Goal: Task Accomplishment & Management: Manage account settings

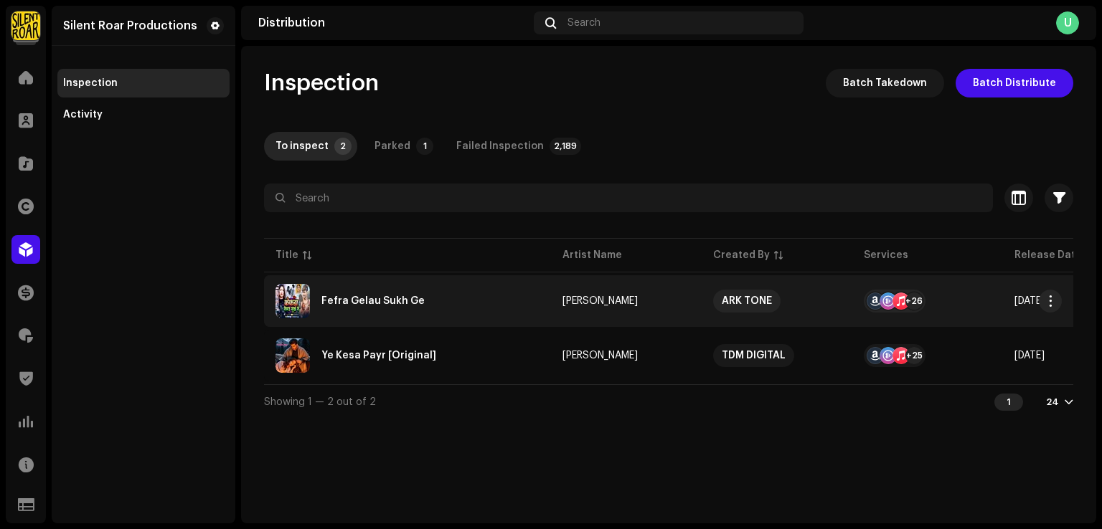
click at [361, 305] on div "Fefra Gelau Sukh Ge" at bounding box center [372, 301] width 103 height 10
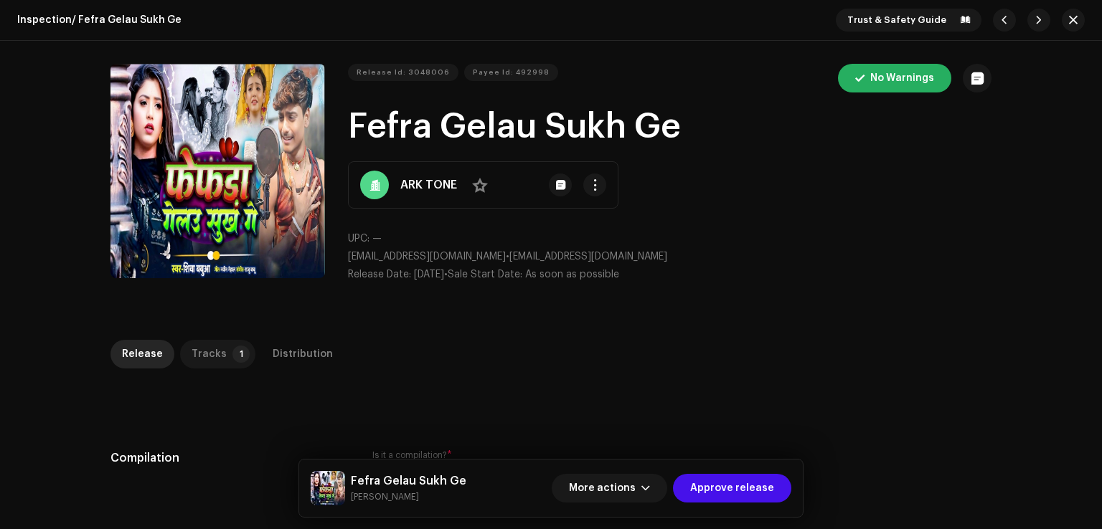
click at [204, 349] on div "Tracks" at bounding box center [208, 354] width 35 height 29
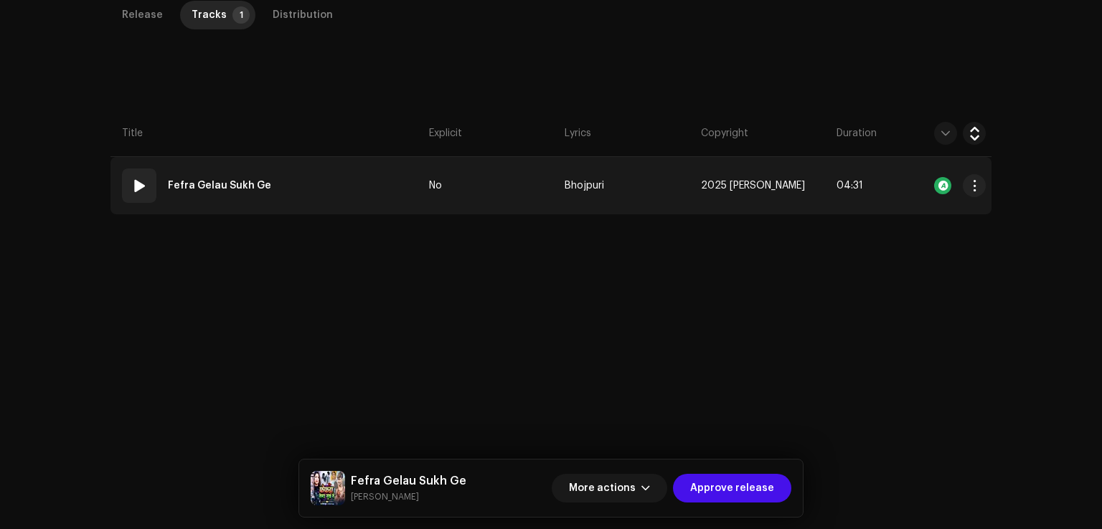
click at [351, 184] on td "01 Fefra Gelau Sukh Ge" at bounding box center [266, 185] width 313 height 57
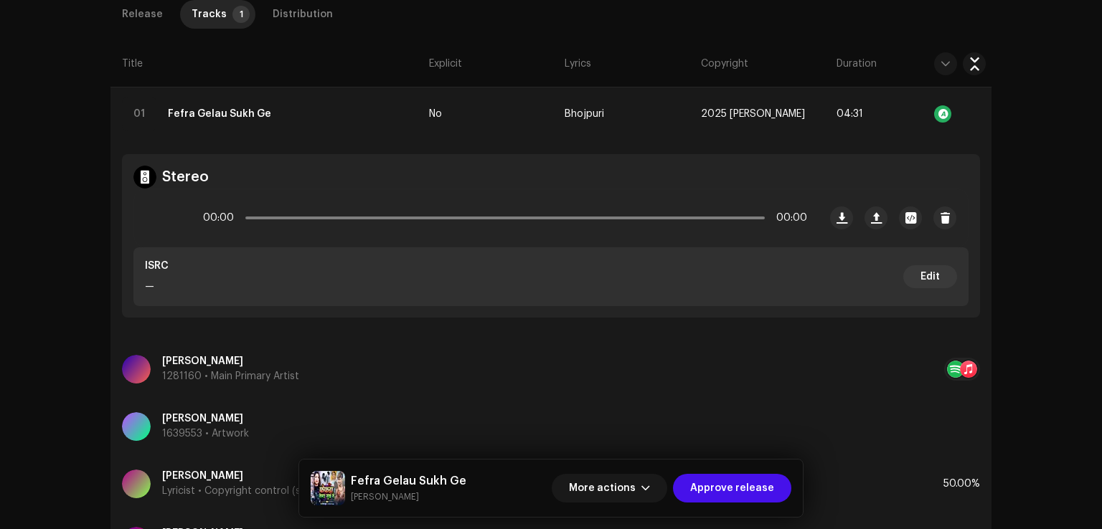
scroll to position [339, 0]
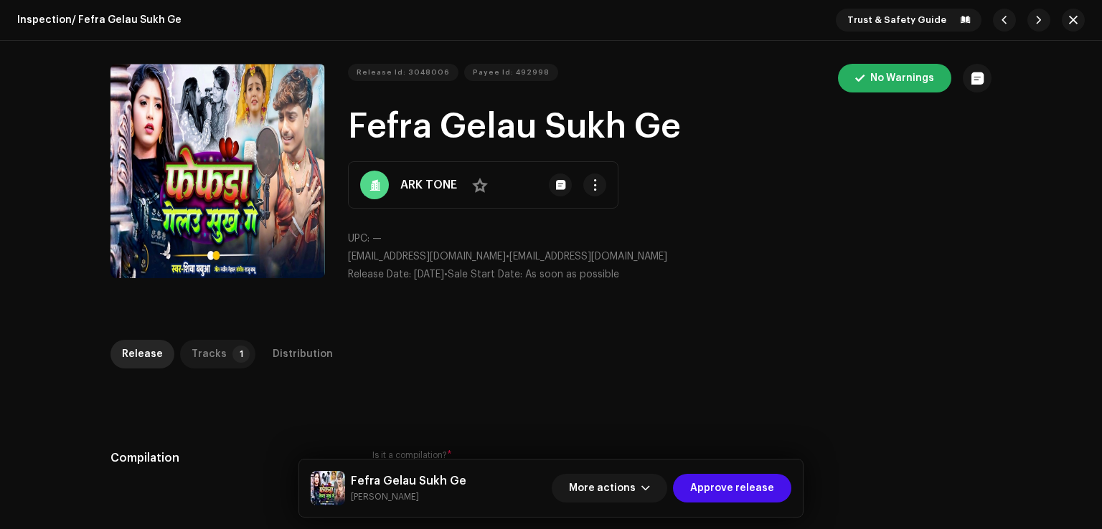
click at [223, 363] on p-tab "Tracks 1" at bounding box center [217, 354] width 75 height 29
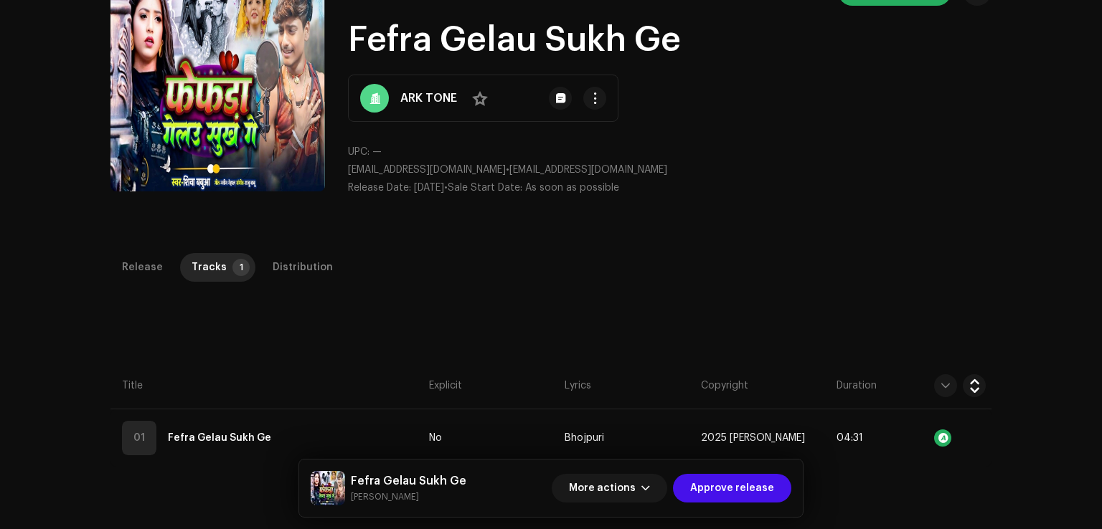
scroll to position [287, 0]
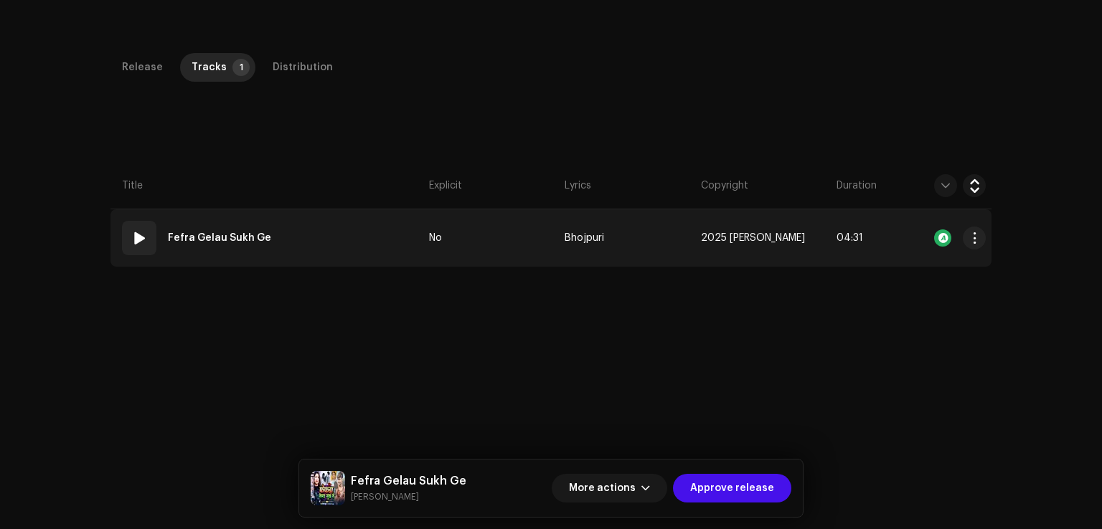
click at [322, 247] on td "01 Fefra Gelau Sukh Ge" at bounding box center [266, 237] width 313 height 57
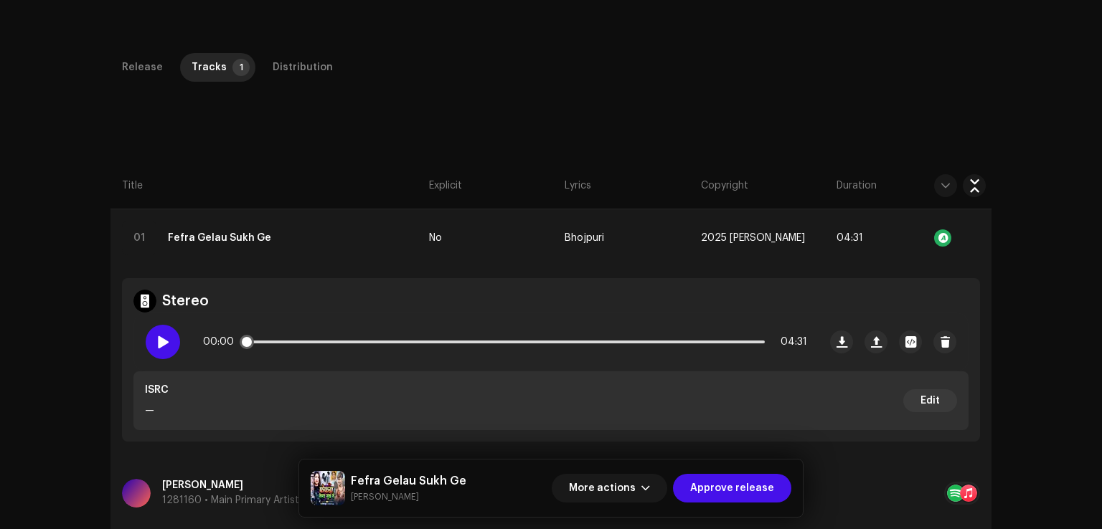
click at [171, 342] on div at bounding box center [163, 342] width 34 height 34
click at [250, 341] on div "00:03 04:31" at bounding box center [505, 342] width 604 height 29
click at [156, 341] on span at bounding box center [162, 341] width 12 height 11
click at [328, 55] on div "Release Tracks 1 Distribution" at bounding box center [550, 67] width 881 height 29
click at [295, 67] on div "Distribution" at bounding box center [303, 67] width 60 height 29
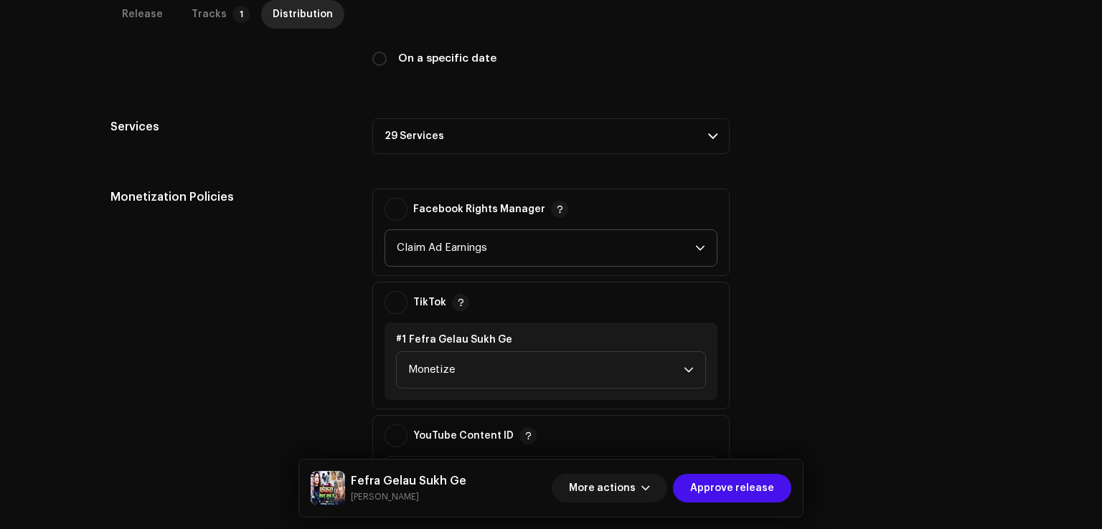
scroll to position [430, 0]
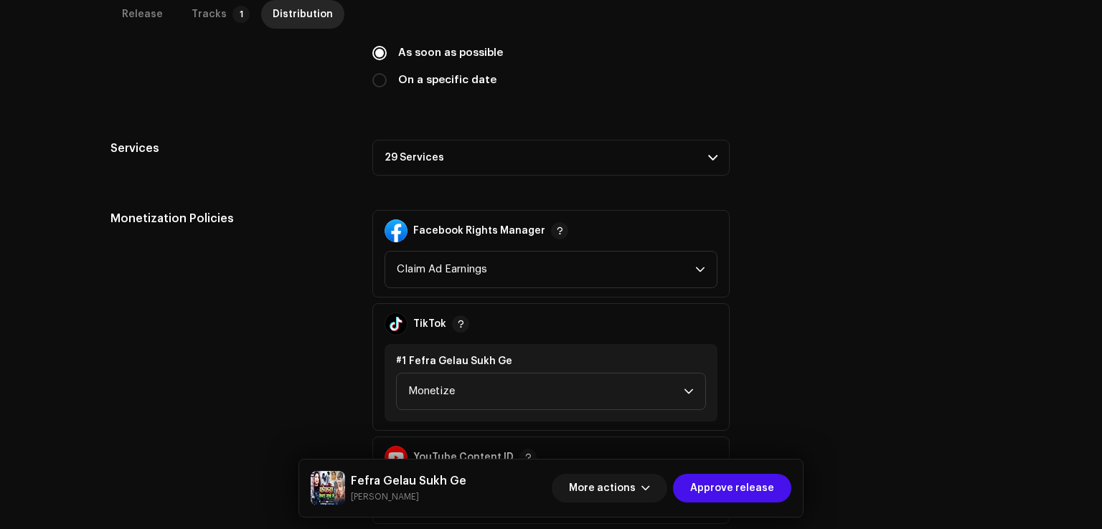
click at [432, 157] on p-accordion-header "29 Services" at bounding box center [550, 158] width 357 height 36
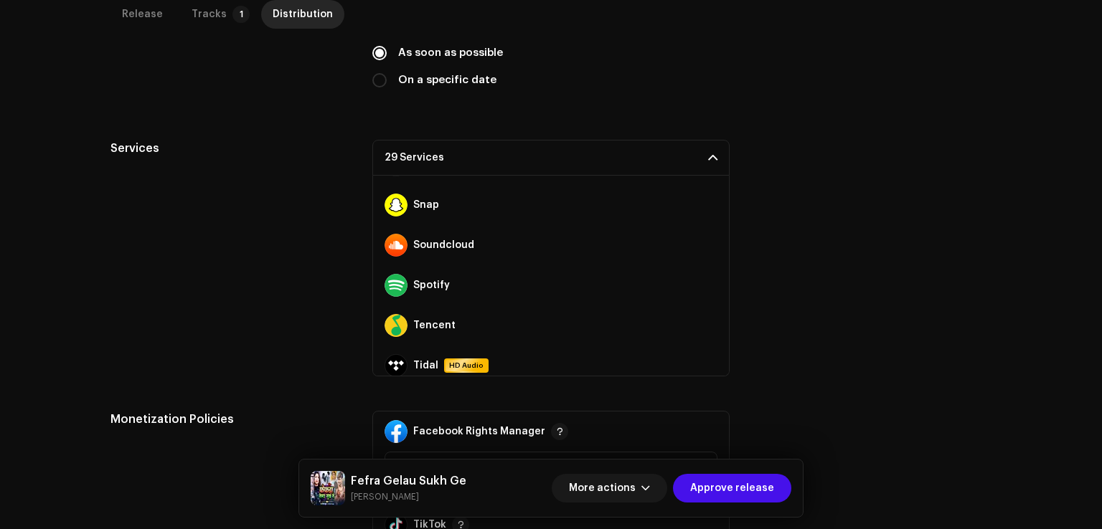
scroll to position [964, 0]
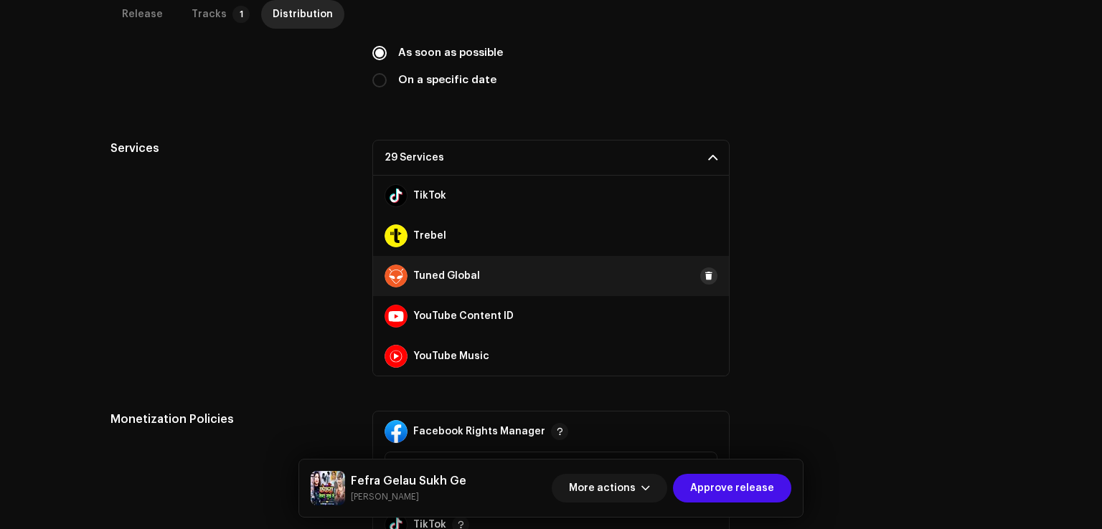
click at [704, 279] on span at bounding box center [708, 275] width 9 height 11
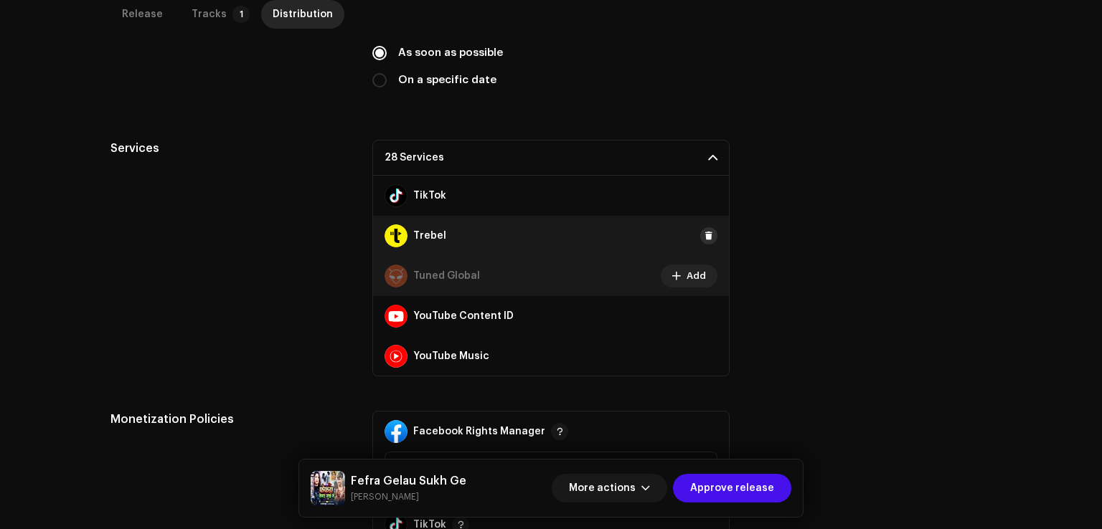
click at [704, 233] on span at bounding box center [708, 235] width 9 height 11
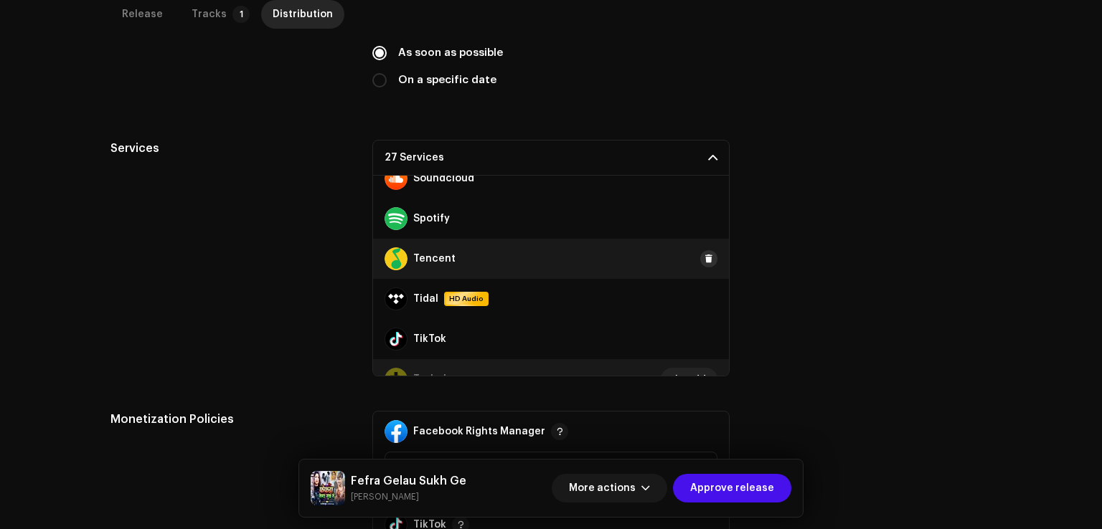
click at [704, 262] on span at bounding box center [708, 258] width 9 height 11
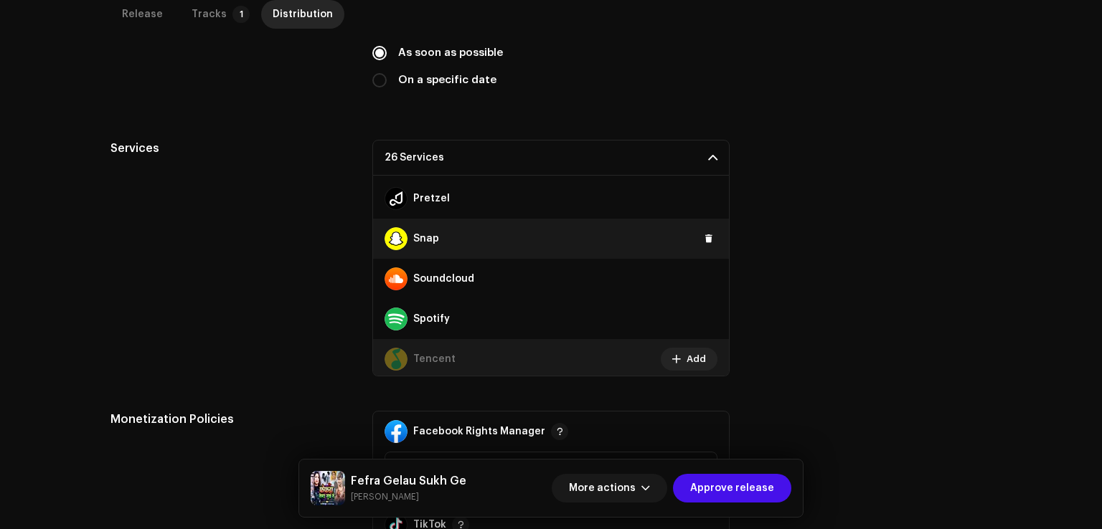
scroll to position [677, 0]
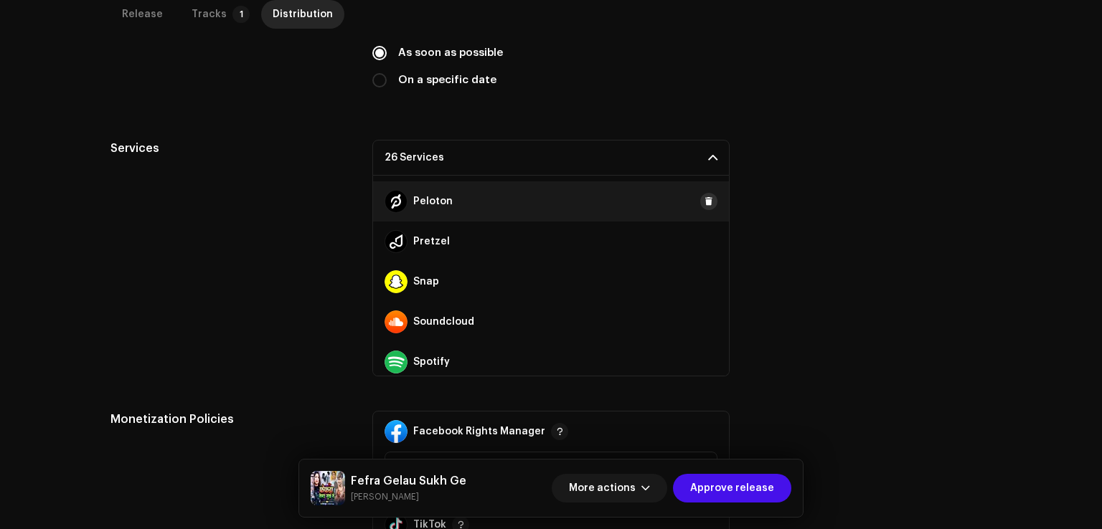
click at [704, 204] on span at bounding box center [708, 201] width 9 height 11
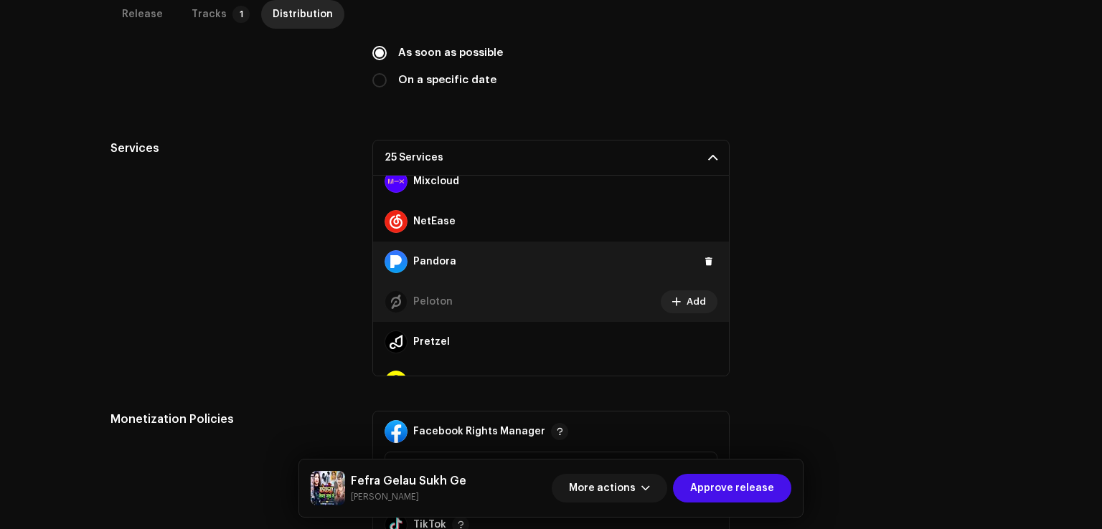
scroll to position [534, 0]
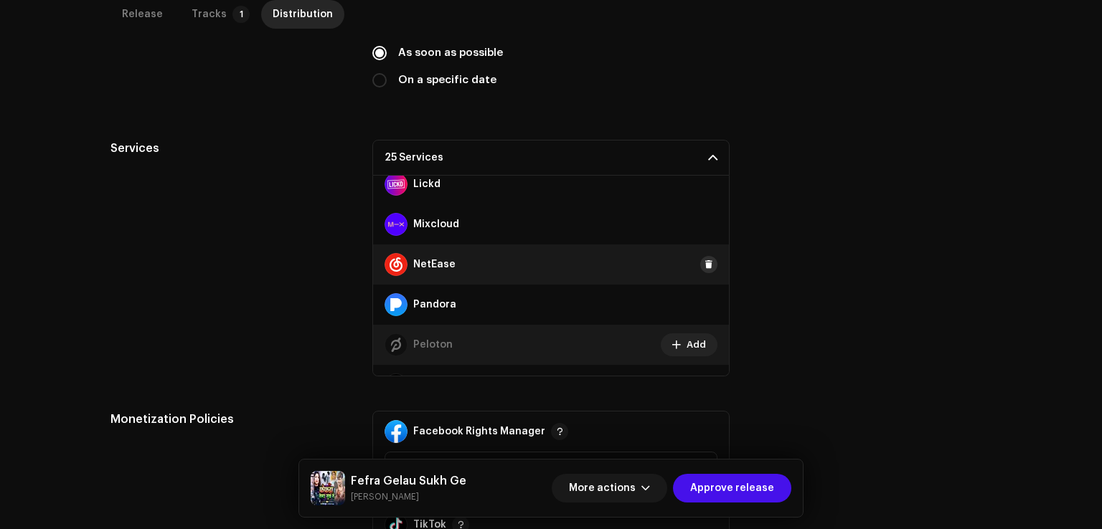
click at [705, 259] on span at bounding box center [708, 264] width 9 height 11
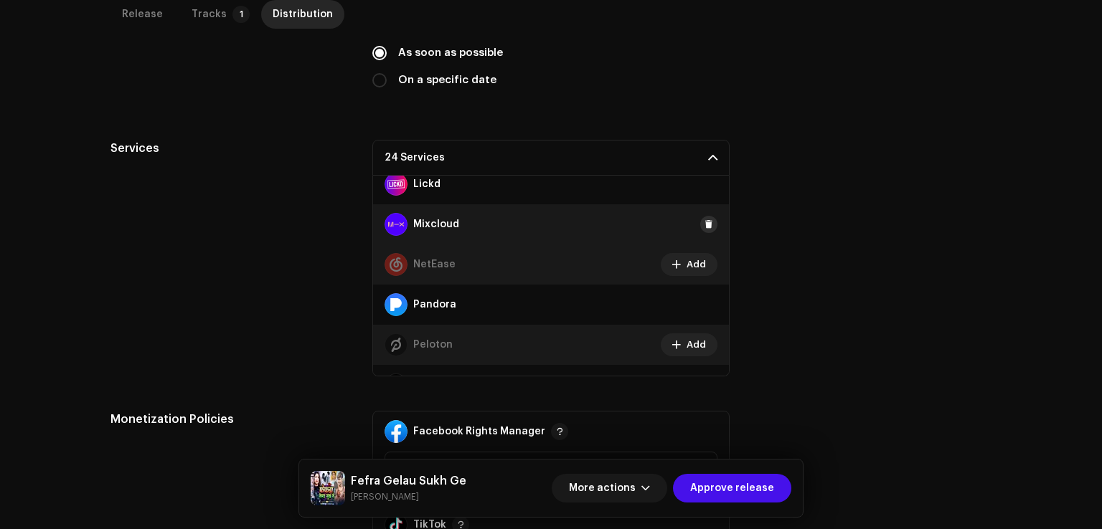
click at [704, 224] on span at bounding box center [708, 224] width 9 height 11
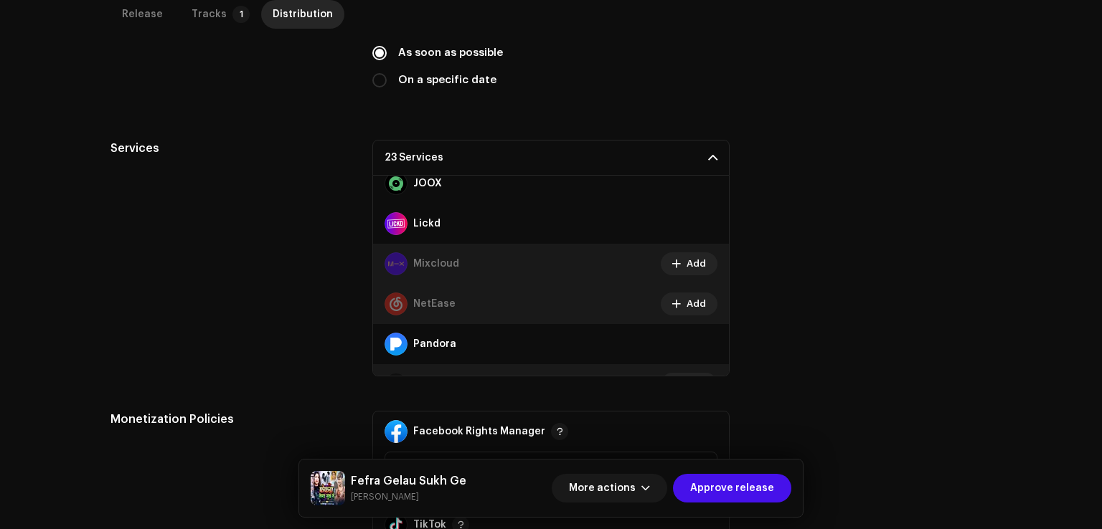
scroll to position [462, 0]
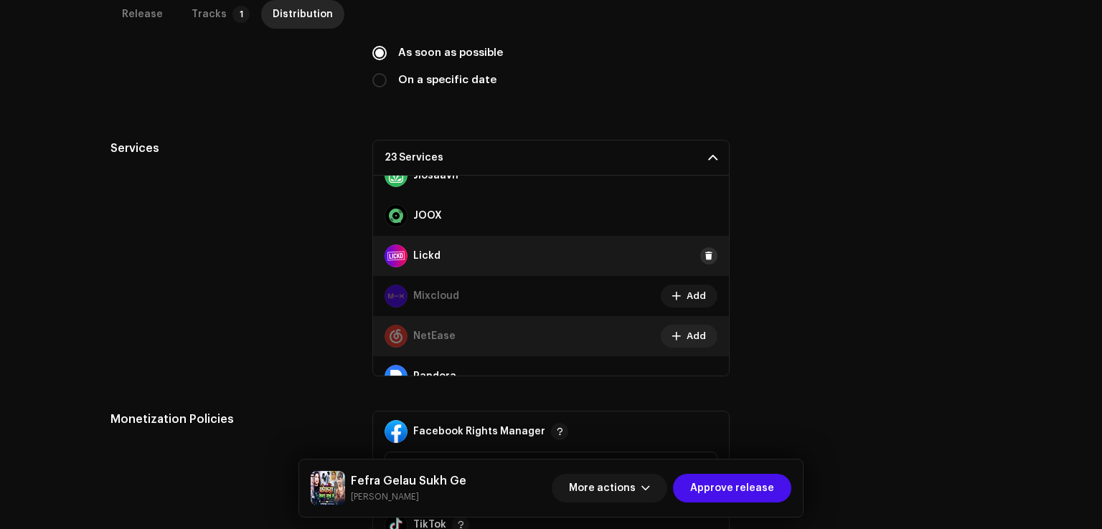
click at [704, 257] on span at bounding box center [708, 255] width 9 height 11
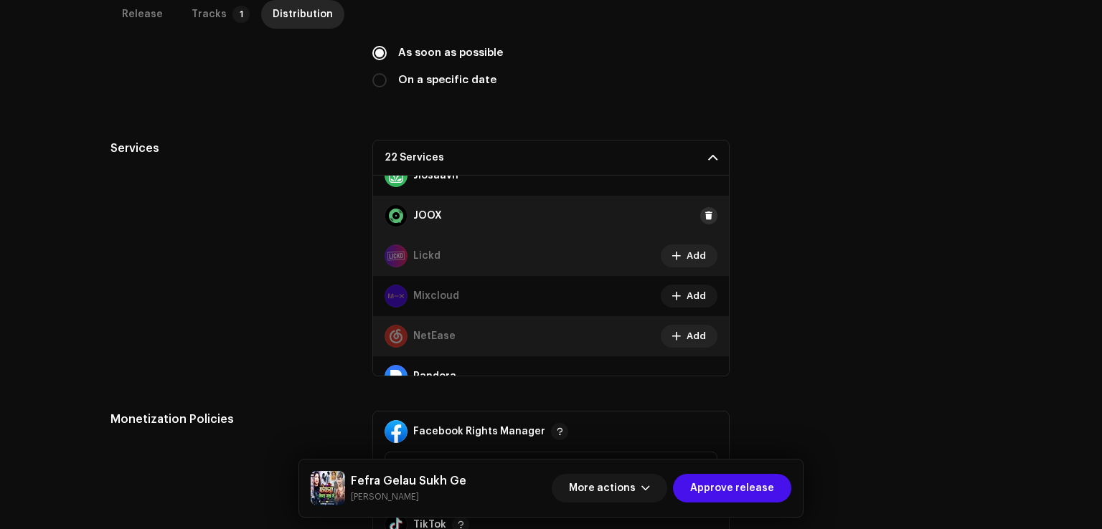
click at [704, 216] on span at bounding box center [708, 215] width 9 height 11
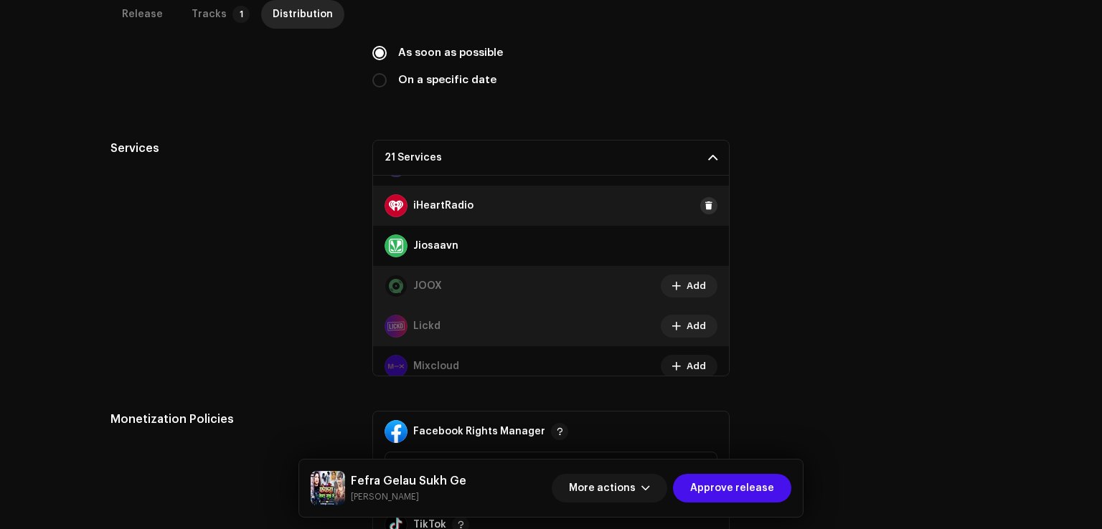
scroll to position [318, 0]
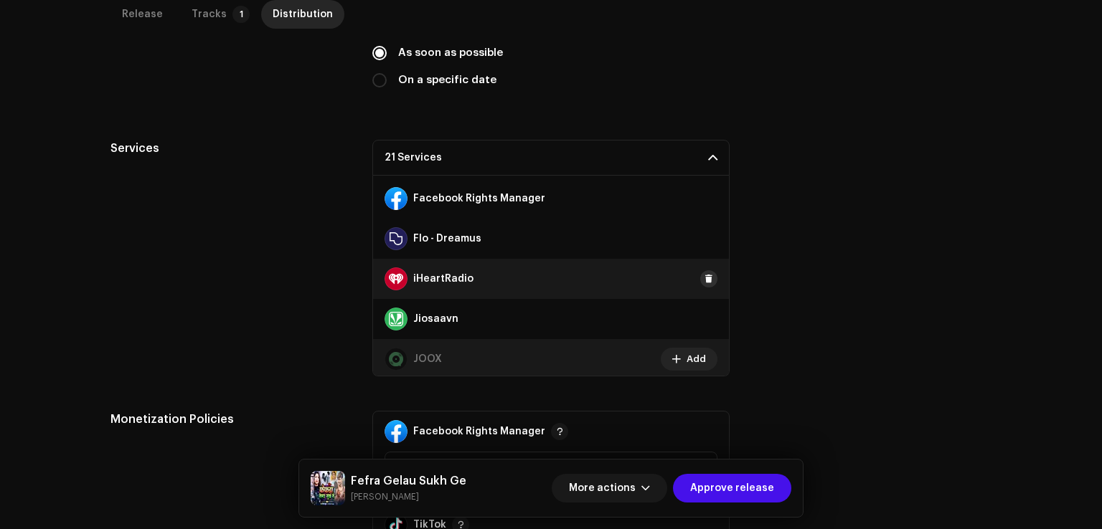
click at [705, 274] on span at bounding box center [708, 278] width 9 height 11
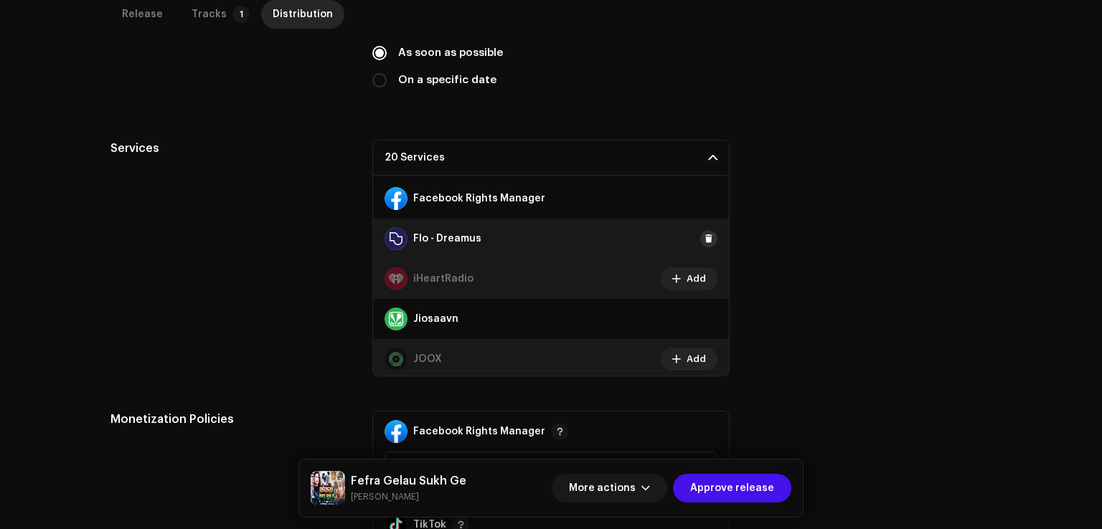
click at [704, 236] on span at bounding box center [708, 238] width 9 height 11
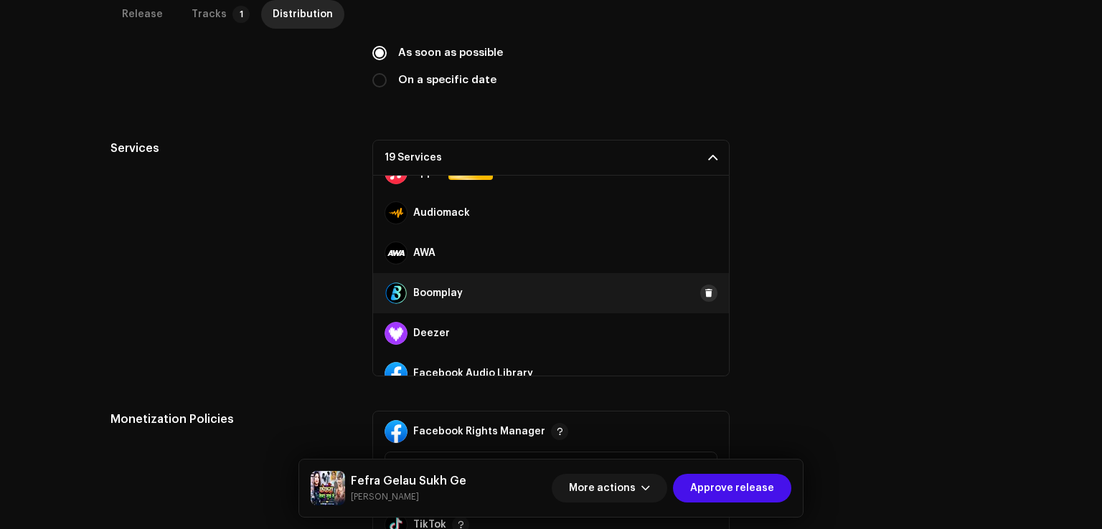
click at [704, 295] on span at bounding box center [708, 293] width 9 height 11
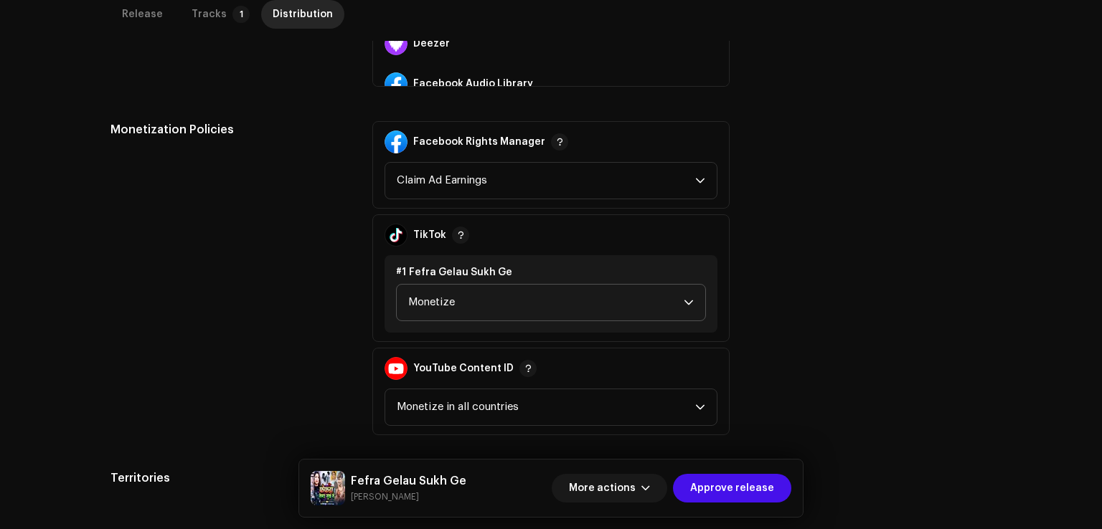
scroll to position [798, 0]
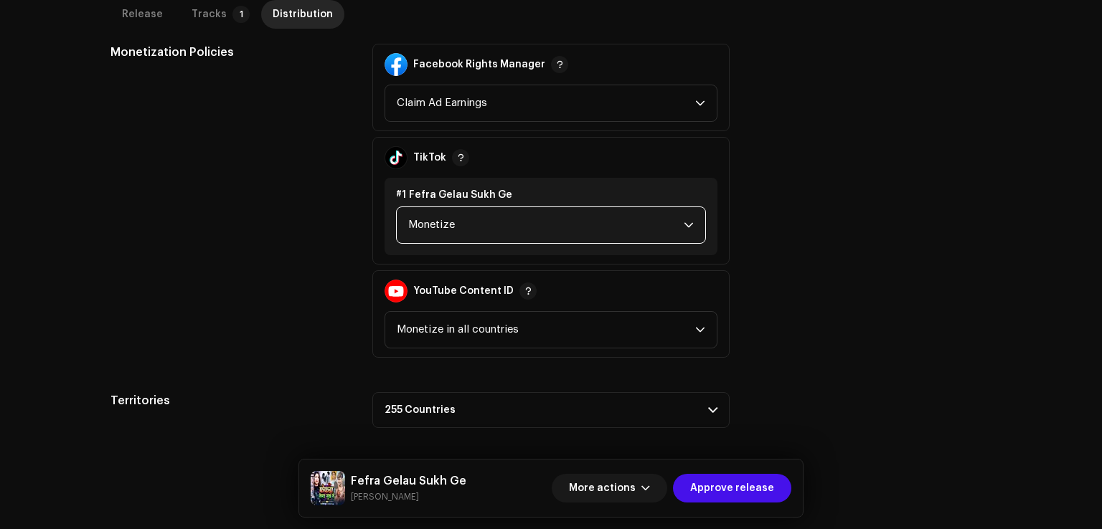
click at [539, 222] on span "Monetize" at bounding box center [545, 225] width 275 height 36
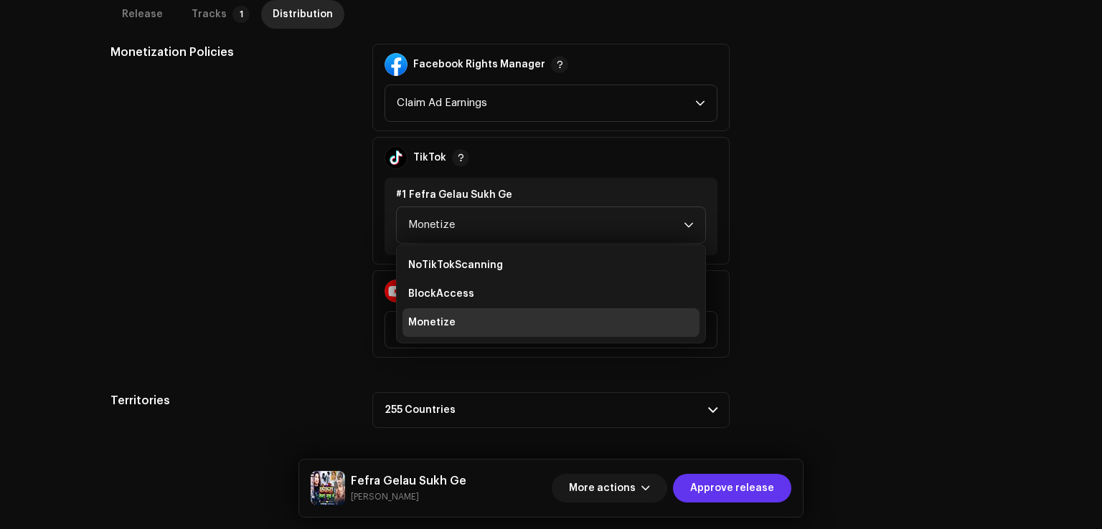
click at [729, 487] on span "Approve release" at bounding box center [732, 488] width 84 height 29
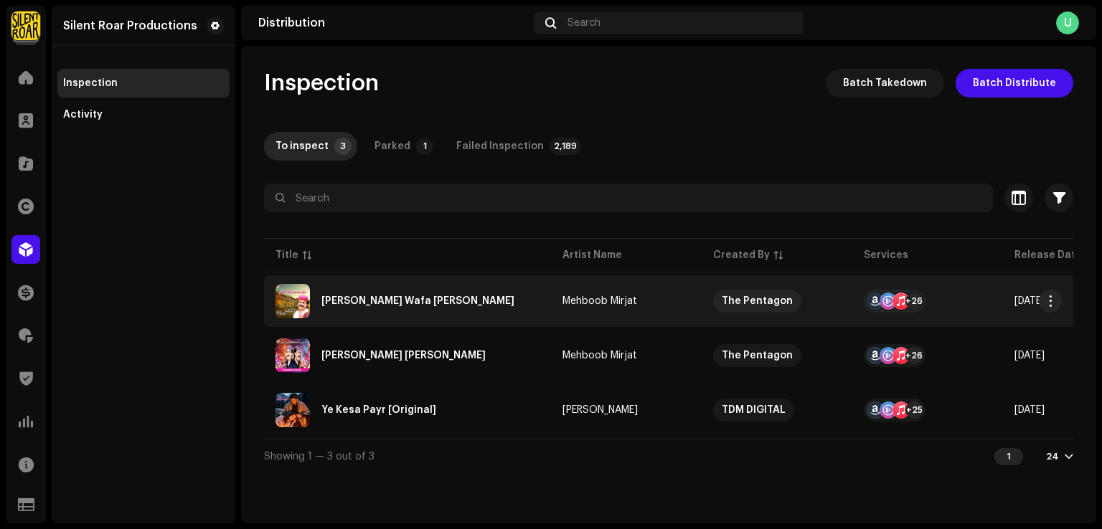
click at [324, 316] on div "Jani Munsan Wafa Na Kaye" at bounding box center [407, 301] width 264 height 34
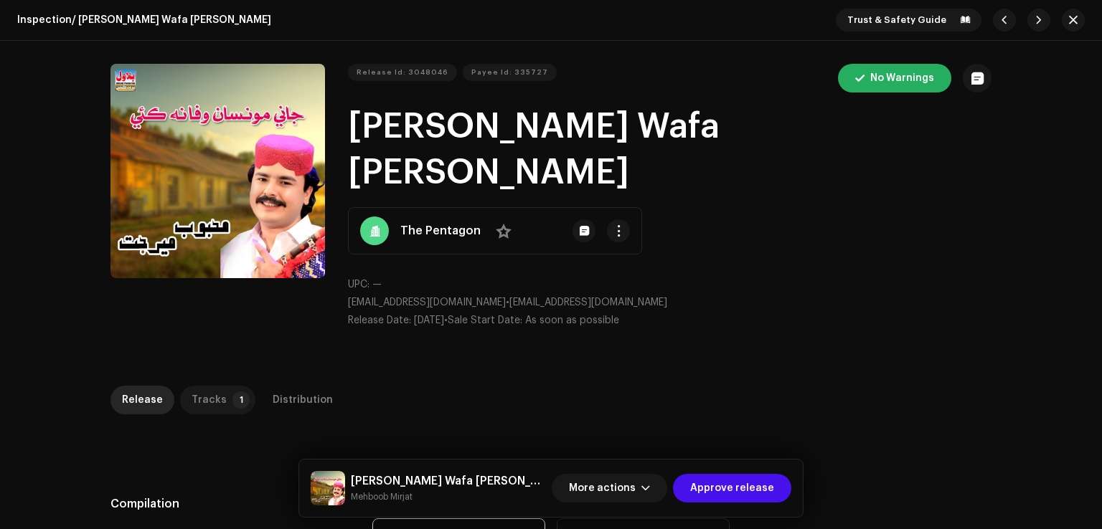
click at [214, 386] on div "Tracks" at bounding box center [208, 400] width 35 height 29
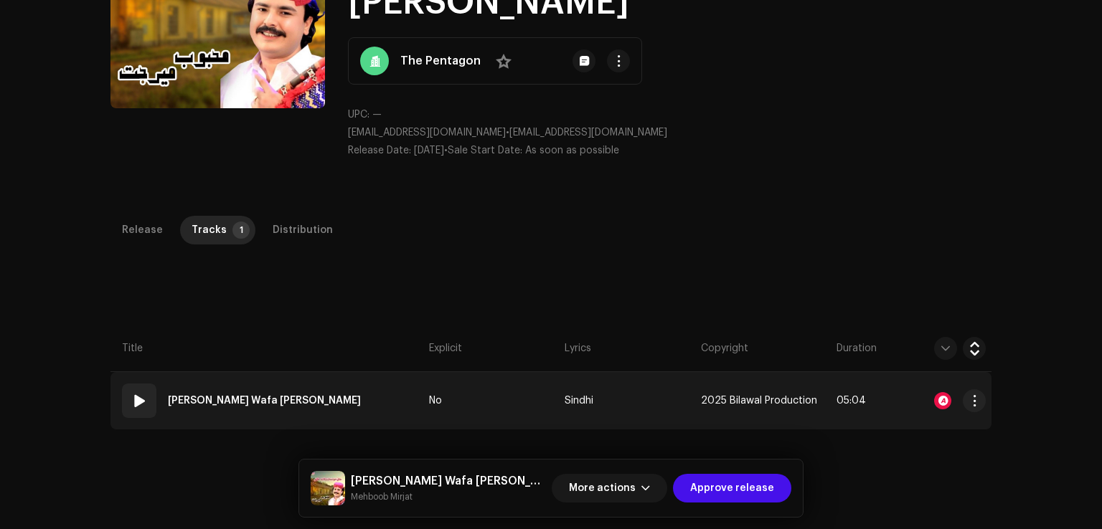
scroll to position [287, 0]
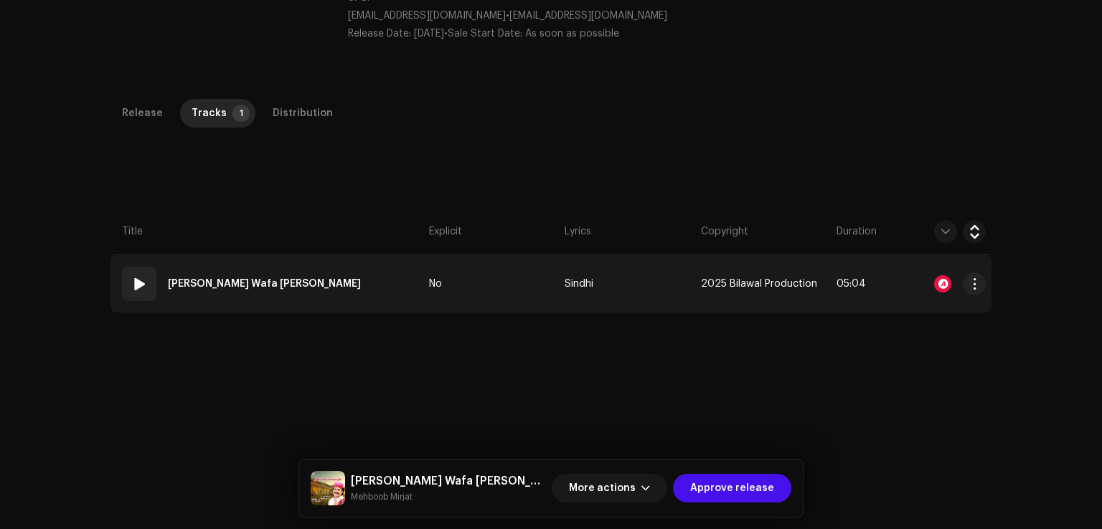
click at [344, 255] on td "01 Jani Munsan Wafa Na Kaye" at bounding box center [266, 283] width 313 height 57
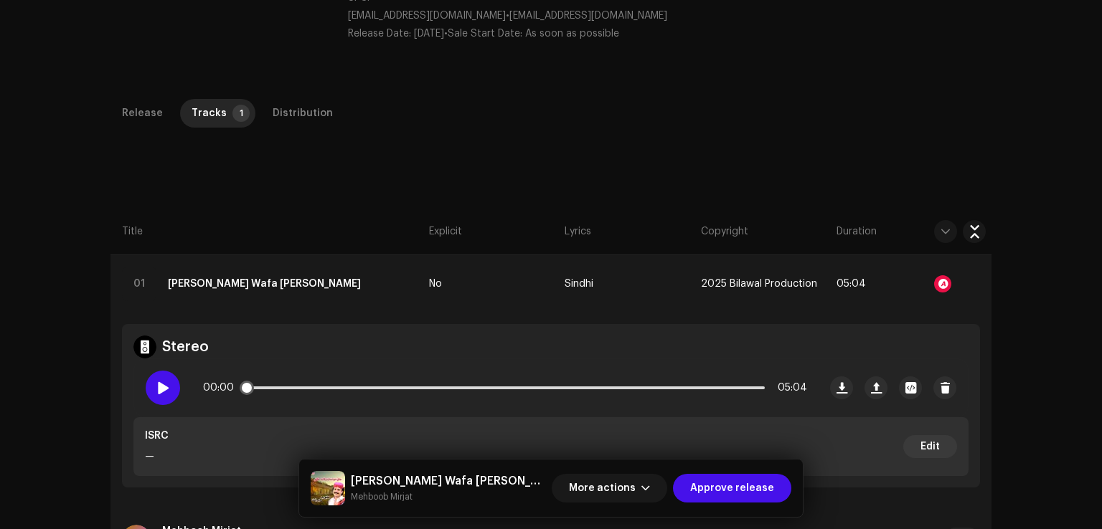
click at [171, 371] on div at bounding box center [163, 388] width 34 height 34
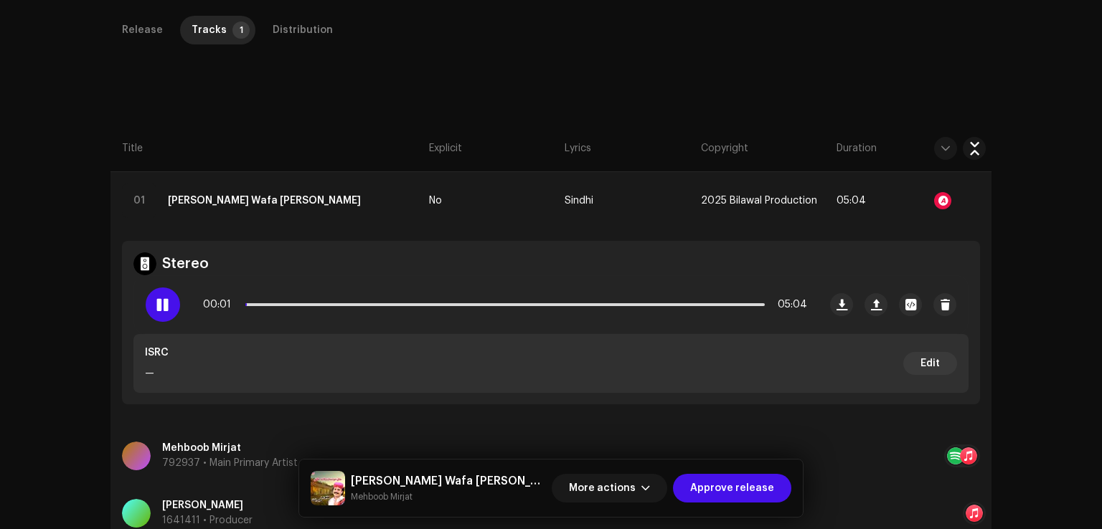
scroll to position [502, 0]
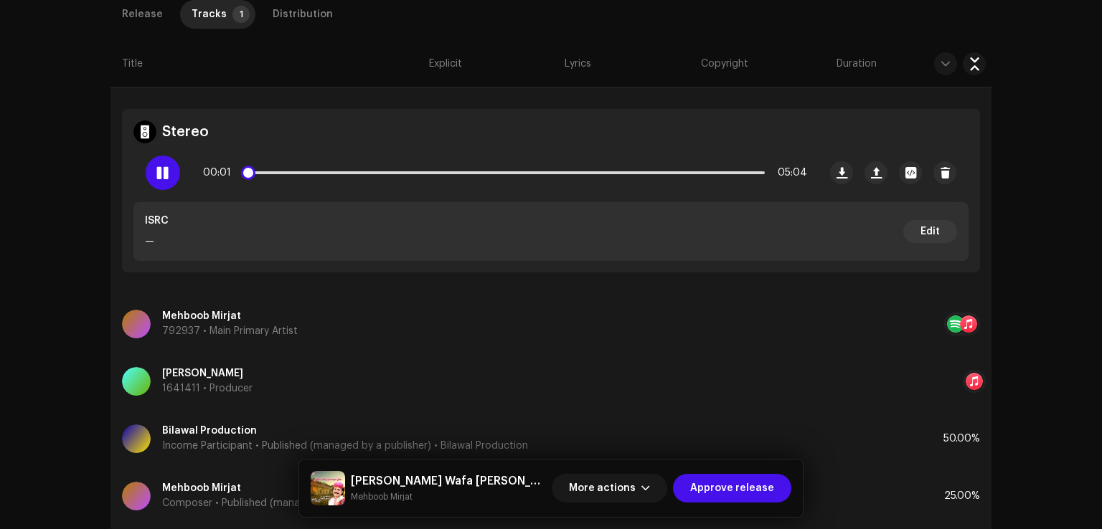
drag, startPoint x: 243, startPoint y: 126, endPoint x: 258, endPoint y: 126, distance: 15.1
click at [250, 166] on span at bounding box center [248, 173] width 14 height 14
click at [262, 166] on span at bounding box center [255, 173] width 14 height 14
click at [159, 167] on span at bounding box center [162, 172] width 12 height 11
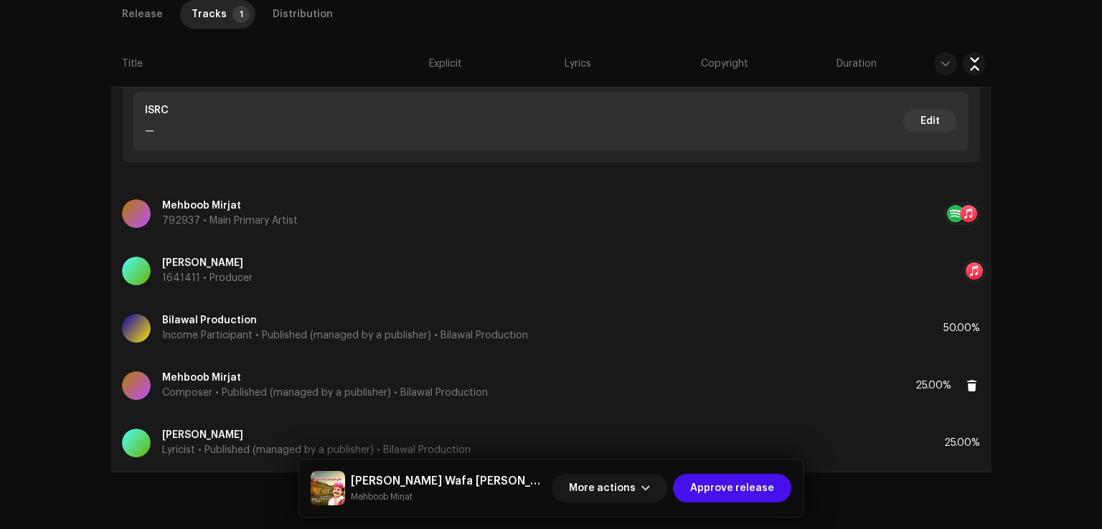
scroll to position [254, 0]
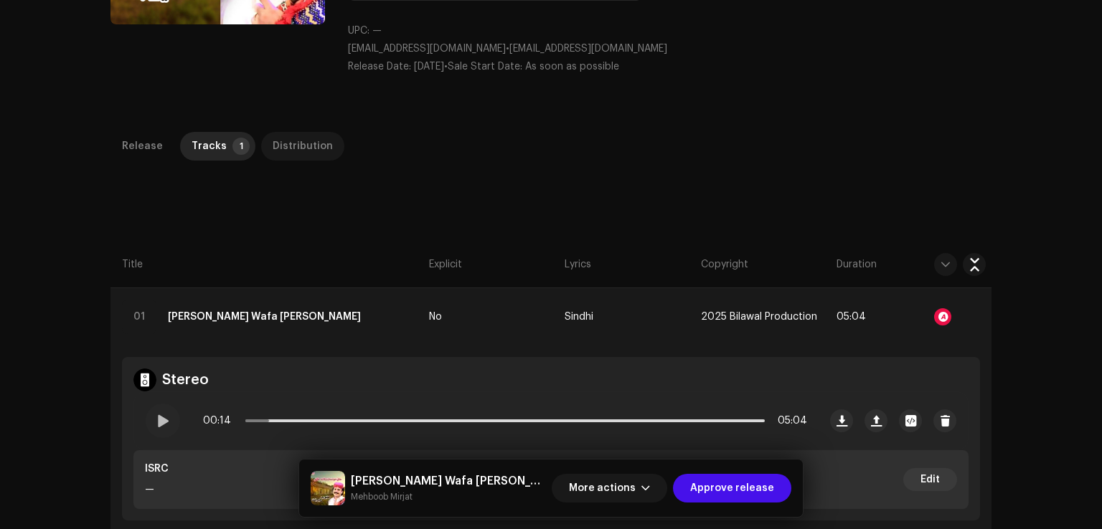
click at [294, 132] on div "Distribution" at bounding box center [303, 146] width 60 height 29
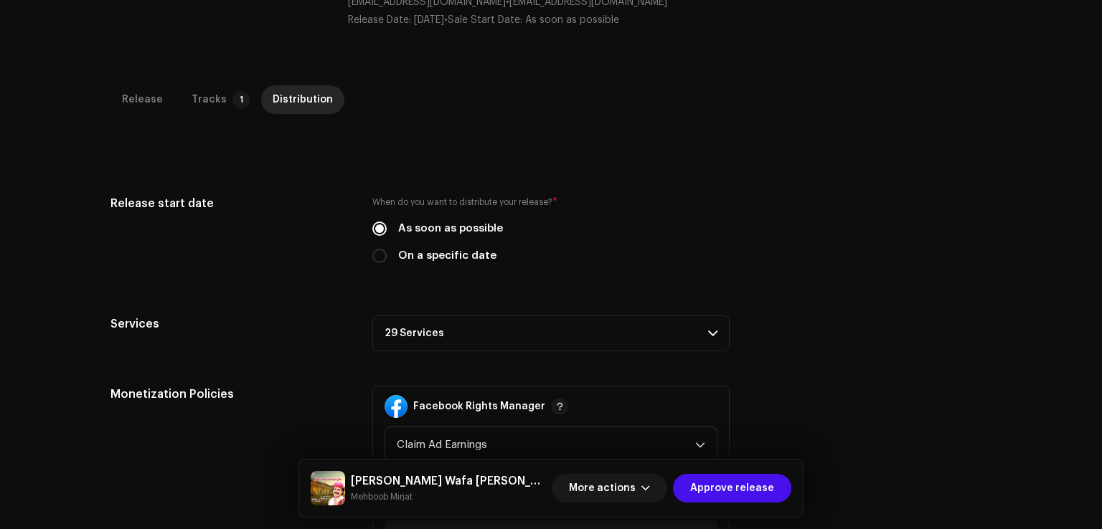
scroll to position [326, 0]
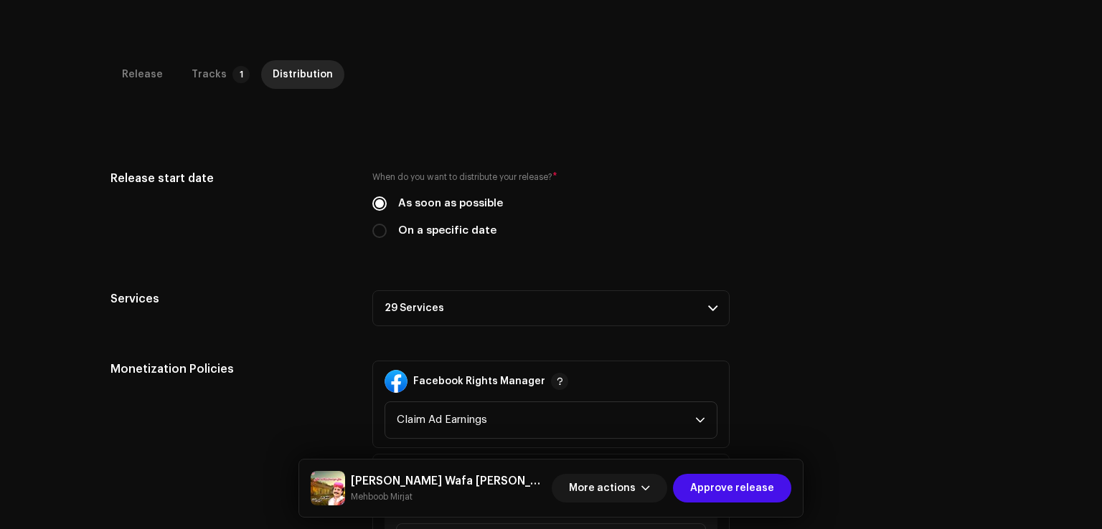
click at [439, 290] on p-accordion-header "29 Services" at bounding box center [550, 308] width 357 height 36
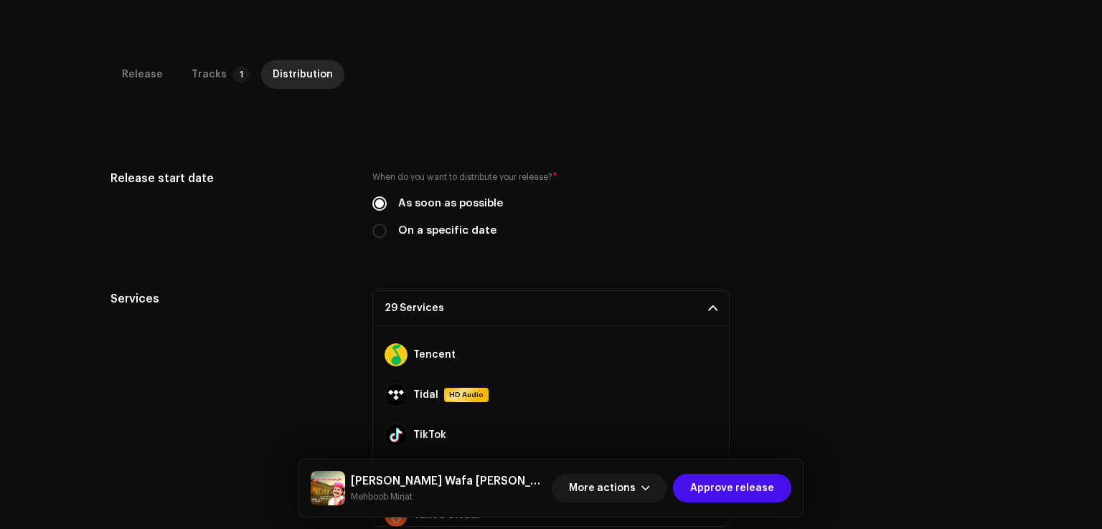
scroll to position [964, 0]
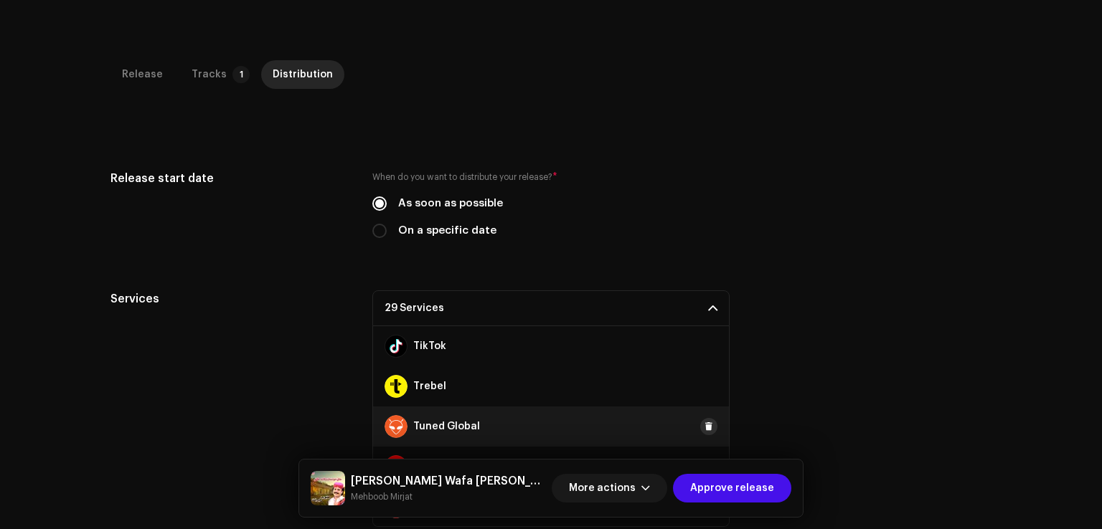
click at [704, 421] on span at bounding box center [708, 426] width 9 height 11
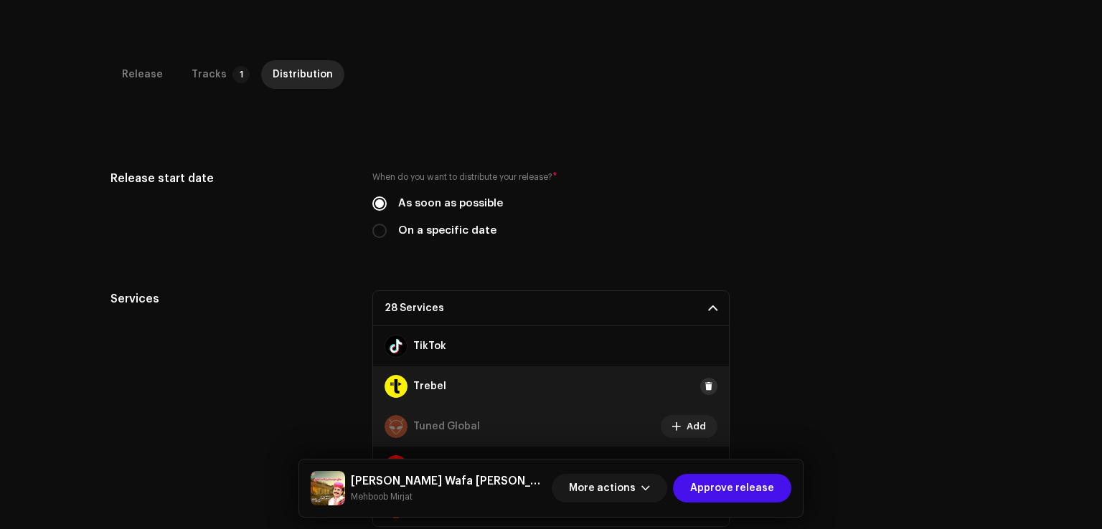
click at [704, 381] on span at bounding box center [708, 386] width 9 height 11
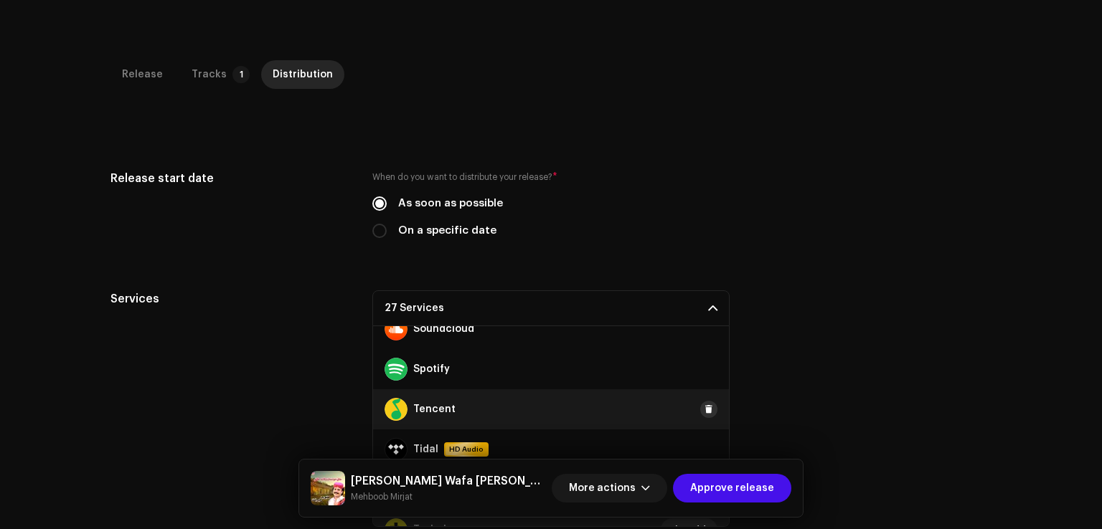
click at [704, 404] on span at bounding box center [708, 409] width 9 height 11
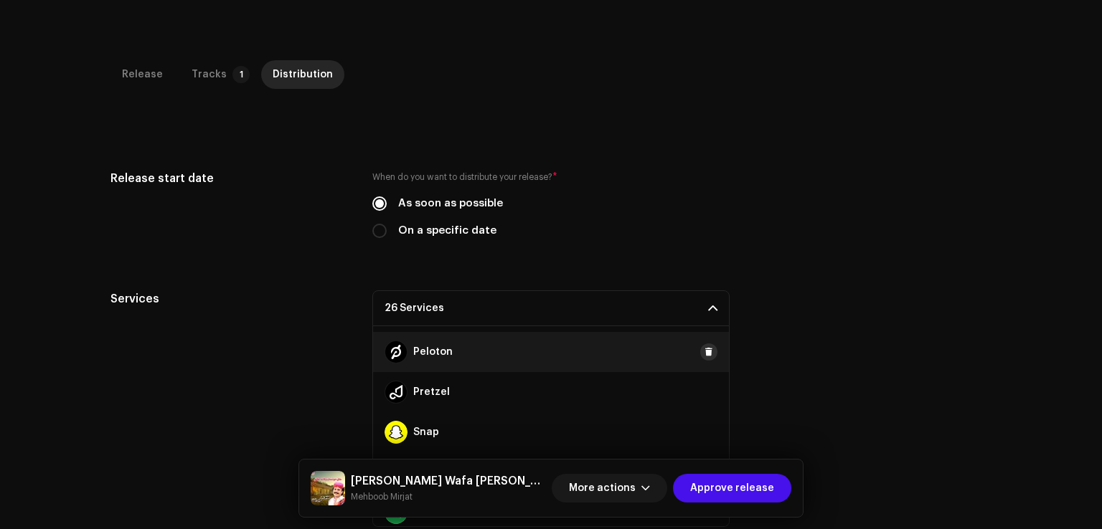
click at [704, 346] on span at bounding box center [708, 351] width 9 height 11
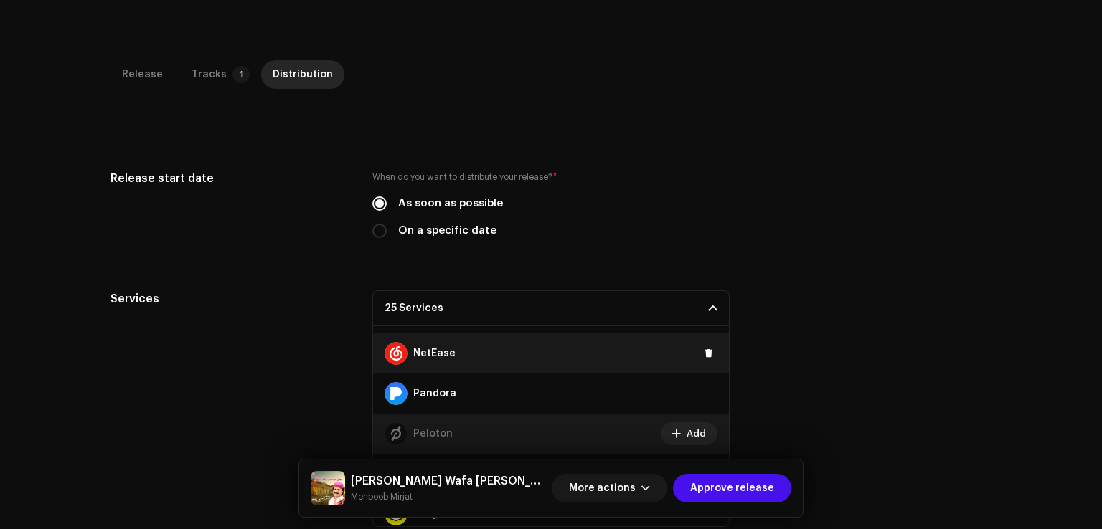
scroll to position [534, 0]
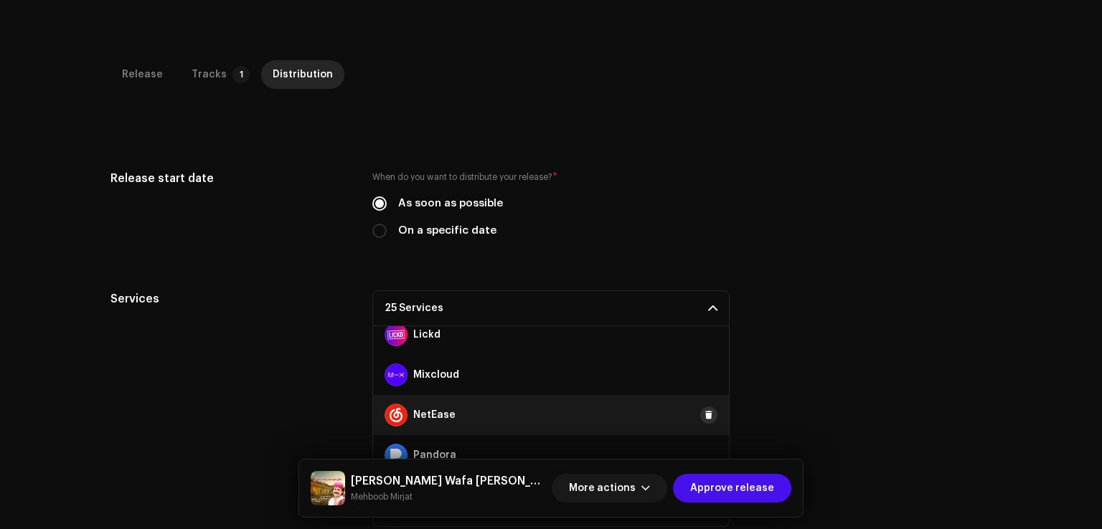
click at [704, 410] on span at bounding box center [708, 415] width 9 height 11
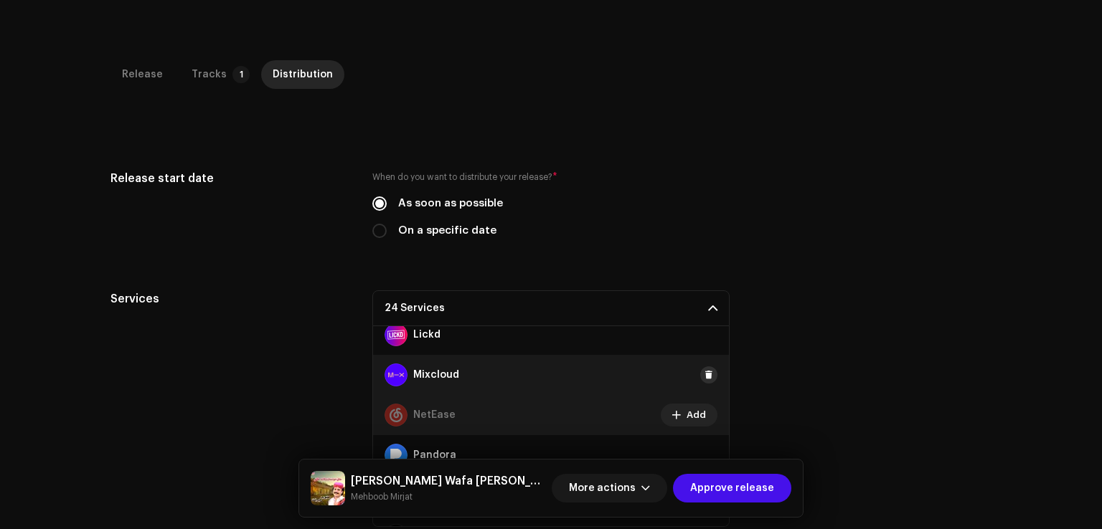
click at [704, 369] on span at bounding box center [708, 374] width 9 height 11
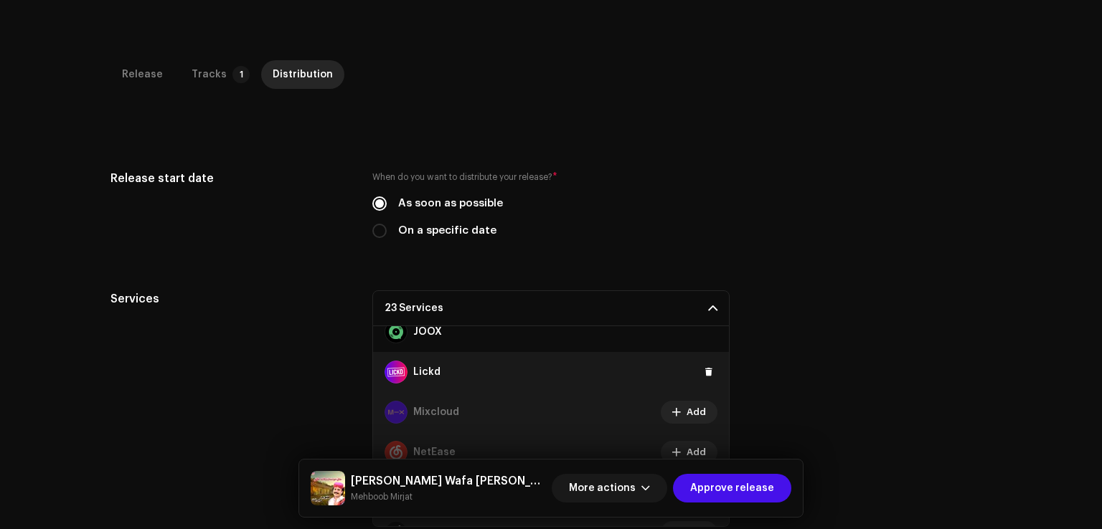
scroll to position [462, 0]
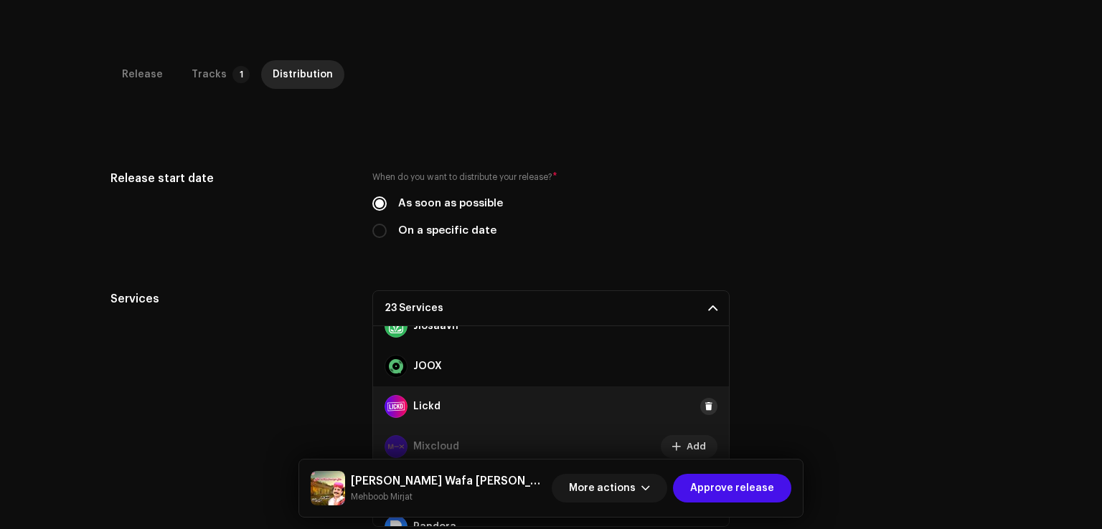
click at [702, 398] on button at bounding box center [708, 406] width 17 height 17
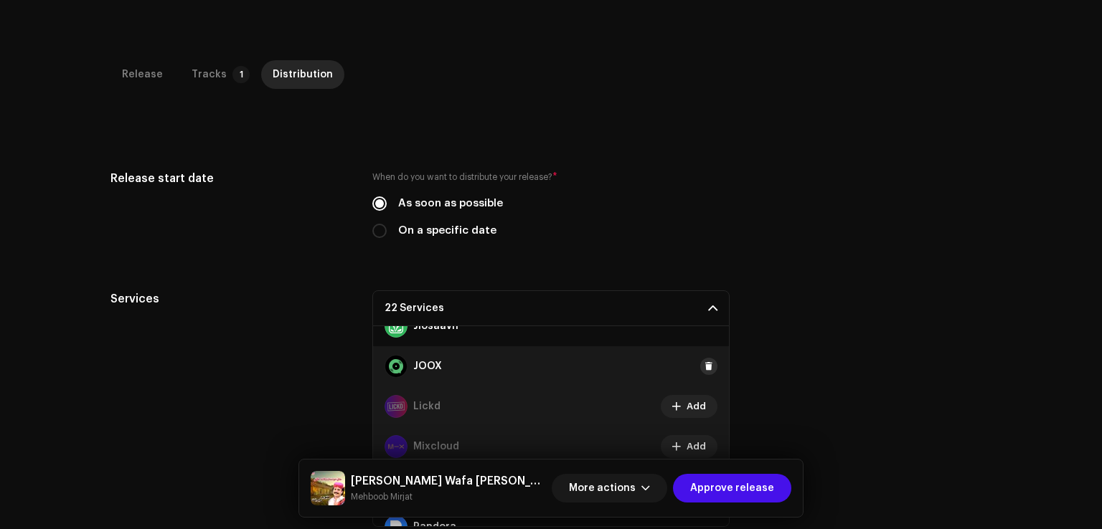
click at [704, 361] on span at bounding box center [708, 366] width 9 height 11
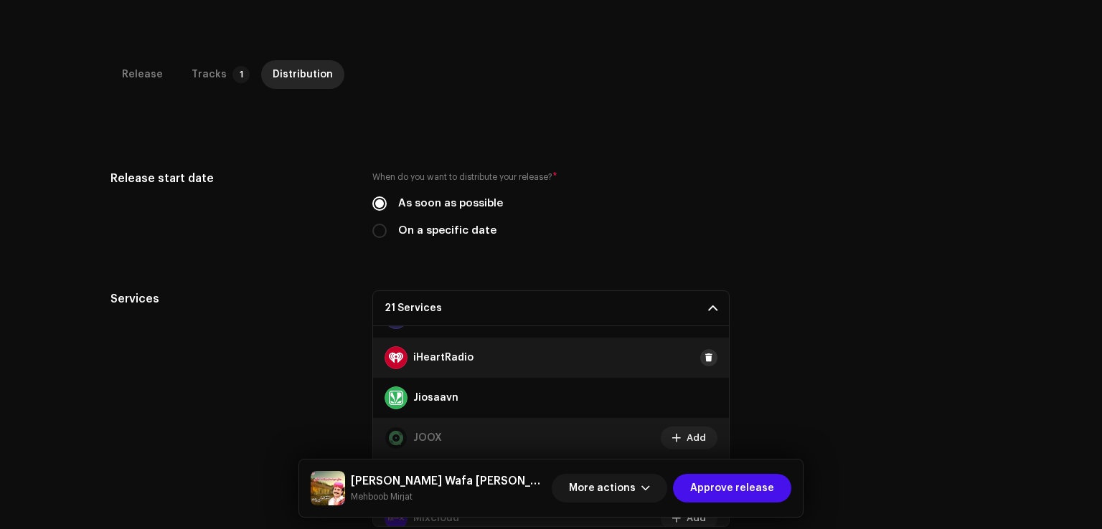
click at [704, 352] on span at bounding box center [708, 357] width 9 height 11
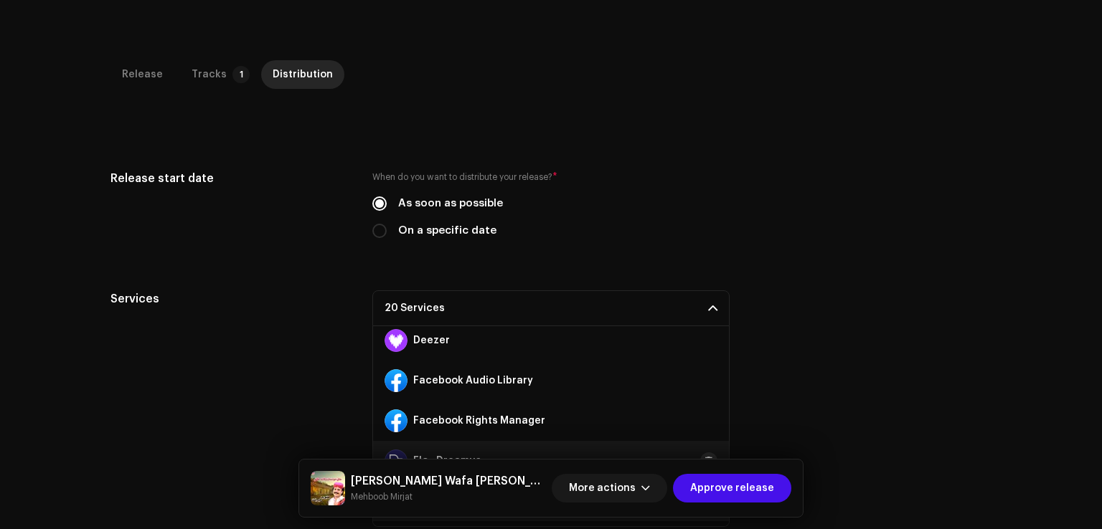
click at [704, 455] on span at bounding box center [708, 460] width 9 height 11
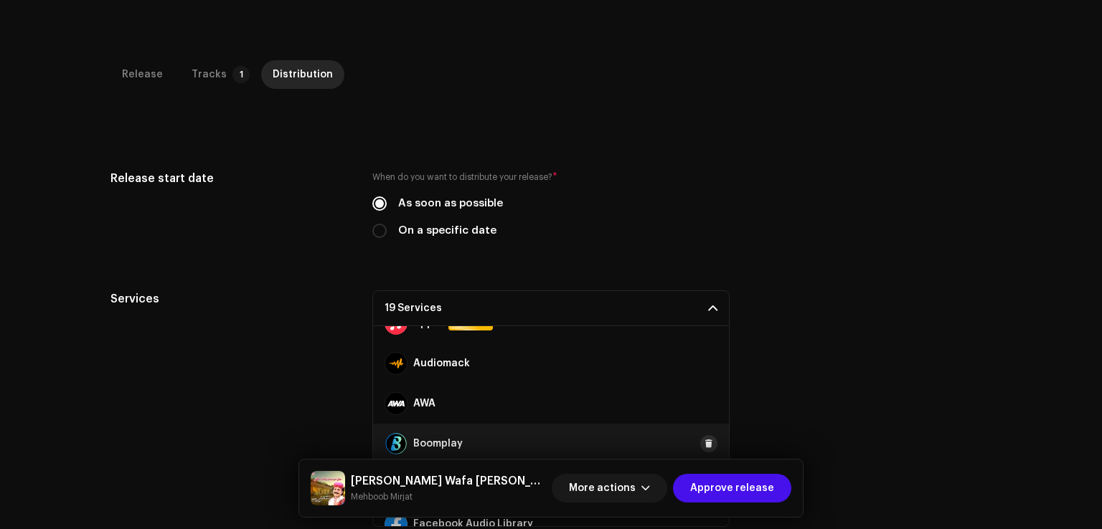
click at [704, 438] on span at bounding box center [708, 443] width 9 height 11
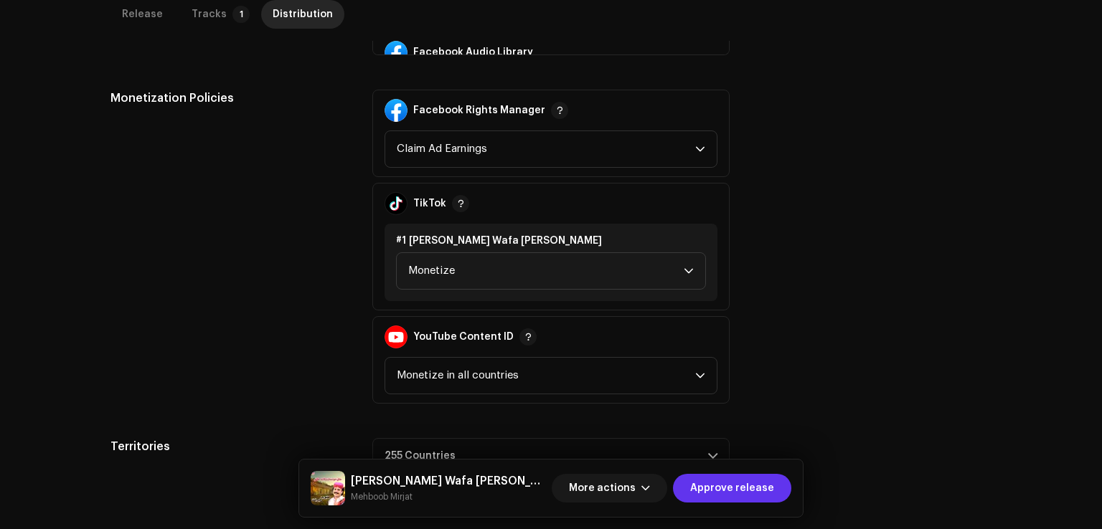
click at [714, 483] on span "Approve release" at bounding box center [732, 488] width 84 height 29
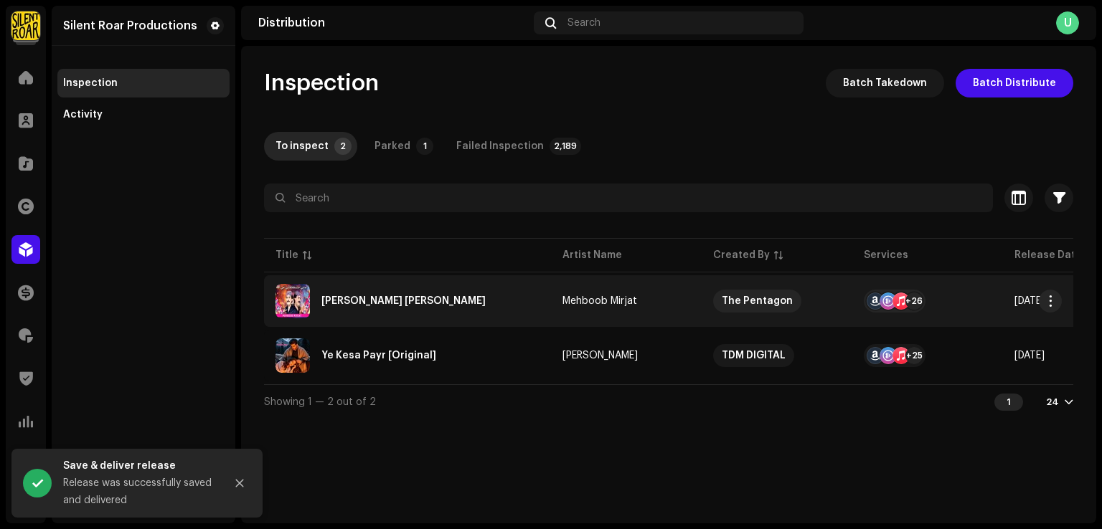
click at [344, 308] on div "Hane Khatam Kahani Ahy" at bounding box center [407, 301] width 264 height 34
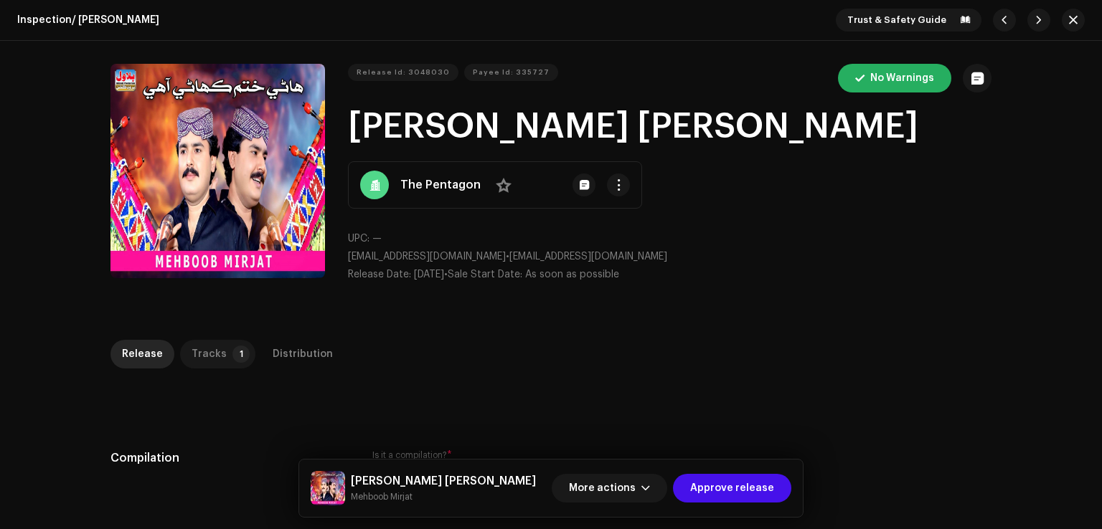
click at [214, 359] on div "Tracks" at bounding box center [208, 354] width 35 height 29
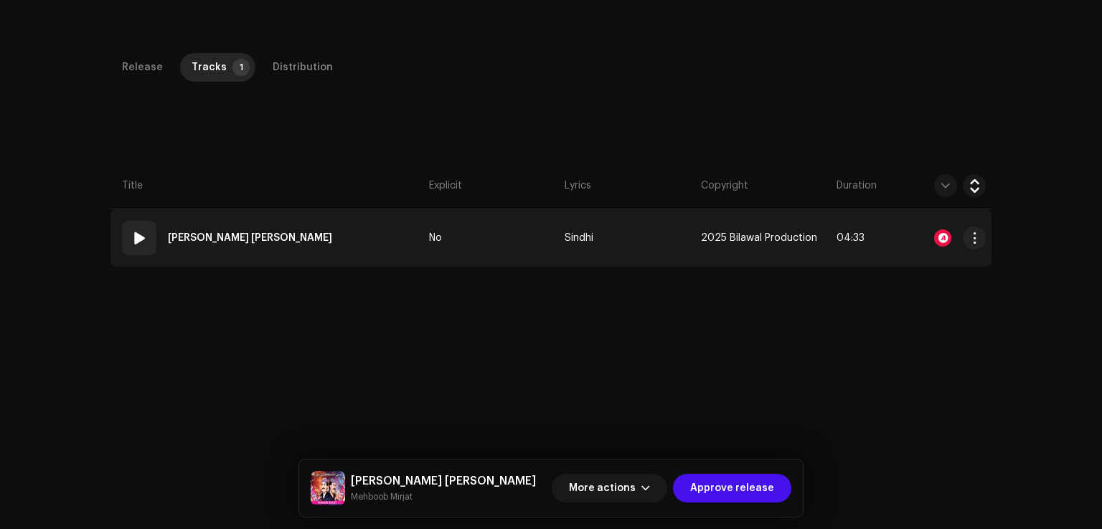
click at [344, 227] on td "01 Hane Khatam Kahani Ahy" at bounding box center [266, 237] width 313 height 57
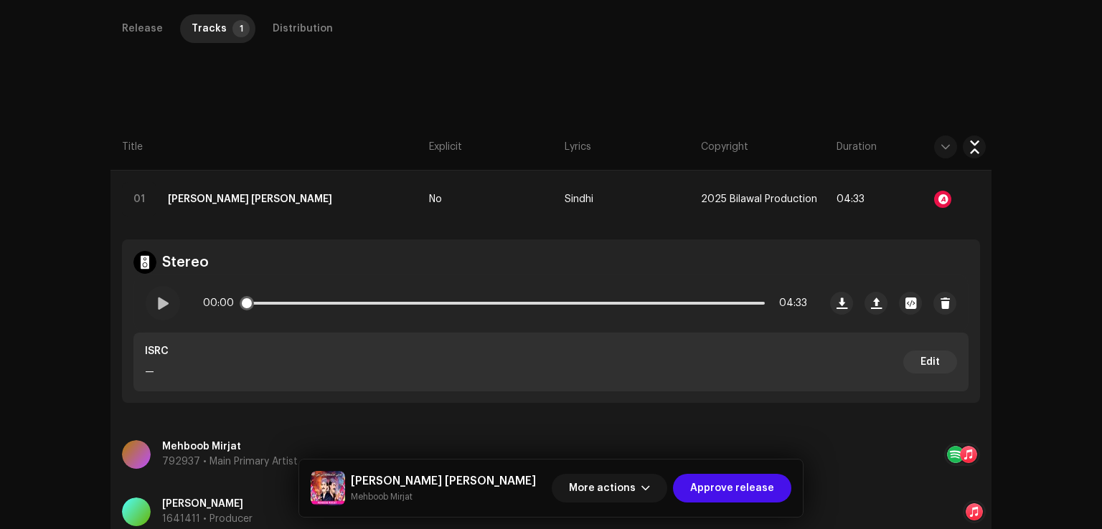
scroll to position [612, 0]
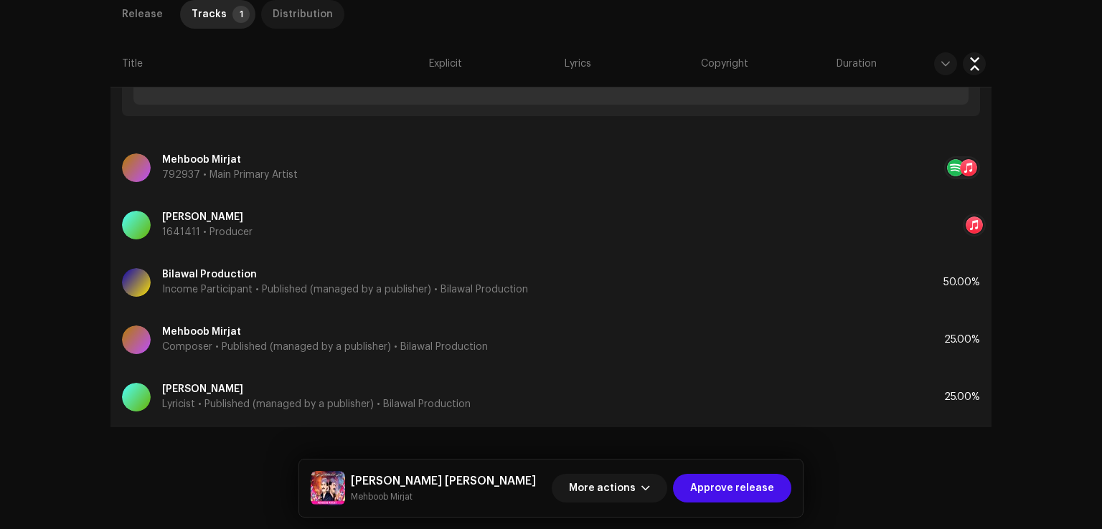
click at [306, 27] on div "Distribution" at bounding box center [303, 14] width 60 height 29
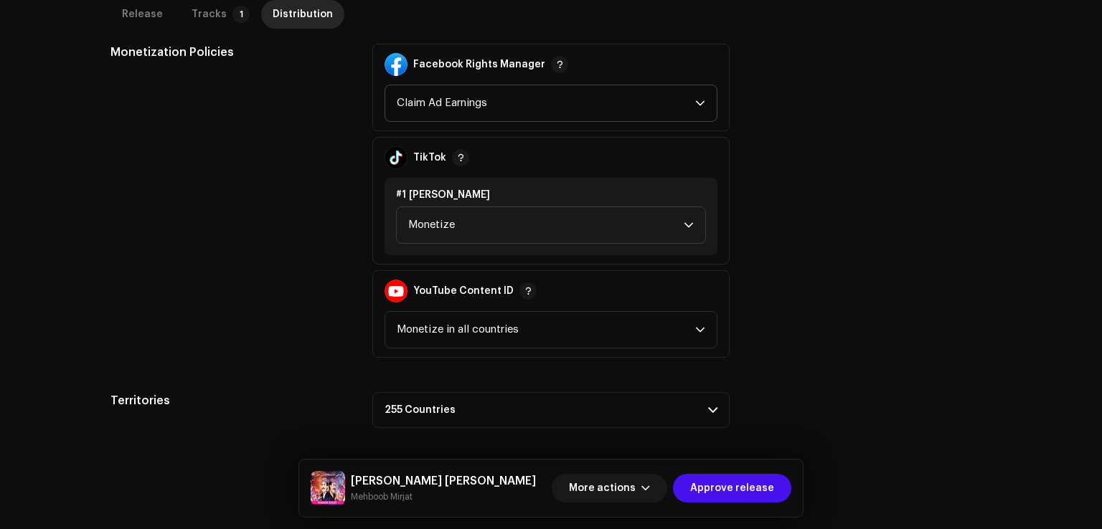
scroll to position [453, 0]
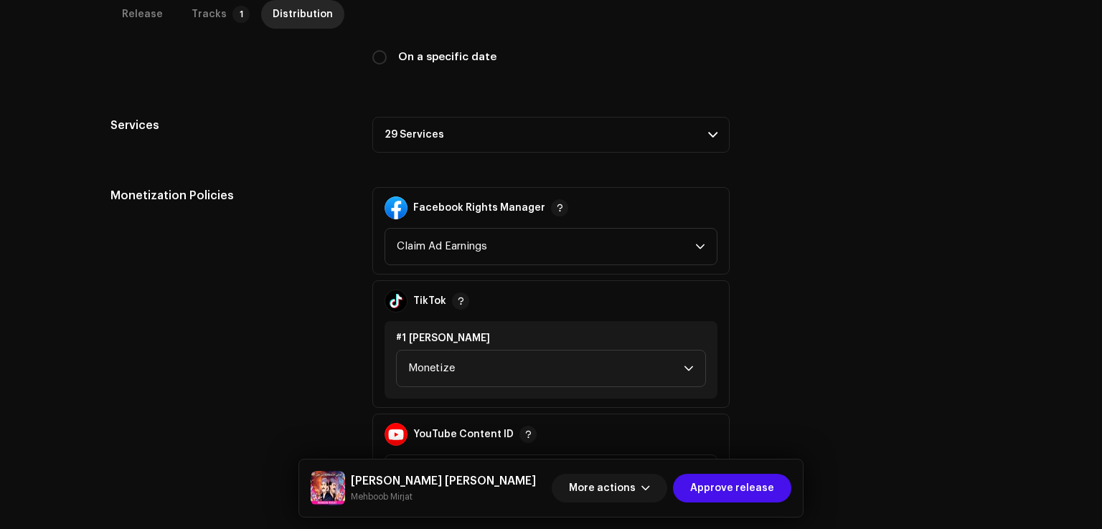
click at [430, 127] on p-accordion-header "29 Services" at bounding box center [550, 135] width 357 height 36
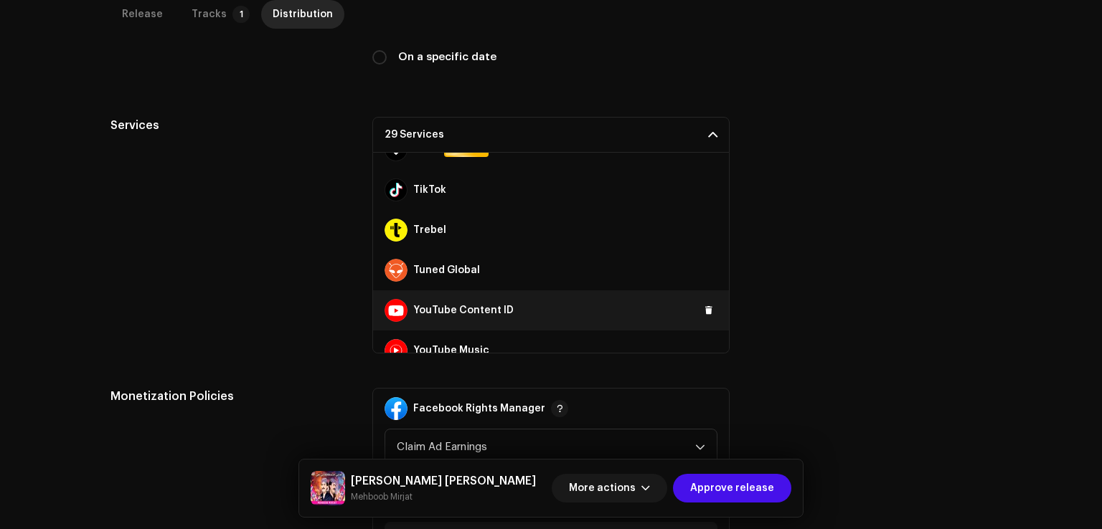
scroll to position [964, 0]
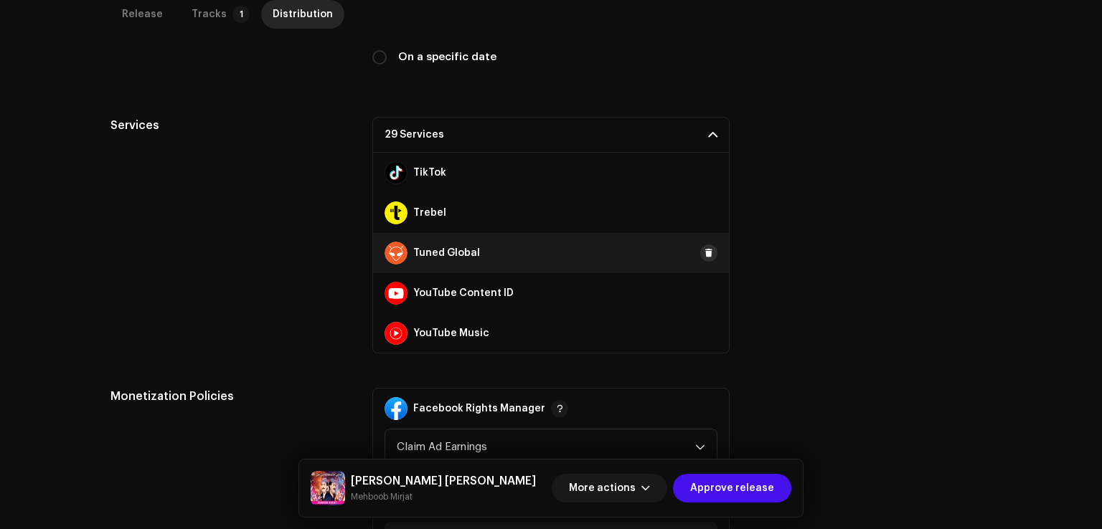
click at [700, 257] on button at bounding box center [708, 253] width 17 height 17
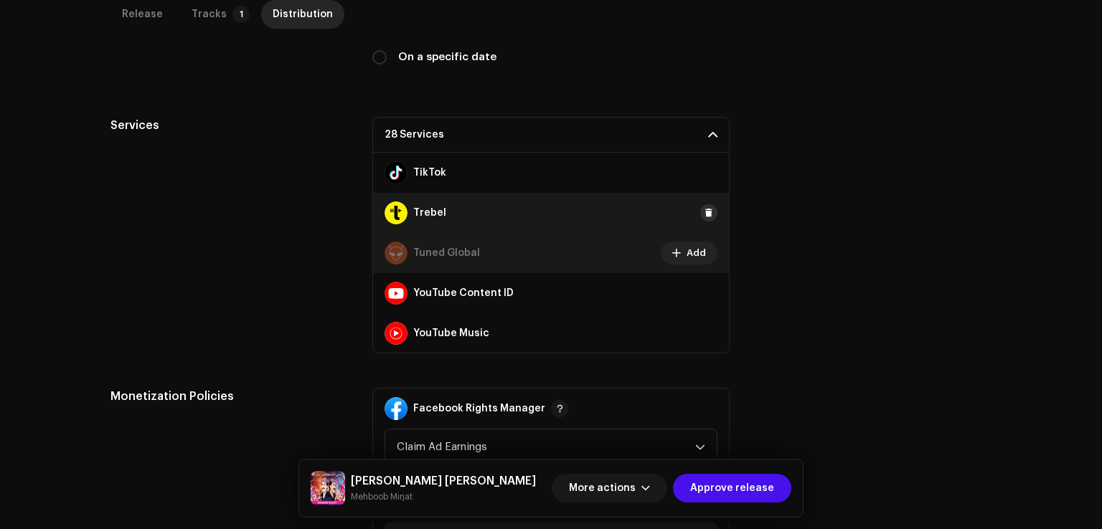
click at [704, 216] on span at bounding box center [708, 212] width 9 height 11
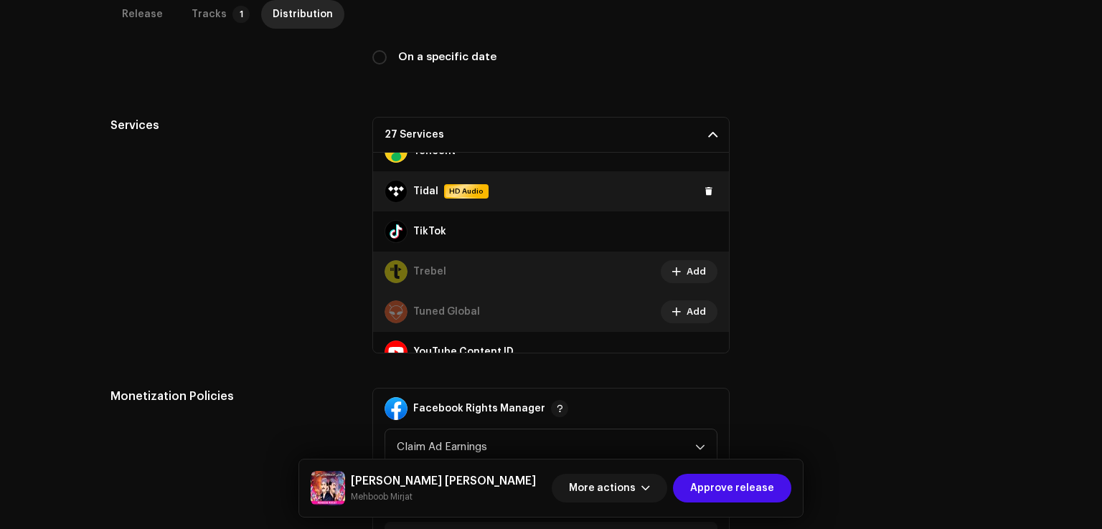
scroll to position [820, 0]
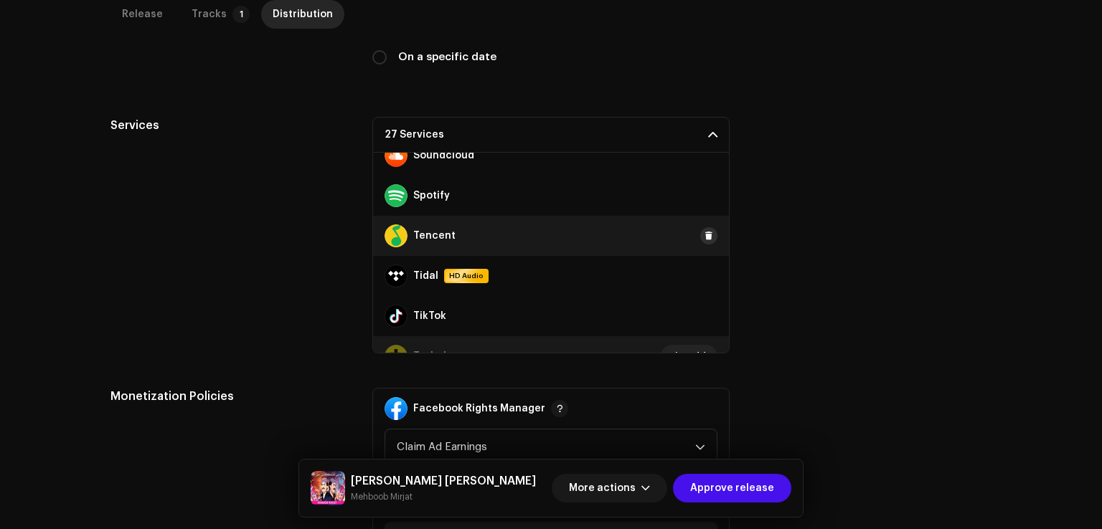
click at [704, 237] on span at bounding box center [708, 235] width 9 height 11
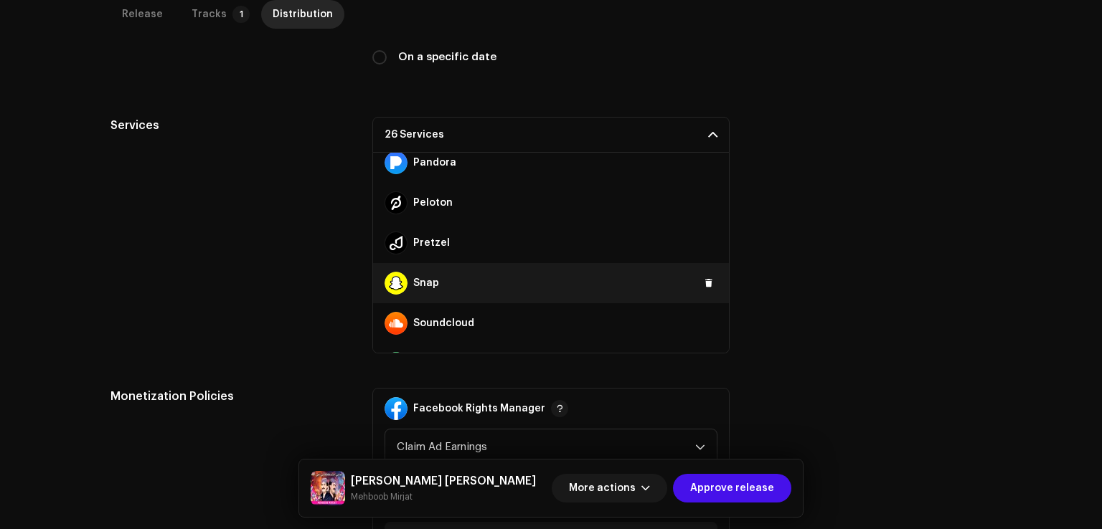
scroll to position [605, 0]
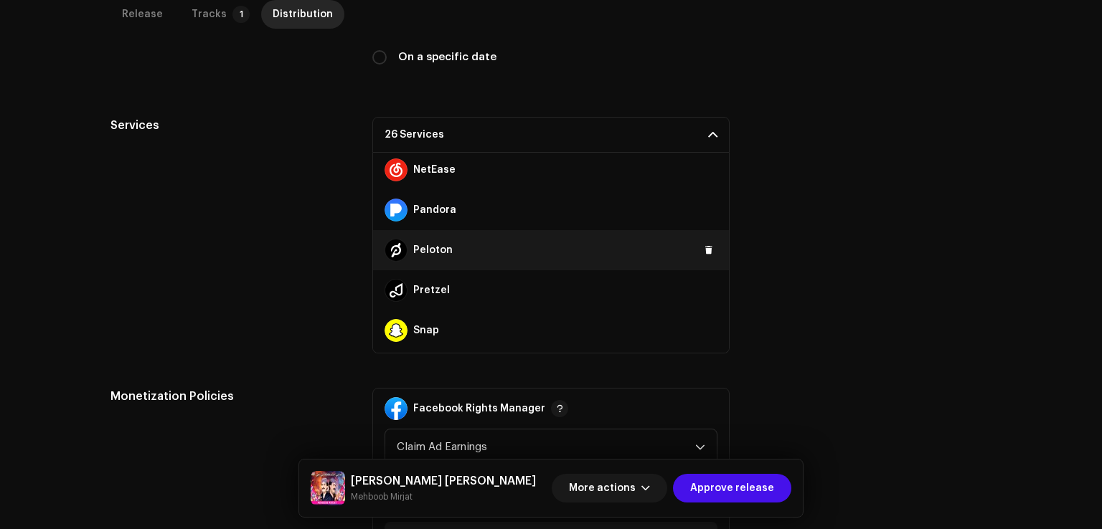
click at [707, 262] on div "Peloton" at bounding box center [551, 250] width 356 height 40
click at [704, 250] on span at bounding box center [708, 250] width 9 height 11
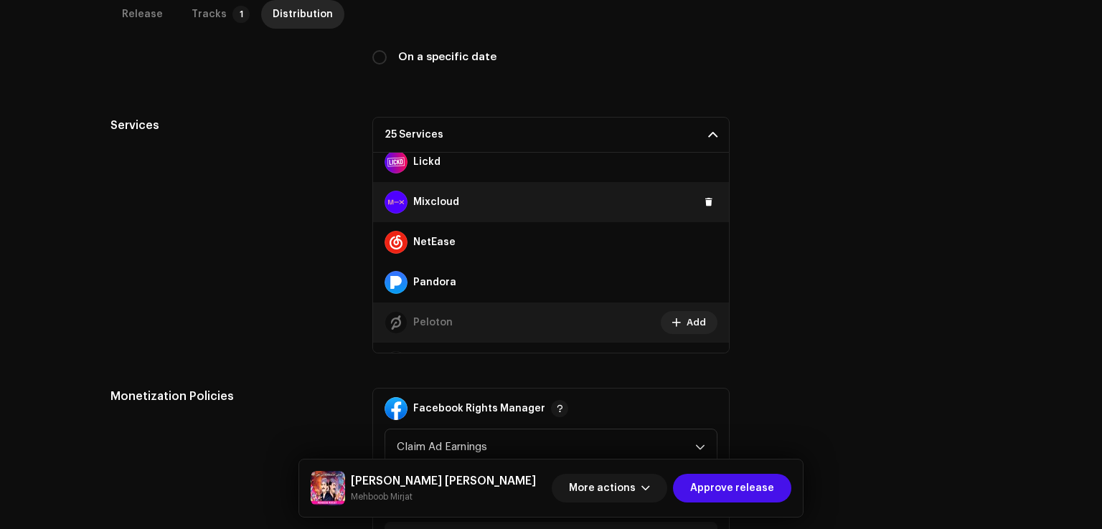
scroll to position [462, 0]
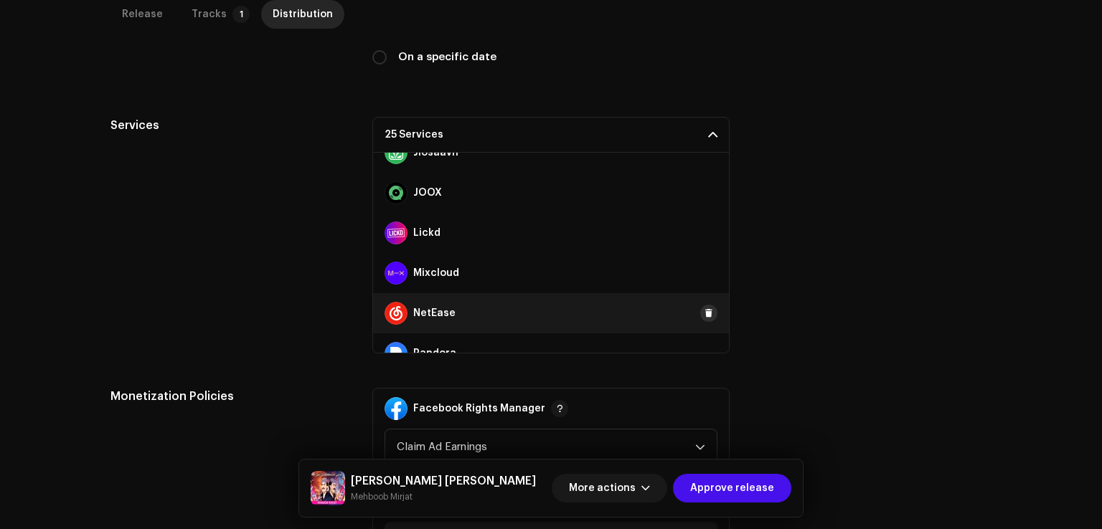
click at [704, 313] on span at bounding box center [708, 313] width 9 height 11
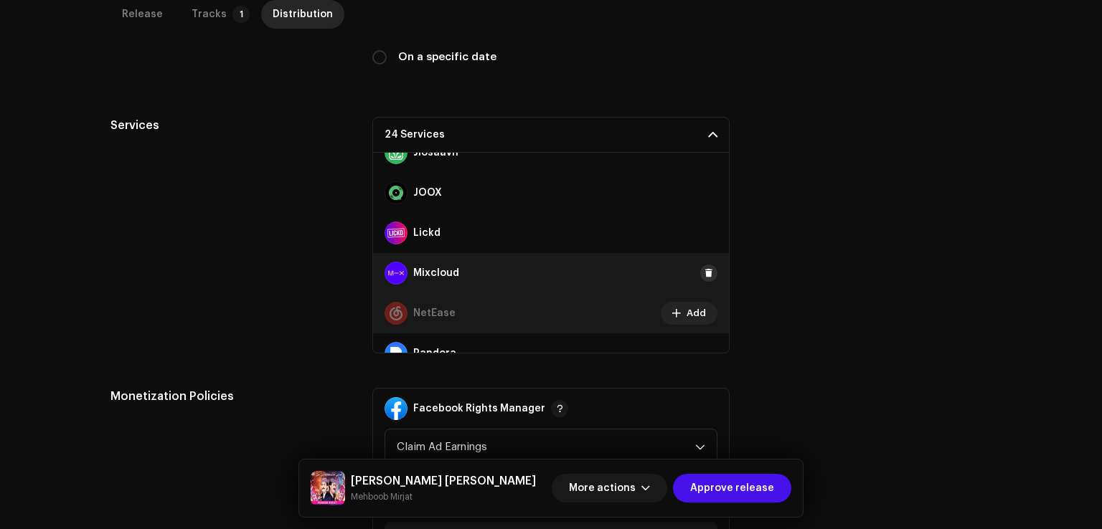
click at [704, 269] on span at bounding box center [708, 273] width 9 height 11
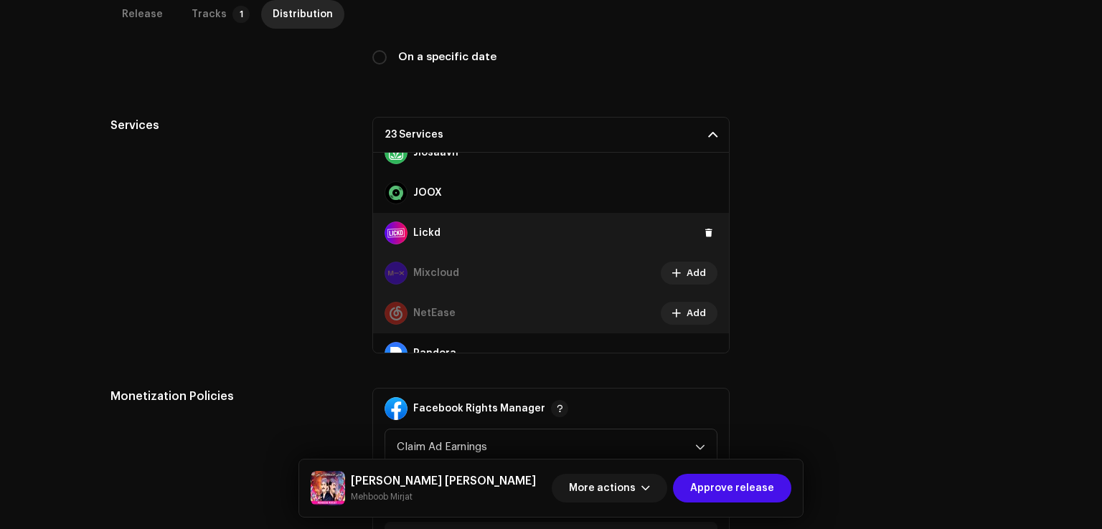
click at [700, 220] on div "Lickd" at bounding box center [551, 233] width 356 height 40
click at [704, 230] on span at bounding box center [708, 232] width 9 height 11
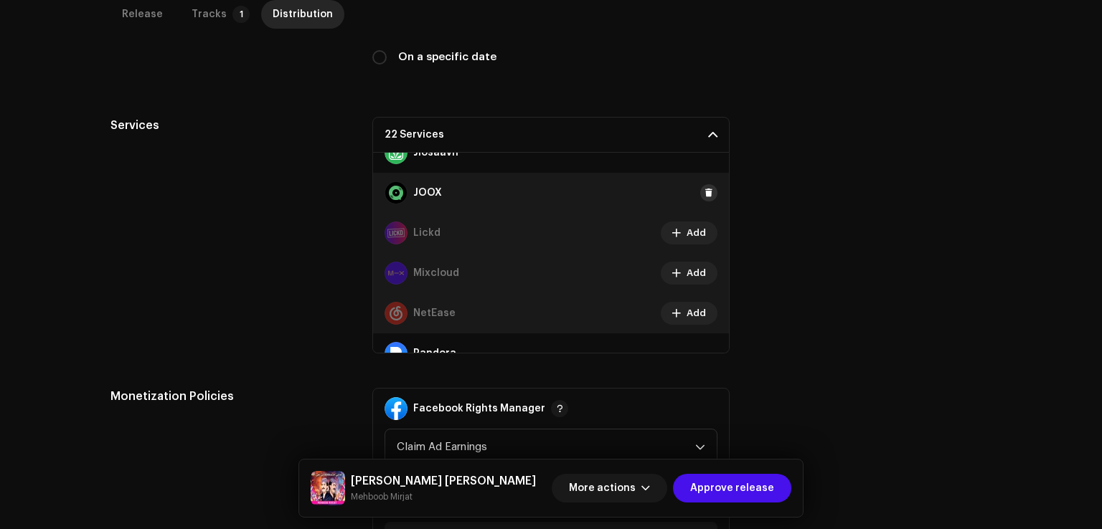
click at [704, 187] on span at bounding box center [708, 192] width 9 height 11
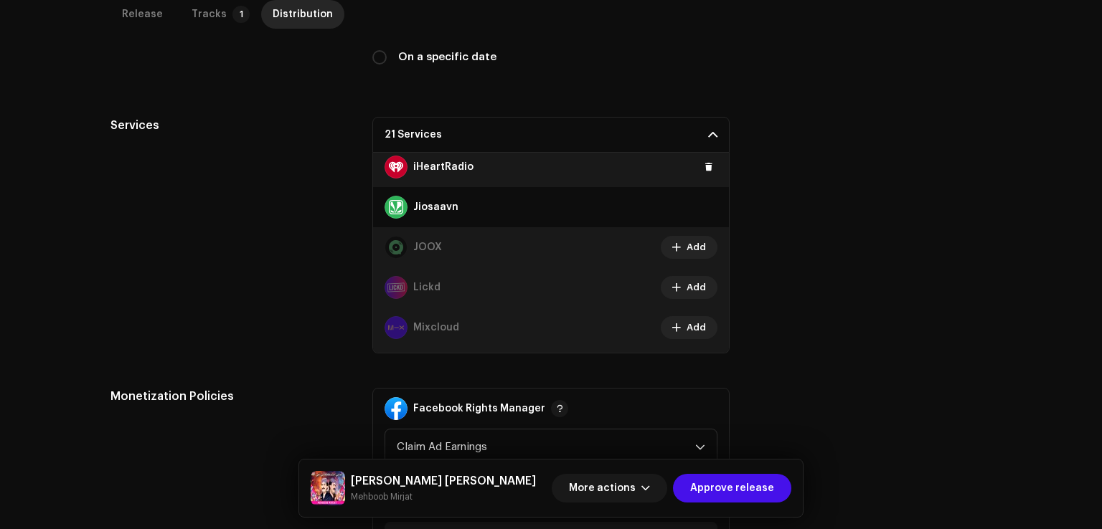
scroll to position [318, 0]
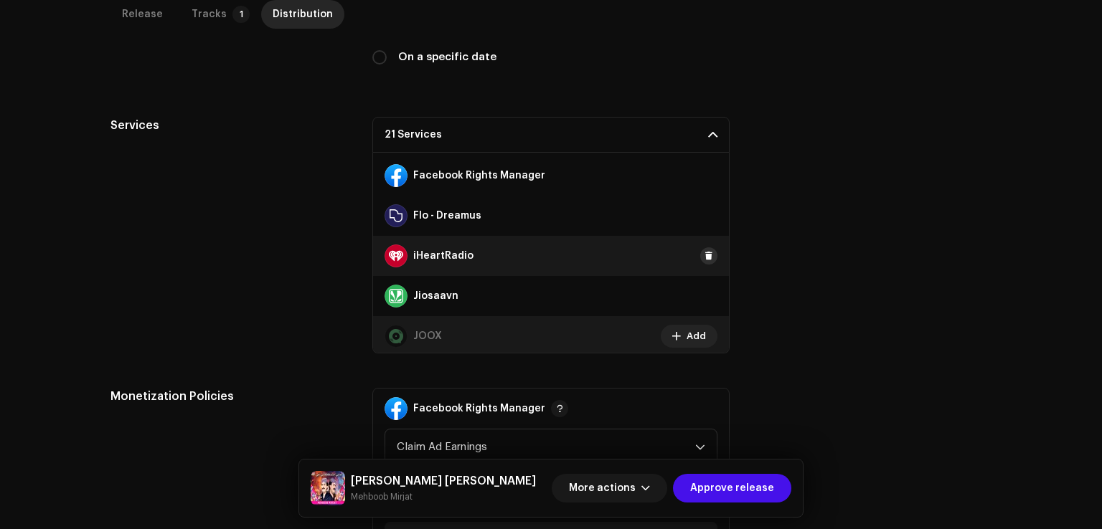
click at [704, 254] on span at bounding box center [708, 255] width 9 height 11
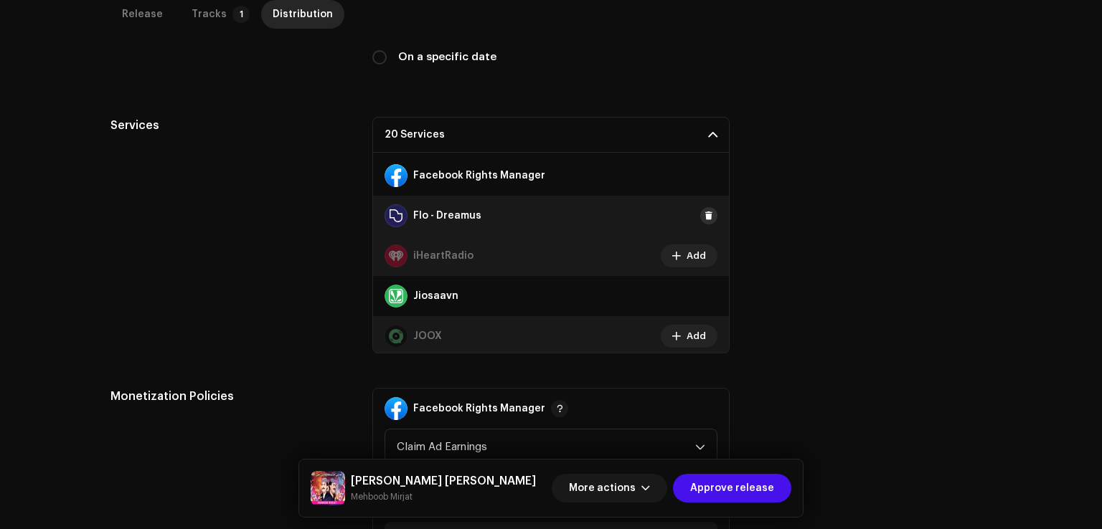
click at [704, 211] on span at bounding box center [708, 215] width 9 height 11
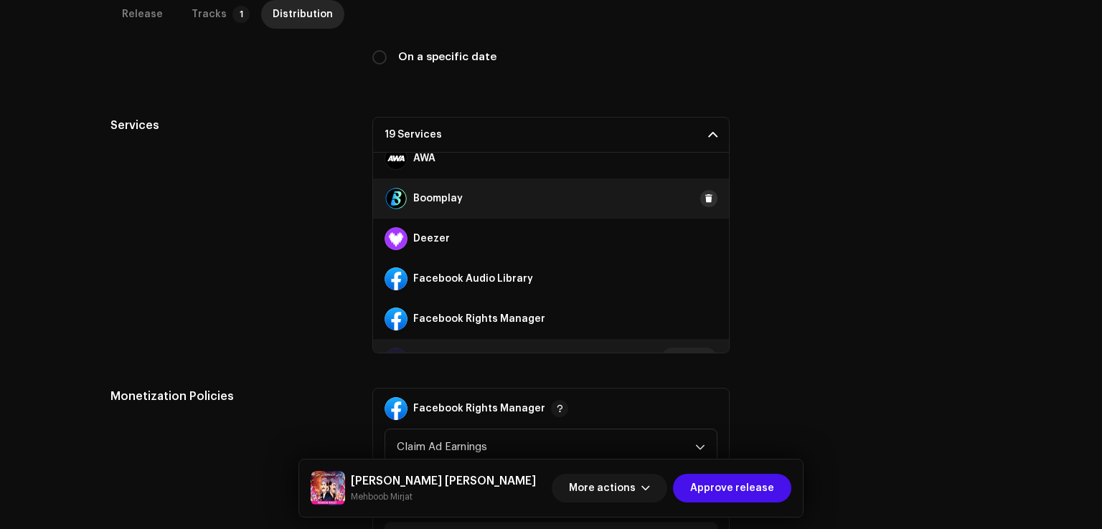
click at [704, 194] on span at bounding box center [708, 198] width 9 height 11
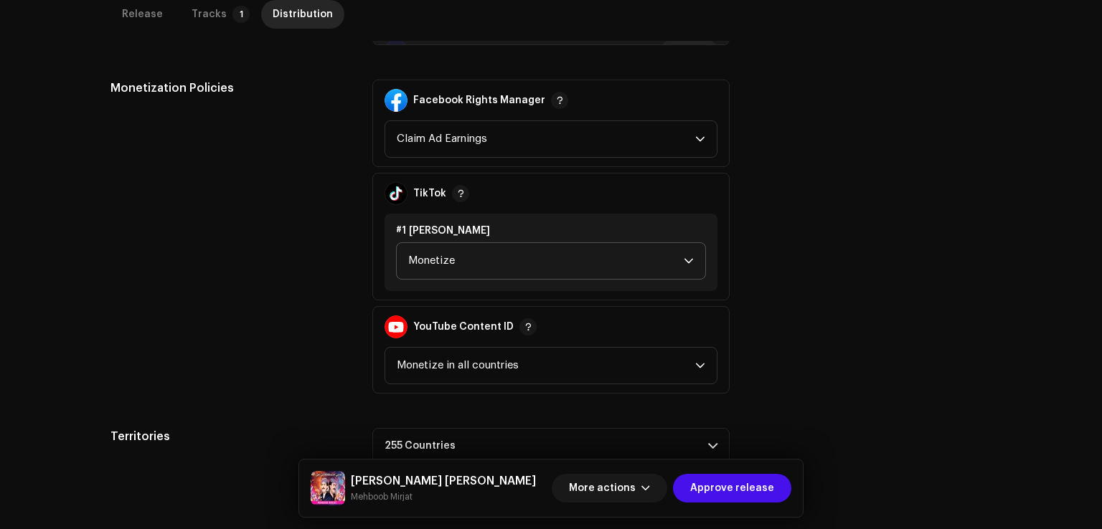
scroll to position [798, 0]
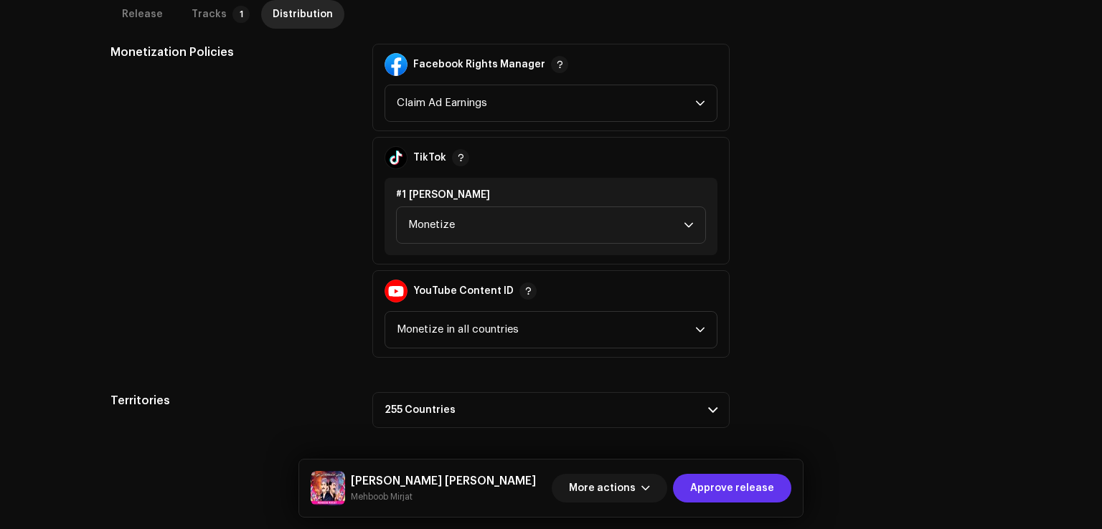
click at [768, 501] on span "Approve release" at bounding box center [732, 488] width 84 height 29
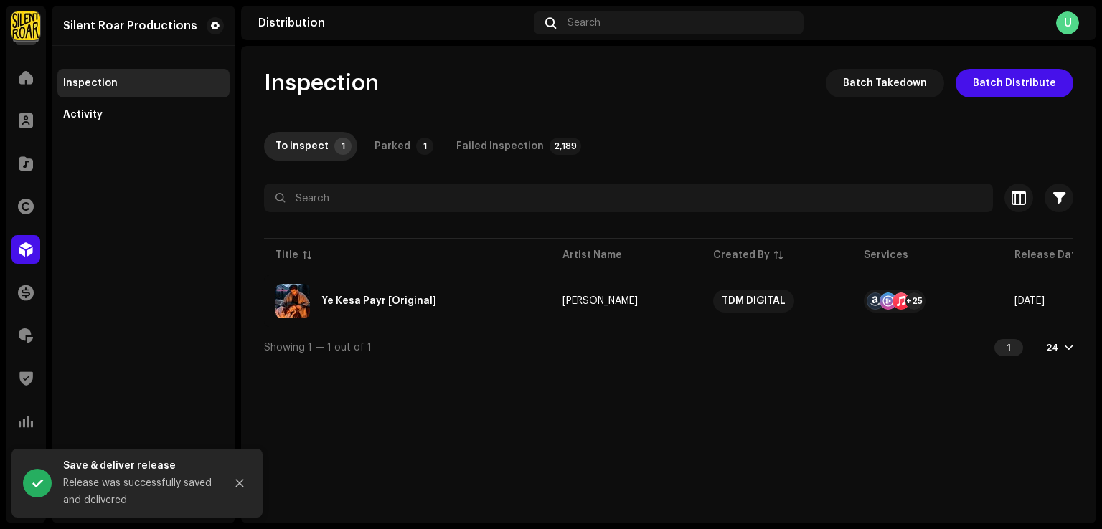
click at [197, 339] on div "Silent Roar Productions Inspection Activity" at bounding box center [144, 265] width 184 height 518
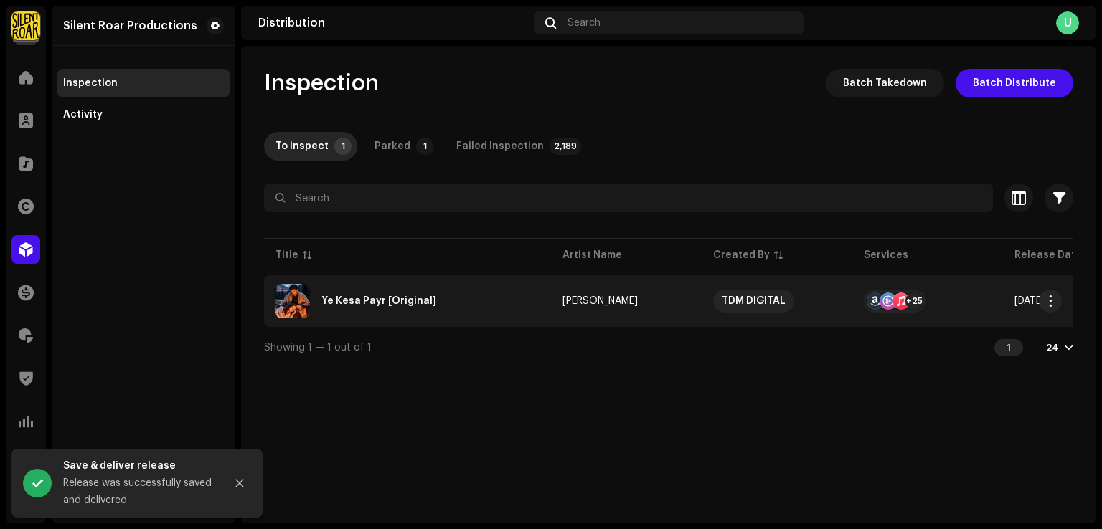
click at [458, 293] on div "Ye Kesa Payr [Original]" at bounding box center [407, 301] width 264 height 34
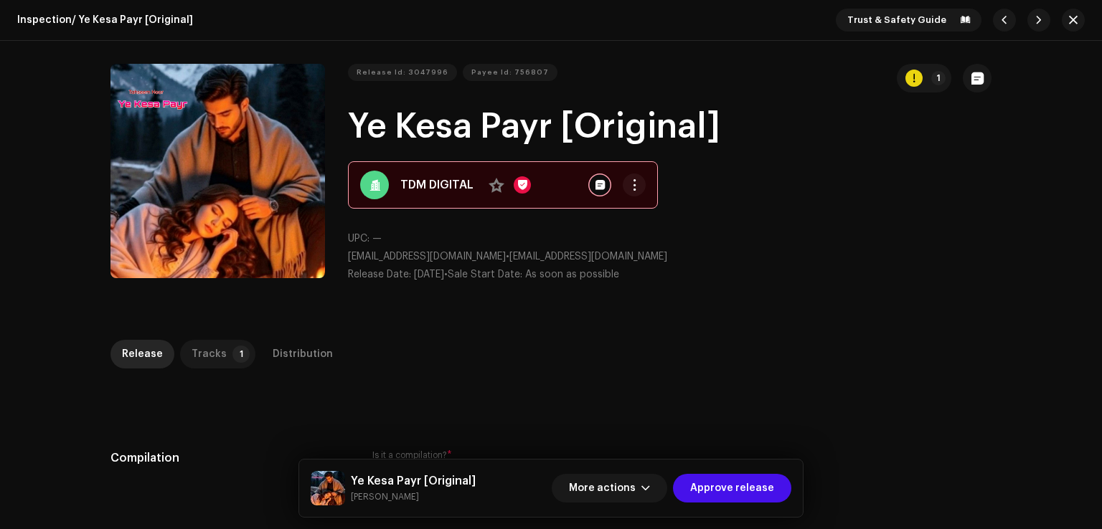
click at [204, 343] on div "Tracks" at bounding box center [208, 354] width 35 height 29
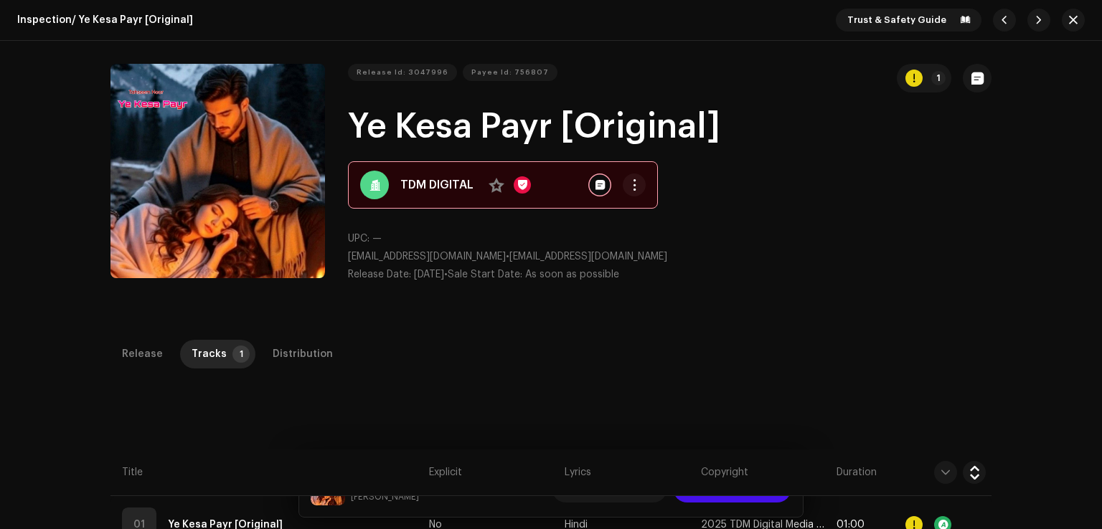
click at [445, 179] on strong "TDM DIGITAL" at bounding box center [436, 184] width 73 height 17
click at [136, 346] on div "Release" at bounding box center [142, 354] width 41 height 29
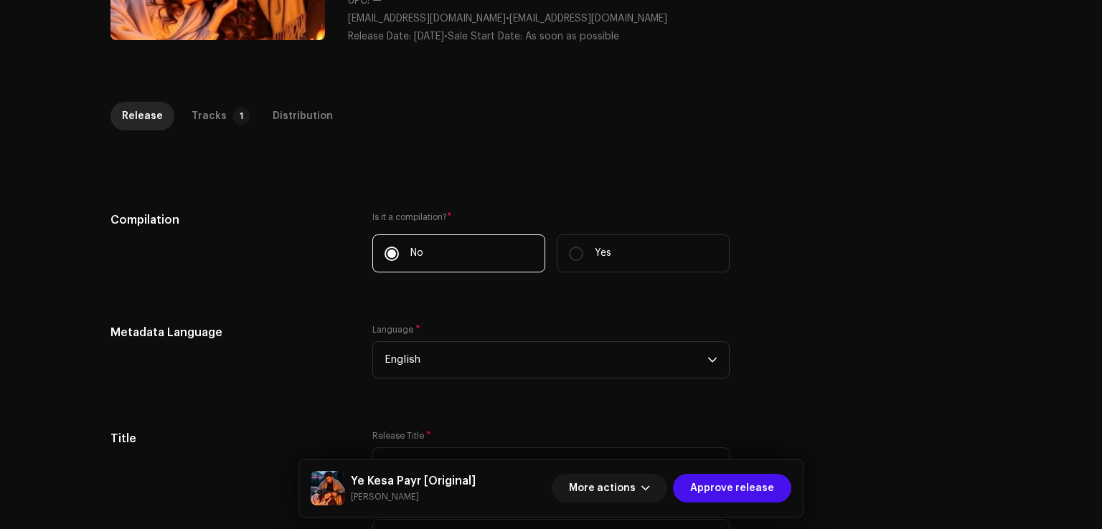
scroll to position [359, 0]
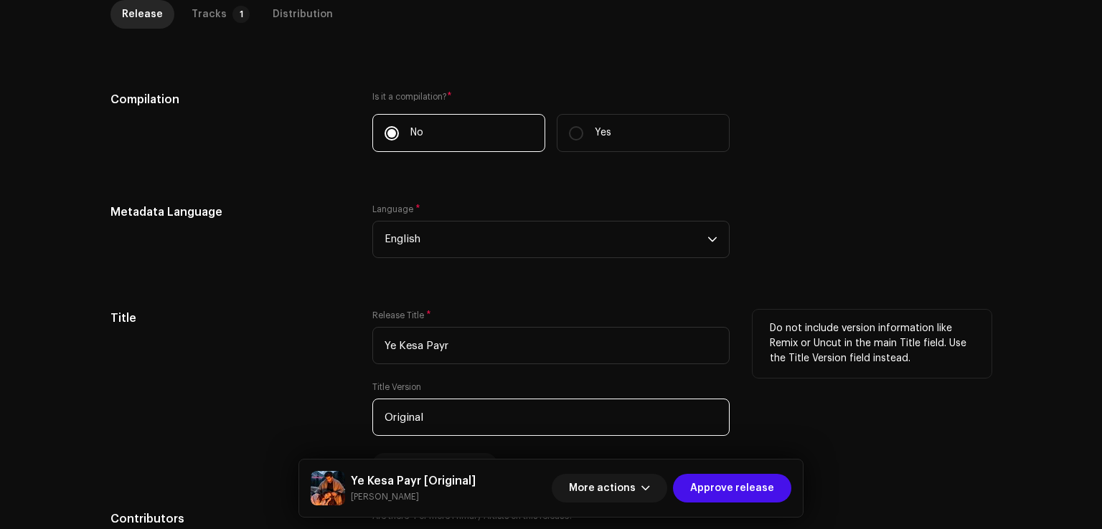
drag, startPoint x: 431, startPoint y: 417, endPoint x: 308, endPoint y: 415, distance: 123.4
click at [308, 415] on div "Title Release Title * Ye Kesa Payr Title Version Original Localize Your Release…" at bounding box center [550, 393] width 881 height 166
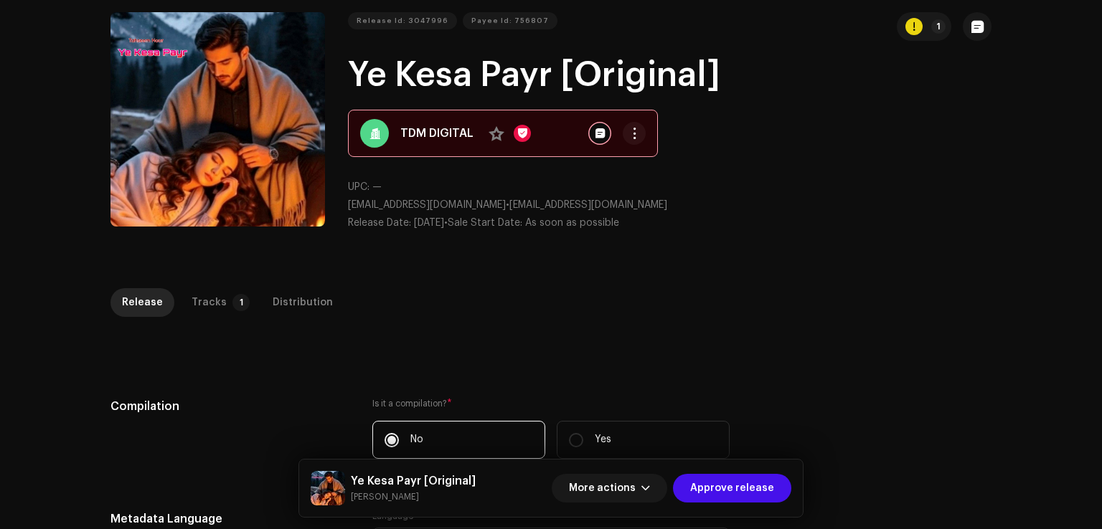
scroll to position [0, 0]
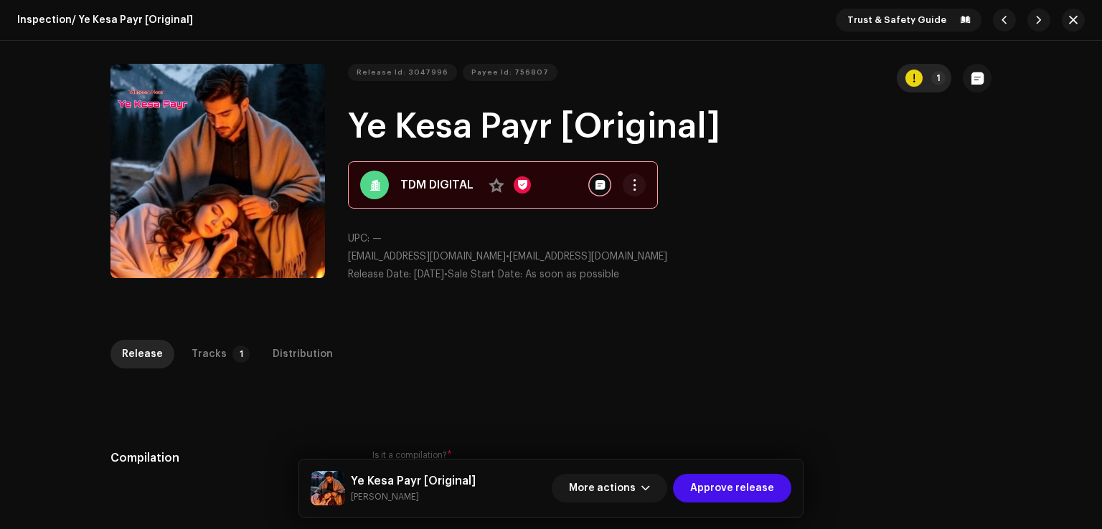
click at [920, 83] on button "1" at bounding box center [924, 78] width 55 height 29
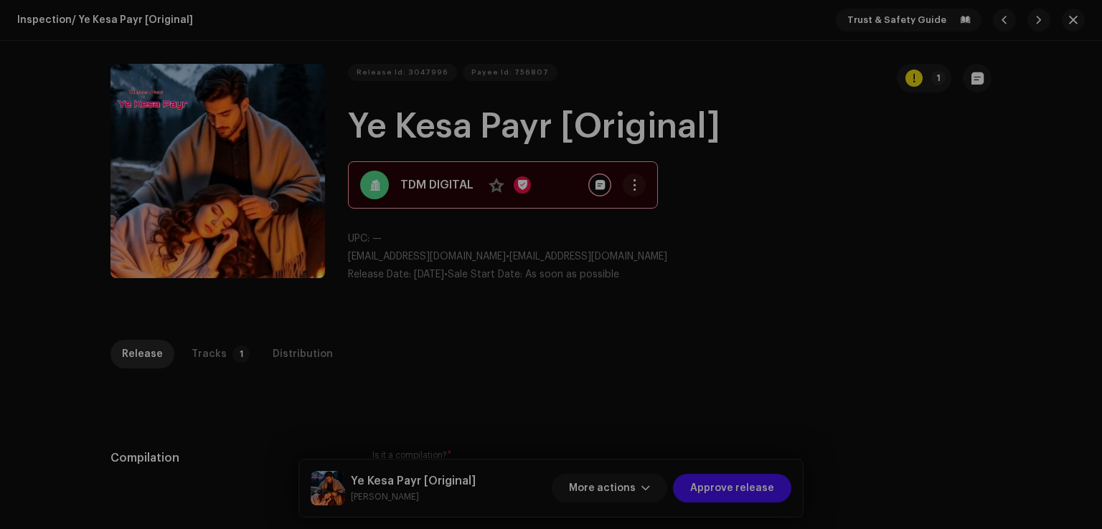
click at [980, 216] on div "Errors & Warnings Error Warnings 1 Please review these warnings to see if you n…" at bounding box center [551, 264] width 1102 height 529
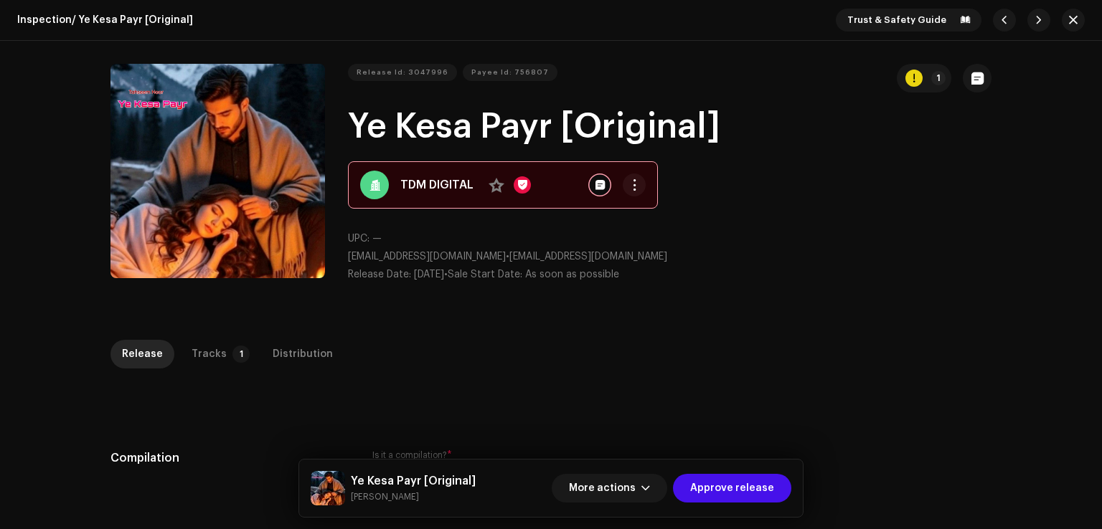
drag, startPoint x: 190, startPoint y: 339, endPoint x: 208, endPoint y: 357, distance: 25.9
click at [190, 339] on div "Inspection / Ye Kesa Payr [Original] Trust & Safety Guide Release Id: 3047996 P…" at bounding box center [551, 264] width 1102 height 529
click at [208, 357] on div "Tracks" at bounding box center [208, 354] width 35 height 29
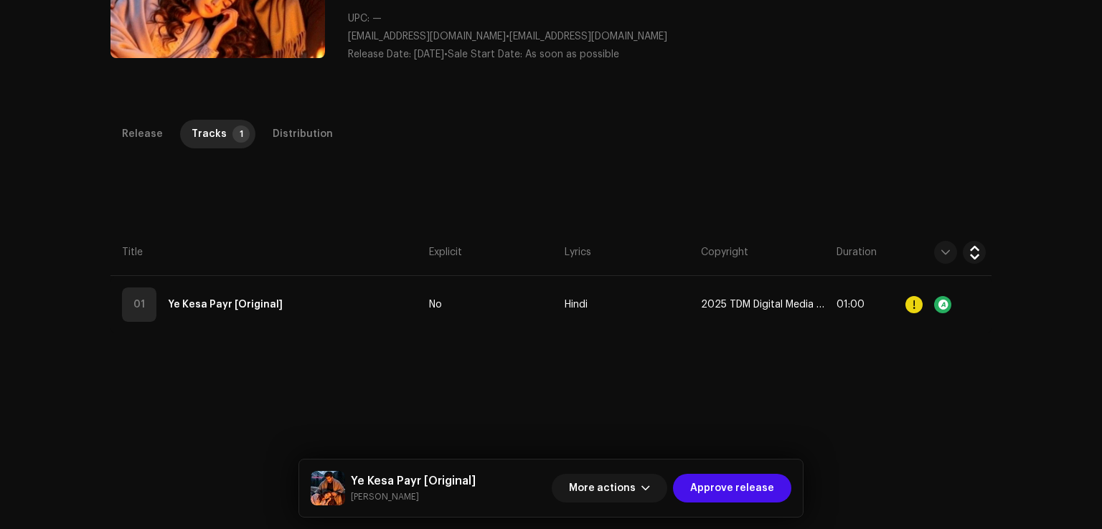
scroll to position [339, 0]
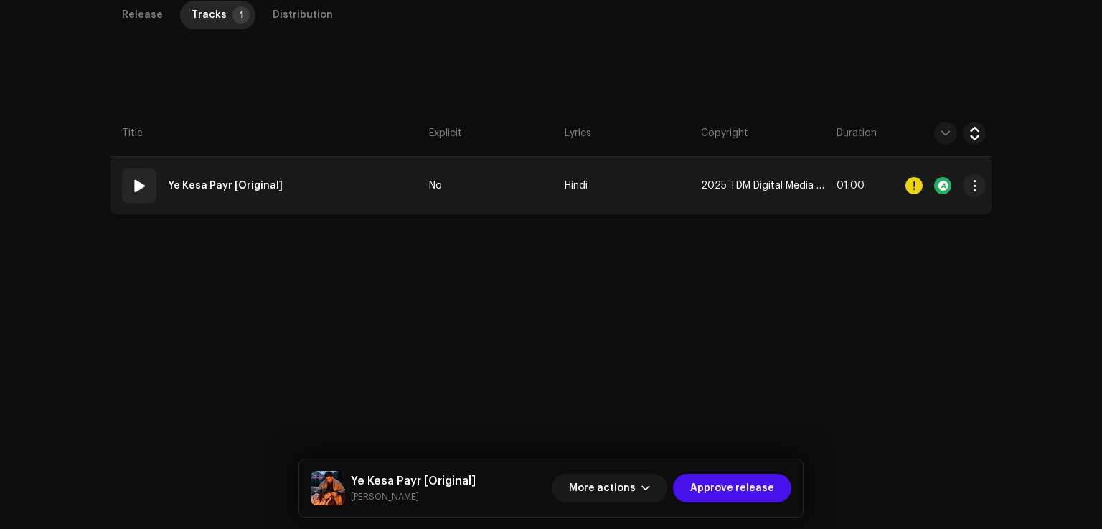
click at [247, 189] on strong "Ye Kesa Payr [Original]" at bounding box center [225, 185] width 115 height 29
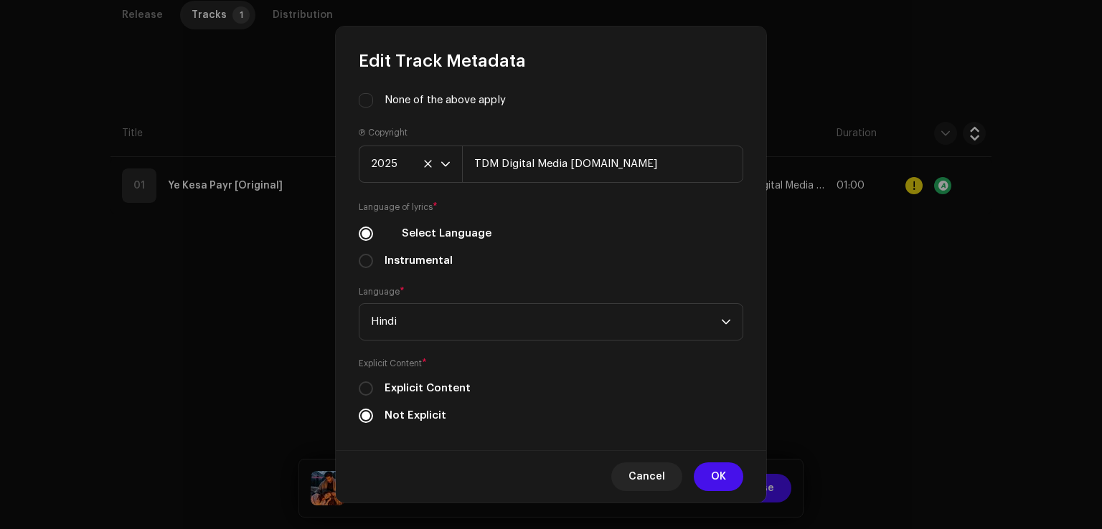
scroll to position [178, 0]
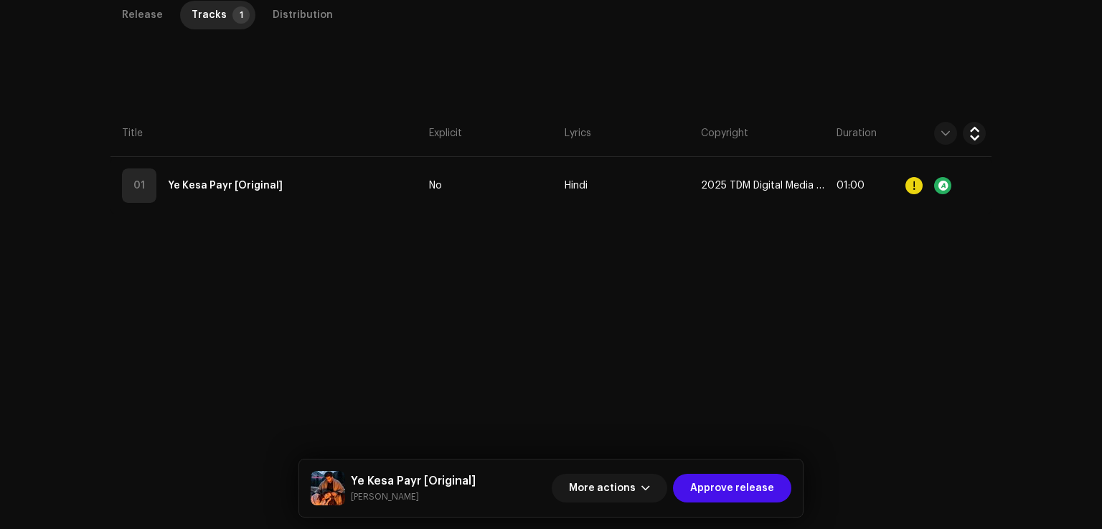
click at [836, 301] on div "Edit Track Metadata Track Title * Ye Kesa Payr Track Version Original Localize …" at bounding box center [551, 264] width 1102 height 529
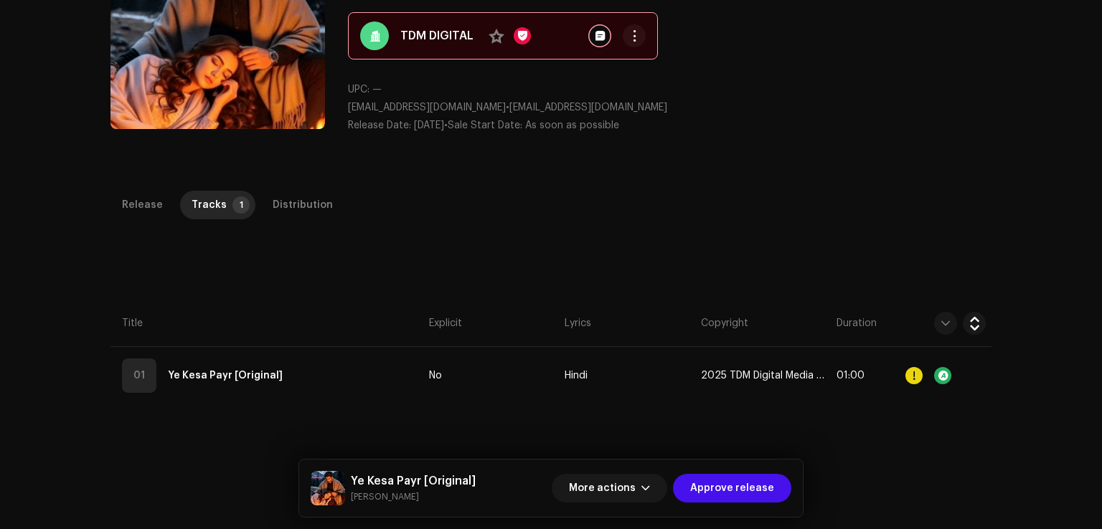
scroll to position [0, 0]
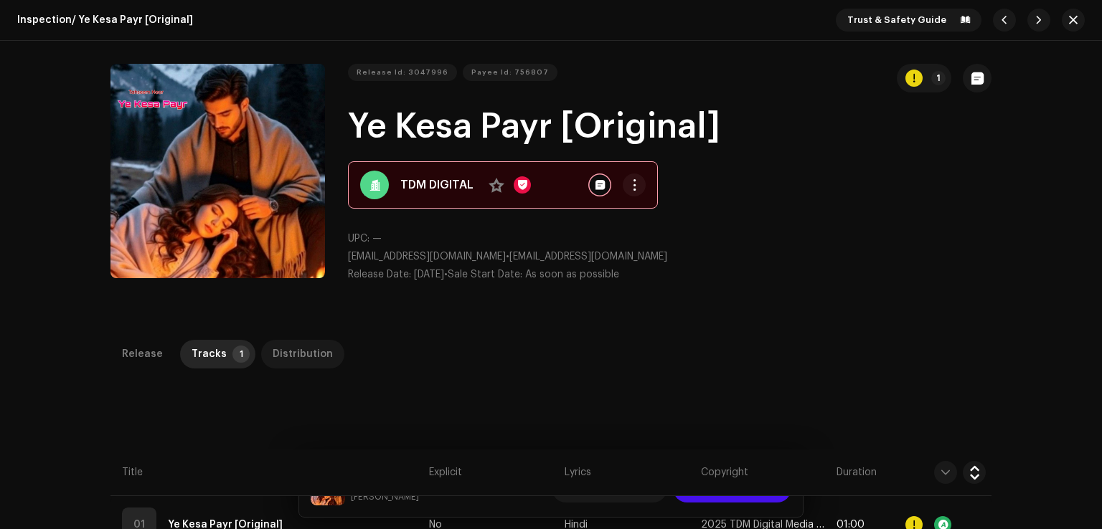
click at [281, 350] on div "Distribution" at bounding box center [303, 354] width 60 height 29
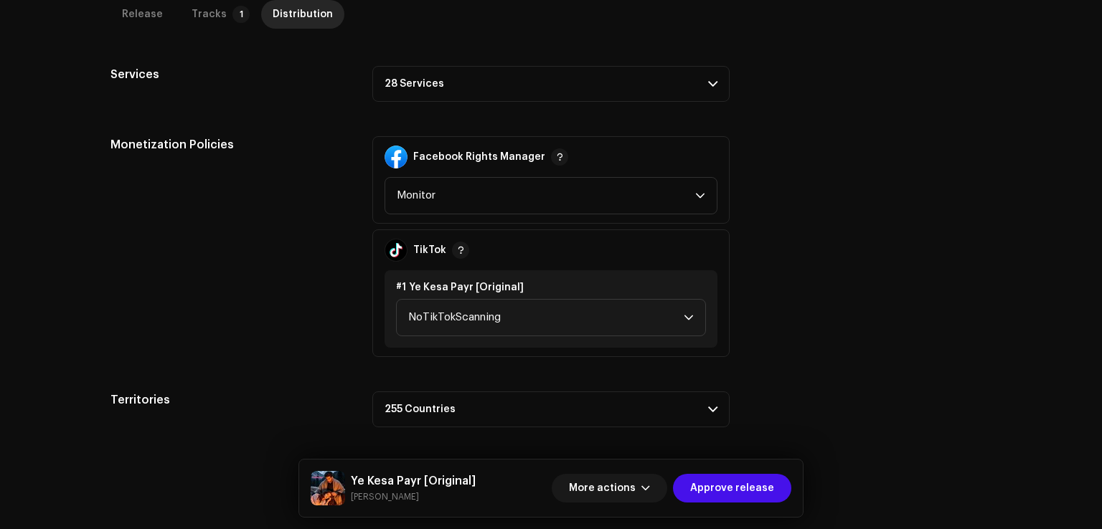
scroll to position [2, 0]
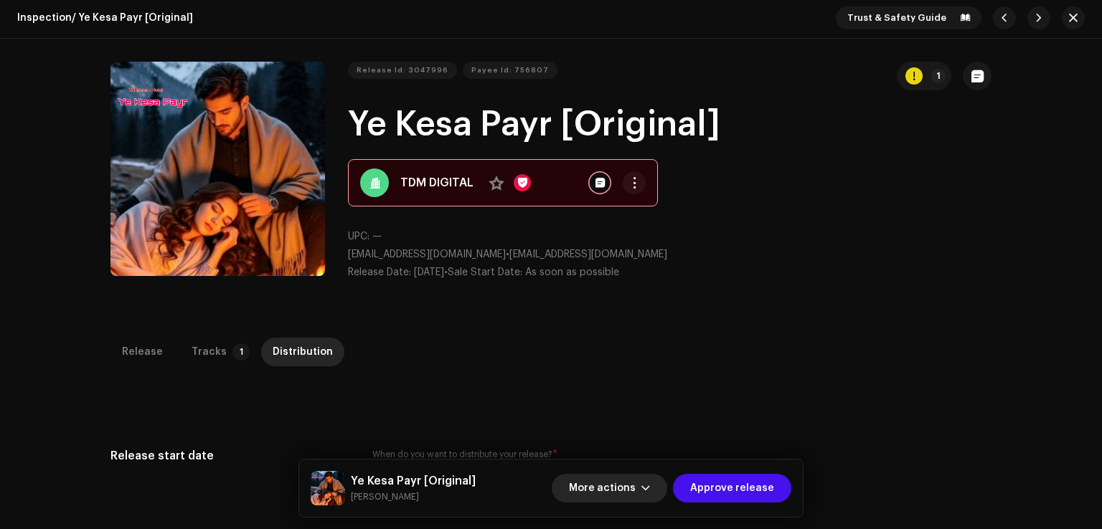
click at [635, 485] on span "More actions" at bounding box center [602, 488] width 67 height 29
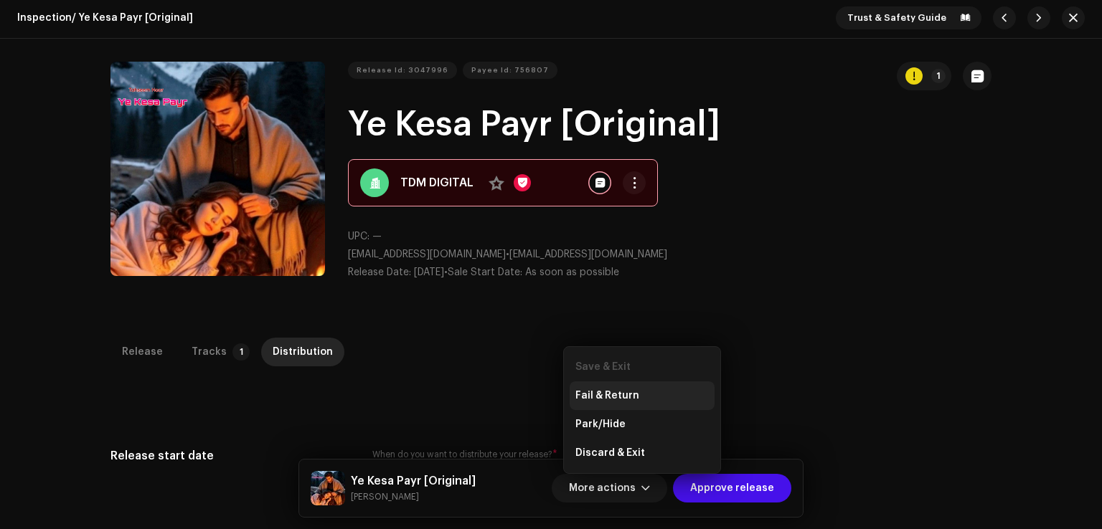
click at [615, 392] on span "Fail & Return" at bounding box center [607, 395] width 64 height 11
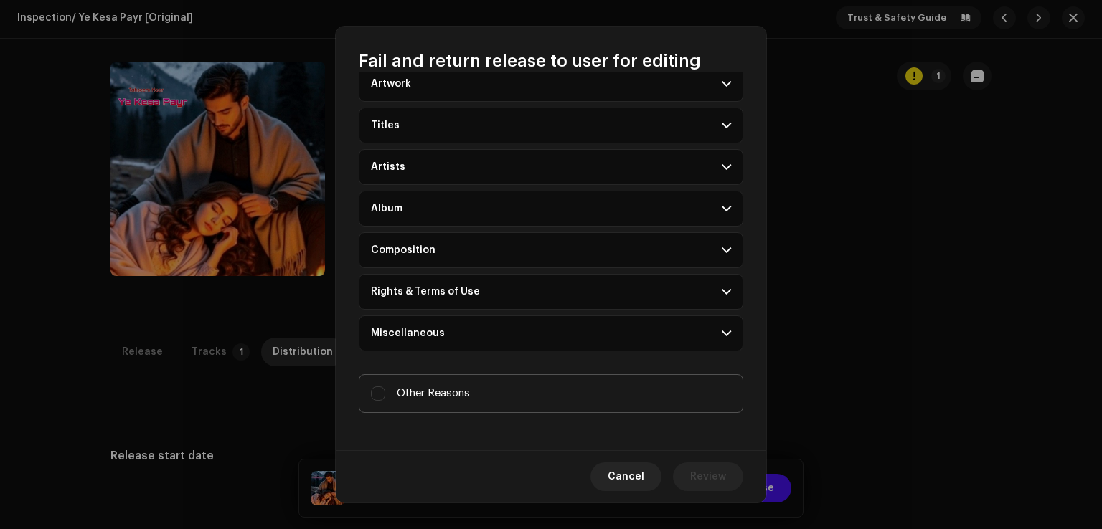
click at [442, 394] on span "Other Reasons" at bounding box center [433, 394] width 73 height 16
click at [385, 394] on input "Other Reasons" at bounding box center [378, 394] width 14 height 14
checkbox input "true"
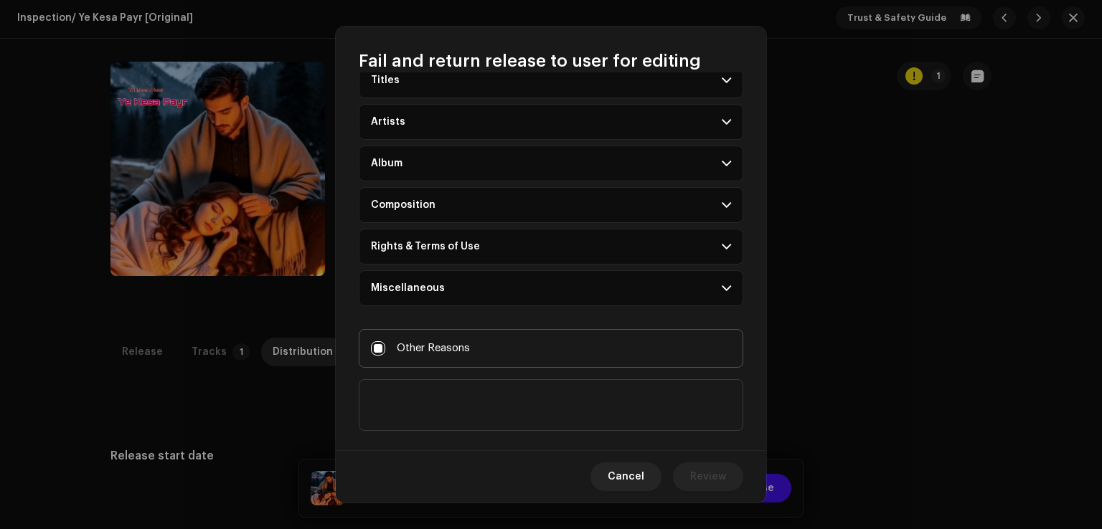
scroll to position [124, 0]
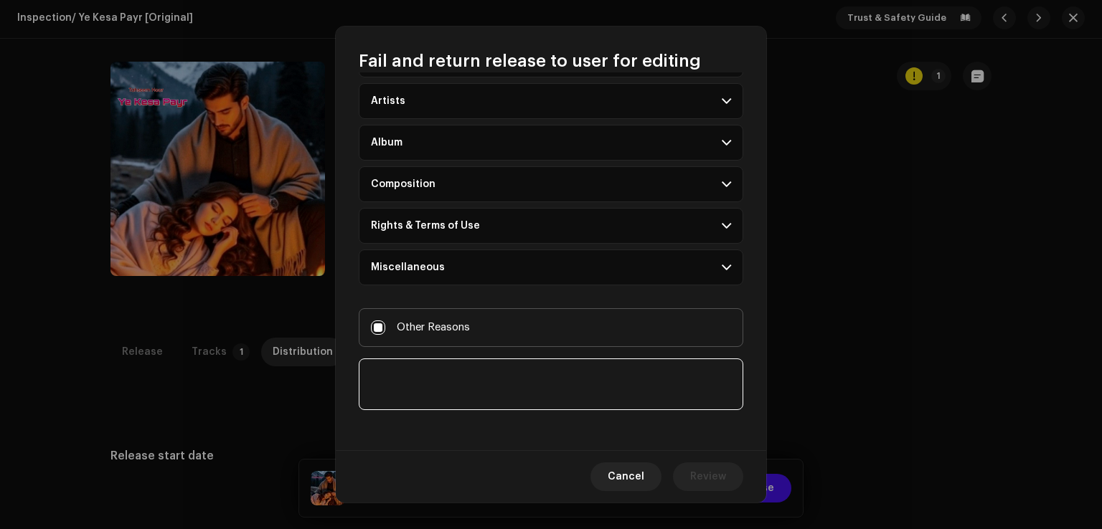
click at [458, 387] on textarea at bounding box center [551, 385] width 384 height 52
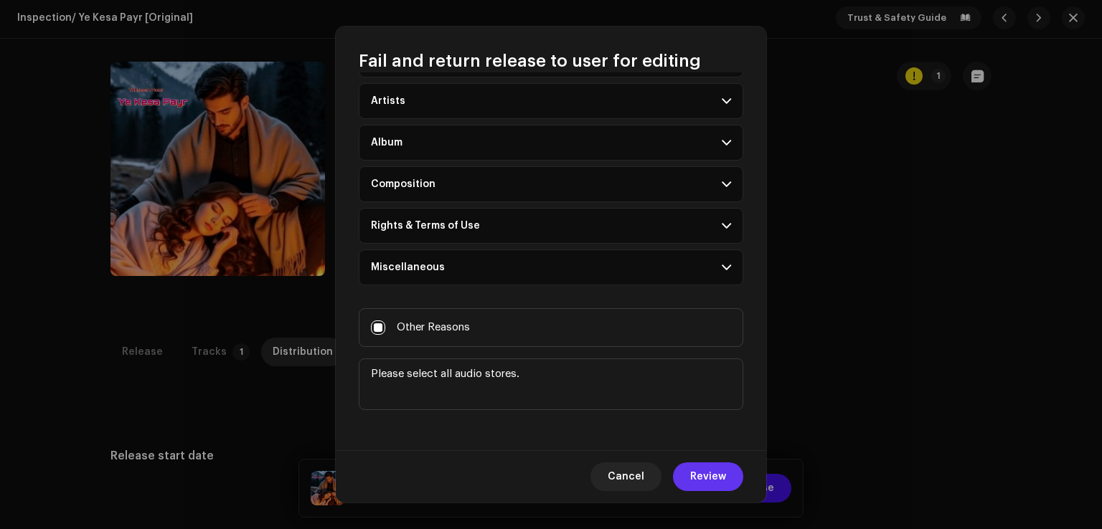
type textarea "Please select all audio stores."
click at [691, 488] on button "Review" at bounding box center [708, 477] width 70 height 29
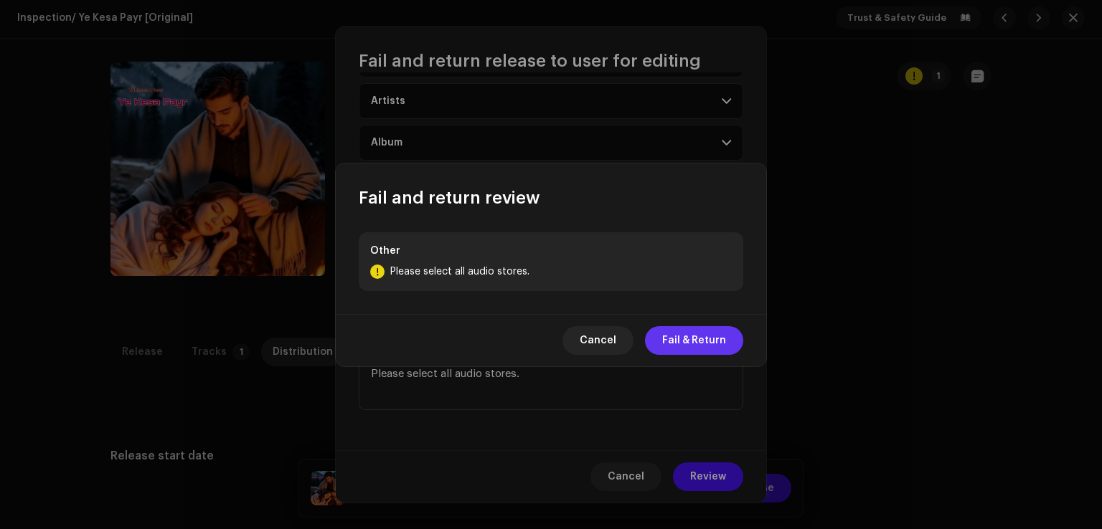
click at [705, 338] on span "Fail & Return" at bounding box center [694, 340] width 64 height 29
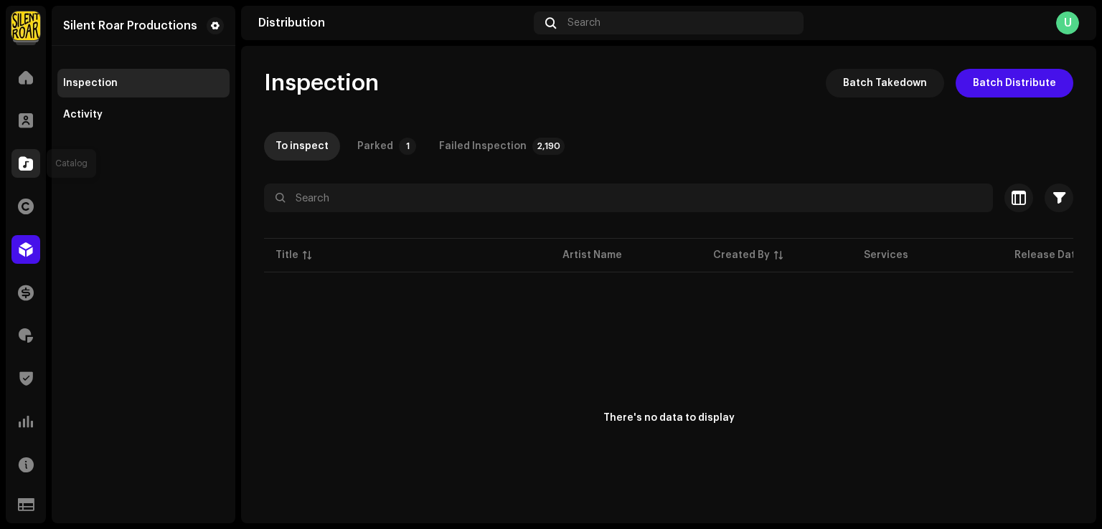
click at [16, 159] on div at bounding box center [25, 163] width 29 height 29
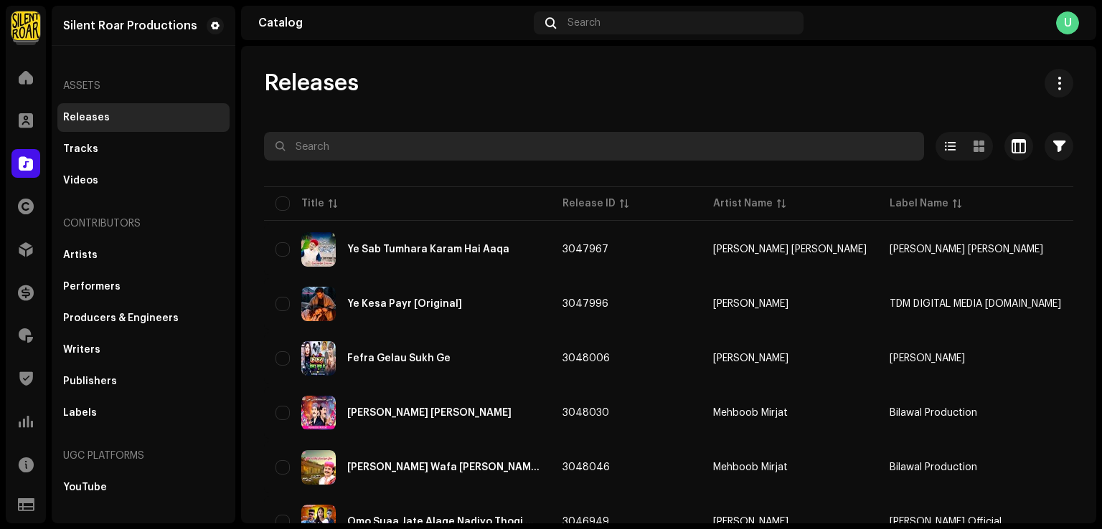
click at [327, 144] on input "text" at bounding box center [594, 146] width 660 height 29
paste input "[PERSON_NAME] e Shikayat"
type input "[PERSON_NAME] e Shikayat"
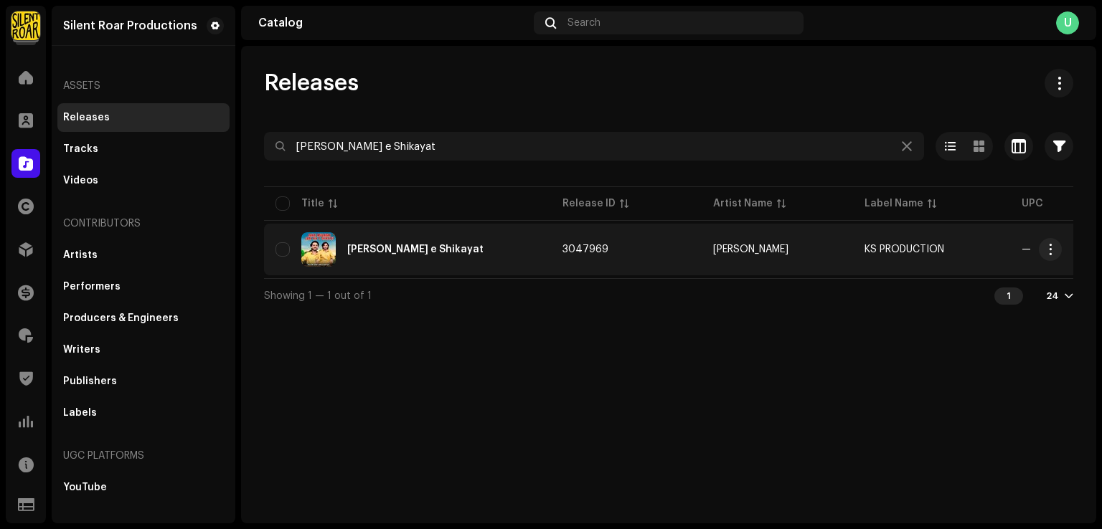
click at [410, 249] on div "[PERSON_NAME] e Shikayat" at bounding box center [415, 250] width 136 height 10
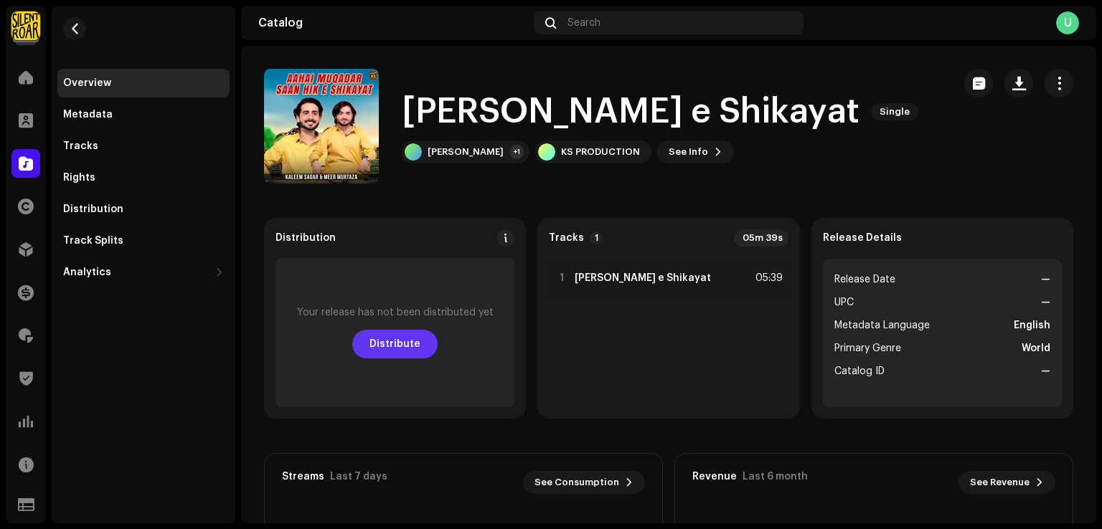
click at [389, 345] on span "Distribute" at bounding box center [394, 344] width 51 height 29
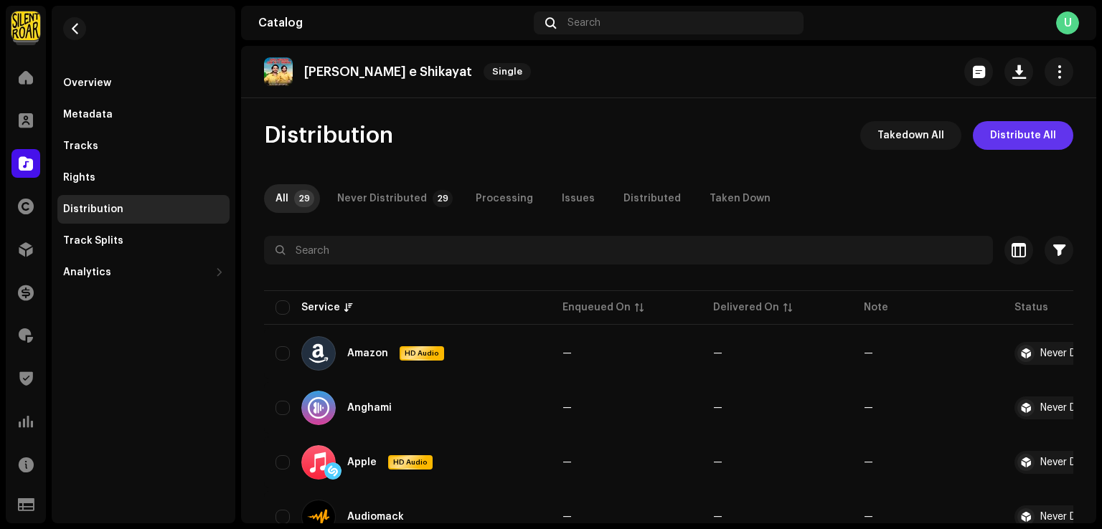
click at [1023, 138] on span "Distribute All" at bounding box center [1023, 135] width 66 height 29
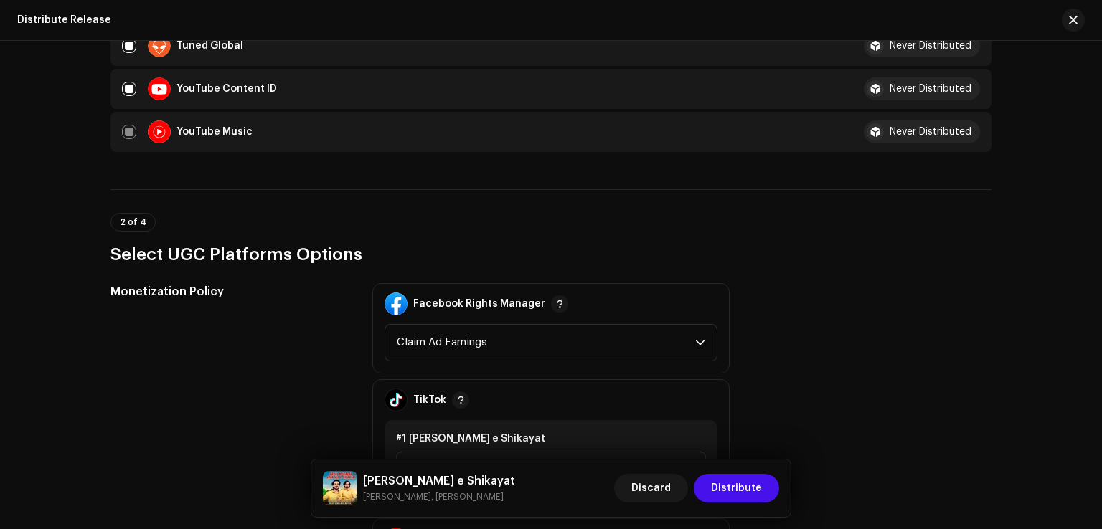
scroll to position [1650, 0]
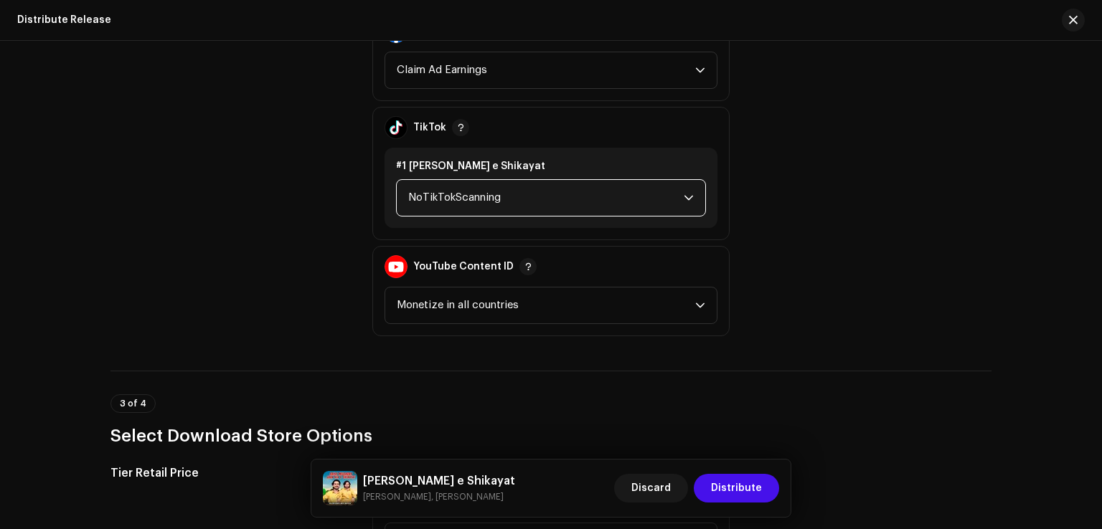
click at [473, 212] on span "NoTikTokScanning" at bounding box center [545, 198] width 275 height 36
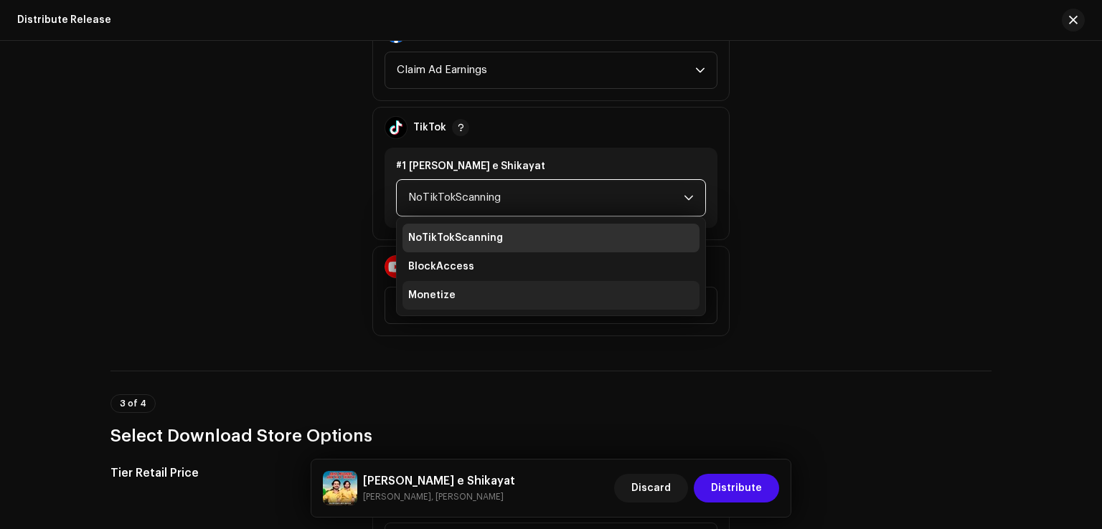
click at [443, 308] on li "Monetize" at bounding box center [550, 295] width 297 height 29
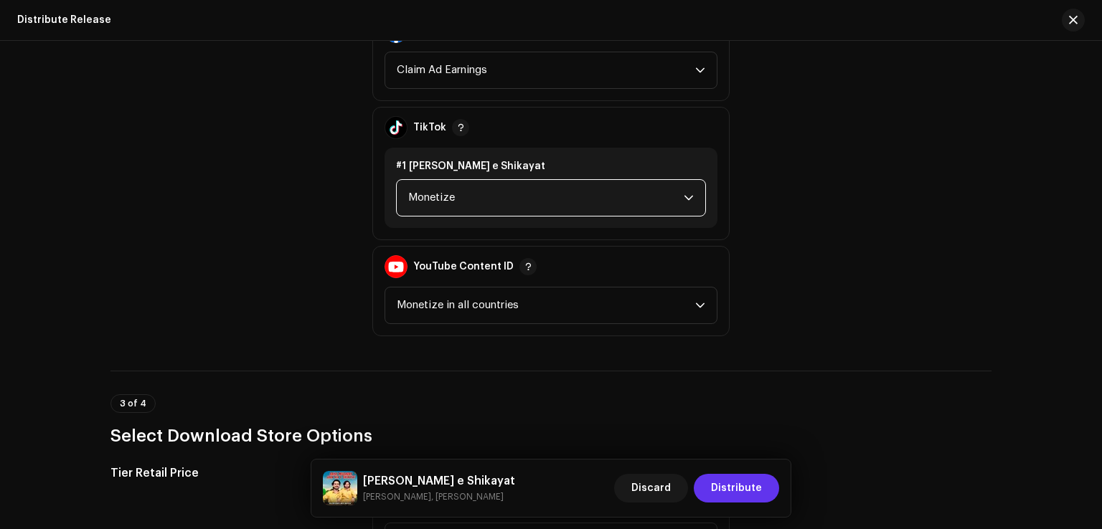
click at [743, 486] on span "Distribute" at bounding box center [736, 488] width 51 height 29
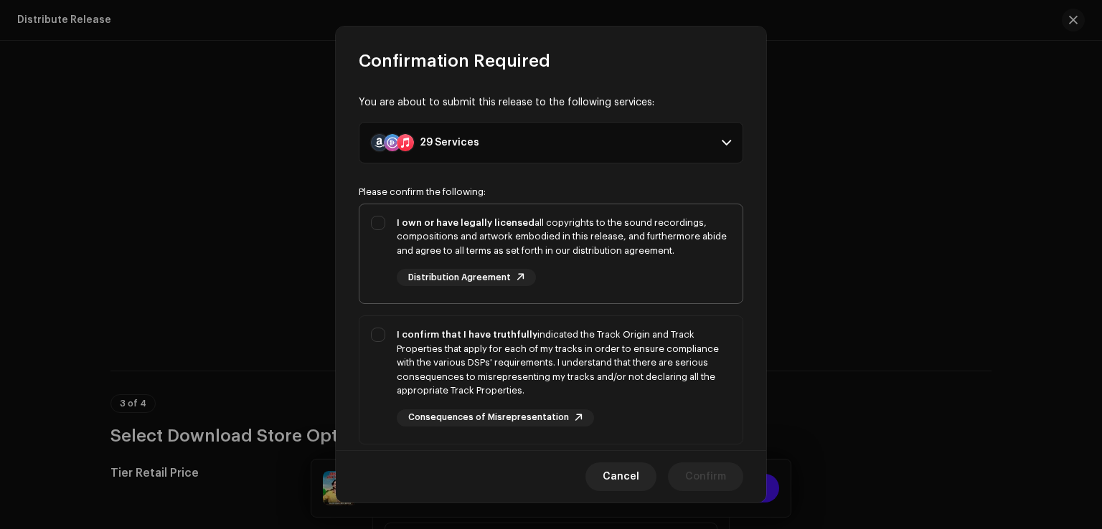
click at [393, 250] on div "I own or have legally licensed all copyrights to the sound recordings, composit…" at bounding box center [550, 251] width 383 height 94
checkbox input "true"
click at [387, 336] on div "I confirm that I have truthfully indicated the Track Origin and Track Propertie…" at bounding box center [550, 377] width 383 height 122
checkbox input "true"
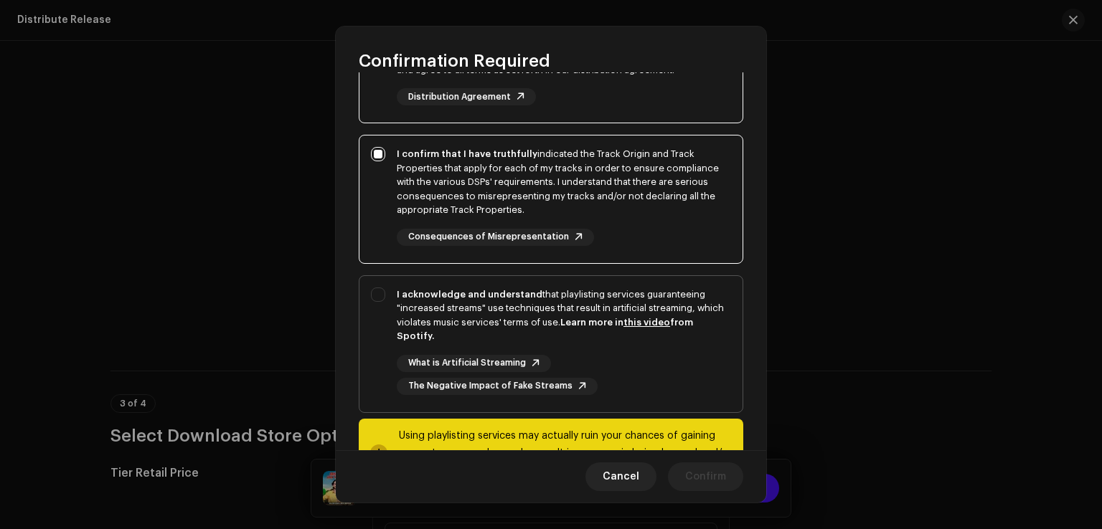
scroll to position [240, 0]
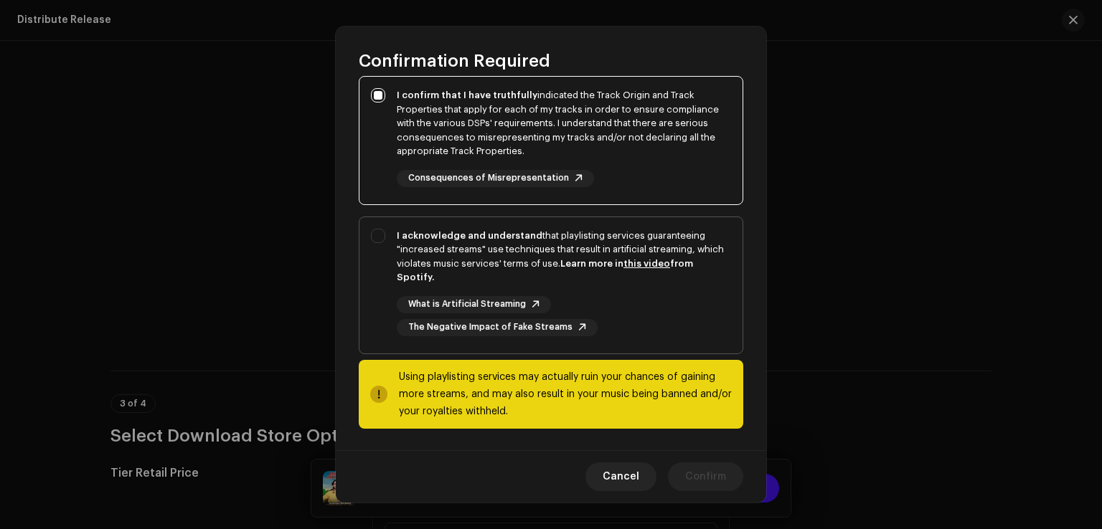
click at [380, 300] on div "I acknowledge and understand that playlisting services guaranteeing "increased …" at bounding box center [550, 282] width 383 height 131
checkbox input "true"
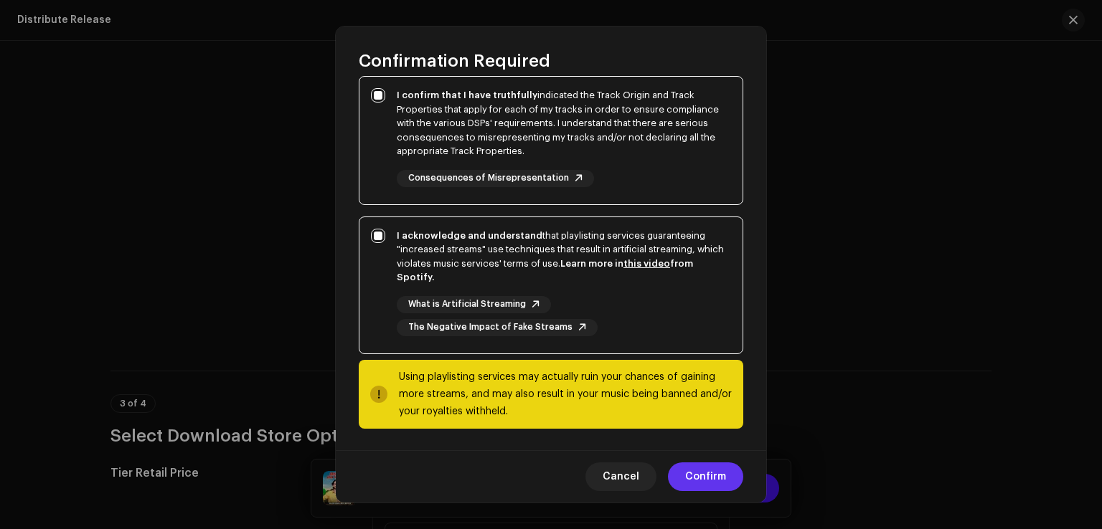
click at [706, 476] on span "Confirm" at bounding box center [705, 477] width 41 height 29
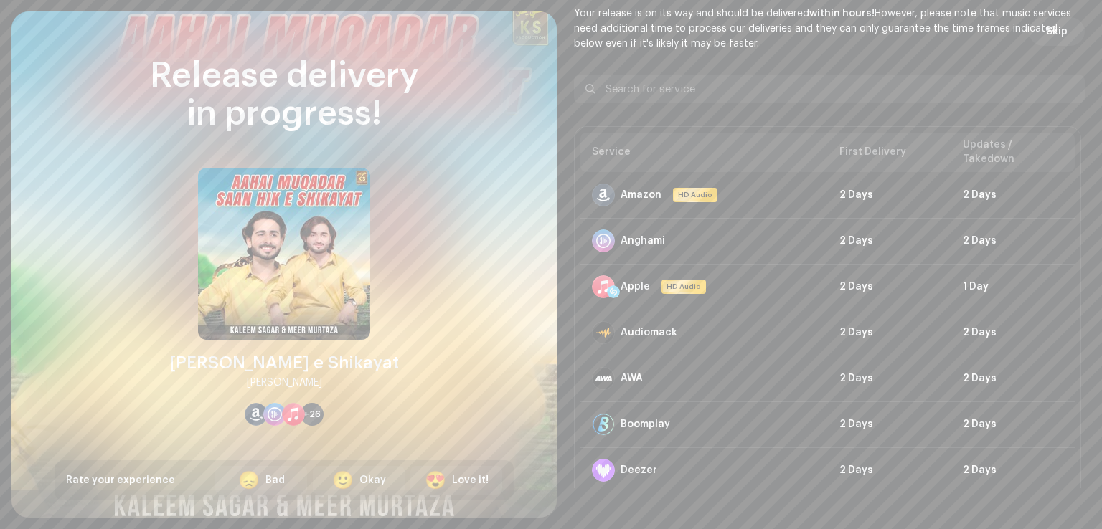
click at [1063, 22] on button "Skip" at bounding box center [1056, 31] width 56 height 29
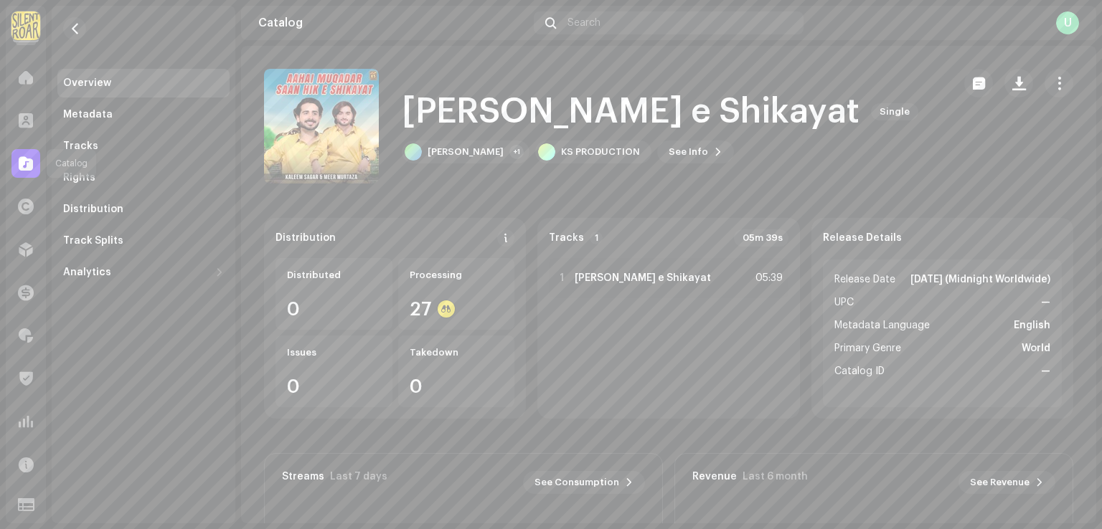
click at [34, 161] on div at bounding box center [25, 163] width 29 height 29
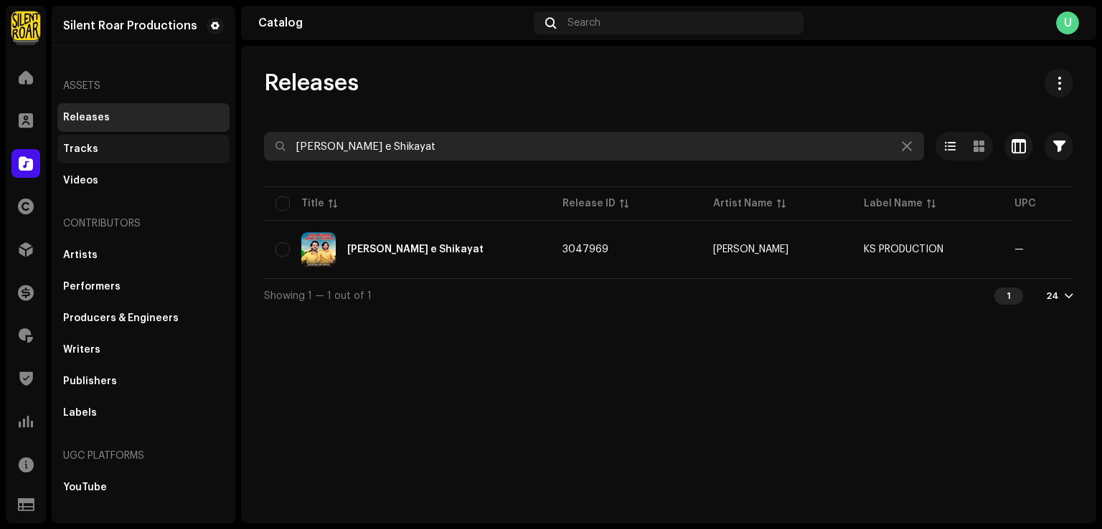
drag, startPoint x: 509, startPoint y: 136, endPoint x: 80, endPoint y: 136, distance: 428.9
click at [80, 136] on div "Silent Roar Productions Home Clients Catalog Rights Distribution Finance Royalt…" at bounding box center [551, 264] width 1102 height 529
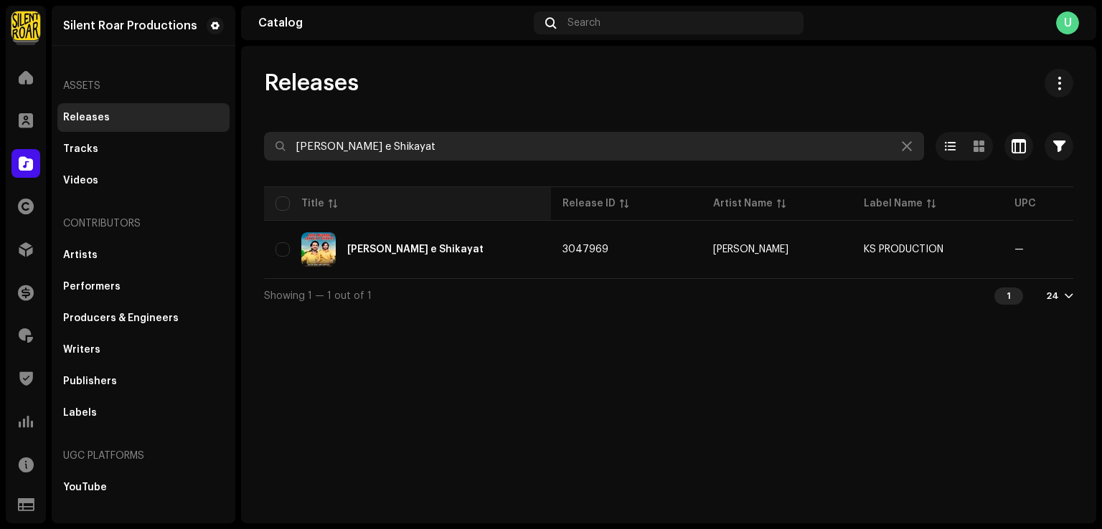
paste input "ch Tik Tok Thaheyon"
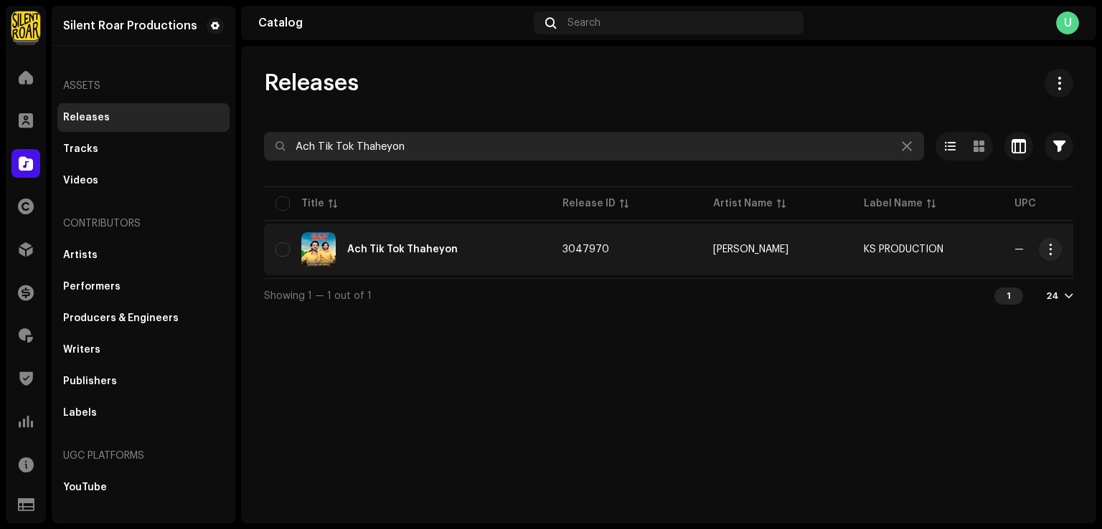
type input "Ach Tik Tok Thaheyon"
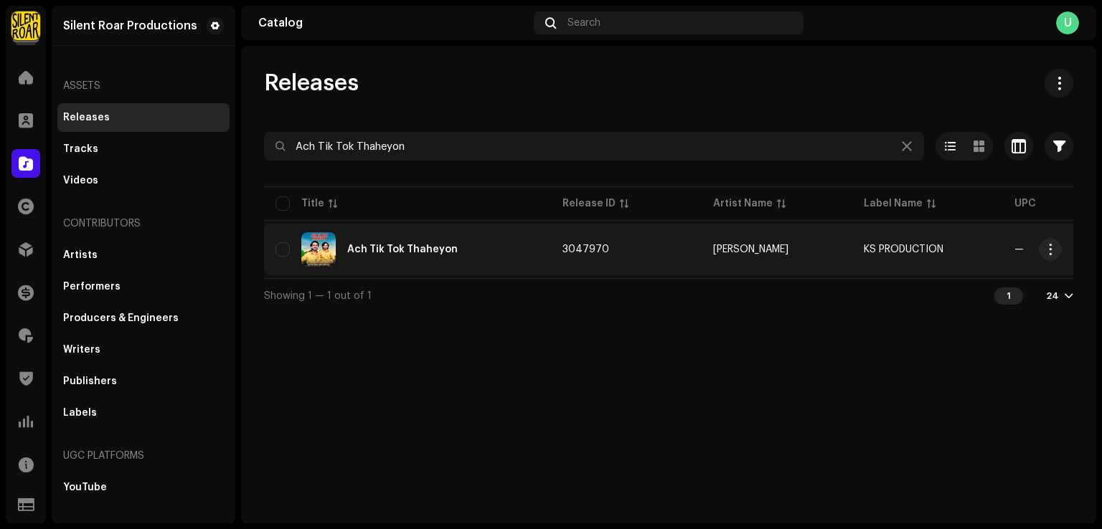
click at [447, 259] on div "Ach Tik Tok Thaheyon" at bounding box center [407, 249] width 264 height 34
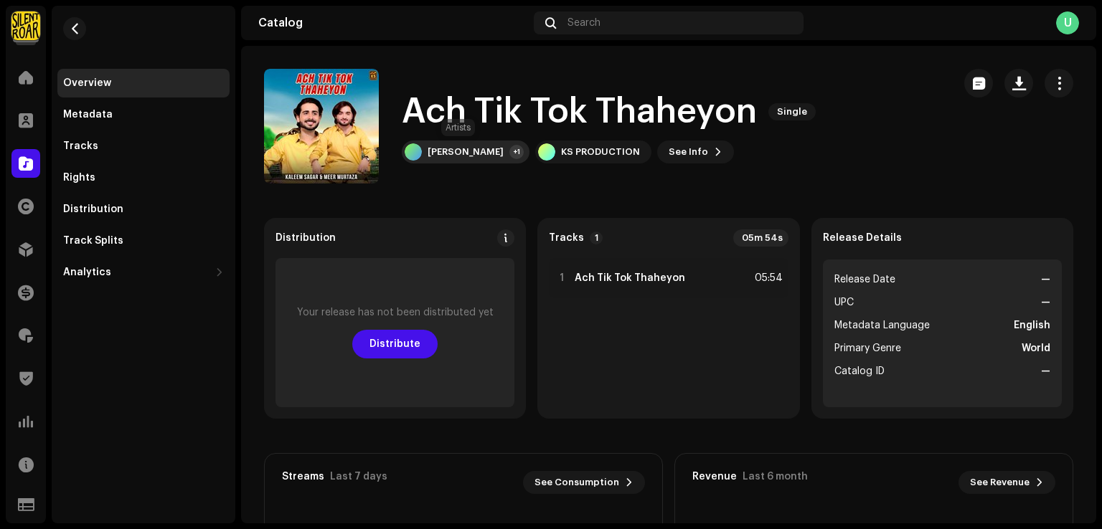
click at [461, 152] on div "[PERSON_NAME]" at bounding box center [465, 151] width 76 height 11
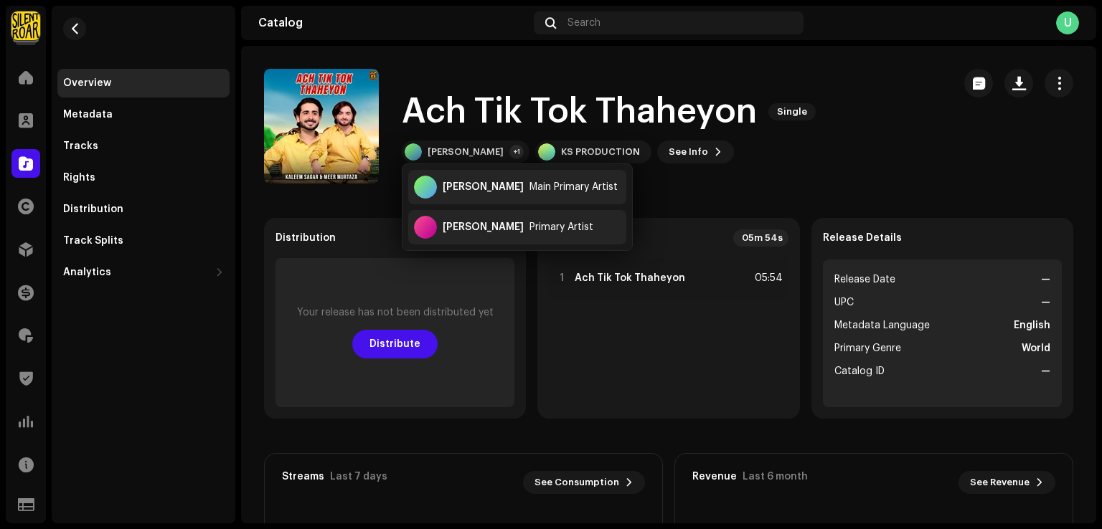
click at [372, 213] on catalog-releases-details-overview "Ach Tik Tok Thaheyon Single Ach Tik Tok Thaheyon Single Kaleem Sagar +1 KS PROD…" at bounding box center [668, 404] width 855 height 717
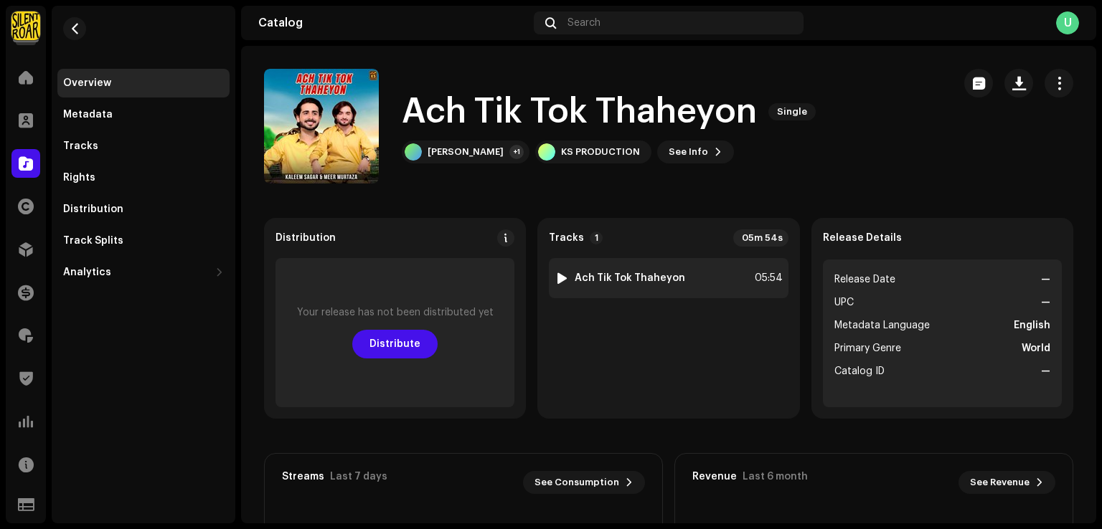
click at [610, 282] on strong "Ach Tik Tok Thaheyon" at bounding box center [629, 278] width 110 height 11
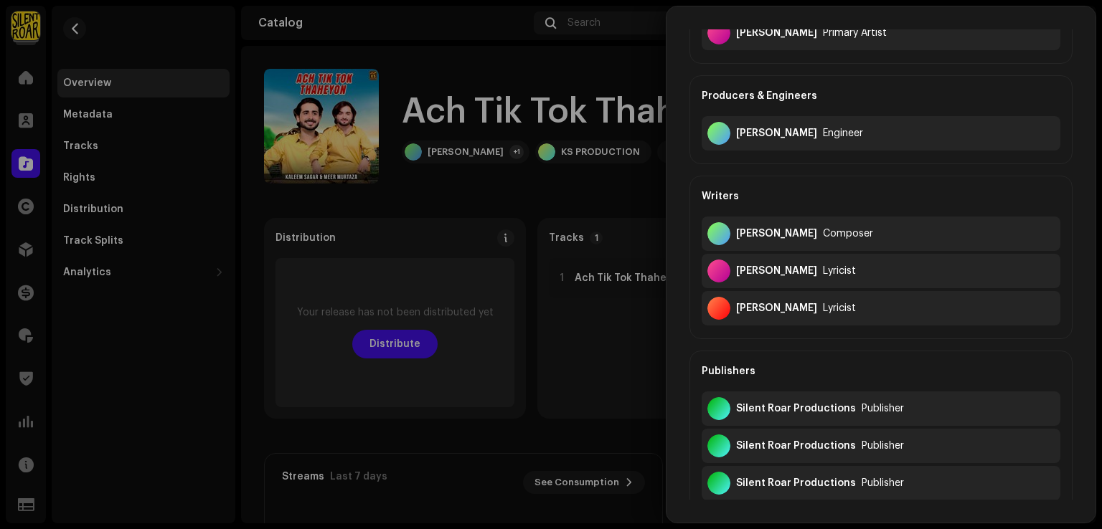
scroll to position [143, 0]
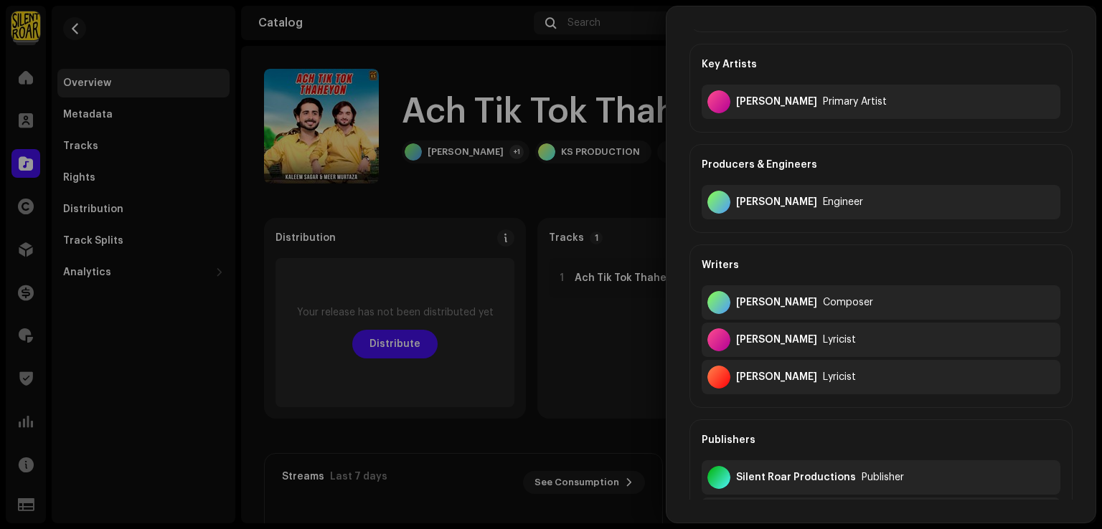
click at [475, 151] on div at bounding box center [551, 264] width 1102 height 529
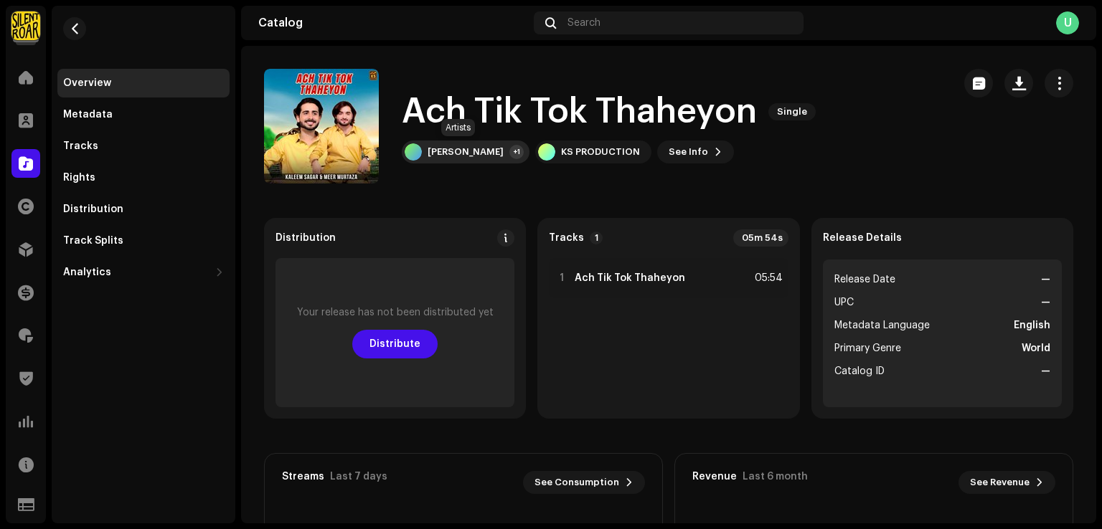
click at [473, 147] on div "[PERSON_NAME]" at bounding box center [465, 151] width 76 height 11
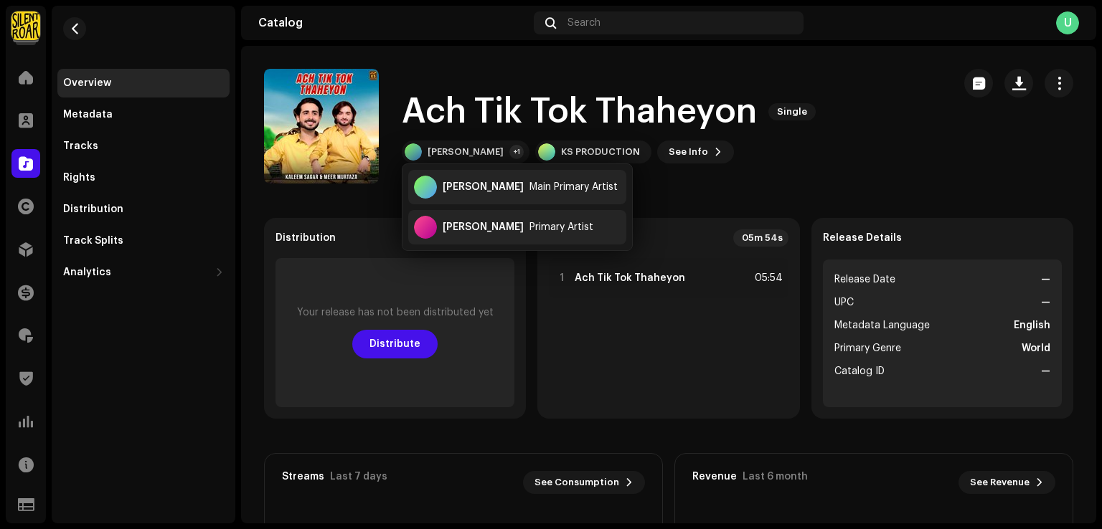
click at [749, 193] on catalog-releases-details-overview "Ach Tik Tok Thaheyon Single Ach Tik Tok Thaheyon Single Kaleem Sagar +1 KS PROD…" at bounding box center [668, 404] width 855 height 717
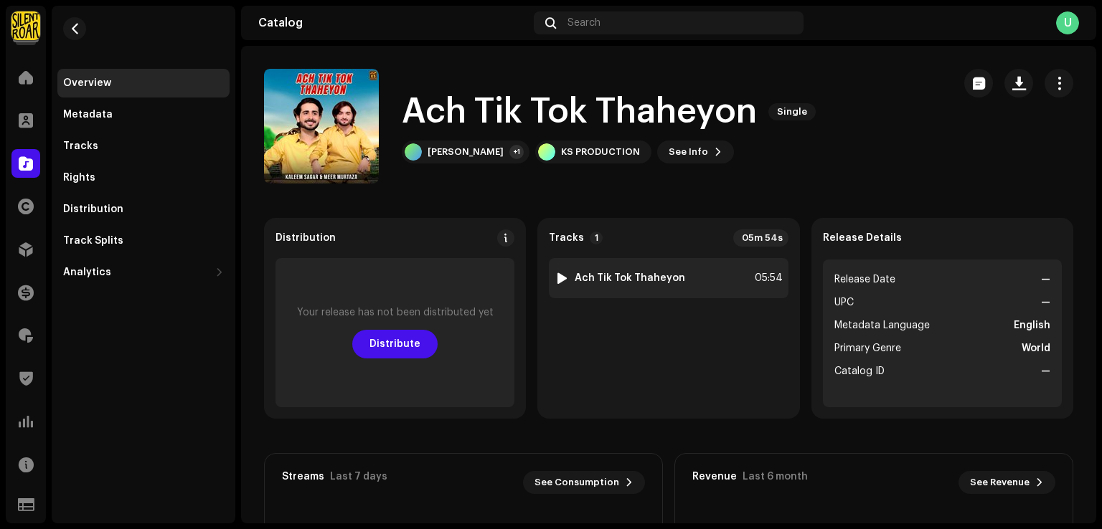
click at [608, 290] on div "1 Ach Tik Tok Thaheyon 05:54" at bounding box center [668, 278] width 239 height 40
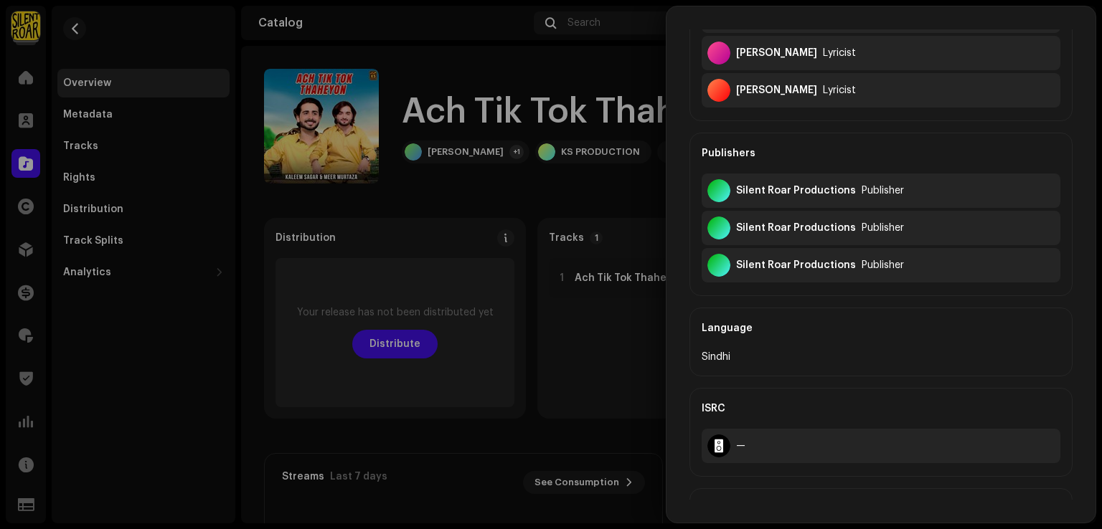
scroll to position [359, 0]
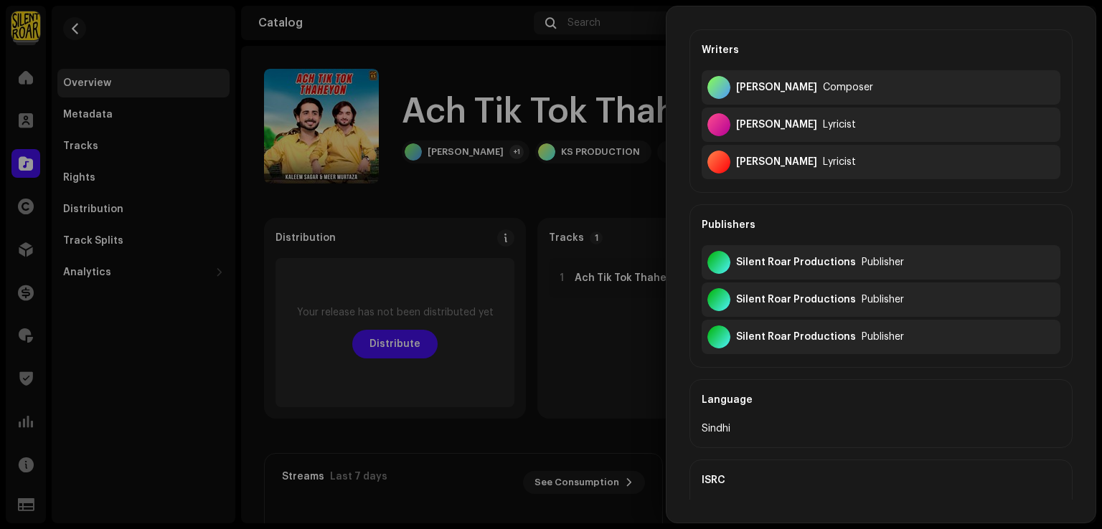
click at [536, 190] on div at bounding box center [551, 264] width 1102 height 529
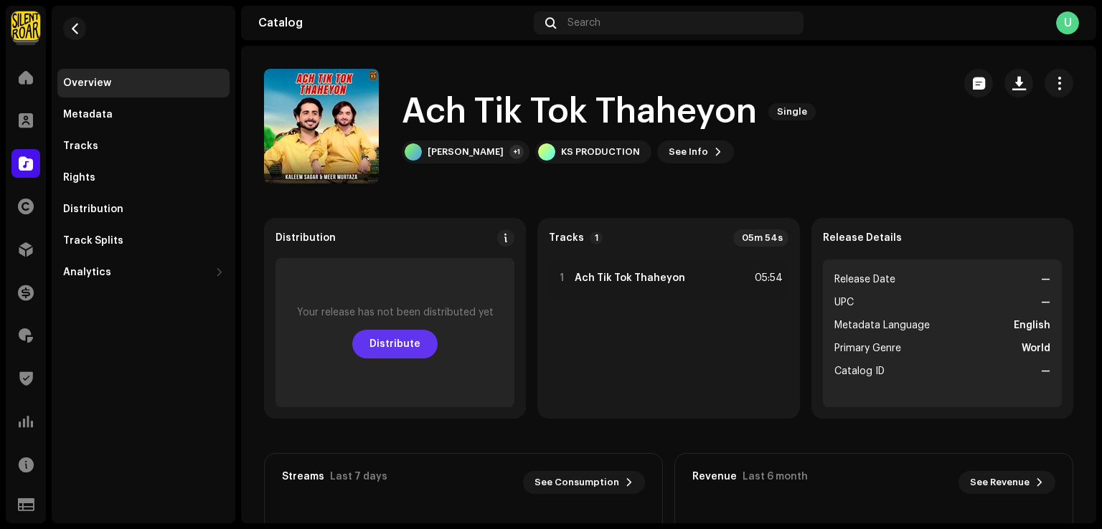
click at [393, 344] on span "Distribute" at bounding box center [394, 344] width 51 height 29
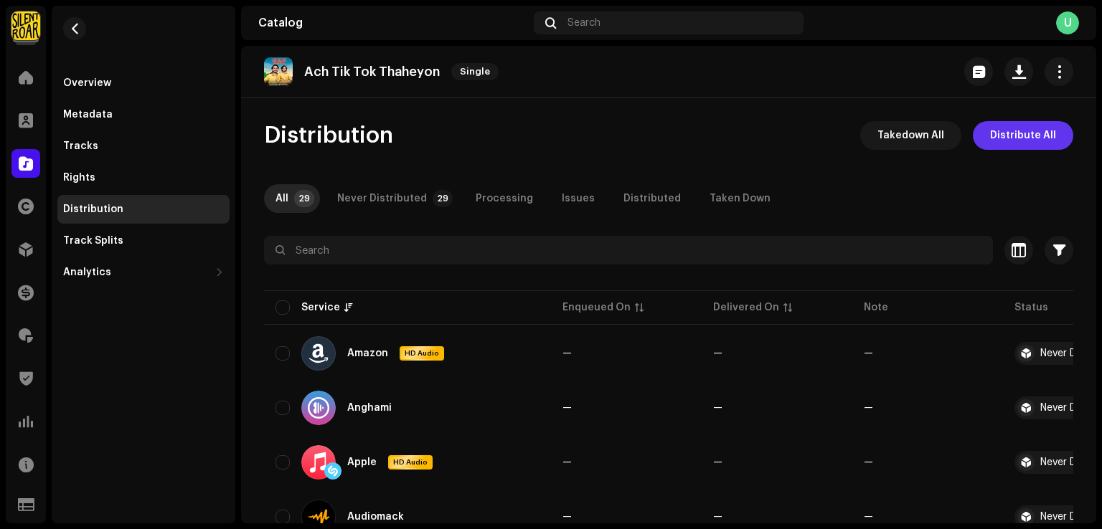
click at [990, 144] on span "Distribute All" at bounding box center [1023, 135] width 66 height 29
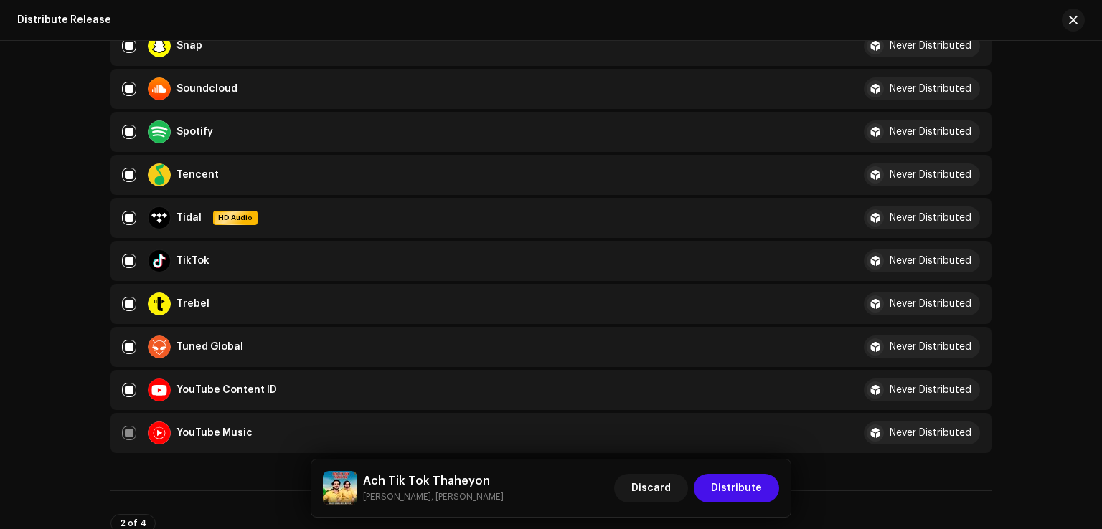
scroll to position [1578, 0]
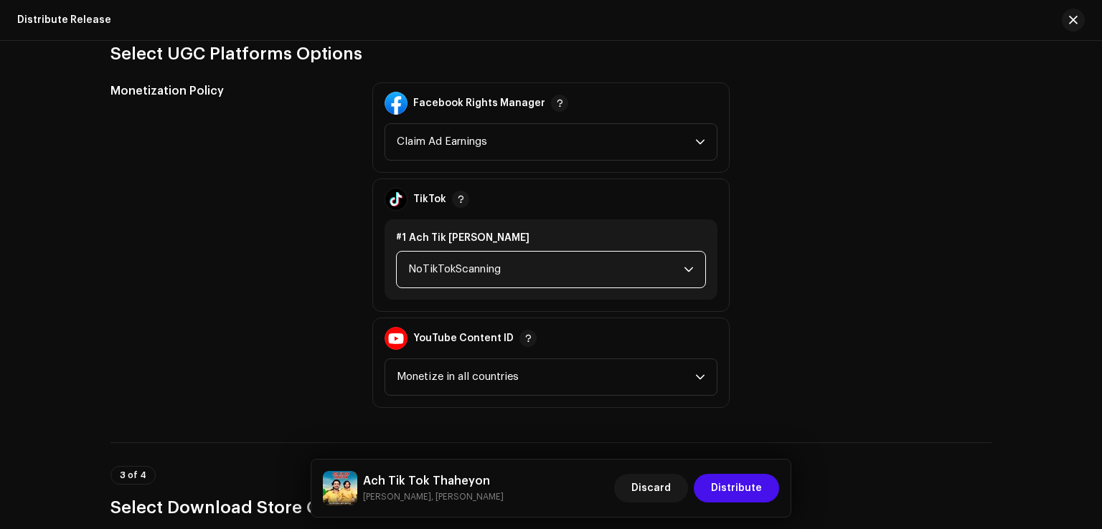
click at [439, 259] on span "NoTikTokScanning" at bounding box center [545, 270] width 275 height 36
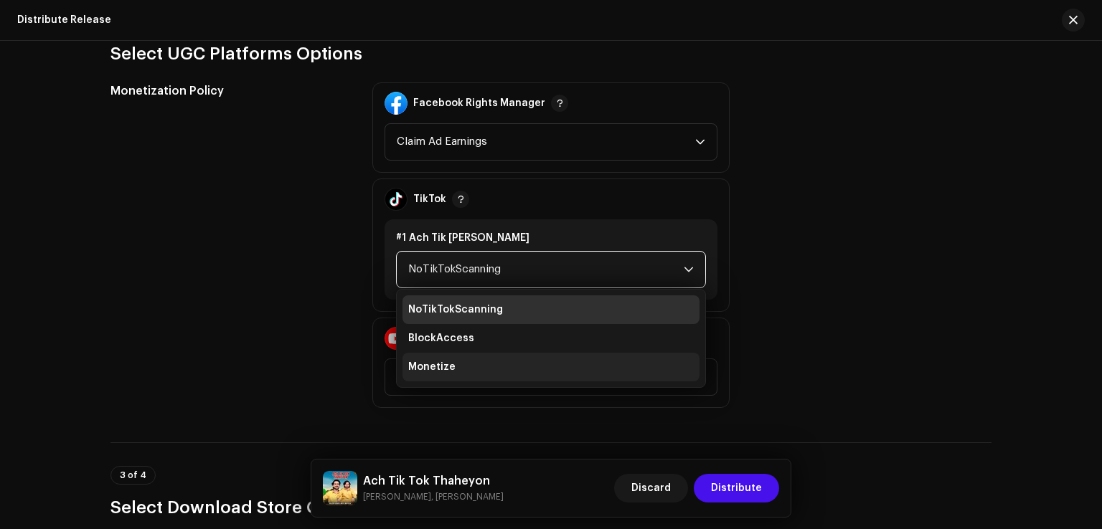
click at [439, 353] on li "Monetize" at bounding box center [550, 367] width 297 height 29
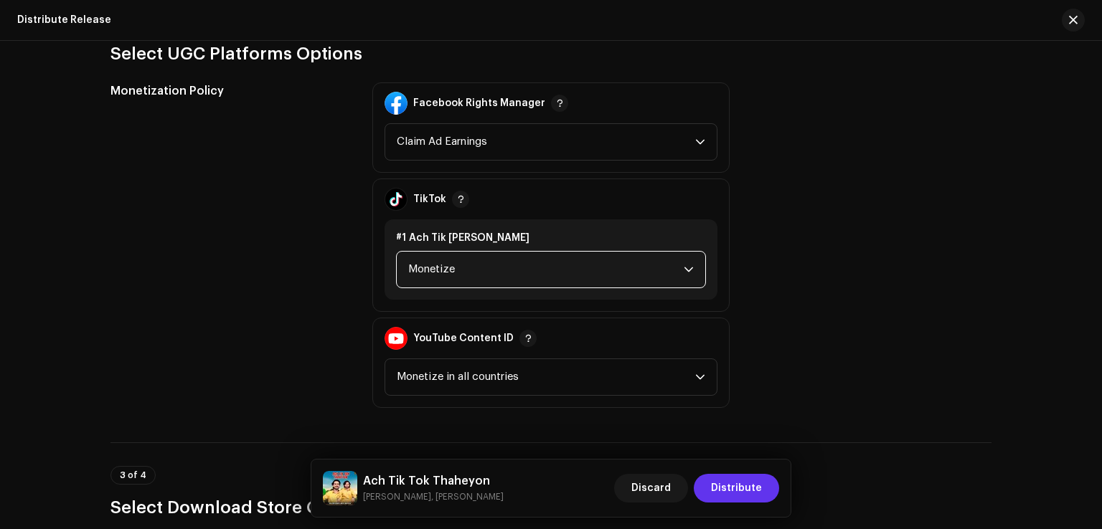
click at [730, 470] on div "Ach Tik Tok Thaheyon Kaleem Sagar, Meer Murtaza Discard Distribute" at bounding box center [550, 488] width 479 height 57
click at [732, 483] on span "Distribute" at bounding box center [736, 488] width 51 height 29
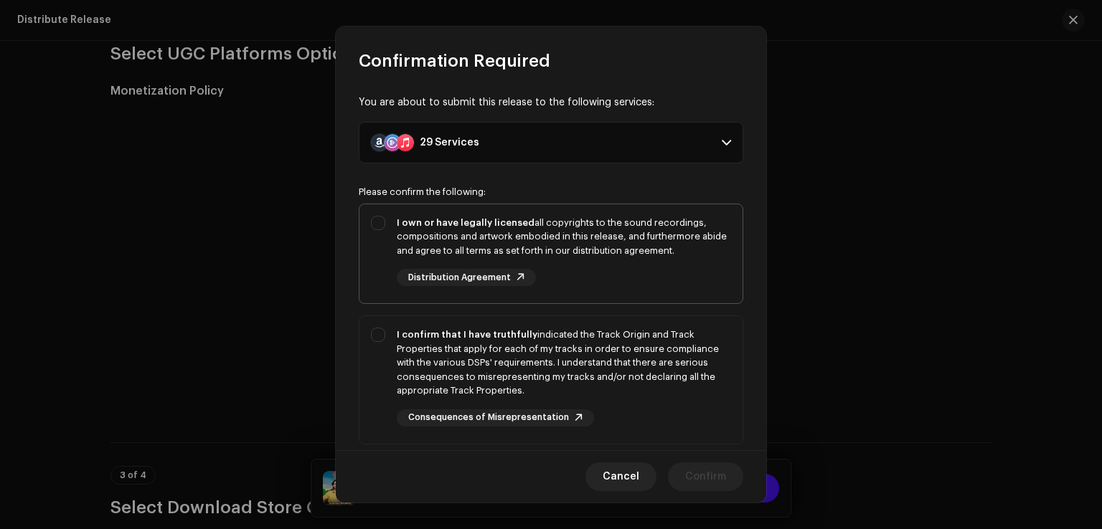
drag, startPoint x: 384, startPoint y: 241, endPoint x: 376, endPoint y: 291, distance: 50.9
click at [384, 241] on div "I own or have legally licensed all copyrights to the sound recordings, composit…" at bounding box center [550, 251] width 383 height 94
checkbox input "true"
click at [376, 360] on div "I confirm that I have truthfully indicated the Track Origin and Track Propertie…" at bounding box center [550, 377] width 383 height 122
checkbox input "true"
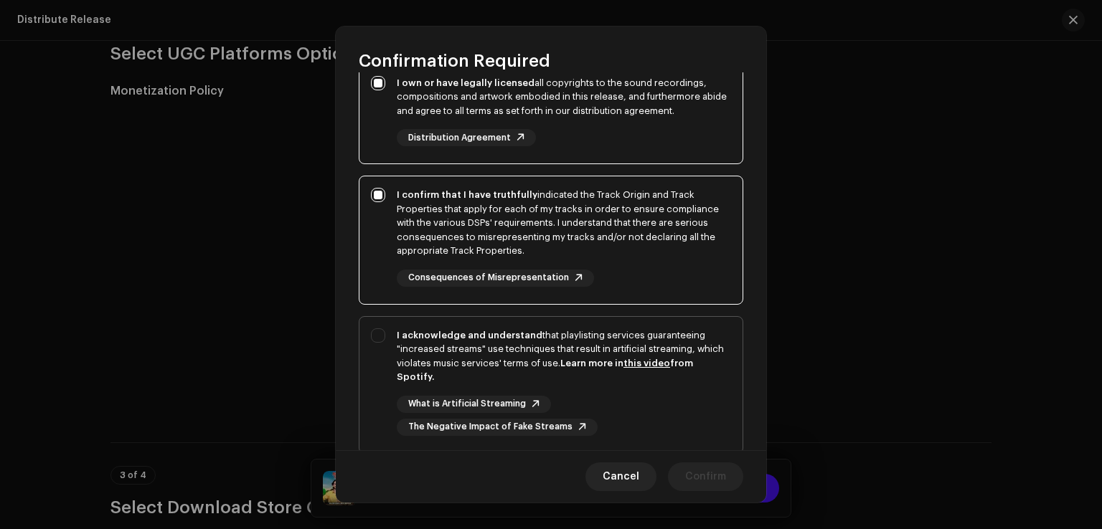
scroll to position [240, 0]
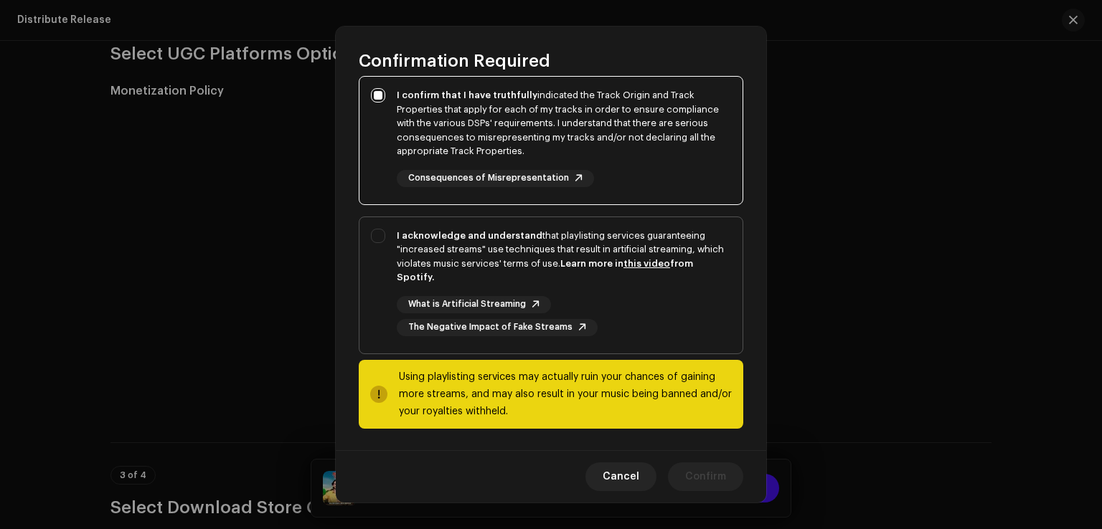
click at [379, 294] on div "I acknowledge and understand that playlisting services guaranteeing "increased …" at bounding box center [550, 282] width 383 height 131
checkbox input "true"
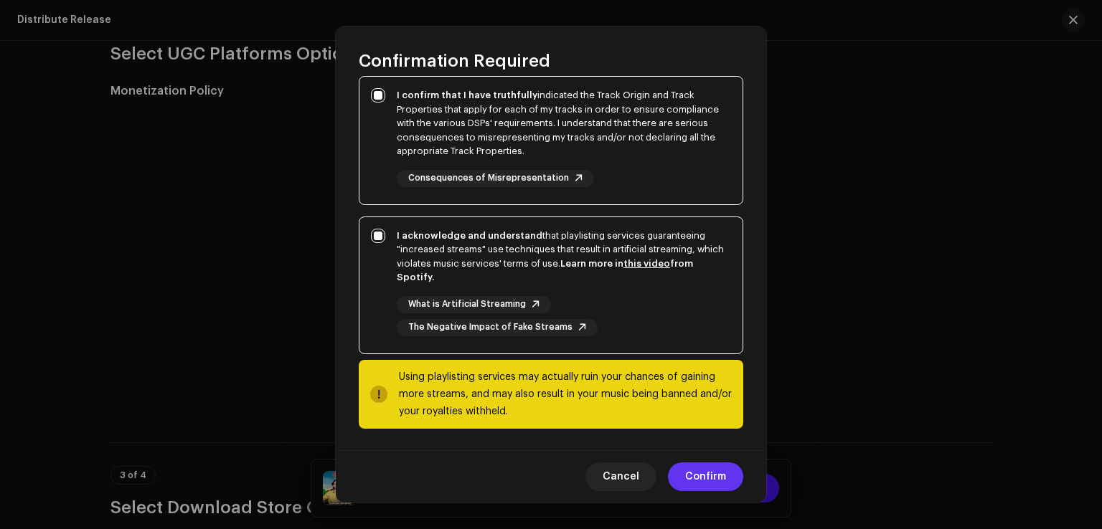
click at [699, 475] on span "Confirm" at bounding box center [705, 477] width 41 height 29
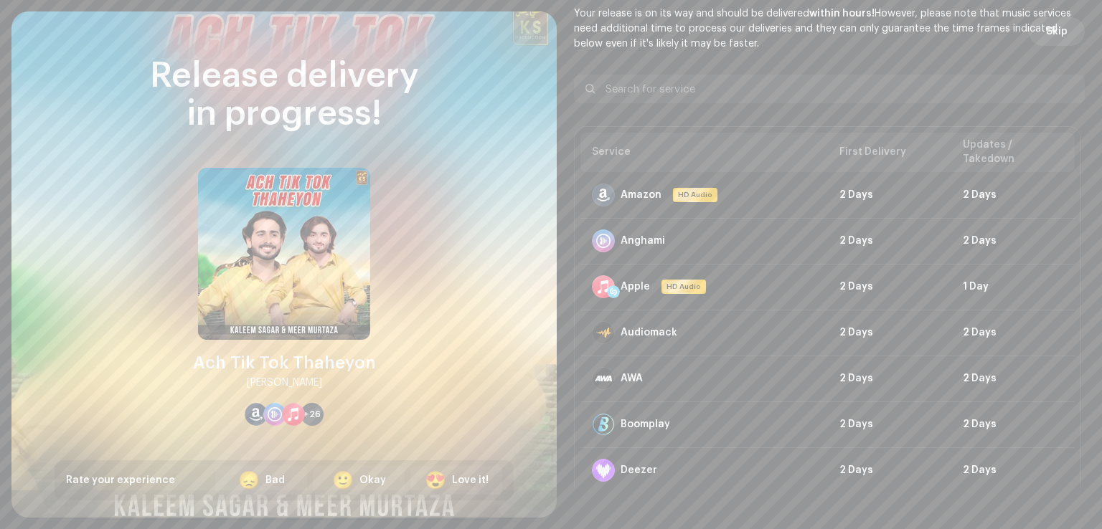
click at [1046, 29] on span "Skip" at bounding box center [1057, 31] width 22 height 29
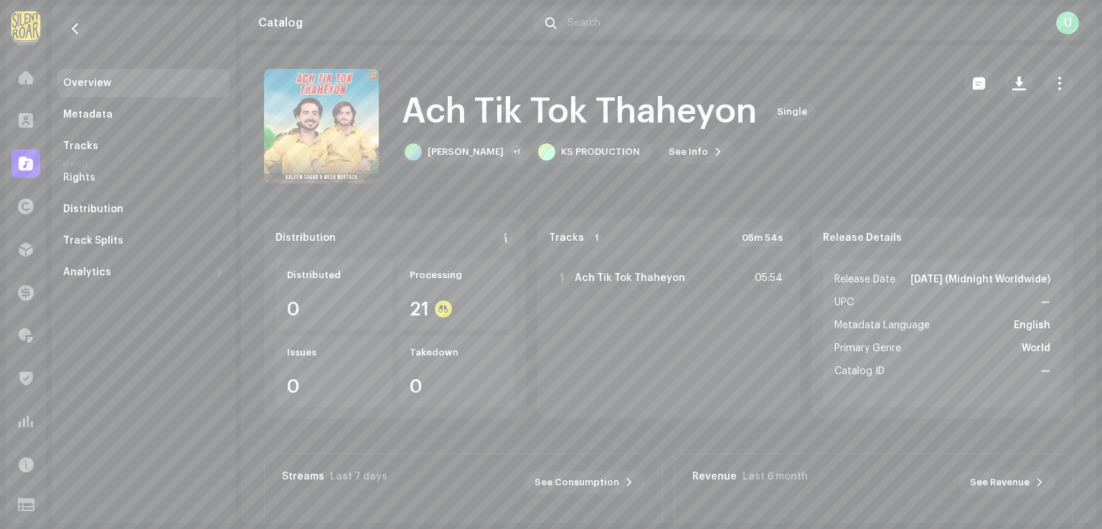
click at [26, 153] on div at bounding box center [25, 163] width 29 height 29
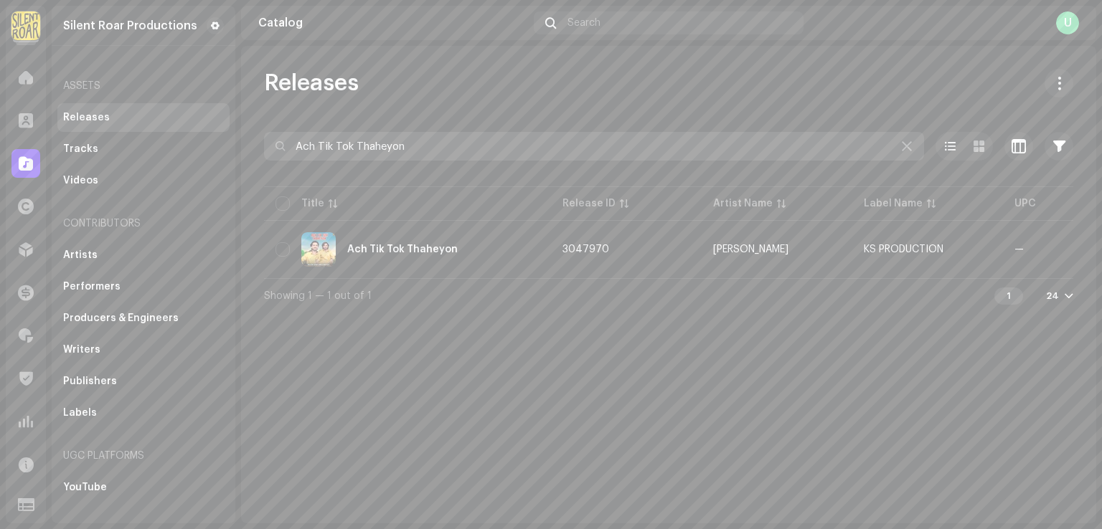
drag, startPoint x: 383, startPoint y: 151, endPoint x: 0, endPoint y: 181, distance: 384.2
click at [0, 181] on div "Silent Roar Productions Home Clients Catalog Rights Distribution Finance Royalt…" at bounding box center [551, 264] width 1102 height 529
paste input "u Je Aghiyan Dam Tha"
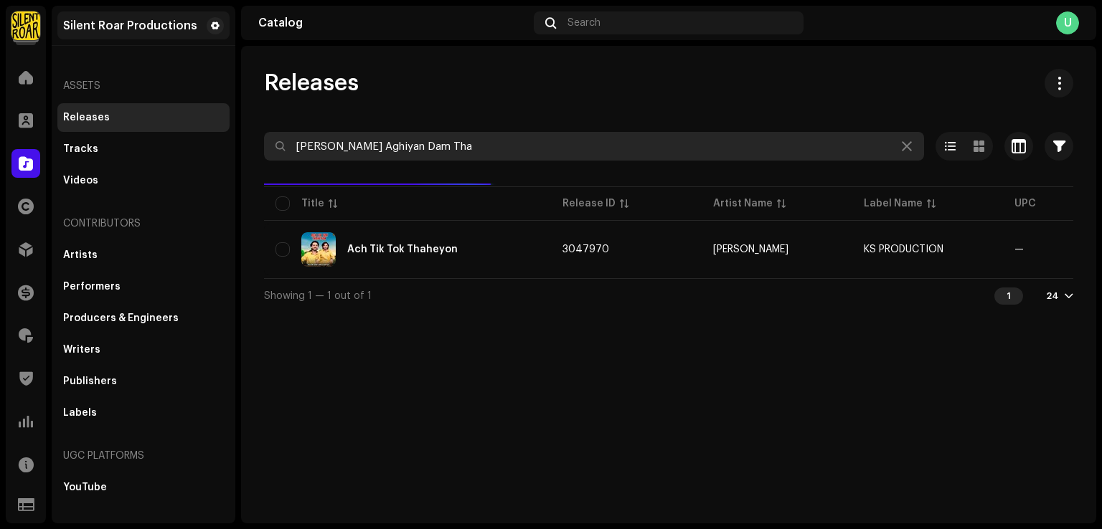
type input "Achu Je Aghiyan Dam Tha"
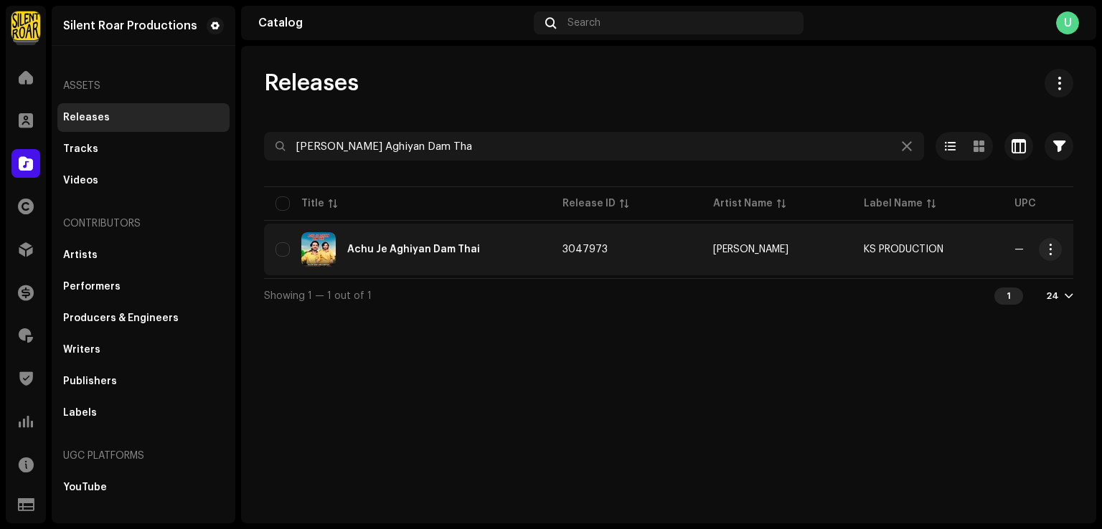
click at [471, 256] on div "Achu Je Aghiyan Dam Thai" at bounding box center [407, 249] width 264 height 34
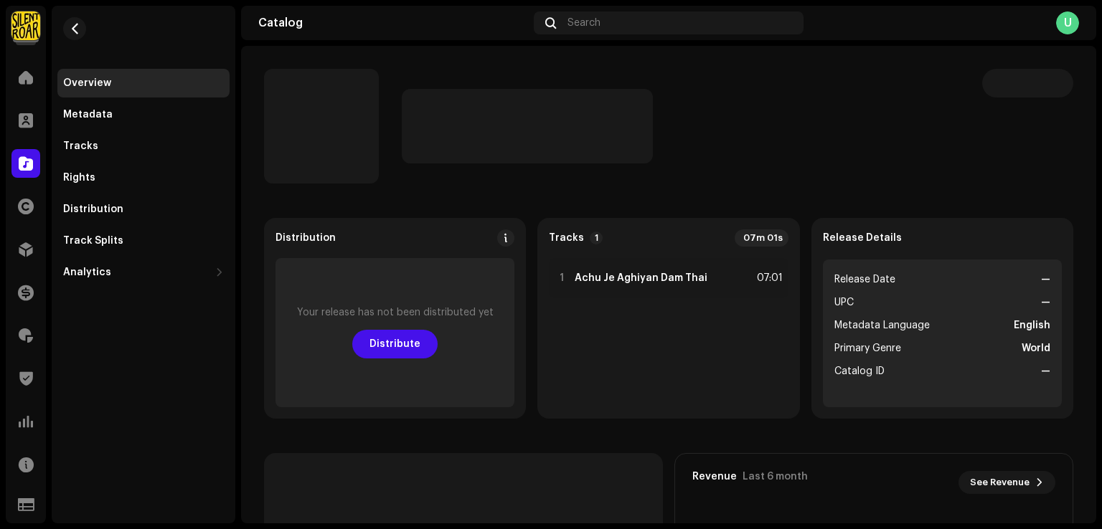
click at [393, 345] on span "Distribute" at bounding box center [394, 344] width 51 height 29
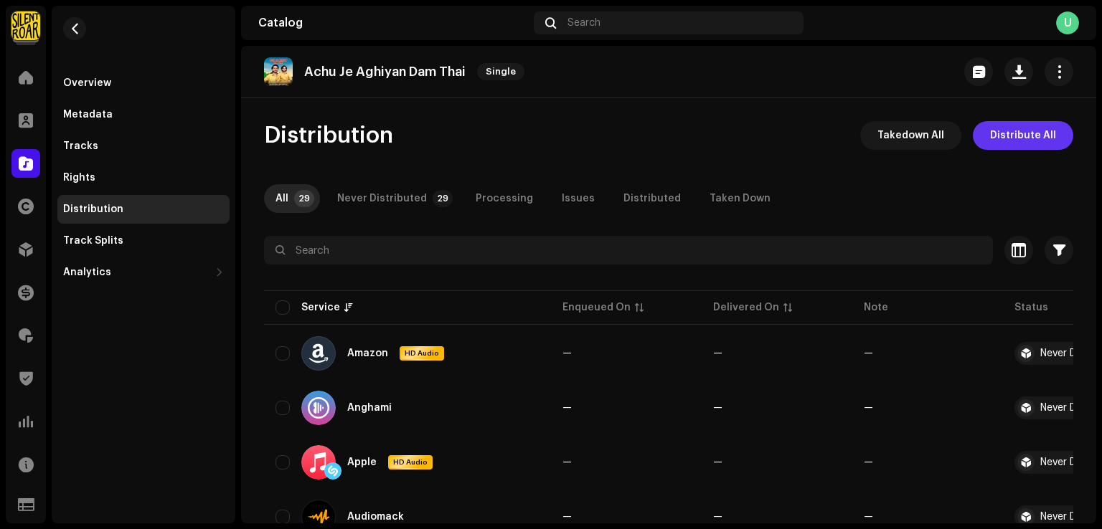
click at [1014, 141] on span "Distribute All" at bounding box center [1023, 135] width 66 height 29
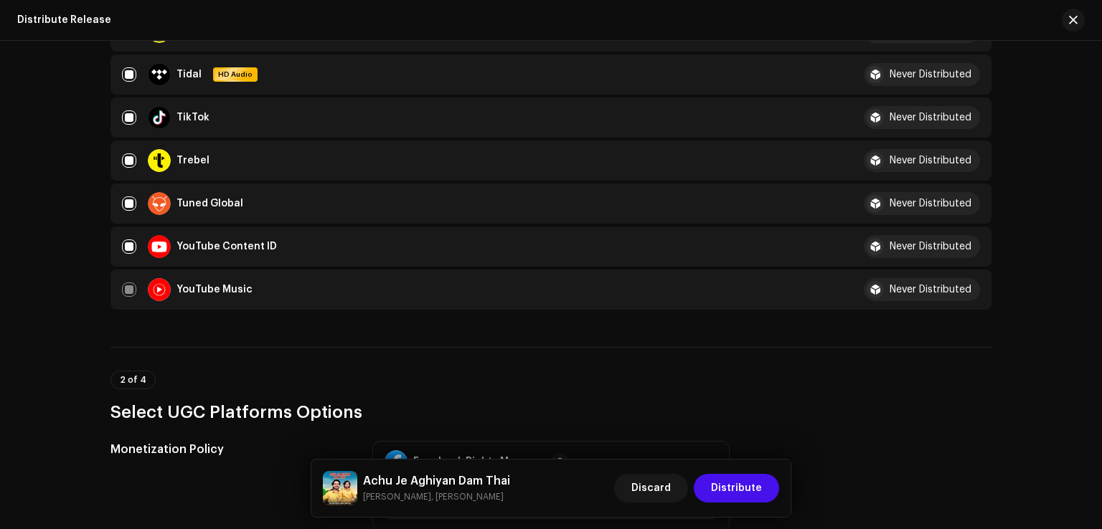
scroll to position [1650, 0]
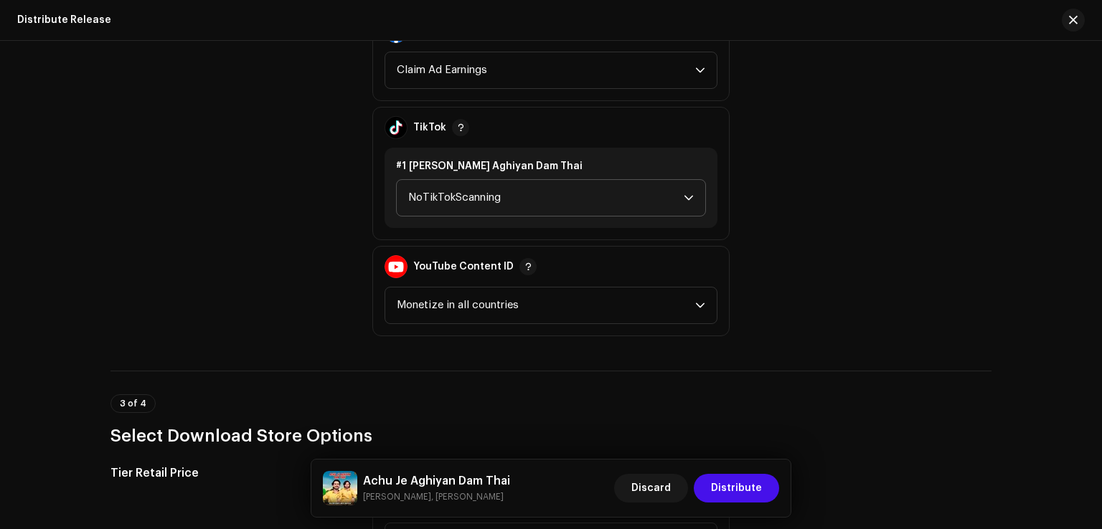
click at [478, 202] on span "NoTikTokScanning" at bounding box center [545, 198] width 275 height 36
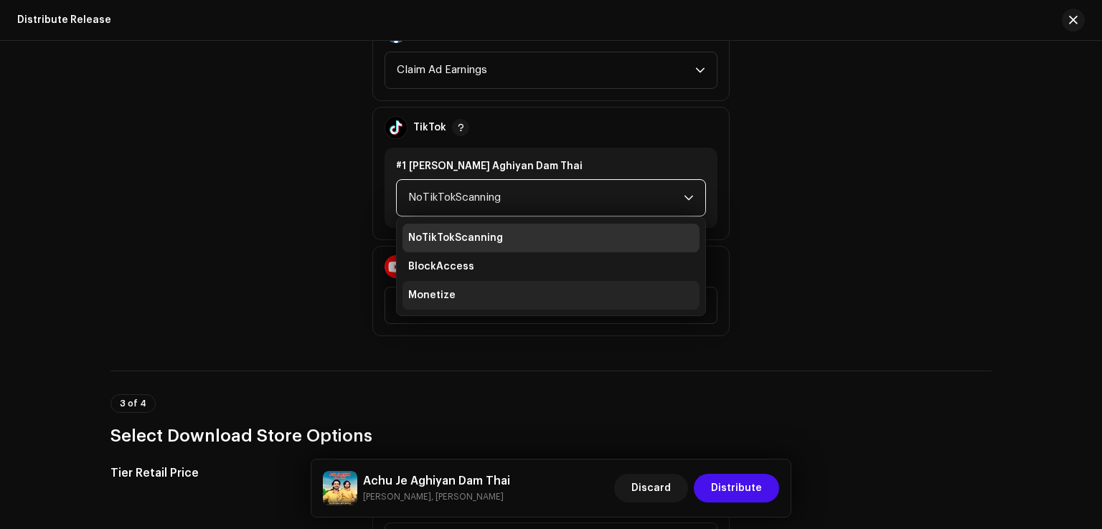
click at [451, 305] on li "Monetize" at bounding box center [550, 295] width 297 height 29
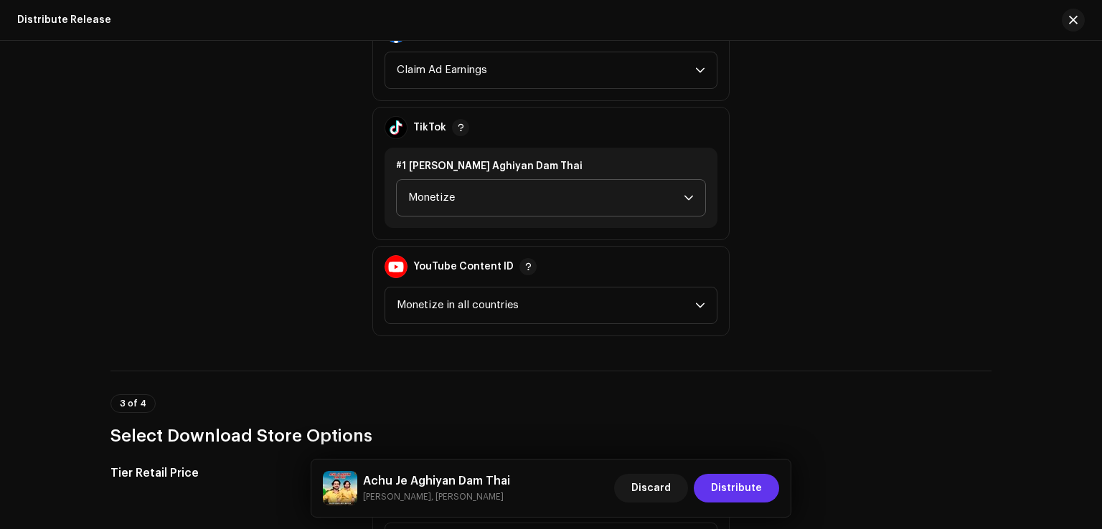
click at [726, 492] on span "Distribute" at bounding box center [736, 488] width 51 height 29
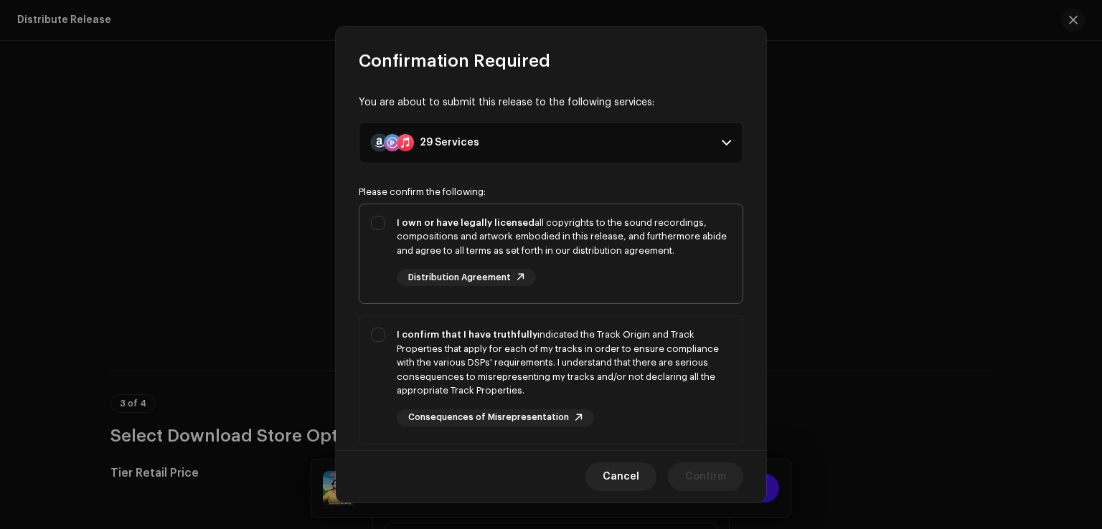
click at [391, 232] on div "I own or have legally licensed all copyrights to the sound recordings, composit…" at bounding box center [550, 251] width 383 height 94
checkbox input "true"
click at [380, 331] on div "I confirm that I have truthfully indicated the Track Origin and Track Propertie…" at bounding box center [550, 377] width 383 height 122
checkbox input "true"
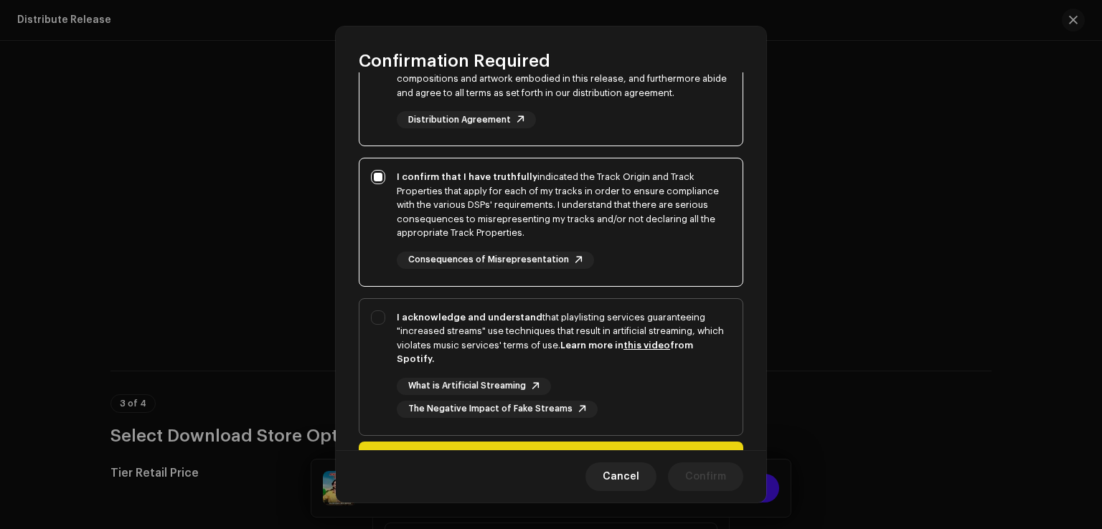
scroll to position [240, 0]
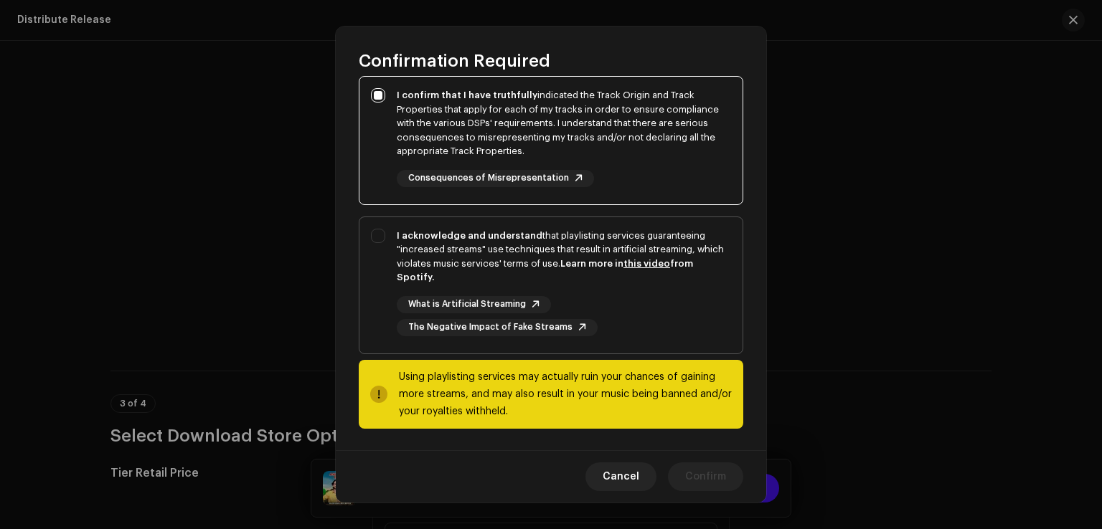
click at [381, 307] on div "I acknowledge and understand that playlisting services guaranteeing "increased …" at bounding box center [550, 282] width 383 height 131
checkbox input "true"
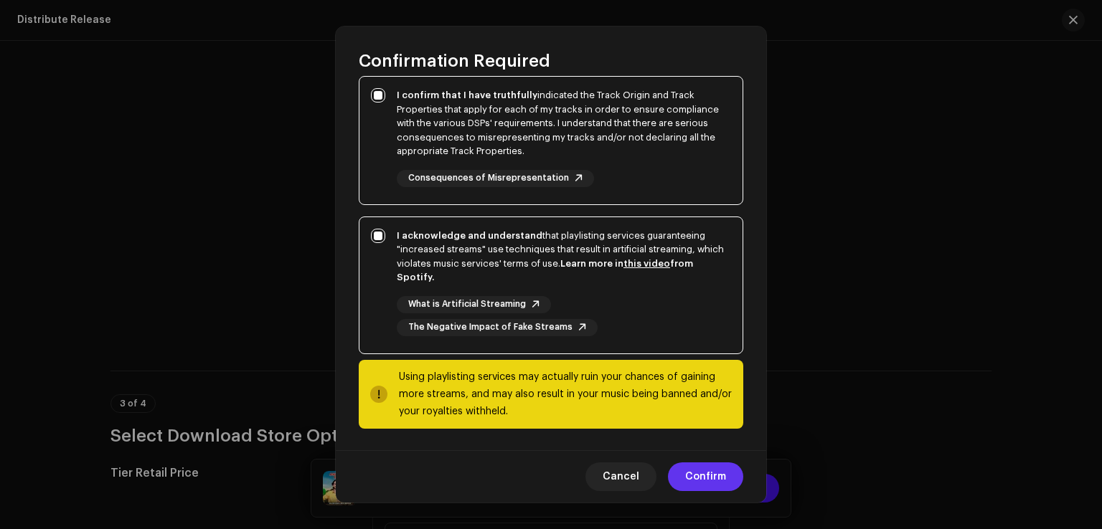
click at [694, 473] on span "Confirm" at bounding box center [705, 477] width 41 height 29
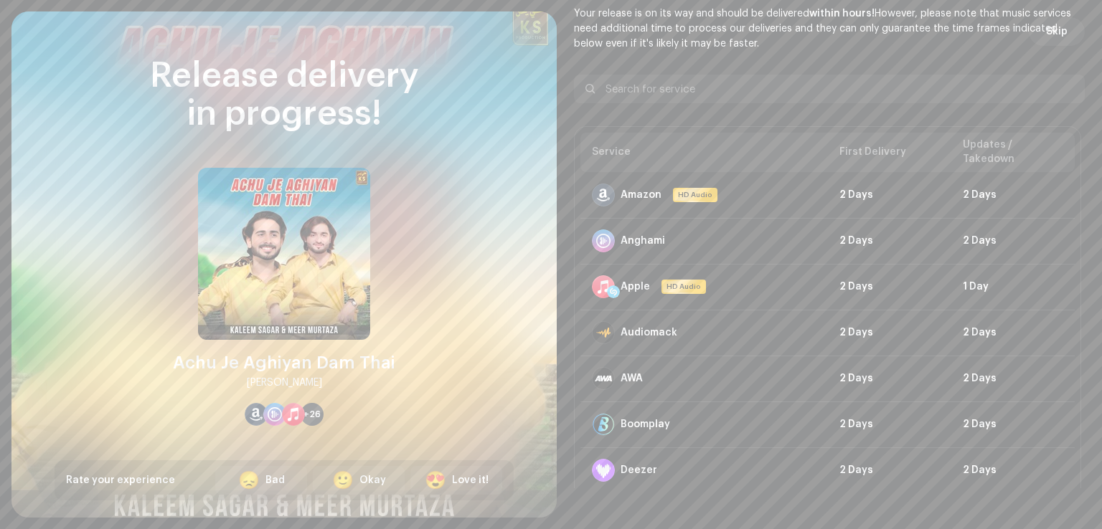
click at [1051, 35] on span "Skip" at bounding box center [1057, 31] width 22 height 29
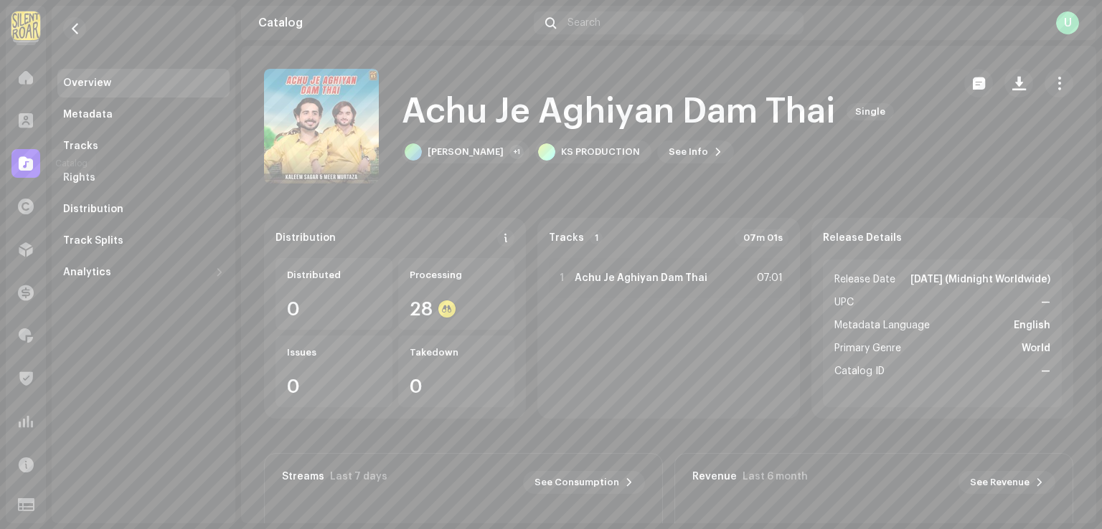
click at [20, 167] on span at bounding box center [26, 163] width 14 height 11
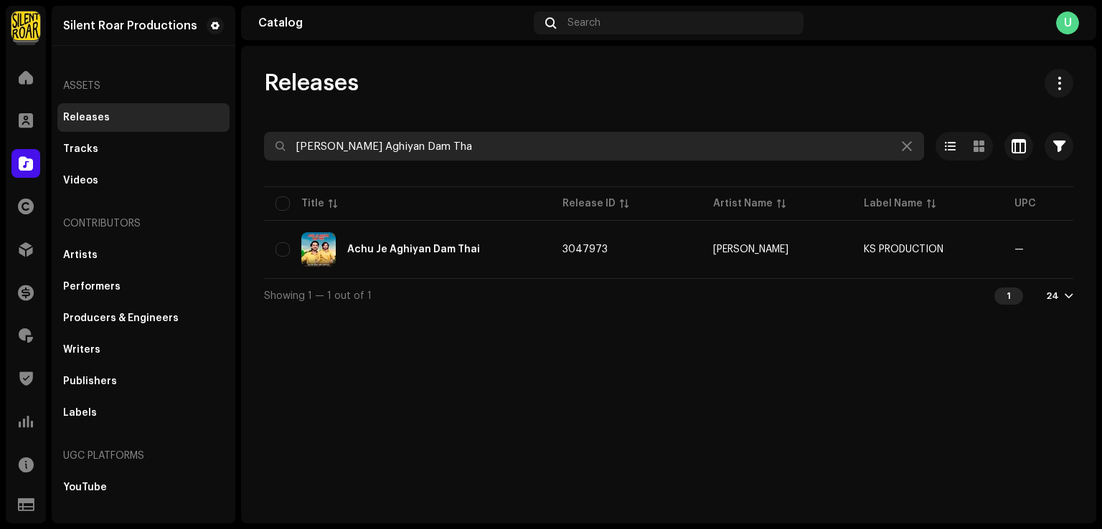
drag, startPoint x: 464, startPoint y: 154, endPoint x: 0, endPoint y: 163, distance: 464.1
click at [0, 162] on div "Silent Roar Productions Home Clients Catalog Rights Distribution Finance Royalt…" at bounding box center [551, 264] width 1102 height 529
paste input "Chadbo Na Dar [PERSON_NAME]"
type input "Chadbo Na Dar [PERSON_NAME]"
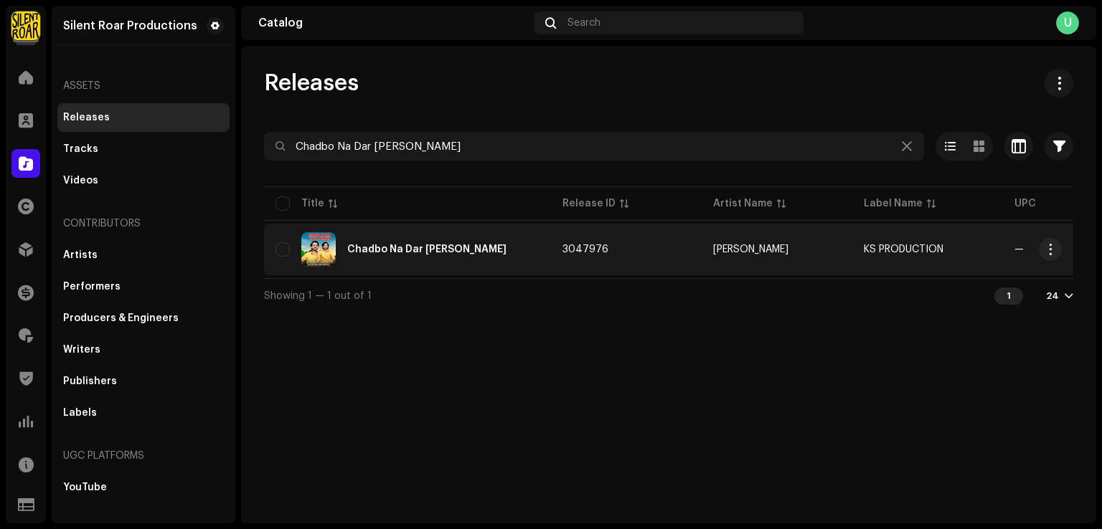
click at [456, 259] on div "Chadbo Na Dar [PERSON_NAME]" at bounding box center [407, 249] width 264 height 34
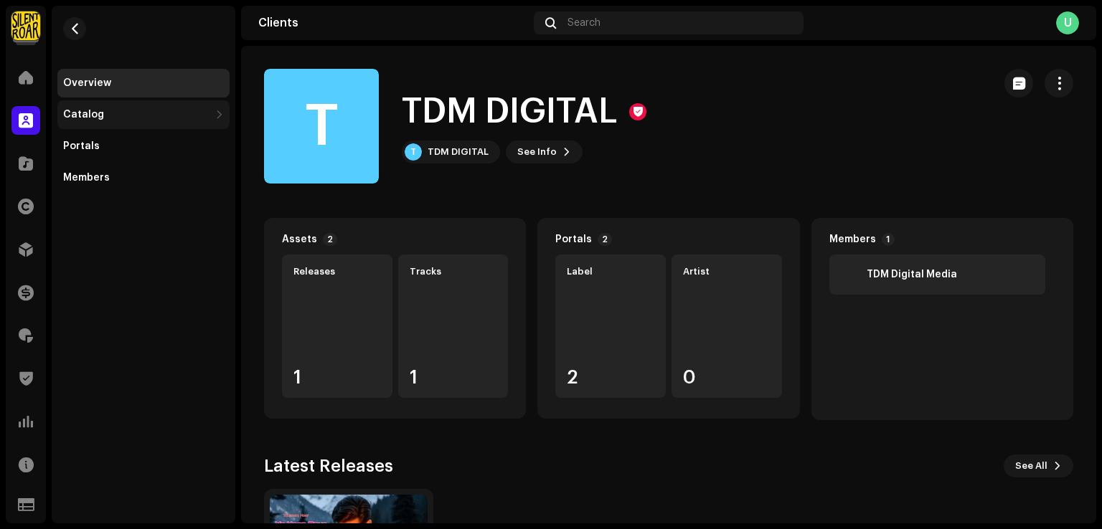
click at [108, 119] on div "Catalog" at bounding box center [136, 114] width 146 height 11
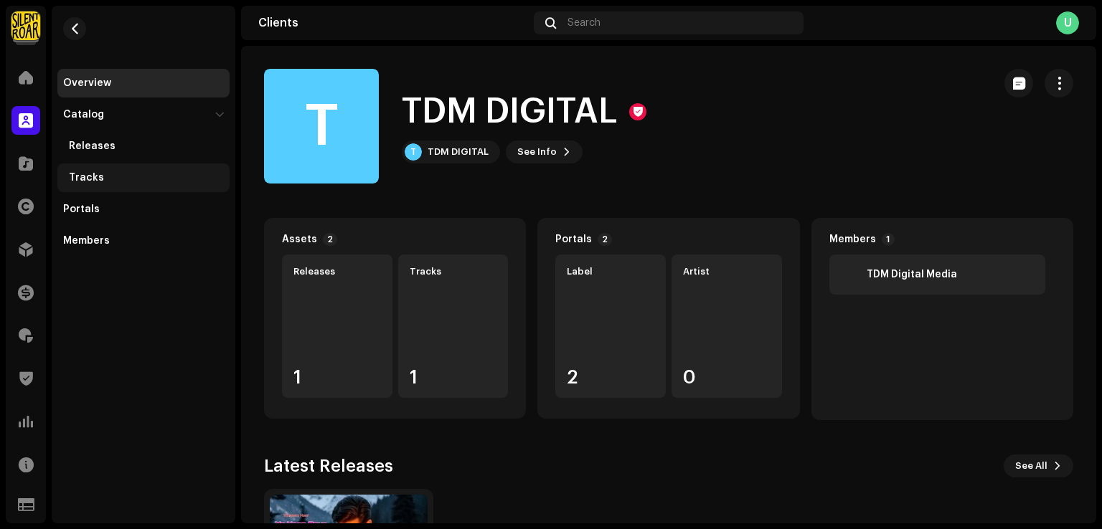
click at [118, 174] on div "Tracks" at bounding box center [146, 177] width 155 height 11
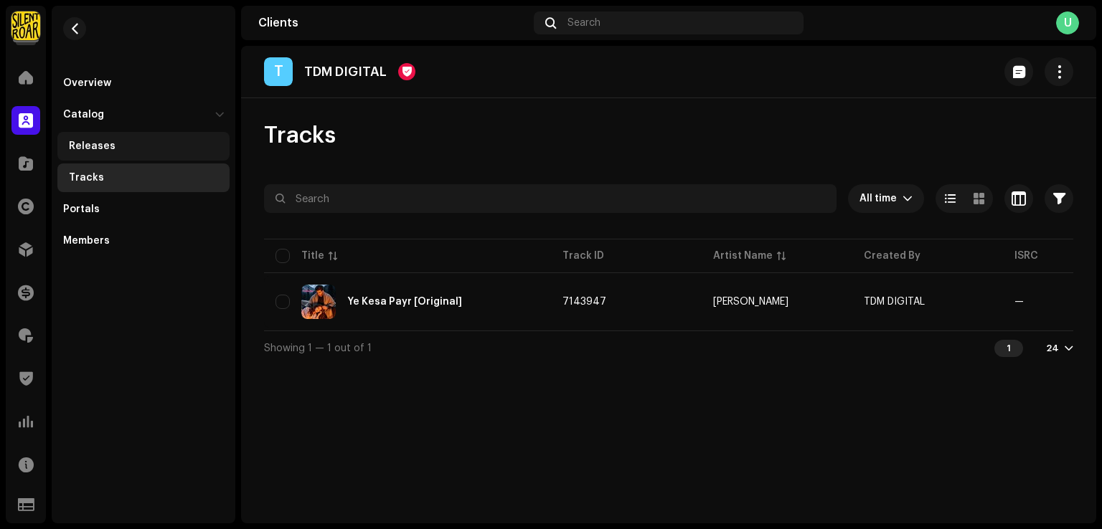
click at [117, 139] on div "Releases" at bounding box center [143, 146] width 172 height 29
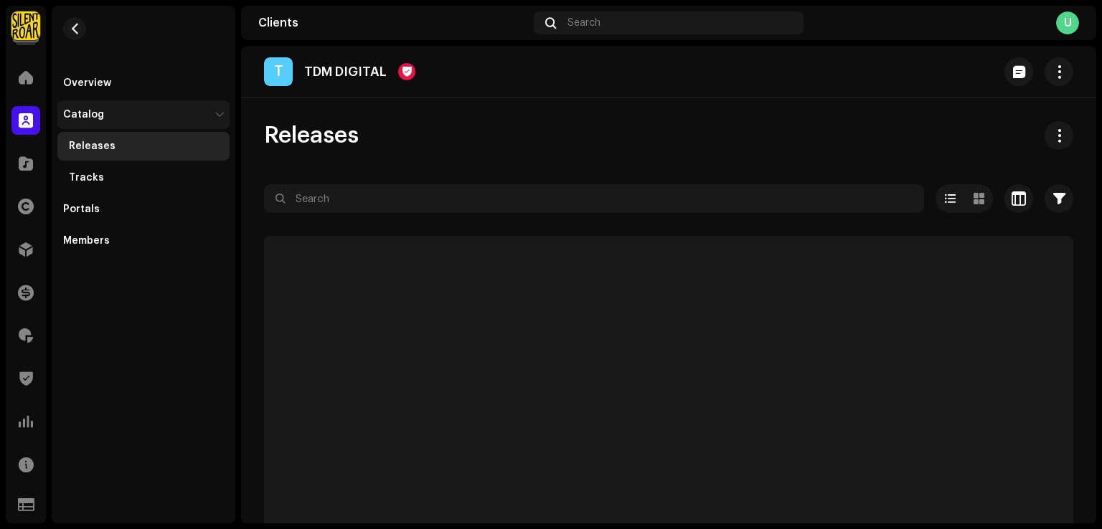
click at [118, 110] on div "Catalog" at bounding box center [136, 114] width 146 height 11
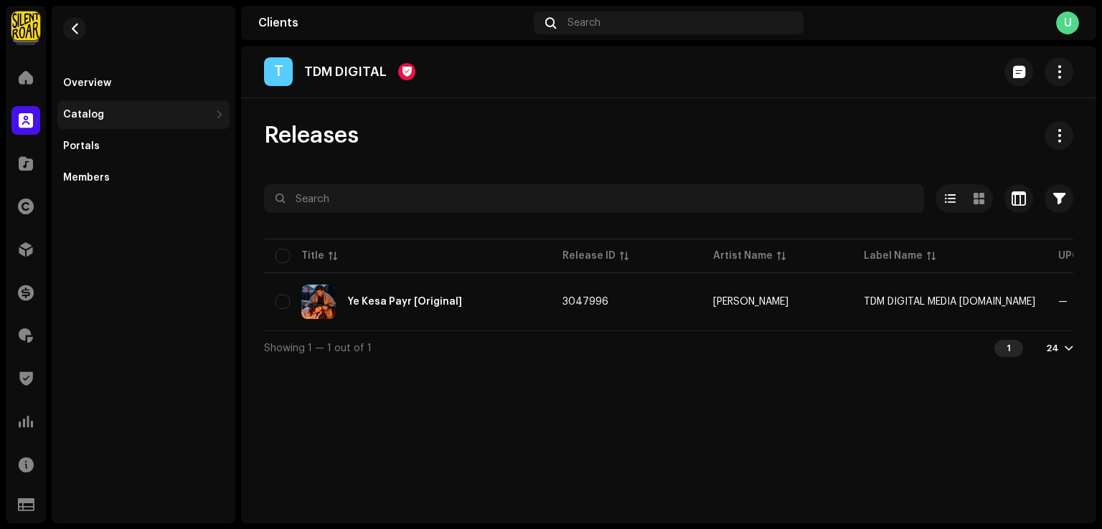
click at [112, 121] on div "Catalog" at bounding box center [143, 114] width 172 height 29
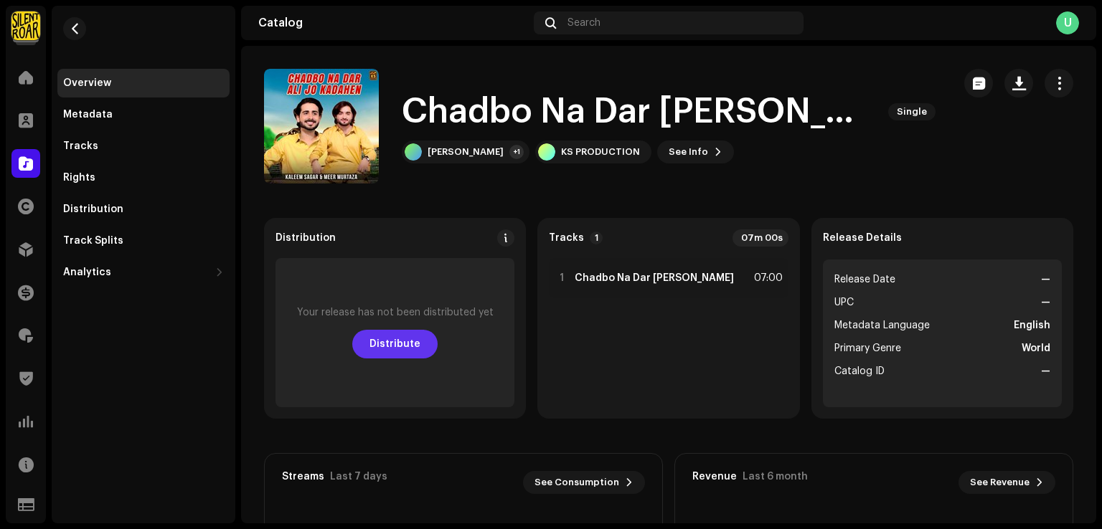
click at [389, 345] on span "Distribute" at bounding box center [394, 344] width 51 height 29
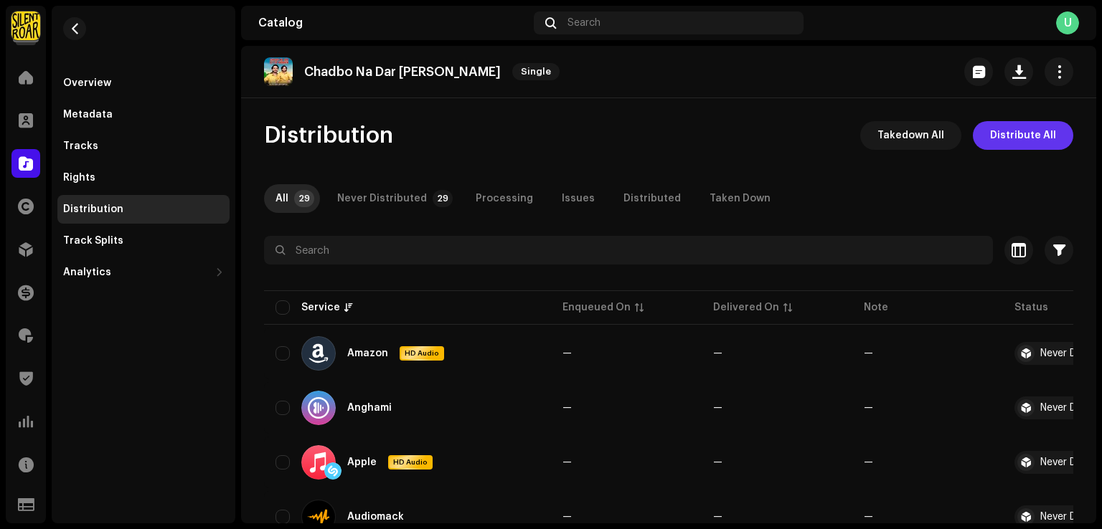
click at [1014, 137] on span "Distribute All" at bounding box center [1023, 135] width 66 height 29
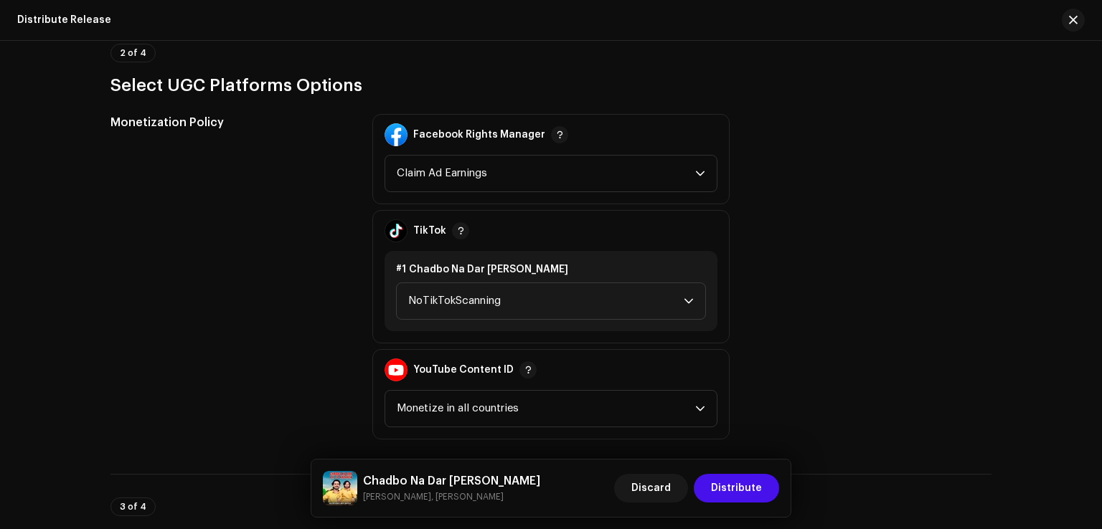
scroll to position [1650, 0]
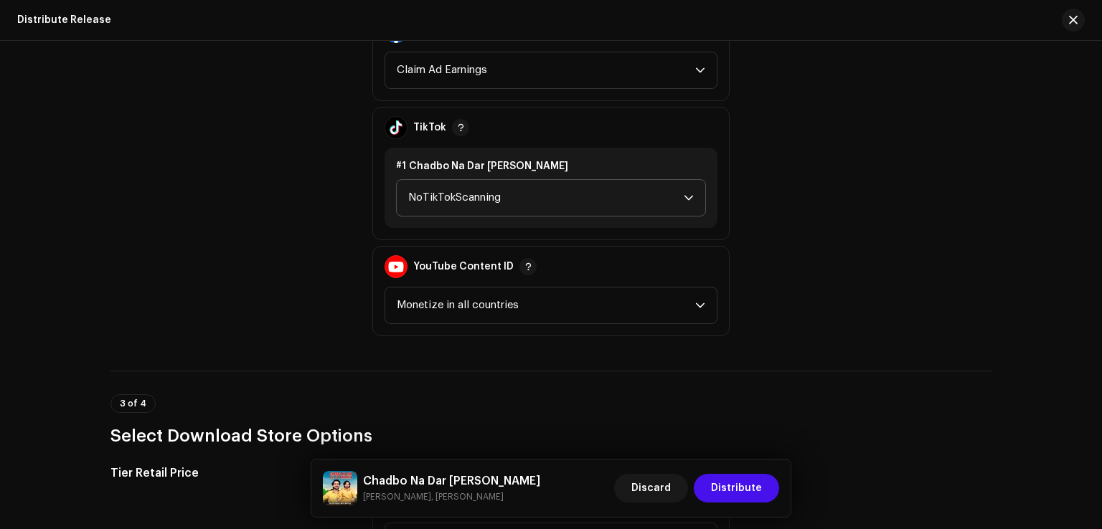
click at [416, 198] on span "NoTikTokScanning" at bounding box center [545, 198] width 275 height 36
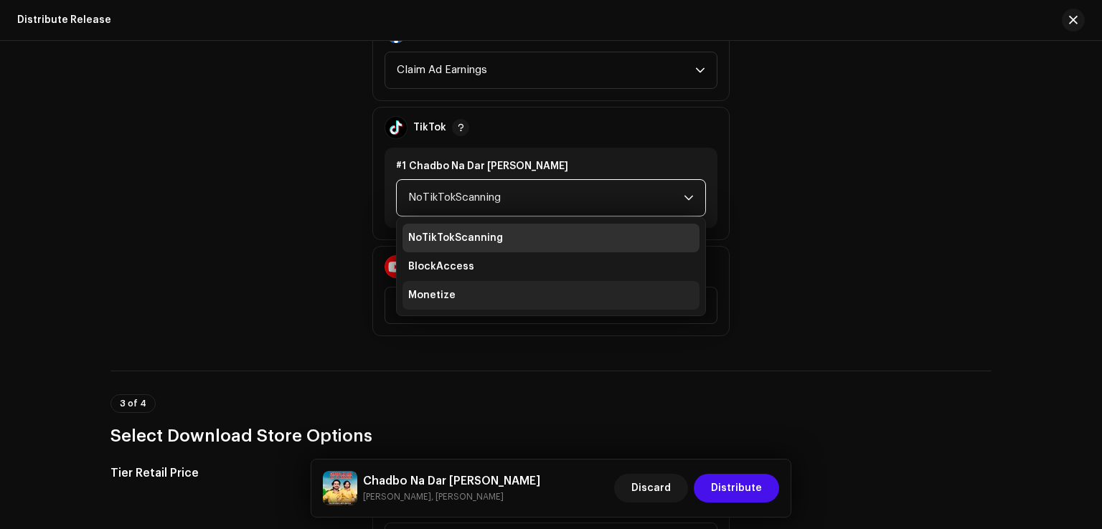
click at [417, 296] on span "Monetize" at bounding box center [431, 295] width 47 height 14
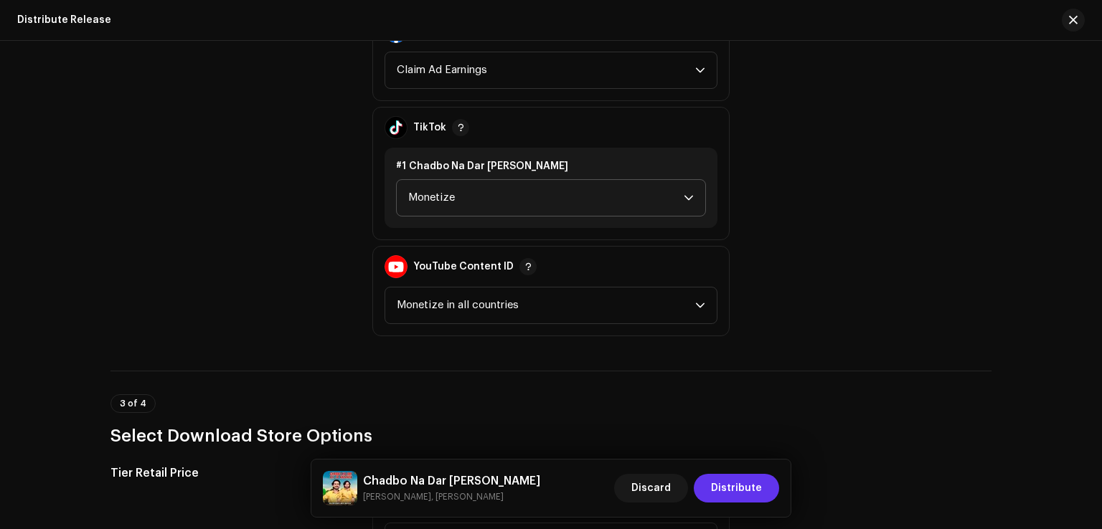
click at [737, 489] on span "Distribute" at bounding box center [736, 488] width 51 height 29
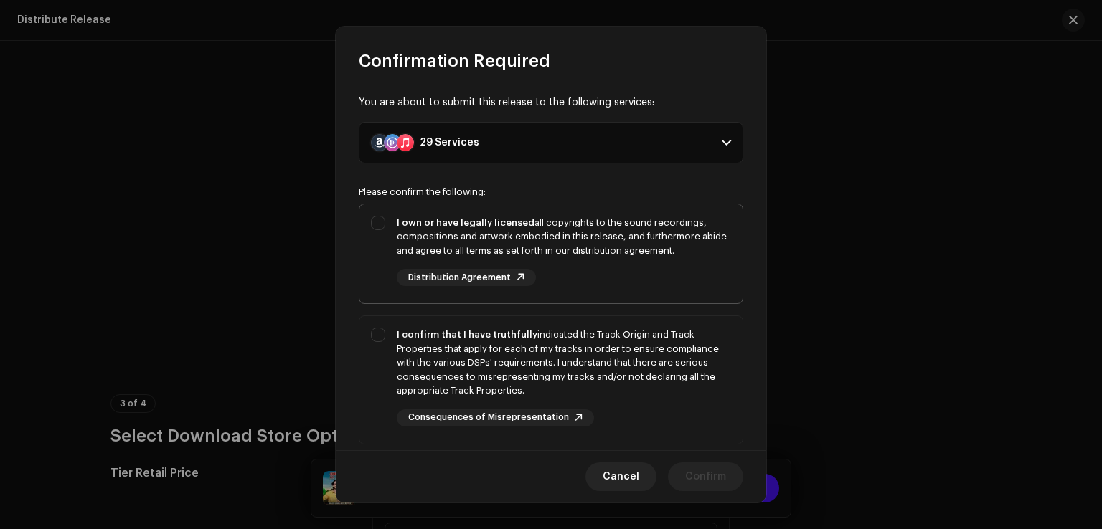
click at [385, 236] on div "I own or have legally licensed all copyrights to the sound recordings, composit…" at bounding box center [550, 251] width 383 height 94
checkbox input "true"
click at [390, 369] on div "I confirm that I have truthfully indicated the Track Origin and Track Propertie…" at bounding box center [550, 377] width 383 height 122
checkbox input "true"
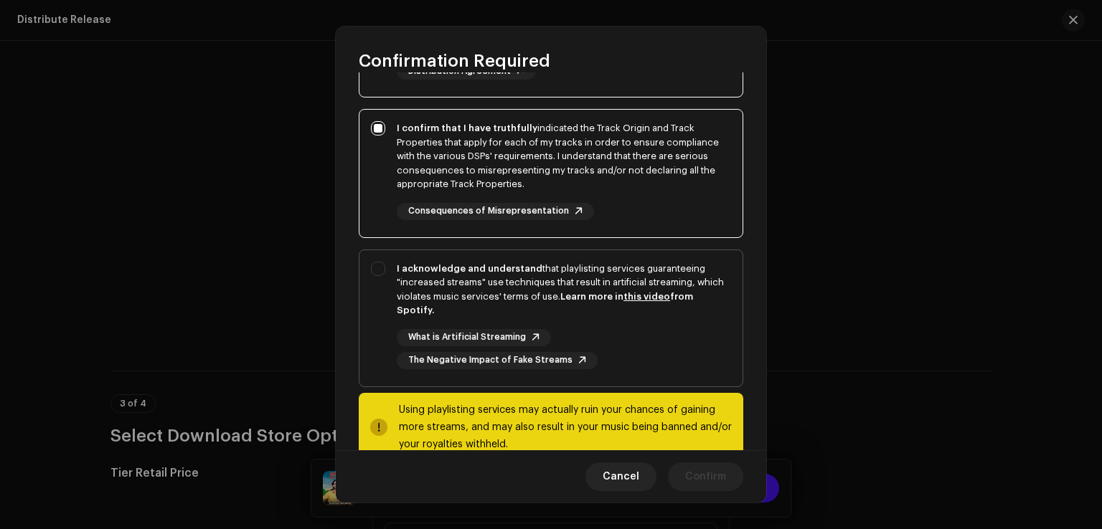
scroll to position [240, 0]
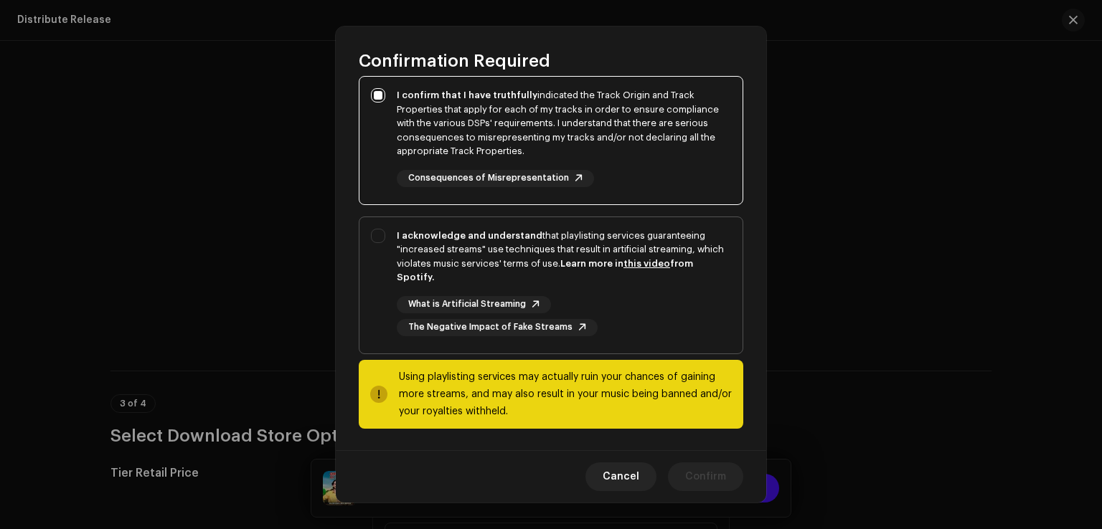
click at [387, 312] on div "I acknowledge and understand that playlisting services guaranteeing "increased …" at bounding box center [550, 282] width 383 height 131
checkbox input "true"
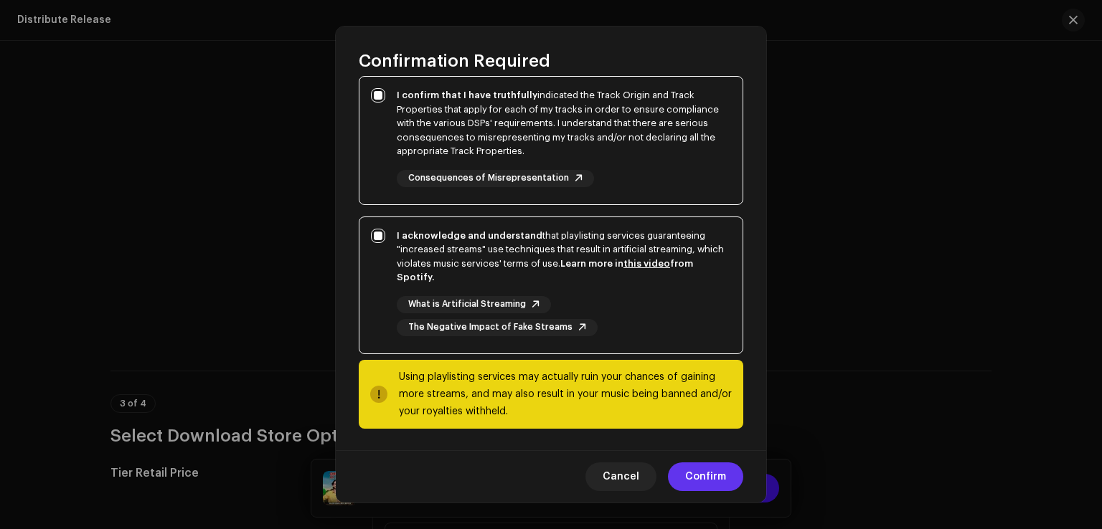
click at [712, 486] on span "Confirm" at bounding box center [705, 477] width 41 height 29
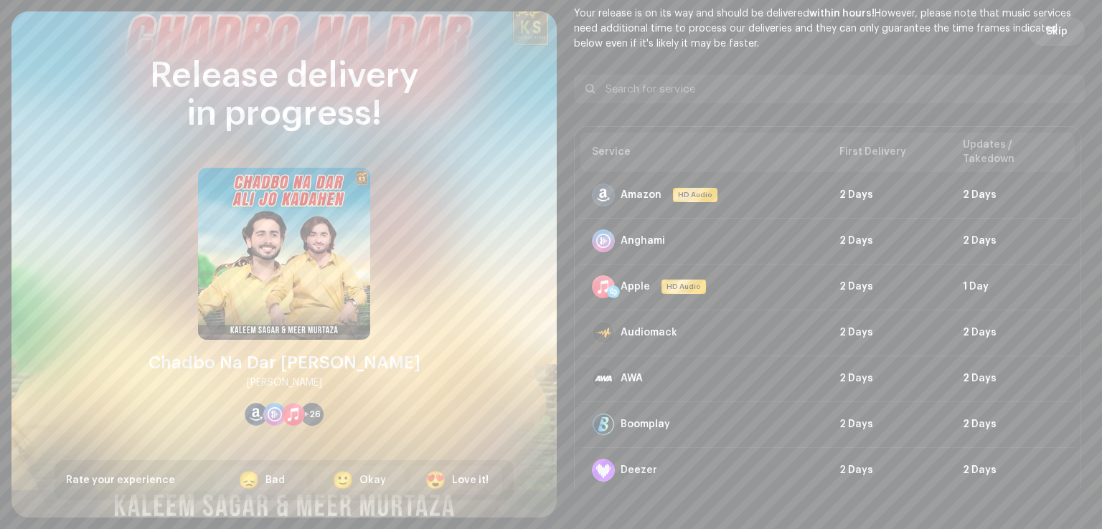
click at [1070, 30] on button "Skip" at bounding box center [1056, 31] width 56 height 29
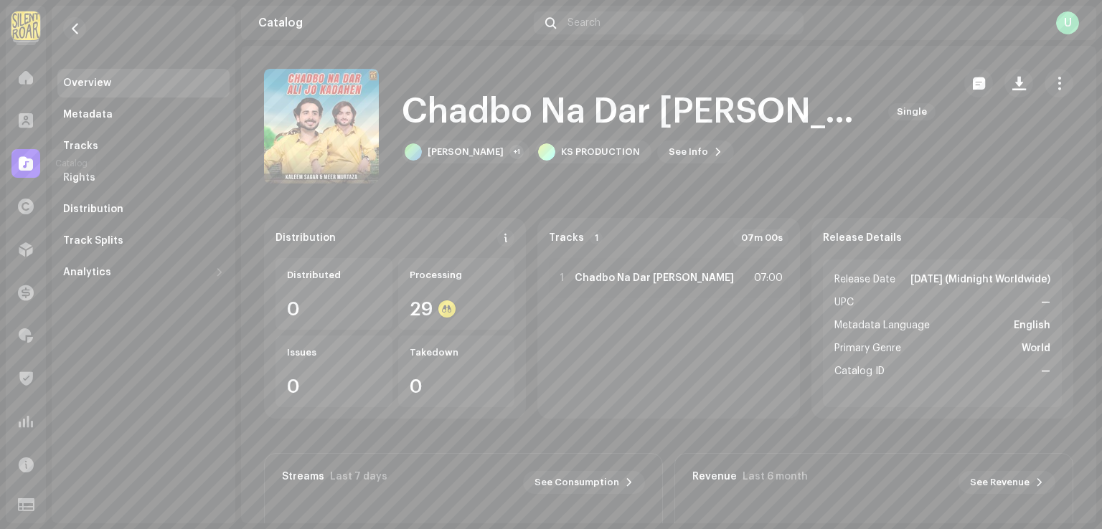
click at [16, 161] on div at bounding box center [25, 163] width 29 height 29
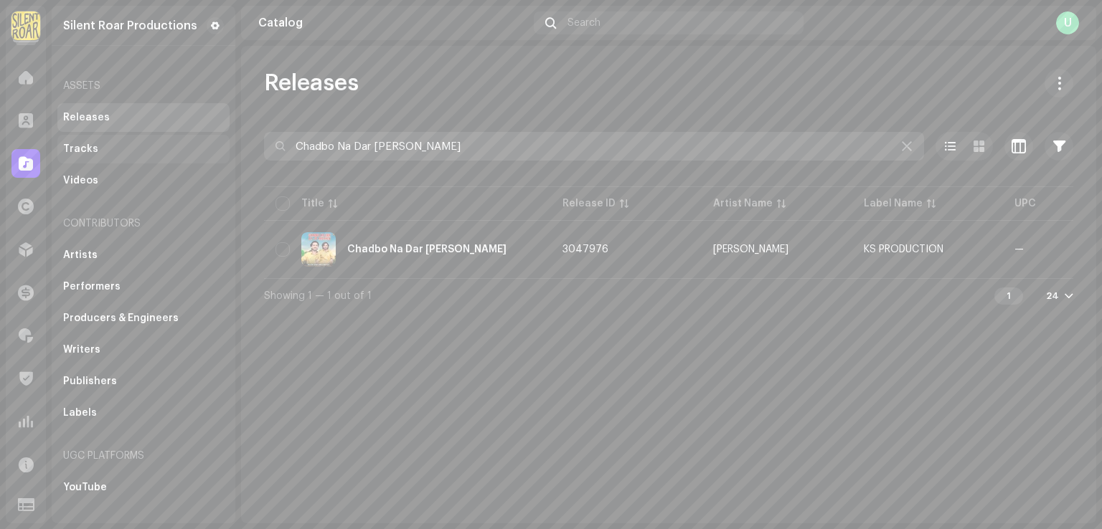
drag, startPoint x: 130, startPoint y: 145, endPoint x: 97, endPoint y: 144, distance: 33.0
click at [87, 145] on div "Silent Roar Productions Home Clients Catalog Rights Distribution Finance Royalt…" at bounding box center [551, 264] width 1102 height 529
paste input "or Kar Jana Agar Tha"
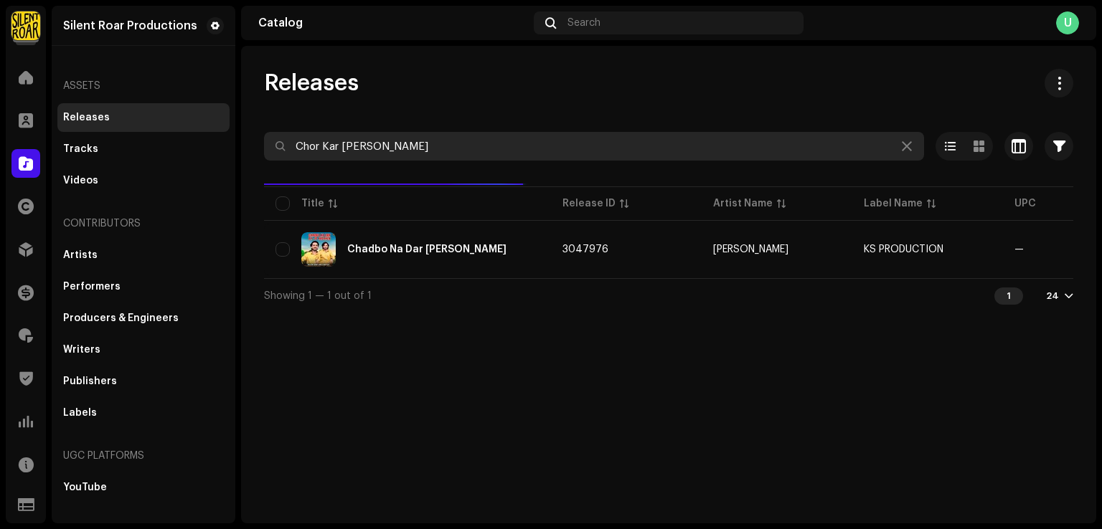
type input "Chor Kar Jana Agar Tha"
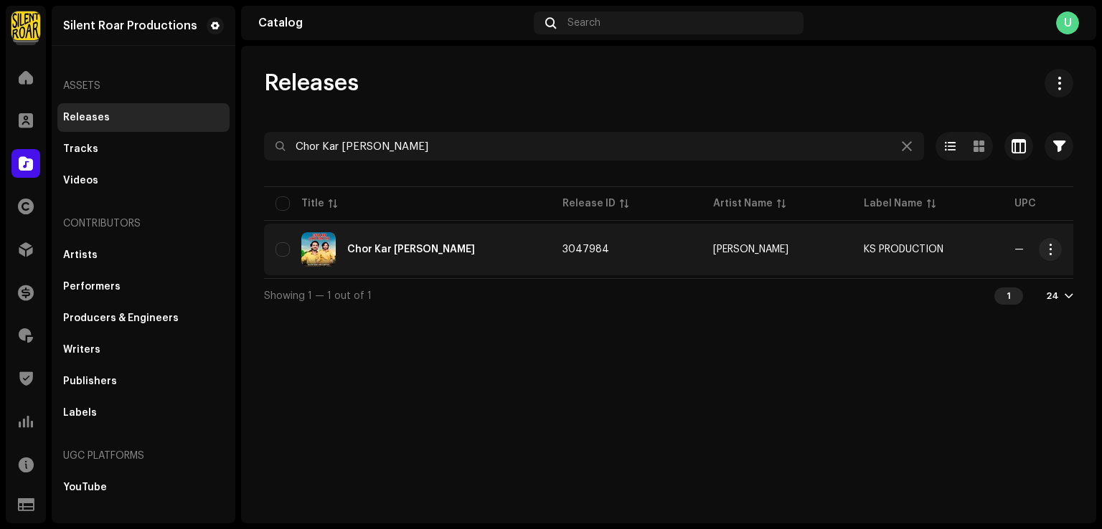
click at [419, 242] on div "Chor Kar Jana Agar Tha" at bounding box center [407, 249] width 264 height 34
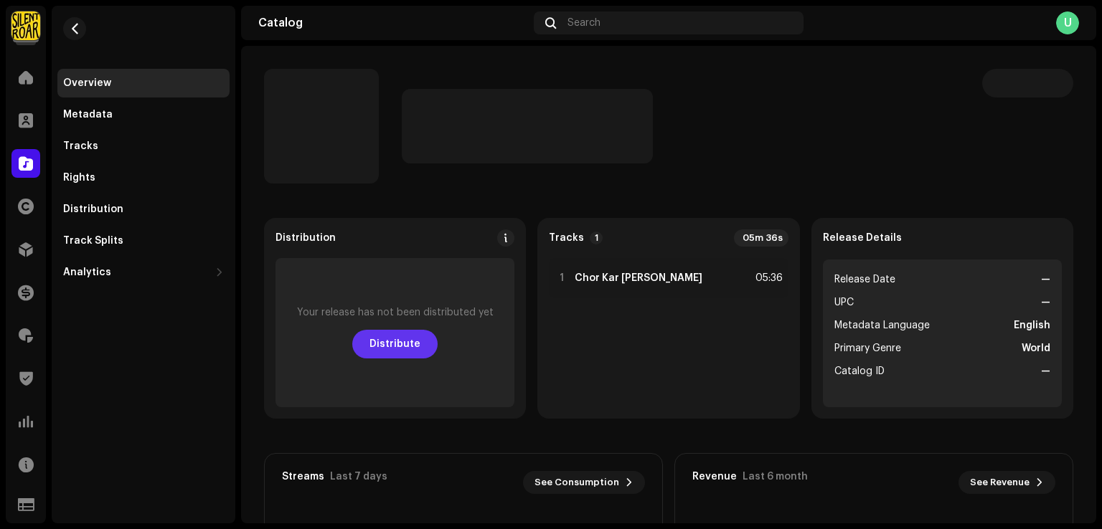
click at [384, 345] on span "Distribute" at bounding box center [394, 344] width 51 height 29
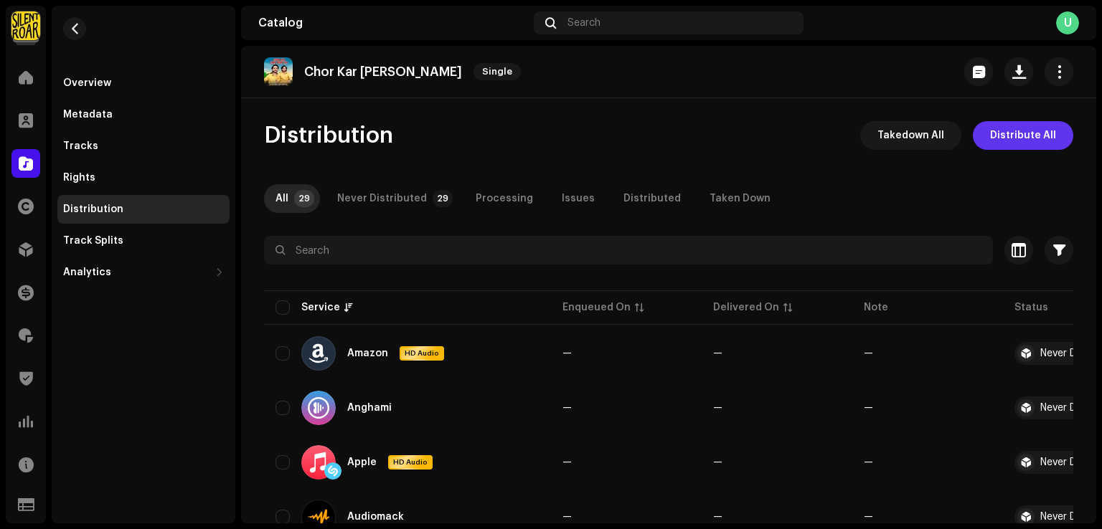
click at [1013, 143] on span "Distribute All" at bounding box center [1023, 135] width 66 height 29
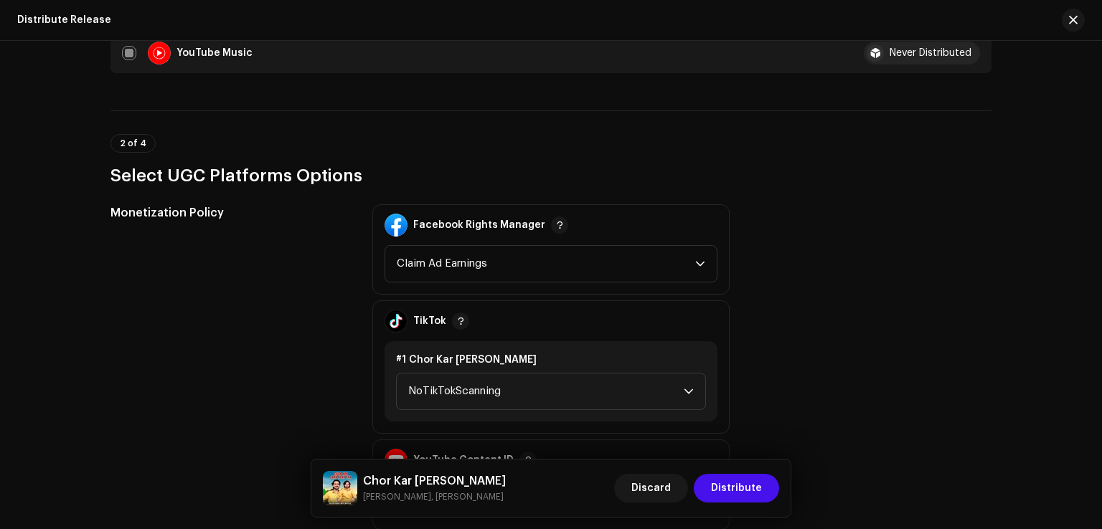
scroll to position [1650, 0]
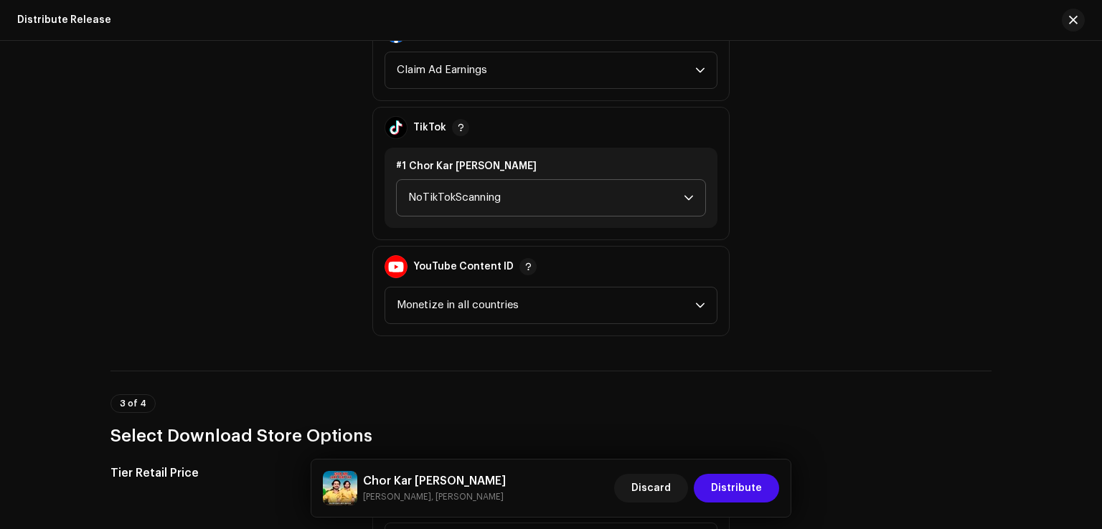
click at [468, 199] on span "NoTikTokScanning" at bounding box center [545, 198] width 275 height 36
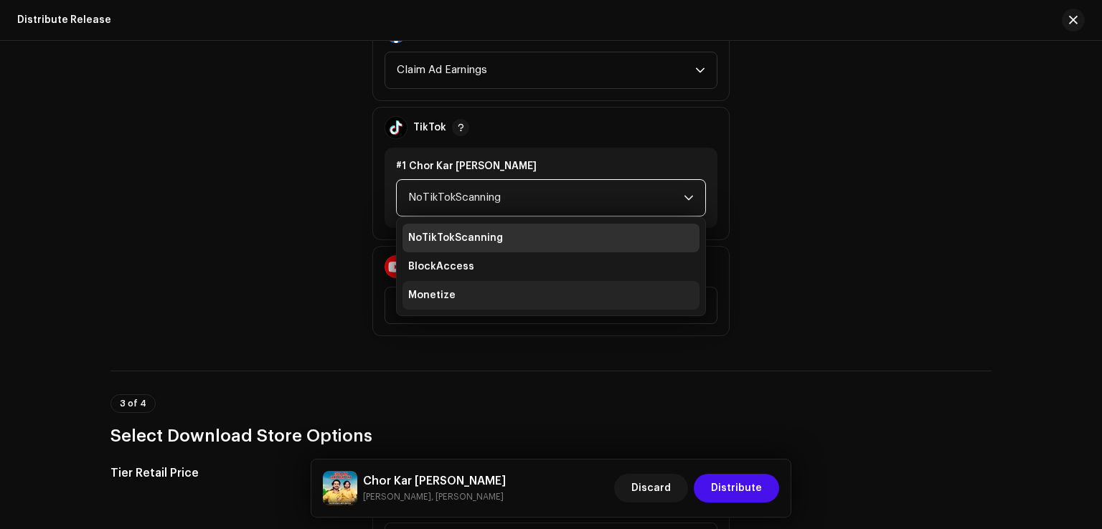
click at [453, 296] on li "Monetize" at bounding box center [550, 295] width 297 height 29
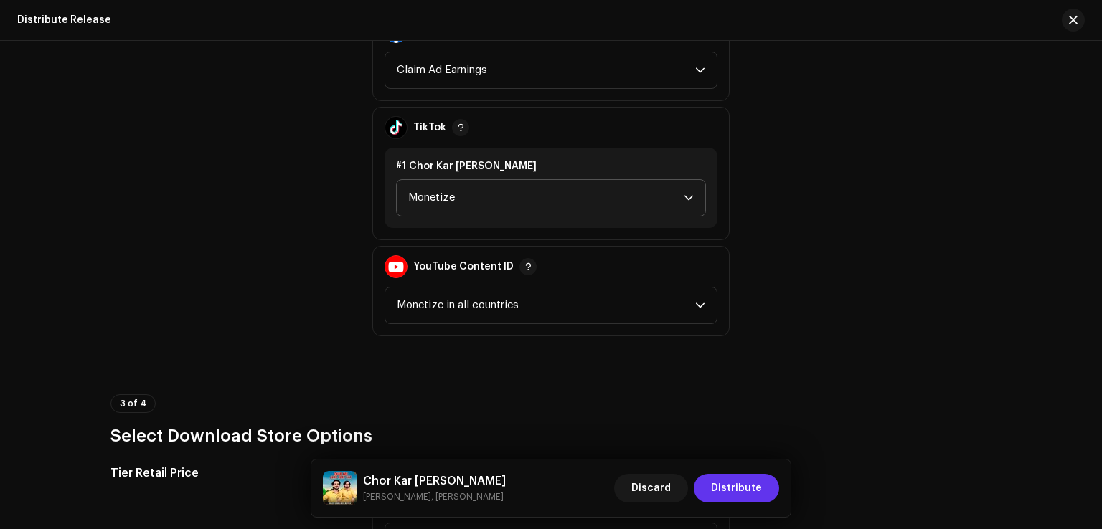
click at [767, 494] on button "Distribute" at bounding box center [736, 488] width 85 height 29
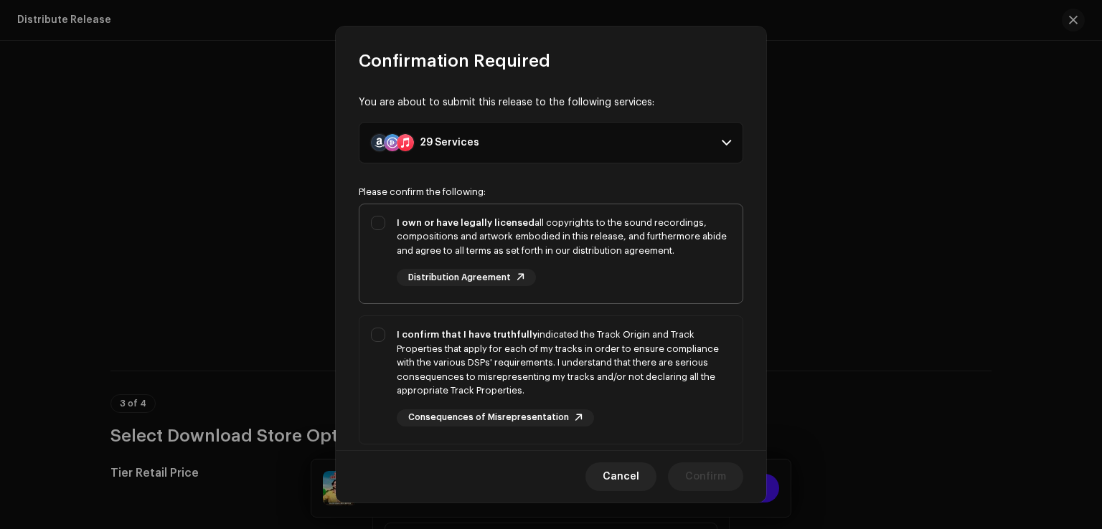
click at [378, 232] on div "I own or have legally licensed all copyrights to the sound recordings, composit…" at bounding box center [550, 251] width 383 height 94
checkbox input "true"
click at [378, 348] on div "I confirm that I have truthfully indicated the Track Origin and Track Propertie…" at bounding box center [550, 377] width 383 height 122
checkbox input "true"
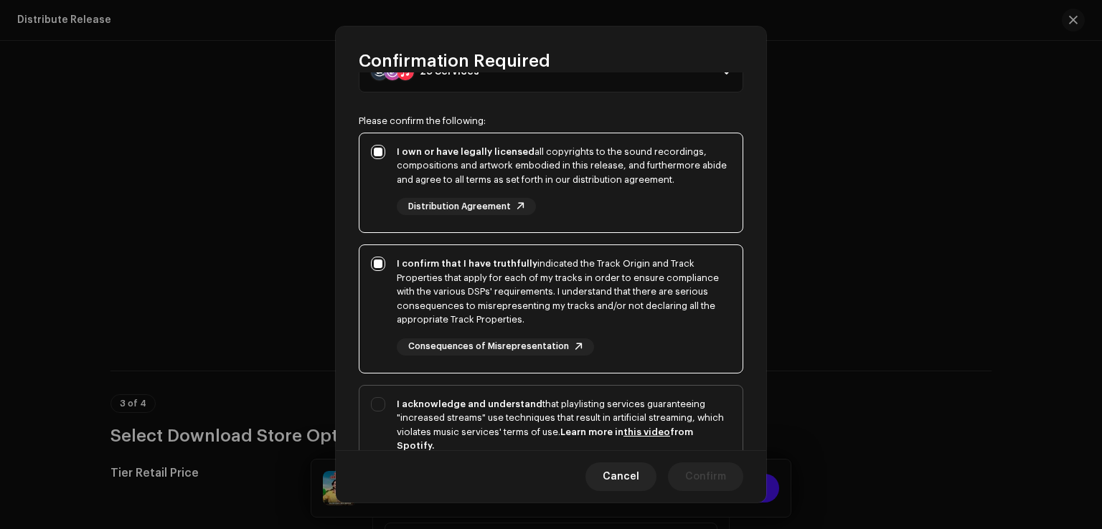
scroll to position [240, 0]
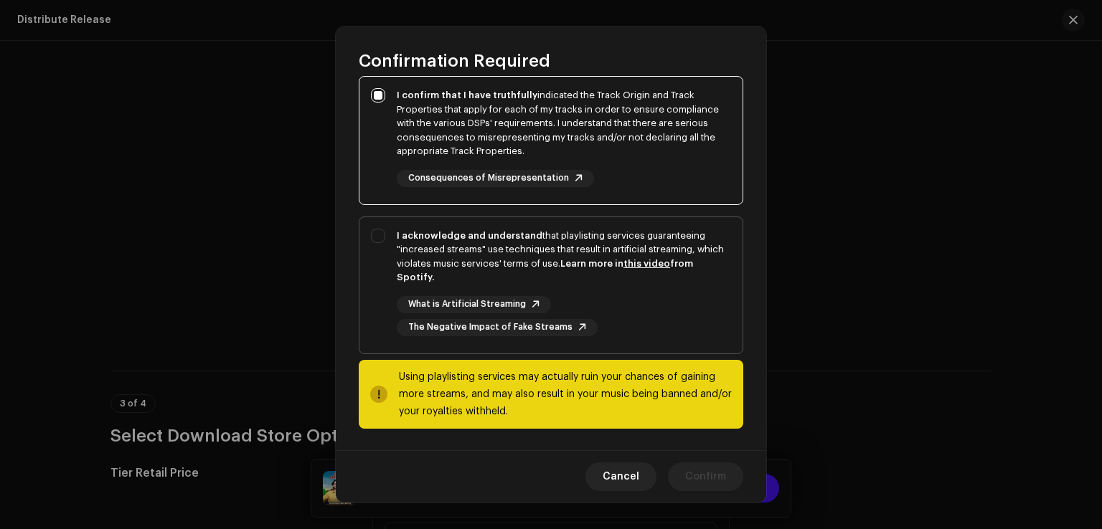
click at [382, 306] on div "I acknowledge and understand that playlisting services guaranteeing "increased …" at bounding box center [550, 282] width 383 height 131
checkbox input "true"
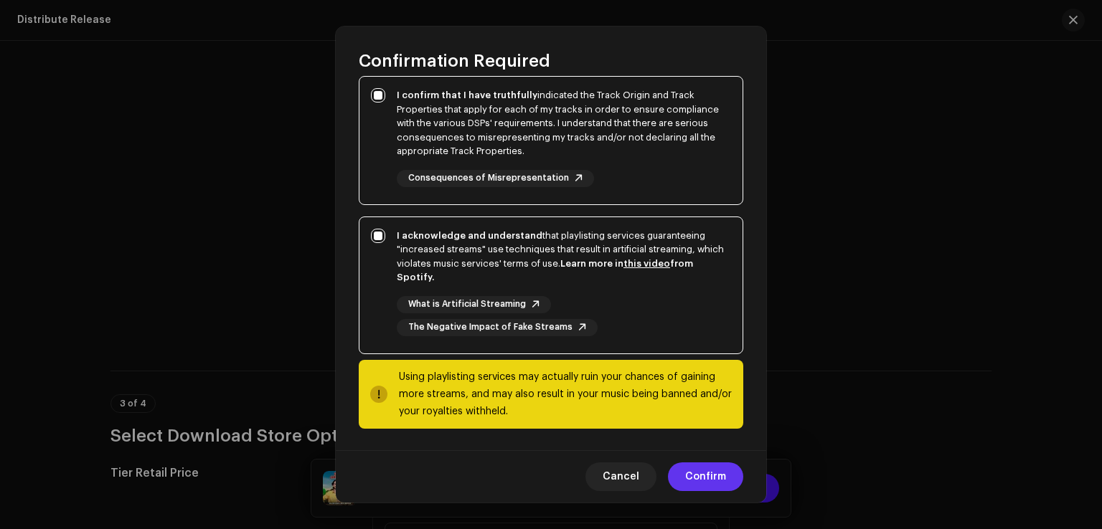
click at [701, 471] on span "Confirm" at bounding box center [705, 477] width 41 height 29
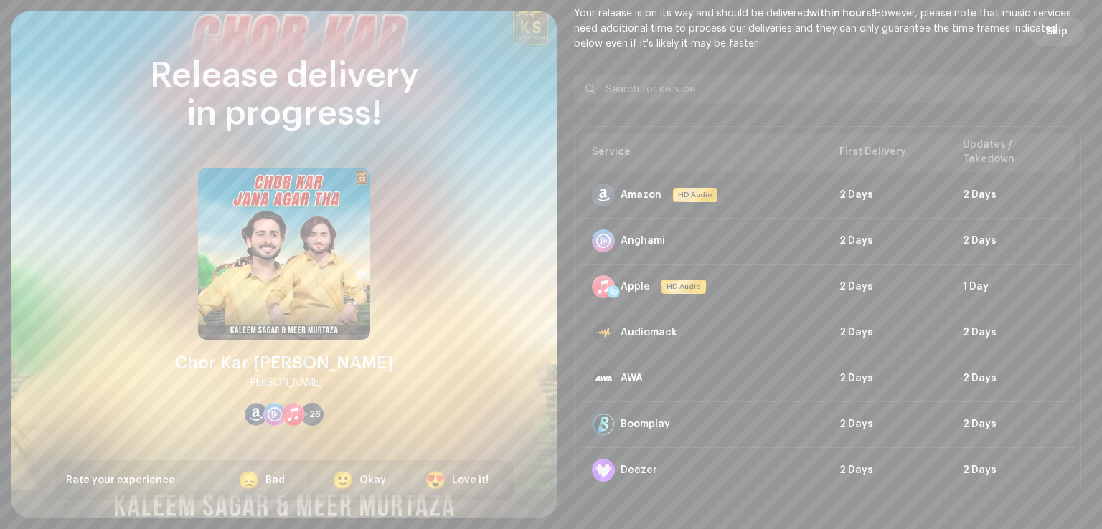
click at [1046, 32] on span "Skip" at bounding box center [1057, 31] width 22 height 29
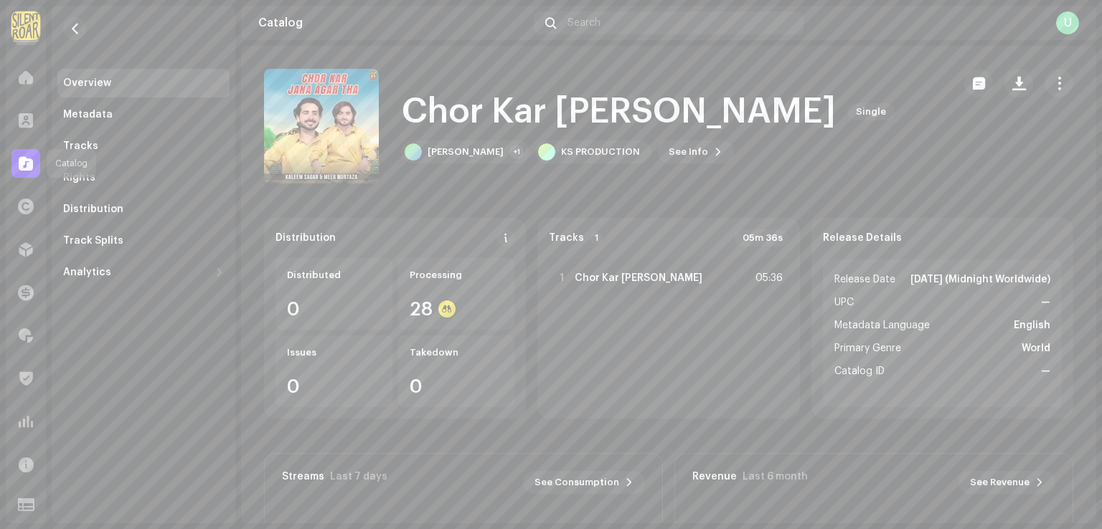
click at [19, 159] on span at bounding box center [26, 163] width 14 height 11
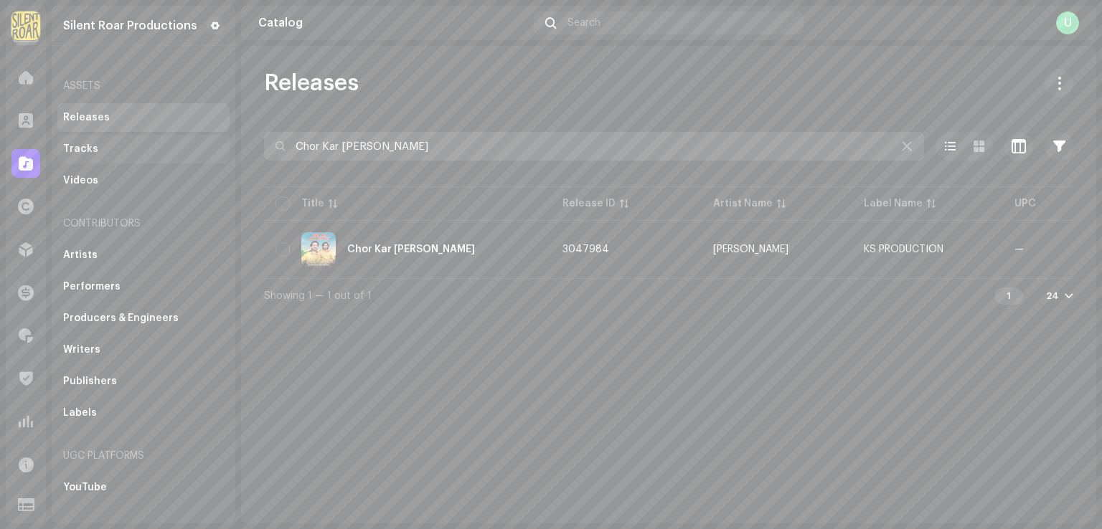
drag, startPoint x: 306, startPoint y: 158, endPoint x: 119, endPoint y: 155, distance: 186.5
click at [72, 158] on div "Silent Roar Productions Home Clients Catalog Rights Distribution Finance Royalt…" at bounding box center [551, 264] width 1102 height 529
paste input "Dukhi Aahai Muhabat"
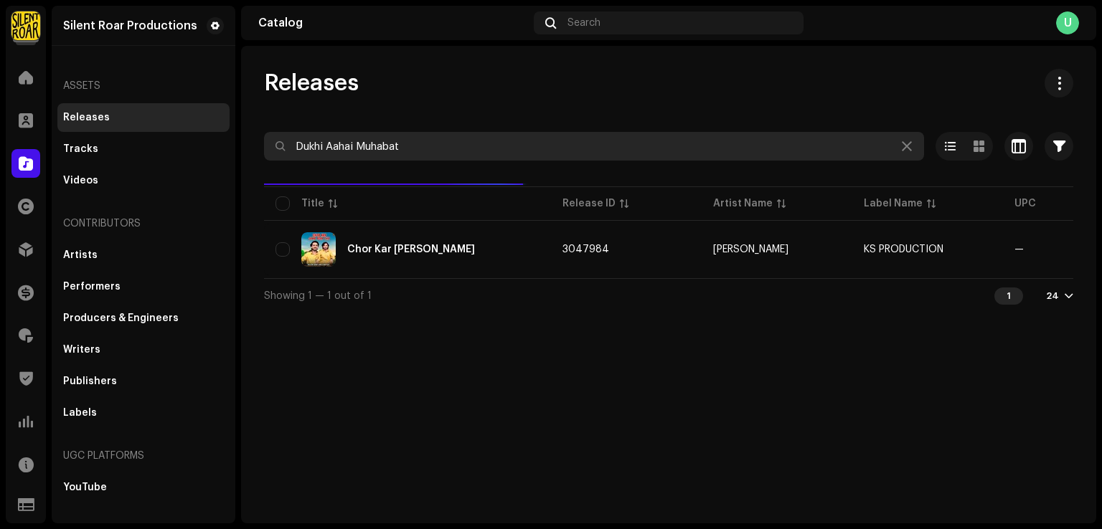
type input "Dukhi Aahai Muhabat"
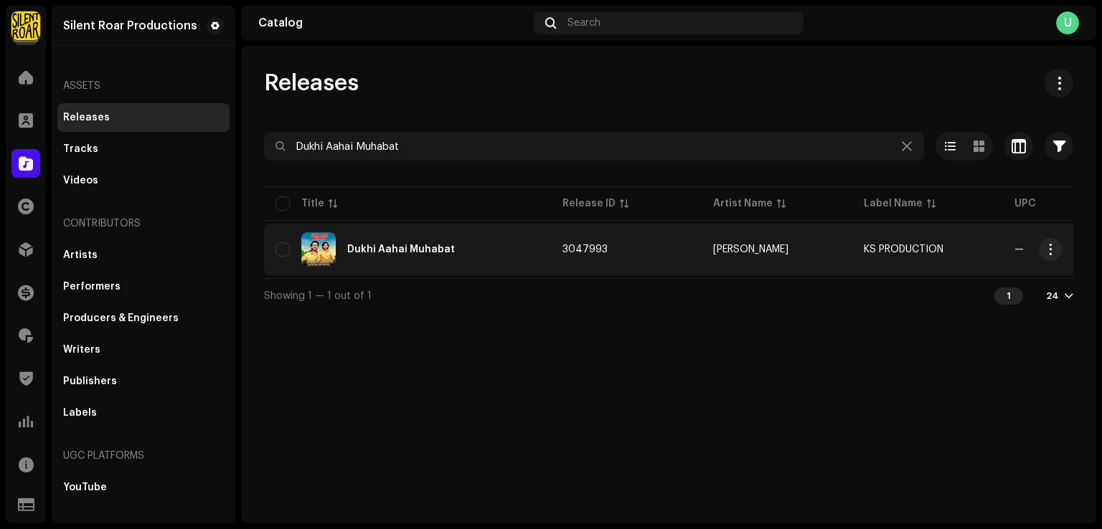
click at [448, 253] on div "Dukhi Aahai Muhabat" at bounding box center [401, 250] width 108 height 10
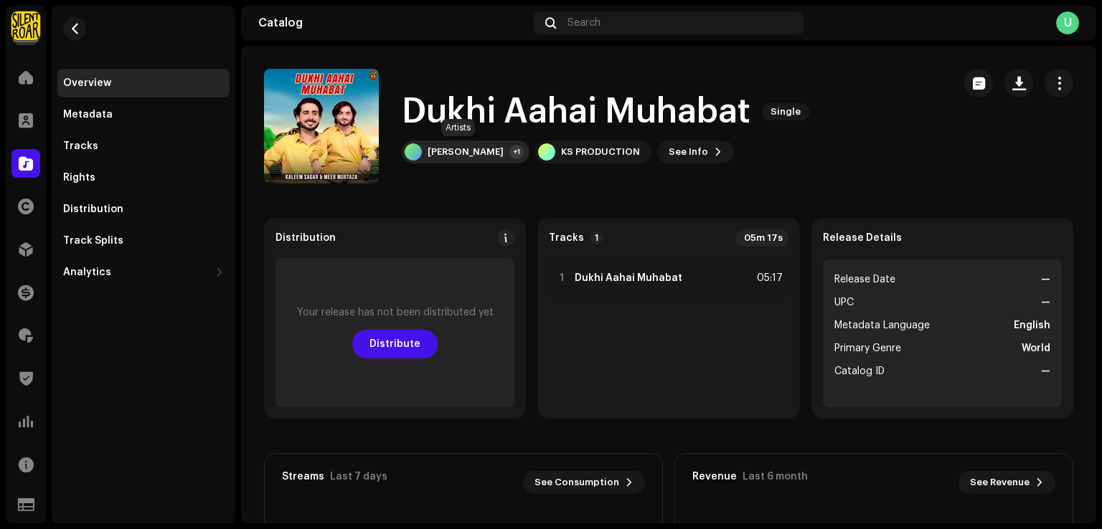
click at [473, 143] on div "Kaleem Sagar +1" at bounding box center [466, 152] width 128 height 23
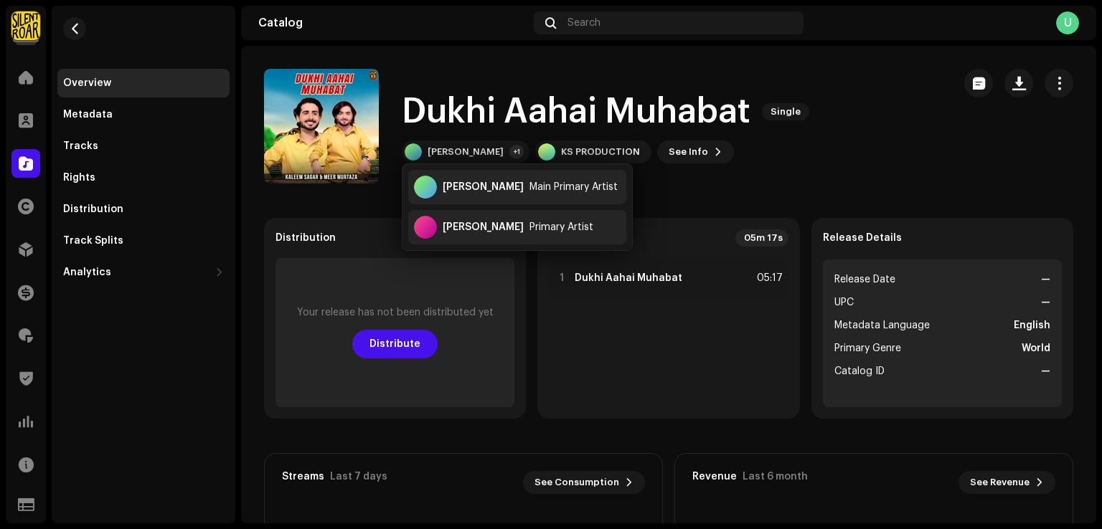
click at [728, 187] on catalog-releases-details-overview "Dukhi Aahai Muhabat Single Dukhi Aahai Muhabat Single Kaleem Sagar +1 KS PRODUC…" at bounding box center [668, 404] width 855 height 717
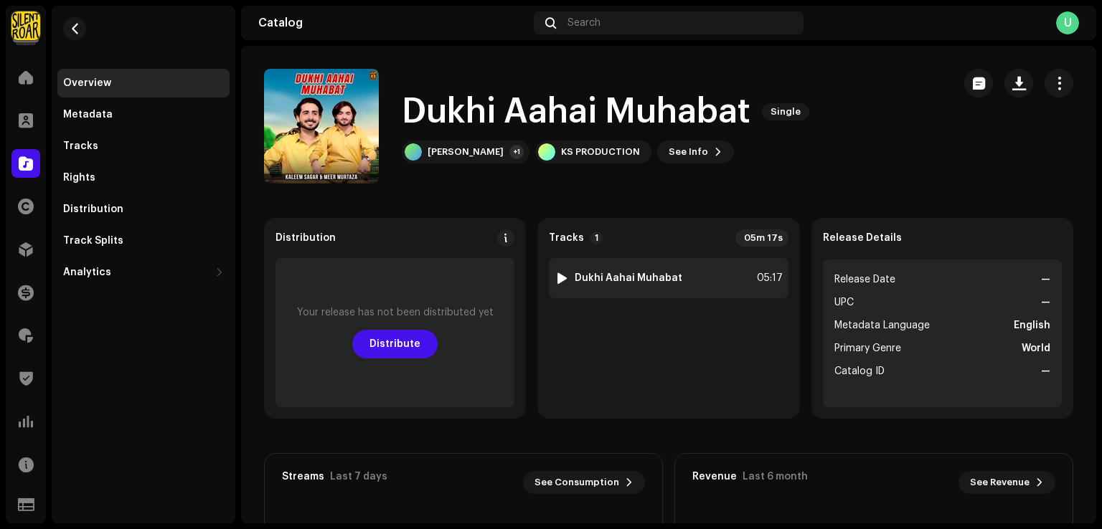
click at [686, 289] on div "1 Dukhi Aahai Muhabat 05:17" at bounding box center [668, 278] width 239 height 40
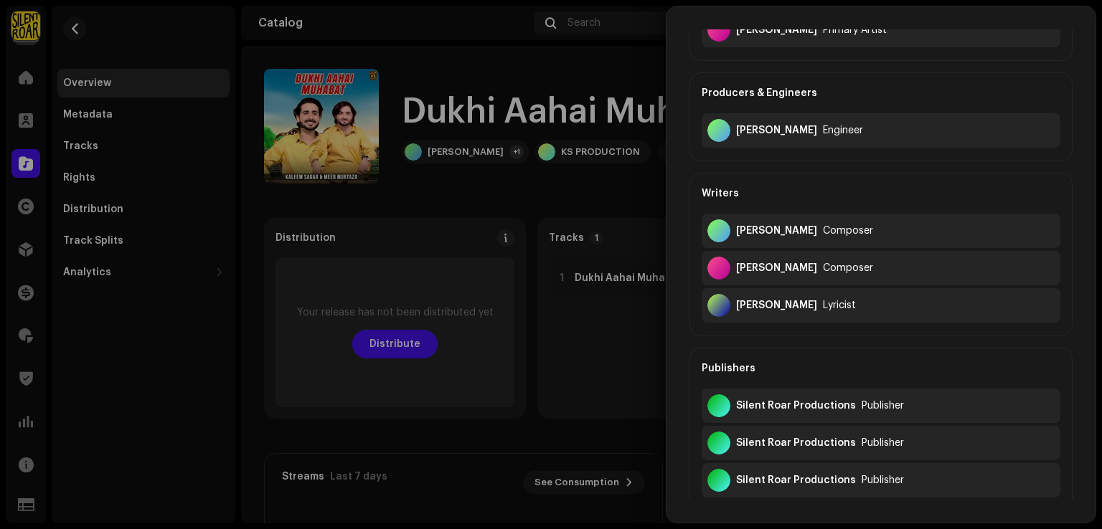
scroll to position [359, 0]
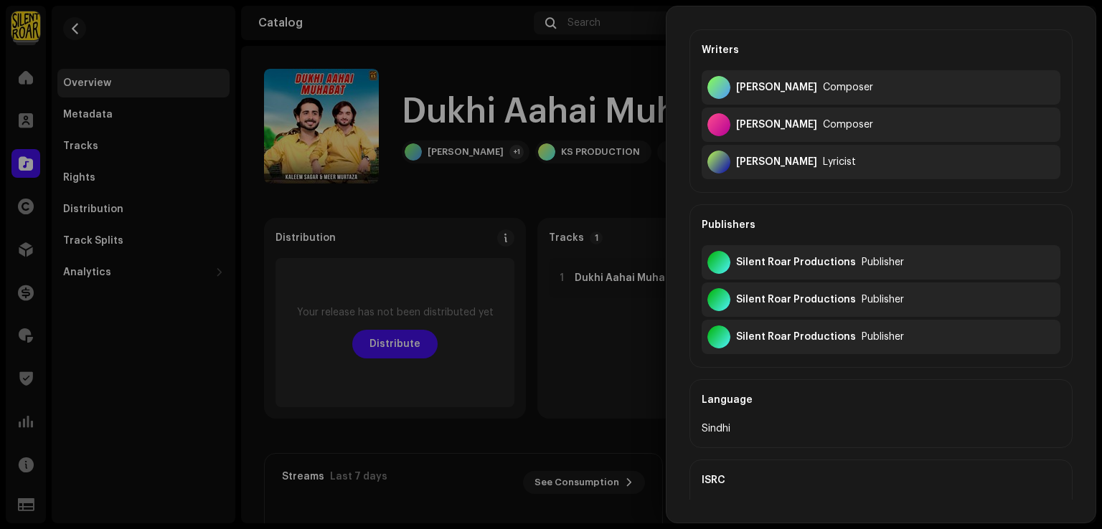
click at [400, 350] on div at bounding box center [551, 264] width 1102 height 529
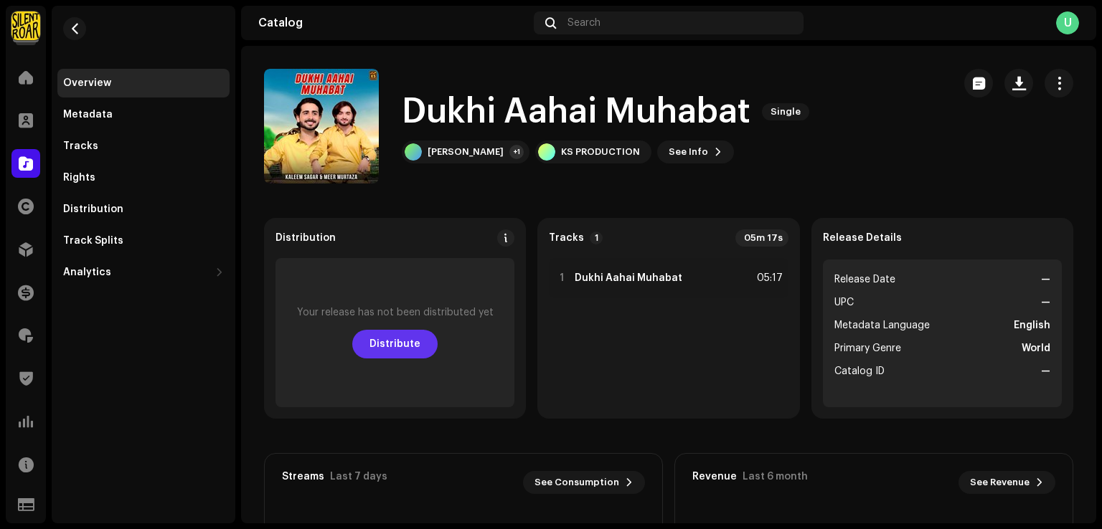
click at [401, 348] on span "Distribute" at bounding box center [394, 344] width 51 height 29
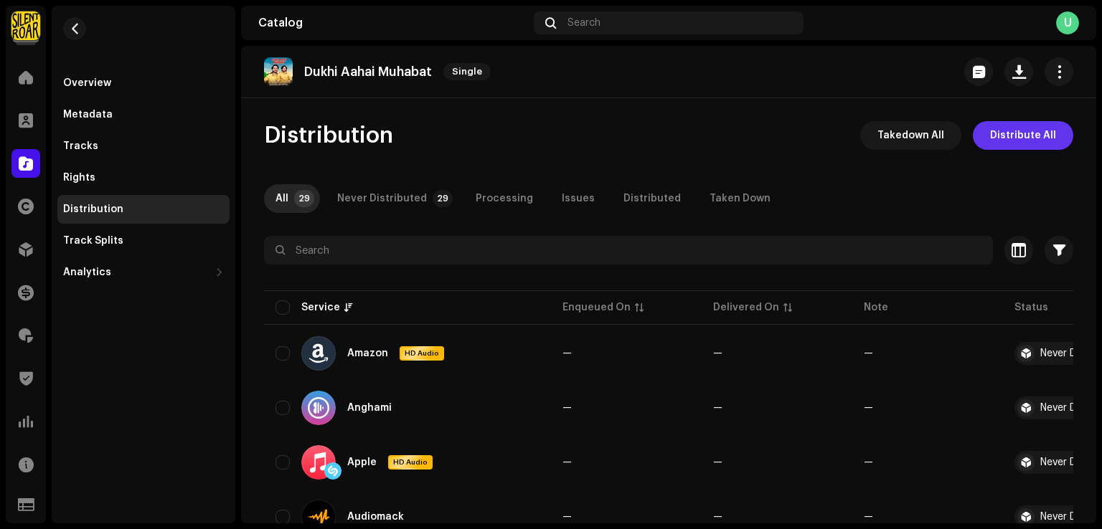
click at [1033, 133] on span "Distribute All" at bounding box center [1023, 135] width 66 height 29
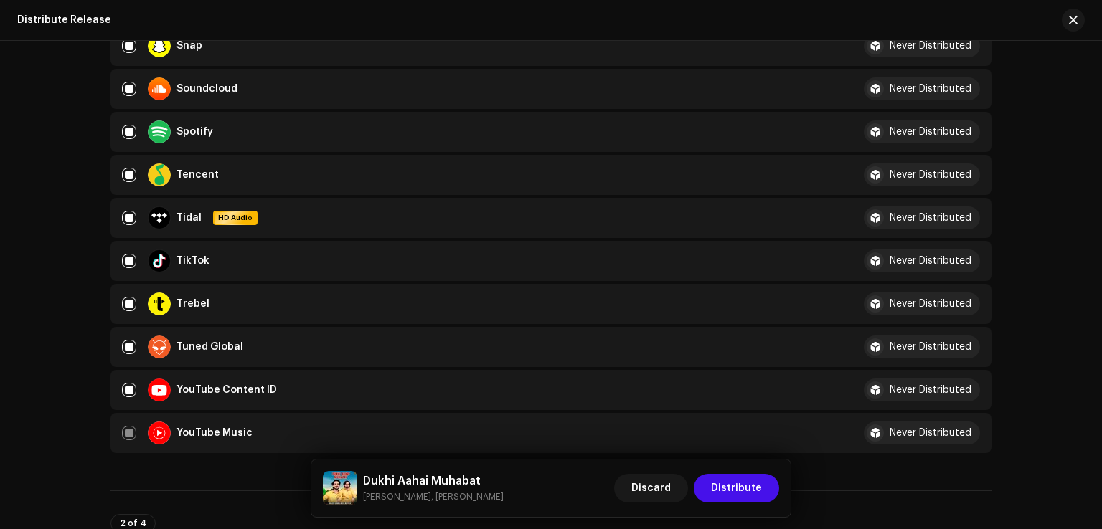
scroll to position [1650, 0]
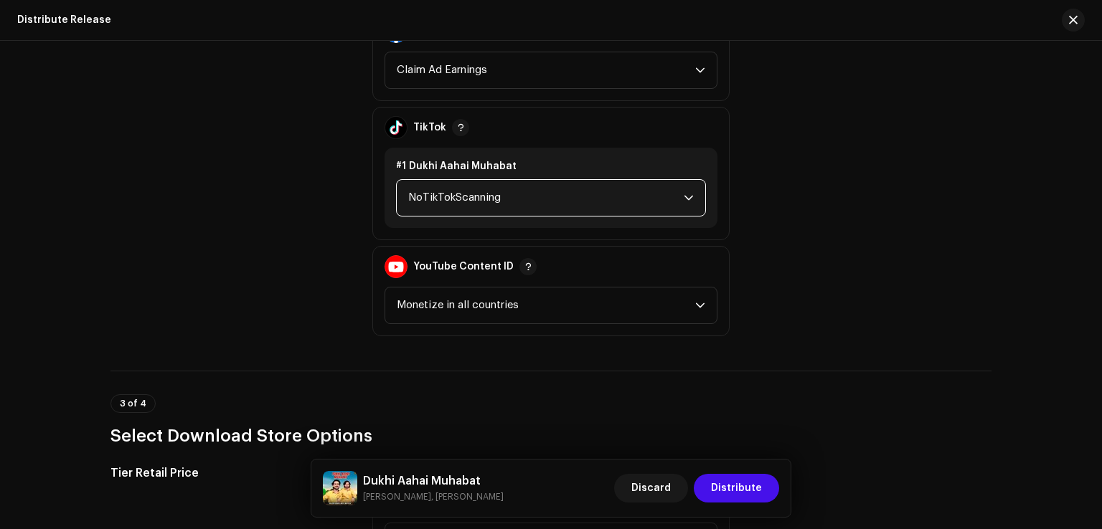
click at [455, 213] on span "NoTikTokScanning" at bounding box center [545, 198] width 275 height 36
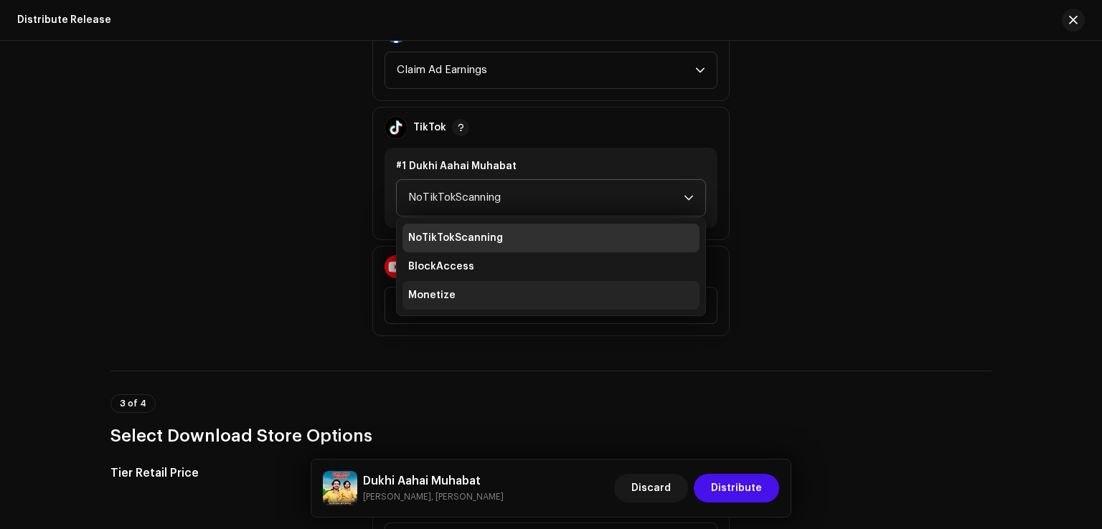
click at [432, 304] on li "Monetize" at bounding box center [550, 295] width 297 height 29
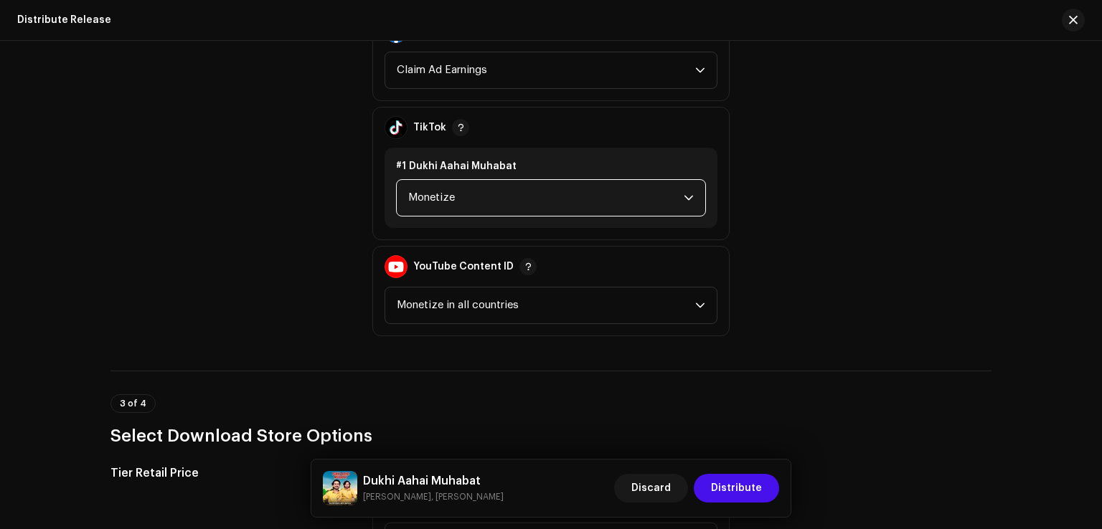
click at [761, 504] on div "Discard Distribute" at bounding box center [696, 488] width 165 height 34
click at [717, 477] on span "Distribute" at bounding box center [736, 488] width 51 height 29
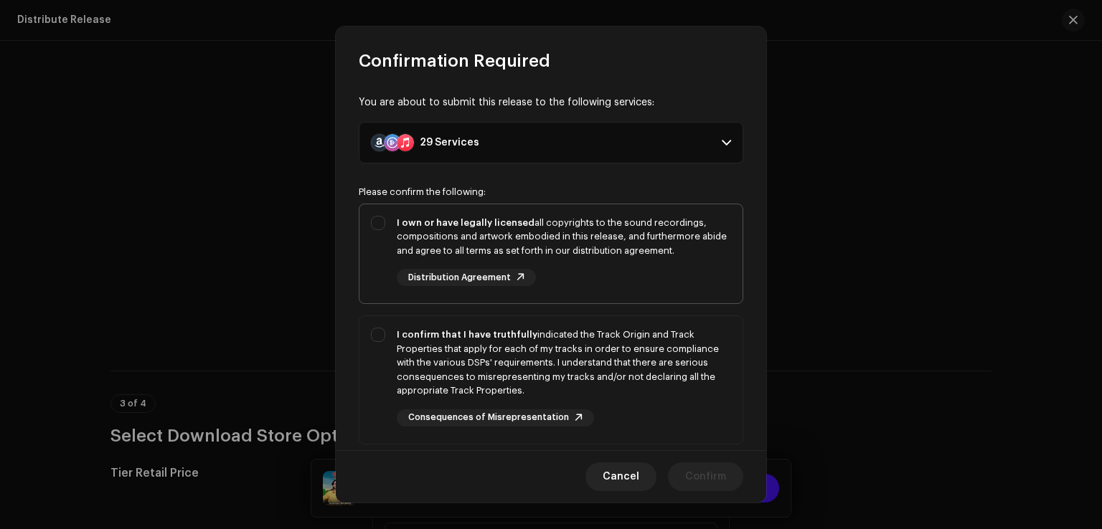
click at [399, 257] on div "I own or have legally licensed all copyrights to the sound recordings, composit…" at bounding box center [564, 251] width 334 height 71
checkbox input "true"
click at [378, 343] on div "I confirm that I have truthfully indicated the Track Origin and Track Propertie…" at bounding box center [550, 377] width 383 height 122
checkbox input "true"
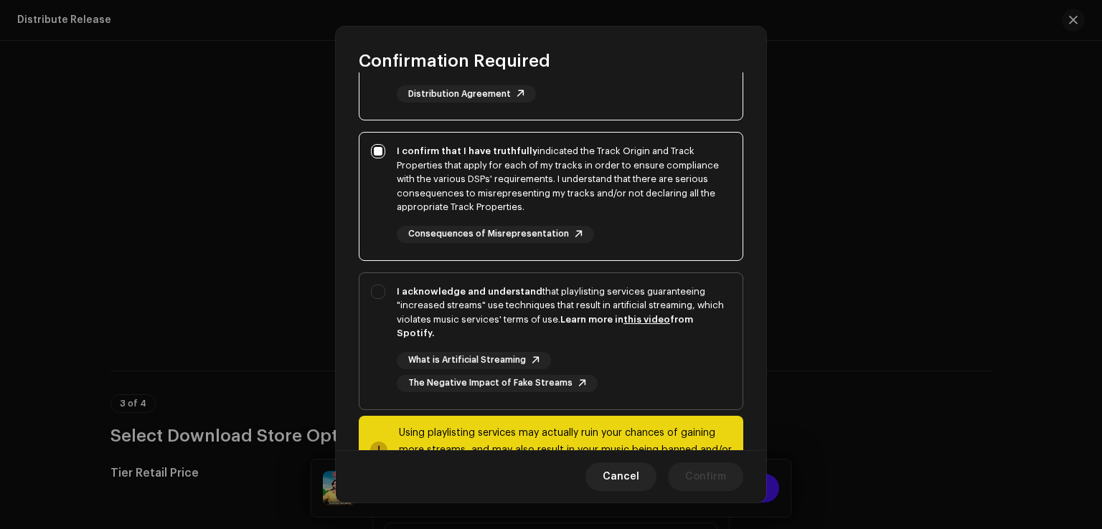
scroll to position [240, 0]
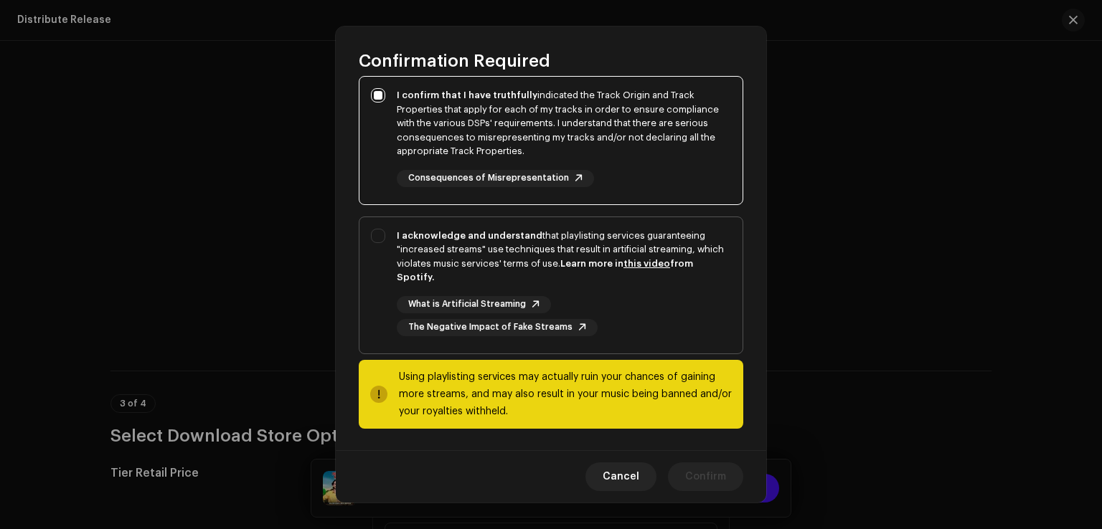
click at [384, 313] on div "I acknowledge and understand that playlisting services guaranteeing "increased …" at bounding box center [550, 282] width 383 height 131
checkbox input "true"
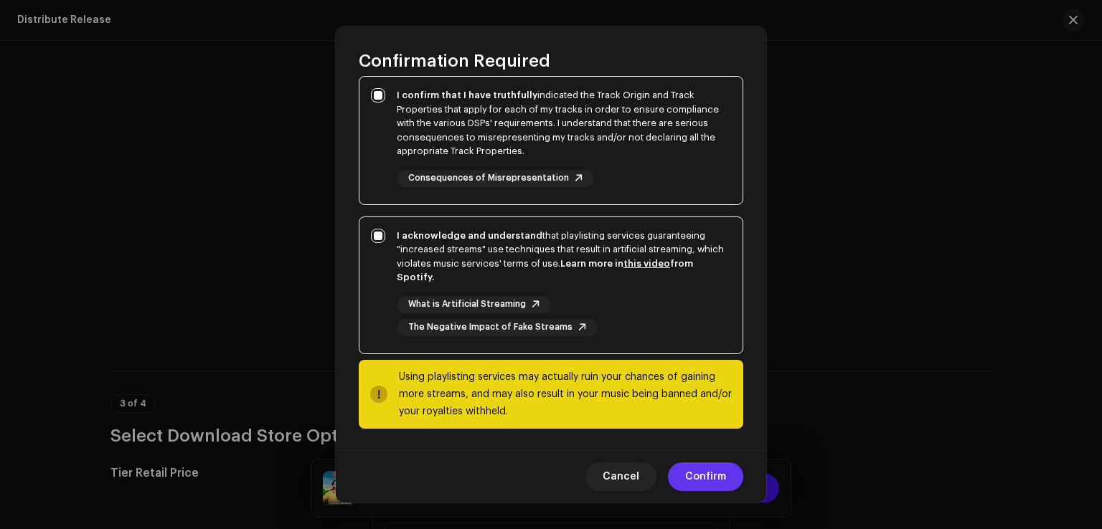
click at [701, 477] on span "Confirm" at bounding box center [705, 477] width 41 height 29
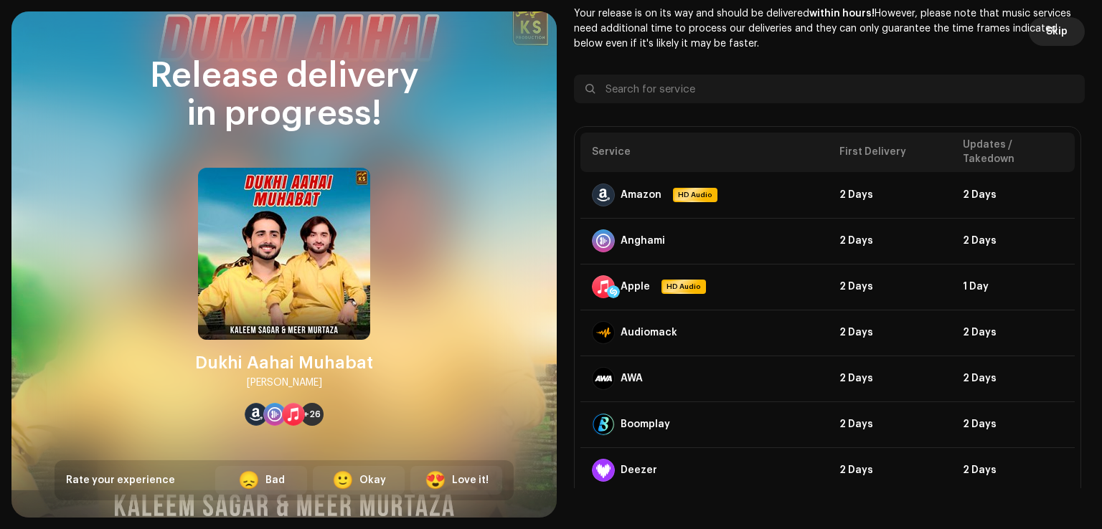
click at [1039, 28] on button "Skip" at bounding box center [1056, 31] width 56 height 29
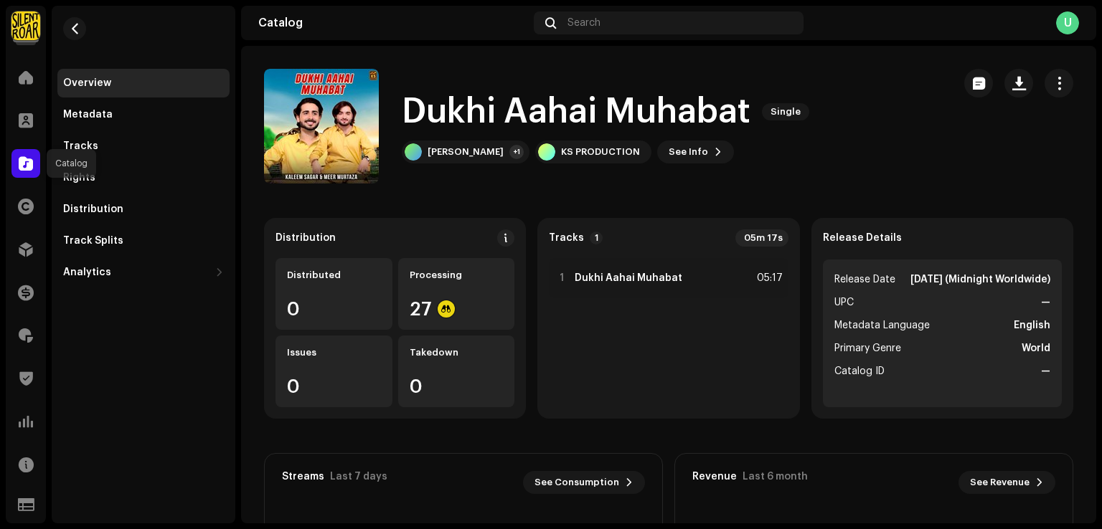
click at [28, 169] on span at bounding box center [26, 163] width 14 height 11
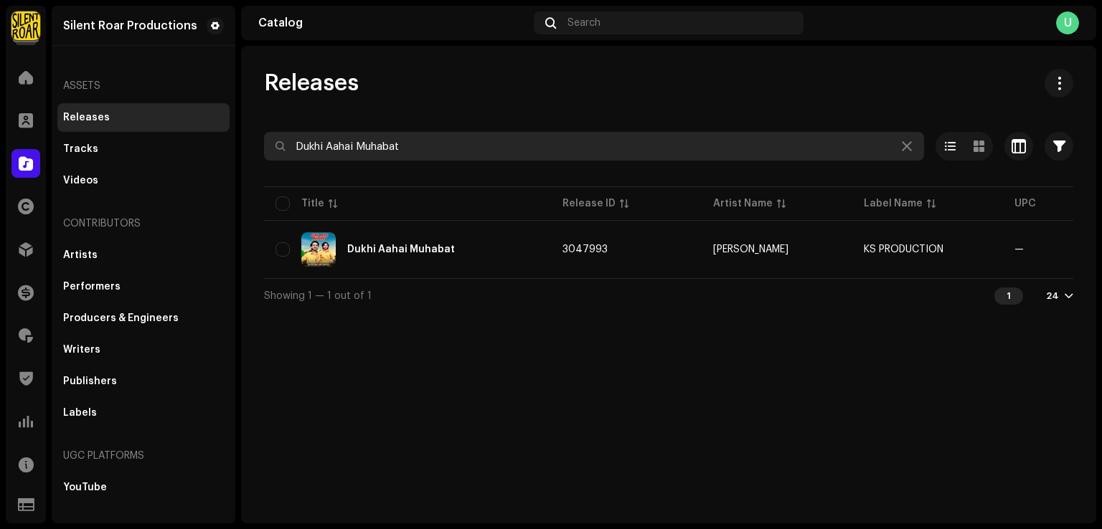
drag, startPoint x: 441, startPoint y: 146, endPoint x: 42, endPoint y: 154, distance: 399.6
click at [62, 151] on div "Silent Roar Productions Home Clients Catalog Rights Distribution Finance Royalt…" at bounding box center [551, 264] width 1102 height 529
paste input "[PERSON_NAME] Yad [PERSON_NAME] Uthi Rat Jo"
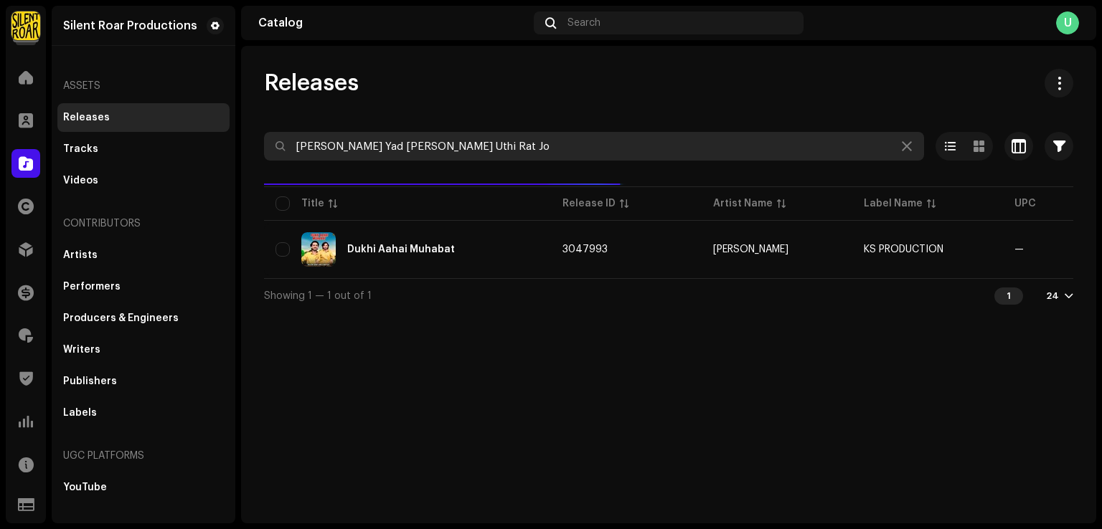
type input "[PERSON_NAME] Yad [PERSON_NAME] Uthi Rat Jo"
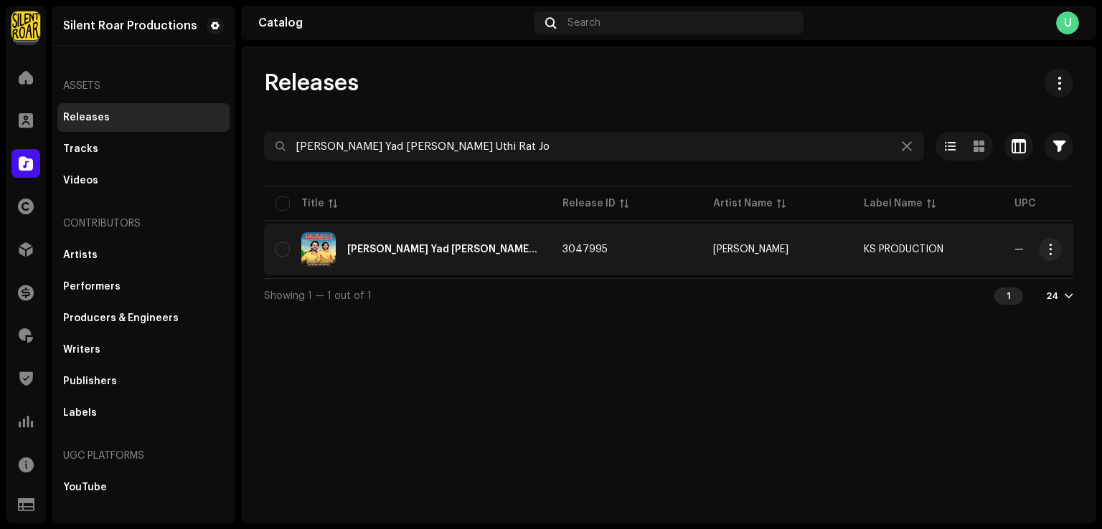
click at [460, 255] on div "[PERSON_NAME] Yad [PERSON_NAME] Uthi Rat Jo" at bounding box center [407, 249] width 264 height 34
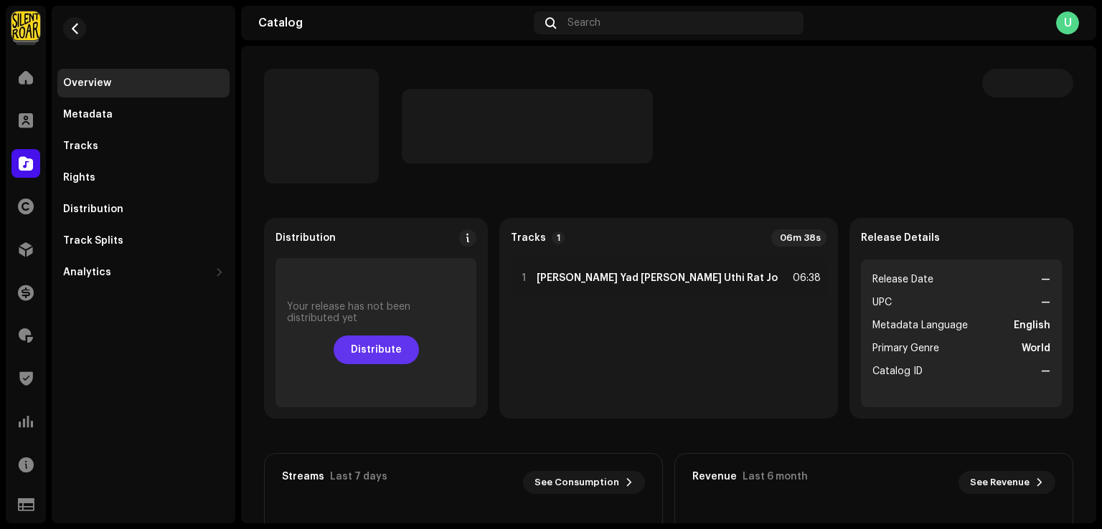
click at [402, 340] on span "Distribute" at bounding box center [376, 350] width 51 height 29
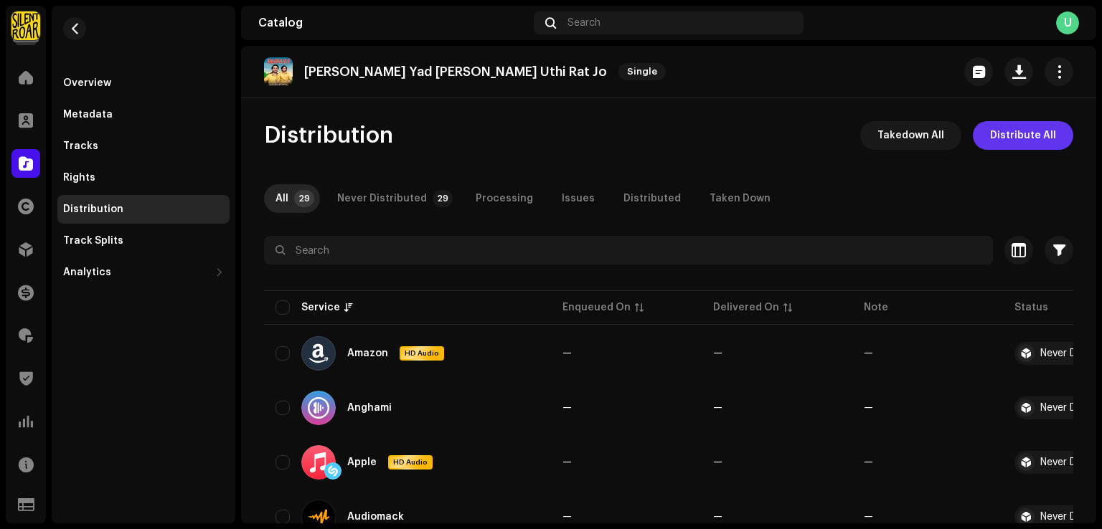
click at [1003, 134] on span "Distribute All" at bounding box center [1023, 135] width 66 height 29
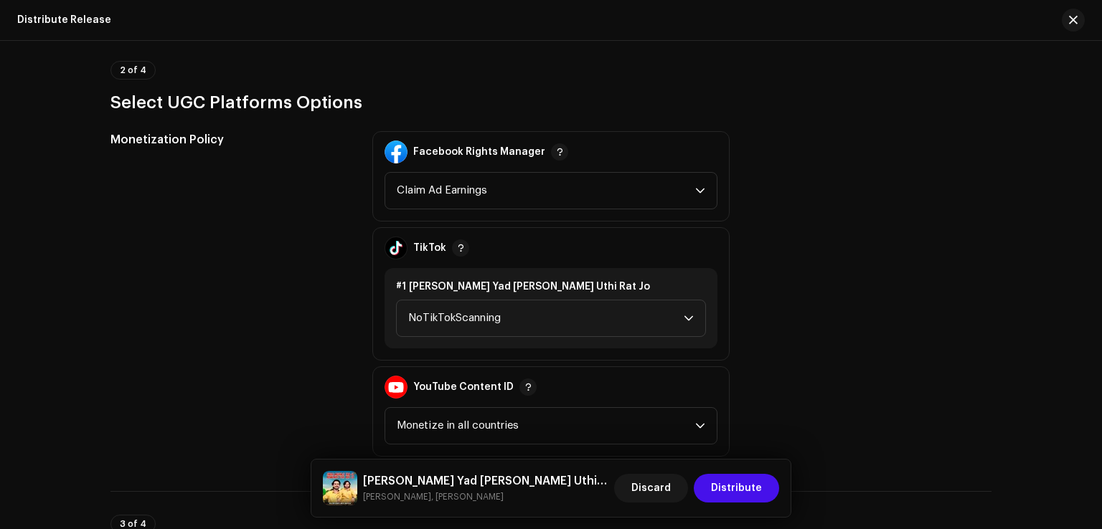
scroll to position [1721, 0]
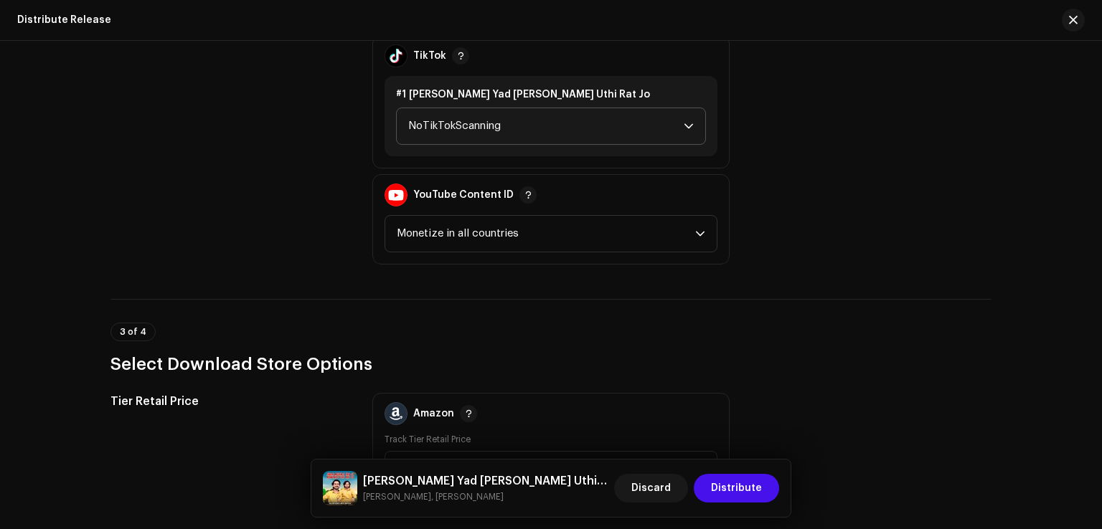
click at [468, 141] on span "NoTikTokScanning" at bounding box center [545, 126] width 275 height 36
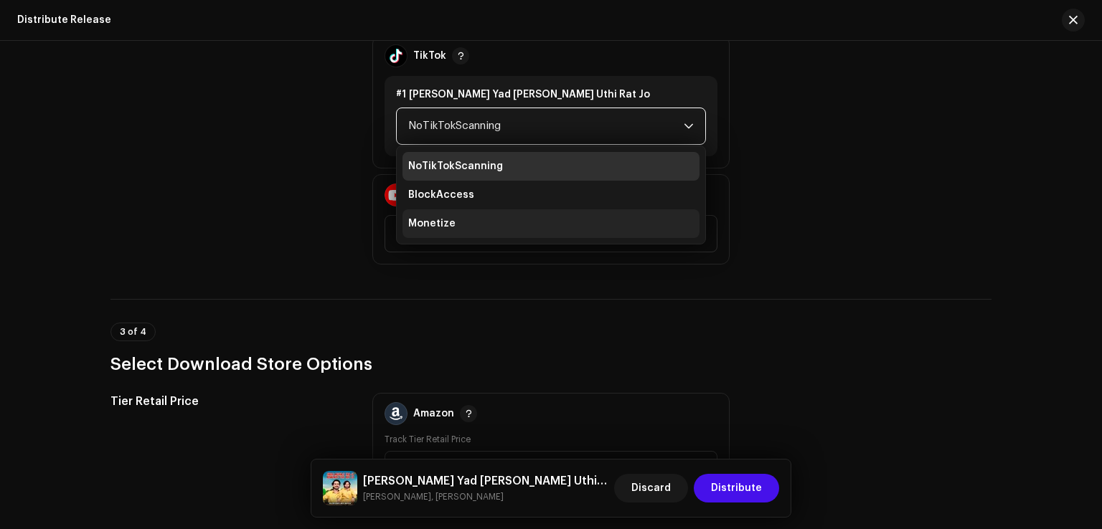
click at [456, 218] on li "Monetize" at bounding box center [550, 223] width 297 height 29
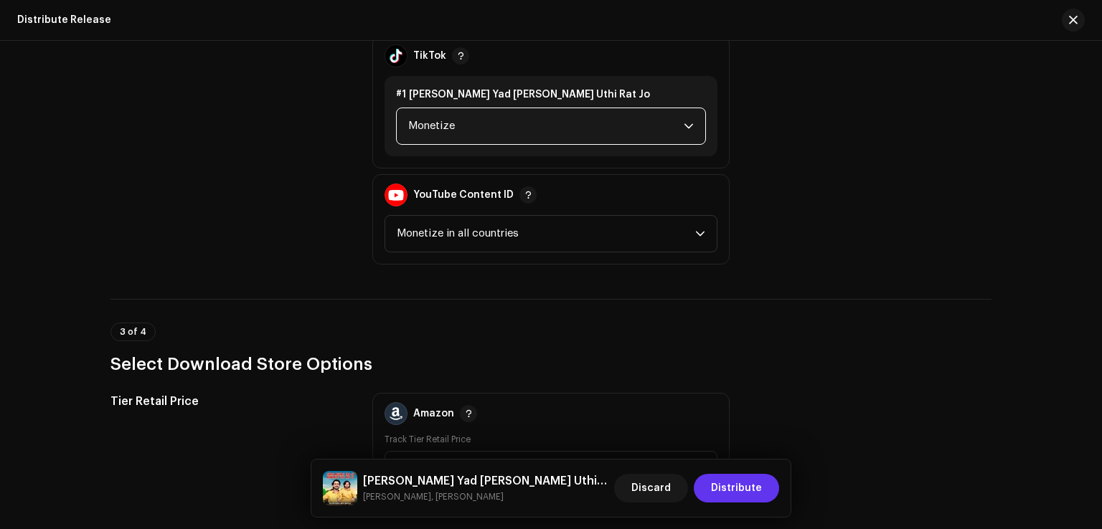
click at [739, 494] on span "Distribute" at bounding box center [736, 488] width 51 height 29
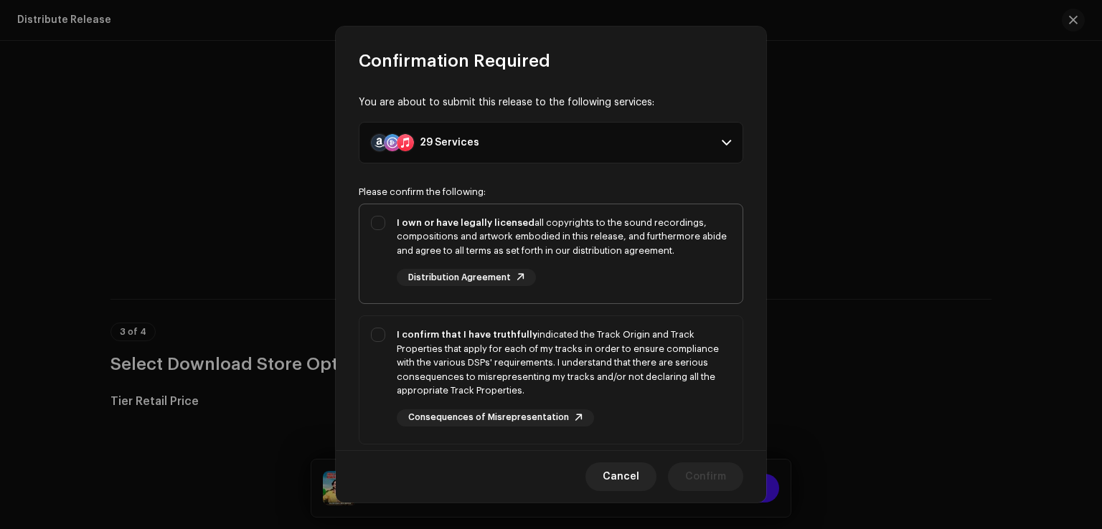
click at [379, 225] on div "I own or have legally licensed all copyrights to the sound recordings, composit…" at bounding box center [550, 251] width 383 height 94
checkbox input "true"
click at [380, 407] on div "I confirm that I have truthfully indicated the Track Origin and Track Propertie…" at bounding box center [550, 377] width 383 height 122
checkbox input "true"
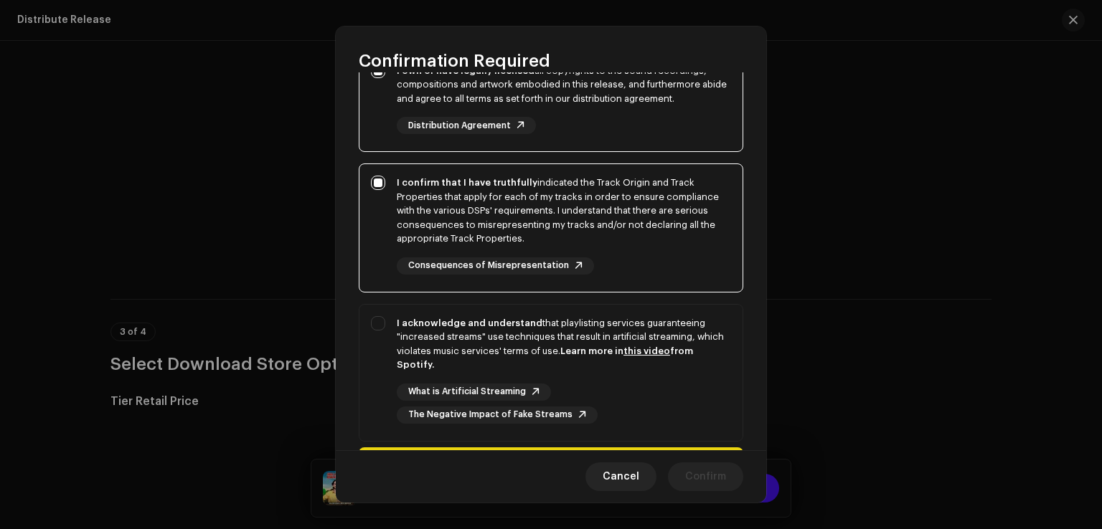
scroll to position [240, 0]
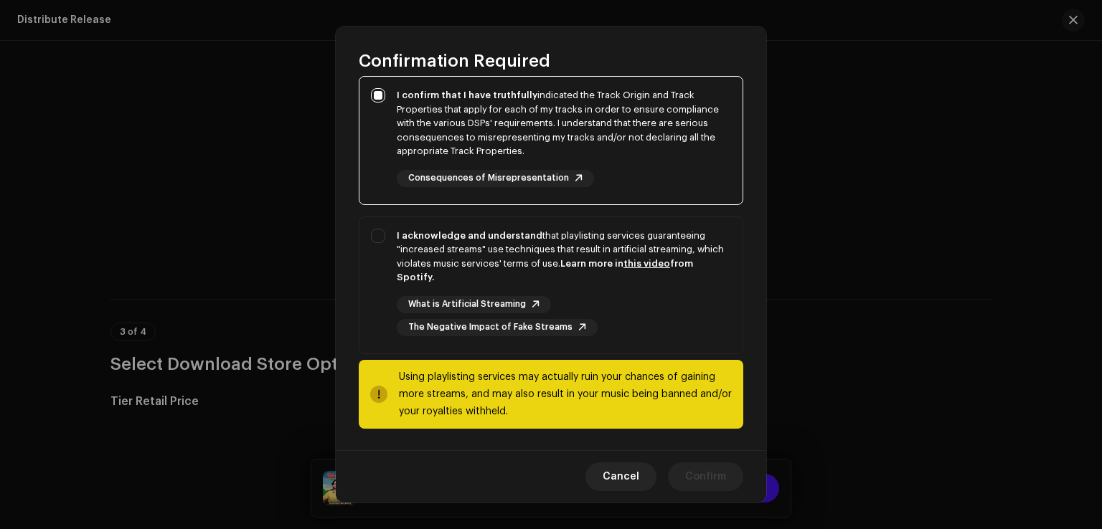
click at [393, 360] on div "Using playlisting services may actually ruin your chances of gaining more strea…" at bounding box center [551, 394] width 384 height 69
click at [379, 309] on div "I acknowledge and understand that playlisting services guaranteeing "increased …" at bounding box center [550, 282] width 383 height 131
checkbox input "true"
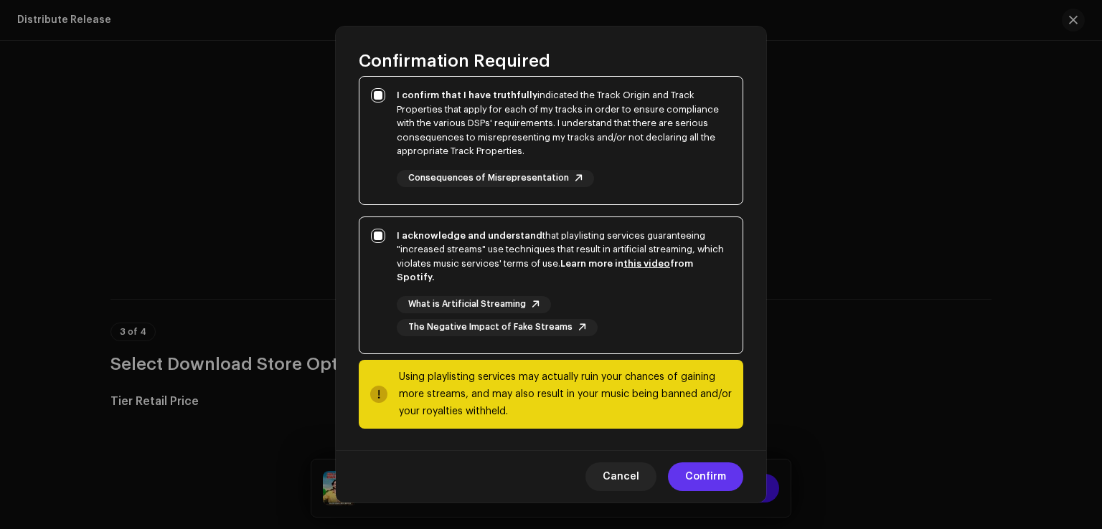
click at [703, 478] on span "Confirm" at bounding box center [705, 477] width 41 height 29
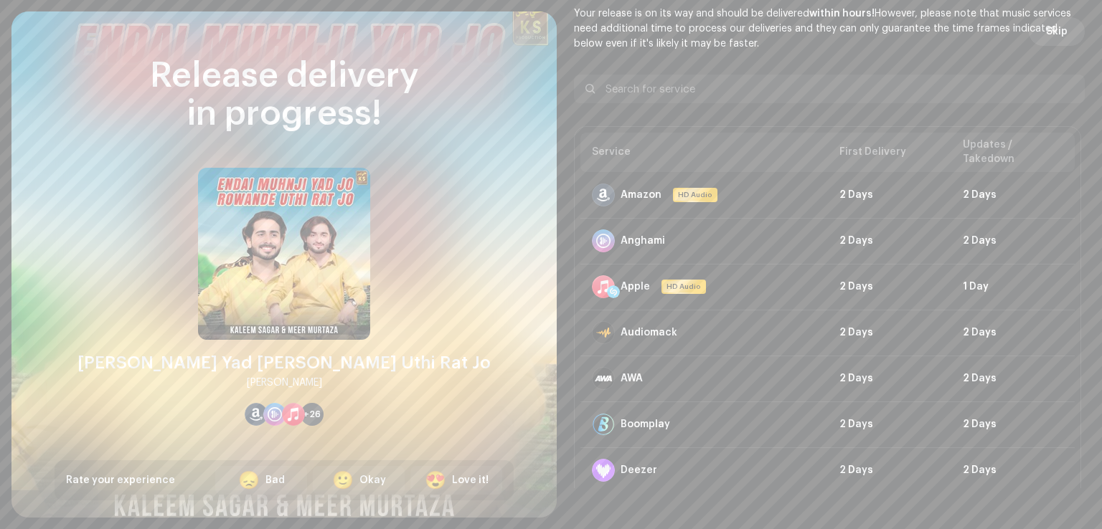
click at [1033, 38] on button "Skip" at bounding box center [1056, 31] width 56 height 29
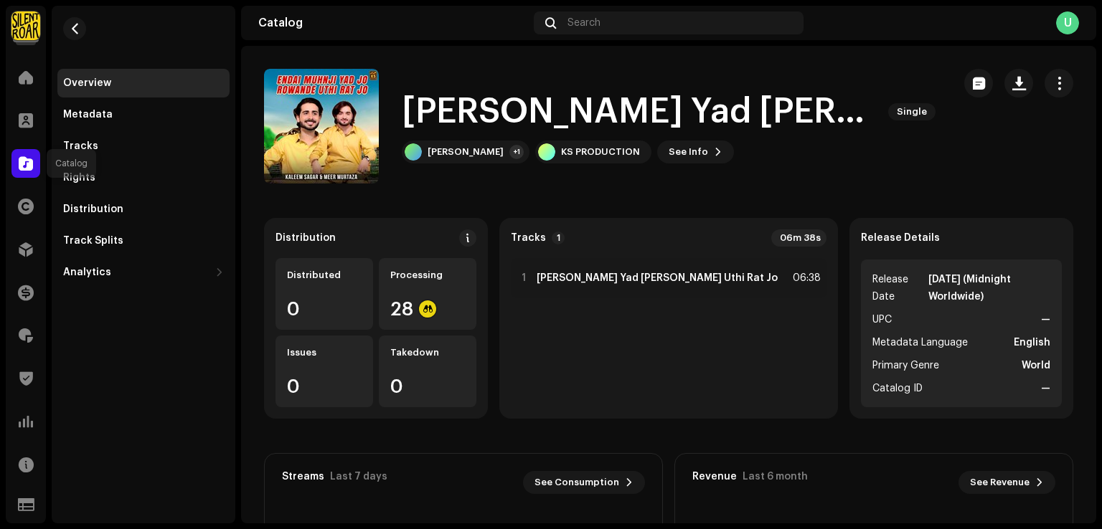
click at [23, 167] on span at bounding box center [26, 163] width 14 height 11
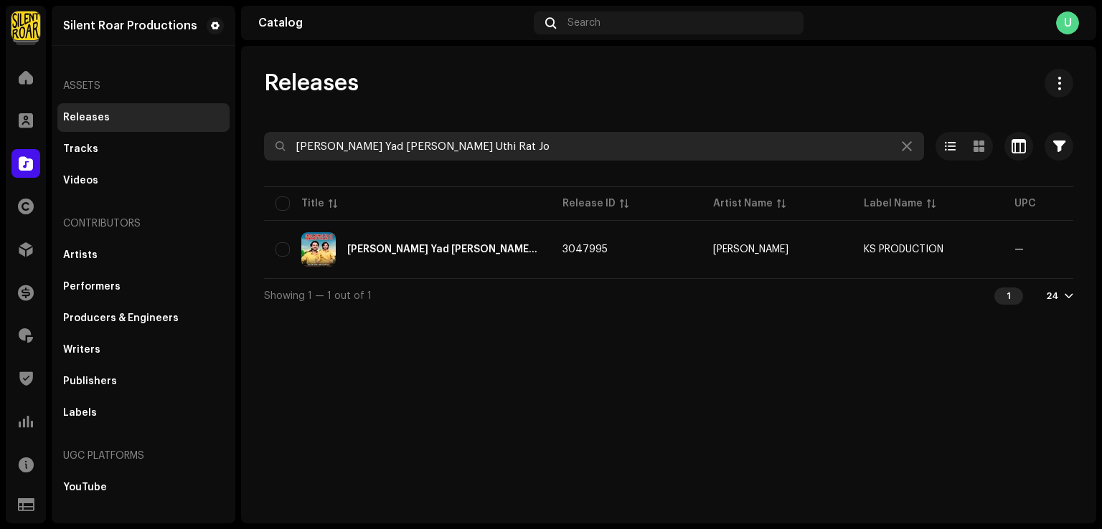
drag, startPoint x: 389, startPoint y: 144, endPoint x: 44, endPoint y: 144, distance: 345.0
click at [39, 144] on div "Silent Roar Productions Home Clients Catalog Rights Distribution Finance Royalt…" at bounding box center [551, 264] width 1102 height 529
paste input "Galat Chahe Sahi Chahe"
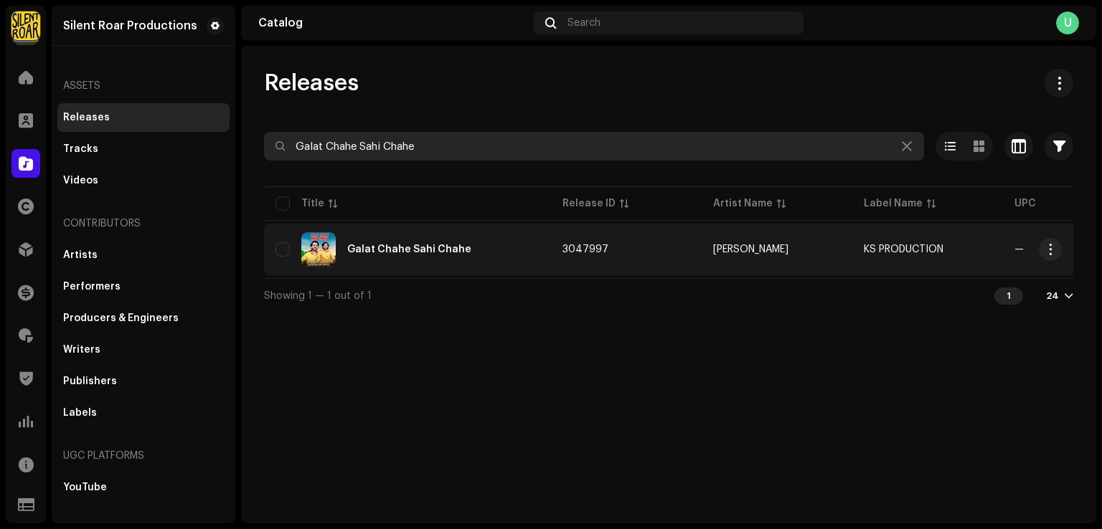
type input "Galat Chahe Sahi Chahe"
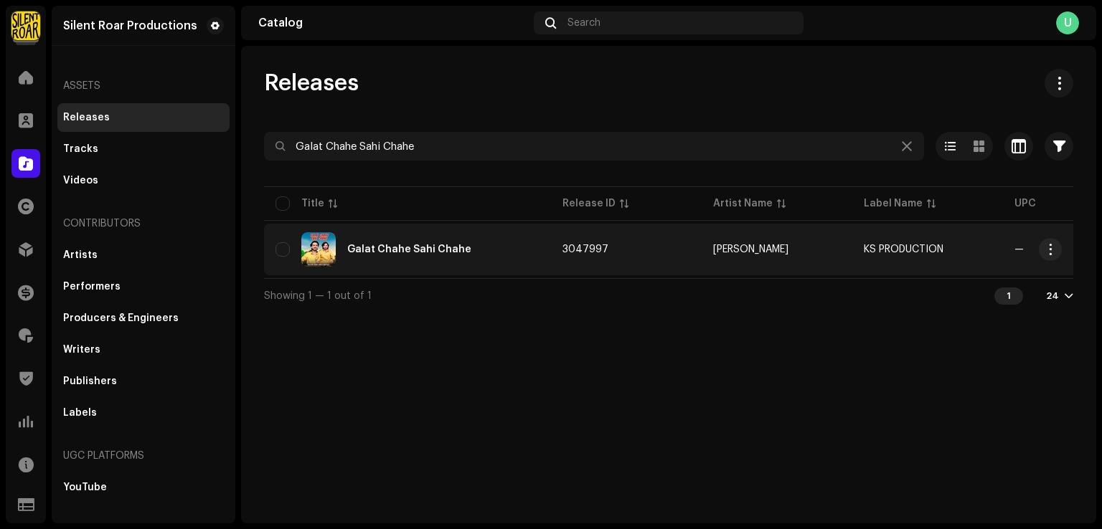
click at [470, 256] on div "Galat Chahe Sahi Chahe" at bounding box center [407, 249] width 264 height 34
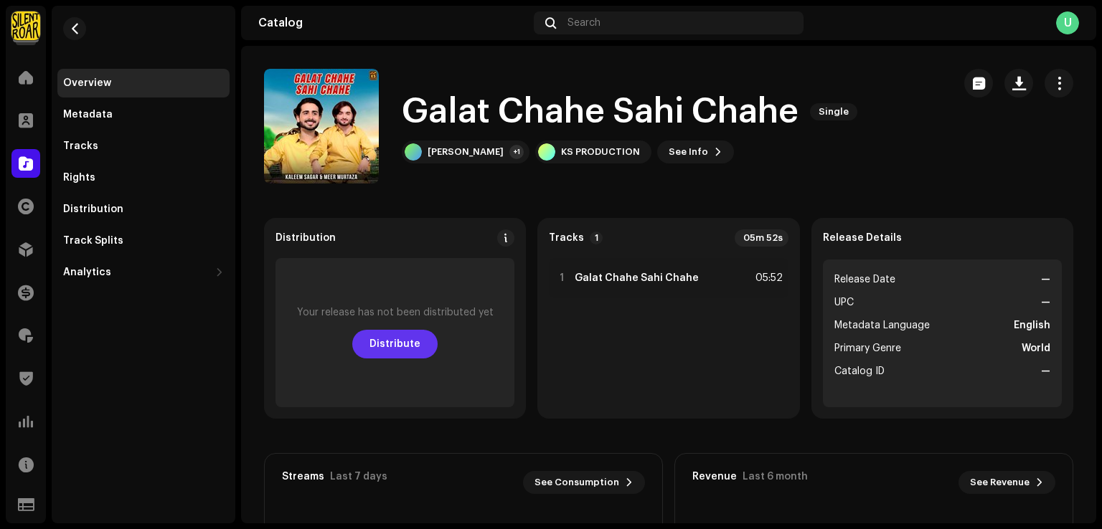
click at [387, 351] on span "Distribute" at bounding box center [394, 344] width 51 height 29
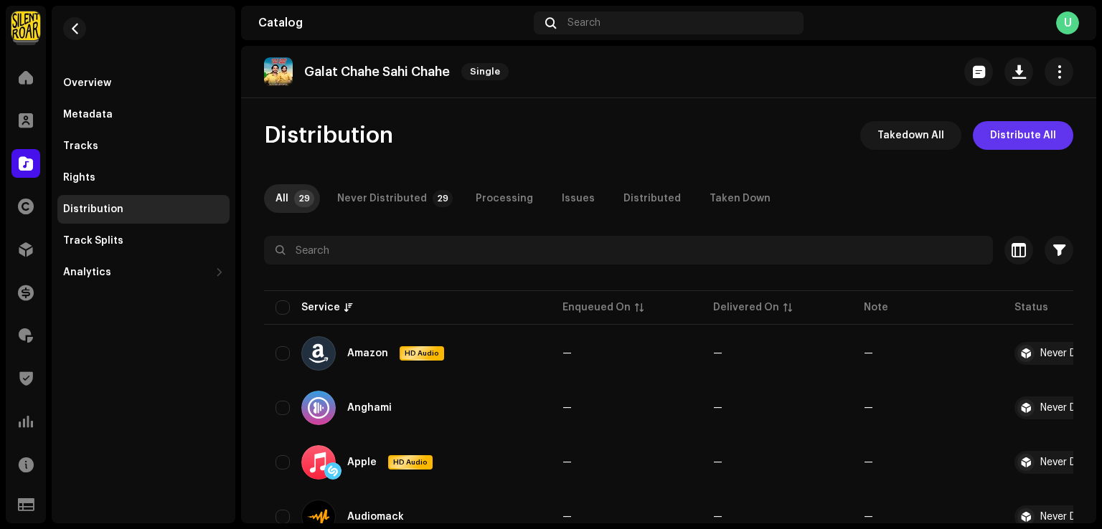
drag, startPoint x: 1036, startPoint y: 115, endPoint x: 1026, endPoint y: 134, distance: 22.2
click at [1035, 118] on div "Galat Chahe Sahi Chahe Single Distribution Takedown All Distribute All All 29 N…" at bounding box center [668, 285] width 855 height 478
click at [1026, 134] on span "Distribute All" at bounding box center [1023, 135] width 66 height 29
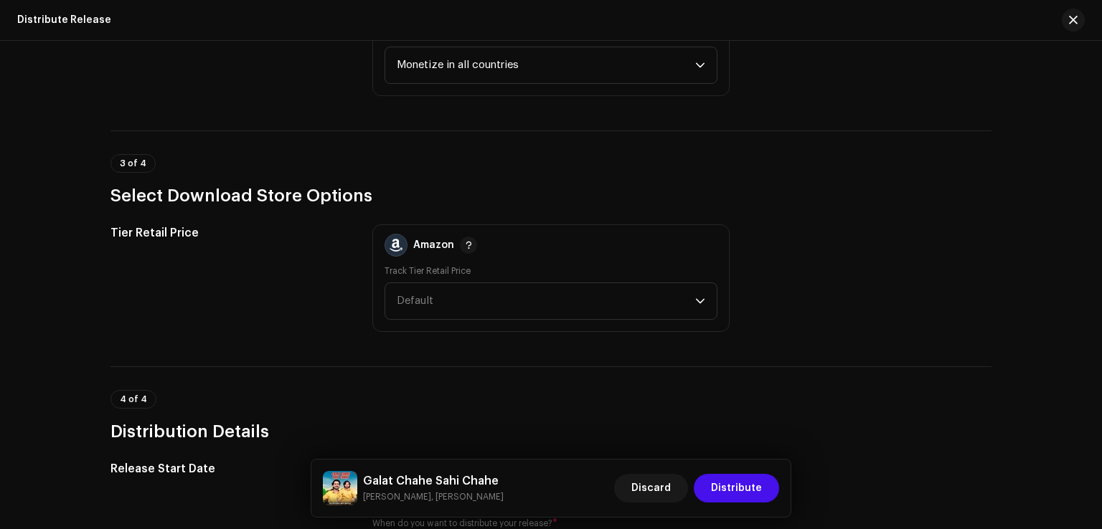
scroll to position [1865, 0]
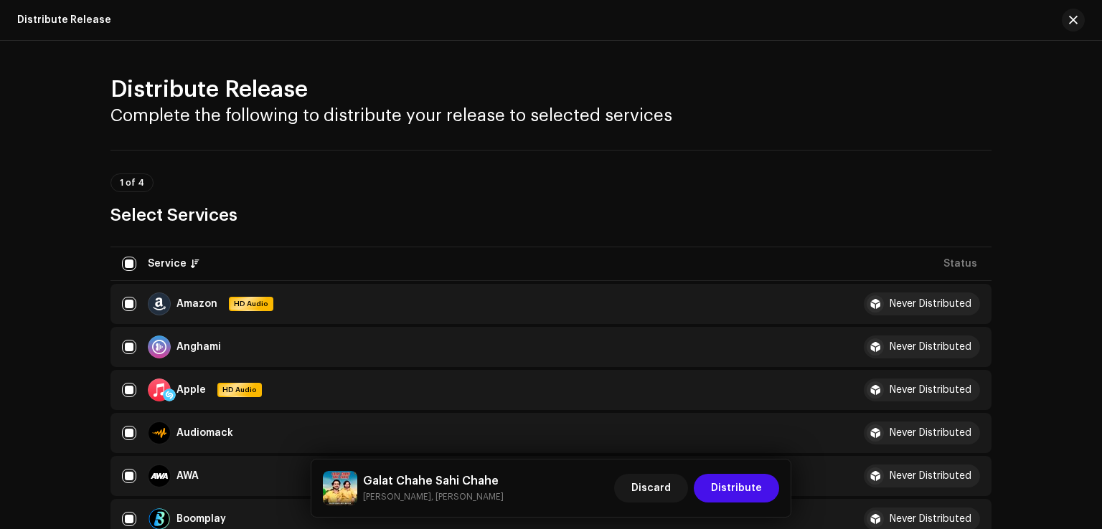
scroll to position [1721, 0]
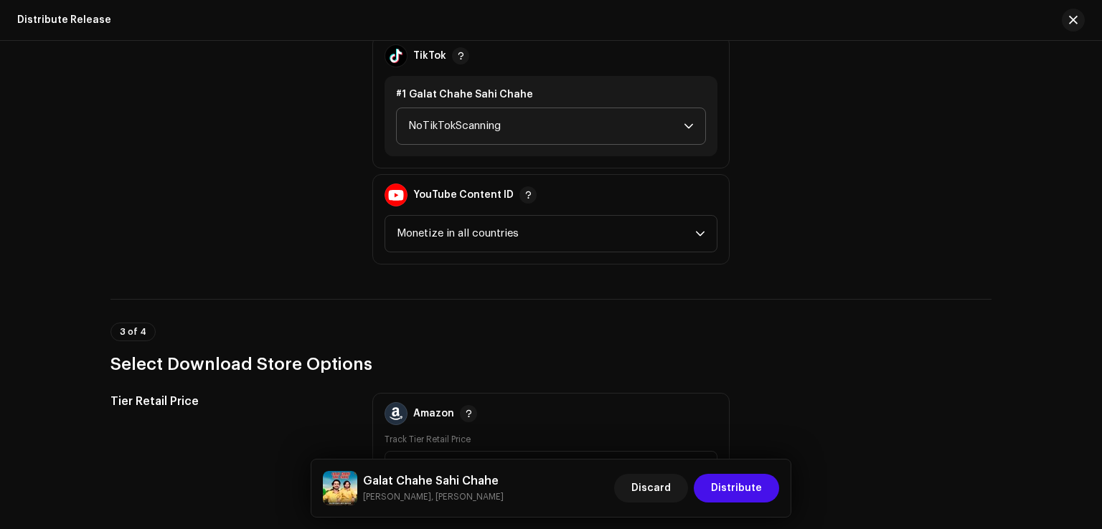
click at [456, 121] on span "NoTikTokScanning" at bounding box center [545, 126] width 275 height 36
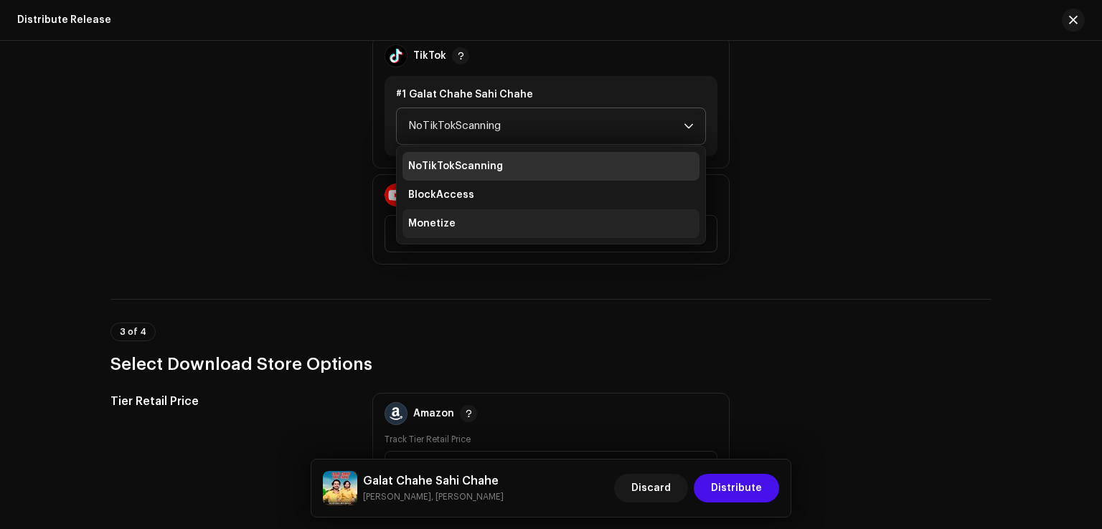
click at [445, 223] on span "Monetize" at bounding box center [431, 224] width 47 height 14
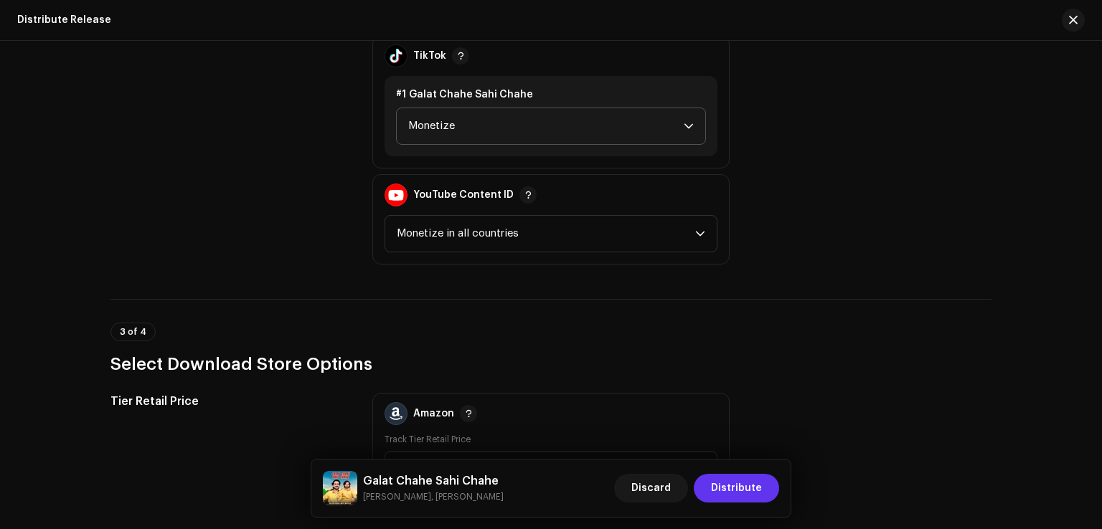
click at [749, 487] on span "Distribute" at bounding box center [736, 488] width 51 height 29
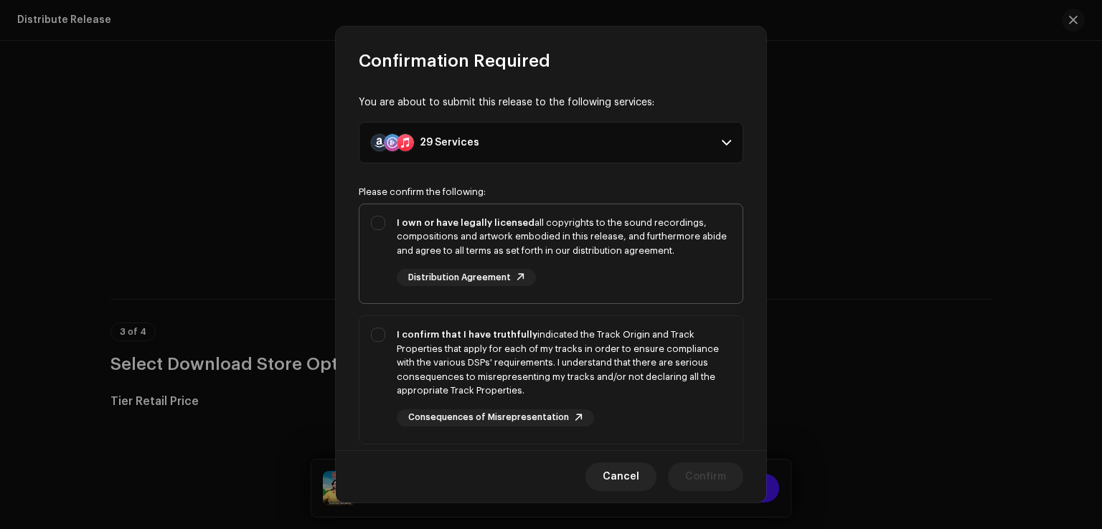
click at [387, 249] on div "I own or have legally licensed all copyrights to the sound recordings, composit…" at bounding box center [550, 251] width 383 height 94
checkbox input "true"
click at [387, 336] on div "I confirm that I have truthfully indicated the Track Origin and Track Propertie…" at bounding box center [550, 377] width 383 height 122
checkbox input "true"
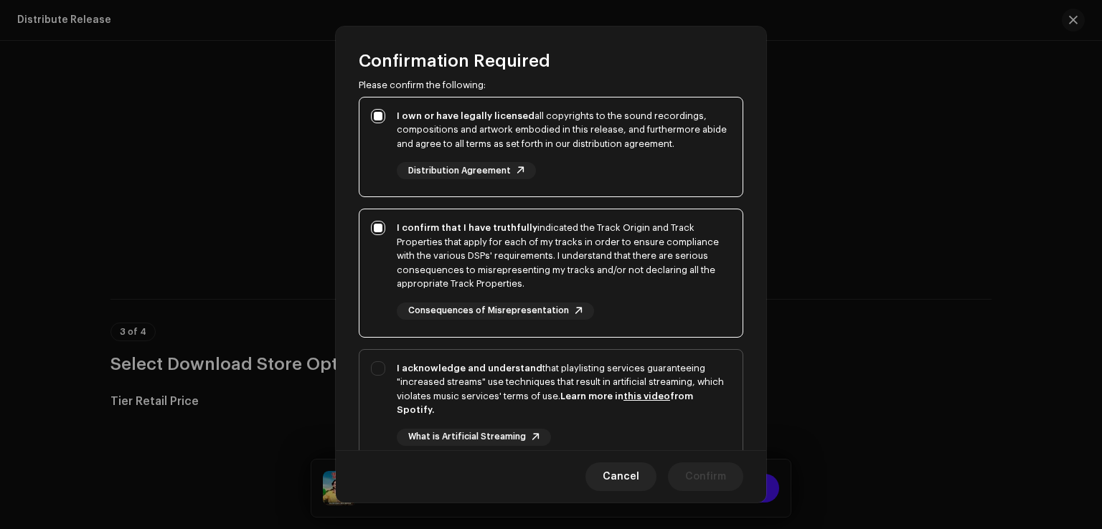
scroll to position [215, 0]
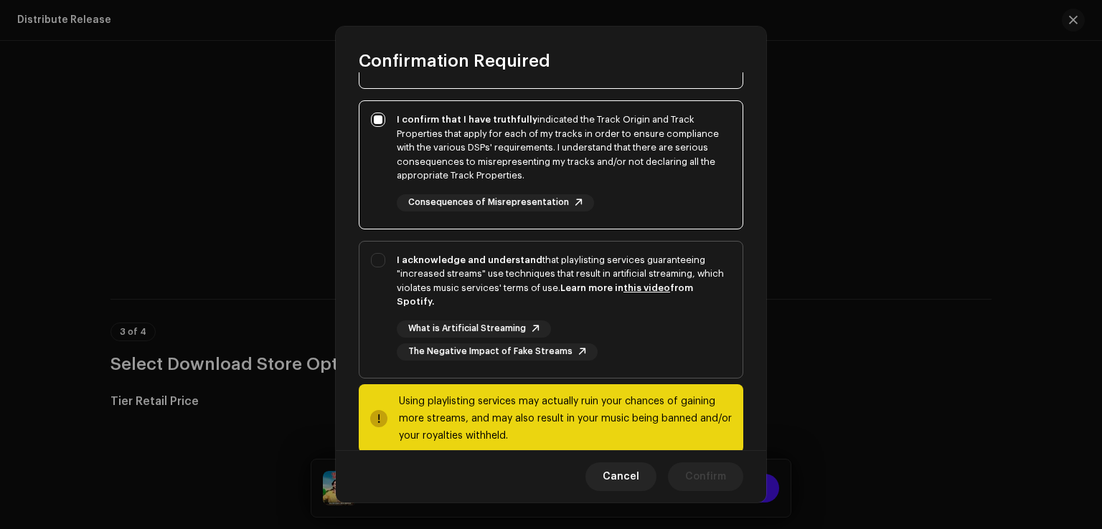
click at [384, 319] on div "I acknowledge and understand that playlisting services guaranteeing "increased …" at bounding box center [550, 307] width 383 height 131
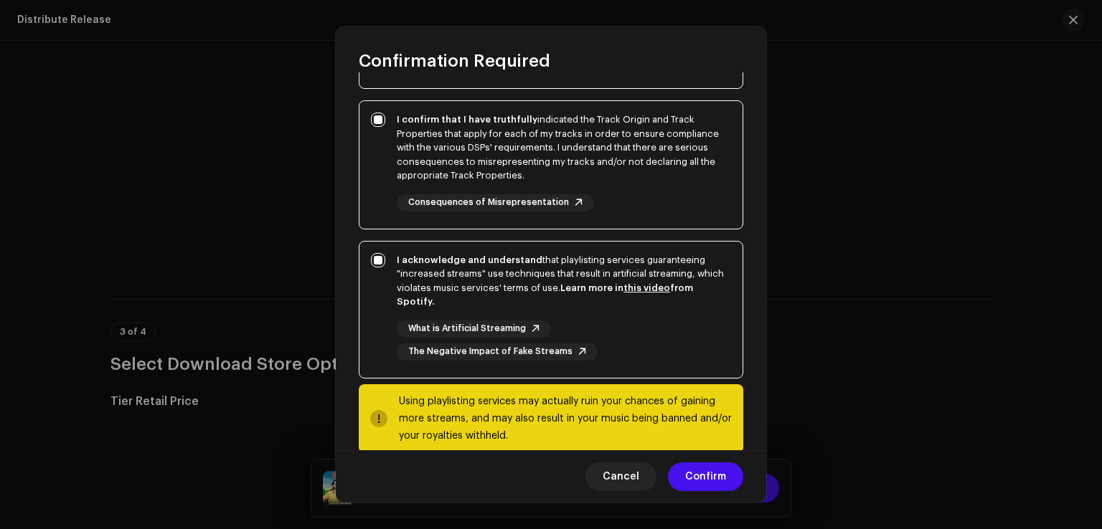
checkbox input "true"
click at [694, 474] on span "Confirm" at bounding box center [705, 477] width 41 height 29
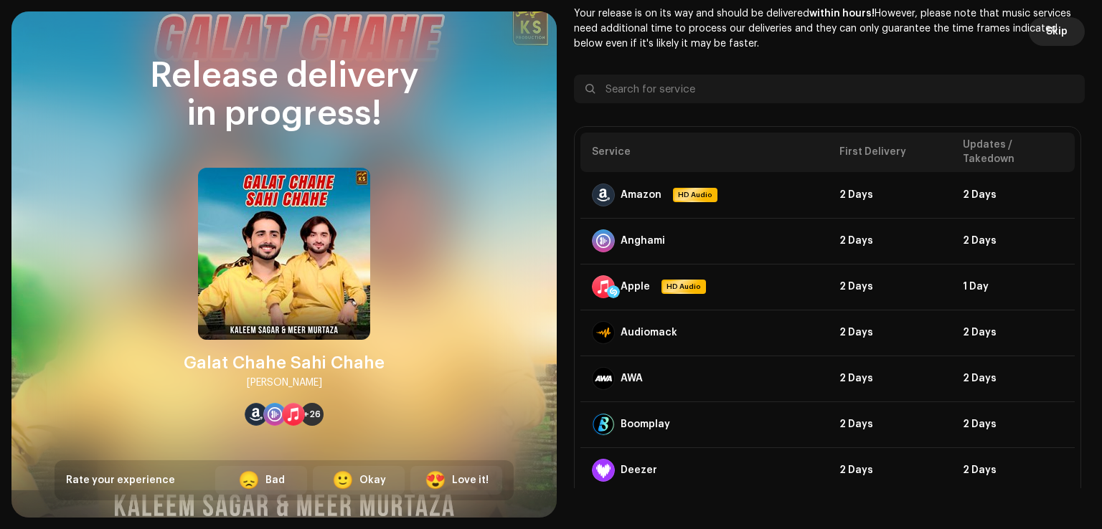
click at [1047, 38] on span "Skip" at bounding box center [1057, 31] width 22 height 29
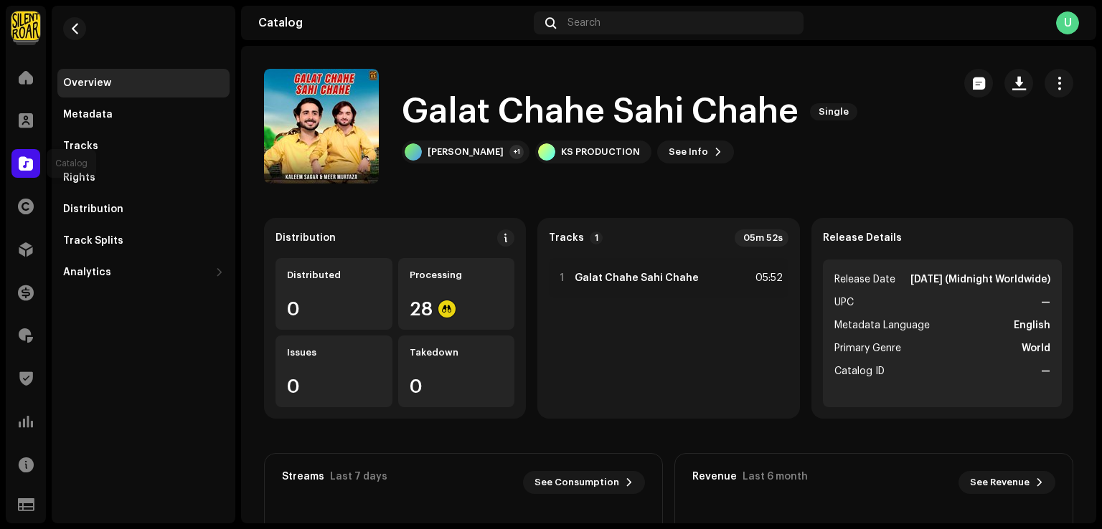
click at [23, 158] on span at bounding box center [26, 163] width 14 height 11
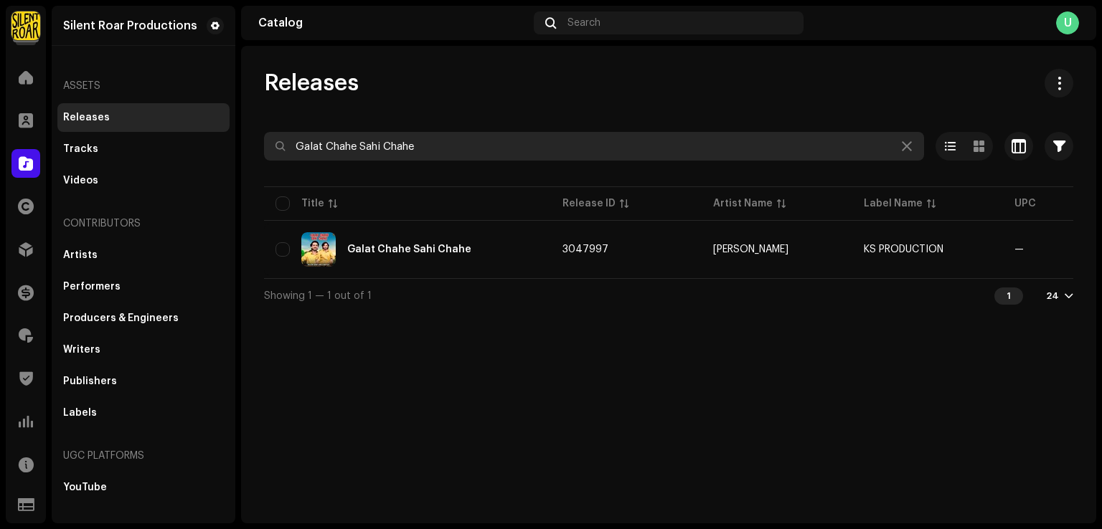
drag, startPoint x: 351, startPoint y: 153, endPoint x: 92, endPoint y: 131, distance: 260.6
click at [92, 131] on div "Silent Roar Productions Home Clients Catalog Rights Distribution Finance Royalt…" at bounding box center [551, 264] width 1102 height 529
paste input "Hani Pireen Je Ruthasin"
type input "Hani Pireen Je Ruthasin"
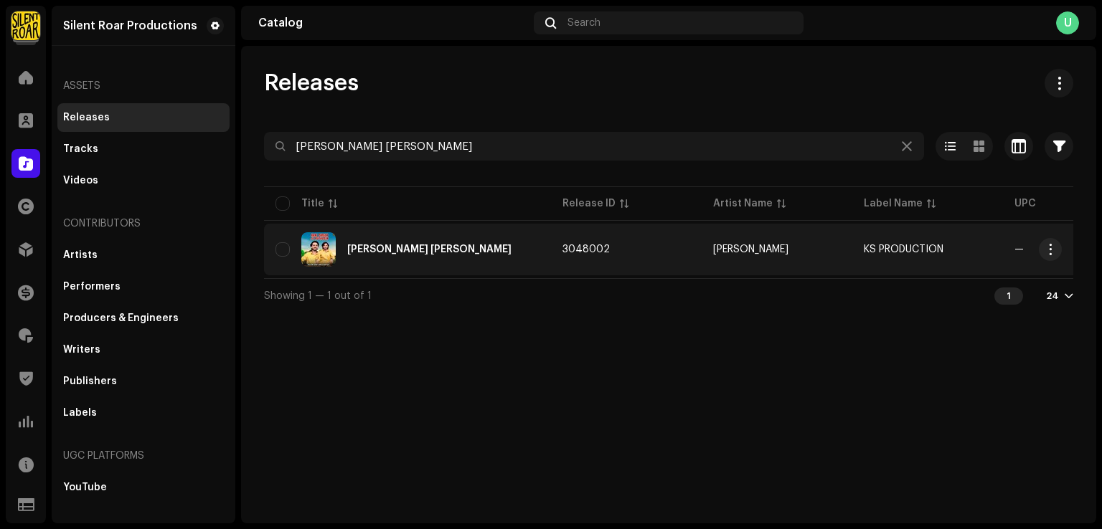
click at [426, 262] on div "Hani Pireen Je Ruthasin" at bounding box center [407, 249] width 264 height 34
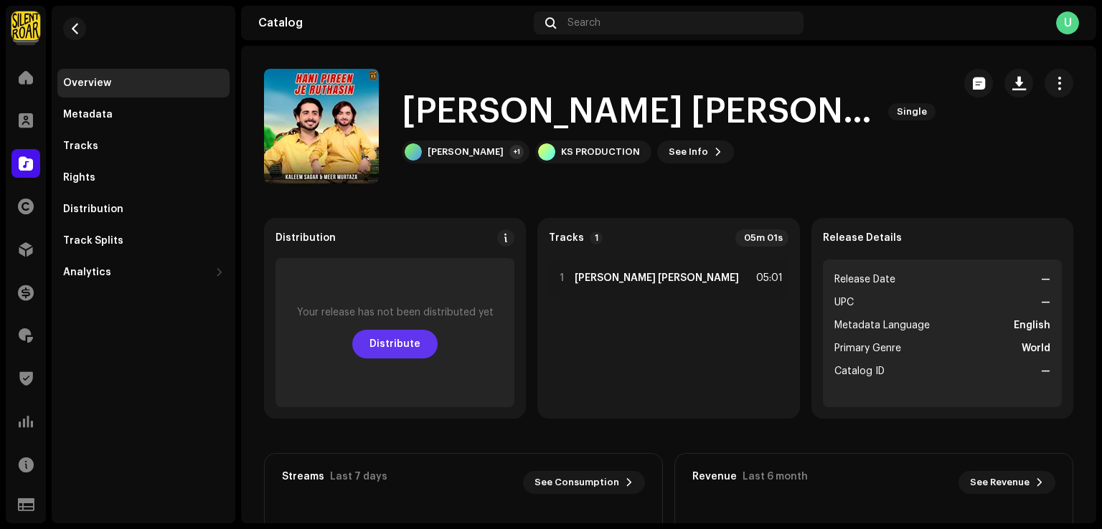
click at [401, 346] on span "Distribute" at bounding box center [394, 344] width 51 height 29
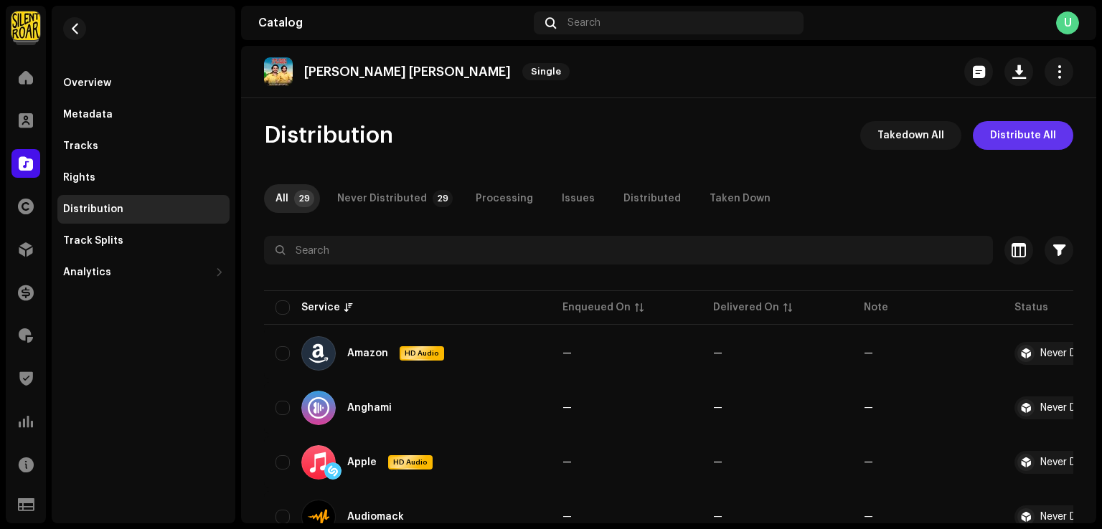
click at [1003, 133] on span "Distribute All" at bounding box center [1023, 135] width 66 height 29
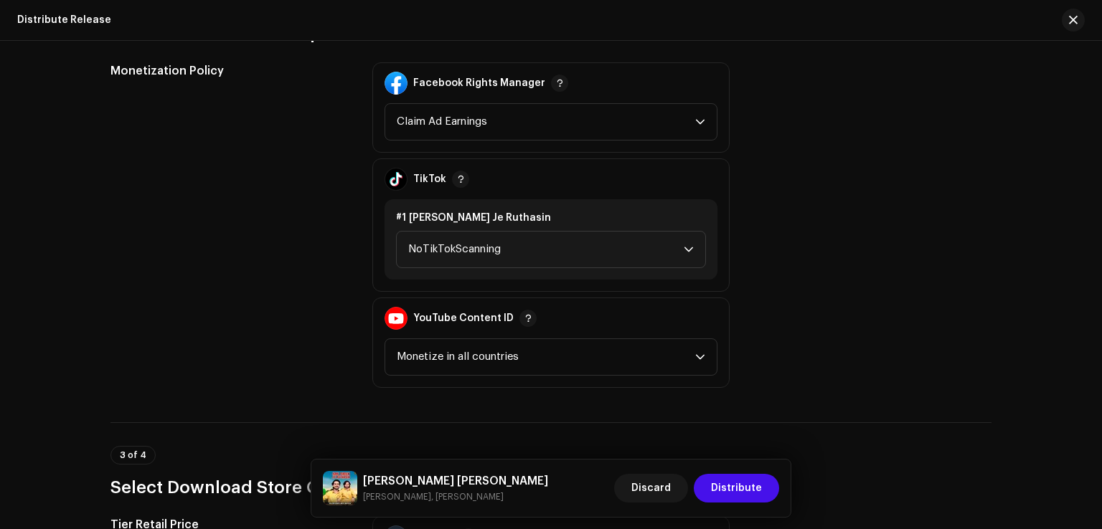
scroll to position [1793, 0]
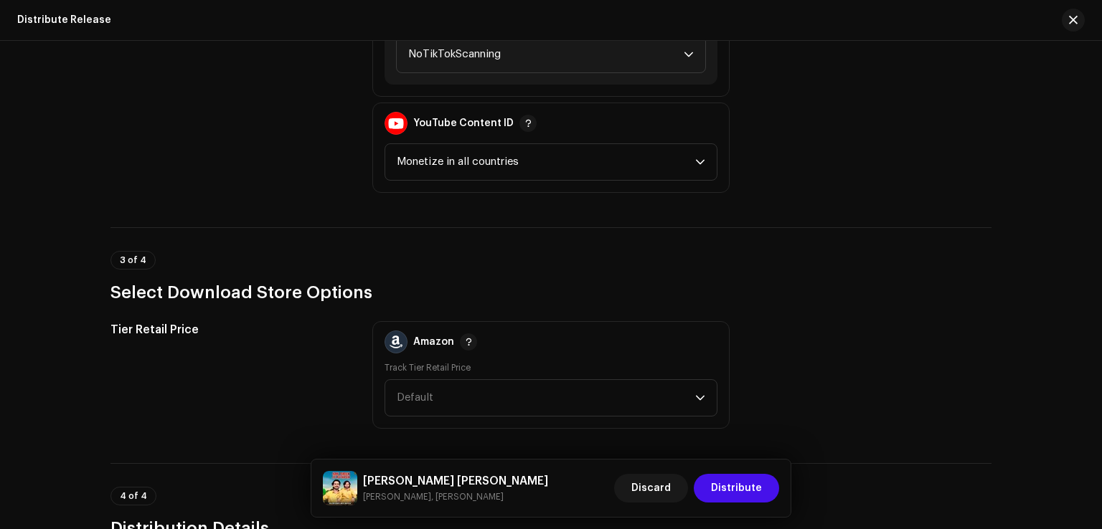
click at [463, 72] on div "#1 Hani Pireen Je Ruthasin NoTikTokScanning" at bounding box center [550, 44] width 333 height 80
click at [464, 69] on span "NoTikTokScanning" at bounding box center [545, 55] width 275 height 36
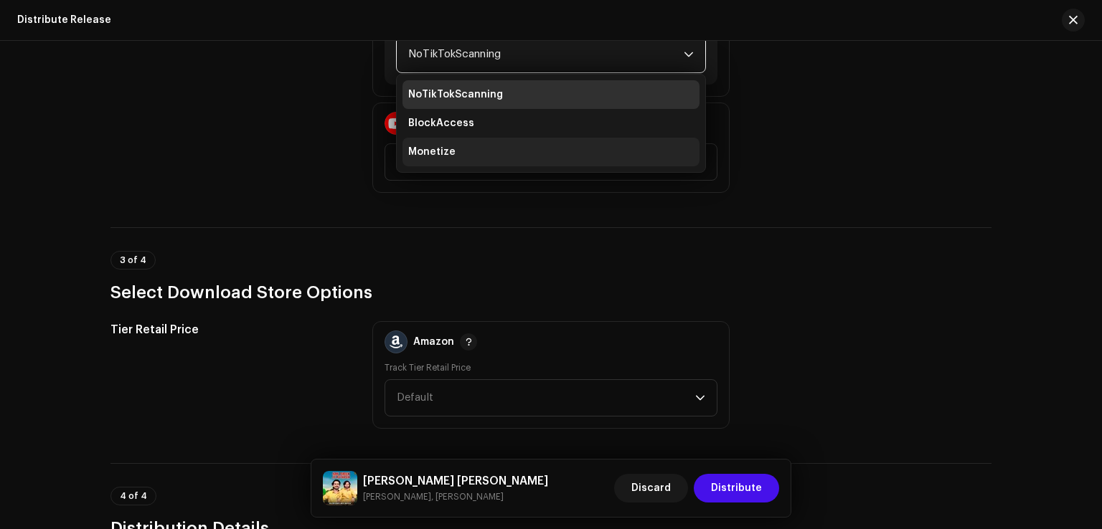
click at [439, 164] on li "Monetize" at bounding box center [550, 152] width 297 height 29
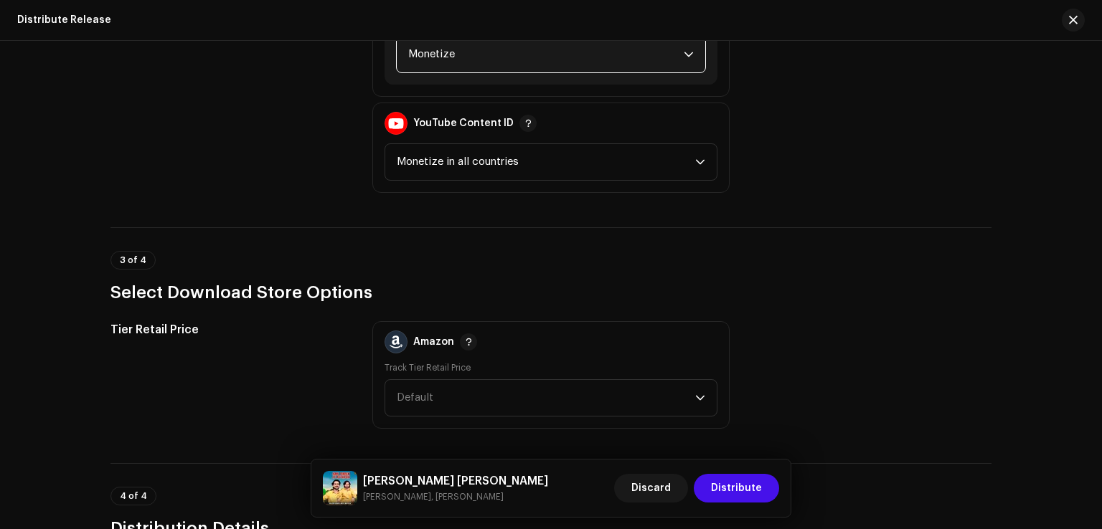
scroll to position [1787, 0]
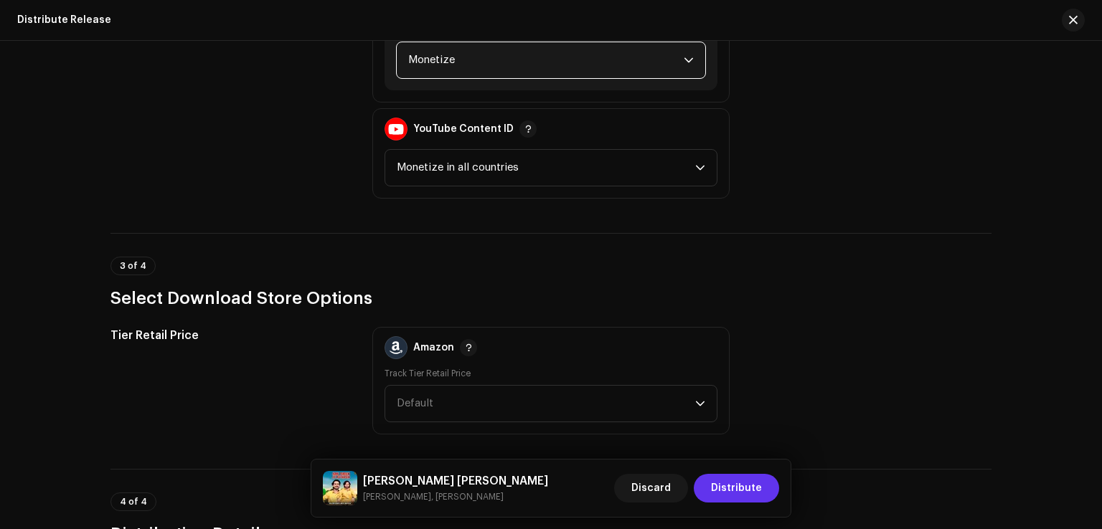
click at [738, 489] on span "Distribute" at bounding box center [736, 488] width 51 height 29
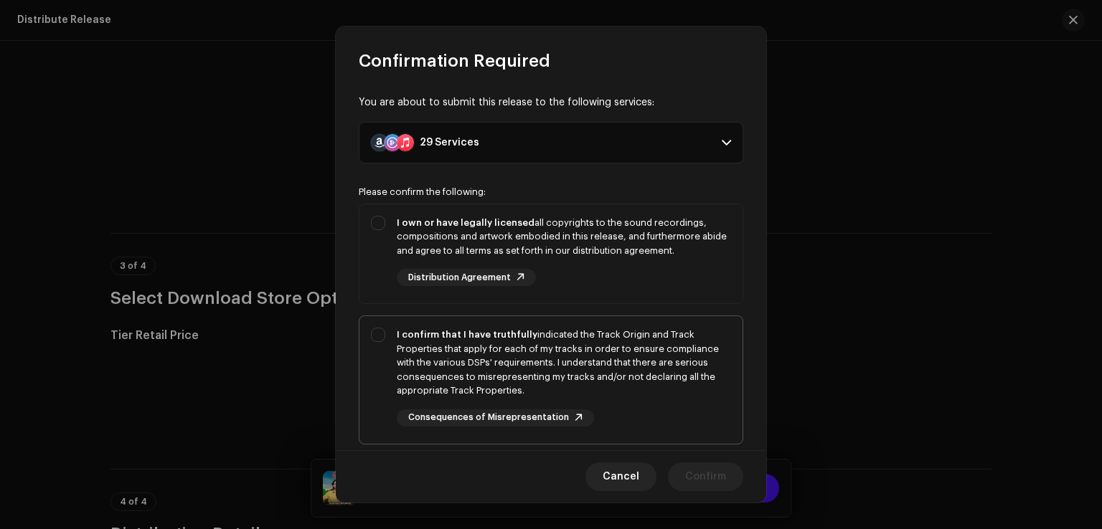
drag, startPoint x: 371, startPoint y: 224, endPoint x: 378, endPoint y: 359, distance: 135.0
click at [371, 227] on div "I own or have legally licensed all copyrights to the sound recordings, composit…" at bounding box center [550, 251] width 383 height 94
checkbox input "true"
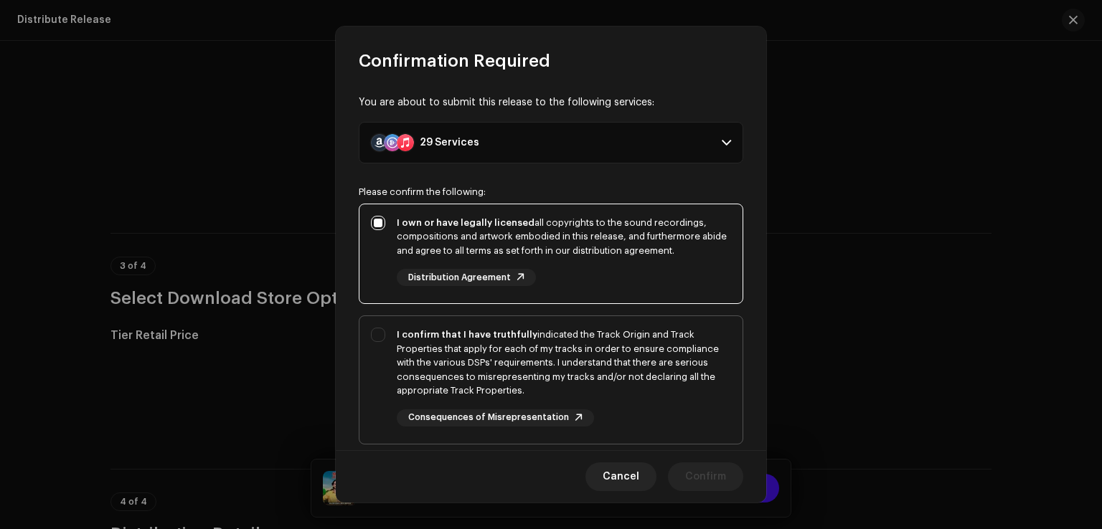
click at [377, 365] on div "I confirm that I have truthfully indicated the Track Origin and Track Propertie…" at bounding box center [550, 377] width 383 height 122
checkbox input "true"
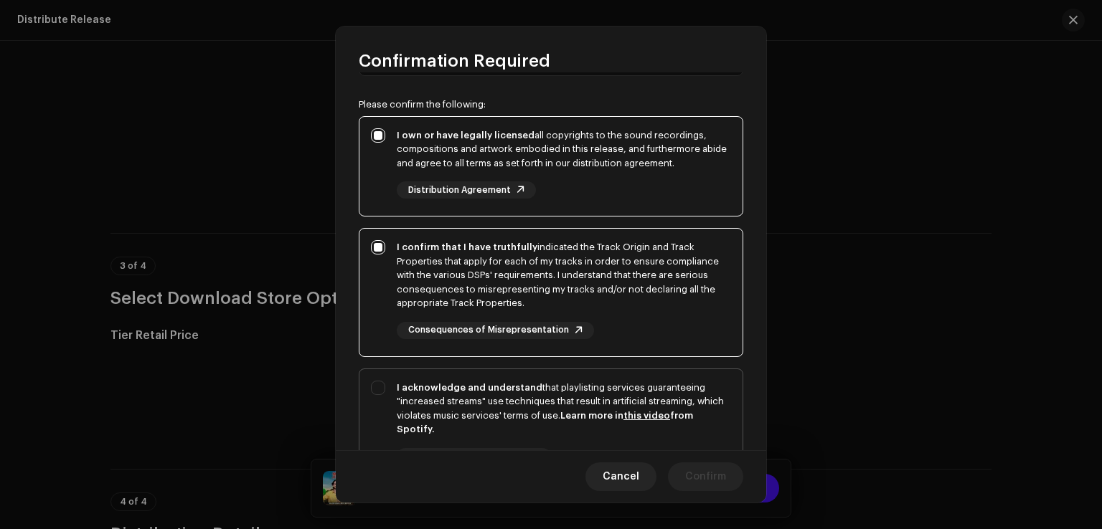
scroll to position [240, 0]
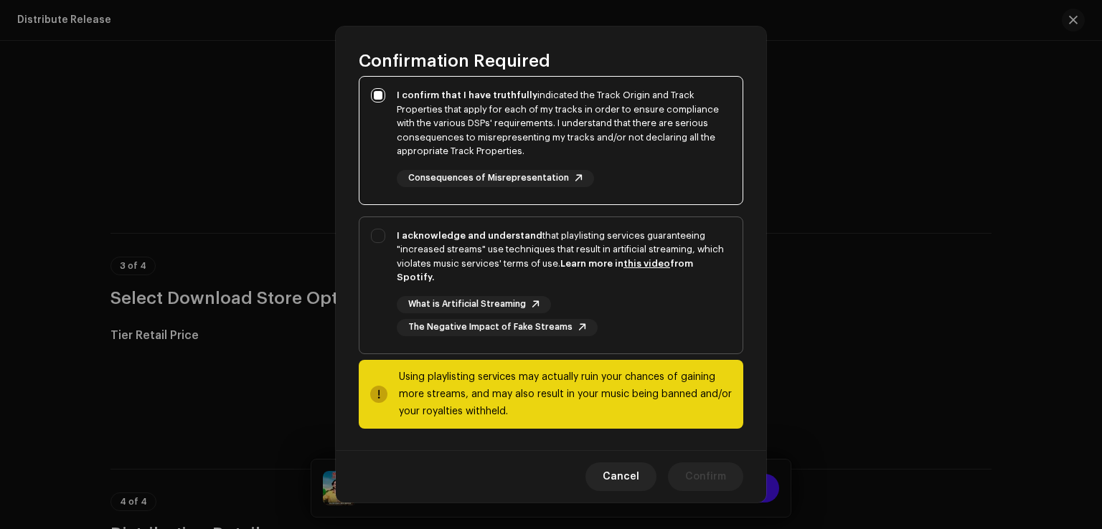
click at [376, 271] on div "I acknowledge and understand that playlisting services guaranteeing "increased …" at bounding box center [550, 282] width 383 height 131
checkbox input "true"
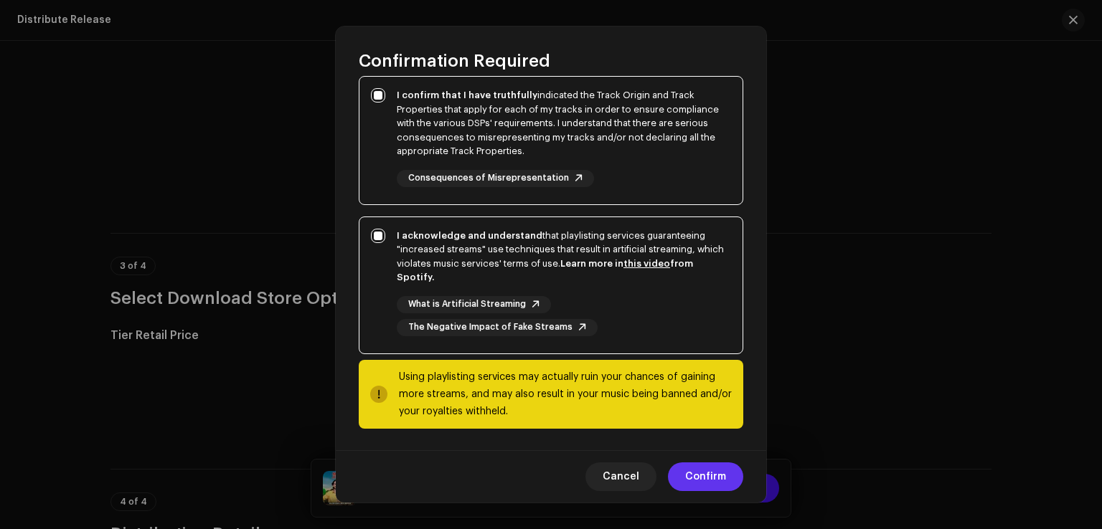
click at [705, 486] on span "Confirm" at bounding box center [705, 477] width 41 height 29
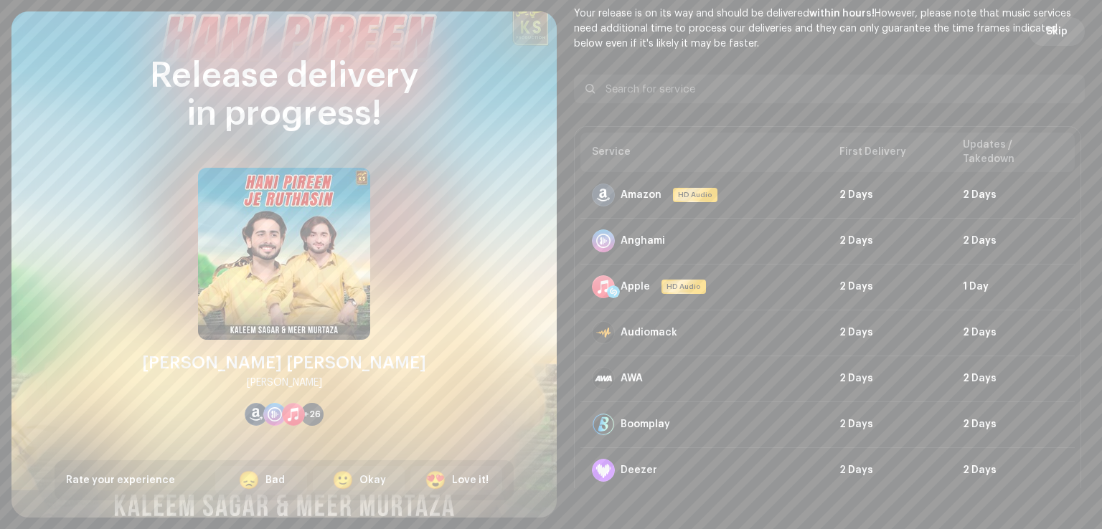
click at [1052, 33] on span "Skip" at bounding box center [1057, 31] width 22 height 29
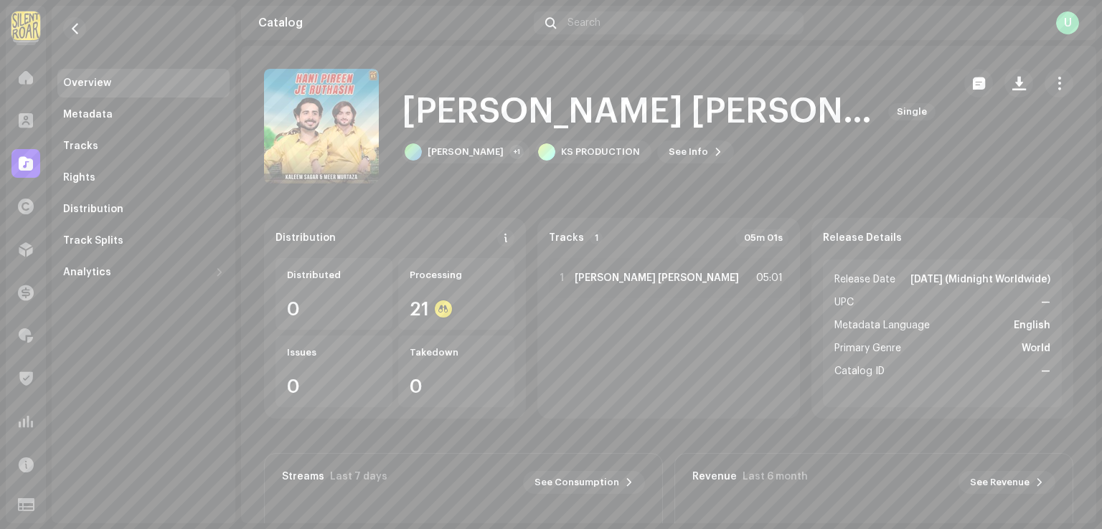
click at [26, 176] on div at bounding box center [25, 163] width 29 height 29
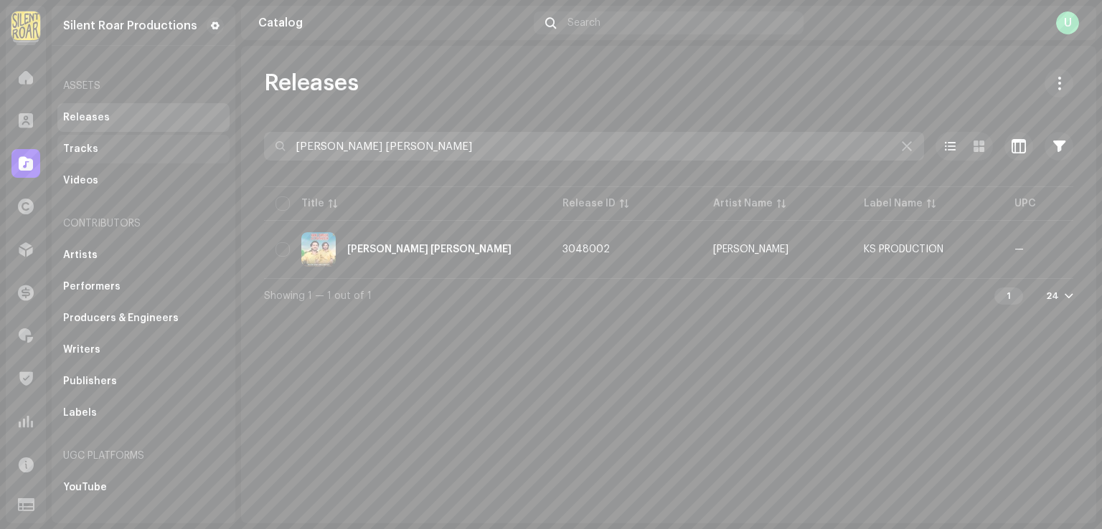
drag, startPoint x: 417, startPoint y: 154, endPoint x: 86, endPoint y: 154, distance: 331.4
click at [86, 154] on div "Silent Roar Productions Home Clients Catalog Rights Distribution Finance Royalt…" at bounding box center [551, 264] width 1102 height 529
paste input "Kabo Jaldi He Dhamako"
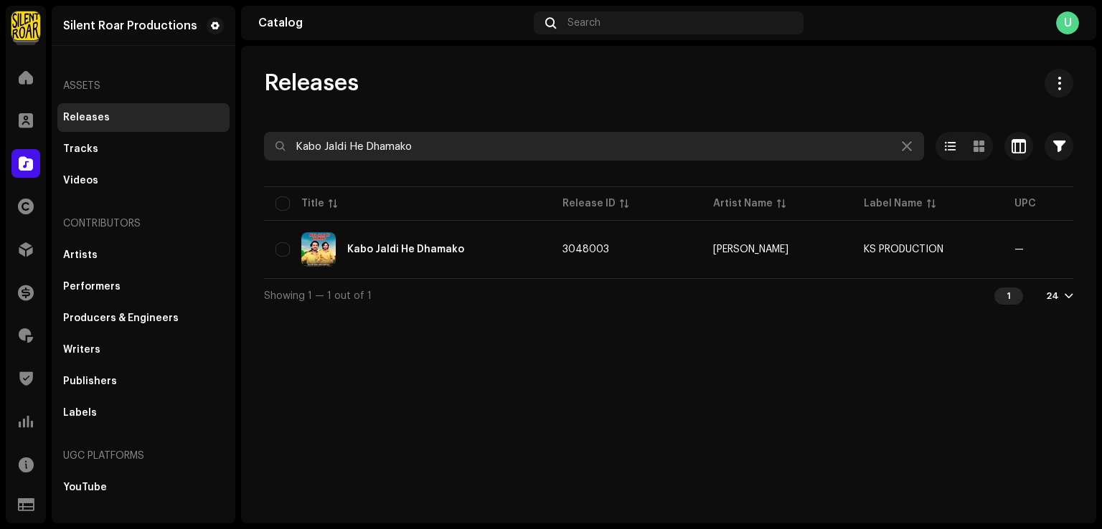
type input "Kabo Jaldi He Dhamako"
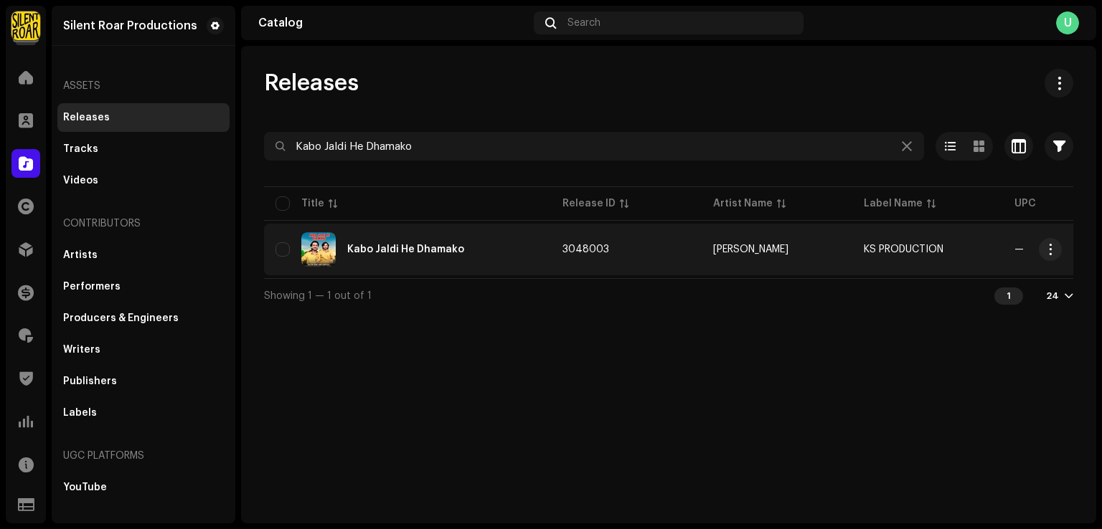
click at [396, 255] on div "Kabo Jaldi He Dhamako" at bounding box center [407, 249] width 264 height 34
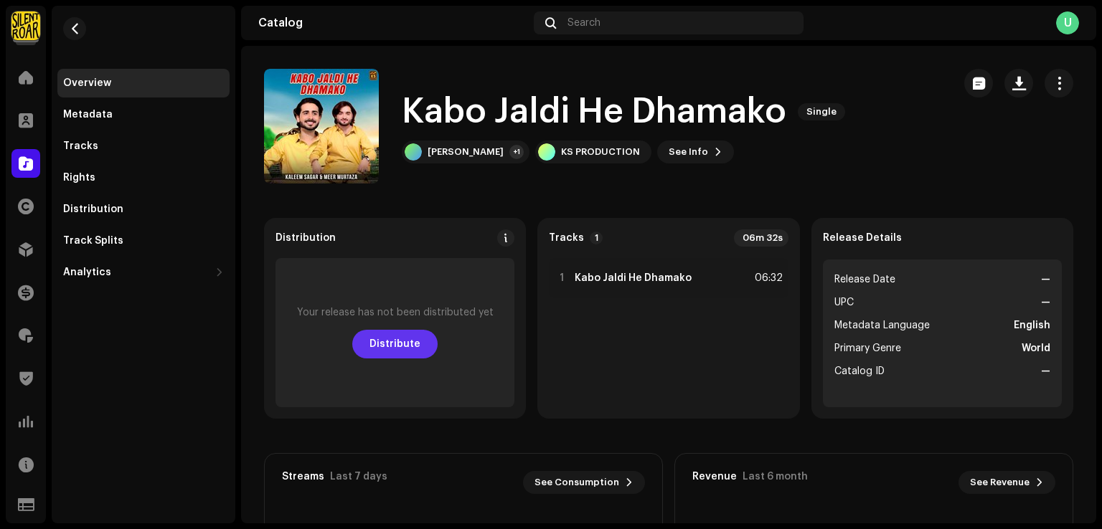
click at [389, 332] on span "Distribute" at bounding box center [394, 344] width 51 height 29
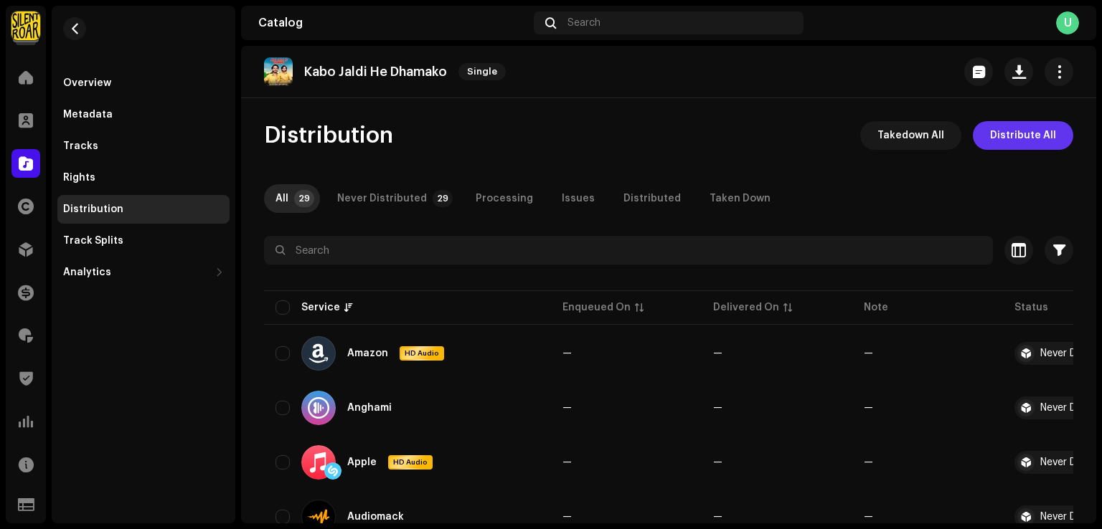
click at [1030, 141] on span "Distribute All" at bounding box center [1023, 135] width 66 height 29
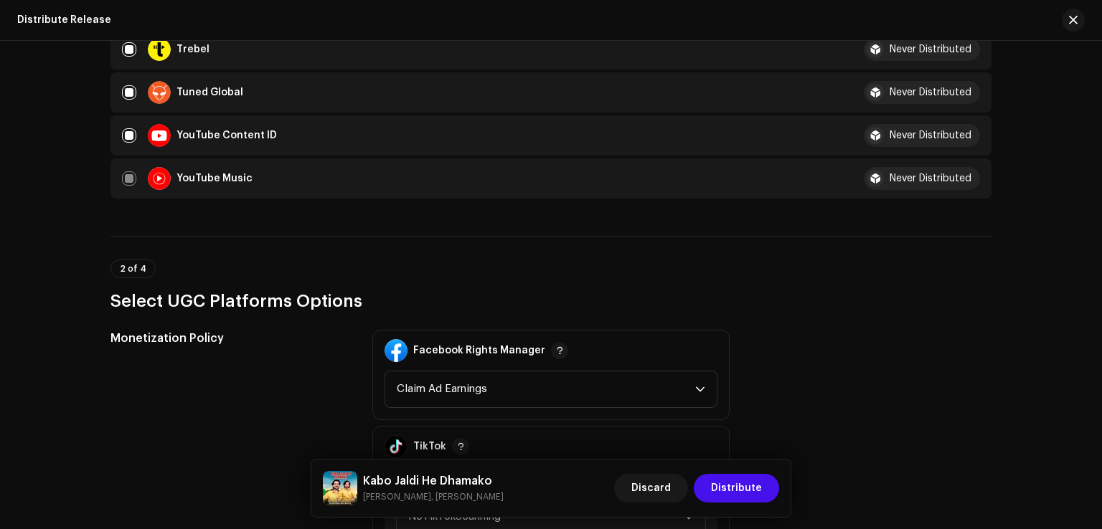
scroll to position [1506, 0]
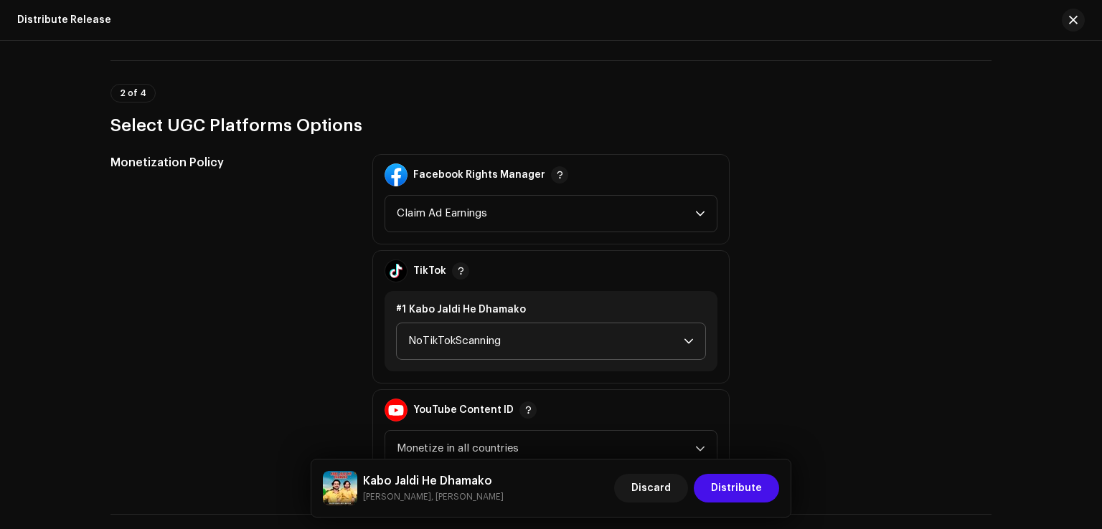
click at [461, 348] on span "NoTikTokScanning" at bounding box center [545, 341] width 275 height 36
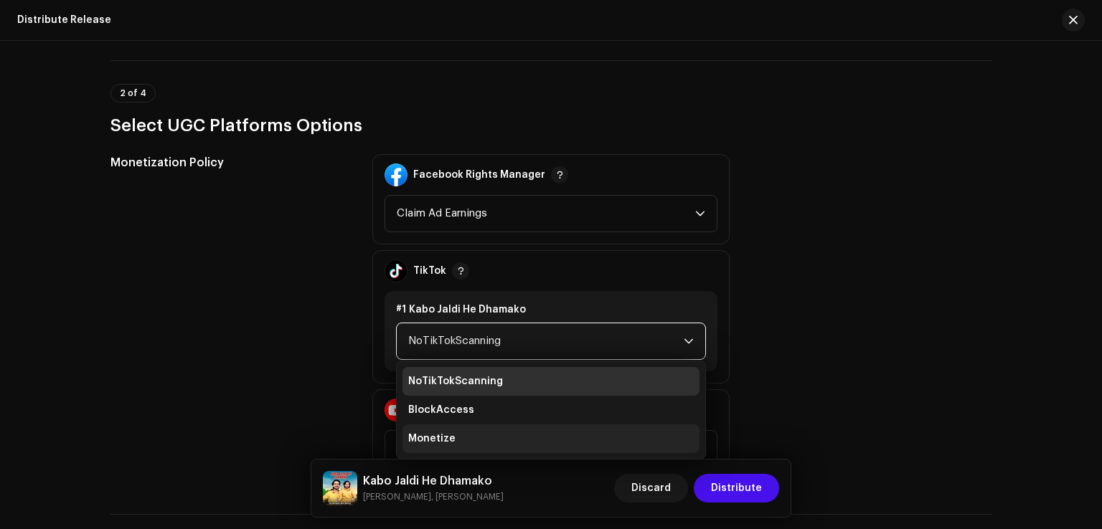
click at [453, 433] on li "Monetize" at bounding box center [550, 439] width 297 height 29
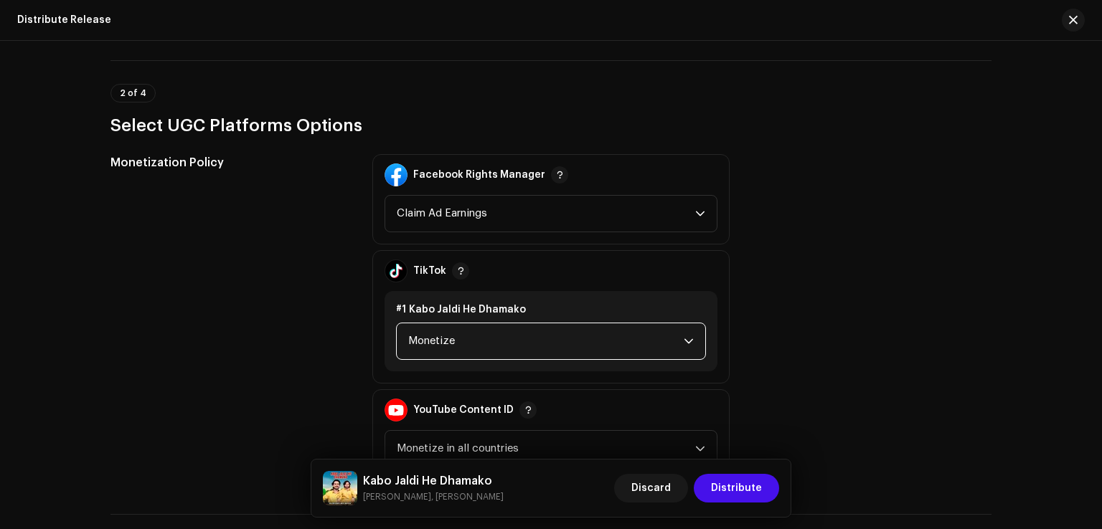
click at [785, 491] on div "Kabo Jaldi He Dhamako Kaleem Sagar, Meer Murtaza Discard Distribute" at bounding box center [550, 488] width 479 height 57
click at [738, 491] on span "Distribute" at bounding box center [736, 488] width 51 height 29
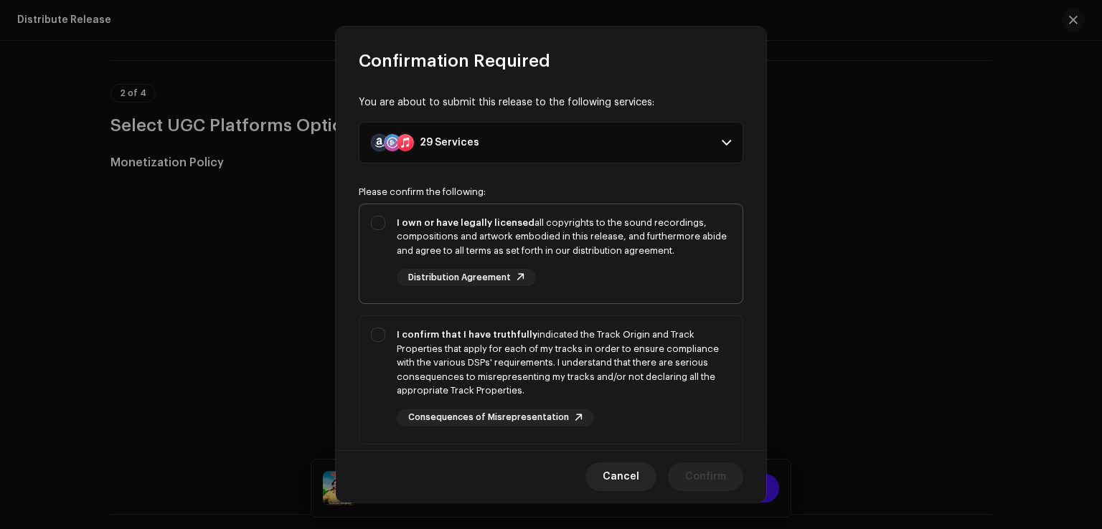
click at [362, 204] on div "I own or have legally licensed all copyrights to the sound recordings, composit…" at bounding box center [550, 251] width 383 height 94
checkbox input "true"
click at [384, 354] on div "I confirm that I have truthfully indicated the Track Origin and Track Propertie…" at bounding box center [550, 377] width 383 height 122
checkbox input "true"
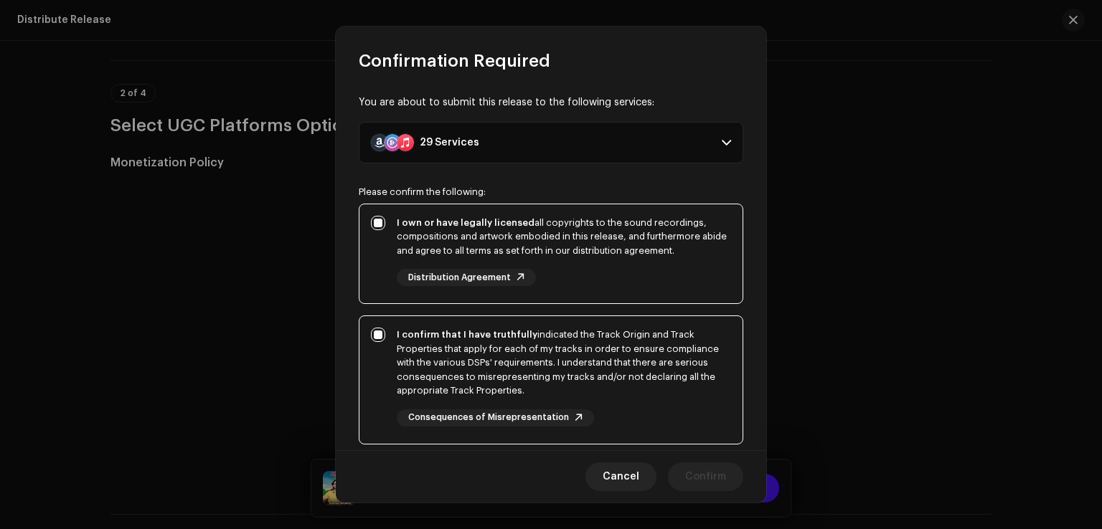
scroll to position [240, 0]
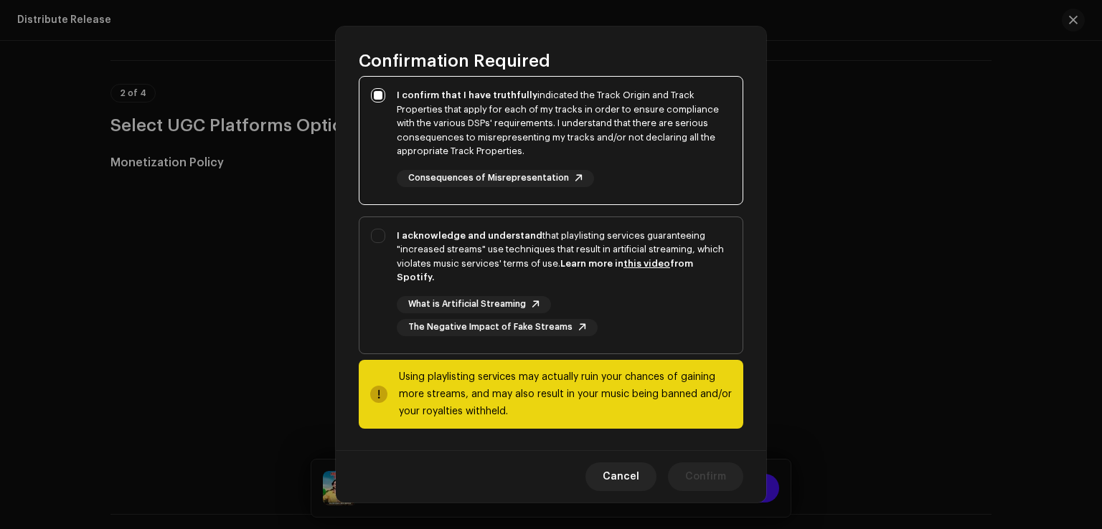
click at [387, 313] on div "I acknowledge and understand that playlisting services guaranteeing "increased …" at bounding box center [550, 282] width 383 height 131
checkbox input "true"
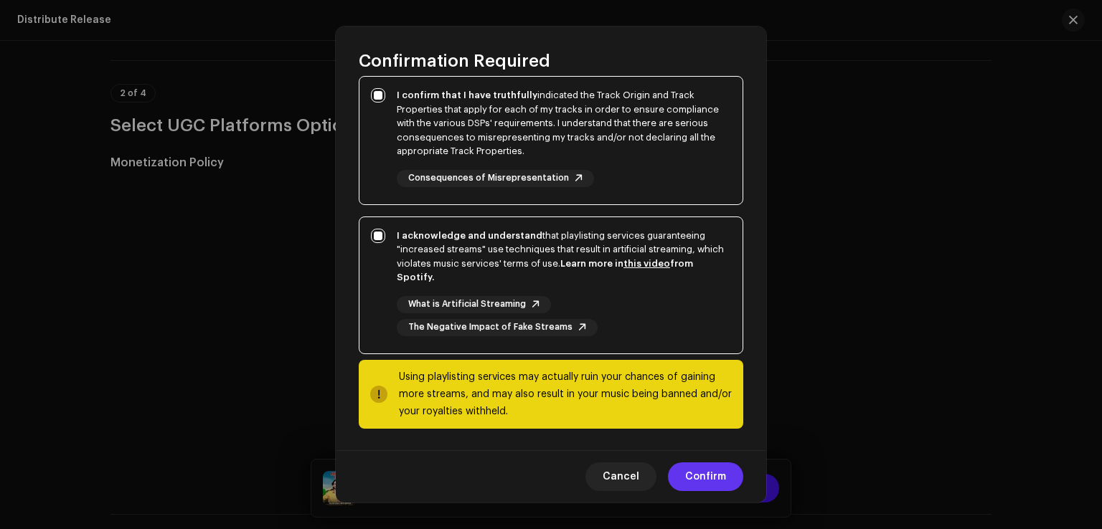
click at [702, 483] on span "Confirm" at bounding box center [705, 477] width 41 height 29
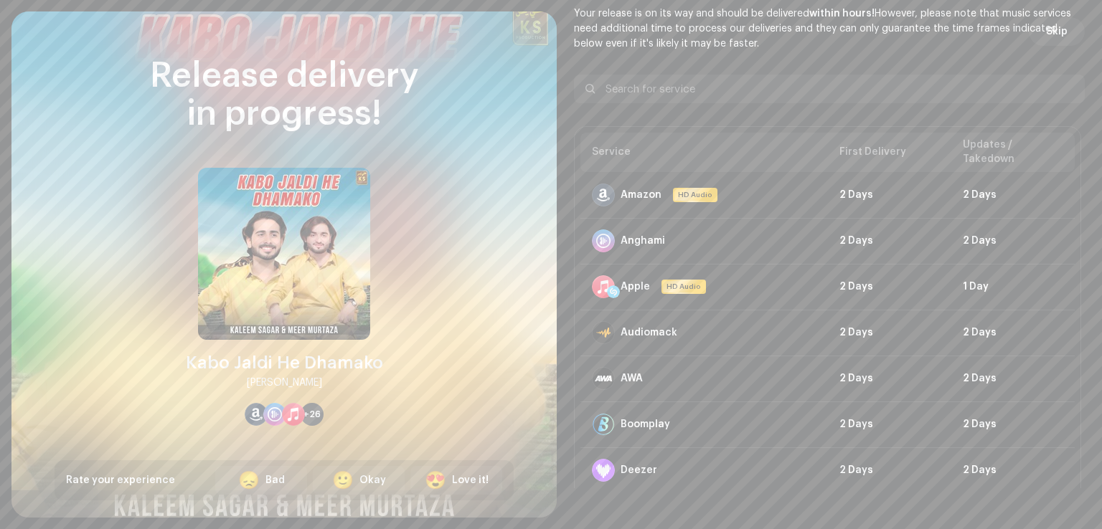
drag, startPoint x: 1053, startPoint y: 34, endPoint x: 23, endPoint y: 169, distance: 1038.7
click at [1051, 35] on span "Skip" at bounding box center [1057, 31] width 22 height 29
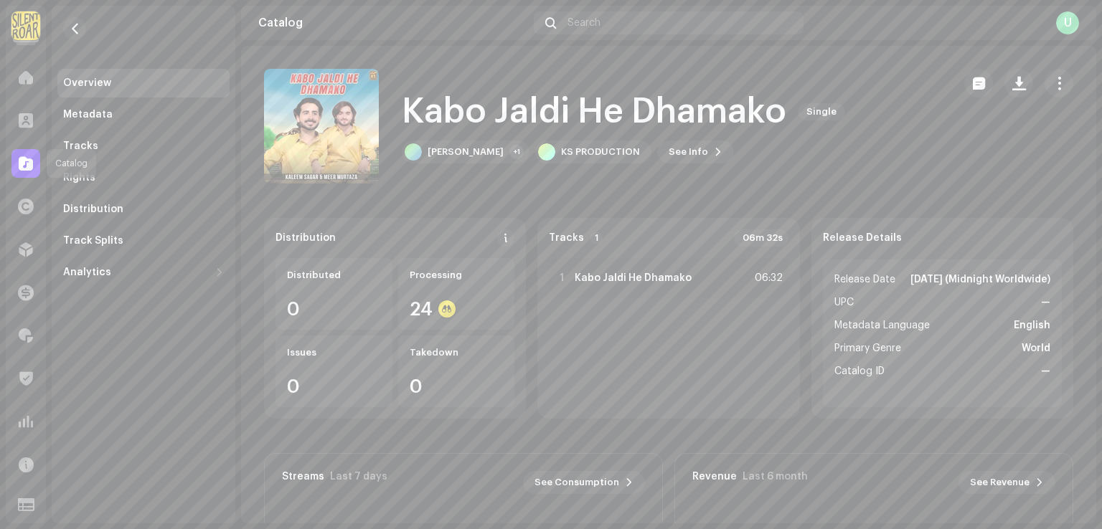
click at [23, 169] on span at bounding box center [26, 163] width 14 height 11
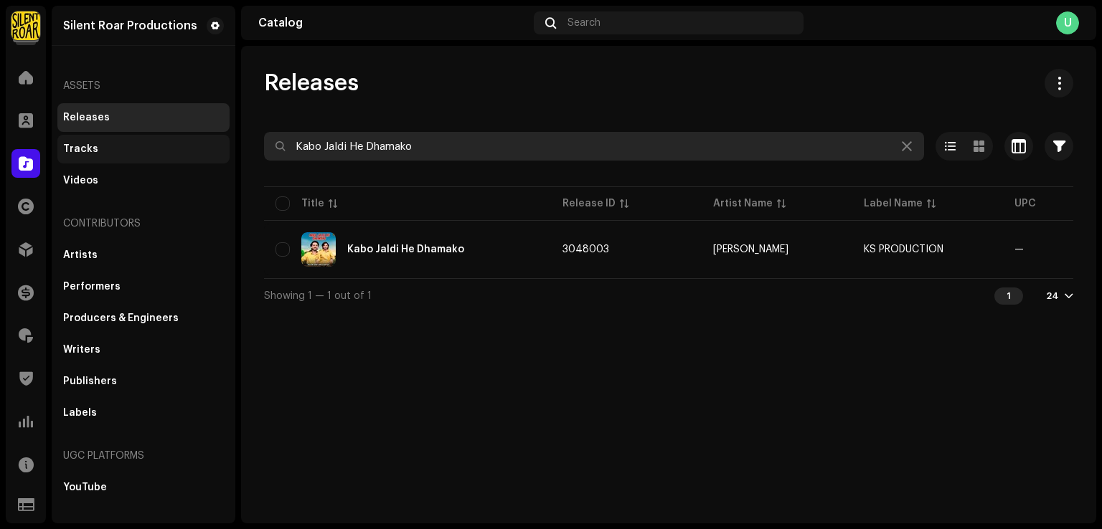
drag, startPoint x: 516, startPoint y: 136, endPoint x: 126, endPoint y: 148, distance: 390.3
click at [126, 148] on div "Silent Roar Productions Home Clients Catalog Rights Distribution Finance Royalt…" at bounding box center [551, 264] width 1102 height 529
paste input "Mukhe Kadahen Piyar Main"
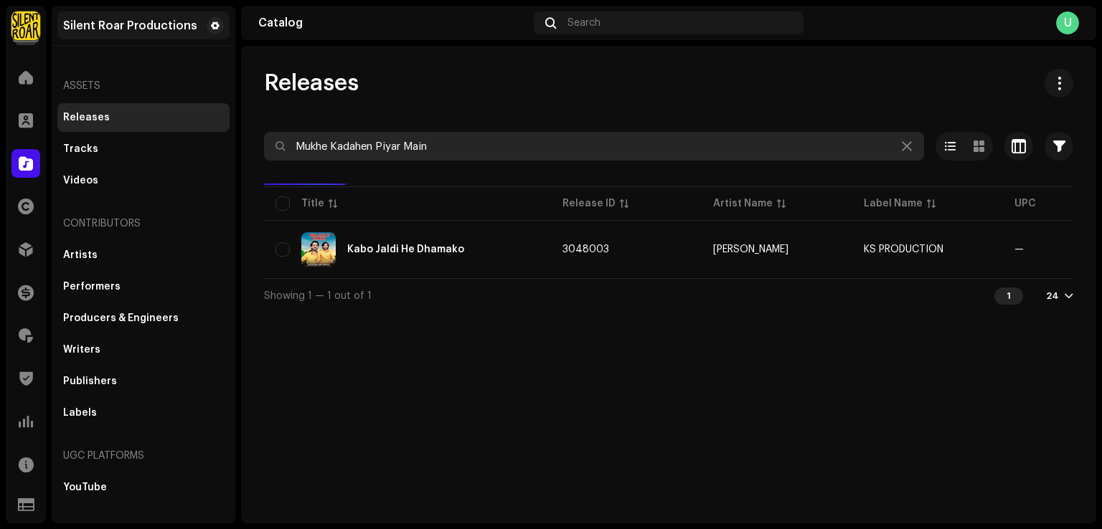
type input "Mukhe Kadahen Piyar Main"
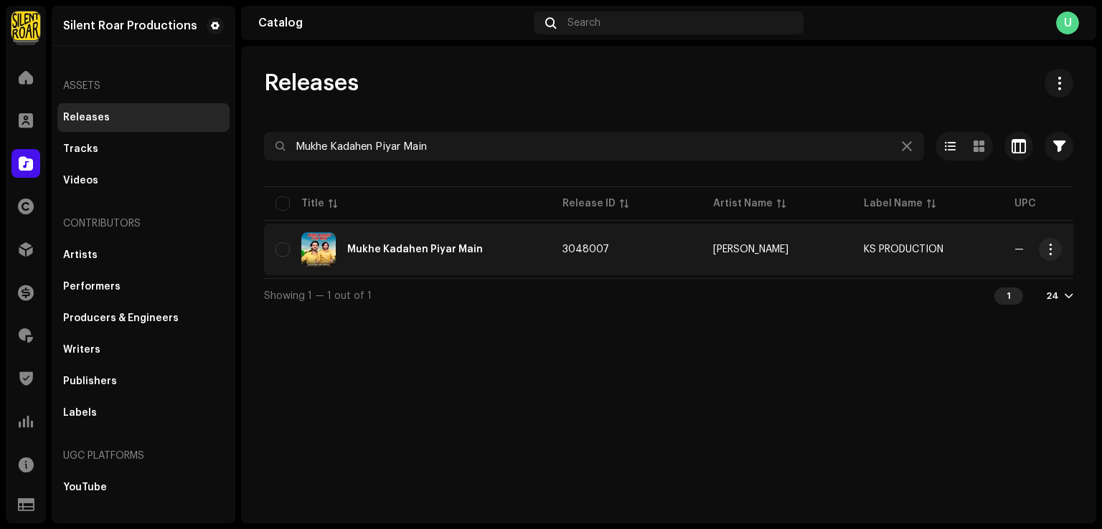
click at [469, 266] on div "Mukhe Kadahen Piyar Main" at bounding box center [407, 249] width 264 height 34
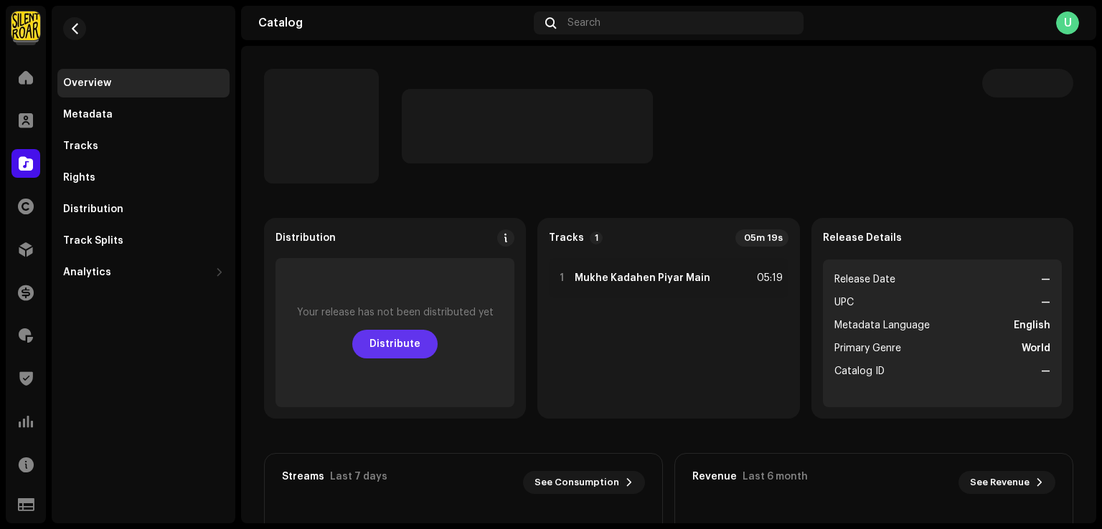
click at [392, 352] on span "Distribute" at bounding box center [394, 344] width 51 height 29
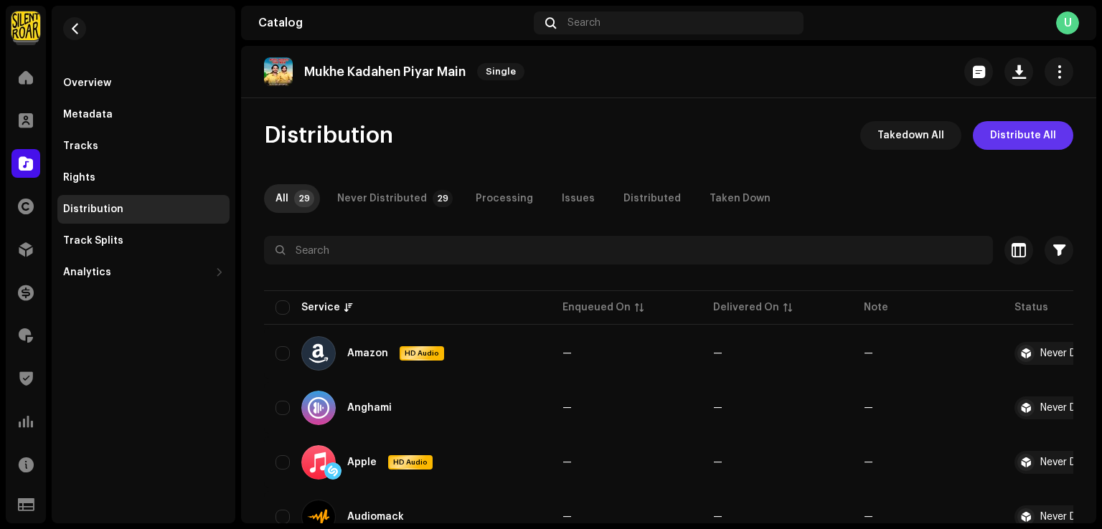
click at [1023, 143] on span "Distribute All" at bounding box center [1023, 135] width 66 height 29
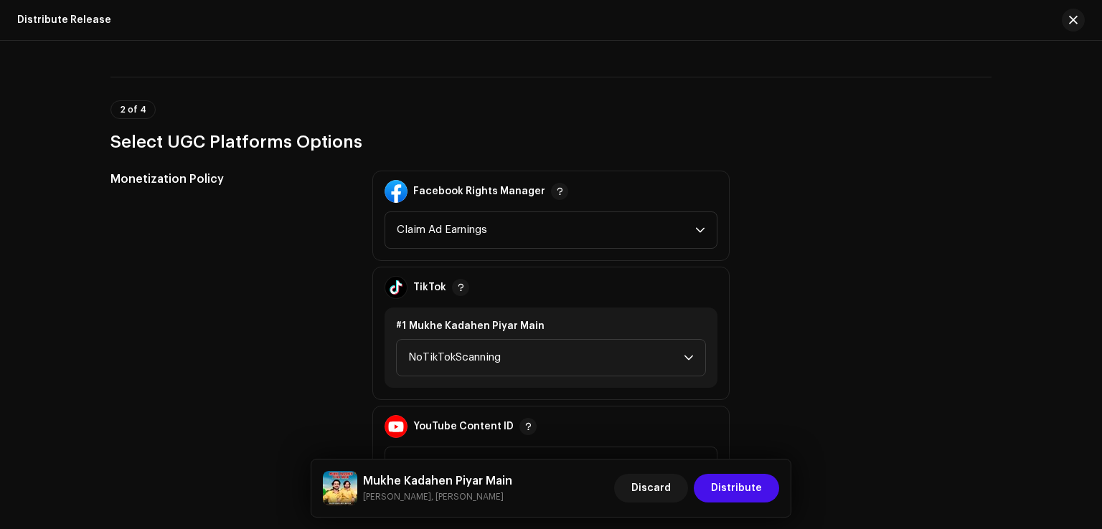
scroll to position [1578, 0]
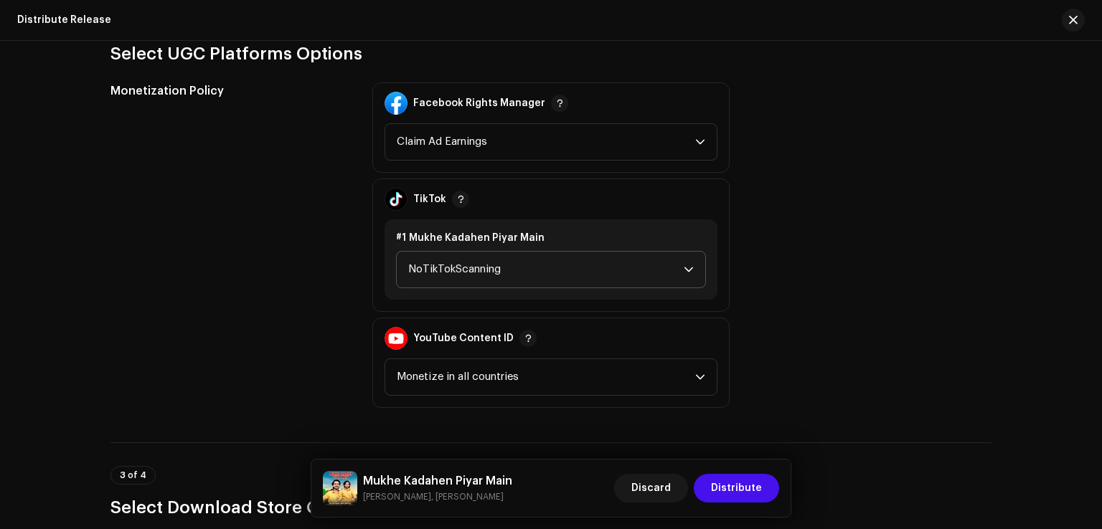
click at [469, 272] on span "NoTikTokScanning" at bounding box center [545, 270] width 275 height 36
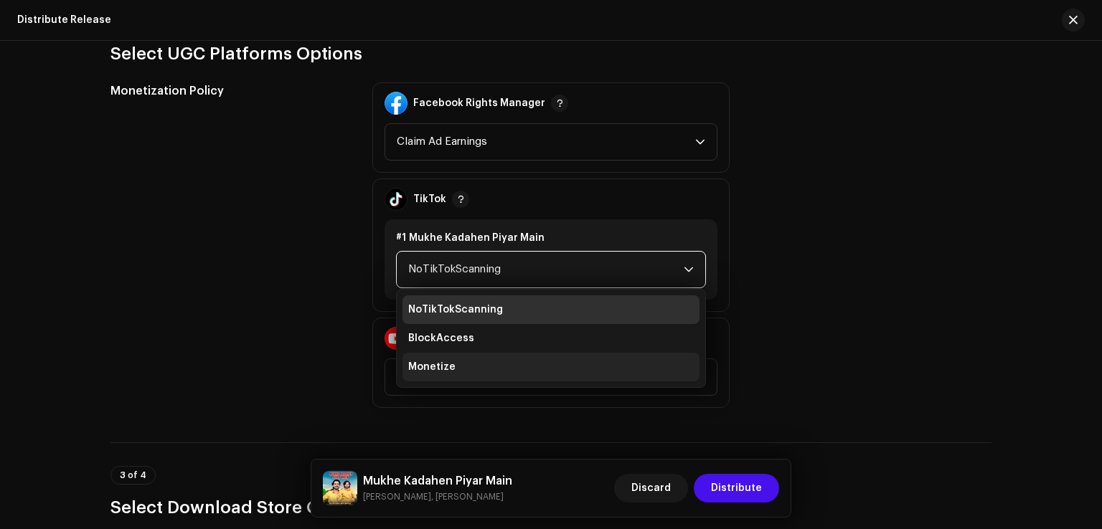
click at [446, 374] on li "Monetize" at bounding box center [550, 367] width 297 height 29
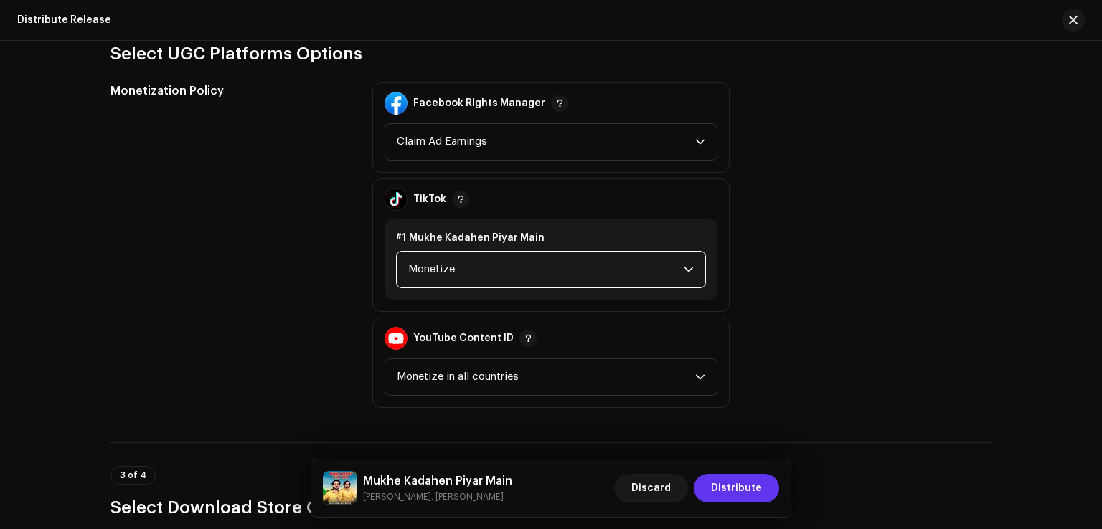
click at [725, 491] on span "Distribute" at bounding box center [736, 488] width 51 height 29
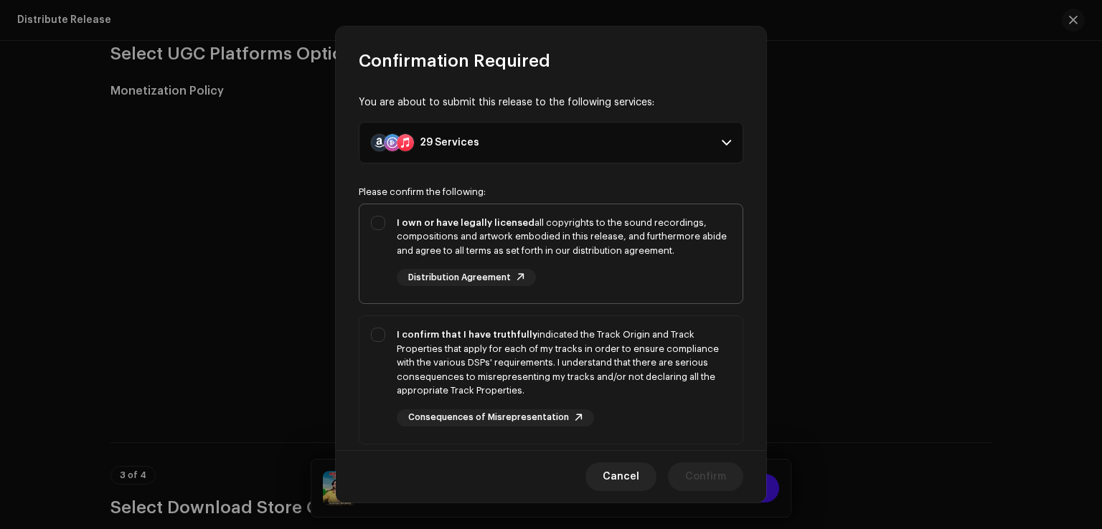
click at [415, 245] on div "I own or have legally licensed all copyrights to the sound recordings, composit…" at bounding box center [564, 237] width 334 height 42
checkbox input "true"
click at [379, 313] on p-selectbutton "I own or have legally licensed all copyrights to the sound recordings, composit…" at bounding box center [551, 399] width 384 height 390
click at [382, 326] on div "I confirm that I have truthfully indicated the Track Origin and Track Propertie…" at bounding box center [550, 377] width 383 height 122
checkbox input "true"
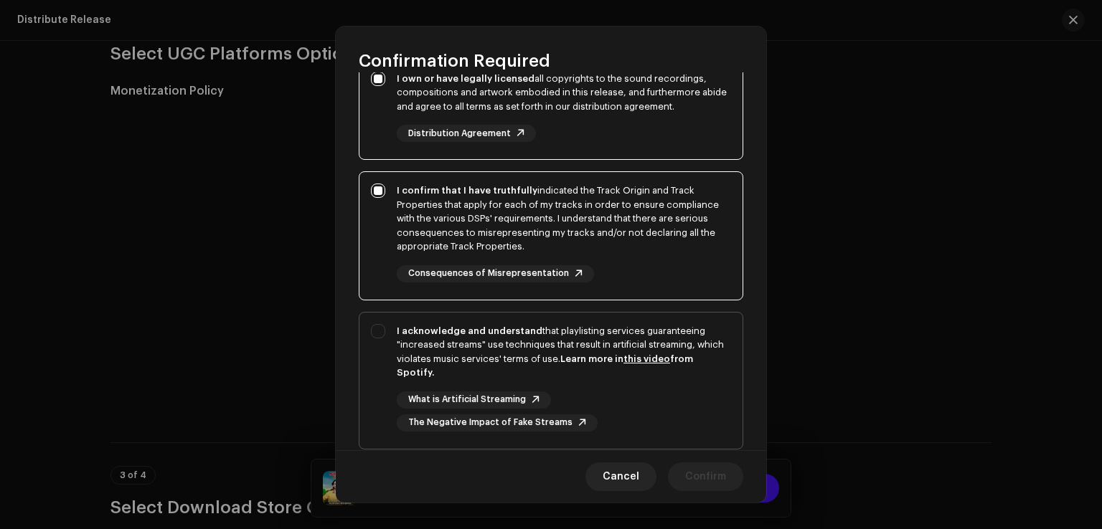
scroll to position [240, 0]
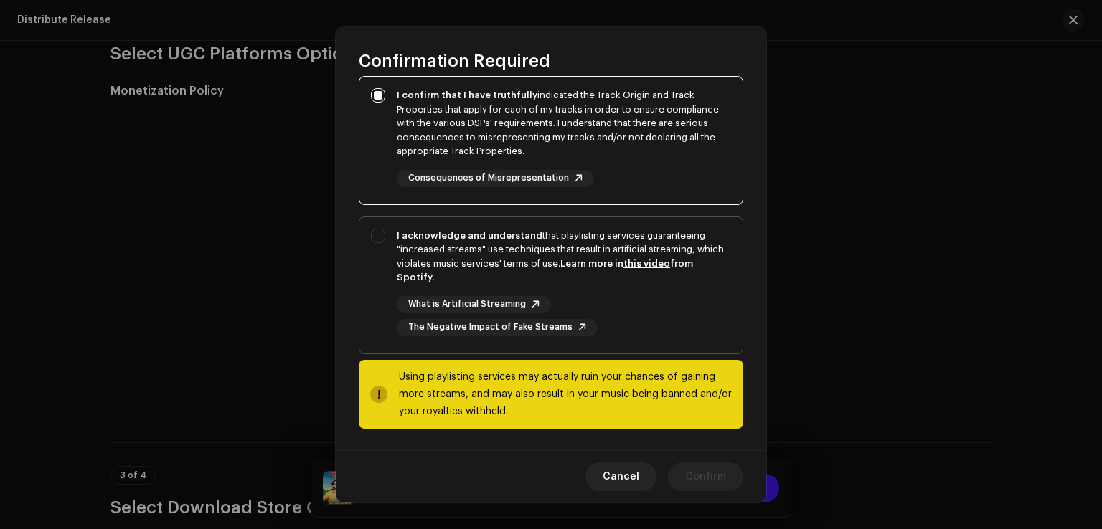
click at [384, 323] on div "I acknowledge and understand that playlisting services guaranteeing "increased …" at bounding box center [550, 282] width 383 height 131
checkbox input "true"
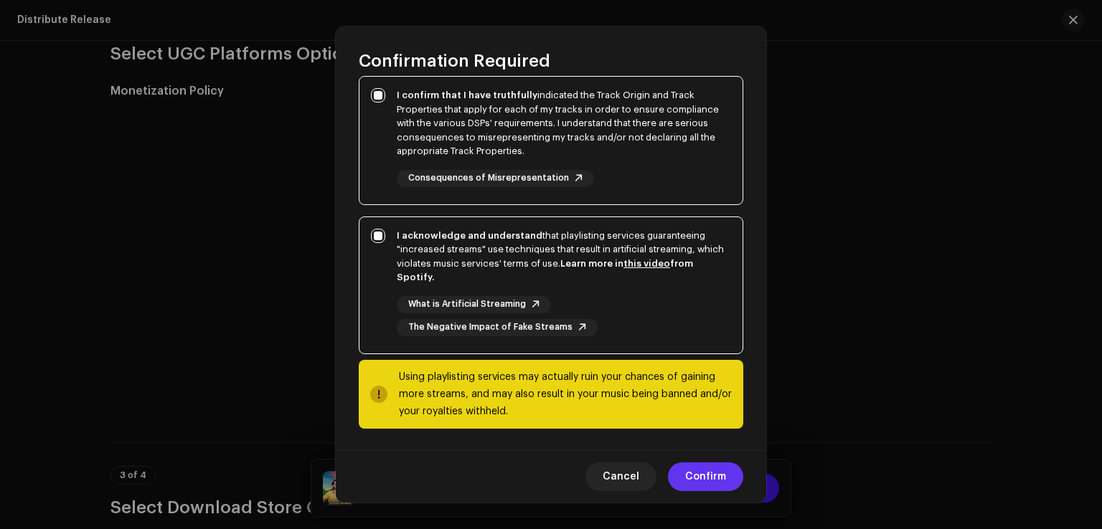
click at [719, 473] on span "Confirm" at bounding box center [705, 477] width 41 height 29
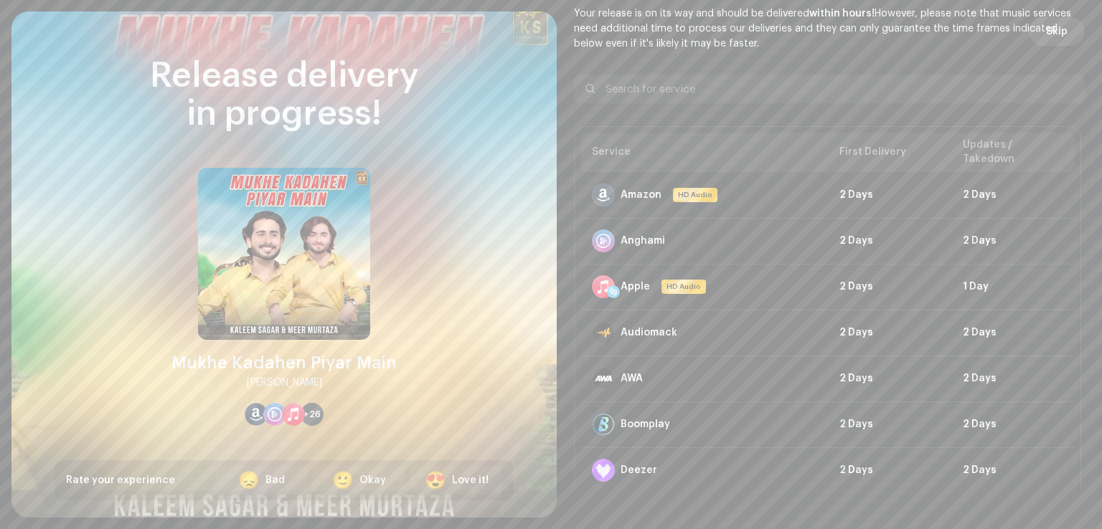
click at [1037, 29] on button "Skip" at bounding box center [1056, 31] width 56 height 29
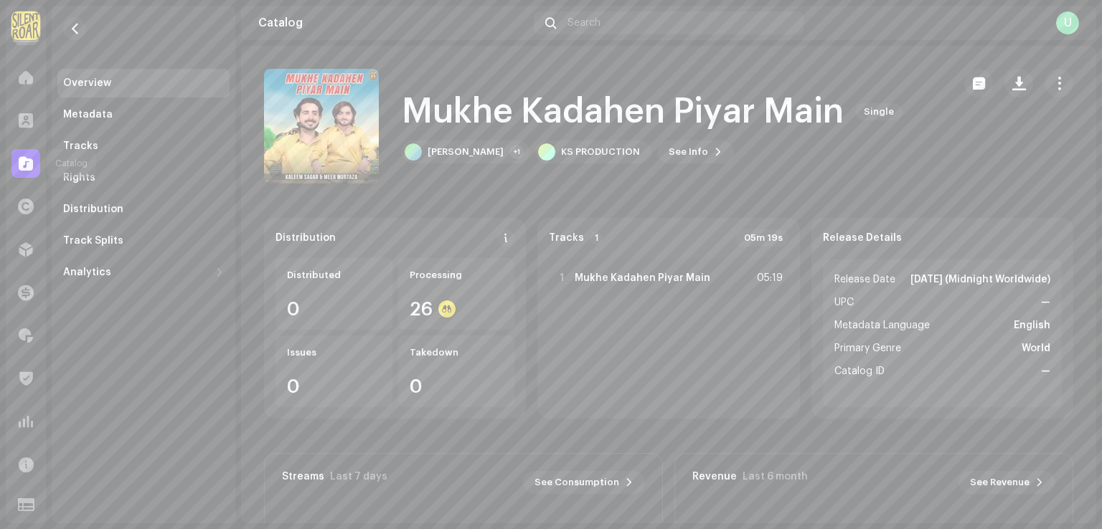
click at [22, 161] on span at bounding box center [26, 163] width 14 height 11
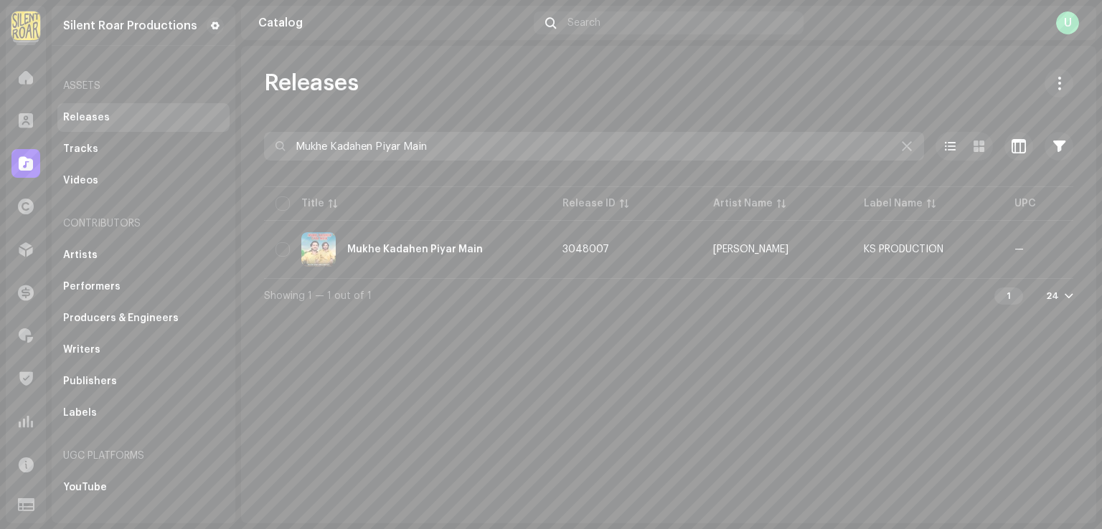
drag, startPoint x: 461, startPoint y: 153, endPoint x: 2, endPoint y: 139, distance: 459.2
click at [2, 139] on div "Silent Roar Productions Home Clients Catalog Rights Distribution Finance Royalt…" at bounding box center [551, 264] width 1102 height 529
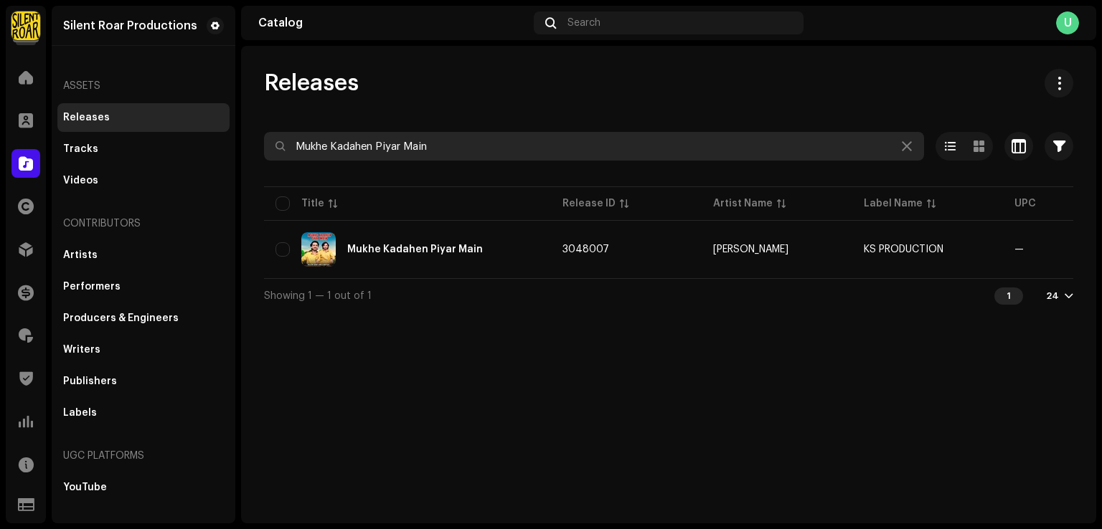
paste input "re Barbad Tokhe Cha Hasil Thiyo"
type input "Mukhe Kare Barbad Tokhe Cha Hasil Thiyo"
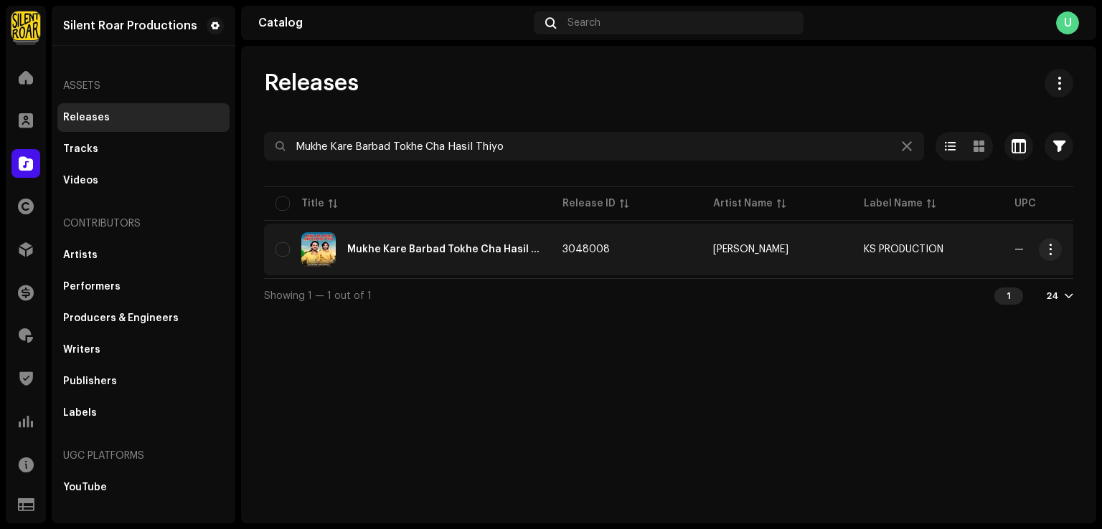
click at [383, 254] on div "Mukhe Kare Barbad Tokhe Cha Hasil Thiyo" at bounding box center [407, 249] width 264 height 34
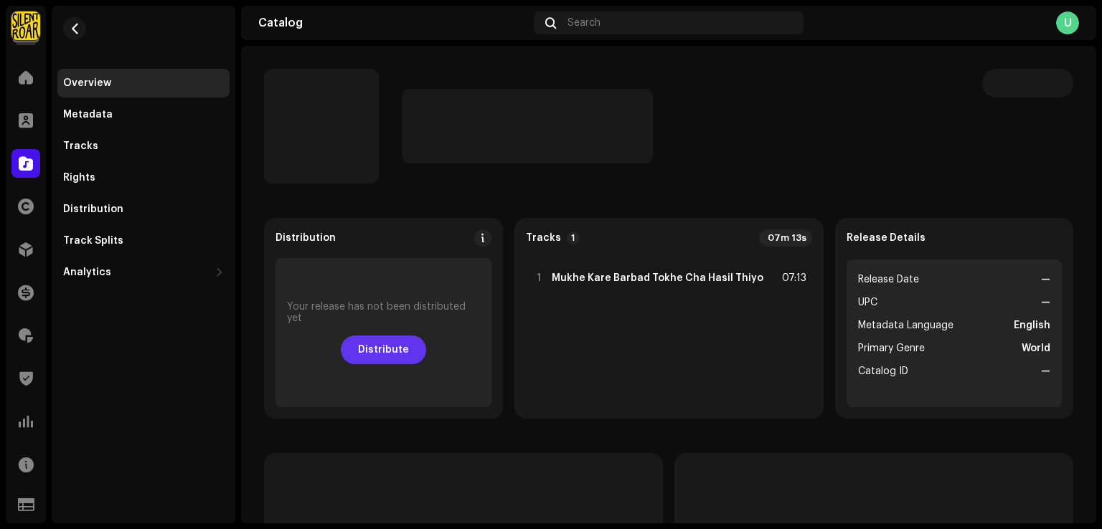
click at [383, 354] on span "Distribute" at bounding box center [383, 350] width 51 height 29
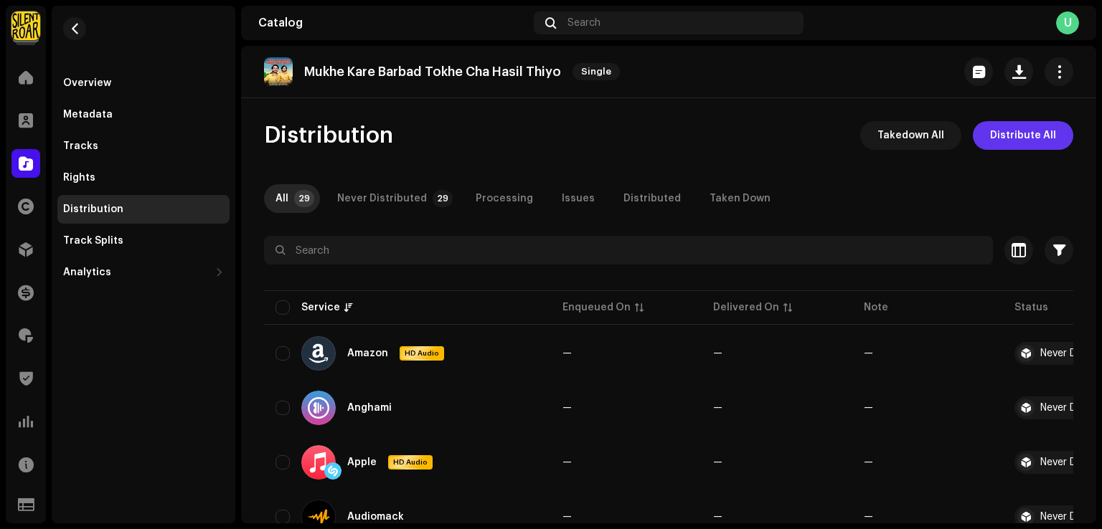
click at [1031, 141] on span "Distribute All" at bounding box center [1023, 135] width 66 height 29
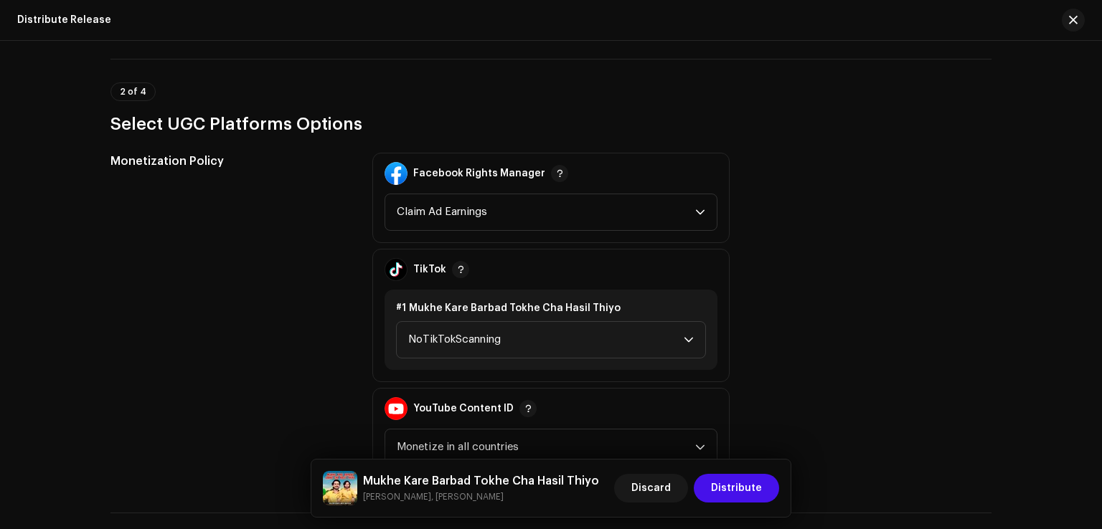
scroll to position [1721, 0]
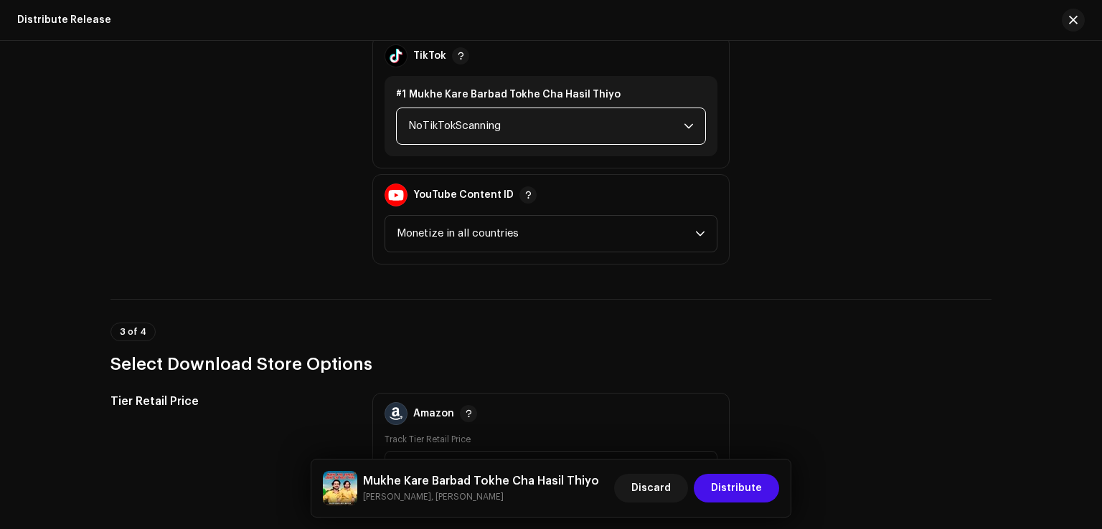
click at [468, 136] on span "NoTikTokScanning" at bounding box center [545, 126] width 275 height 36
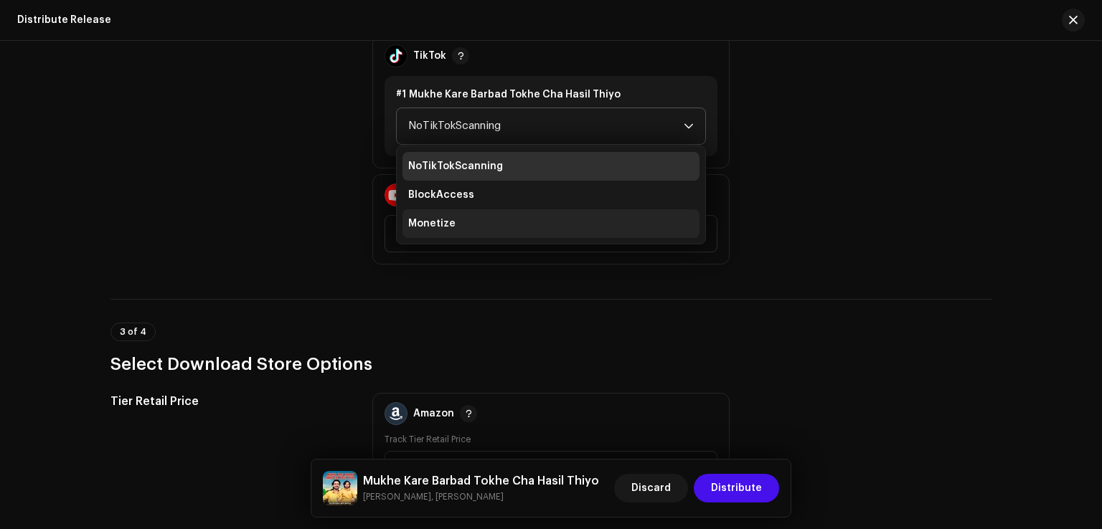
click at [454, 222] on li "Monetize" at bounding box center [550, 223] width 297 height 29
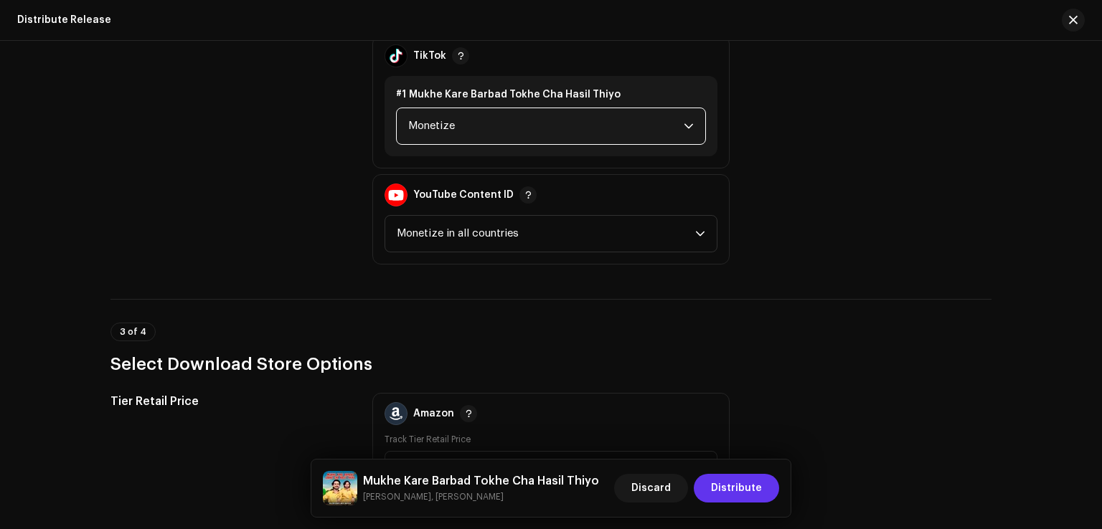
click at [732, 491] on span "Distribute" at bounding box center [736, 488] width 51 height 29
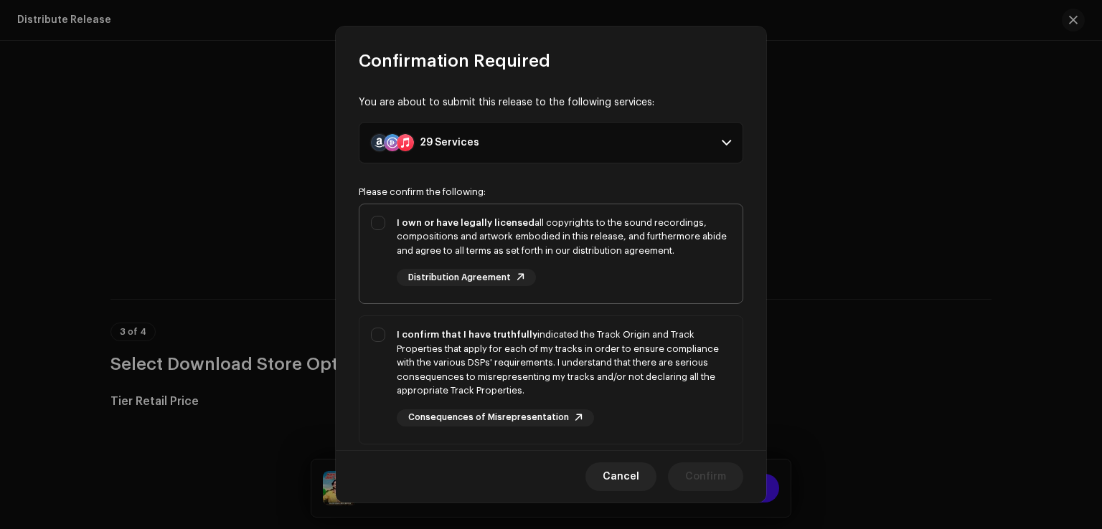
click at [389, 245] on div "I own or have legally licensed all copyrights to the sound recordings, composit…" at bounding box center [550, 251] width 383 height 94
checkbox input "true"
click at [384, 366] on div "I confirm that I have truthfully indicated the Track Origin and Track Propertie…" at bounding box center [550, 377] width 383 height 122
checkbox input "true"
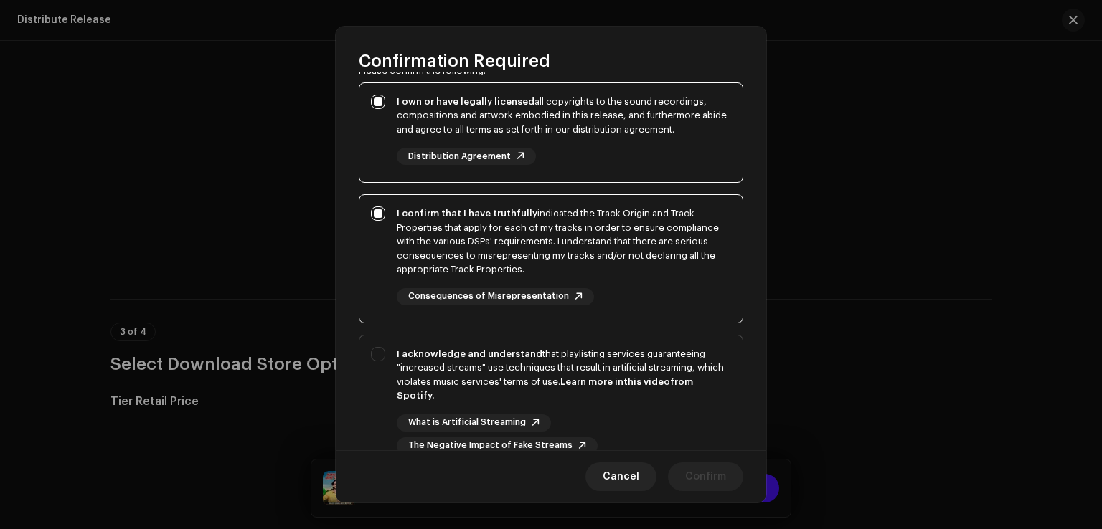
scroll to position [240, 0]
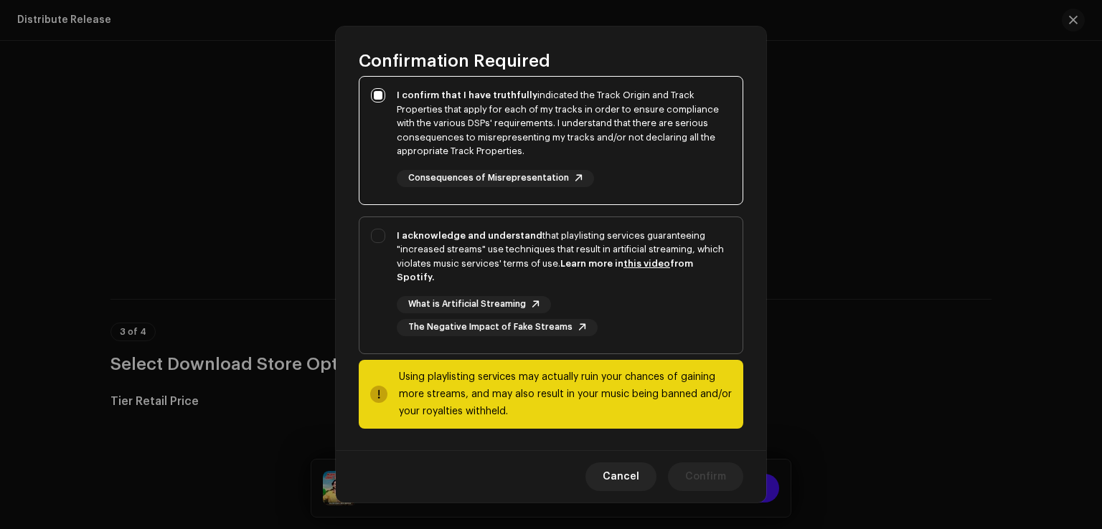
click at [384, 311] on div "I acknowledge and understand that playlisting services guaranteeing "increased …" at bounding box center [550, 282] width 383 height 131
checkbox input "true"
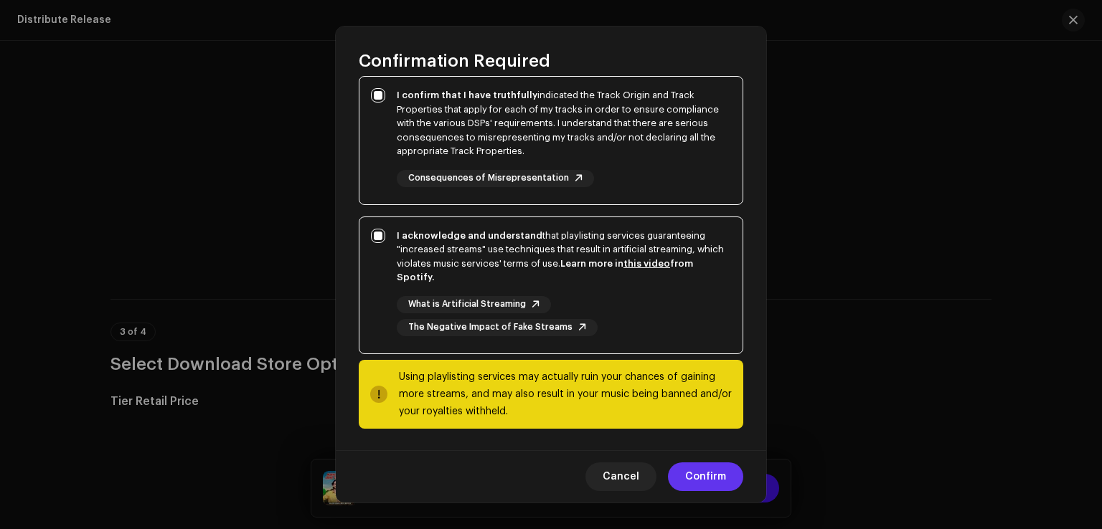
click at [716, 488] on span "Confirm" at bounding box center [705, 477] width 41 height 29
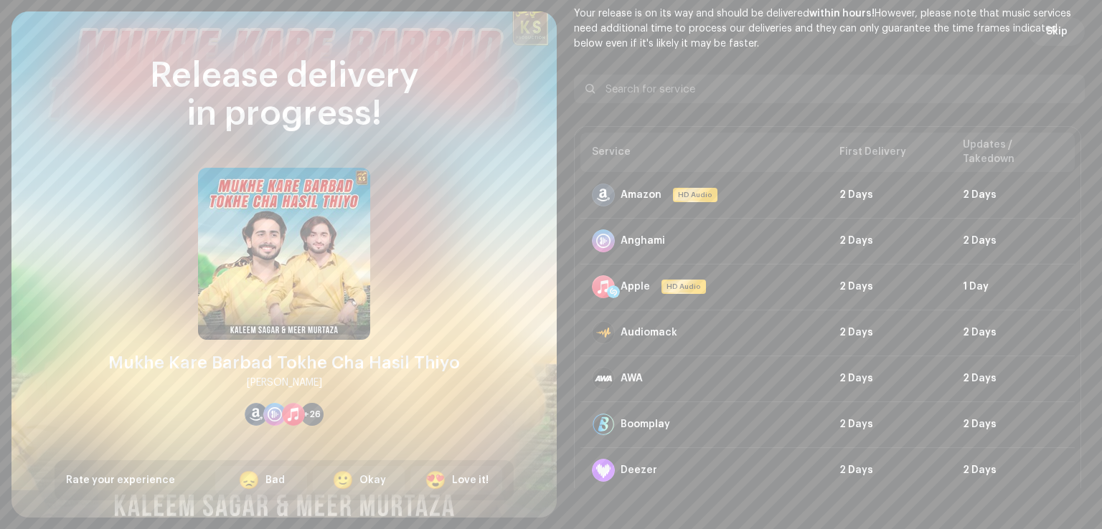
scroll to position [1721, 0]
click at [1065, 42] on button "Skip" at bounding box center [1056, 31] width 56 height 29
click at [1050, 38] on div "Catalog Search U" at bounding box center [668, 23] width 855 height 34
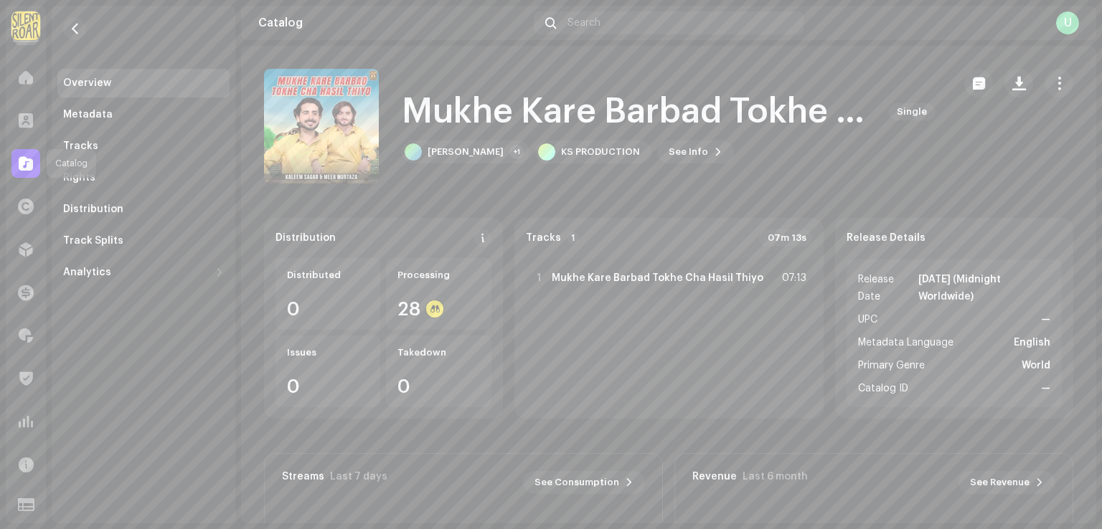
click at [32, 161] on span at bounding box center [26, 163] width 14 height 11
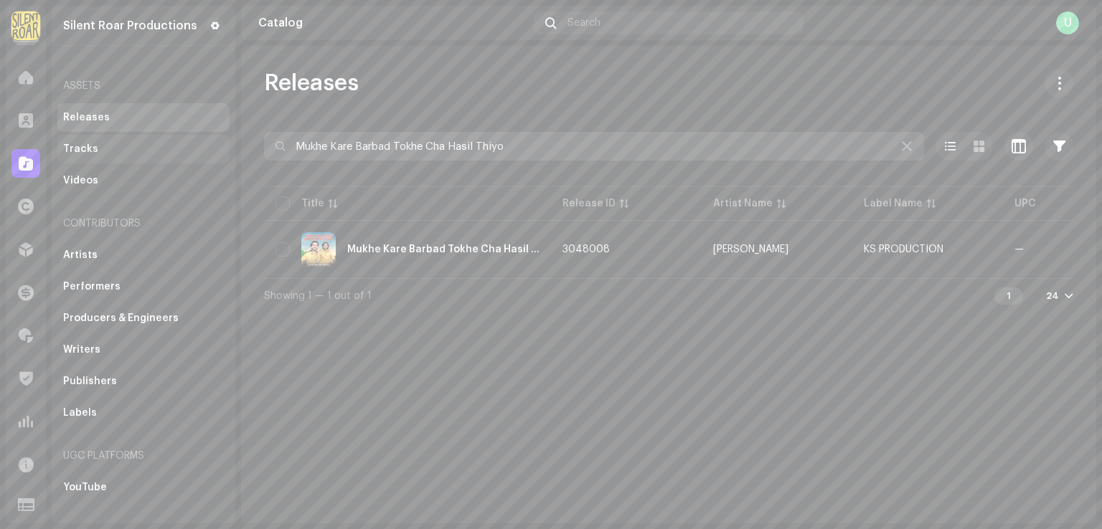
drag, startPoint x: 217, startPoint y: 143, endPoint x: 58, endPoint y: 147, distance: 158.5
click at [58, 147] on div "Silent Roar Productions Home Clients Catalog Rights Distribution Finance Royalt…" at bounding box center [551, 264] width 1102 height 529
paste input "Nathiyon Bas Kan He Akhriyon"
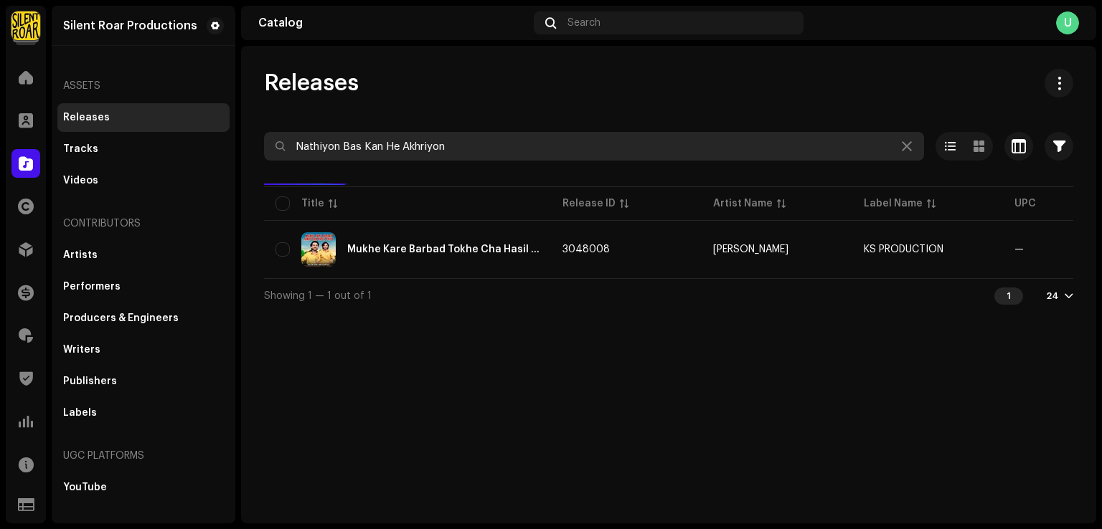
type input "Nathiyon Bas Kan He Akhriyon"
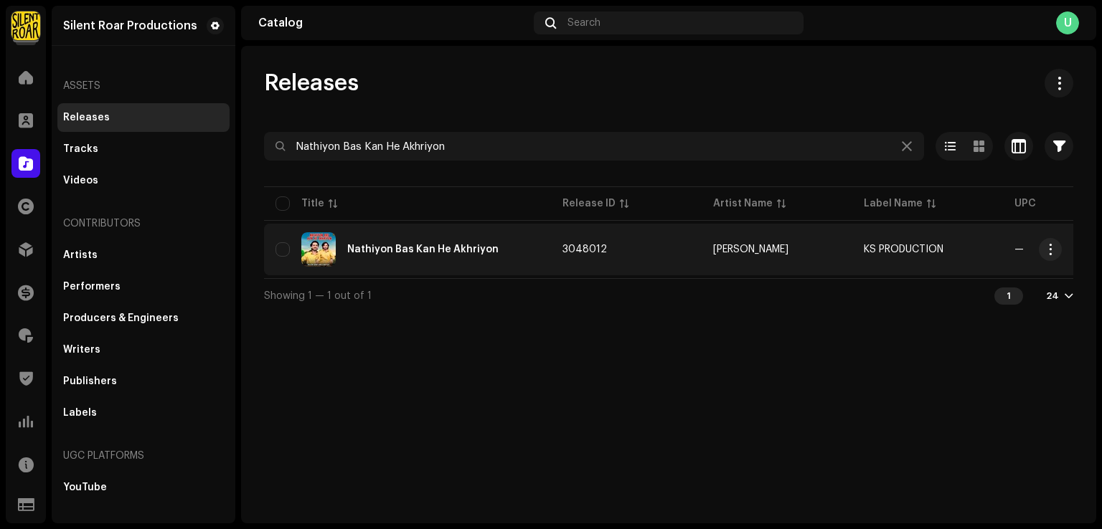
click at [422, 243] on div "Nathiyon Bas Kan He Akhriyon" at bounding box center [407, 249] width 264 height 34
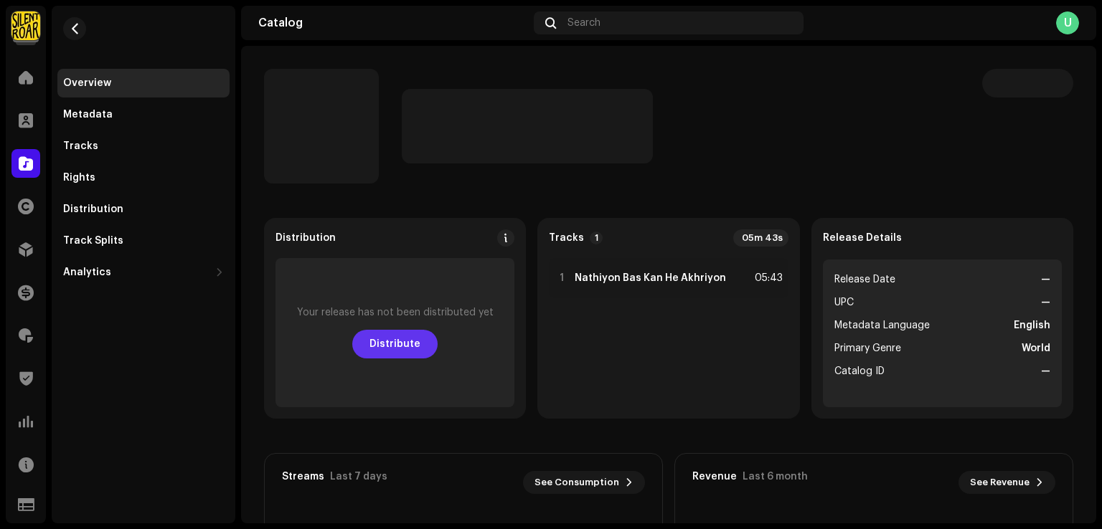
click at [399, 346] on span "Distribute" at bounding box center [394, 344] width 51 height 29
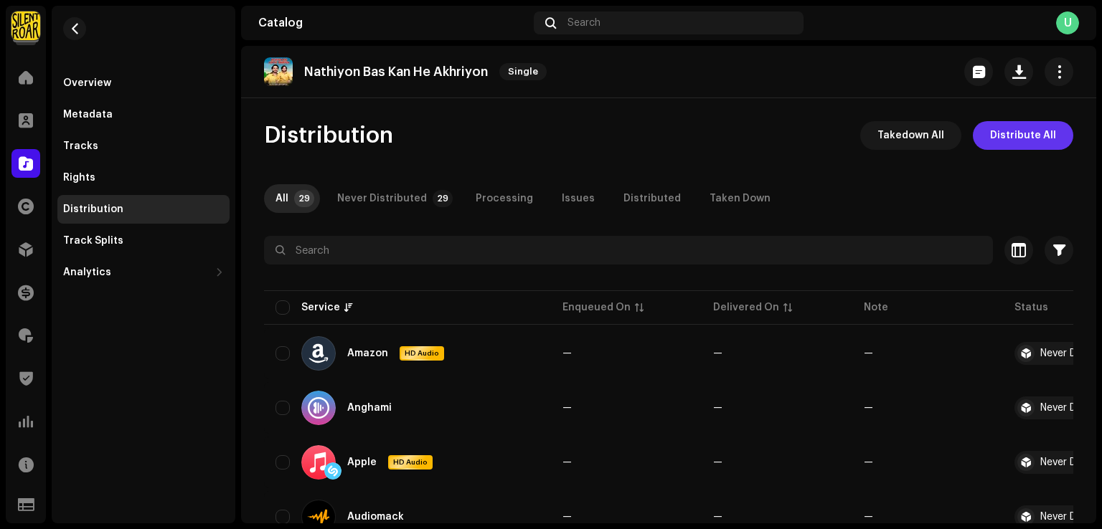
click at [1001, 133] on span "Distribute All" at bounding box center [1023, 135] width 66 height 29
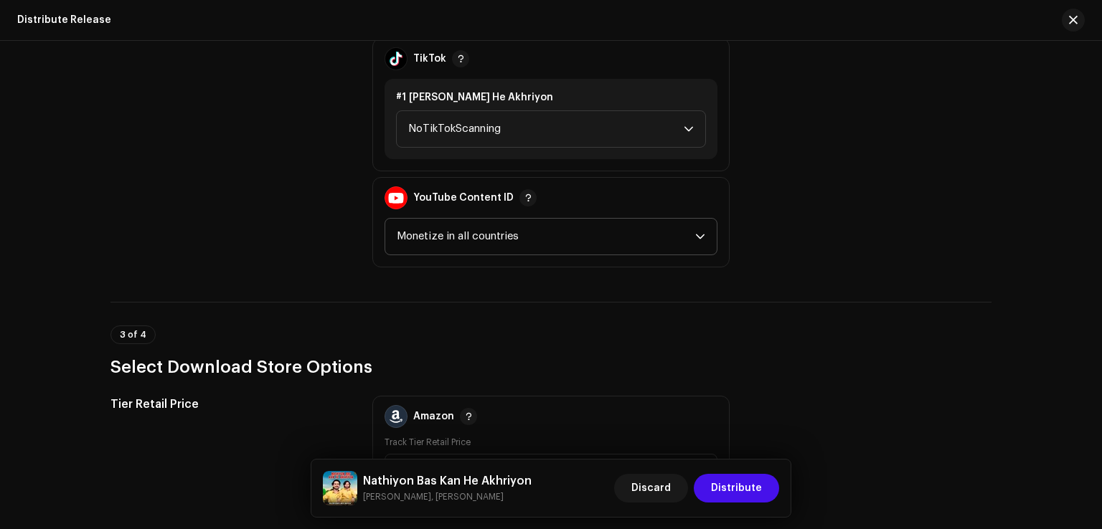
scroll to position [1721, 0]
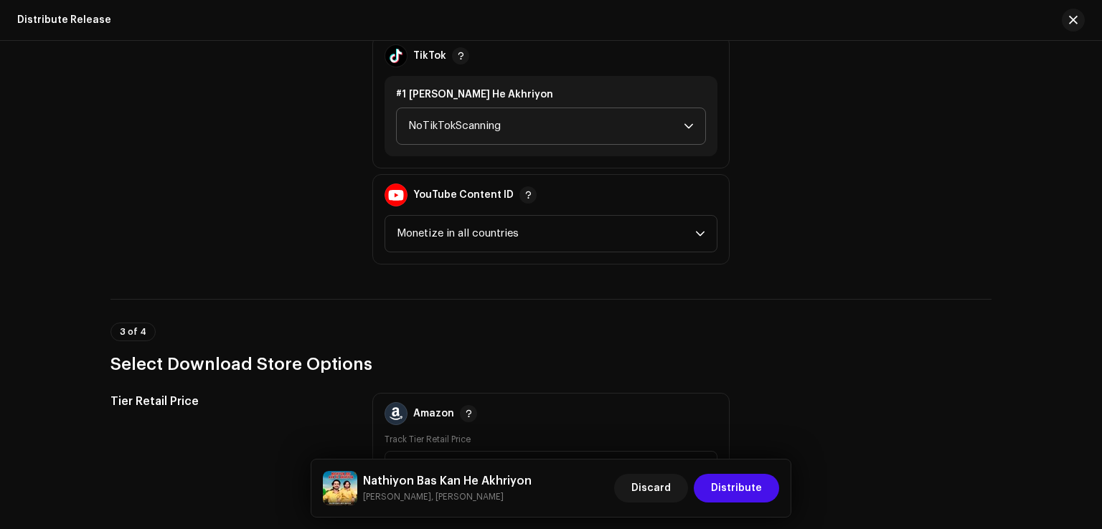
click at [486, 130] on span "NoTikTokScanning" at bounding box center [545, 126] width 275 height 36
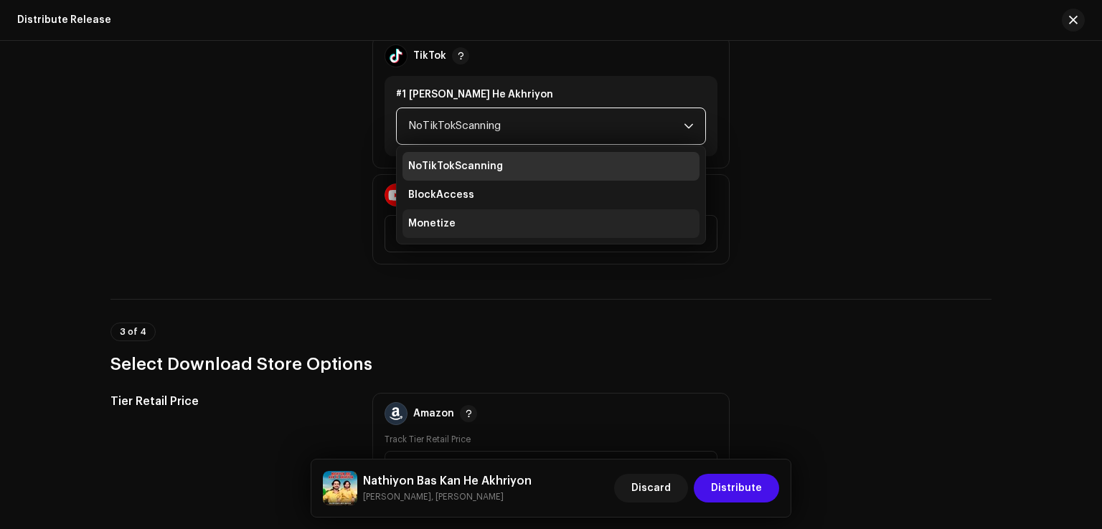
click at [435, 230] on li "Monetize" at bounding box center [550, 223] width 297 height 29
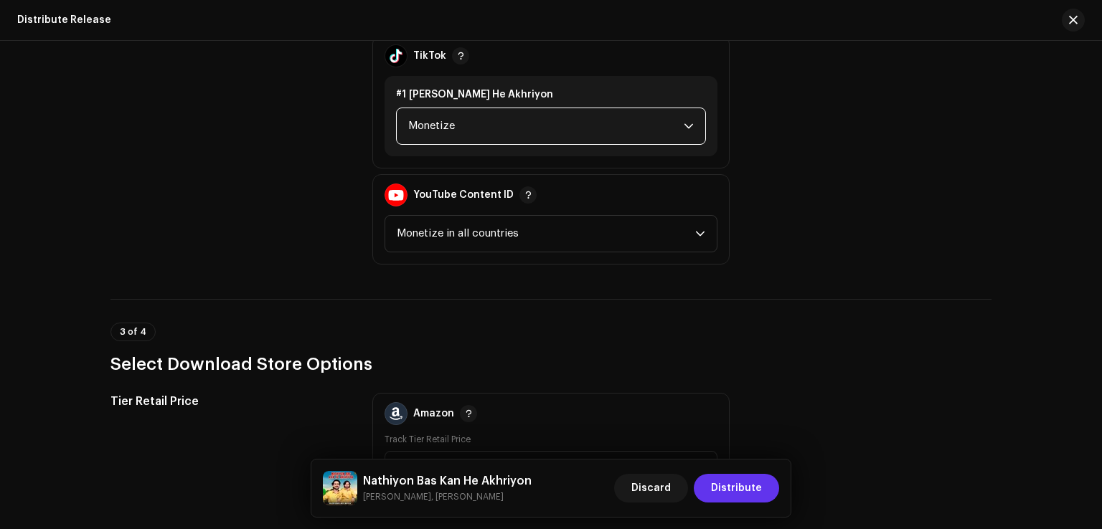
click at [728, 485] on span "Distribute" at bounding box center [736, 488] width 51 height 29
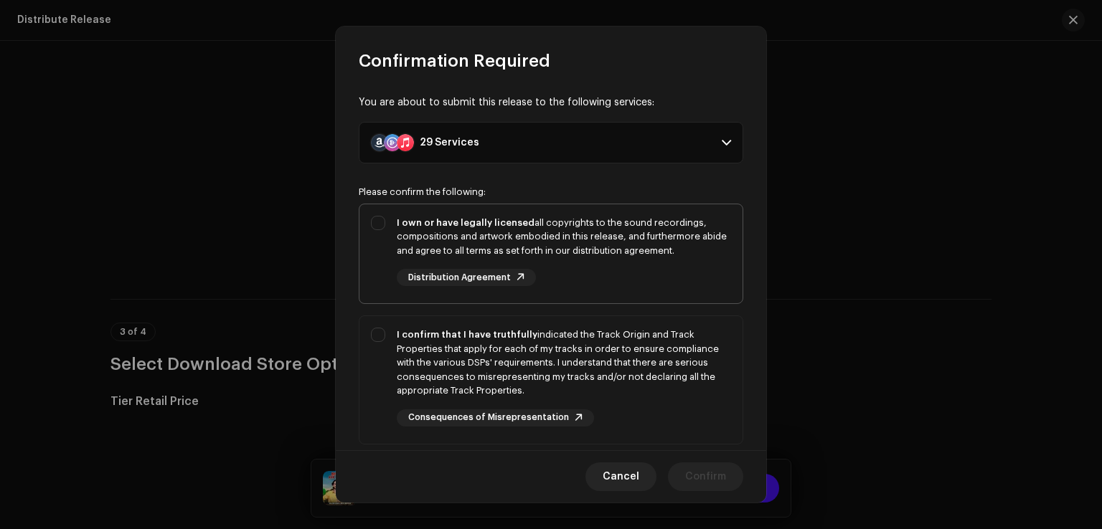
click at [397, 232] on div "I own or have legally licensed all copyrights to the sound recordings, composit…" at bounding box center [564, 237] width 334 height 42
checkbox input "true"
click at [390, 338] on div "I confirm that I have truthfully indicated the Track Origin and Track Propertie…" at bounding box center [550, 377] width 383 height 122
checkbox input "true"
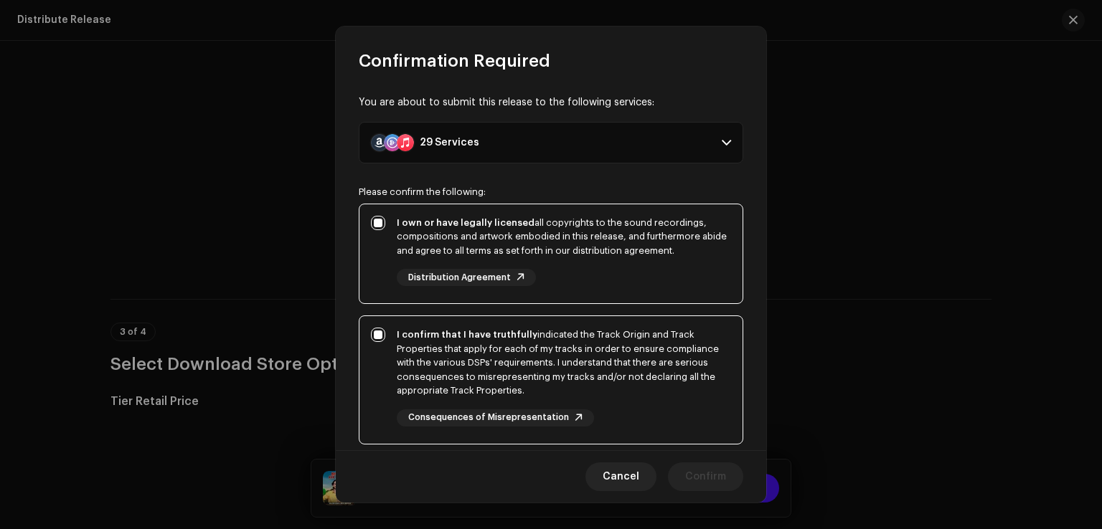
scroll to position [240, 0]
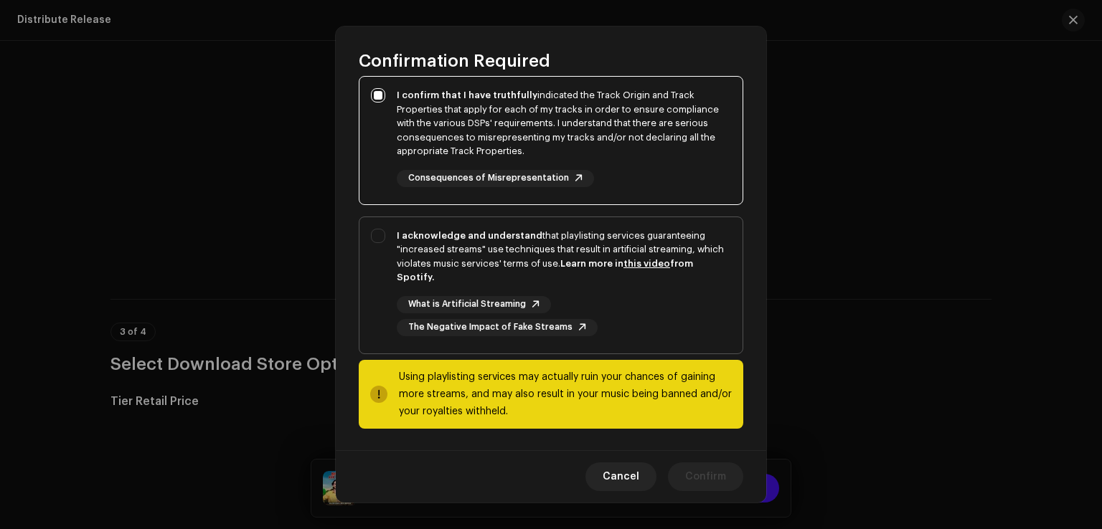
click at [387, 334] on div "I acknowledge and understand that playlisting services guaranteeing "increased …" at bounding box center [550, 282] width 383 height 131
checkbox input "true"
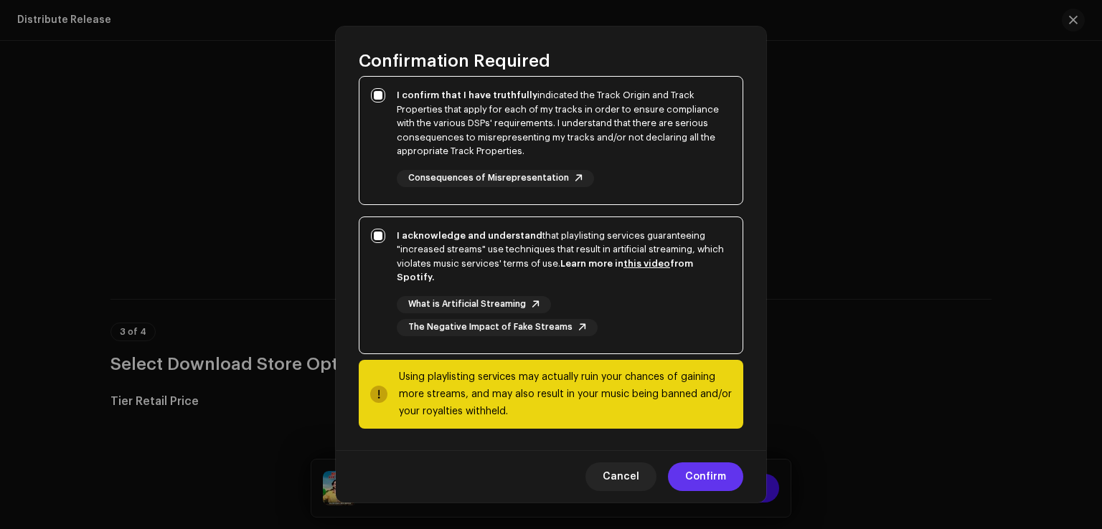
click at [692, 473] on span "Confirm" at bounding box center [705, 477] width 41 height 29
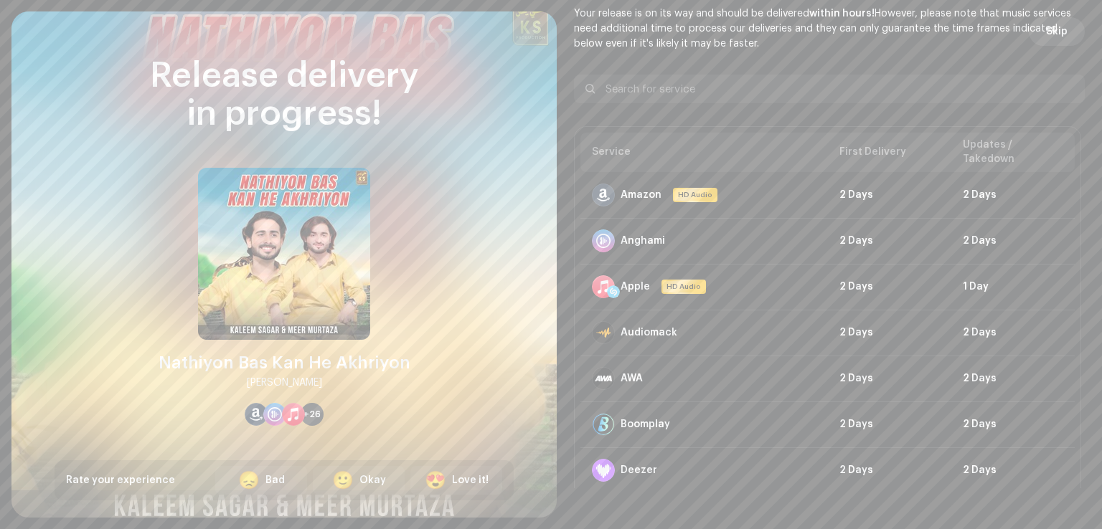
click at [1052, 34] on span "Skip" at bounding box center [1057, 31] width 22 height 29
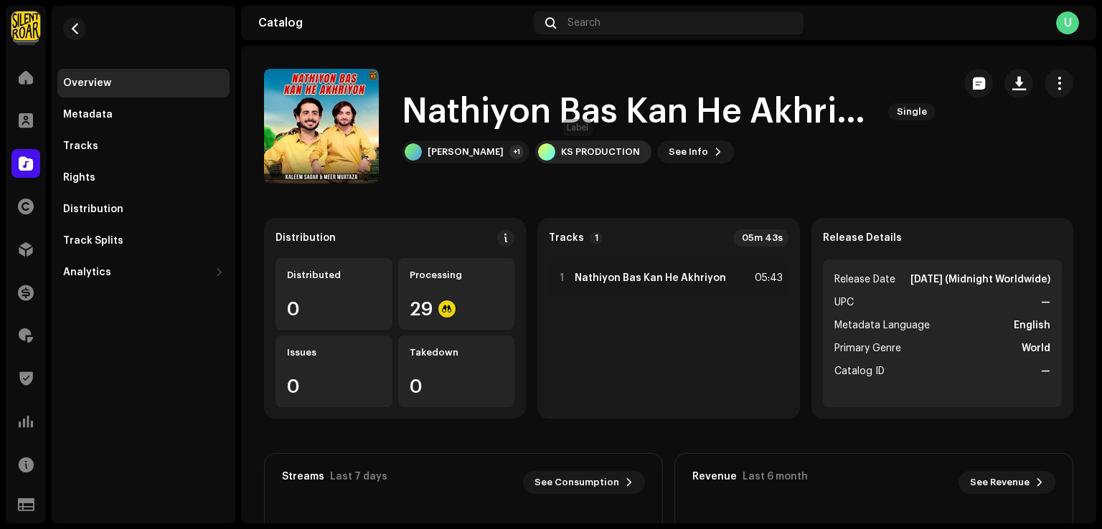
click at [562, 153] on div "KS PRODUCTION" at bounding box center [600, 151] width 79 height 11
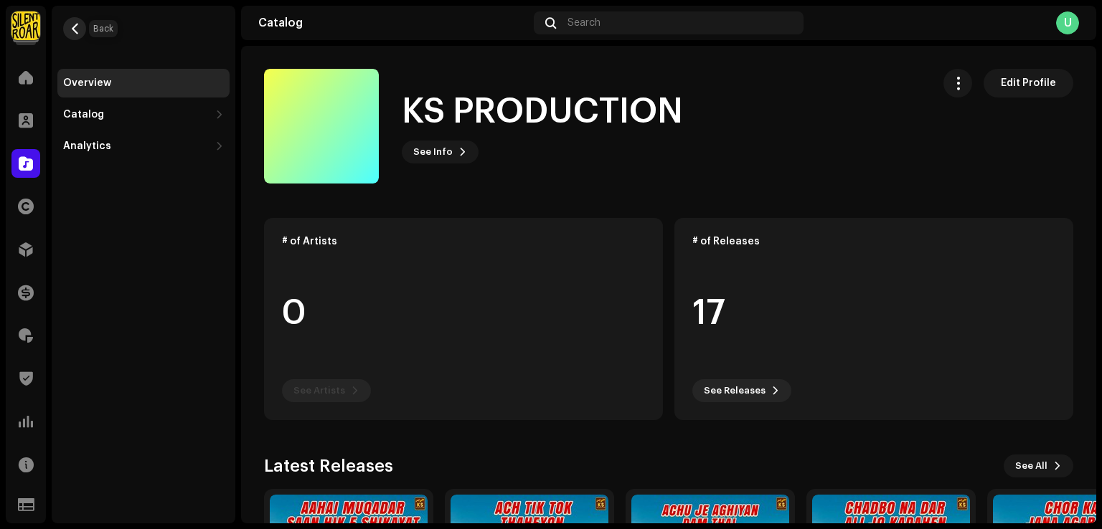
click at [78, 23] on span "button" at bounding box center [75, 28] width 11 height 11
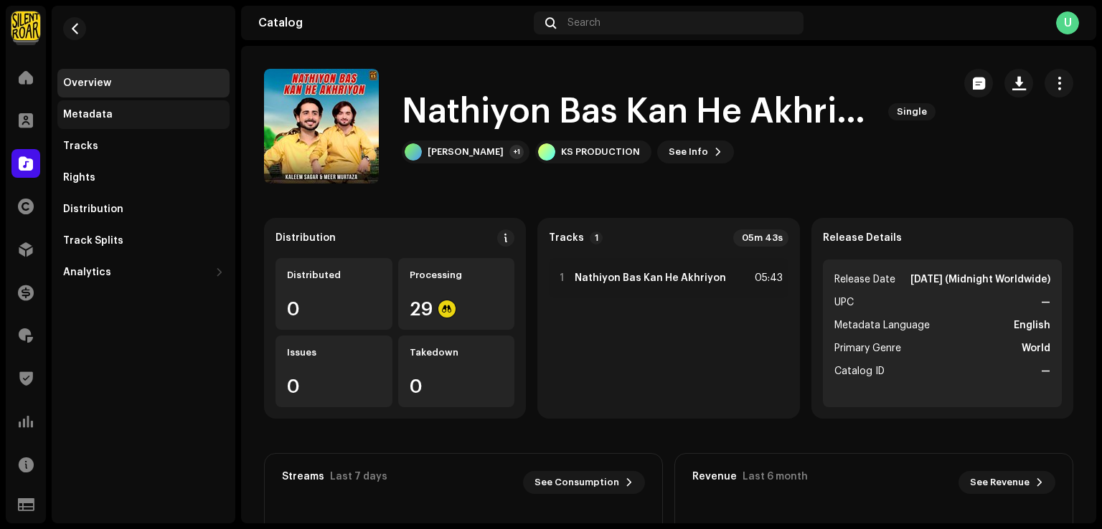
click at [126, 114] on div "Metadata" at bounding box center [143, 114] width 161 height 11
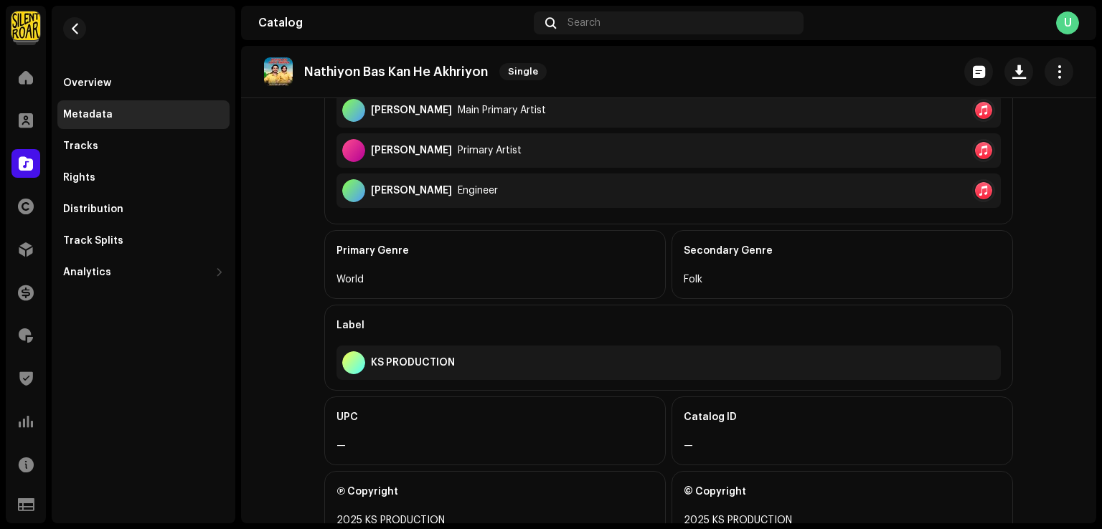
scroll to position [479, 0]
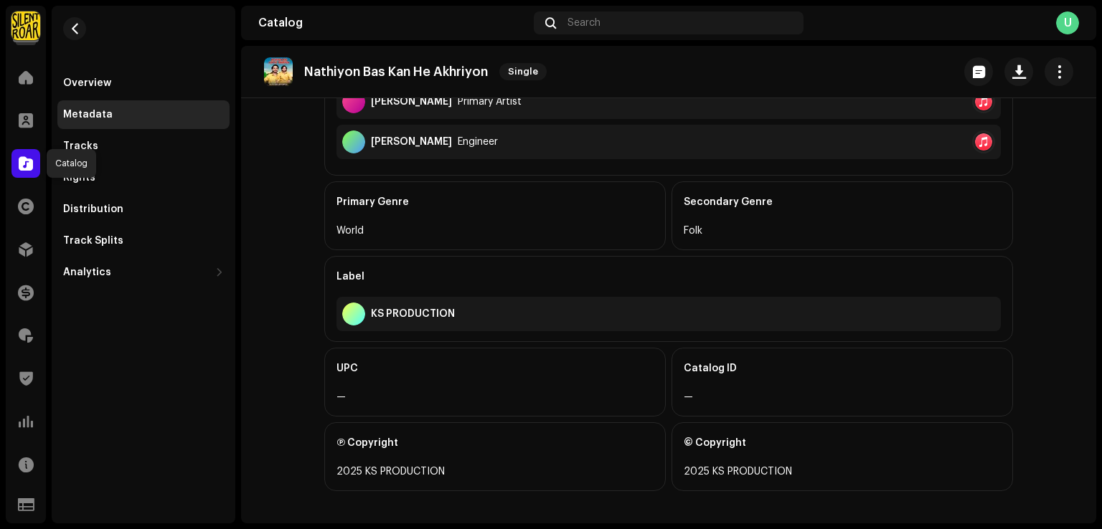
click at [20, 154] on div at bounding box center [25, 163] width 29 height 29
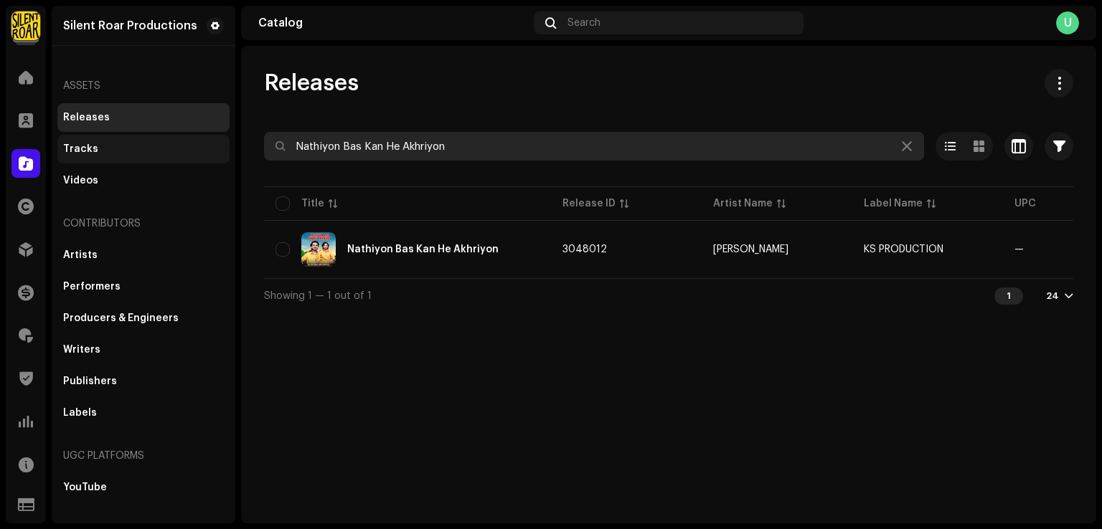
drag, startPoint x: 411, startPoint y: 144, endPoint x: 115, endPoint y: 147, distance: 296.2
click at [121, 138] on div "Silent Roar Productions Home Clients Catalog Rights Distribution Finance Royalt…" at bounding box center [551, 264] width 1102 height 529
paste input "Pahenja [PERSON_NAME] E Nahe"
type input "Pahenja Mukhe Sahandai E Nahen"
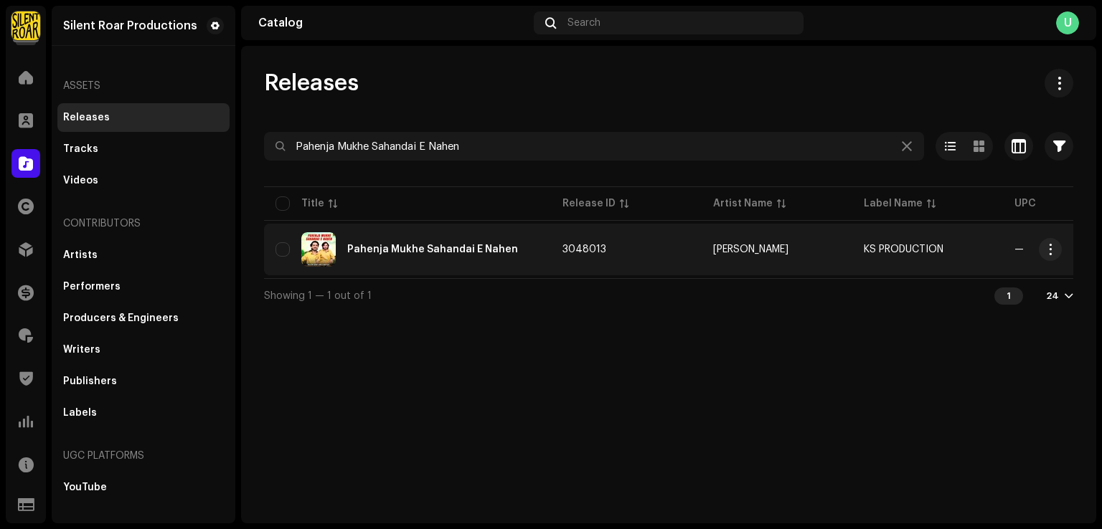
click at [511, 249] on div "Pahenja Mukhe Sahandai E Nahen" at bounding box center [407, 249] width 264 height 34
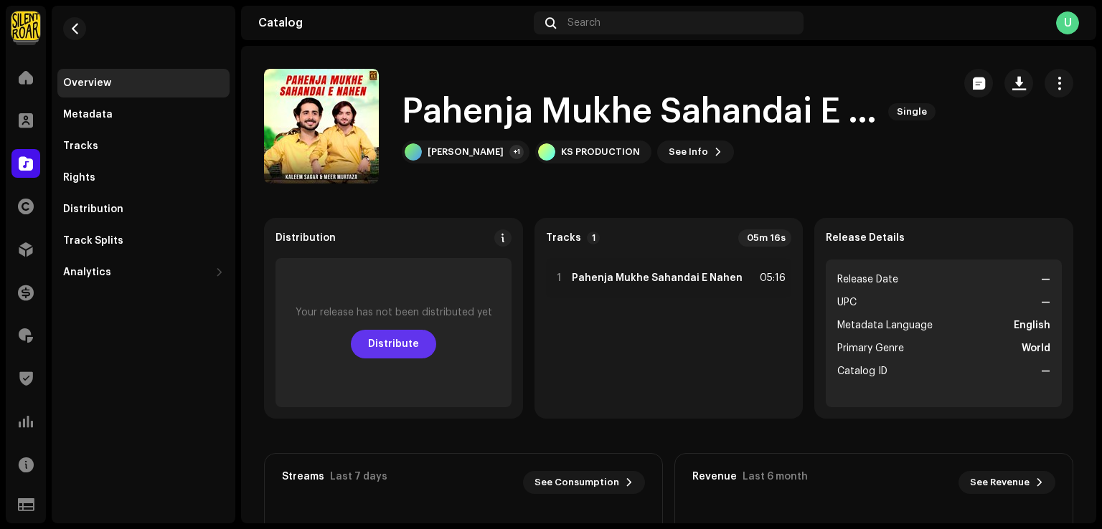
click at [398, 346] on span "Distribute" at bounding box center [393, 344] width 51 height 29
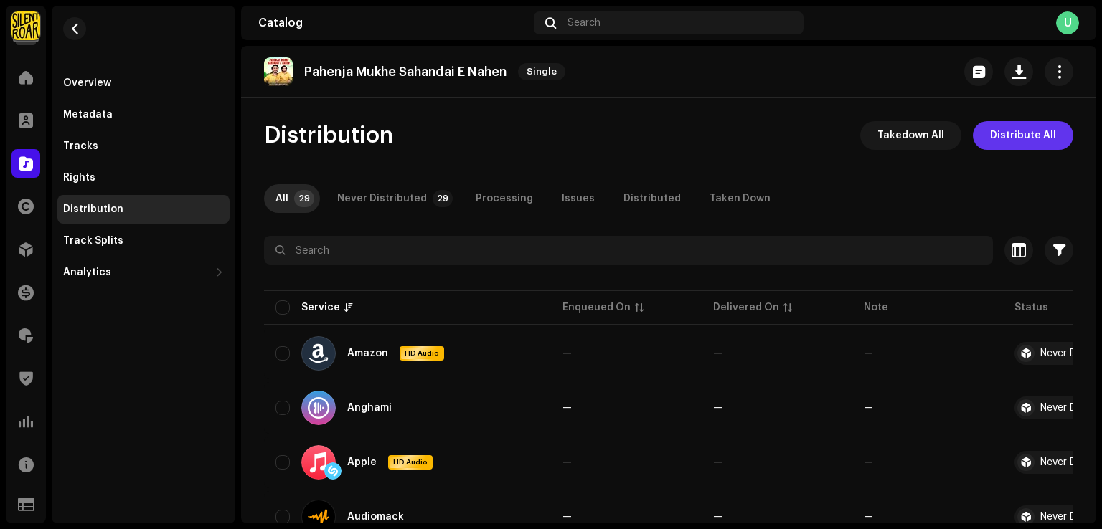
click at [1030, 136] on span "Distribute All" at bounding box center [1023, 135] width 66 height 29
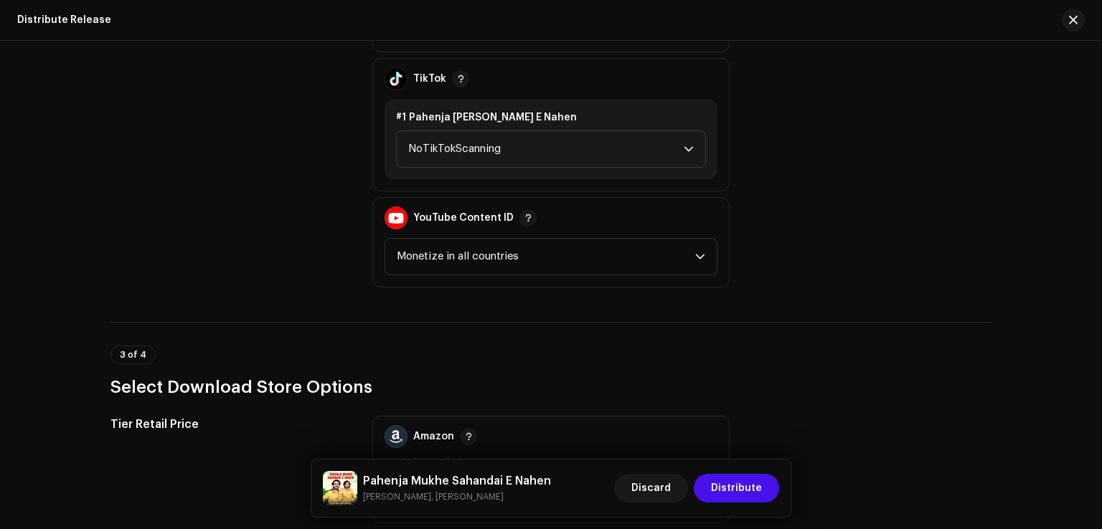
scroll to position [1622, 0]
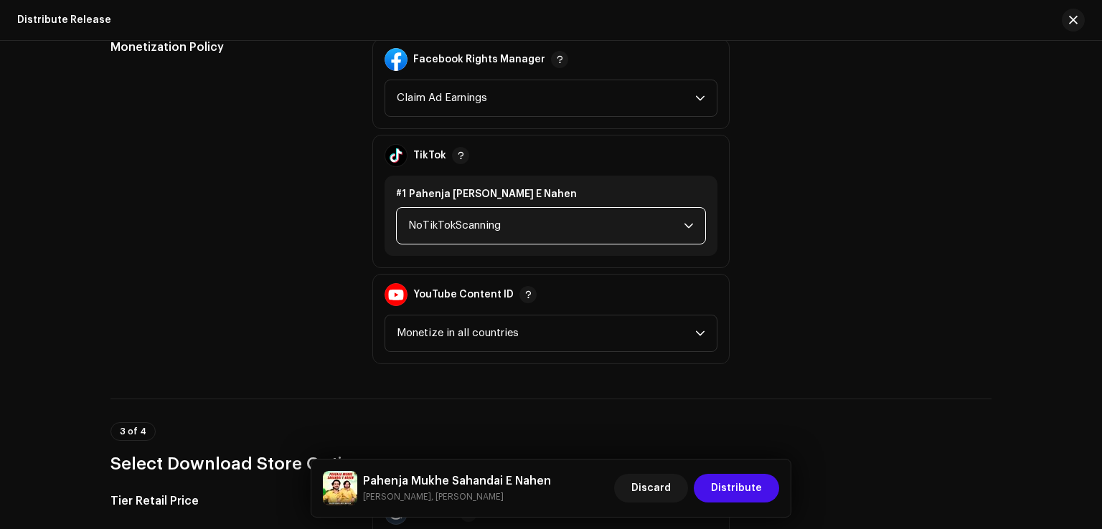
click at [472, 222] on span "NoTikTokScanning" at bounding box center [545, 226] width 275 height 36
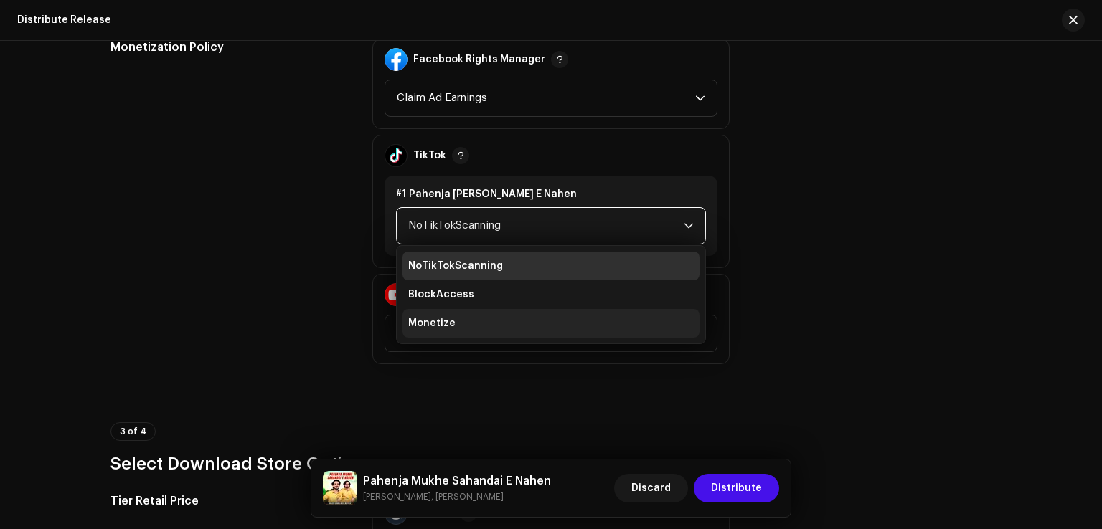
click at [453, 322] on li "Monetize" at bounding box center [550, 323] width 297 height 29
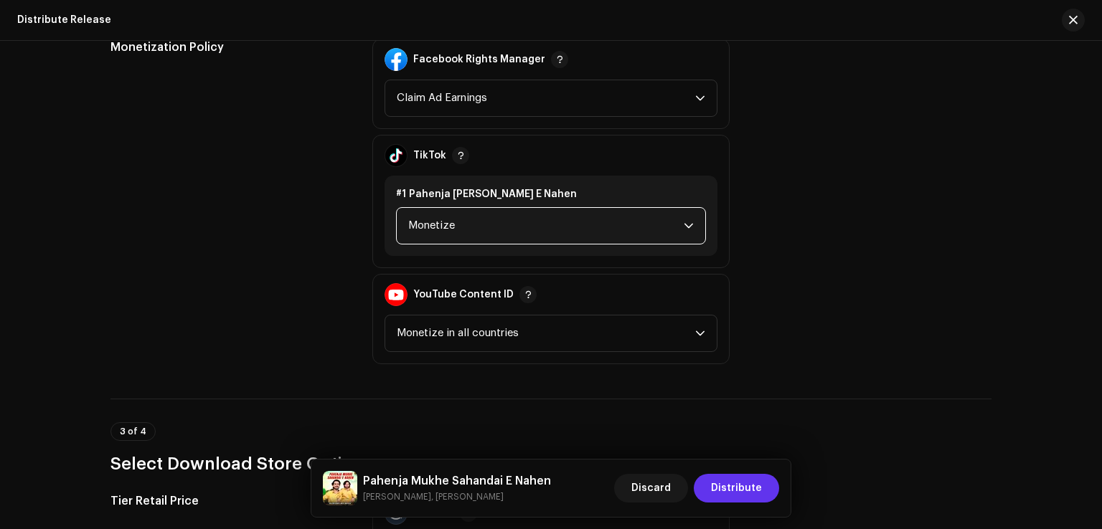
click at [736, 487] on span "Distribute" at bounding box center [736, 488] width 51 height 29
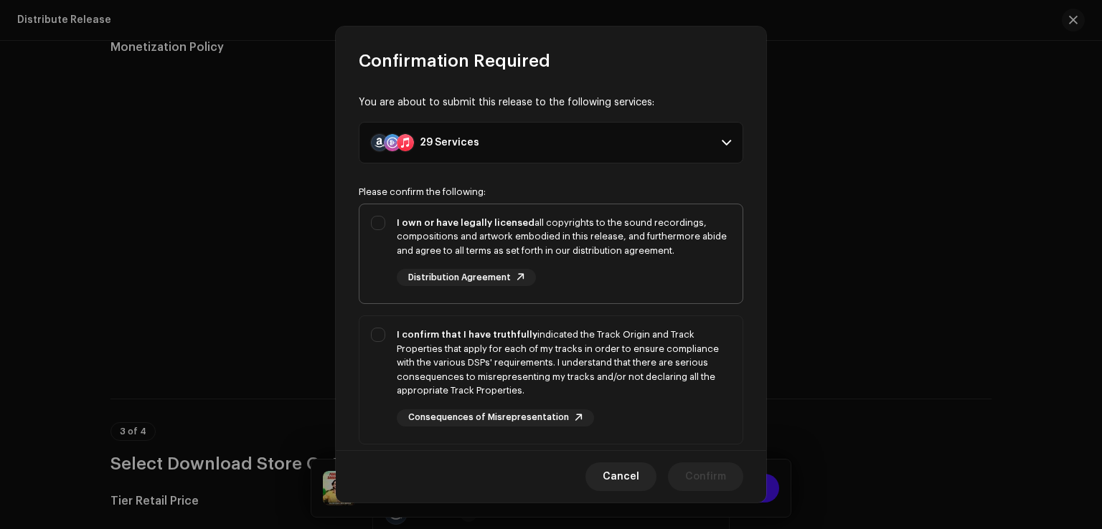
click at [393, 252] on div "I own or have legally licensed all copyrights to the sound recordings, composit…" at bounding box center [550, 251] width 383 height 94
checkbox input "true"
click at [391, 346] on div "I confirm that I have truthfully indicated the Track Origin and Track Propertie…" at bounding box center [550, 377] width 383 height 122
checkbox input "true"
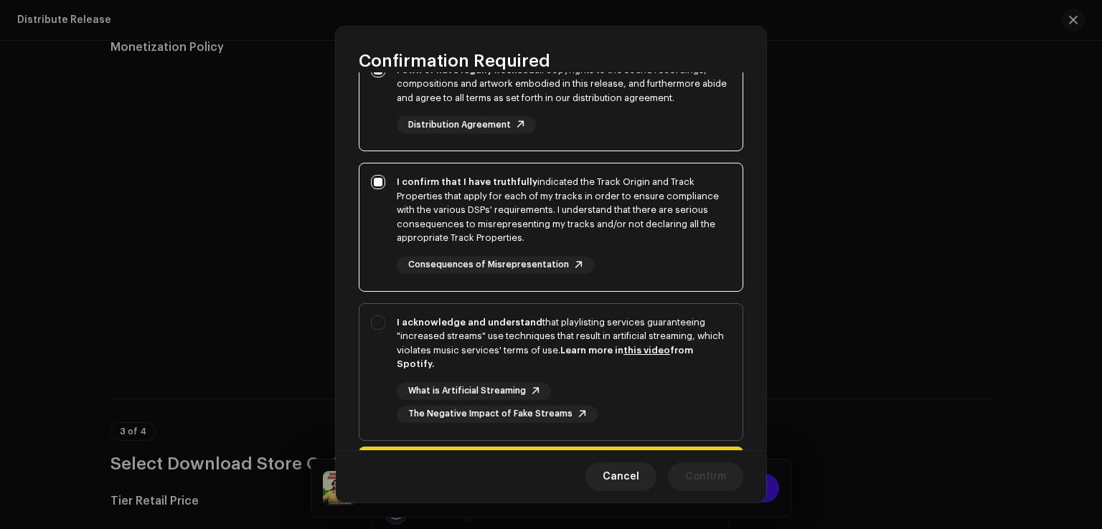
scroll to position [240, 0]
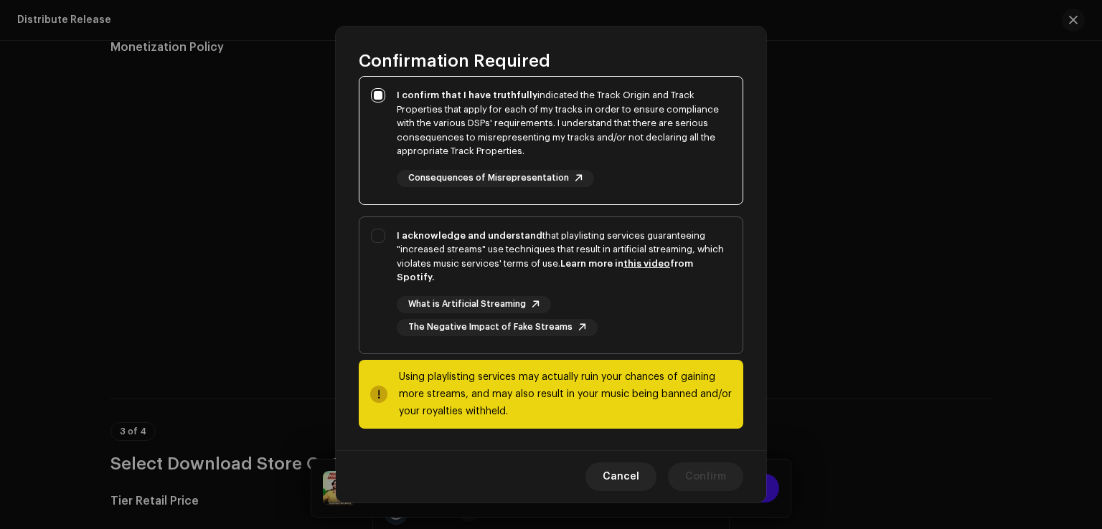
click at [391, 288] on div "I acknowledge and understand that playlisting services guaranteeing "increased …" at bounding box center [550, 282] width 383 height 131
checkbox input "true"
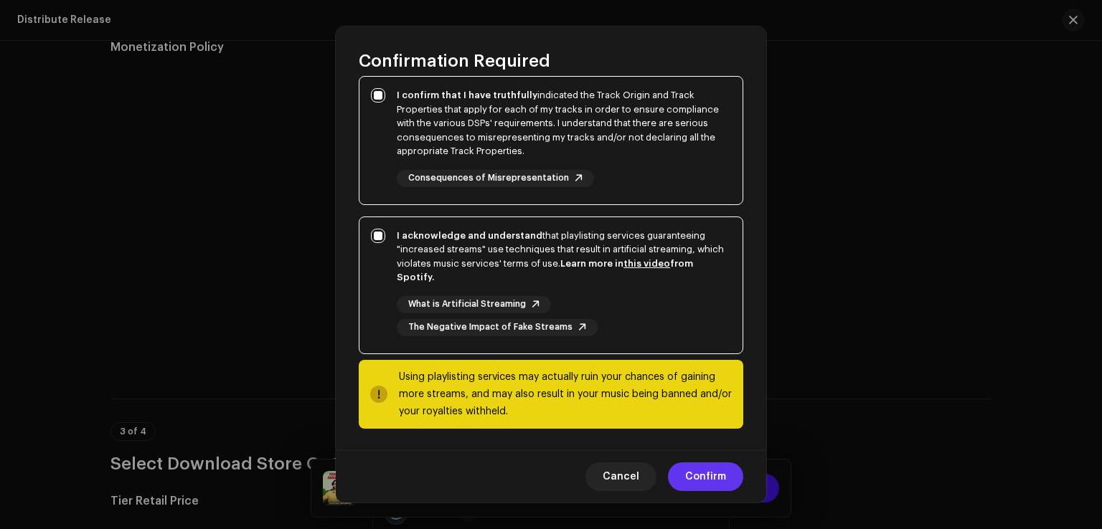
click at [714, 483] on span "Confirm" at bounding box center [705, 477] width 41 height 29
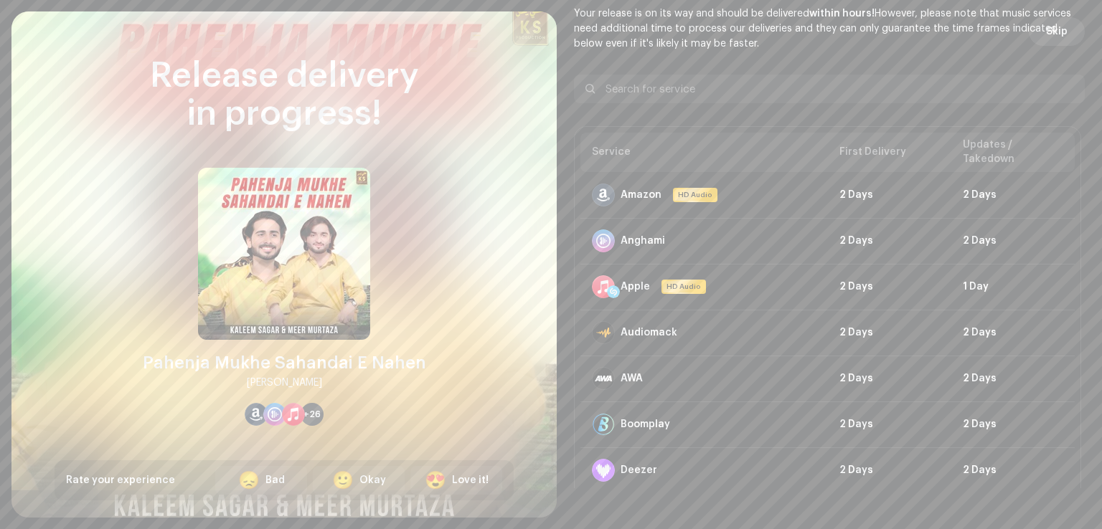
click at [1061, 32] on span "Skip" at bounding box center [1057, 31] width 22 height 29
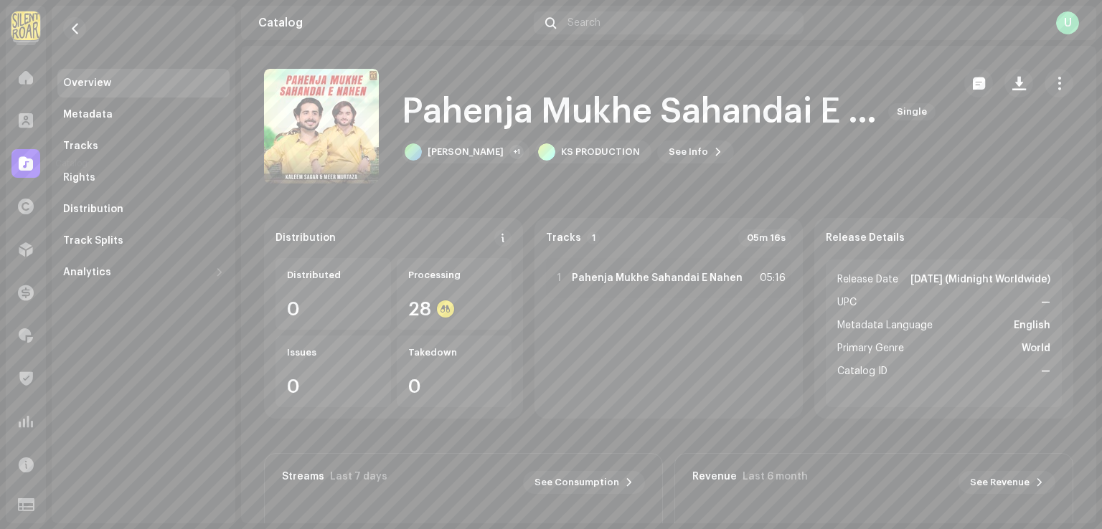
click at [37, 156] on div at bounding box center [25, 163] width 29 height 29
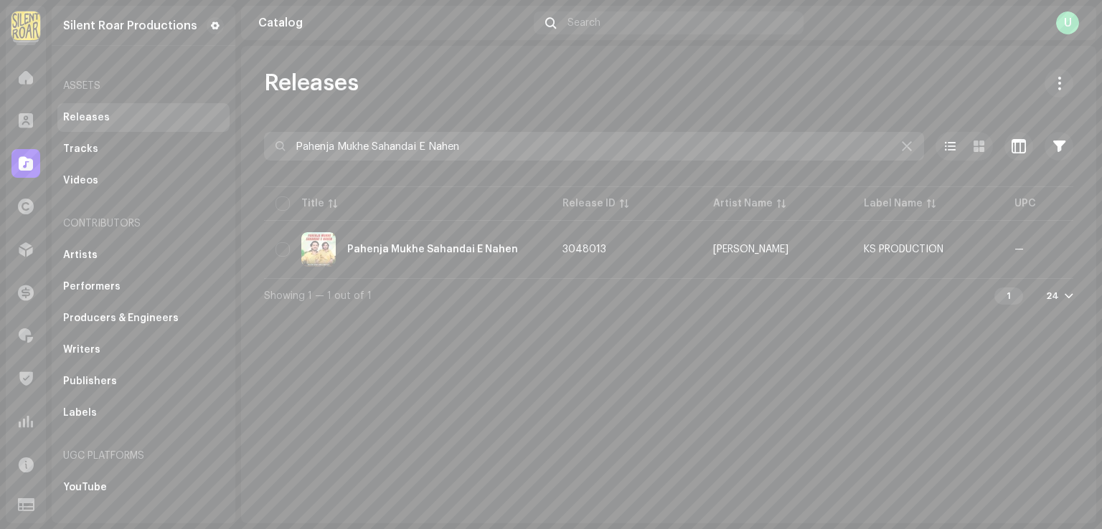
drag, startPoint x: 409, startPoint y: 156, endPoint x: 4, endPoint y: 159, distance: 404.5
click at [23, 156] on div "Silent Roar Productions Home Clients Catalog Rights Distribution Finance Royalt…" at bounding box center [551, 264] width 1102 height 529
paste input "Sarando Aahai Dadho Toty Moty Zamano Yaar"
type input "Sarando Aahai Dadho Toty Moty Zamano Yaar"
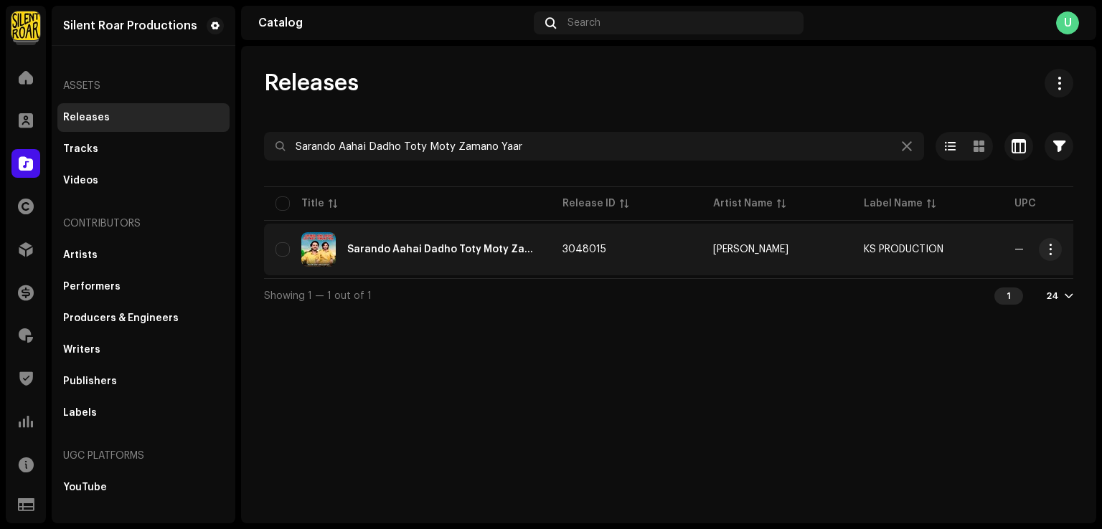
click at [488, 252] on div "Sarando Aahai Dadho Toty Moty Zamano Yaar" at bounding box center [443, 250] width 192 height 10
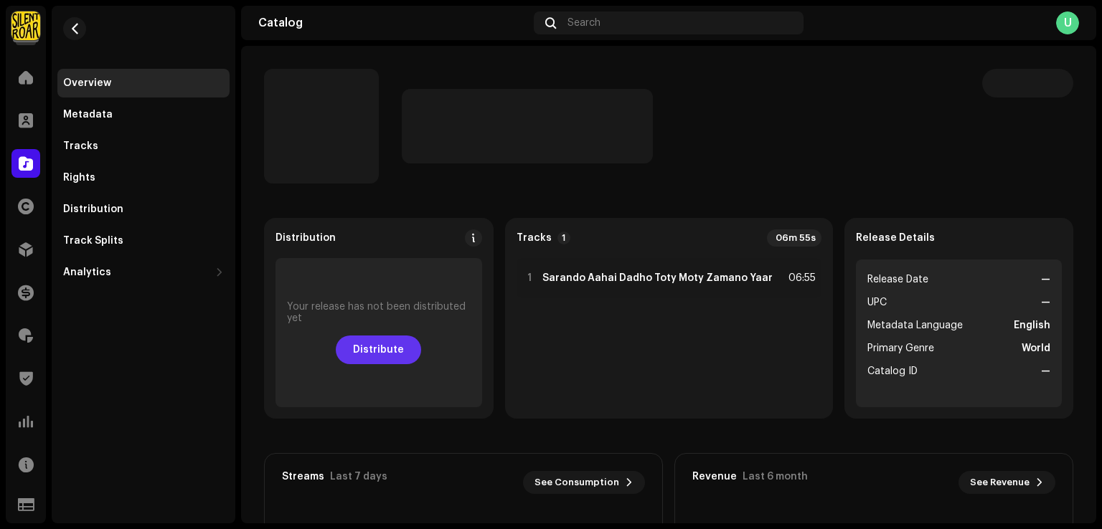
click at [394, 339] on span "Distribute" at bounding box center [378, 350] width 51 height 29
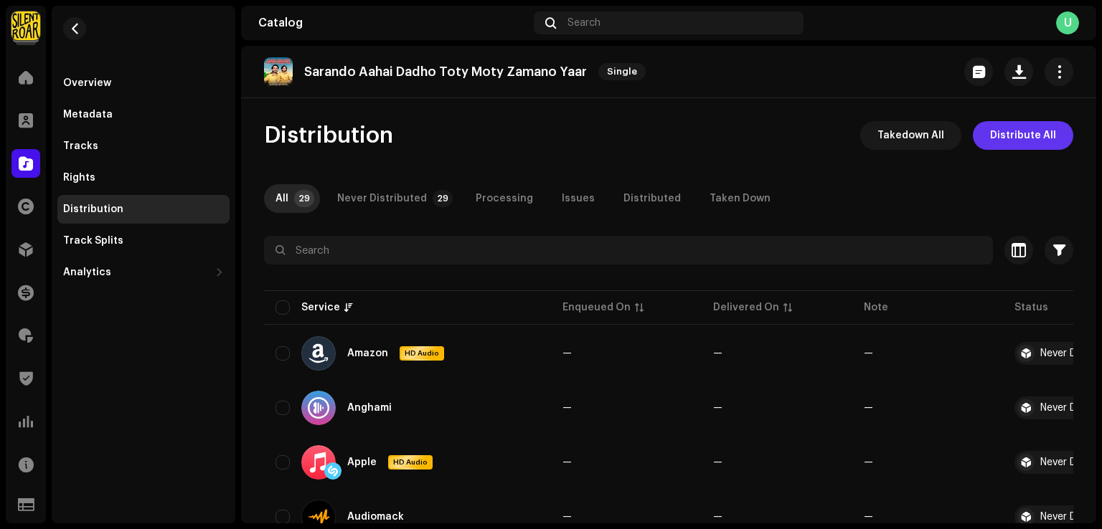
click at [1018, 133] on span "Distribute All" at bounding box center [1023, 135] width 66 height 29
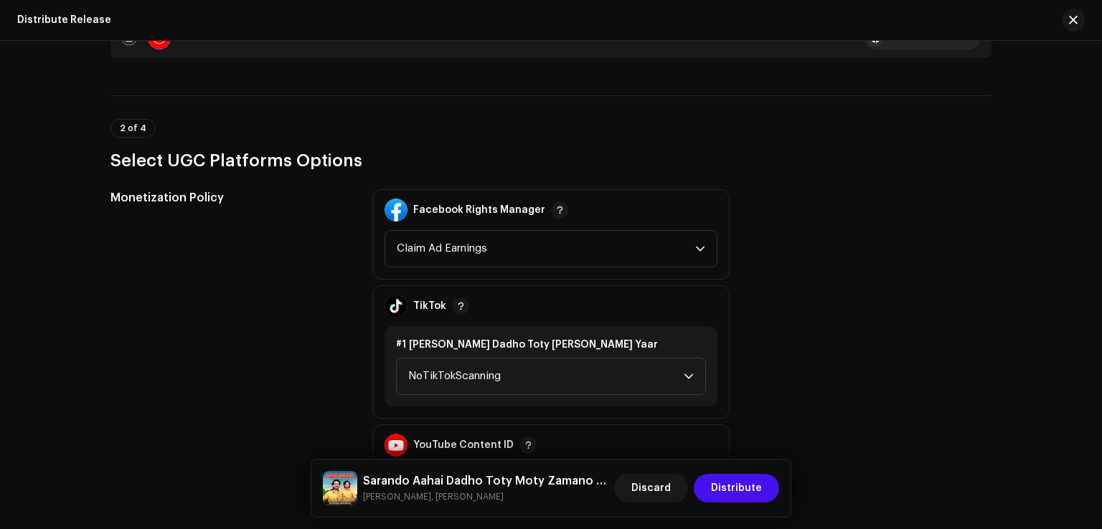
scroll to position [1721, 0]
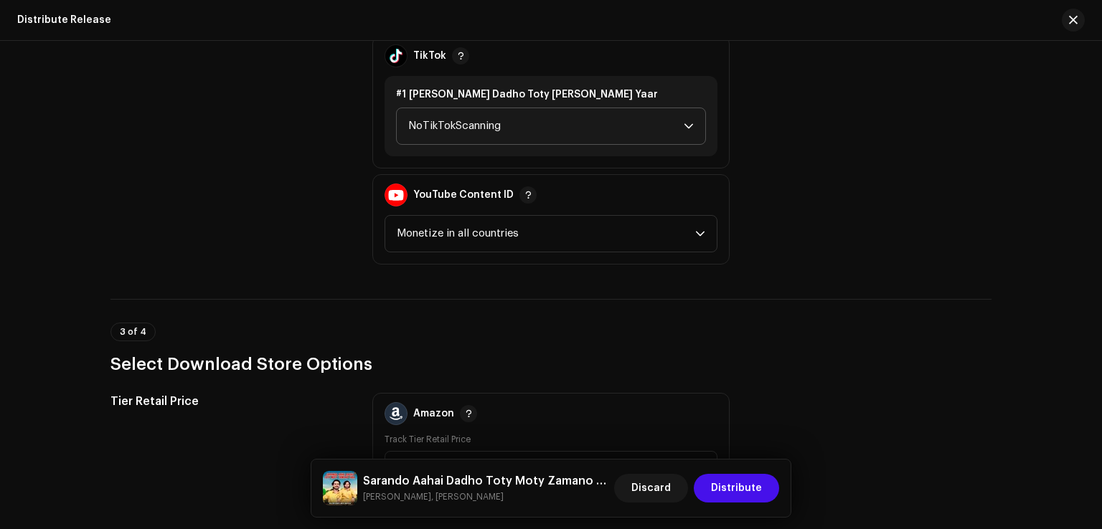
click at [456, 117] on span "NoTikTokScanning" at bounding box center [545, 126] width 275 height 36
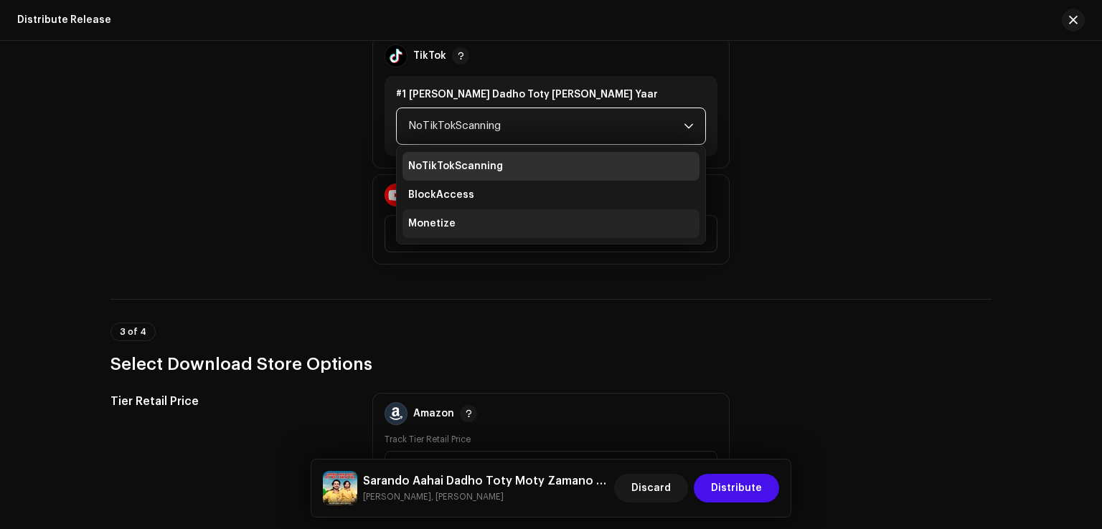
click at [432, 227] on span "Monetize" at bounding box center [431, 224] width 47 height 14
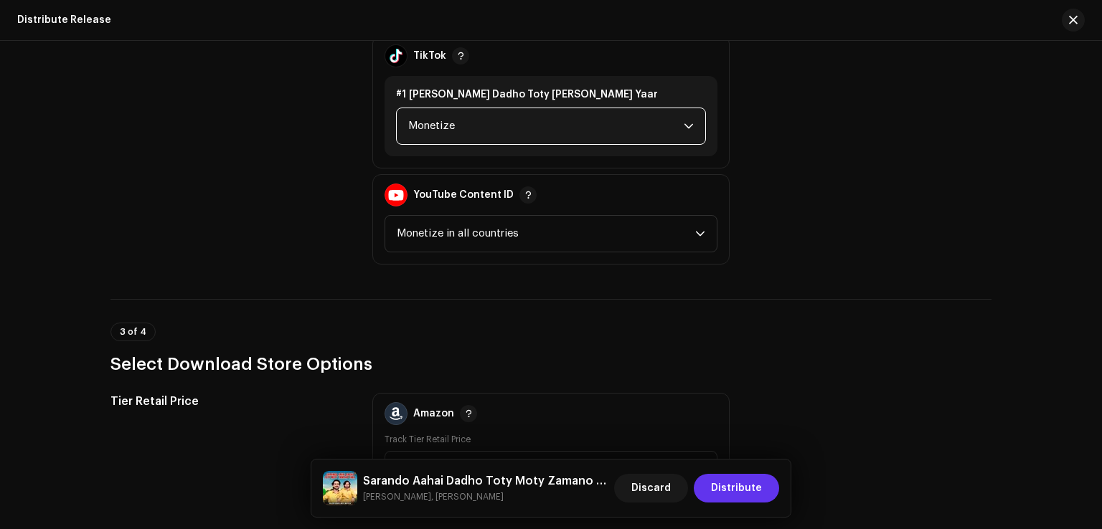
click at [741, 487] on span "Distribute" at bounding box center [736, 488] width 51 height 29
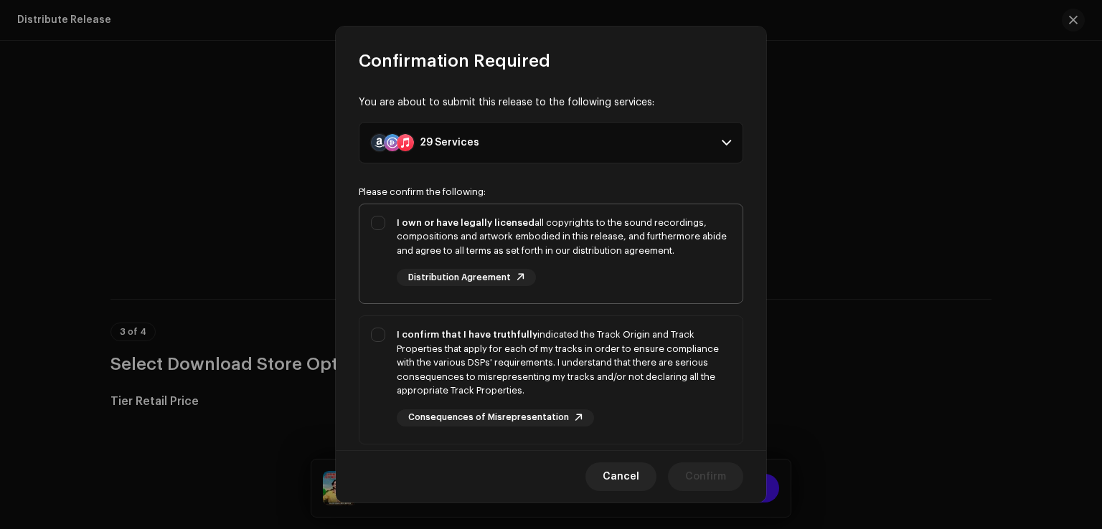
click at [384, 247] on div "I own or have legally licensed all copyrights to the sound recordings, composit…" at bounding box center [550, 251] width 383 height 94
checkbox input "true"
click at [384, 345] on div "I confirm that I have truthfully indicated the Track Origin and Track Propertie…" at bounding box center [550, 377] width 383 height 122
checkbox input "true"
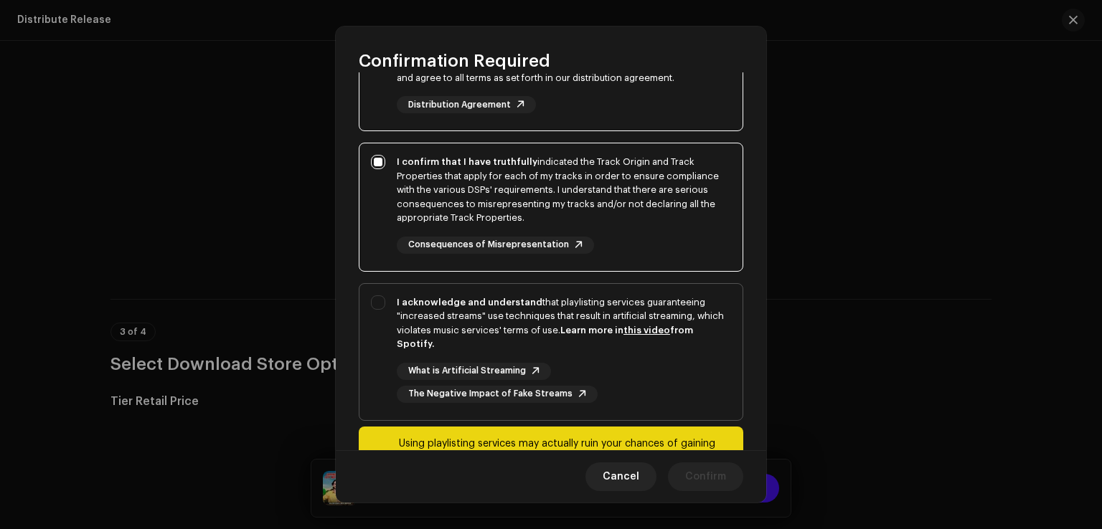
scroll to position [240, 0]
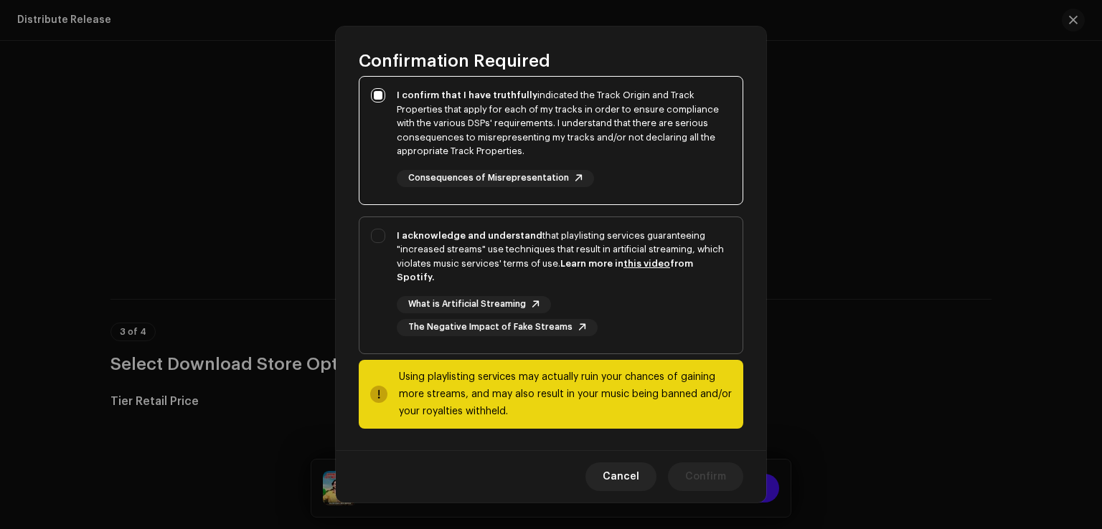
click at [384, 290] on div "I acknowledge and understand that playlisting services guaranteeing "increased …" at bounding box center [550, 282] width 383 height 131
checkbox input "true"
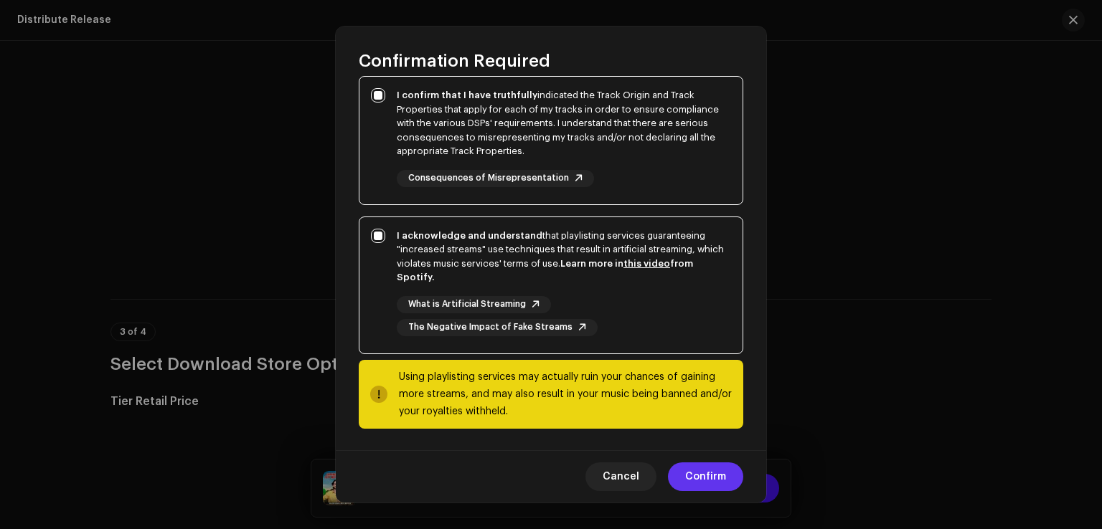
click at [706, 477] on span "Confirm" at bounding box center [705, 477] width 41 height 29
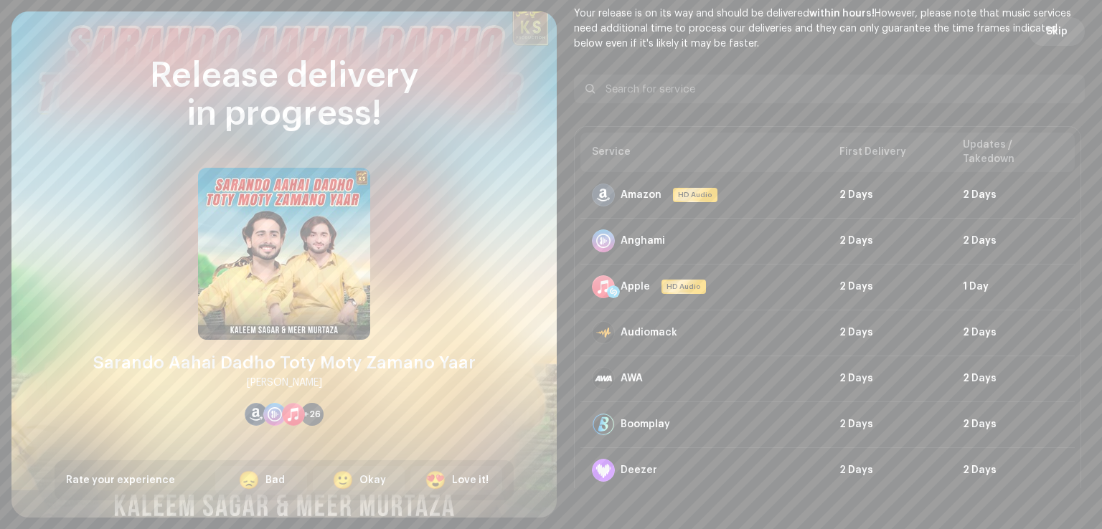
click at [1046, 37] on span "Skip" at bounding box center [1057, 31] width 22 height 29
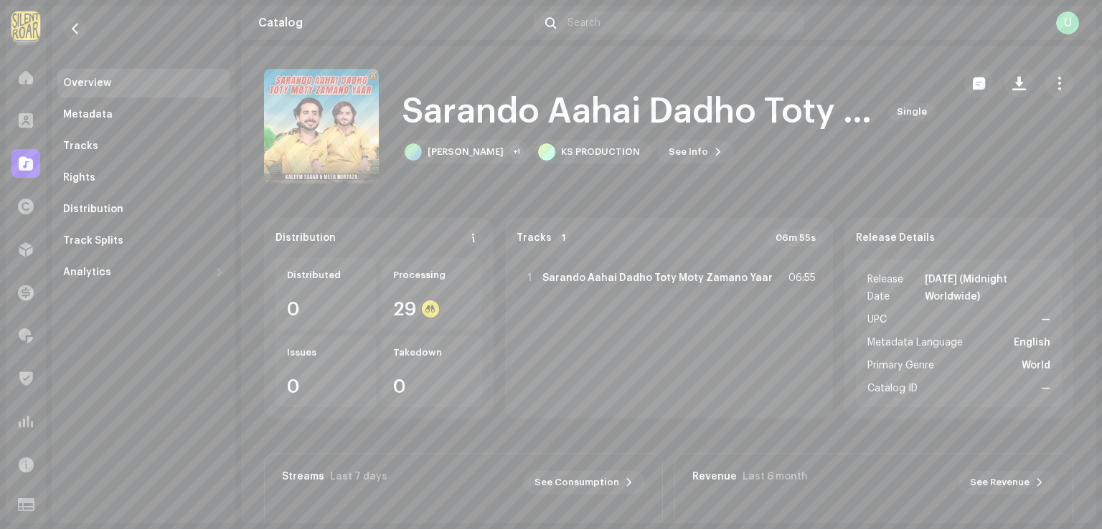
click at [21, 178] on div "Catalog" at bounding box center [26, 163] width 40 height 40
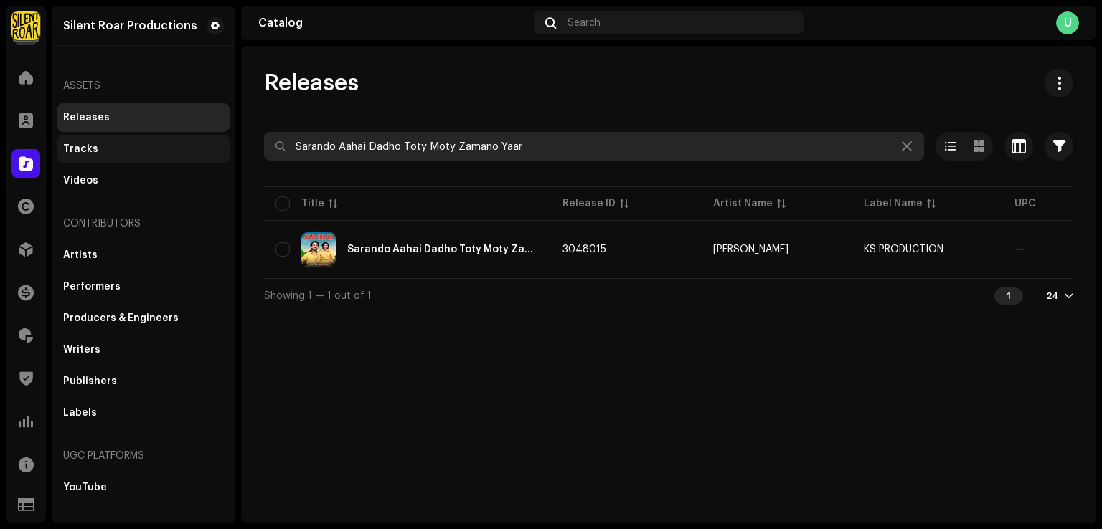
drag, startPoint x: 533, startPoint y: 151, endPoint x: 88, endPoint y: 153, distance: 444.7
click at [88, 153] on div "Silent Roar Productions Home Clients Catalog Rights Distribution Finance Royalt…" at bounding box center [551, 264] width 1102 height 529
paste input "Tuhnjo Das Cha Aa Waiyo"
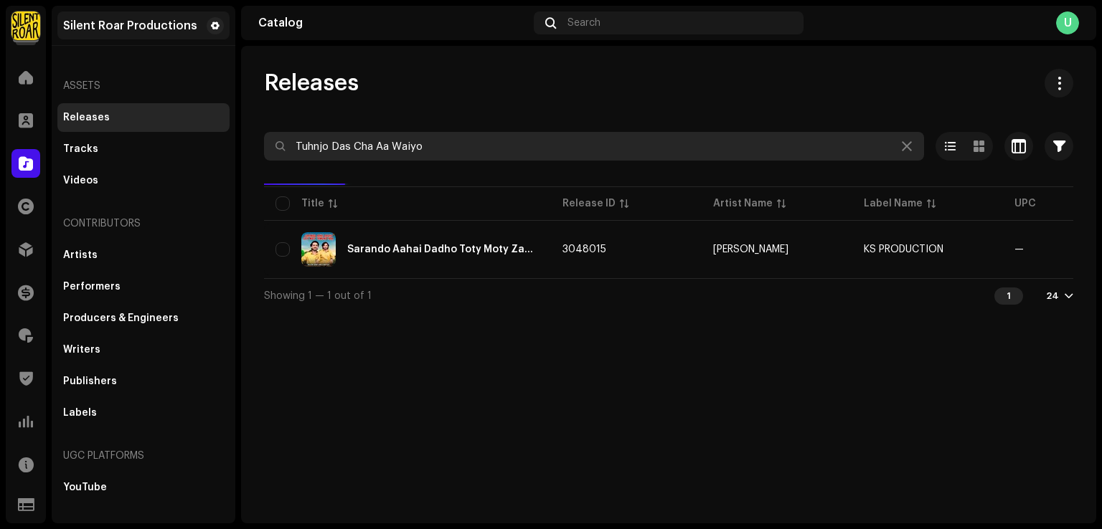
type input "Tuhnjo Das Cha Aa Waiyo"
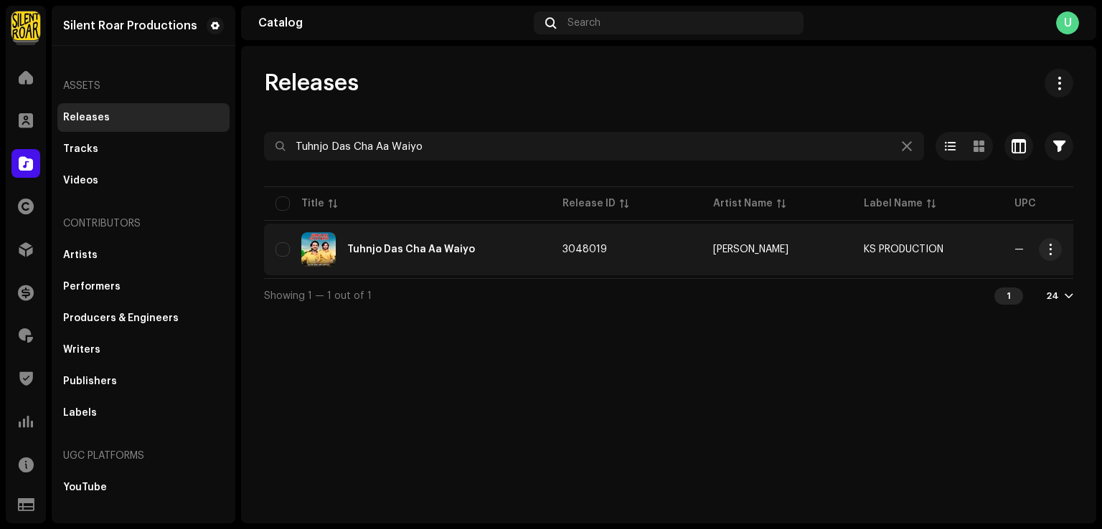
click at [427, 257] on div "Tuhnjo Das Cha Aa Waiyo" at bounding box center [407, 249] width 264 height 34
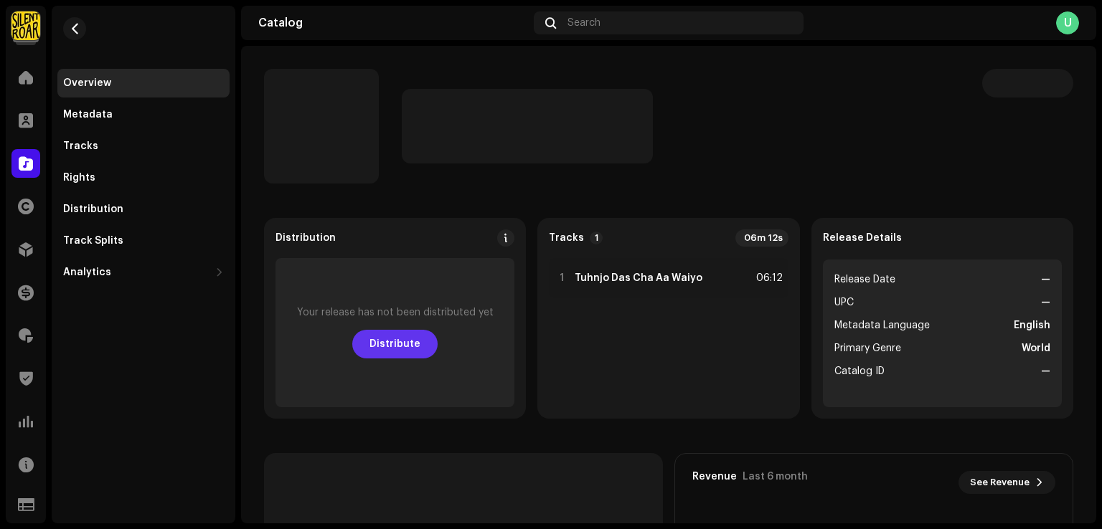
click at [391, 354] on span "Distribute" at bounding box center [394, 344] width 51 height 29
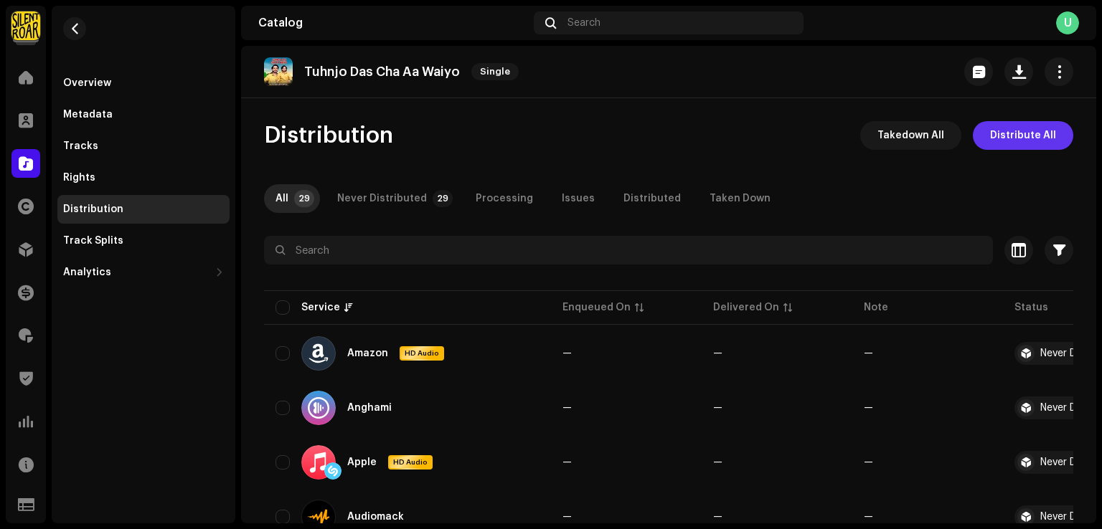
click at [1020, 141] on span "Distribute All" at bounding box center [1023, 135] width 66 height 29
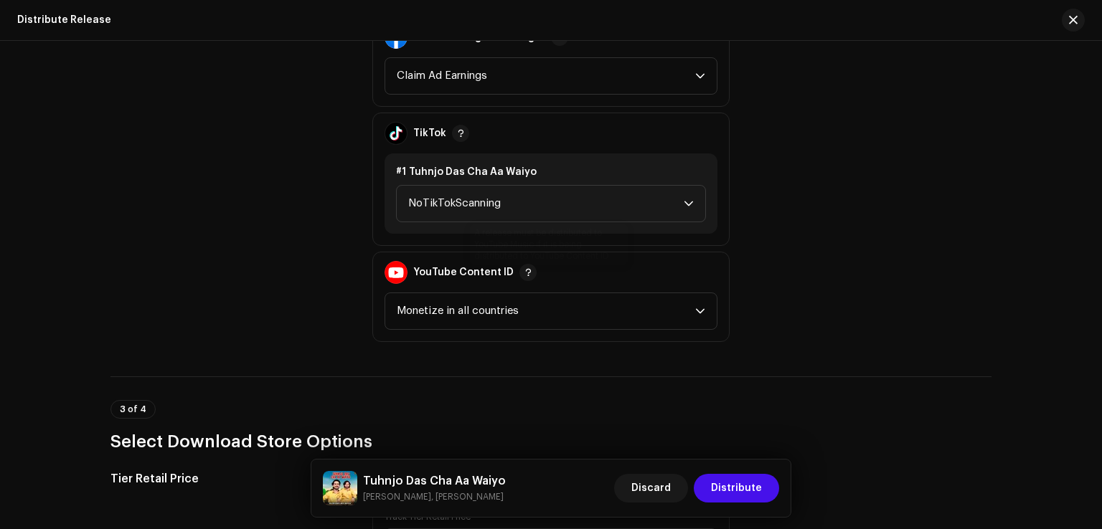
scroll to position [1721, 0]
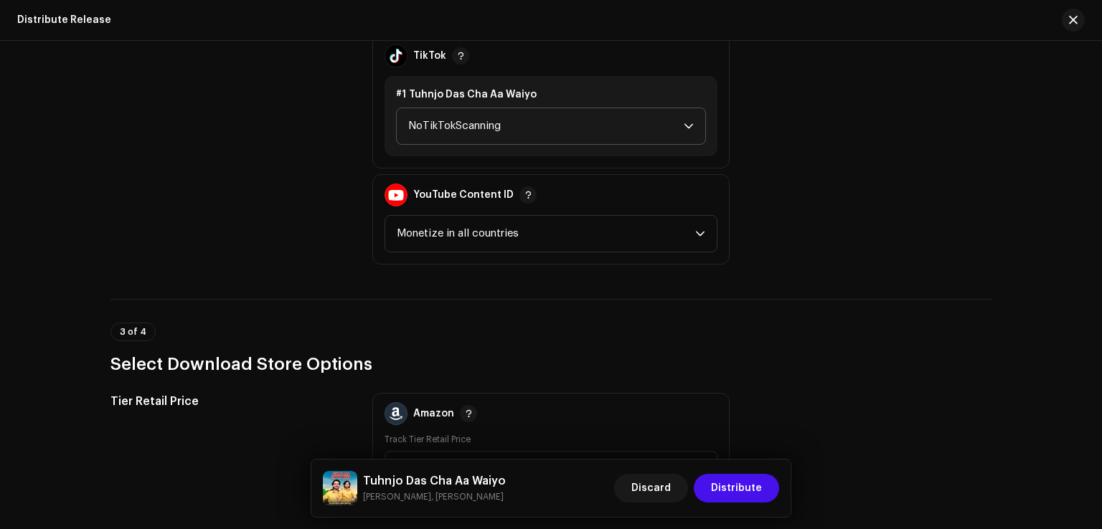
click at [476, 116] on span "NoTikTokScanning" at bounding box center [545, 126] width 275 height 36
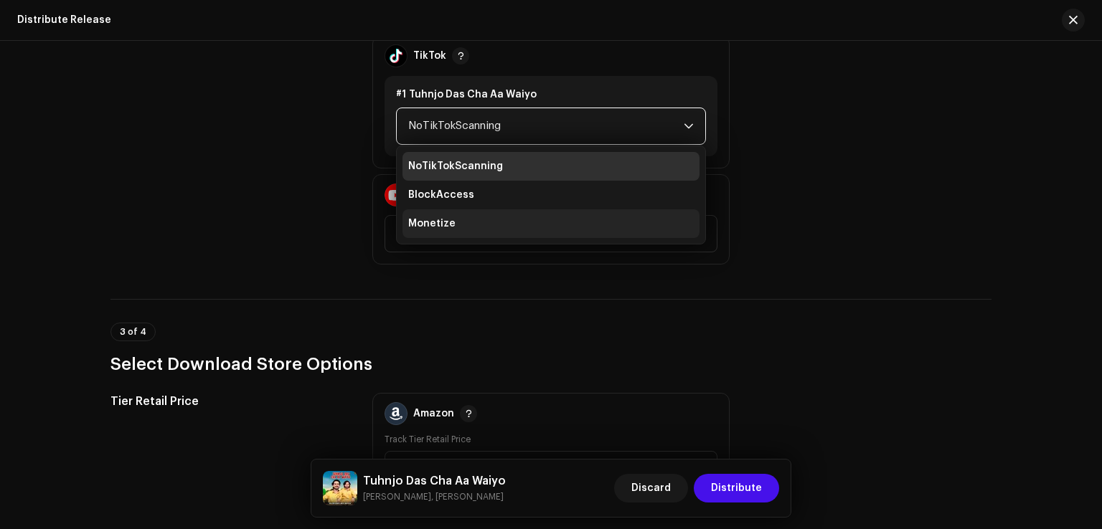
click at [458, 219] on li "Monetize" at bounding box center [550, 223] width 297 height 29
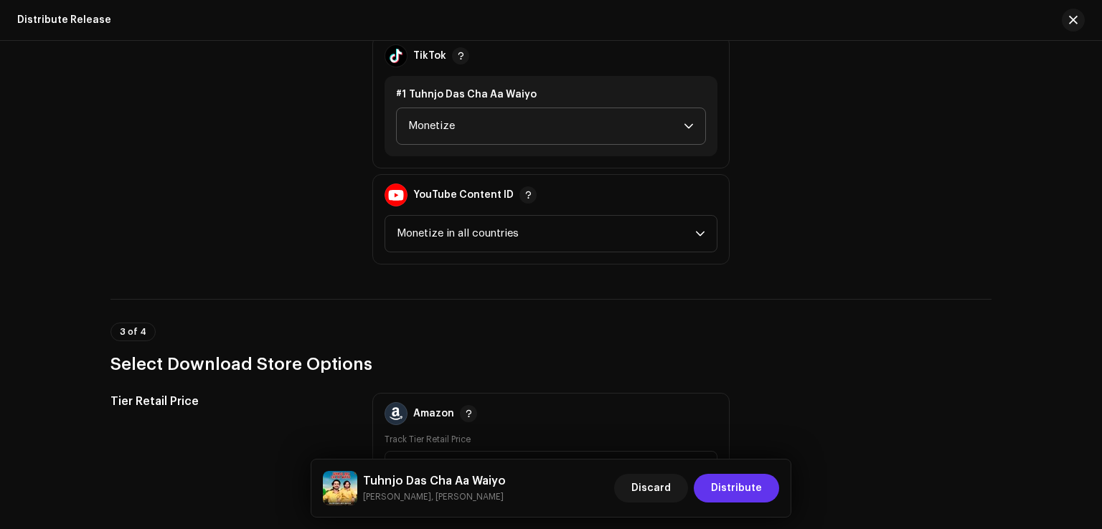
click at [734, 493] on span "Distribute" at bounding box center [736, 488] width 51 height 29
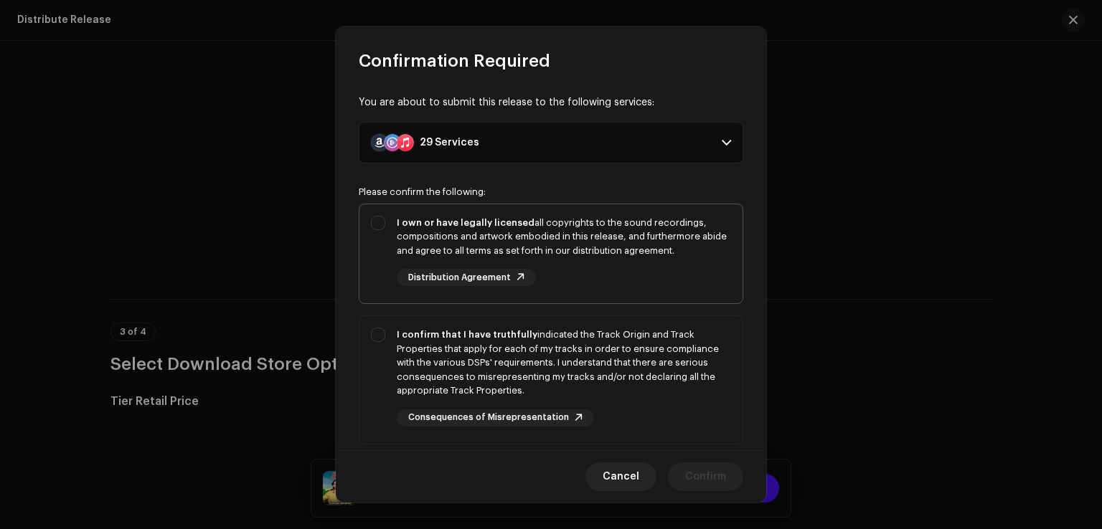
click at [391, 230] on div "I own or have legally licensed all copyrights to the sound recordings, composit…" at bounding box center [550, 251] width 383 height 94
checkbox input "true"
click at [379, 356] on div "I confirm that I have truthfully indicated the Track Origin and Track Propertie…" at bounding box center [550, 377] width 383 height 122
checkbox input "true"
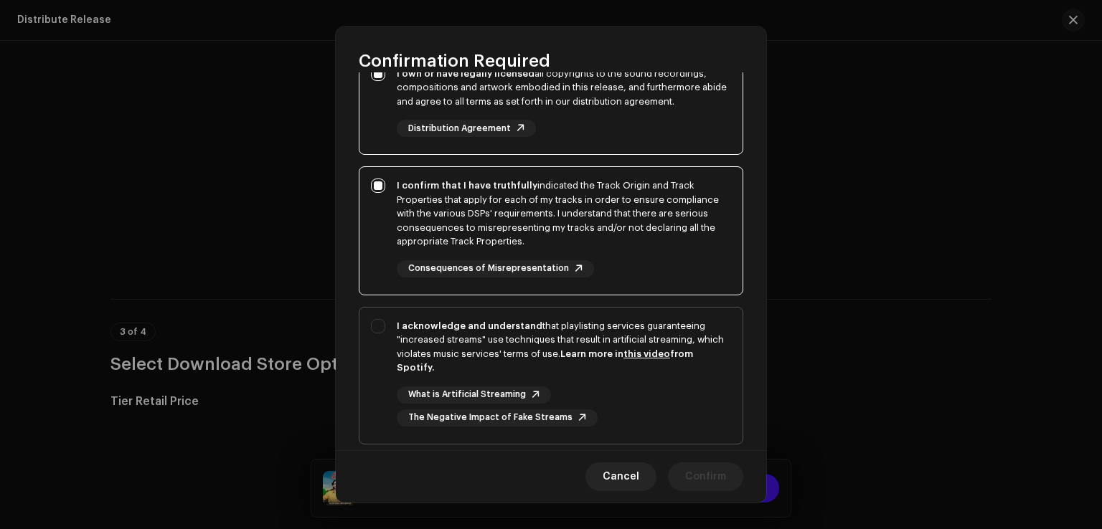
scroll to position [240, 0]
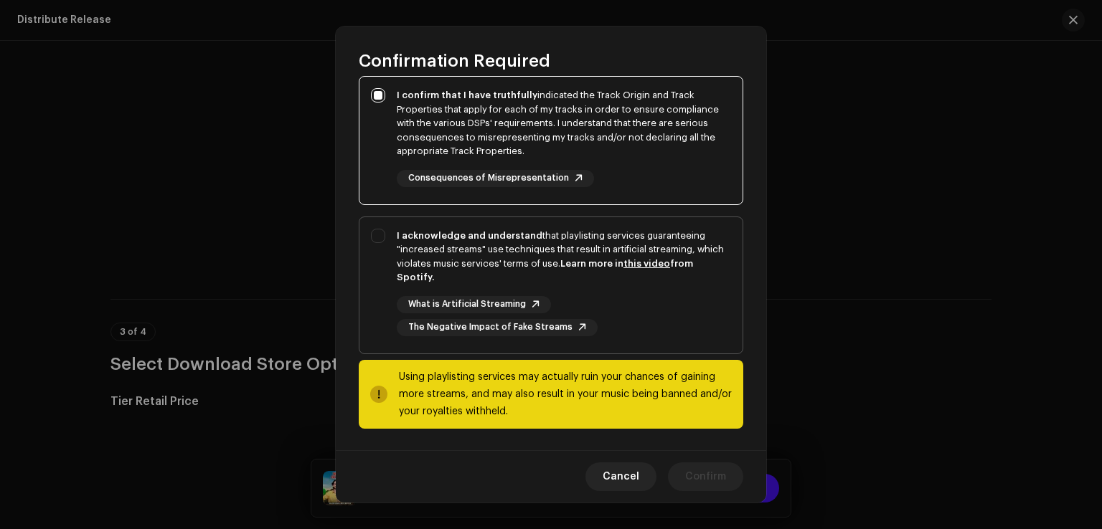
click at [382, 338] on div "I acknowledge and understand that playlisting services guaranteeing "increased …" at bounding box center [550, 282] width 383 height 131
checkbox input "true"
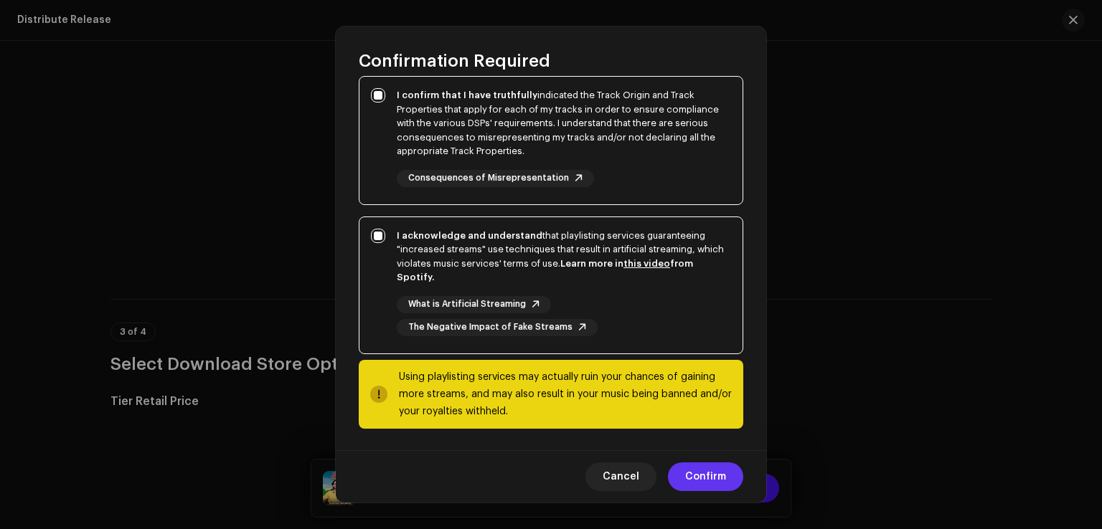
click at [696, 468] on span "Confirm" at bounding box center [705, 477] width 41 height 29
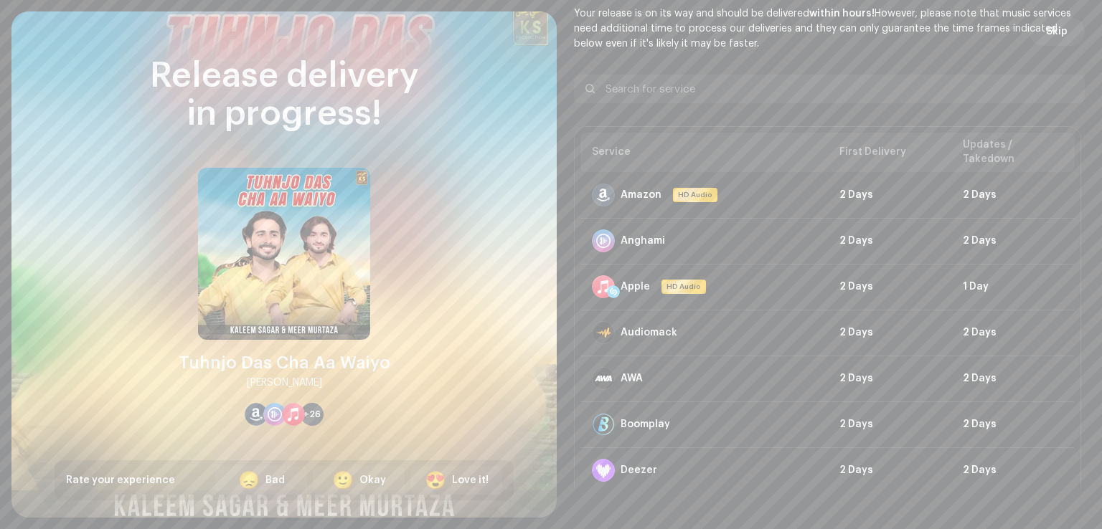
click at [1047, 16] on p "Your release is on its way and should be delivered within hours! However, pleas…" at bounding box center [829, 28] width 511 height 45
click at [1047, 25] on span "Skip" at bounding box center [1057, 31] width 22 height 29
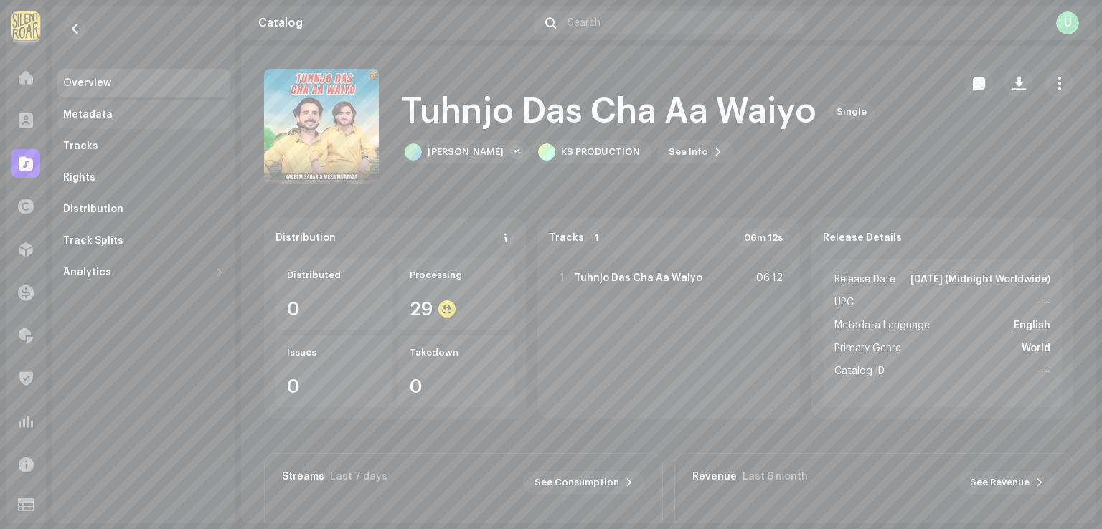
click at [123, 114] on div "Metadata" at bounding box center [143, 114] width 161 height 11
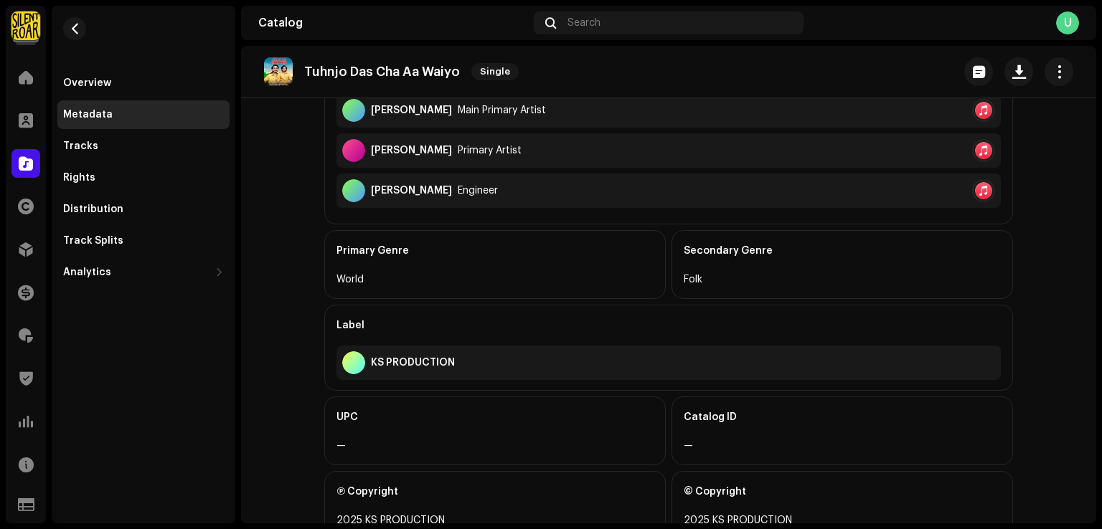
scroll to position [479, 0]
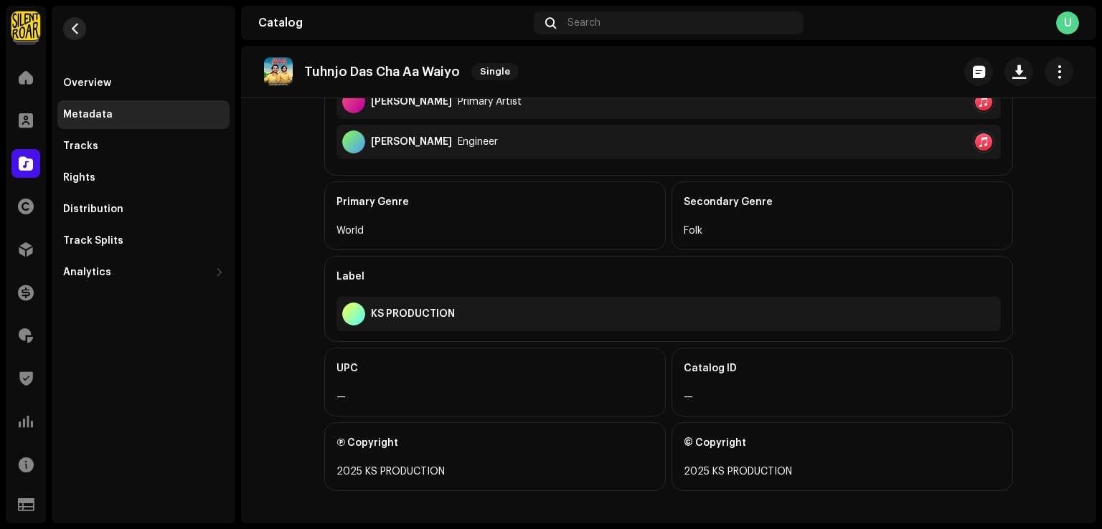
click at [69, 35] on button "button" at bounding box center [74, 28] width 23 height 23
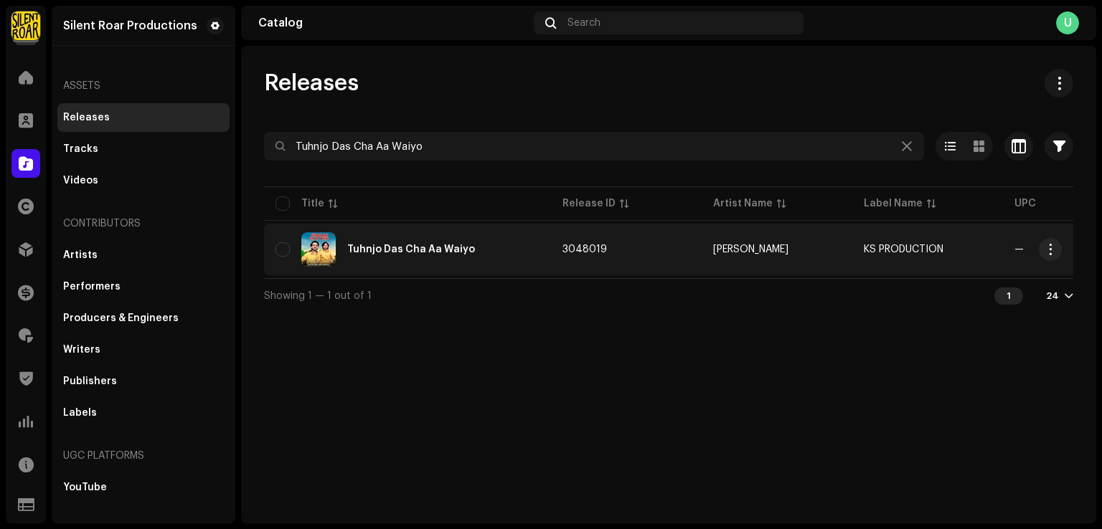
click at [423, 260] on div "Tuhnjo Das Cha Aa Waiyo" at bounding box center [407, 249] width 264 height 34
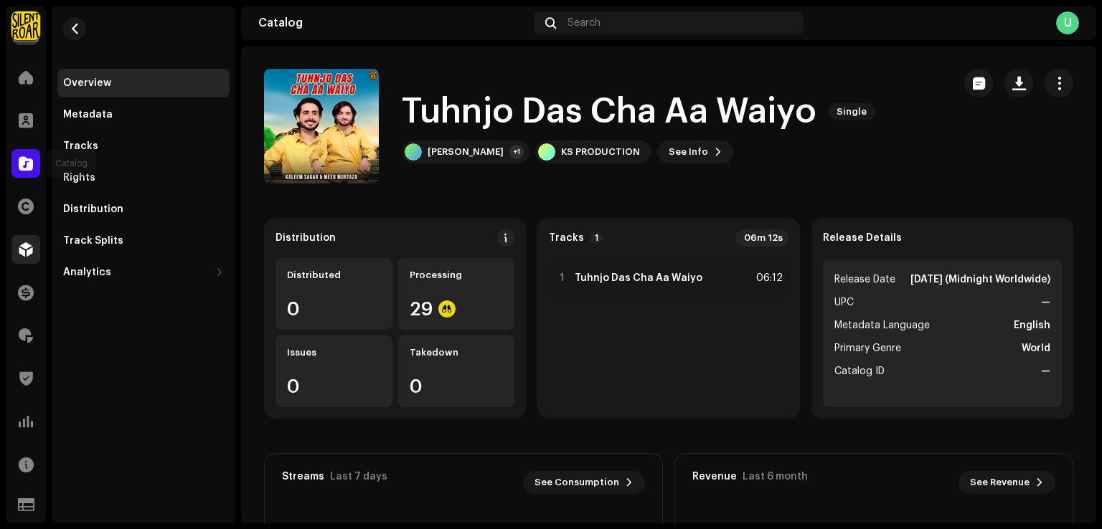
click at [22, 169] on span at bounding box center [26, 163] width 14 height 11
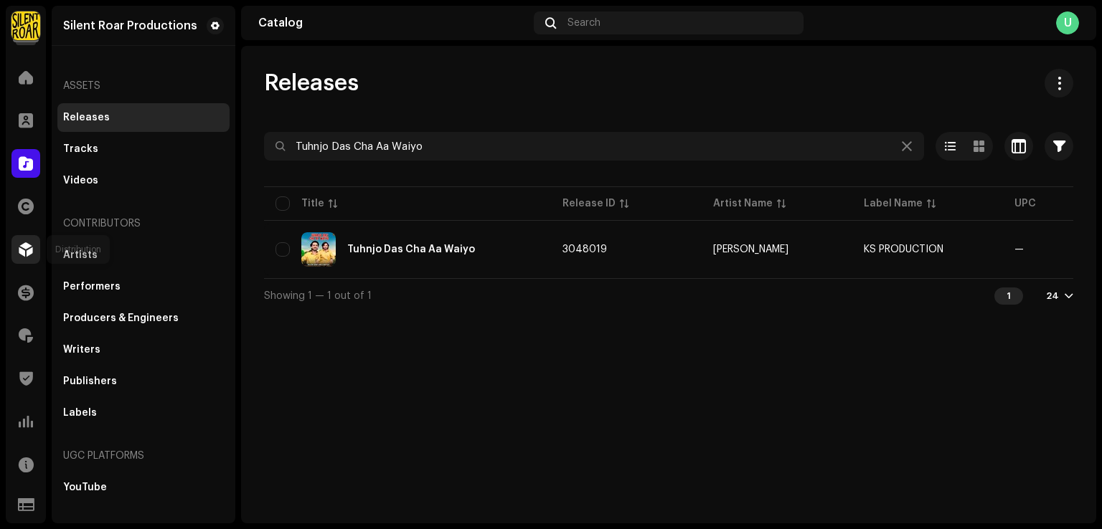
click at [26, 263] on div at bounding box center [25, 249] width 29 height 29
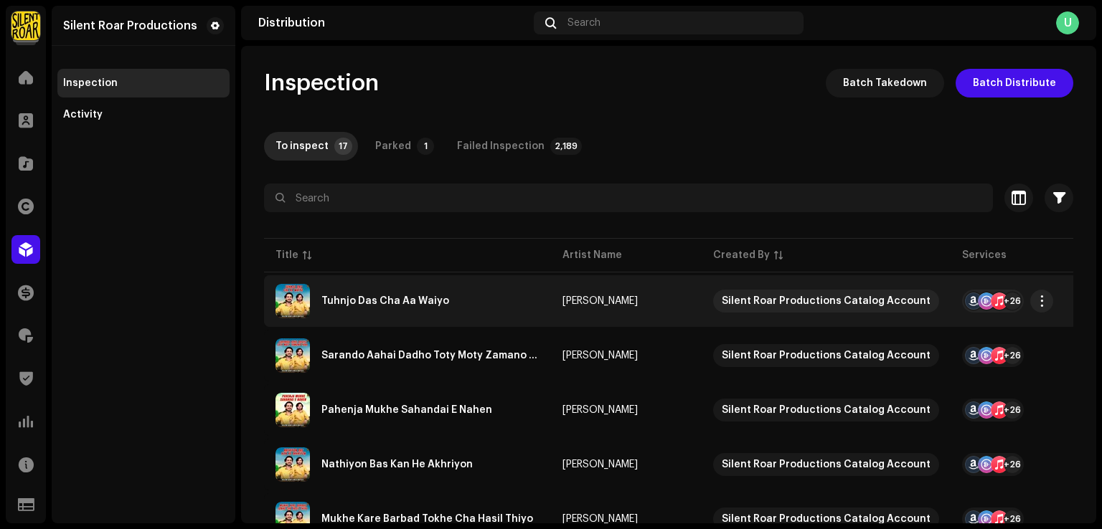
click at [415, 311] on div "Tuhnjo Das Cha Aa Waiyo" at bounding box center [407, 301] width 264 height 34
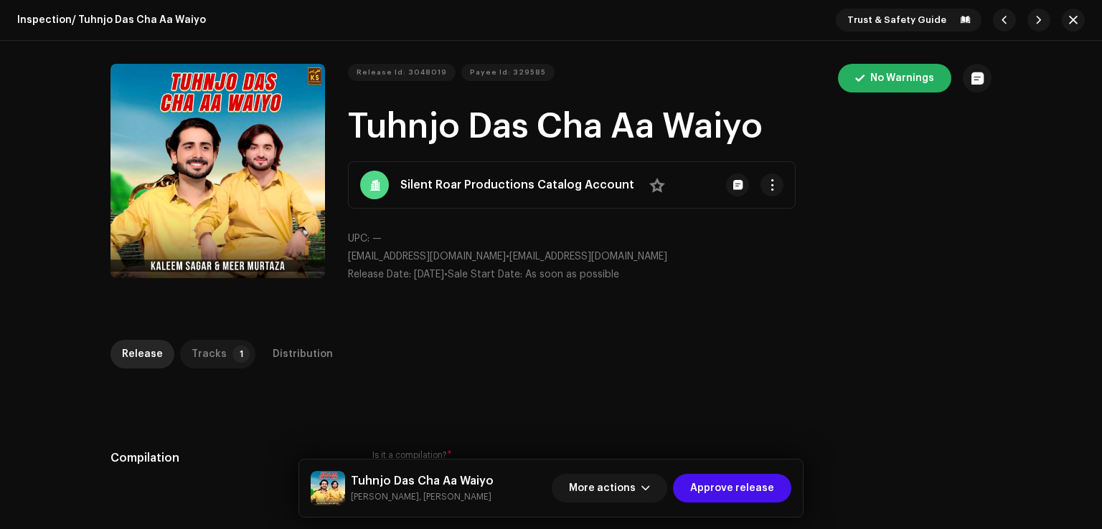
click at [207, 351] on div "Tracks" at bounding box center [208, 354] width 35 height 29
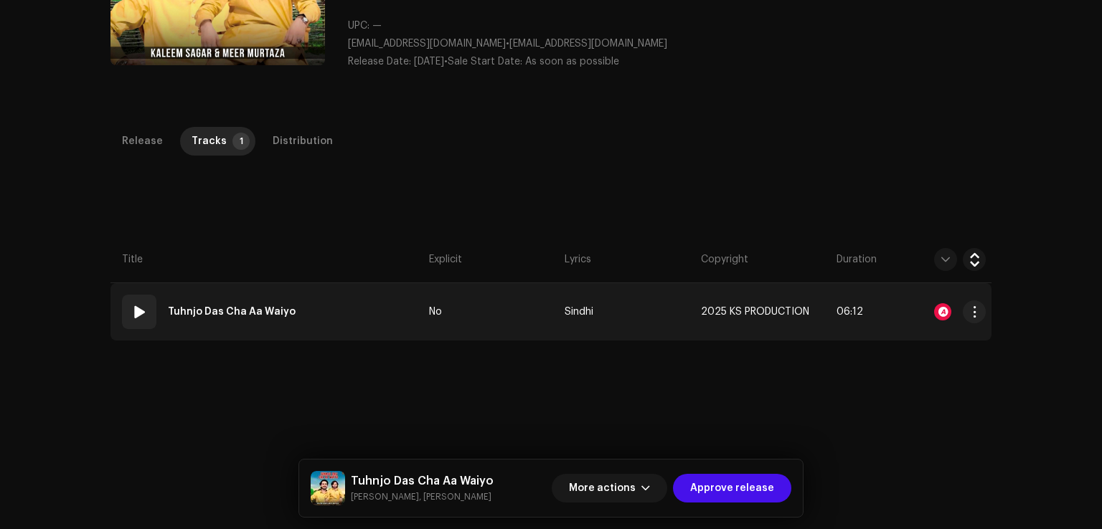
scroll to position [287, 0]
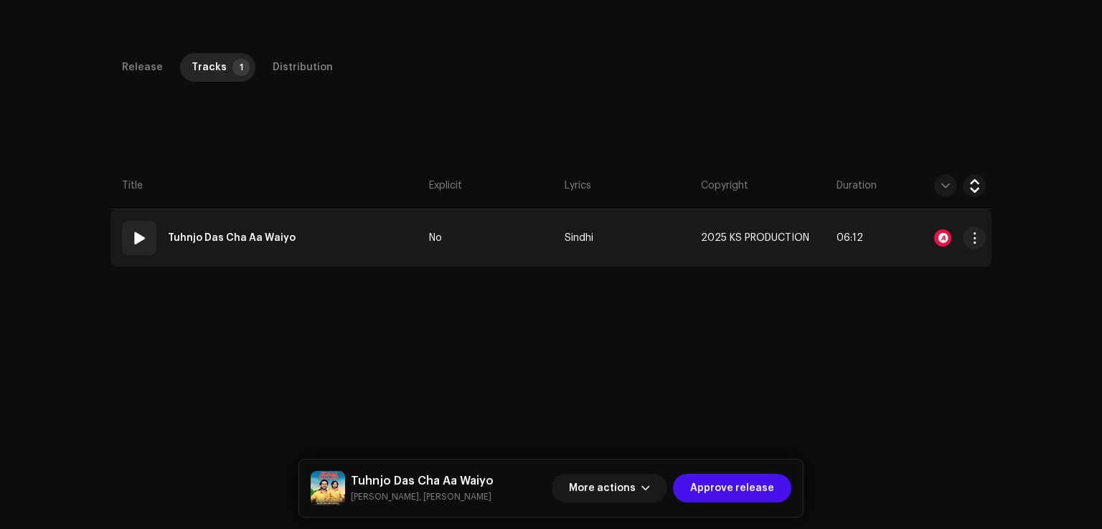
click at [385, 245] on td "01 Tuhnjo Das Cha Aa Waiyo" at bounding box center [266, 237] width 313 height 57
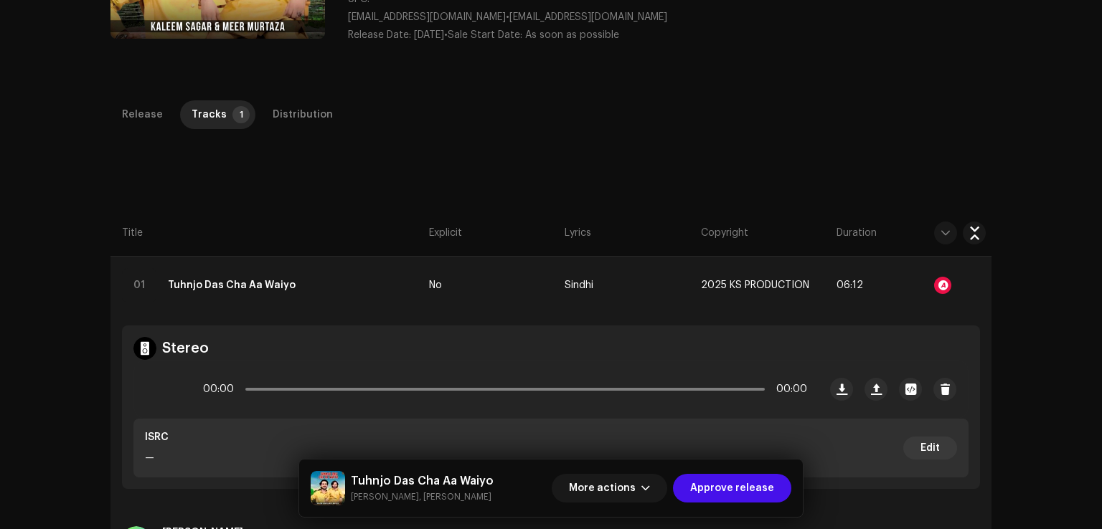
scroll to position [0, 0]
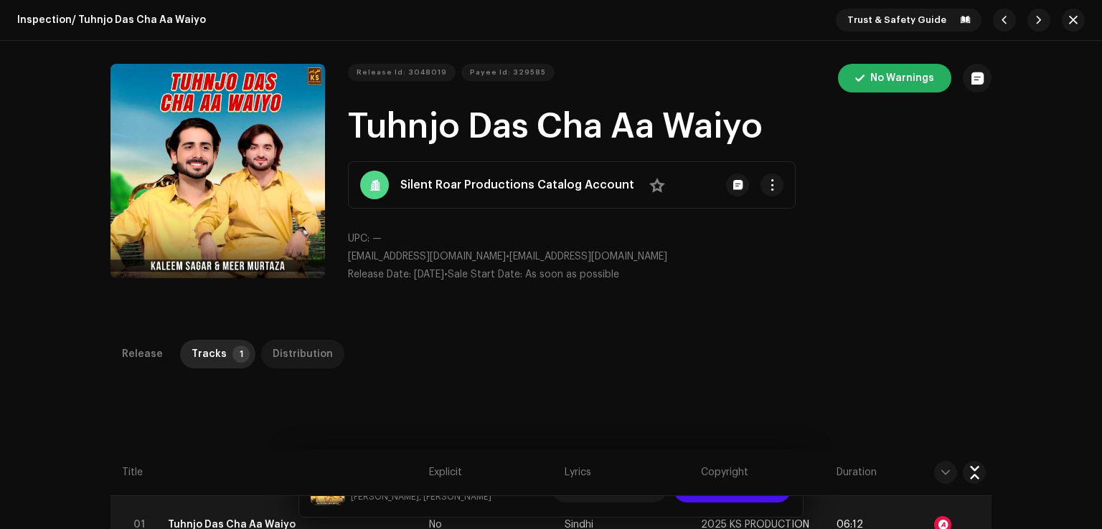
click at [302, 358] on div "Distribution" at bounding box center [303, 354] width 60 height 29
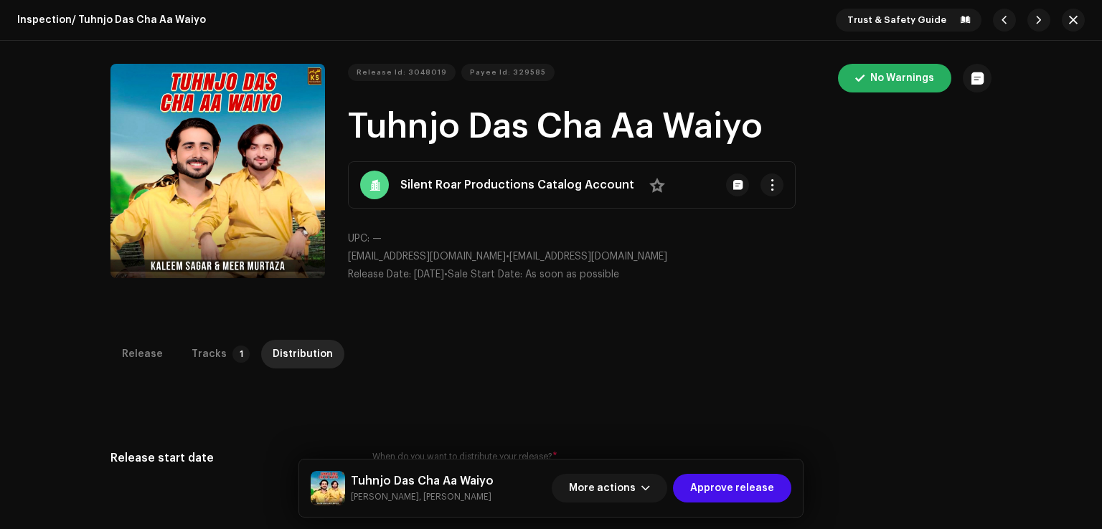
scroll to position [359, 0]
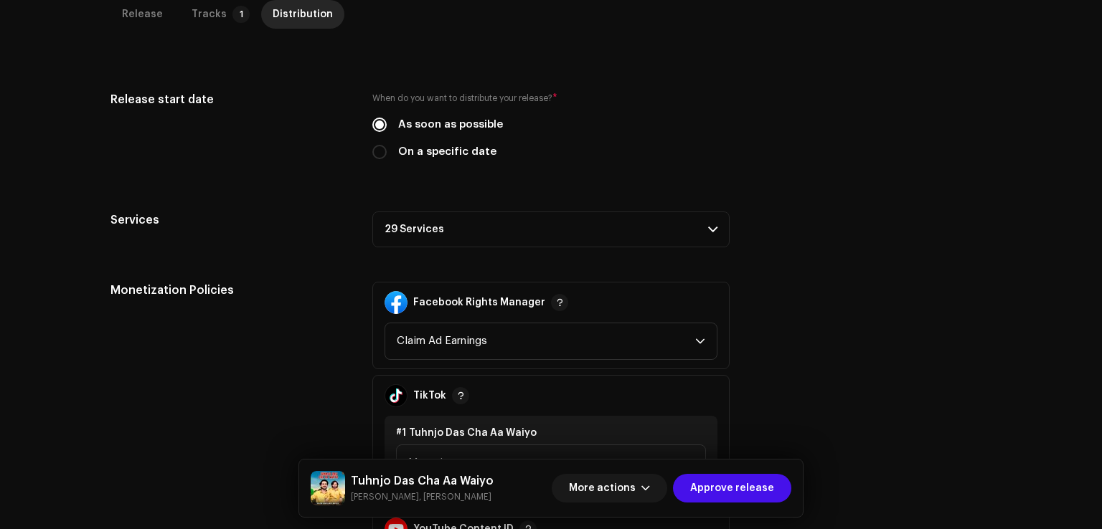
click at [450, 239] on p-accordion-header "29 Services" at bounding box center [550, 230] width 357 height 36
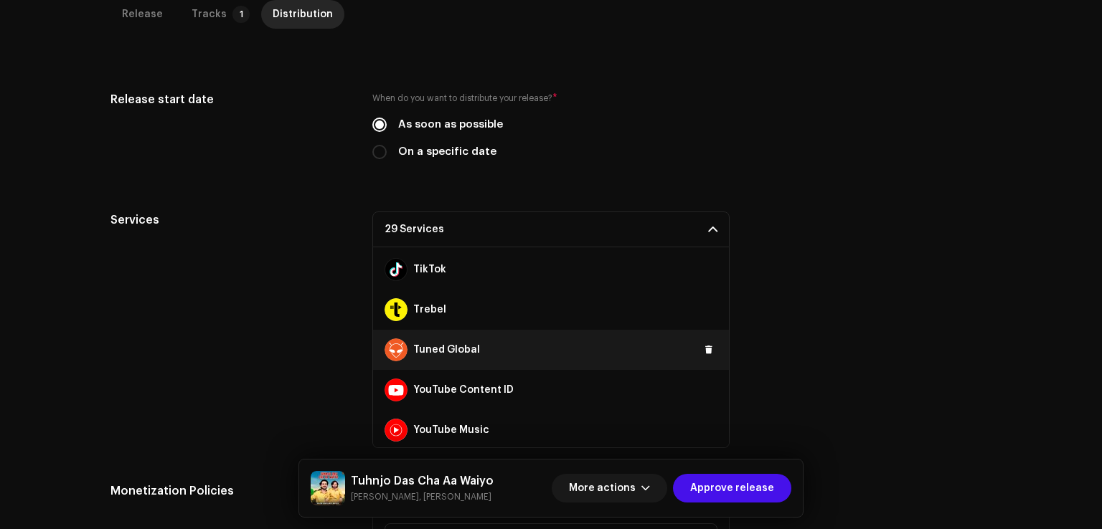
scroll to position [964, 0]
click at [704, 347] on span at bounding box center [708, 347] width 9 height 11
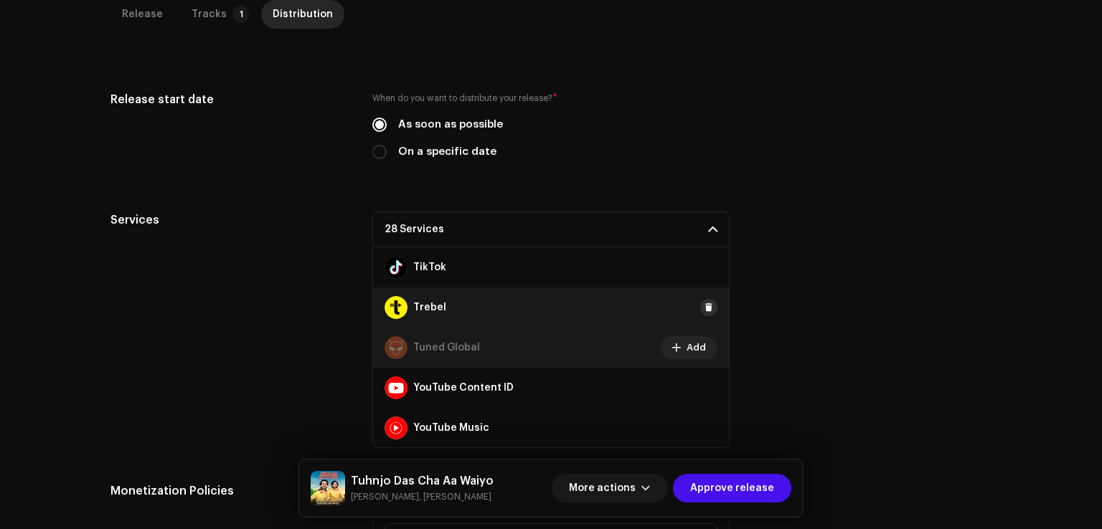
click at [704, 302] on span at bounding box center [708, 307] width 9 height 11
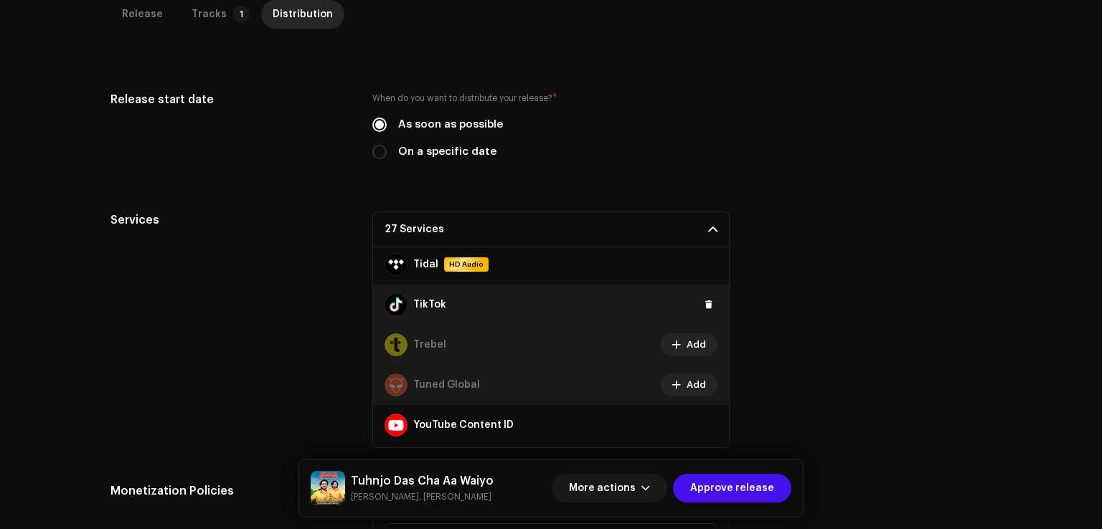
scroll to position [892, 0]
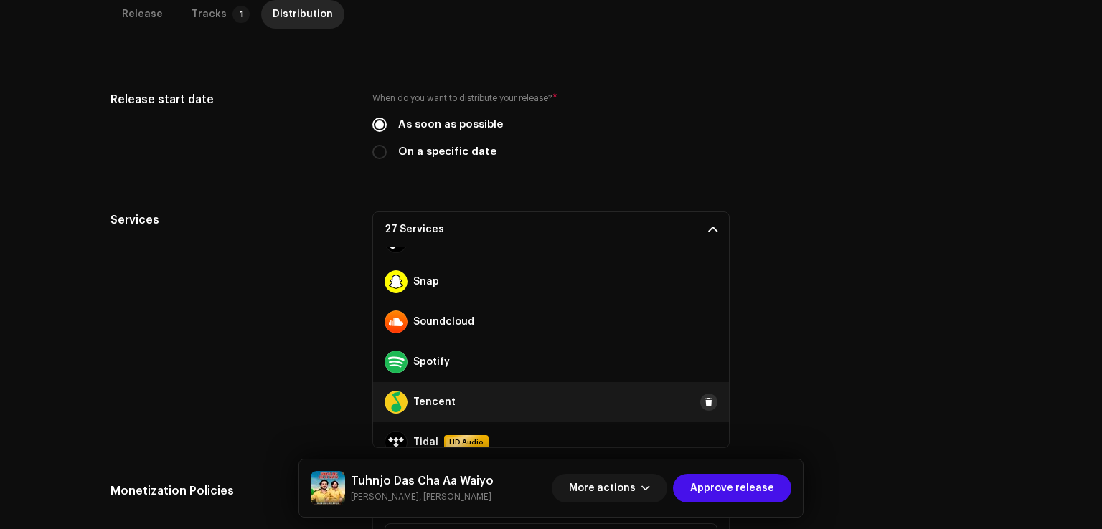
click at [702, 407] on button at bounding box center [708, 402] width 17 height 17
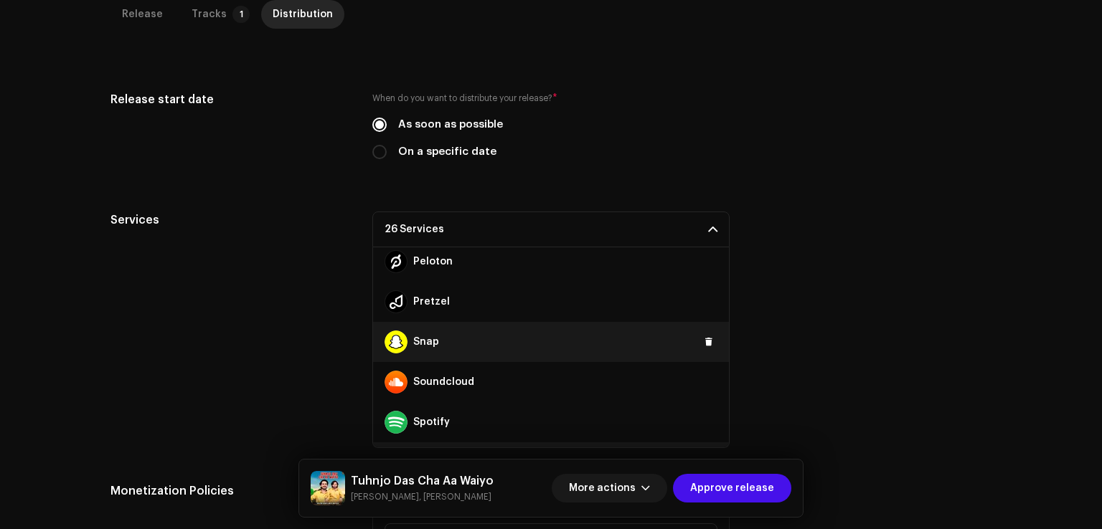
scroll to position [605, 0]
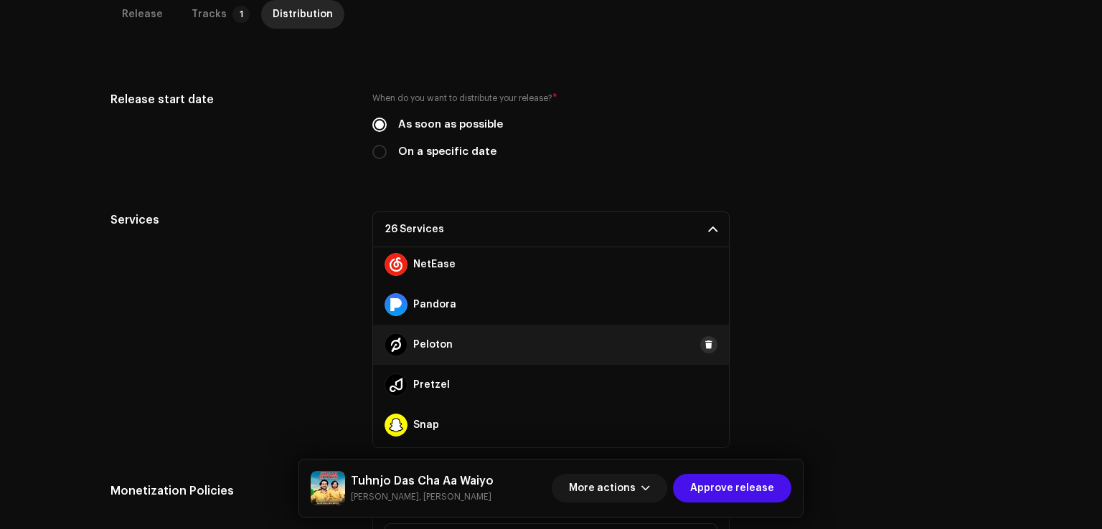
click at [703, 351] on button at bounding box center [708, 344] width 17 height 17
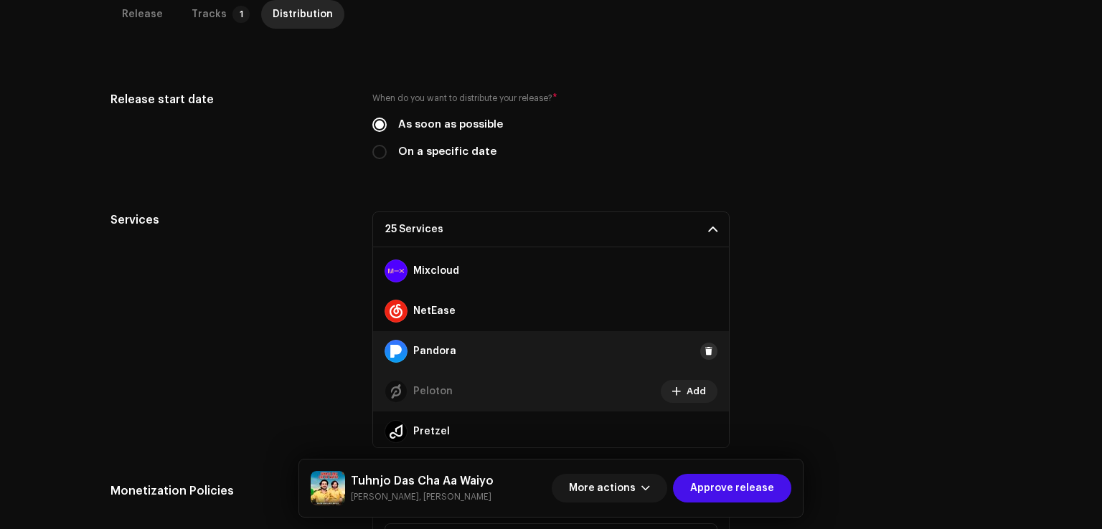
scroll to position [534, 0]
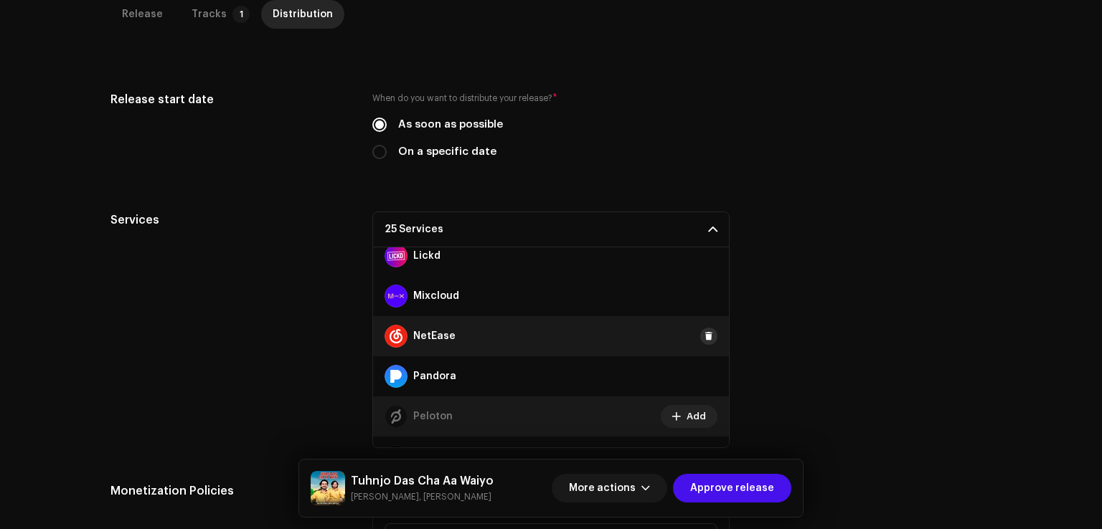
click at [704, 336] on span at bounding box center [708, 336] width 9 height 11
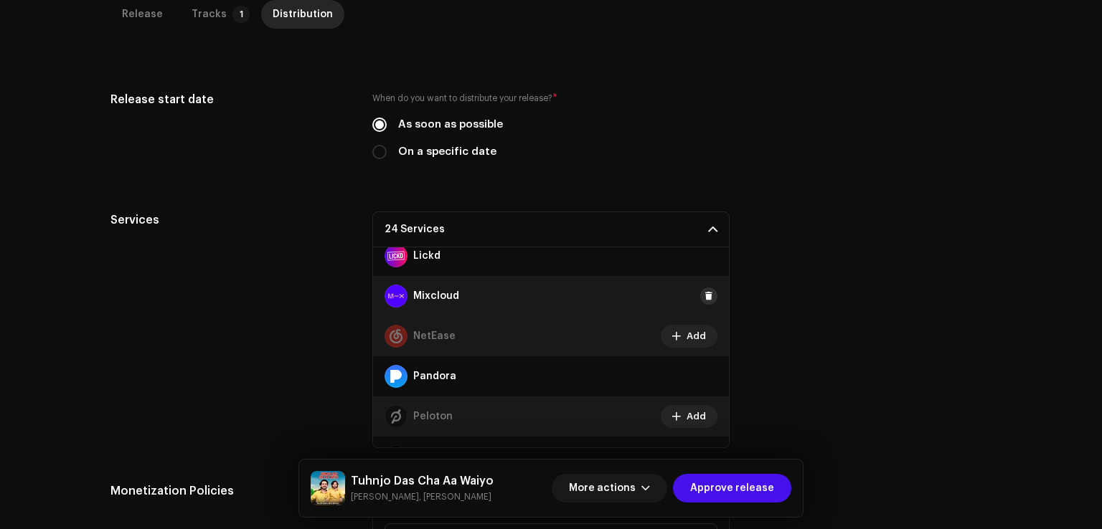
click at [704, 297] on span at bounding box center [708, 295] width 9 height 11
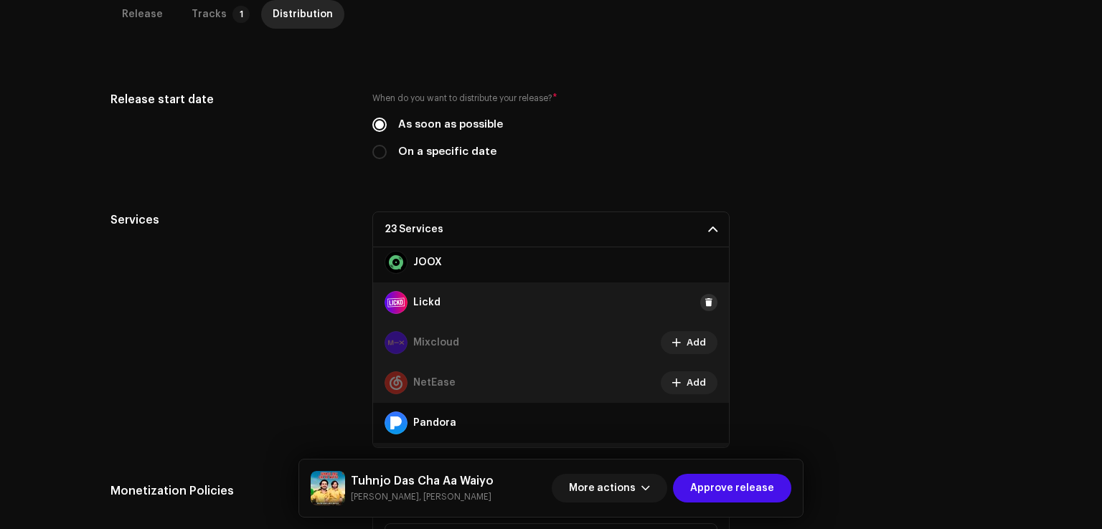
scroll to position [462, 0]
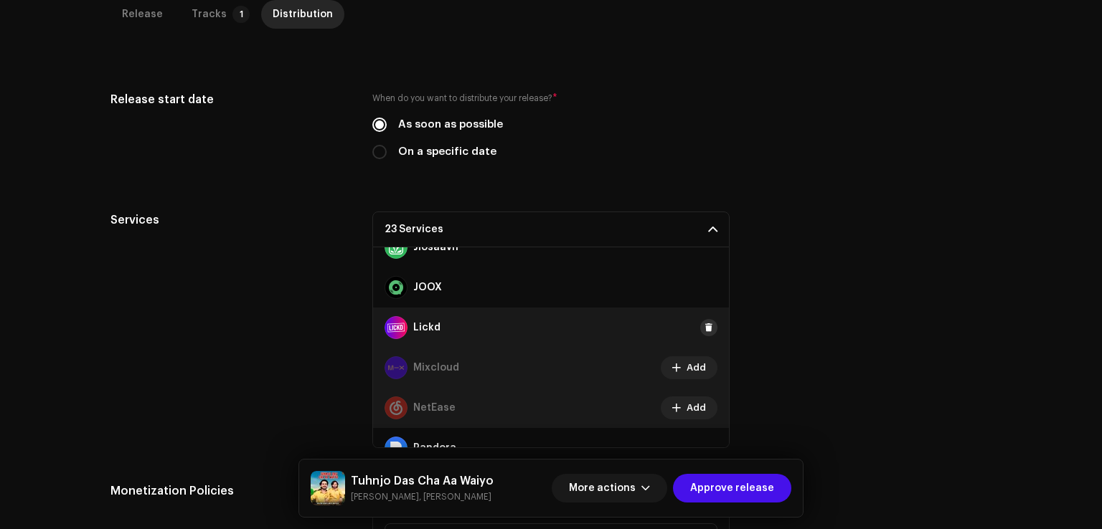
click at [701, 320] on button at bounding box center [708, 327] width 17 height 17
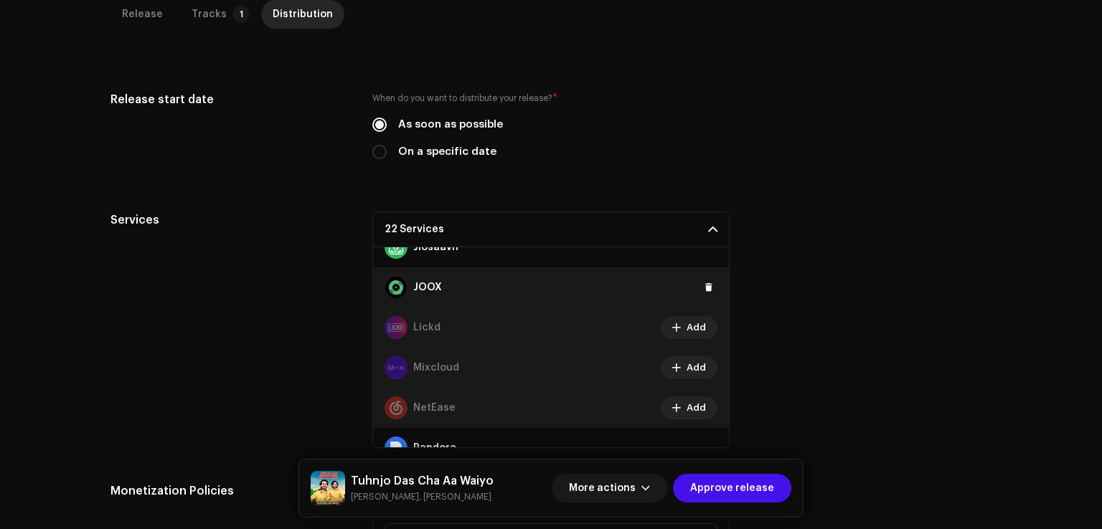
click at [703, 295] on div "JOOX" at bounding box center [551, 288] width 356 height 40
click at [703, 279] on button at bounding box center [708, 287] width 17 height 17
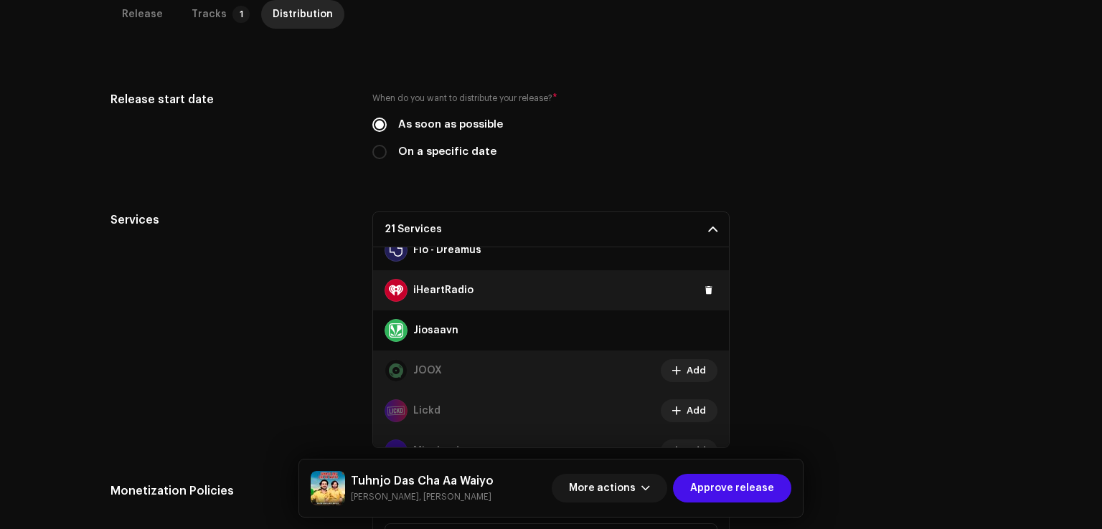
scroll to position [318, 0]
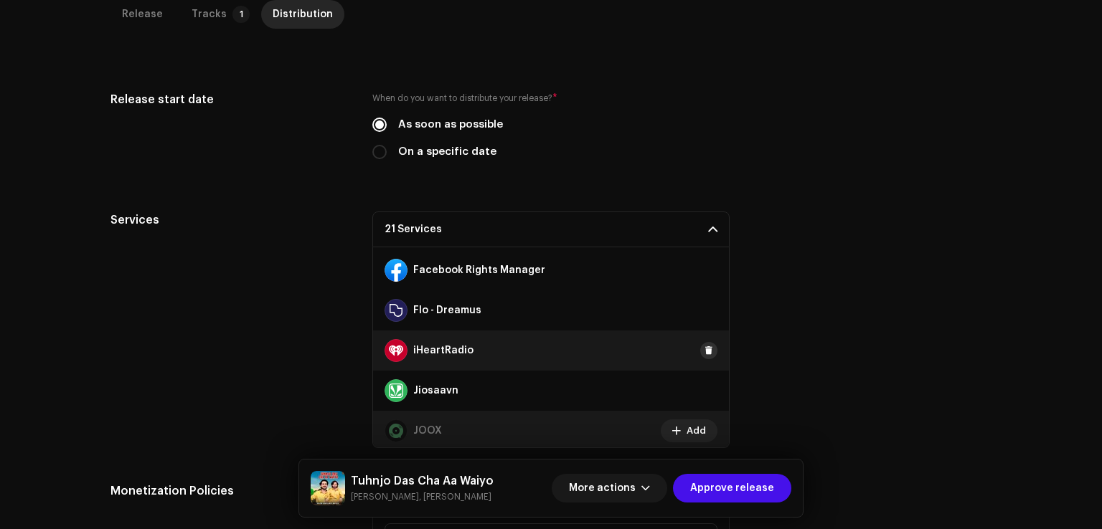
click at [700, 349] on button at bounding box center [708, 350] width 17 height 17
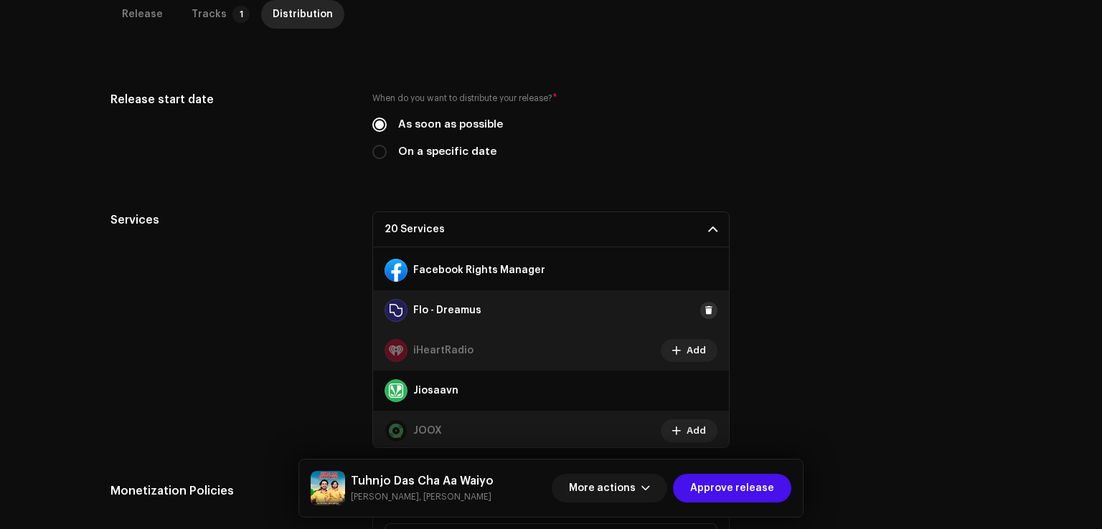
click at [704, 313] on span at bounding box center [708, 310] width 9 height 11
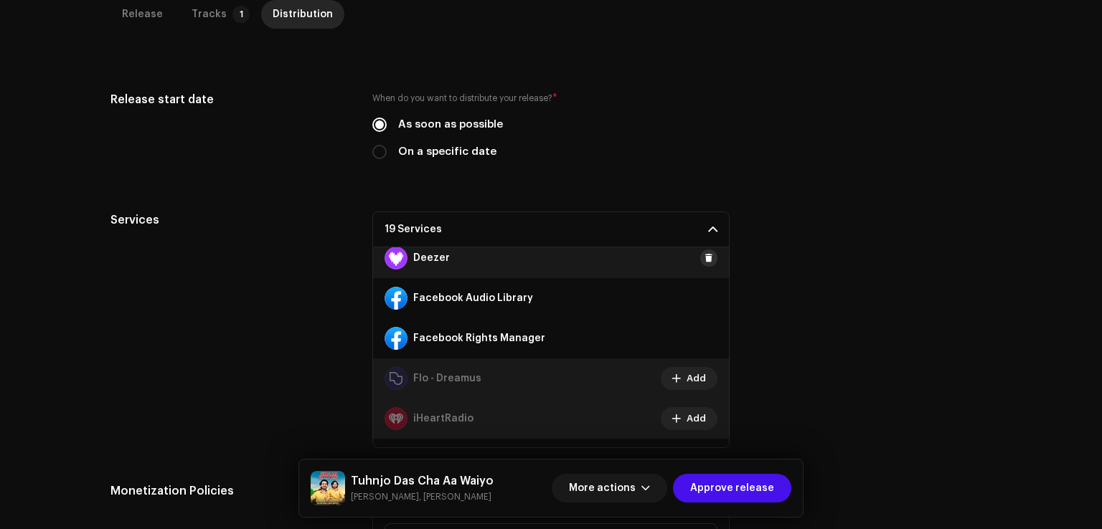
scroll to position [175, 0]
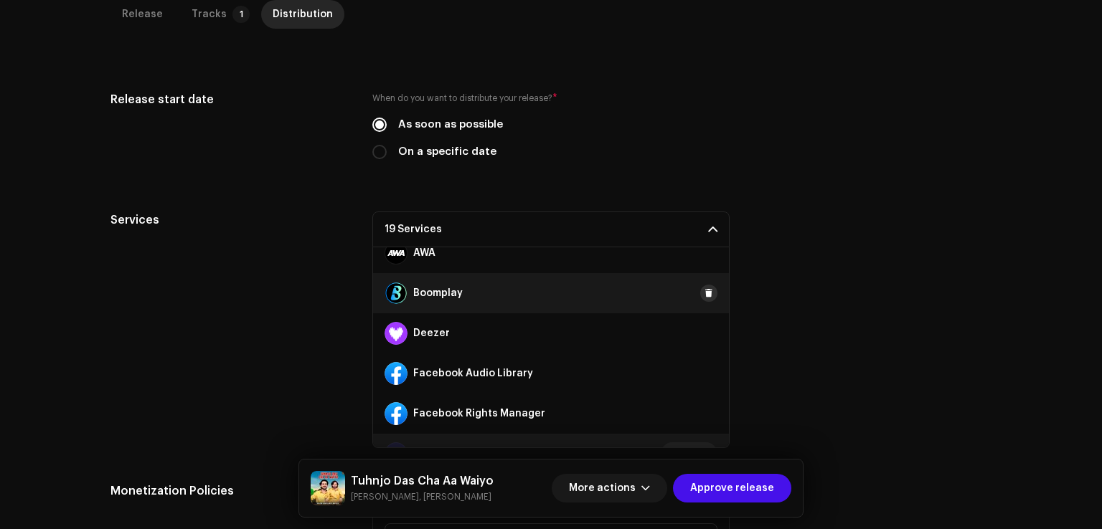
click at [704, 295] on span at bounding box center [708, 293] width 9 height 11
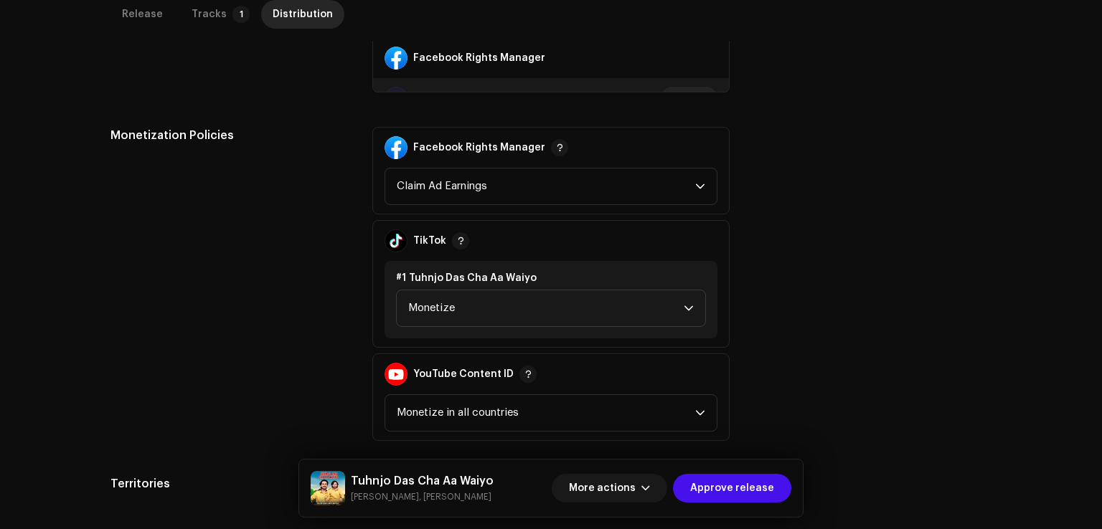
scroll to position [798, 0]
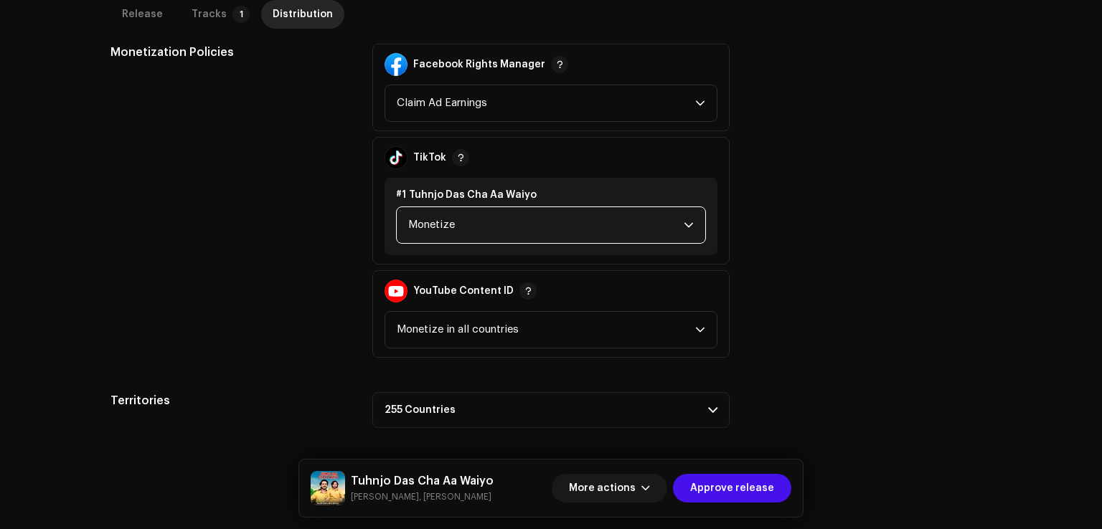
click at [485, 224] on span "Monetize" at bounding box center [545, 225] width 275 height 36
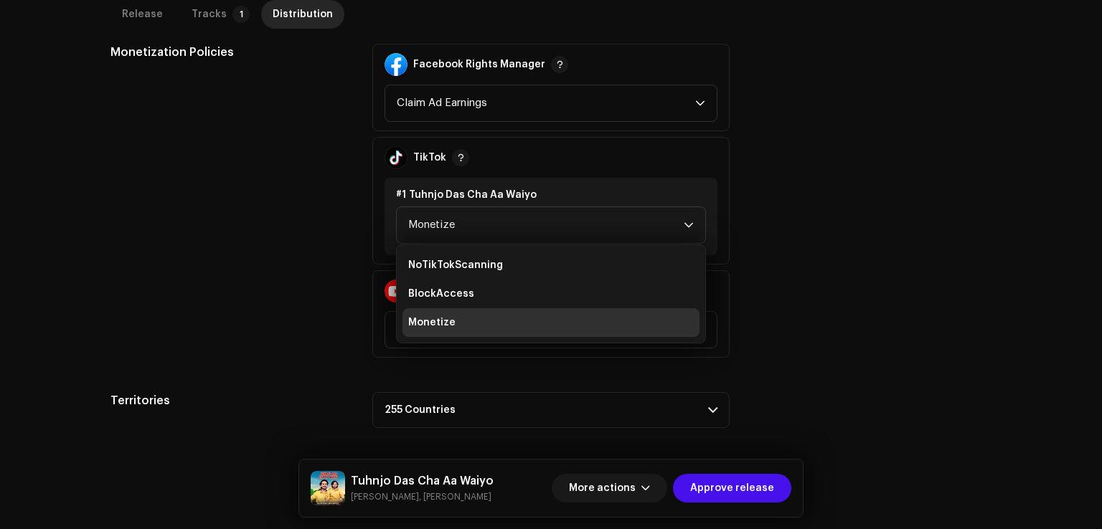
click at [898, 399] on div "Territories 255 Countries Afghanistan Aland Islands Albania Algeria American Sa…" at bounding box center [550, 410] width 881 height 36
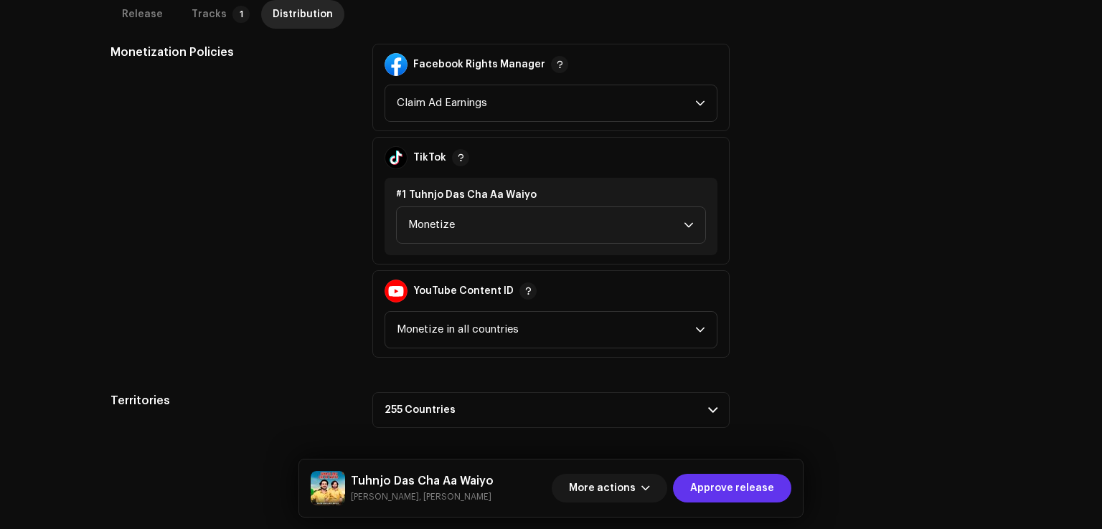
click at [780, 480] on button "Approve release" at bounding box center [732, 488] width 118 height 29
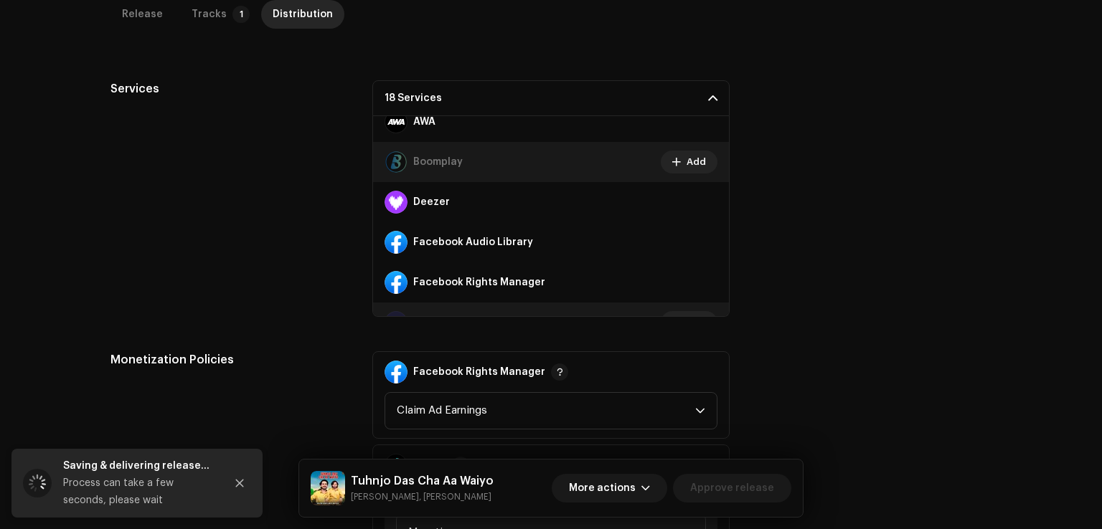
scroll to position [439, 0]
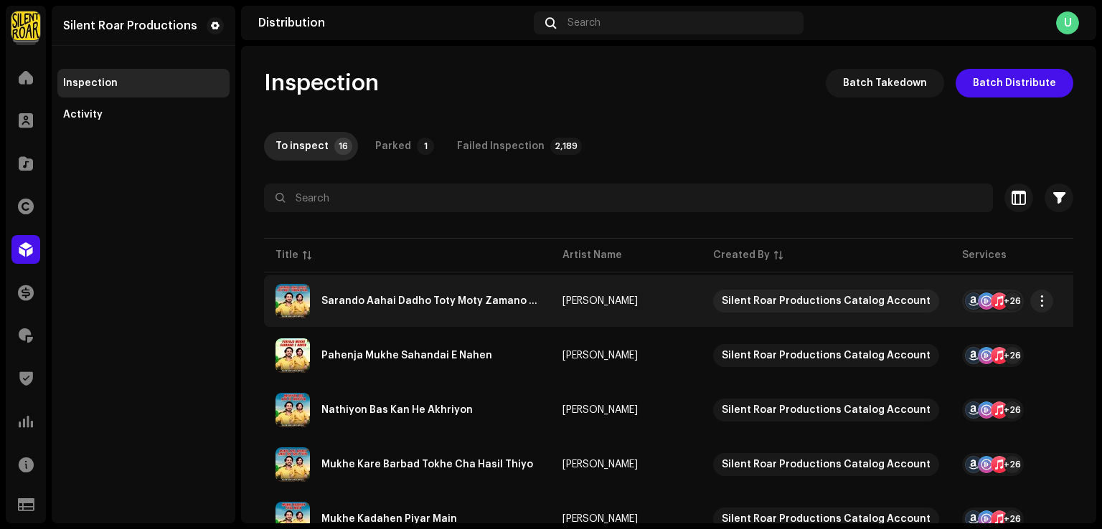
click at [459, 311] on div "Sarando Aahai Dadho Toty Moty Zamano Yaar" at bounding box center [407, 301] width 264 height 34
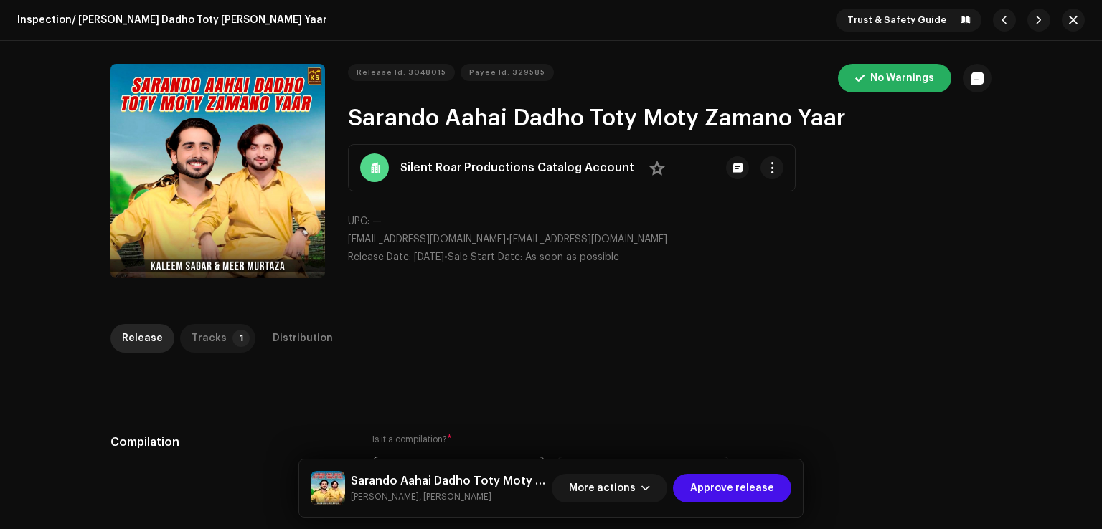
click at [204, 336] on div "Tracks" at bounding box center [208, 338] width 35 height 29
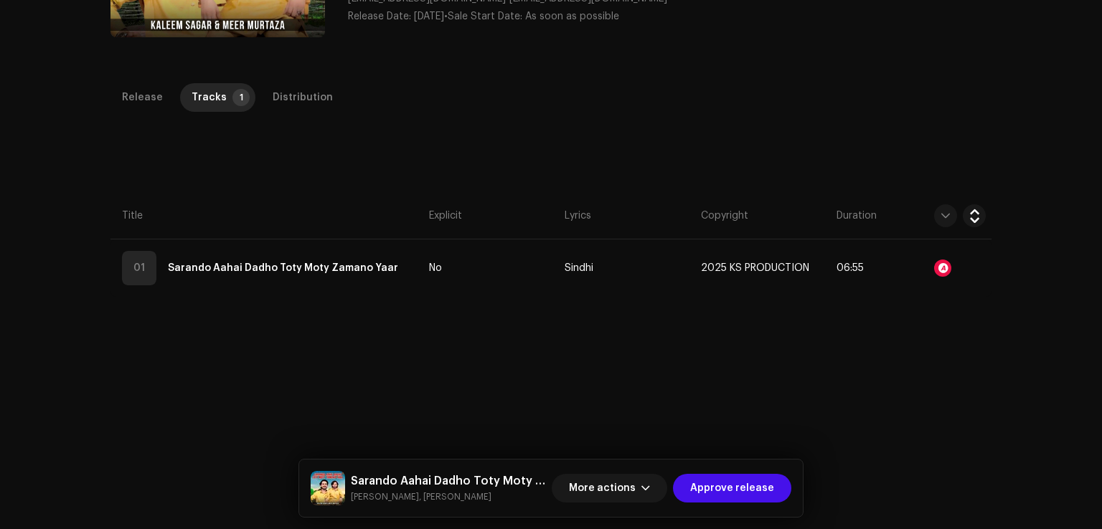
scroll to position [324, 0]
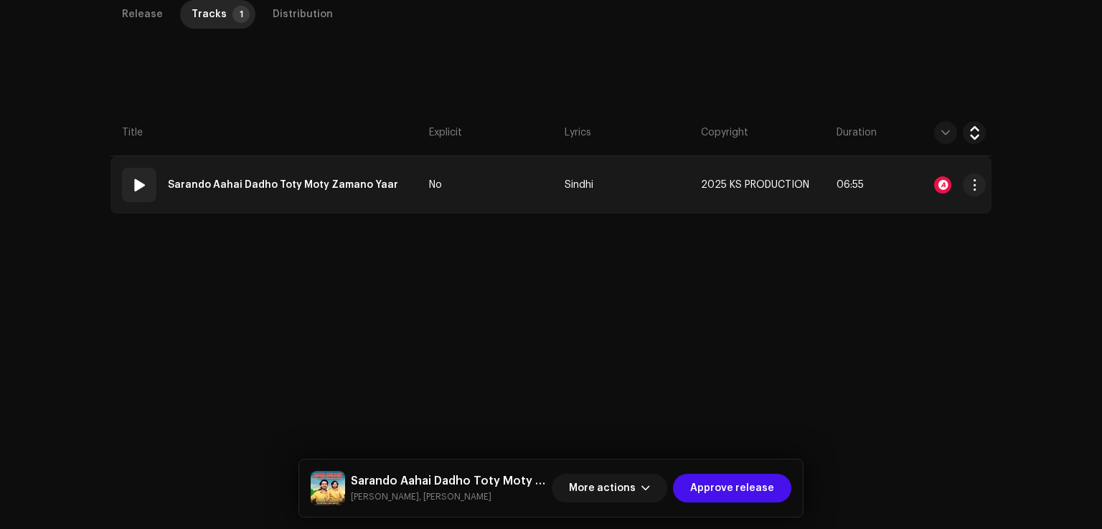
click at [405, 171] on td "01 Sarando Aahai Dadho Toty Moty Zamano Yaar" at bounding box center [266, 184] width 313 height 57
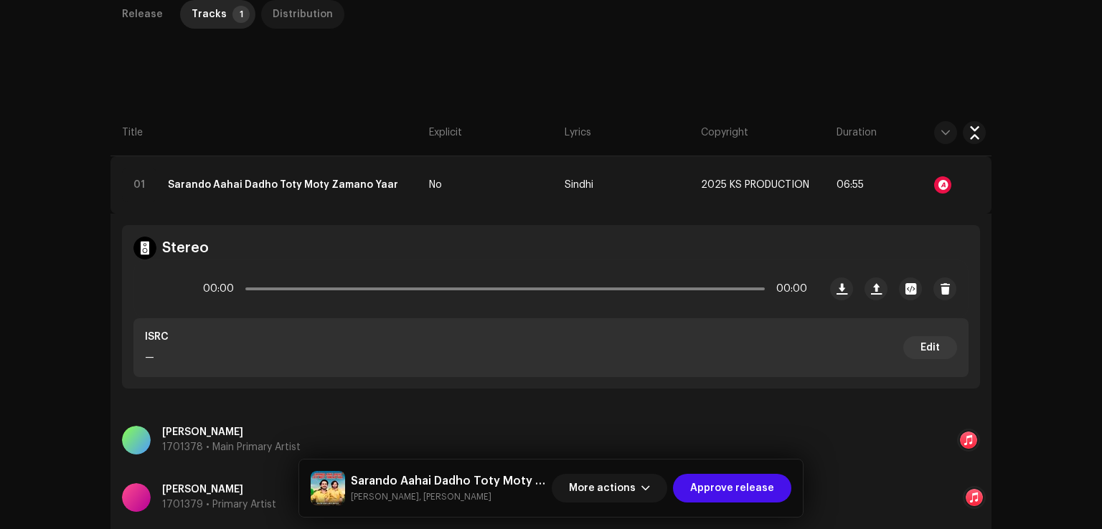
click at [304, 20] on div "Distribution" at bounding box center [303, 14] width 60 height 29
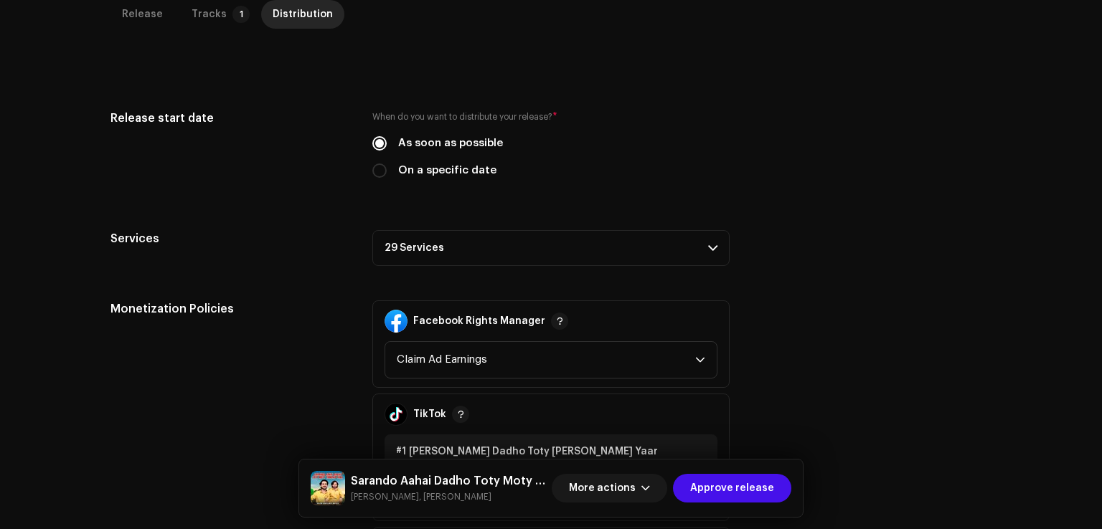
click at [431, 239] on p-accordion-header "29 Services" at bounding box center [550, 248] width 357 height 36
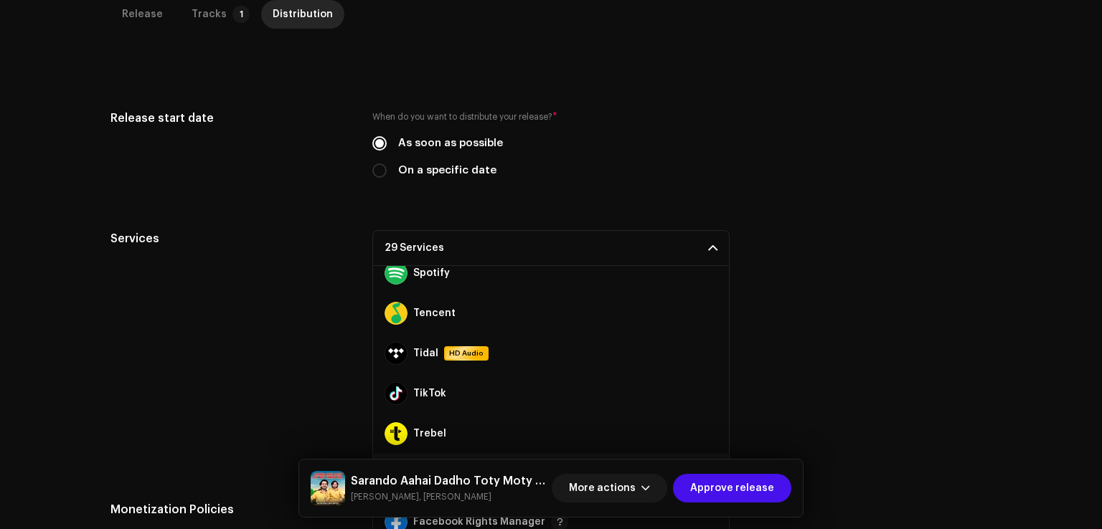
scroll to position [964, 0]
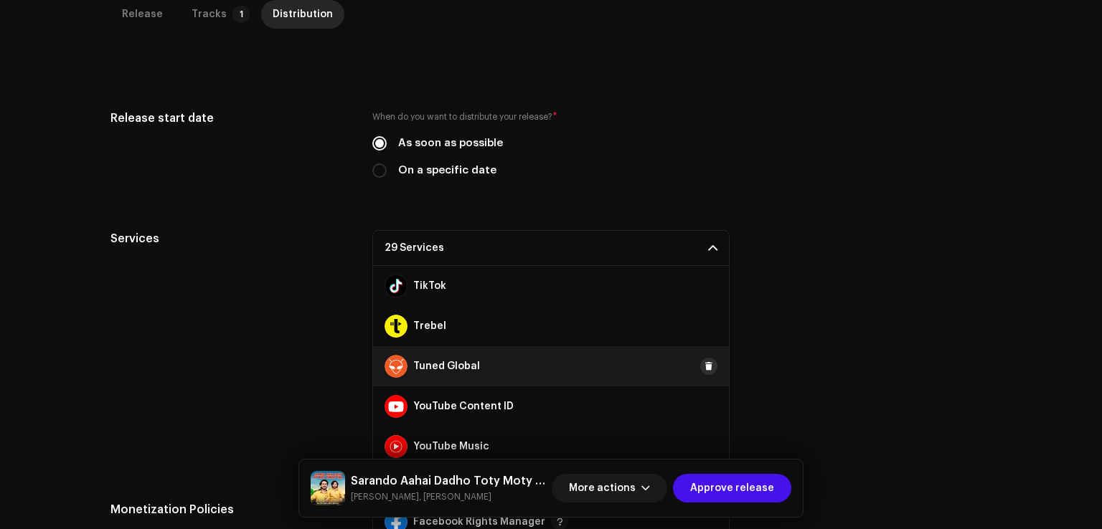
click at [704, 365] on span at bounding box center [708, 366] width 9 height 11
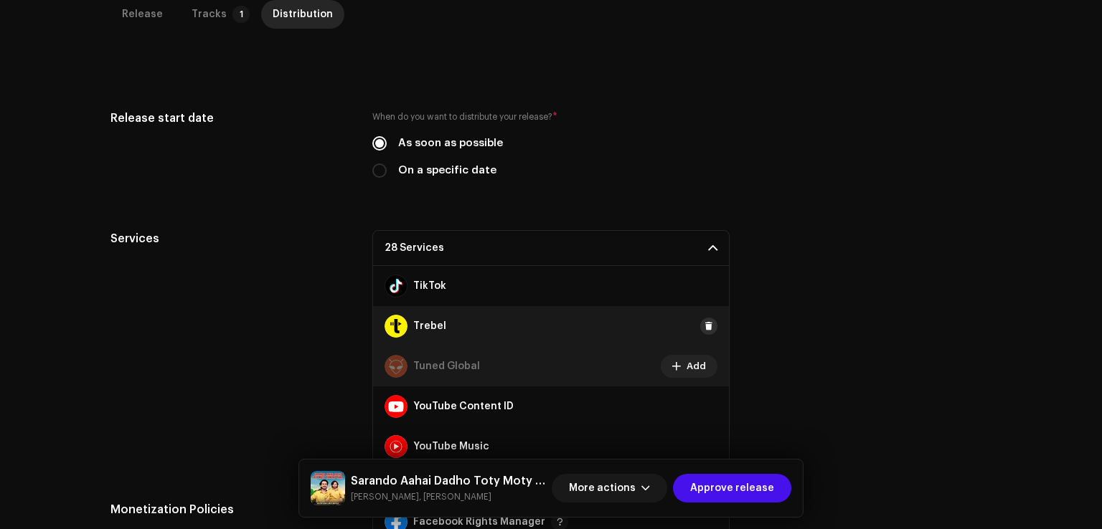
click at [704, 331] on span at bounding box center [708, 326] width 9 height 11
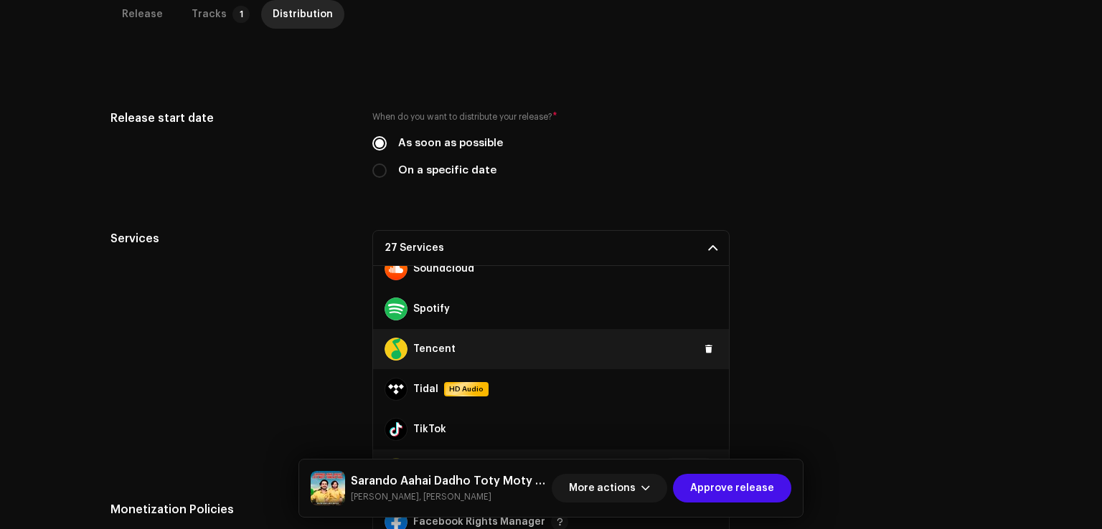
click at [694, 343] on div "Tencent" at bounding box center [551, 349] width 356 height 40
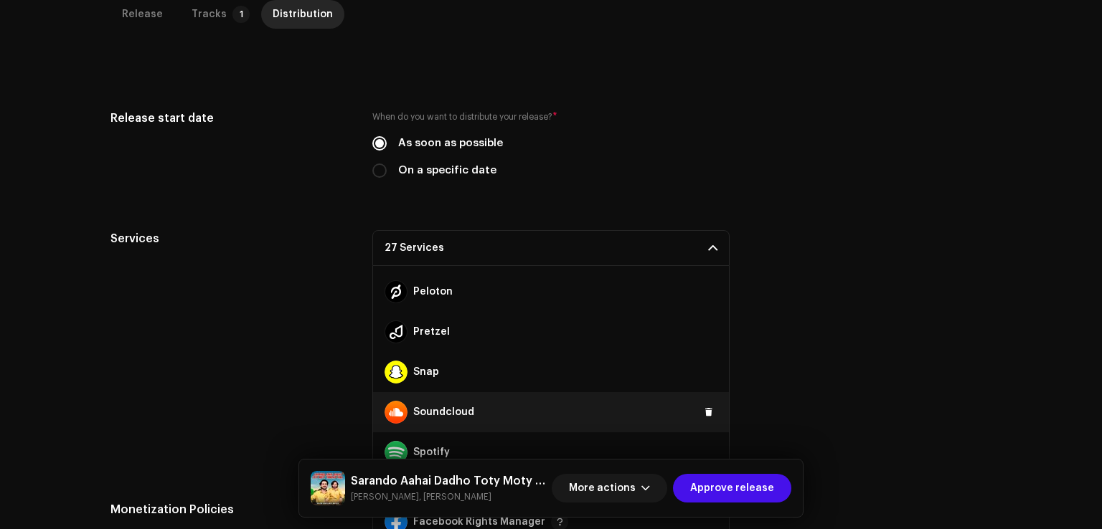
scroll to position [820, 0]
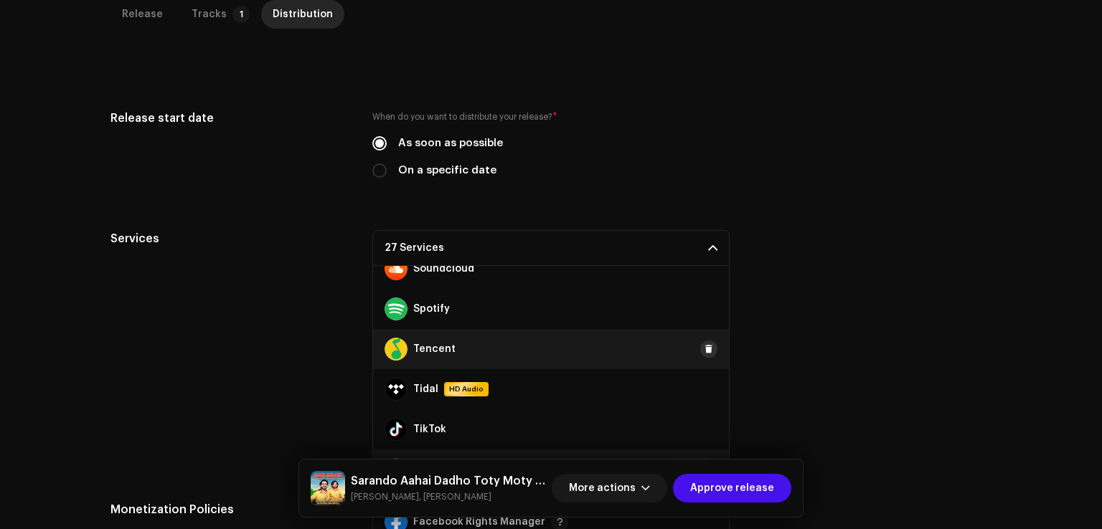
click at [704, 345] on span at bounding box center [708, 349] width 9 height 11
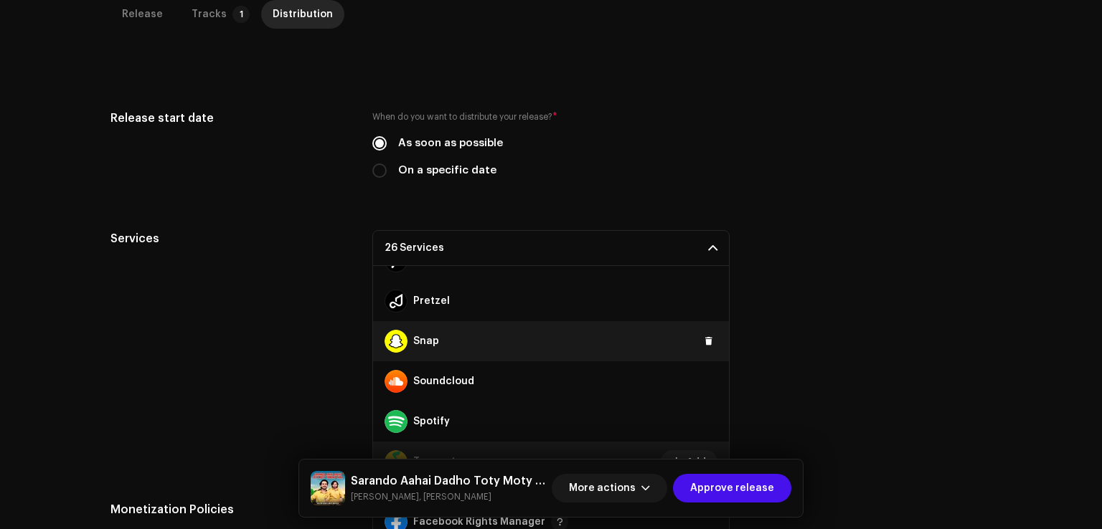
scroll to position [677, 0]
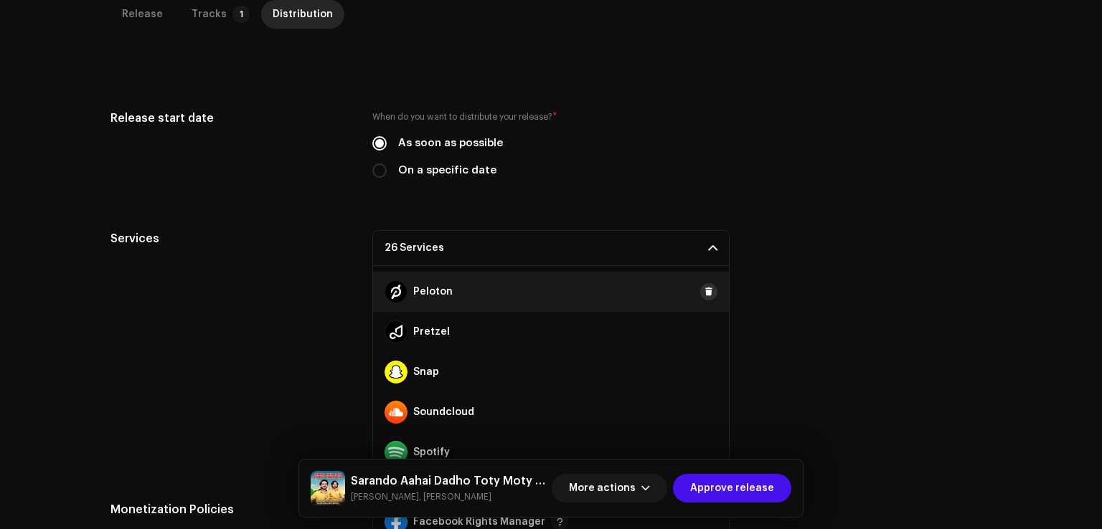
click at [704, 292] on span at bounding box center [708, 291] width 9 height 11
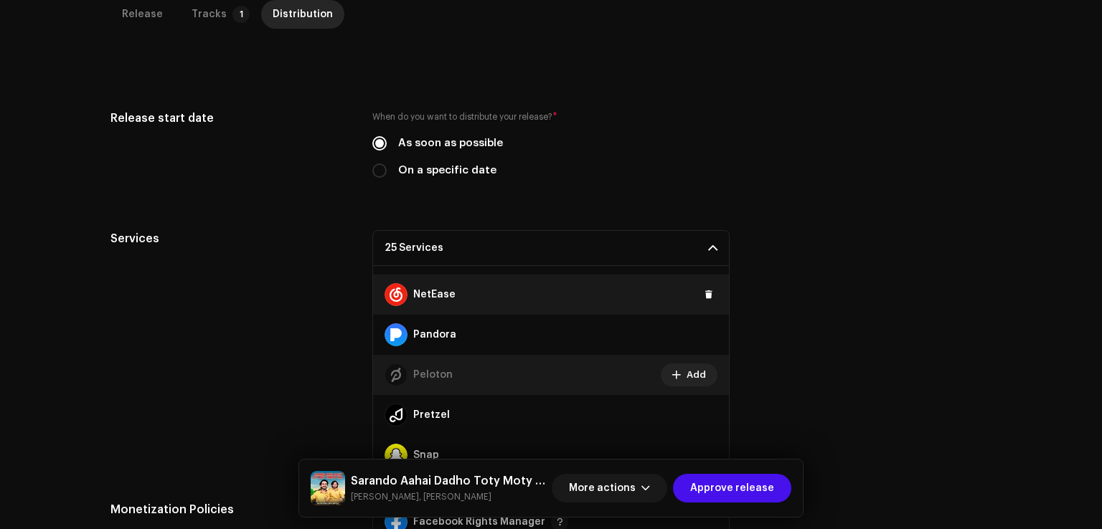
scroll to position [534, 0]
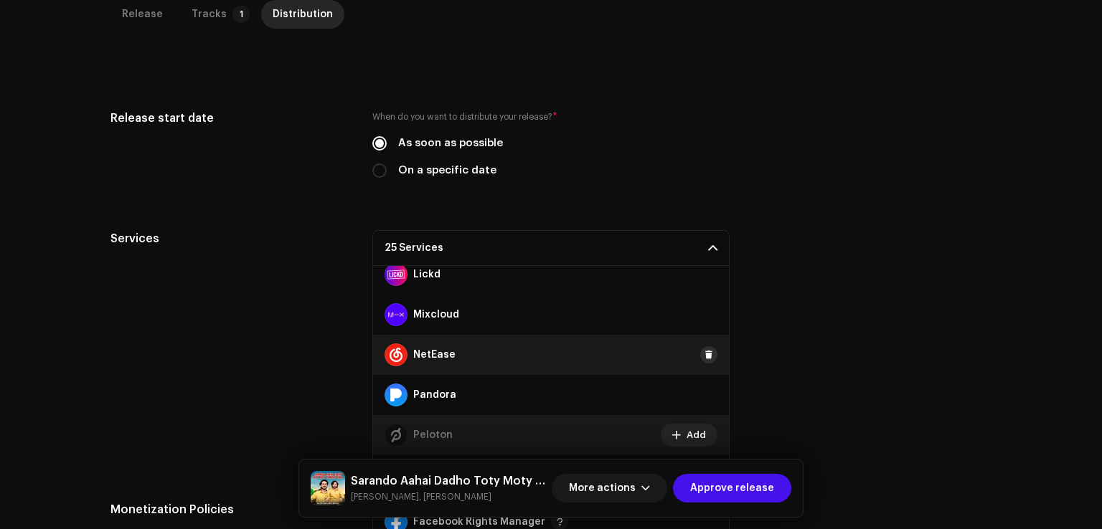
click at [704, 356] on span at bounding box center [708, 354] width 9 height 11
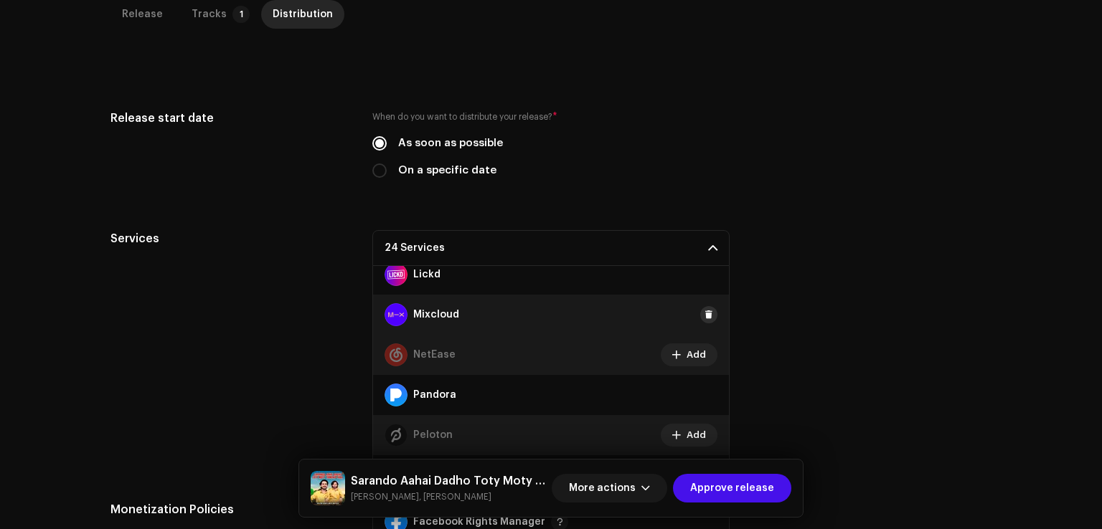
click at [704, 314] on span at bounding box center [708, 314] width 9 height 11
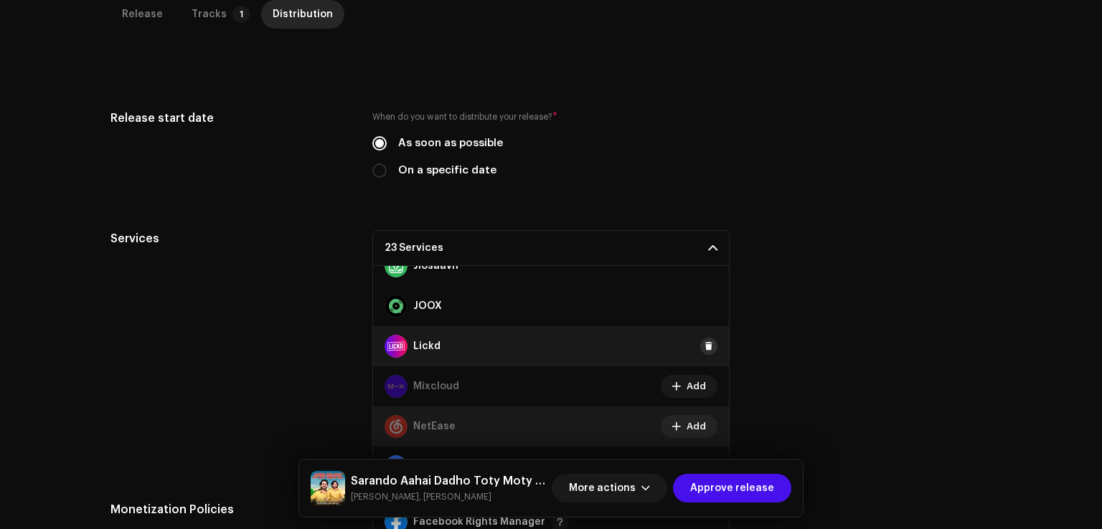
click at [704, 345] on span at bounding box center [708, 346] width 9 height 11
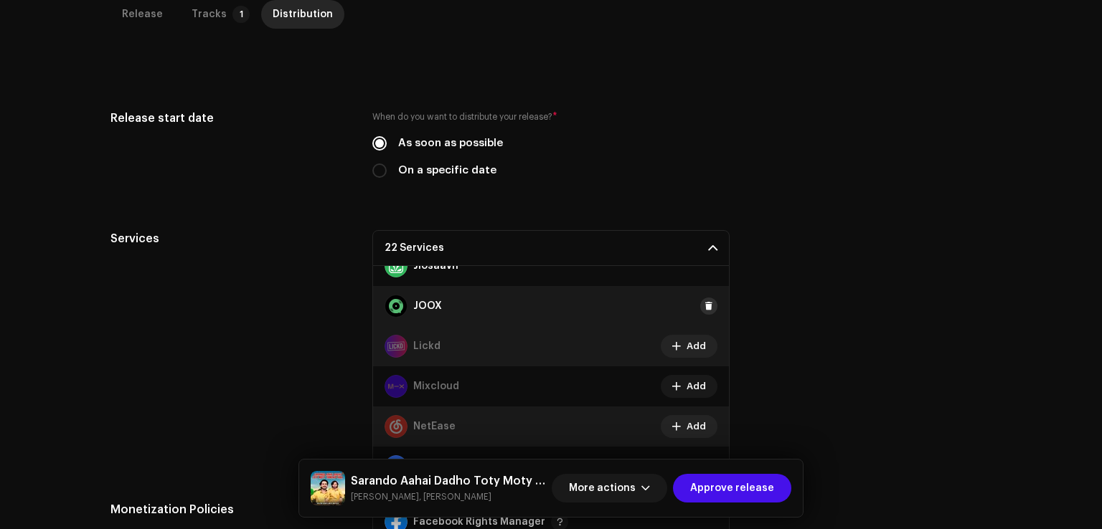
click at [704, 305] on span at bounding box center [708, 306] width 9 height 11
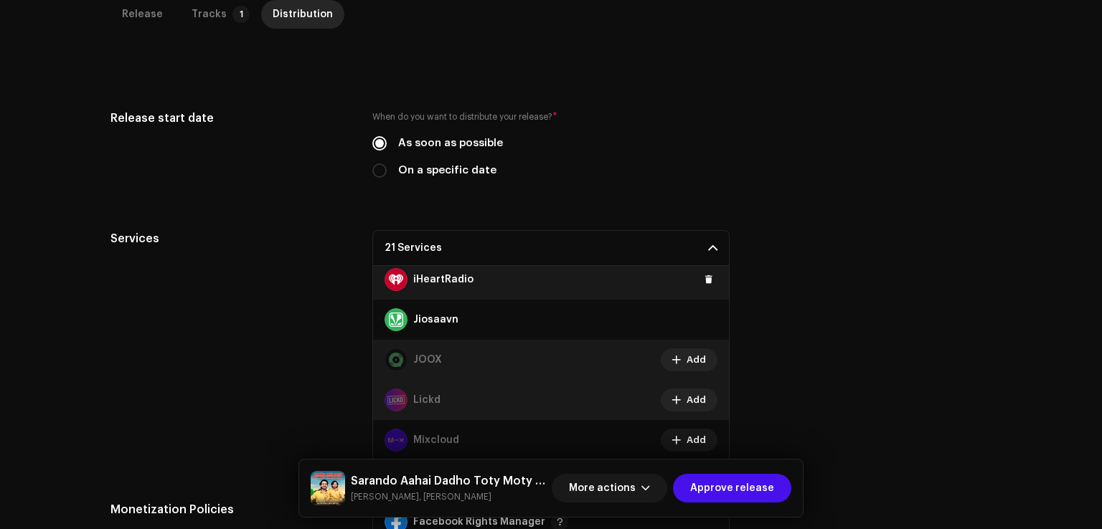
scroll to position [318, 0]
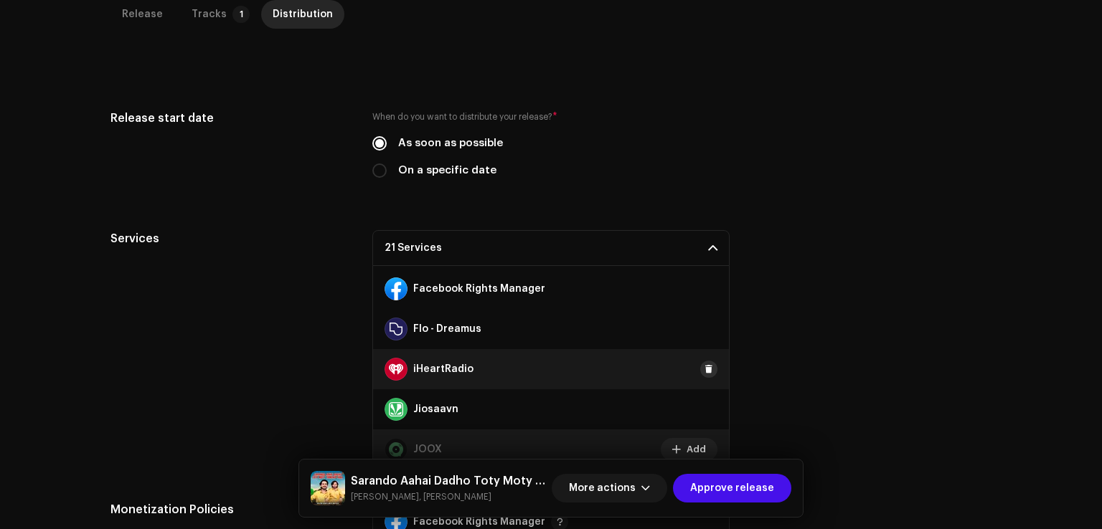
click at [704, 369] on span at bounding box center [708, 369] width 9 height 11
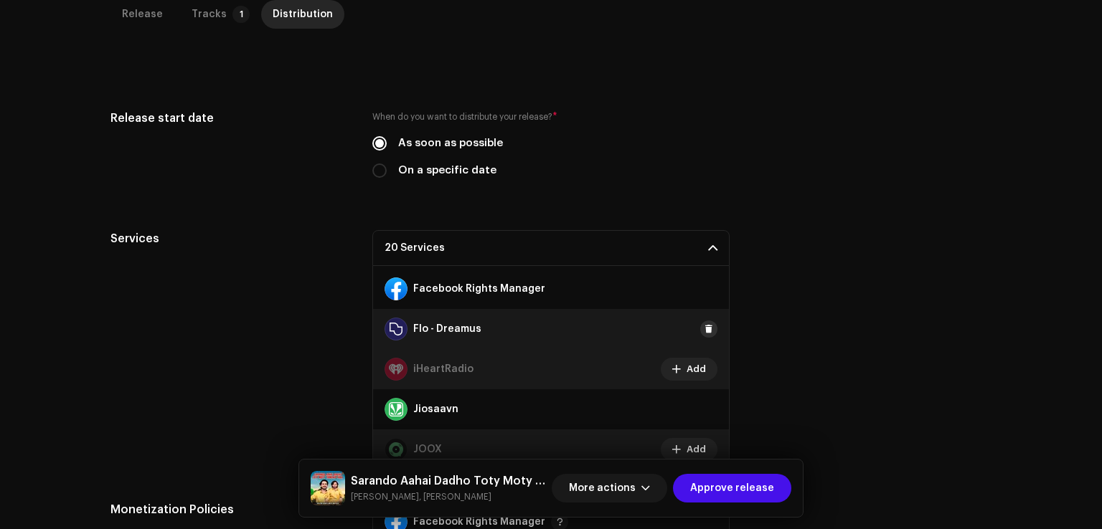
click at [704, 328] on span at bounding box center [708, 328] width 9 height 11
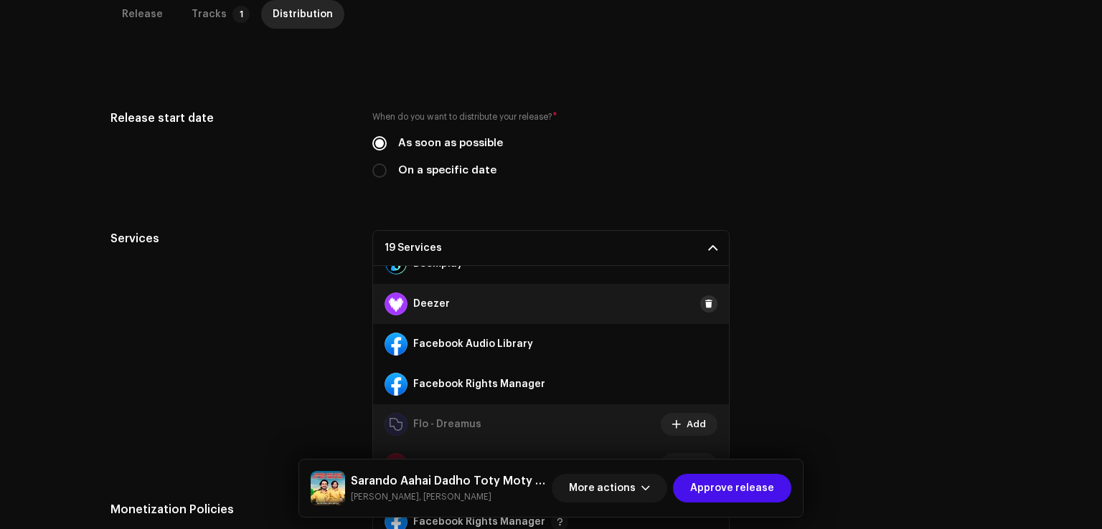
scroll to position [175, 0]
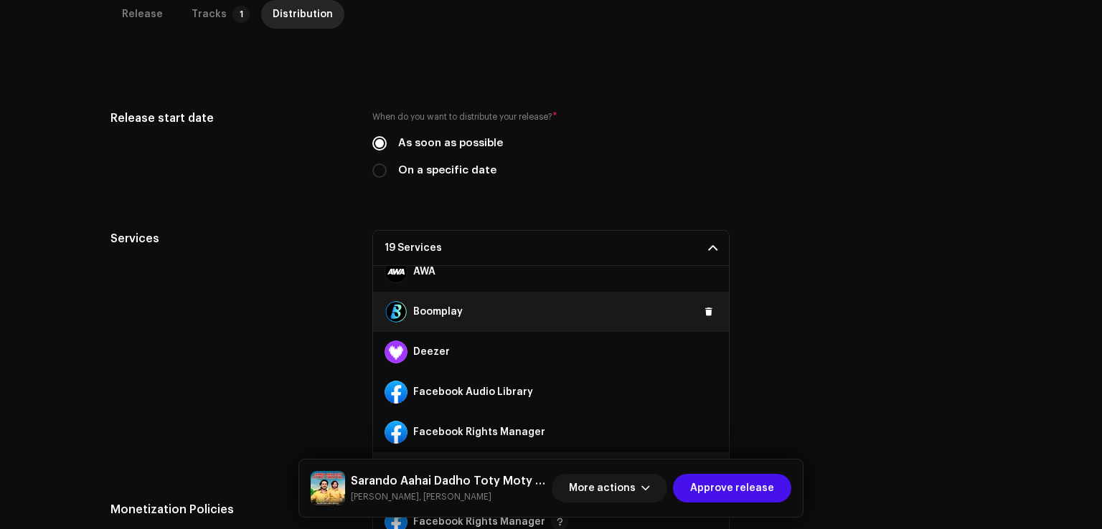
click at [703, 319] on button at bounding box center [708, 311] width 17 height 17
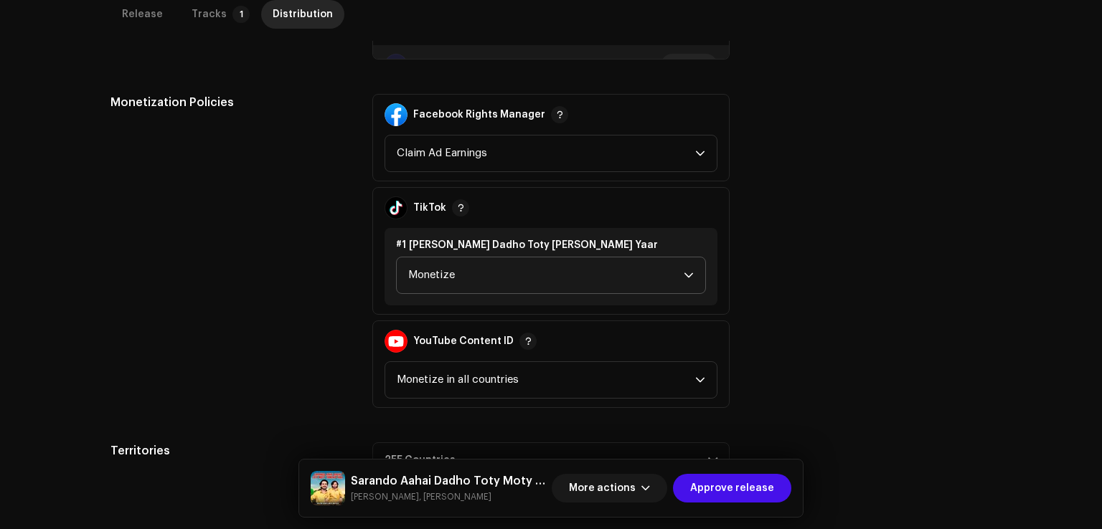
scroll to position [755, 0]
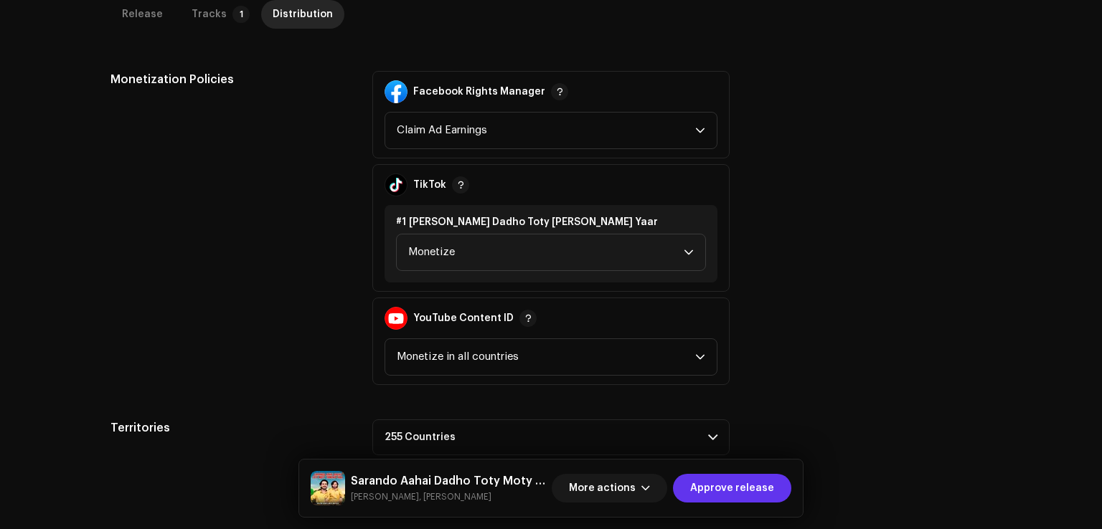
click at [749, 483] on span "Approve release" at bounding box center [732, 488] width 84 height 29
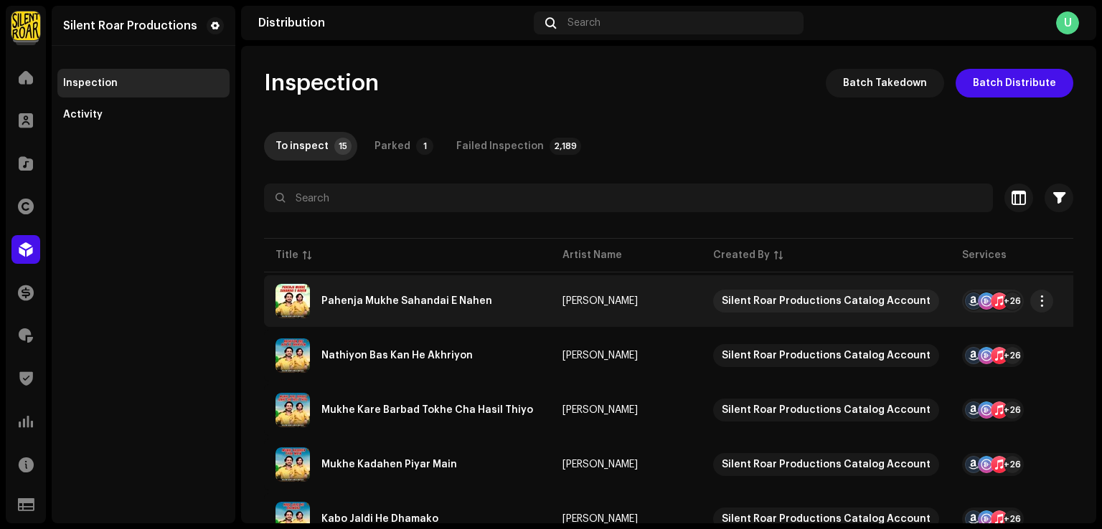
click at [455, 299] on div "Pahenja Mukhe Sahandai E Nahen" at bounding box center [406, 301] width 171 height 10
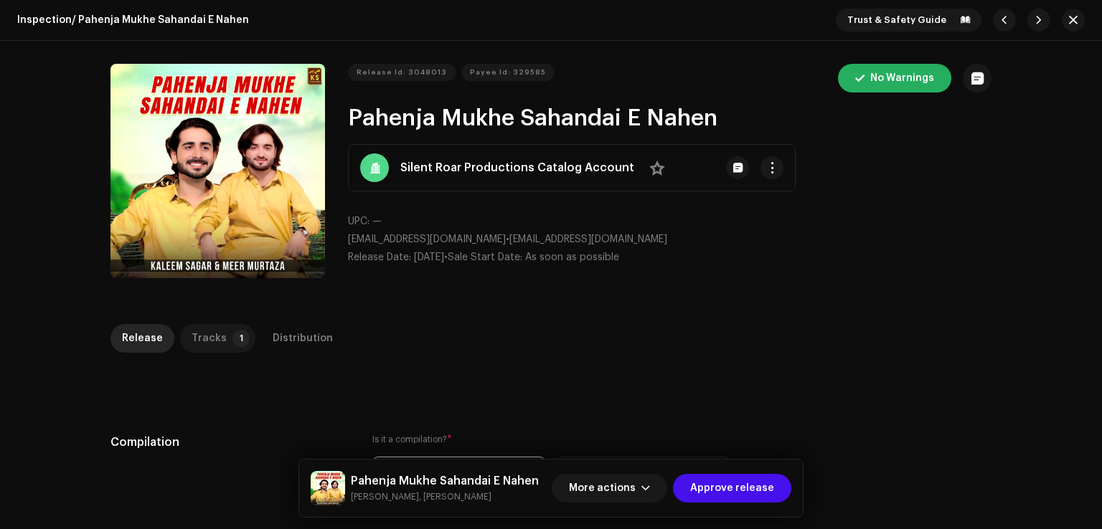
click at [232, 336] on p-badge "1" at bounding box center [240, 338] width 17 height 17
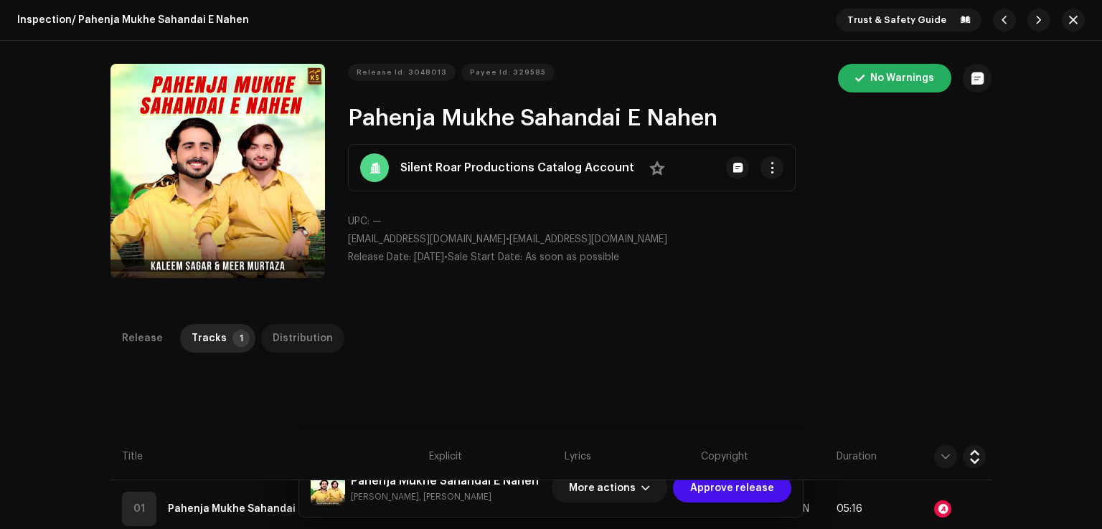
click at [281, 339] on div "Distribution" at bounding box center [303, 338] width 60 height 29
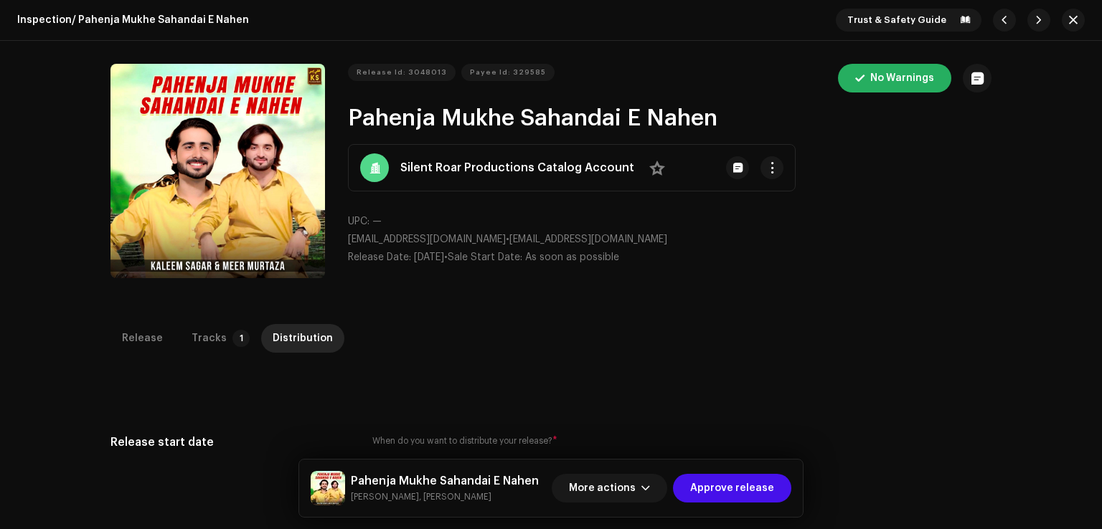
scroll to position [430, 0]
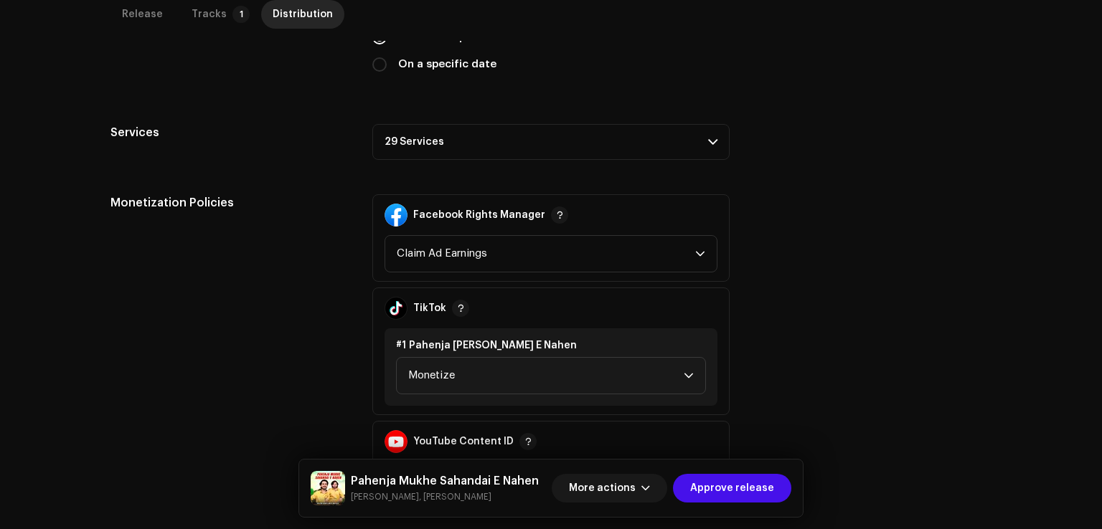
click at [402, 150] on p-accordion-header "29 Services" at bounding box center [550, 142] width 357 height 36
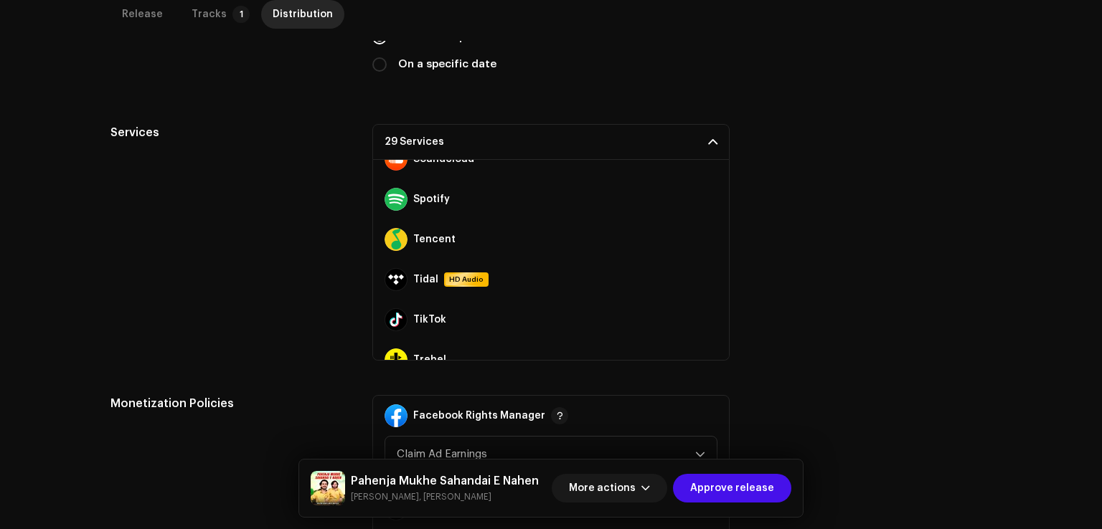
scroll to position [964, 0]
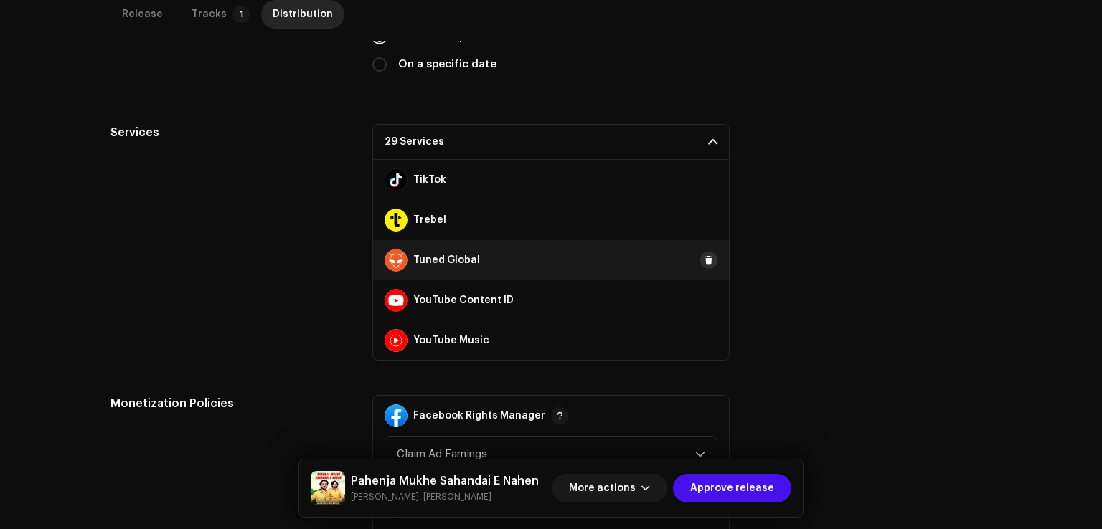
click at [704, 265] on span at bounding box center [708, 260] width 9 height 11
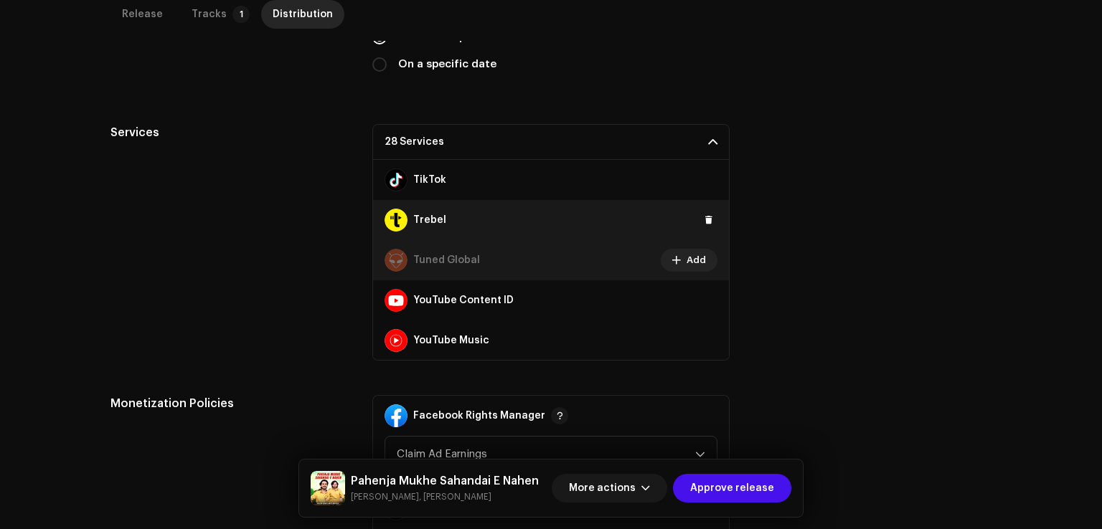
click at [699, 230] on div "Trebel" at bounding box center [551, 220] width 356 height 40
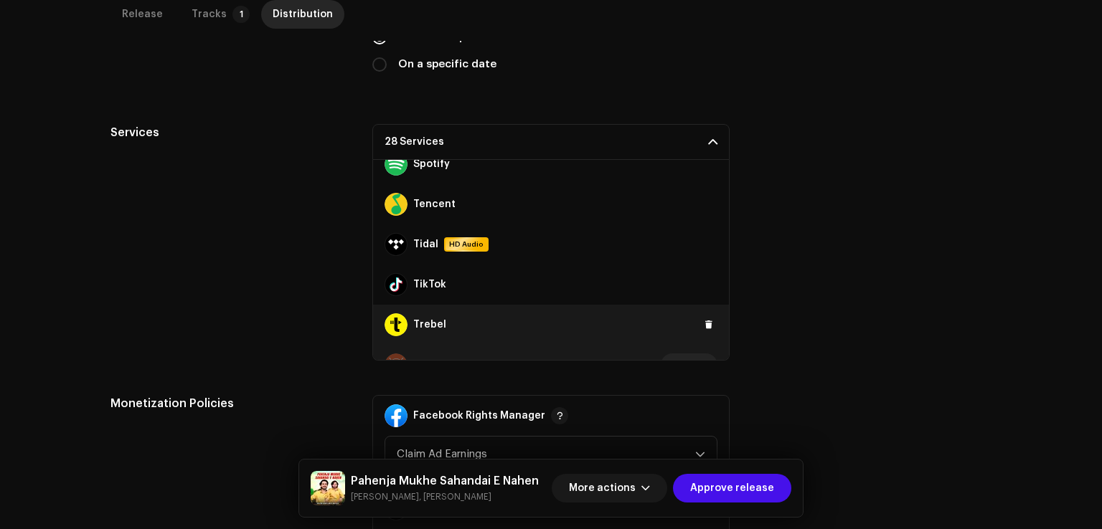
scroll to position [892, 0]
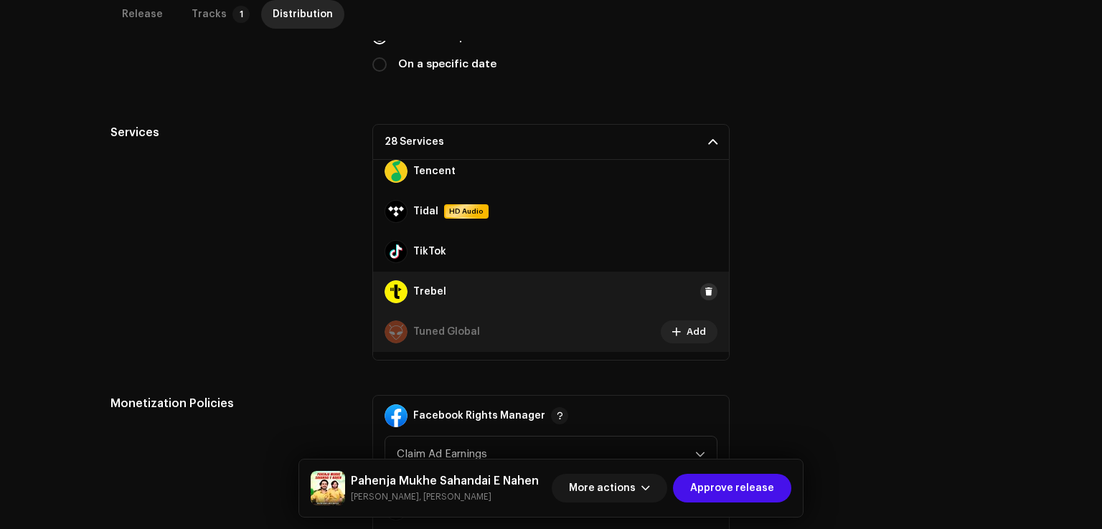
click at [704, 293] on span at bounding box center [708, 291] width 9 height 11
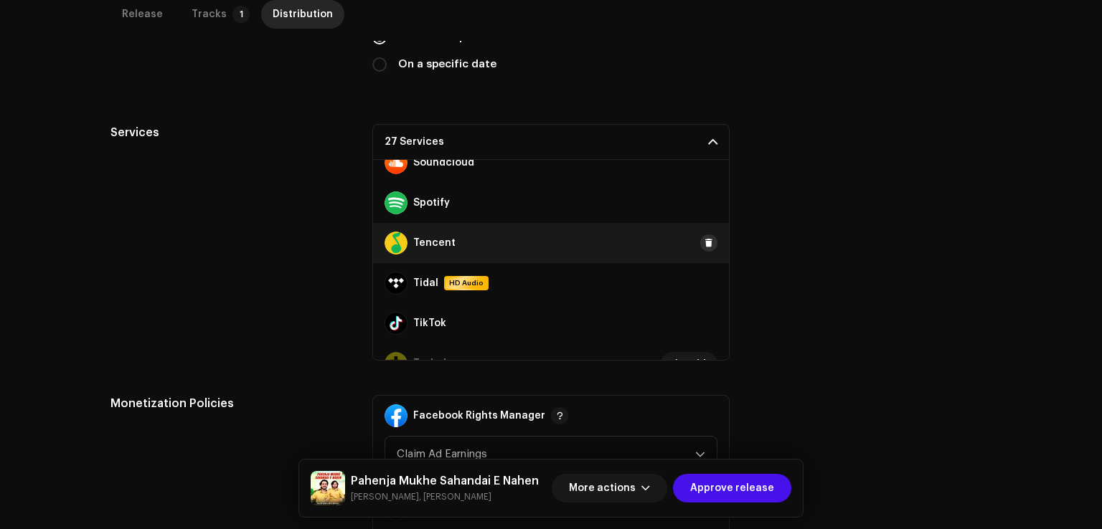
click at [704, 242] on span at bounding box center [708, 242] width 9 height 11
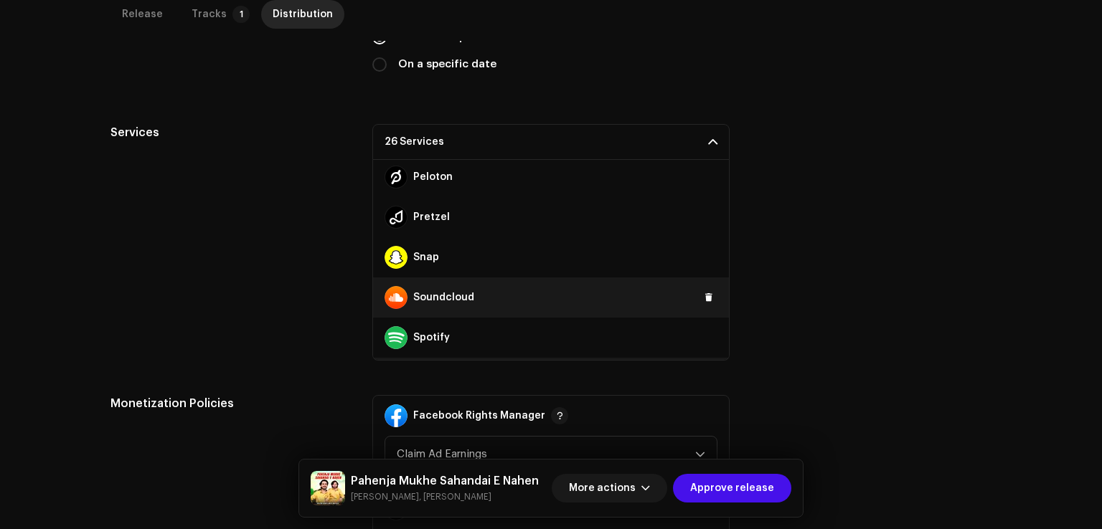
scroll to position [677, 0]
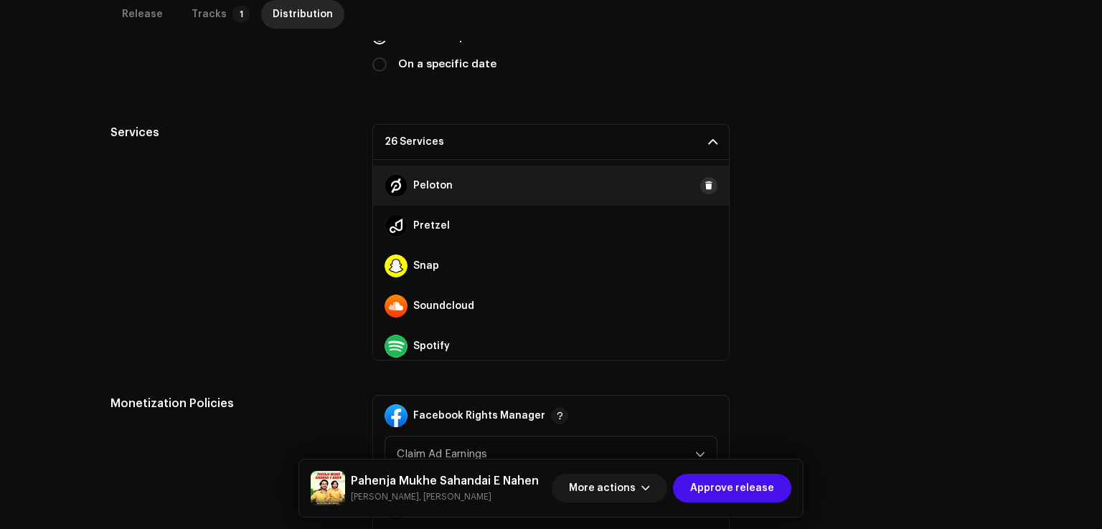
click at [704, 190] on span at bounding box center [708, 185] width 9 height 11
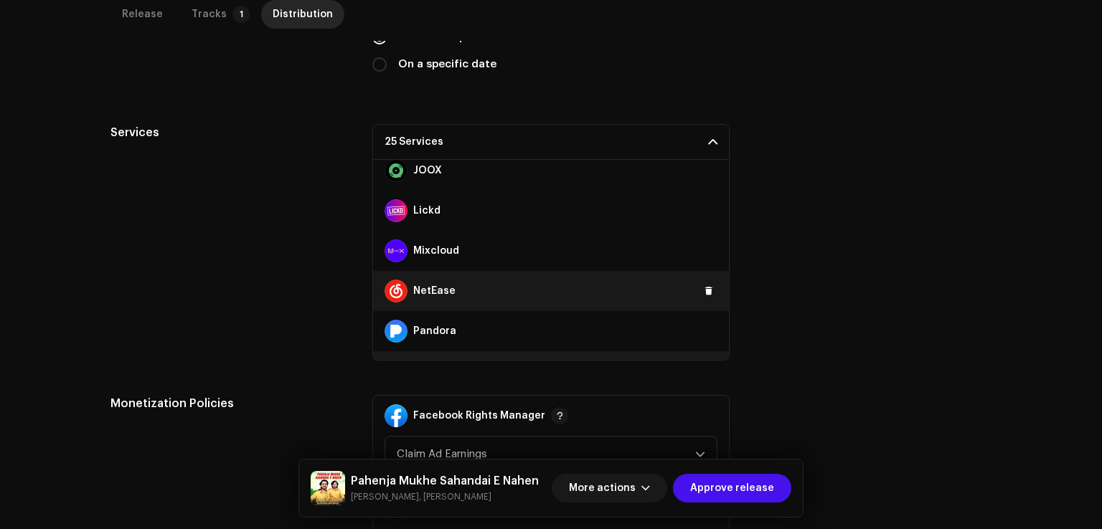
scroll to position [462, 0]
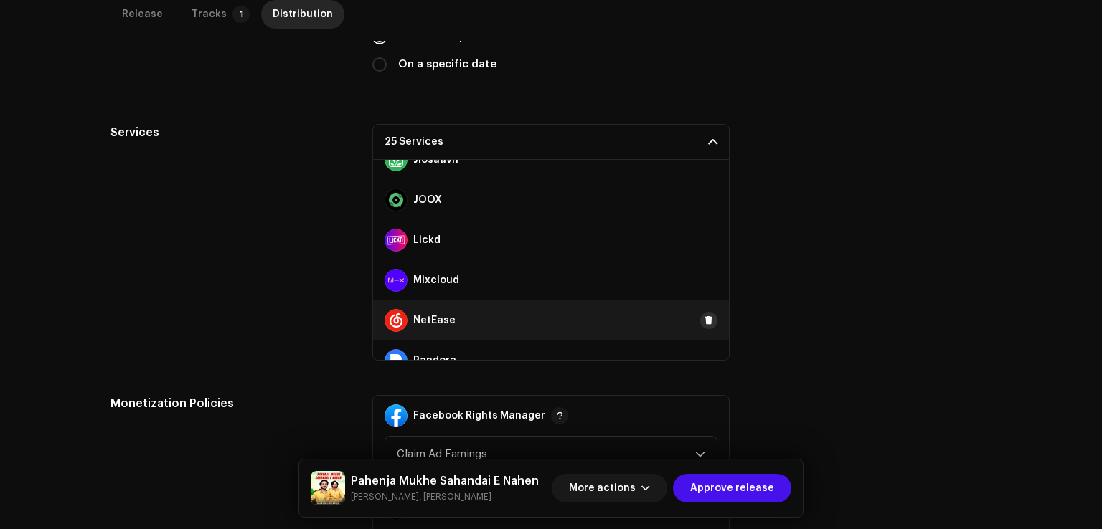
drag, startPoint x: 703, startPoint y: 323, endPoint x: 704, endPoint y: 303, distance: 20.1
click at [704, 322] on span at bounding box center [708, 320] width 9 height 11
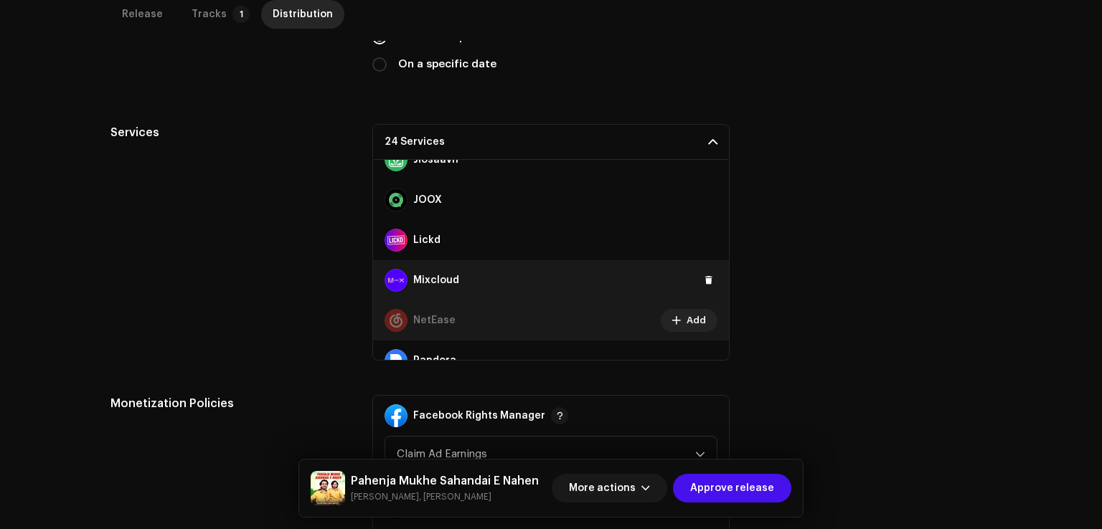
click at [704, 288] on div "Mixcloud" at bounding box center [551, 280] width 356 height 40
click at [702, 285] on button at bounding box center [708, 280] width 17 height 17
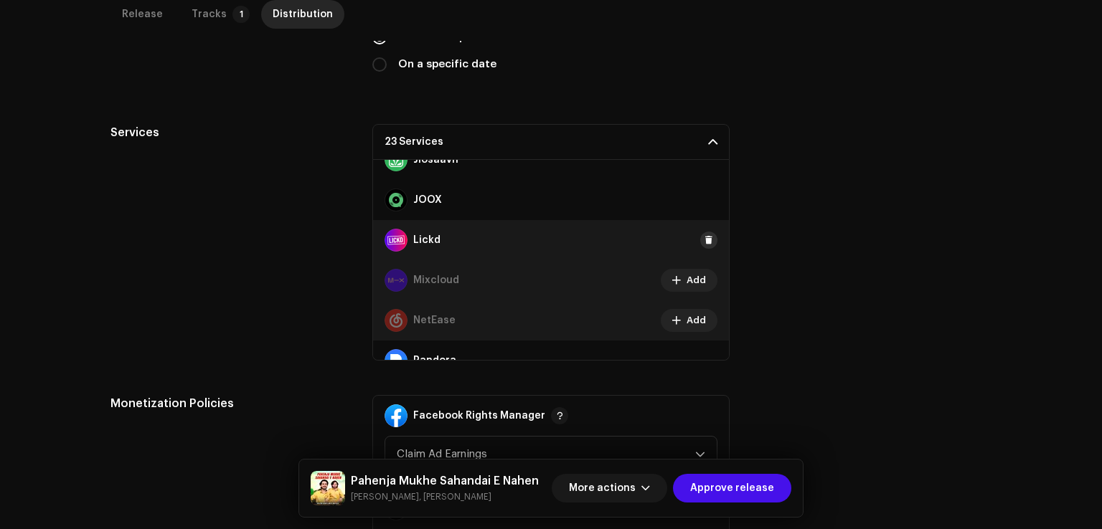
click at [704, 236] on span at bounding box center [708, 240] width 9 height 11
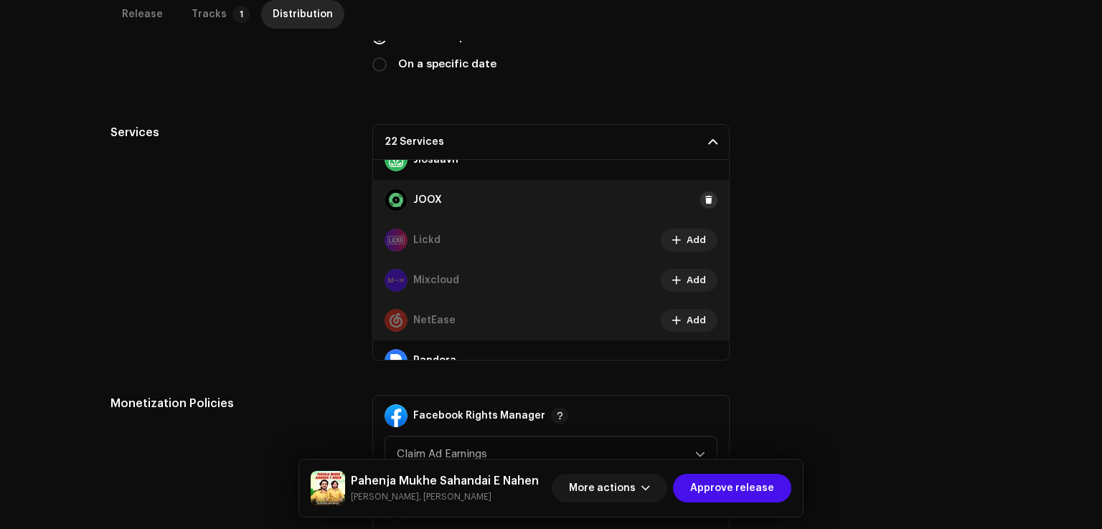
click at [704, 201] on span at bounding box center [708, 199] width 9 height 11
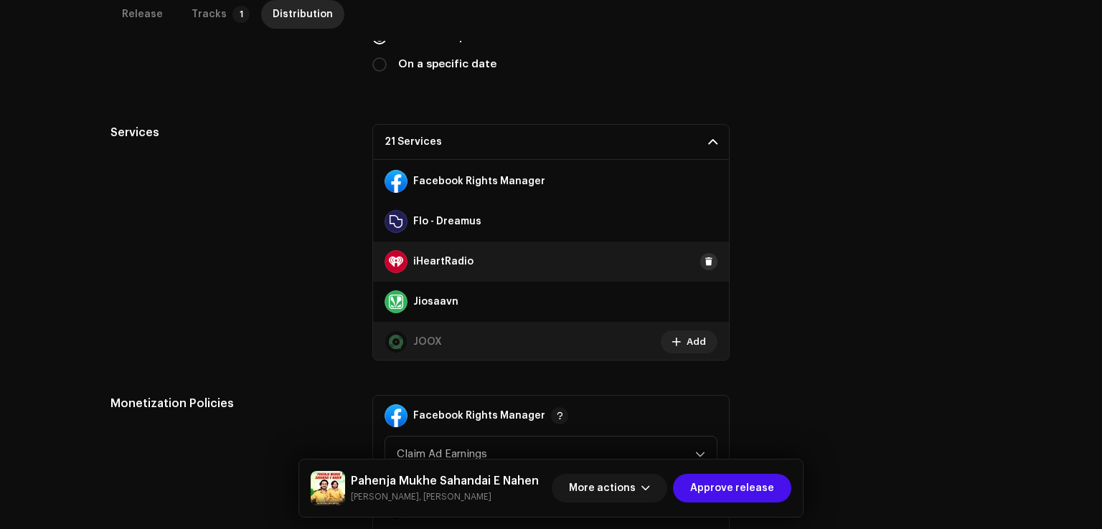
scroll to position [318, 0]
click at [701, 273] on div "iHeartRadio" at bounding box center [551, 263] width 356 height 40
click at [704, 260] on span at bounding box center [708, 262] width 9 height 11
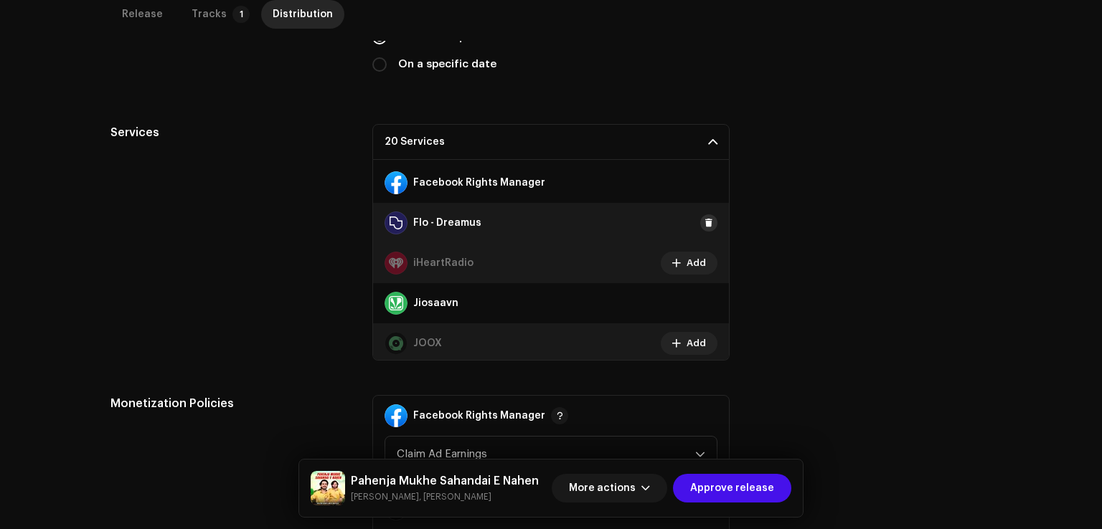
click at [704, 219] on span at bounding box center [708, 222] width 9 height 11
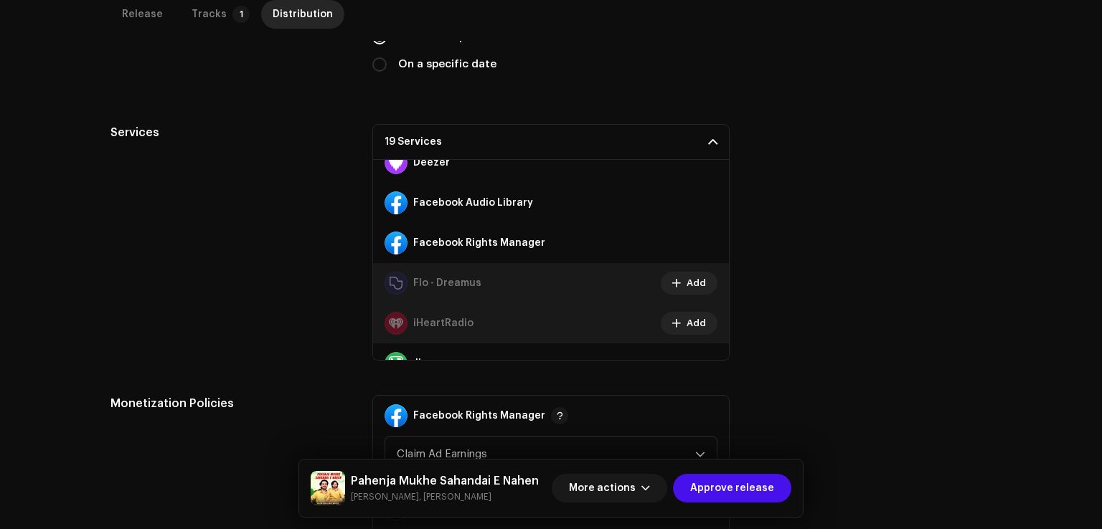
scroll to position [103, 0]
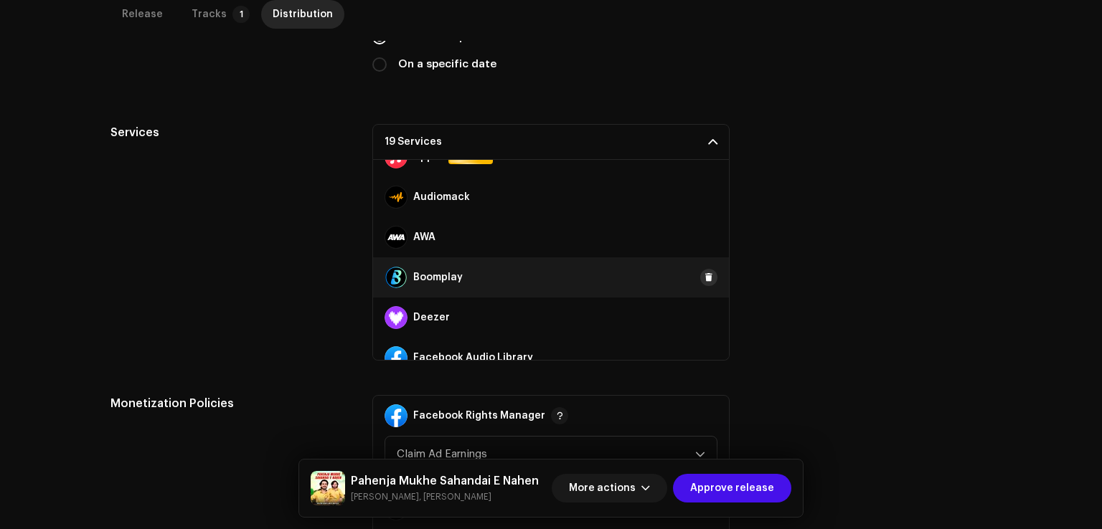
click at [704, 282] on span at bounding box center [708, 277] width 9 height 11
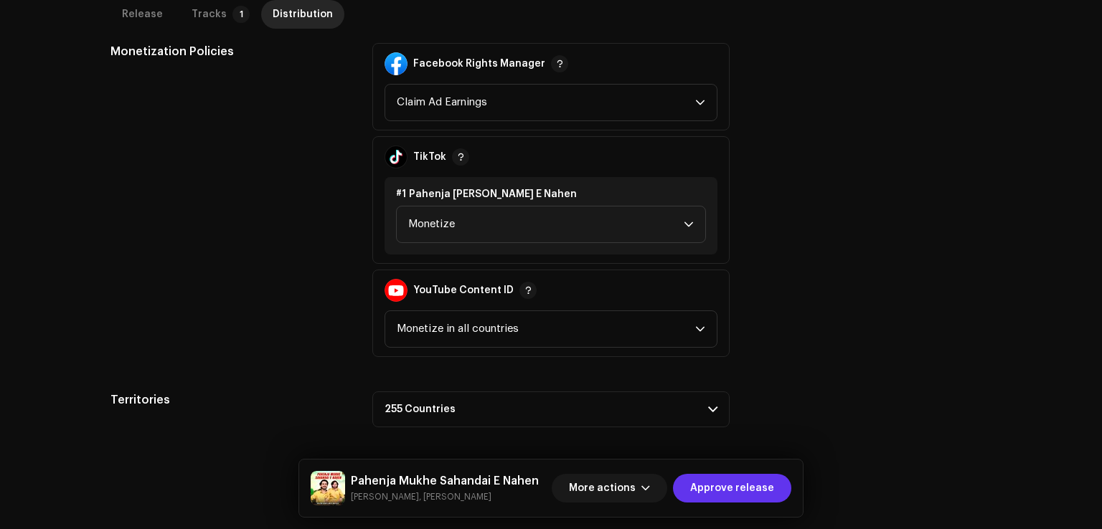
drag, startPoint x: 720, startPoint y: 486, endPoint x: 686, endPoint y: 486, distance: 34.4
click at [714, 487] on span "Approve release" at bounding box center [732, 488] width 84 height 29
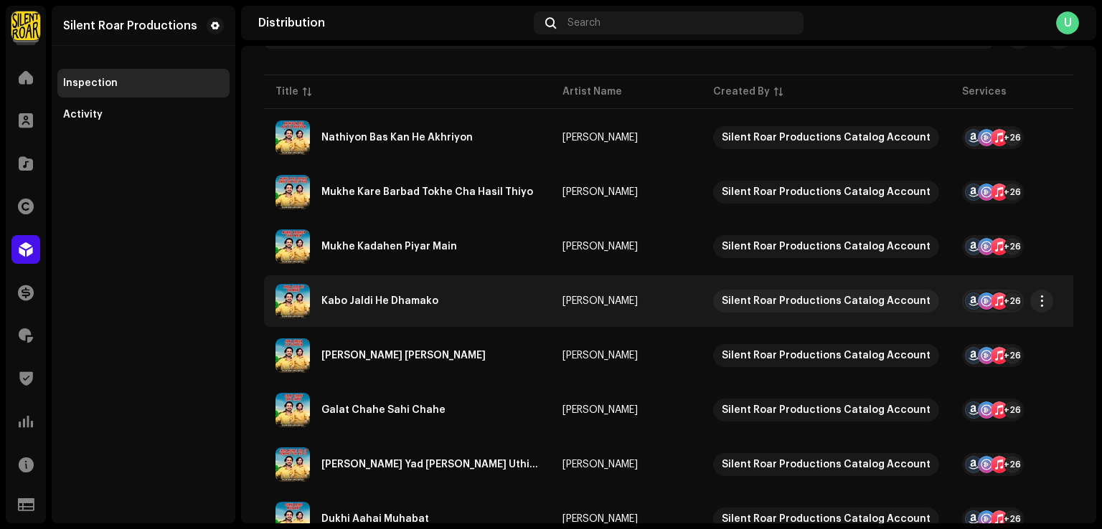
scroll to position [53, 0]
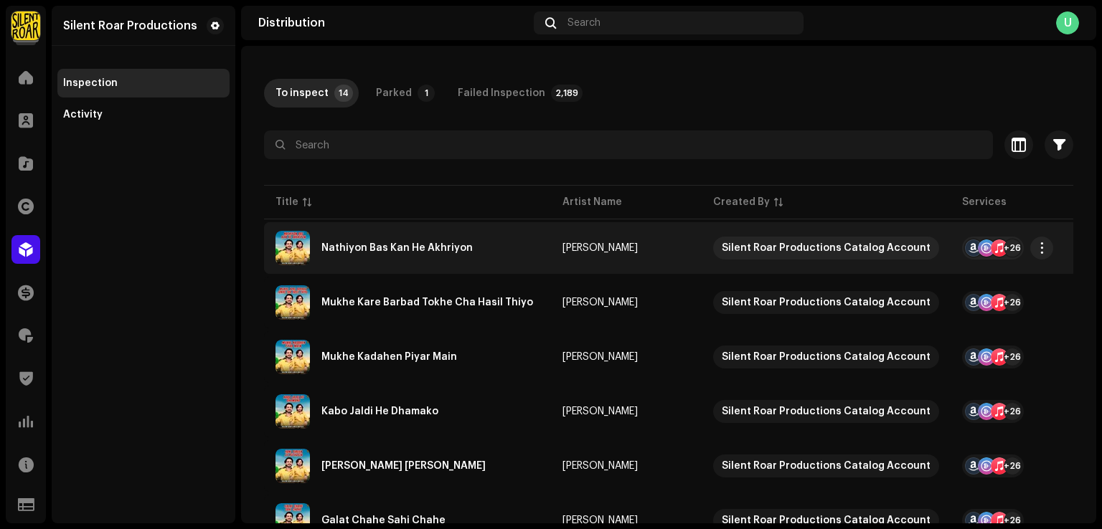
click at [389, 249] on div "Nathiyon Bas Kan He Akhriyon" at bounding box center [396, 248] width 151 height 10
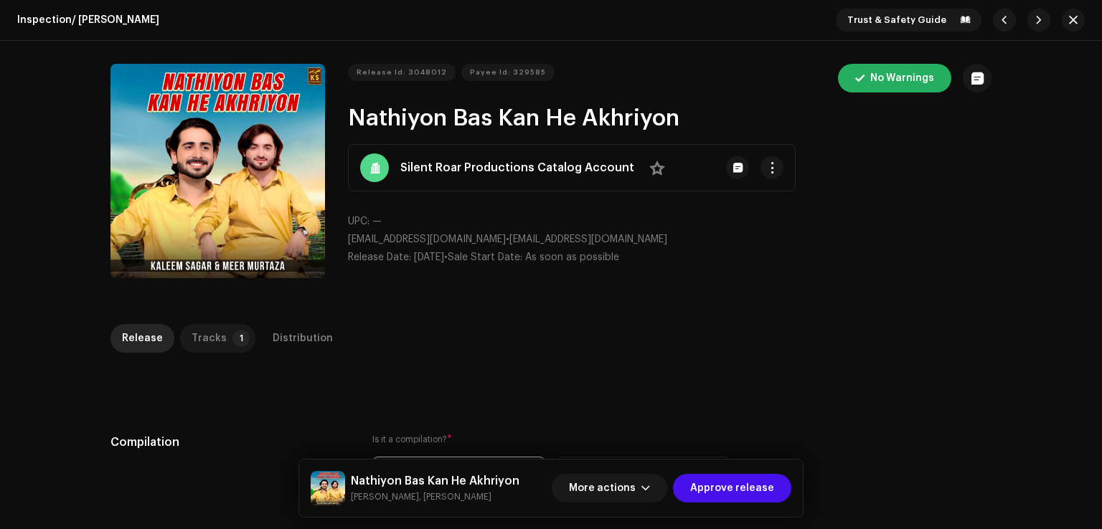
click at [232, 338] on p-badge "1" at bounding box center [240, 338] width 17 height 17
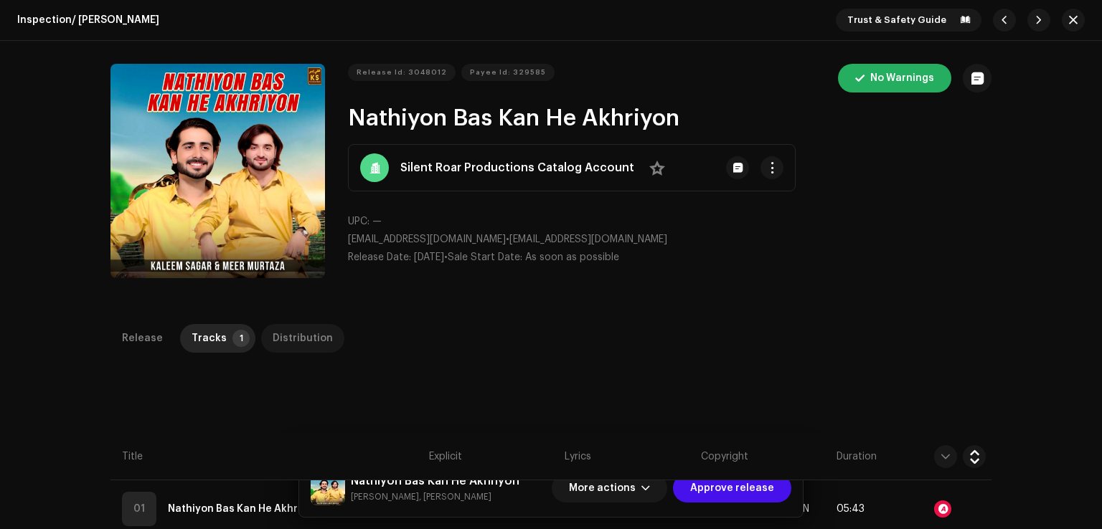
click at [292, 341] on div "Distribution" at bounding box center [303, 338] width 60 height 29
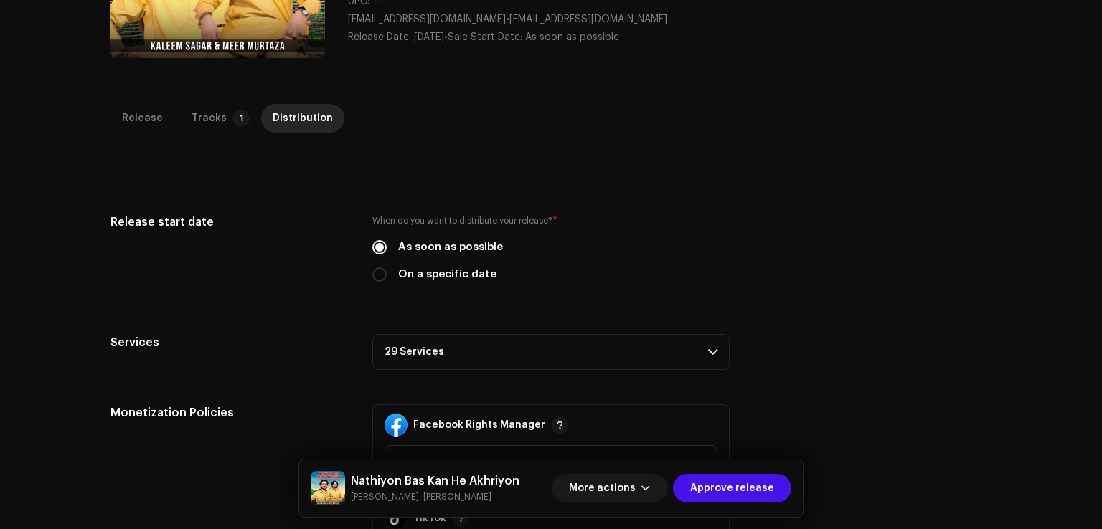
scroll to position [430, 0]
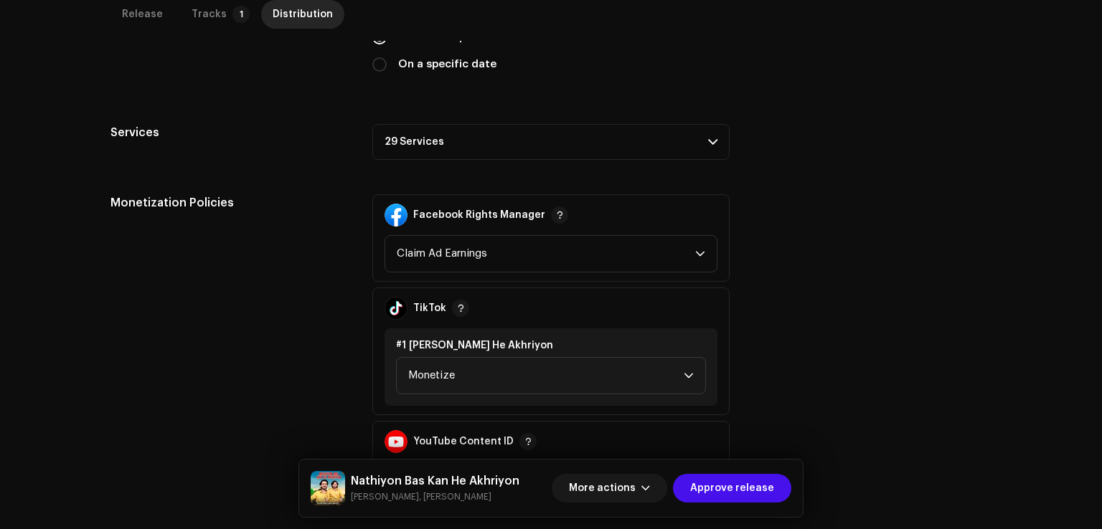
click at [442, 140] on p-accordion-header "29 Services" at bounding box center [550, 142] width 357 height 36
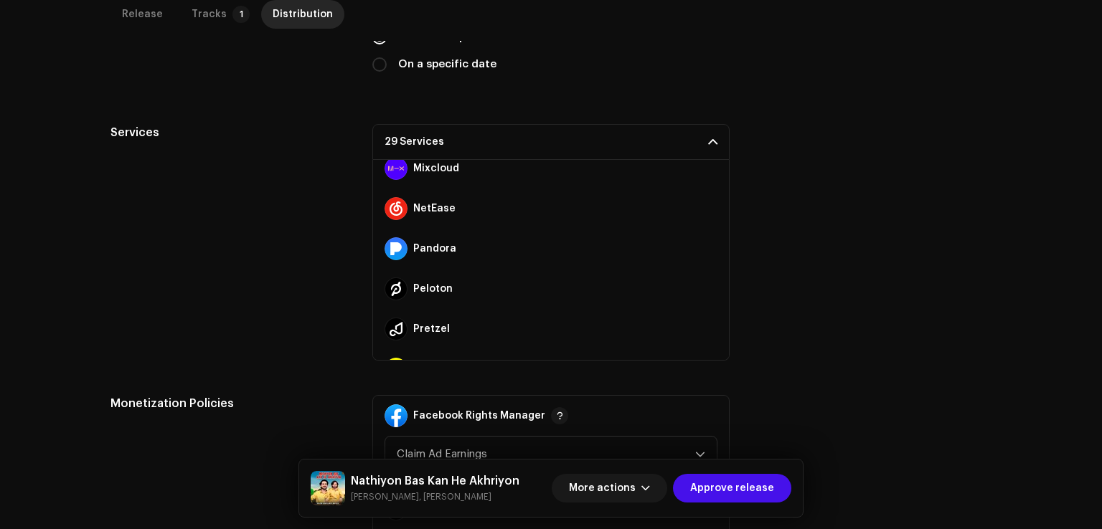
scroll to position [964, 0]
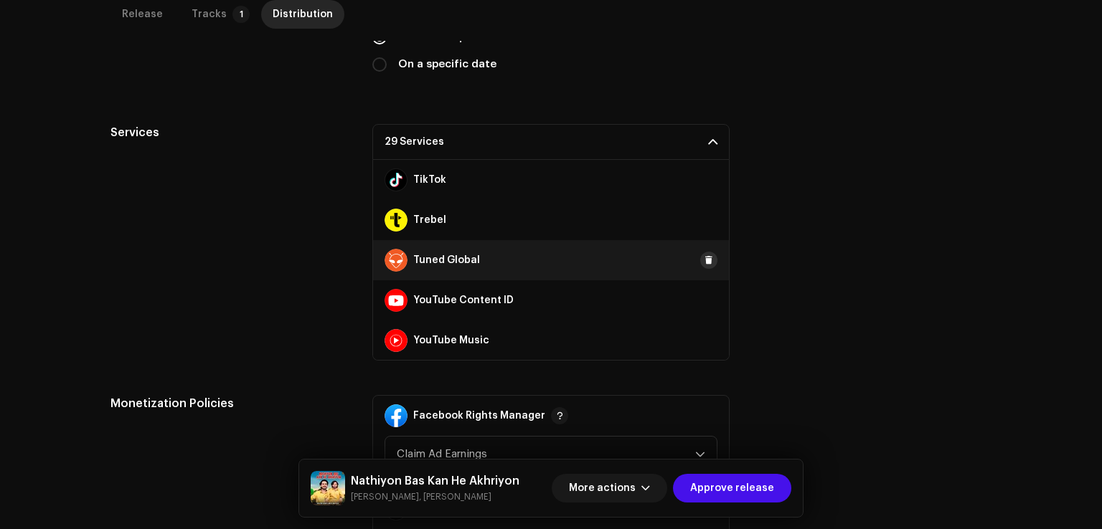
click at [704, 259] on span at bounding box center [708, 260] width 9 height 11
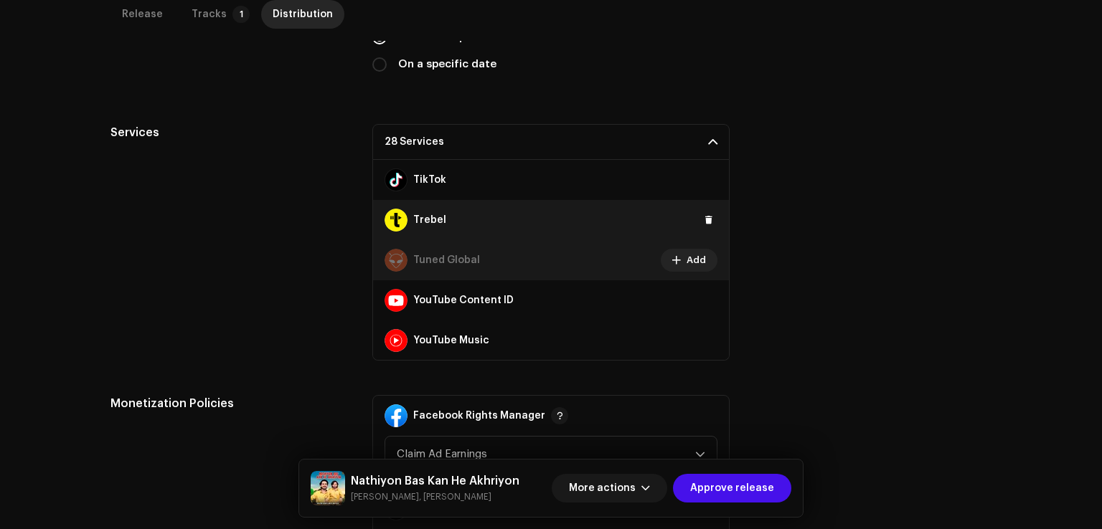
click at [700, 227] on button at bounding box center [708, 220] width 17 height 17
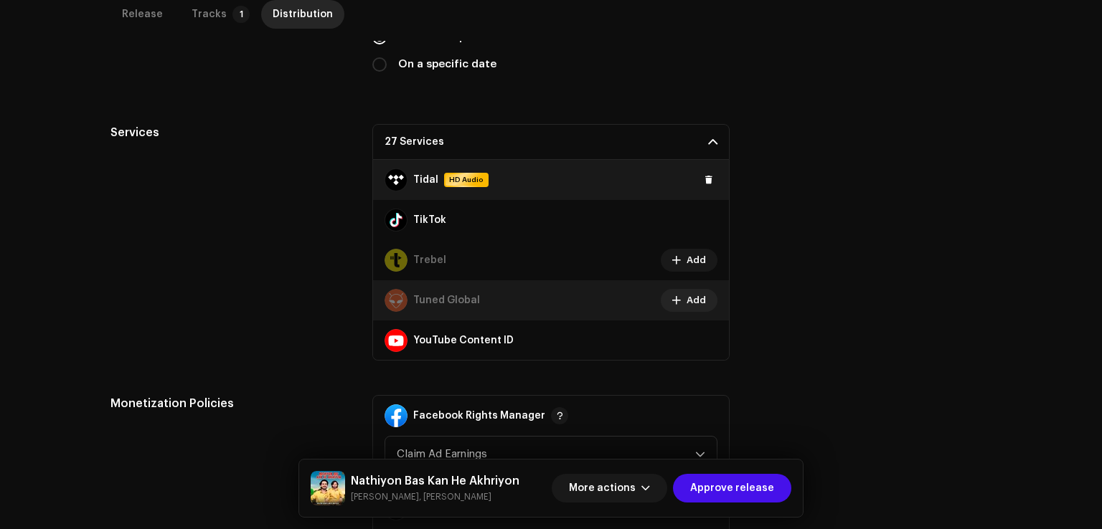
scroll to position [820, 0]
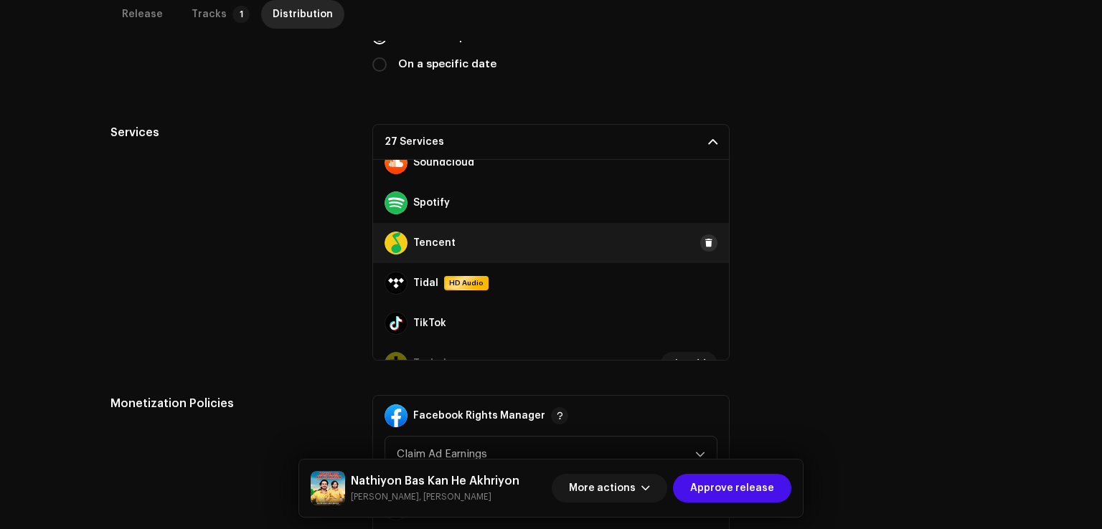
click at [700, 235] on button at bounding box center [708, 243] width 17 height 17
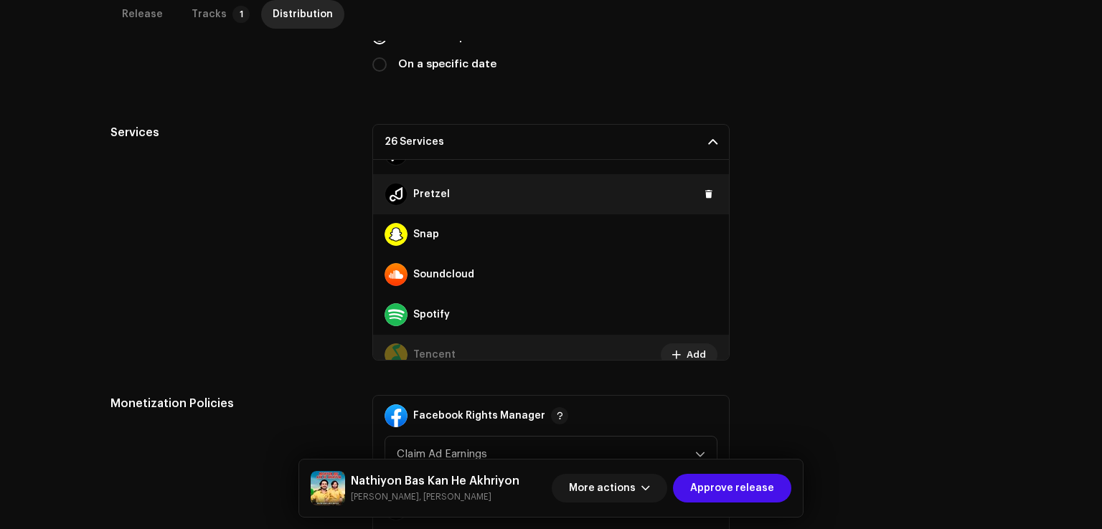
scroll to position [605, 0]
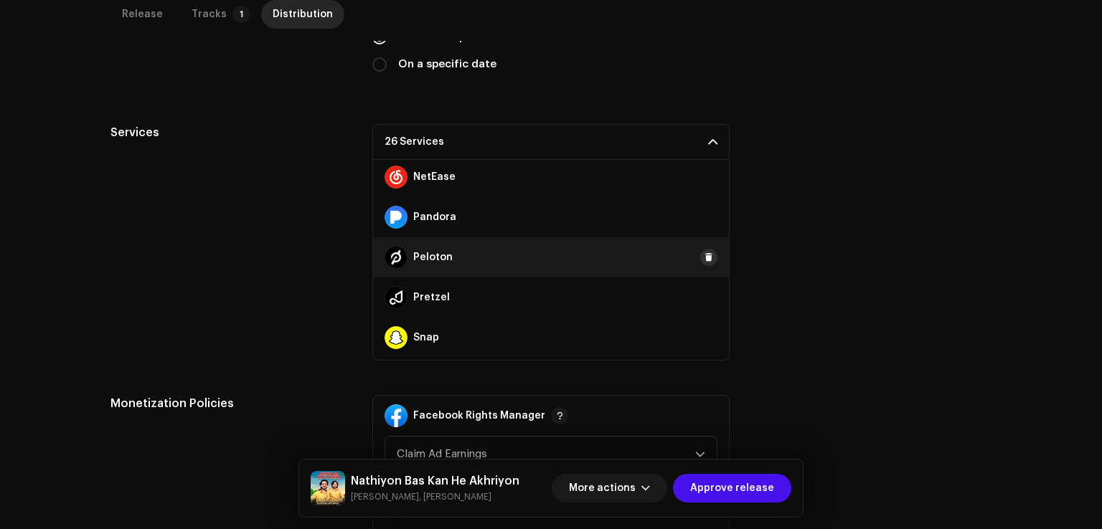
click at [704, 252] on span at bounding box center [708, 257] width 9 height 11
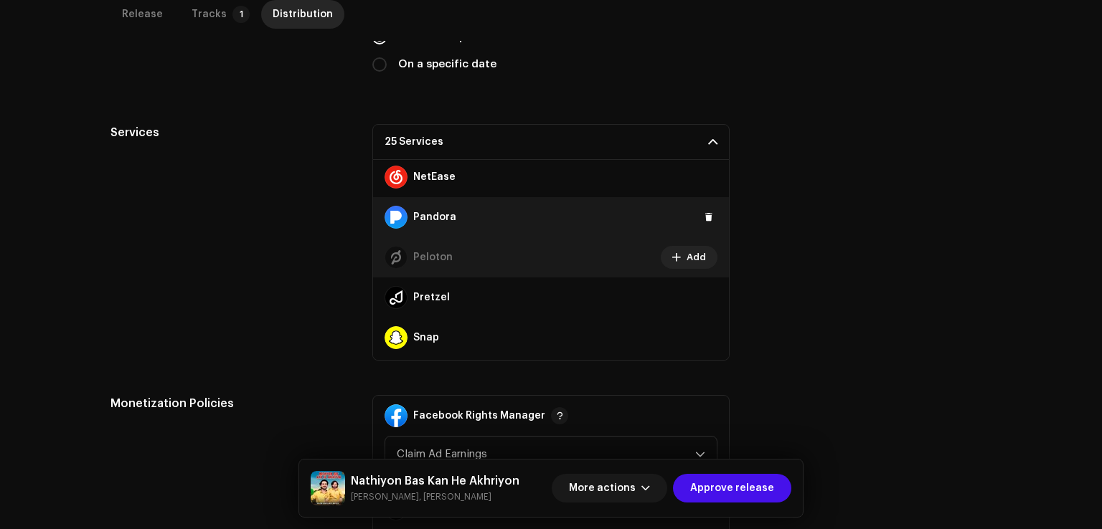
scroll to position [534, 0]
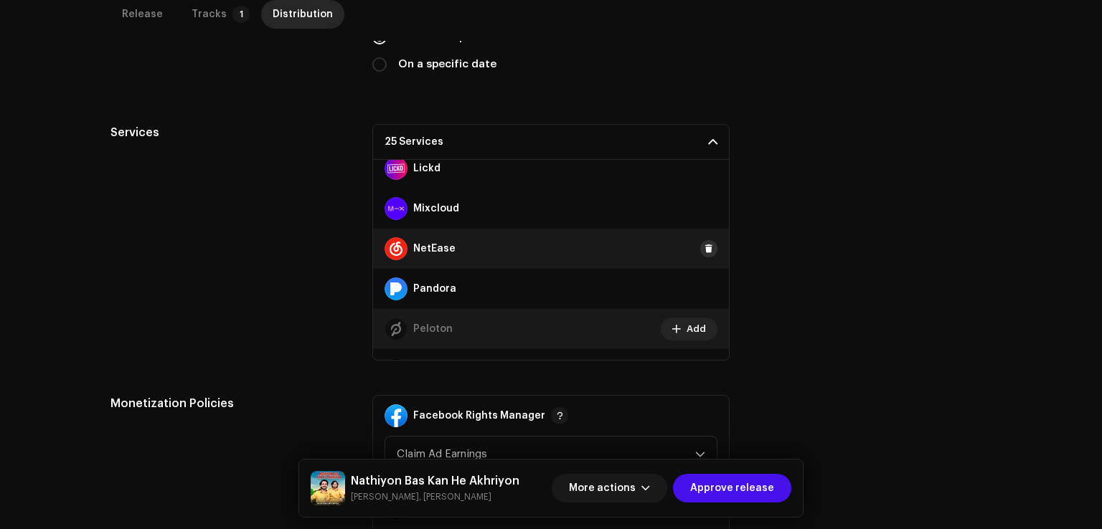
click at [700, 253] on button at bounding box center [708, 248] width 17 height 17
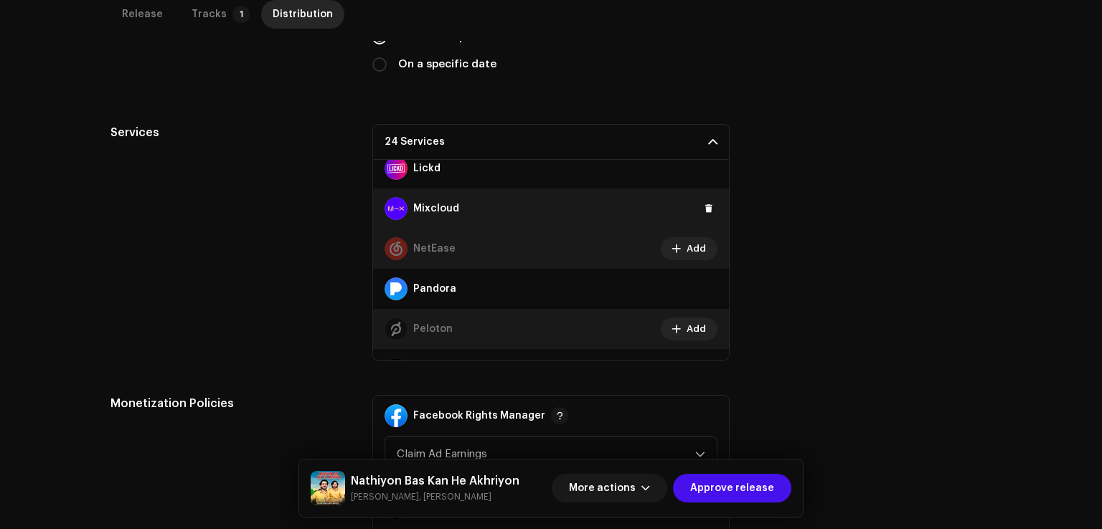
click at [695, 219] on div "Mixcloud" at bounding box center [551, 209] width 356 height 40
click at [700, 213] on button at bounding box center [708, 208] width 17 height 17
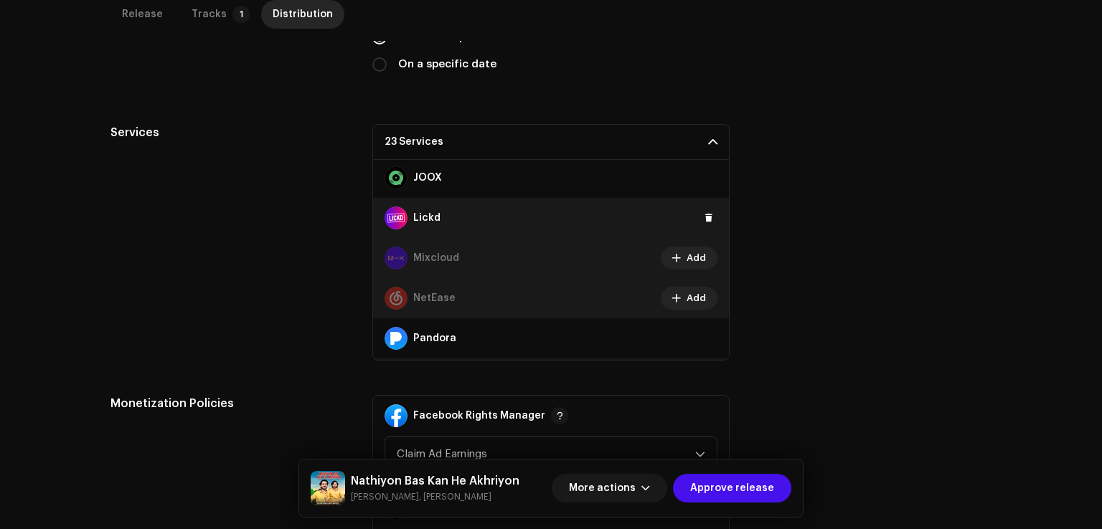
scroll to position [462, 0]
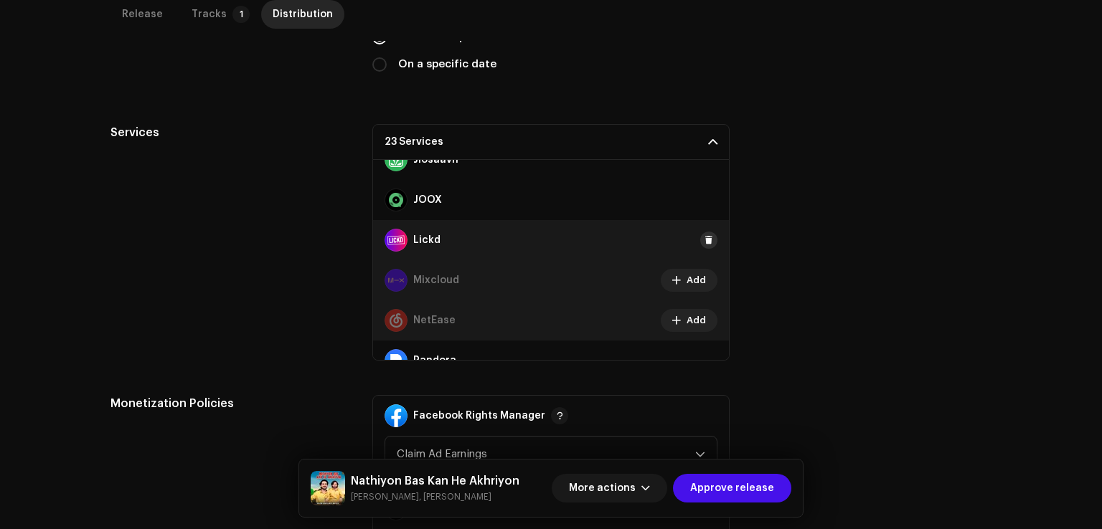
click at [704, 240] on span at bounding box center [708, 240] width 9 height 11
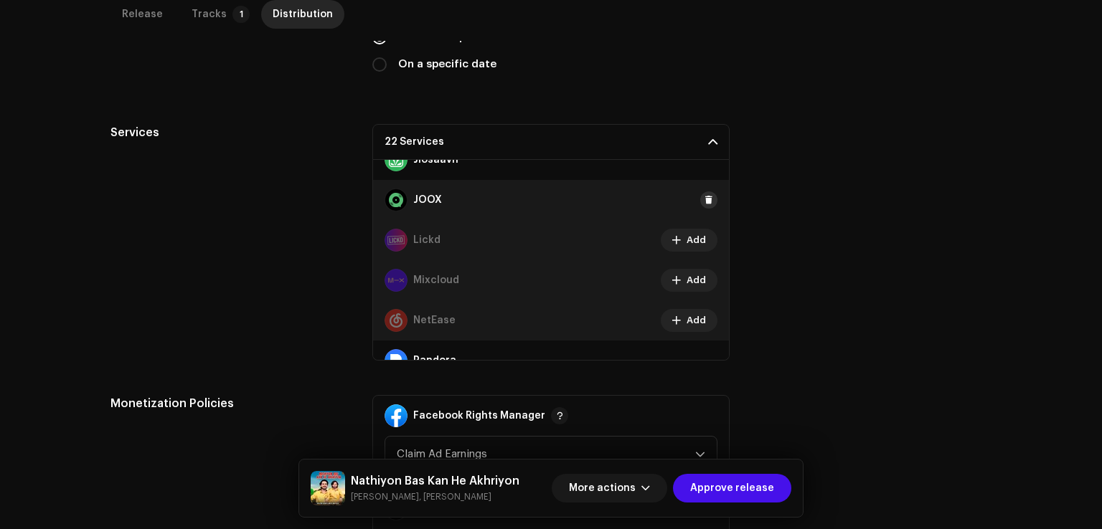
click at [704, 199] on span at bounding box center [708, 199] width 9 height 11
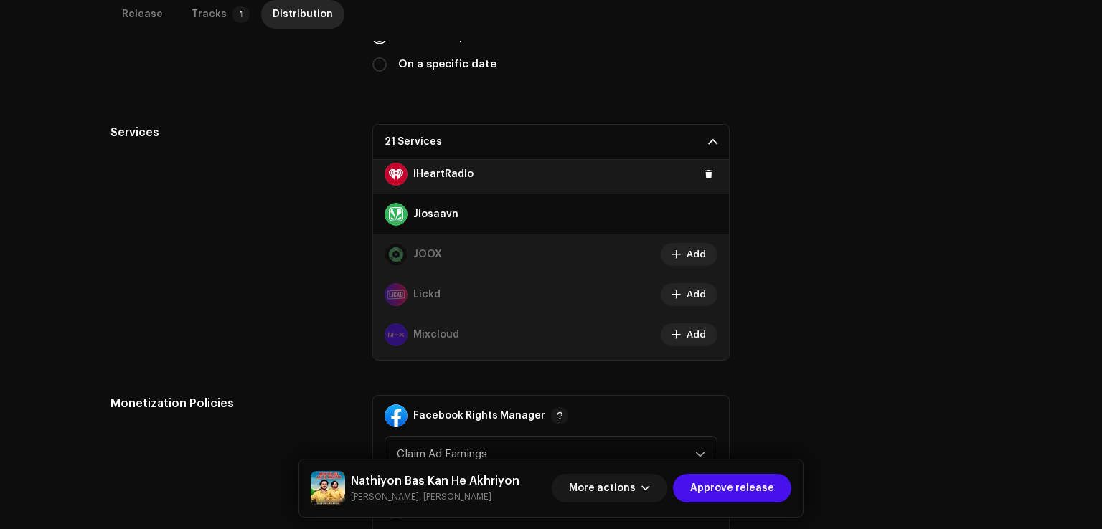
scroll to position [318, 0]
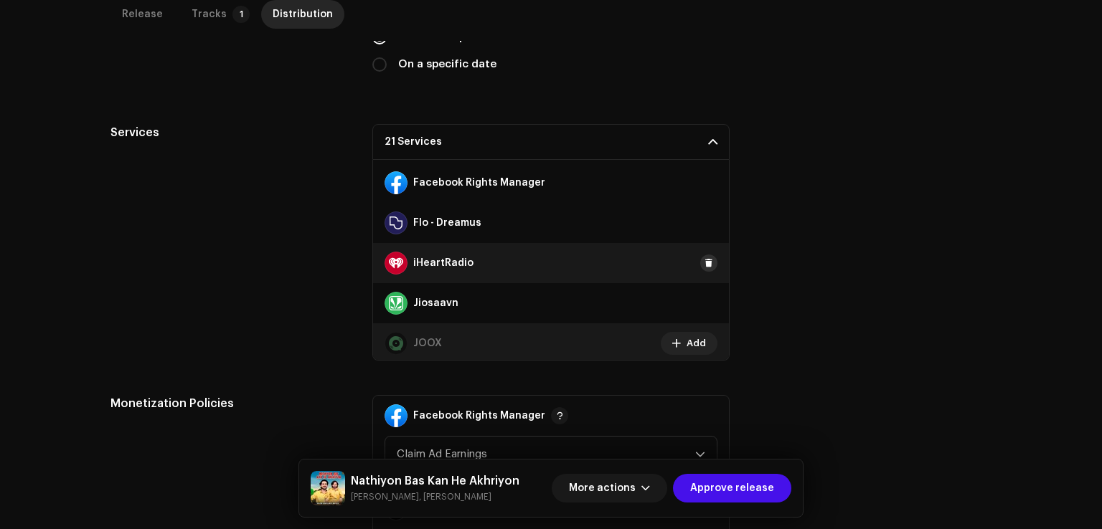
click at [704, 259] on span at bounding box center [708, 262] width 9 height 11
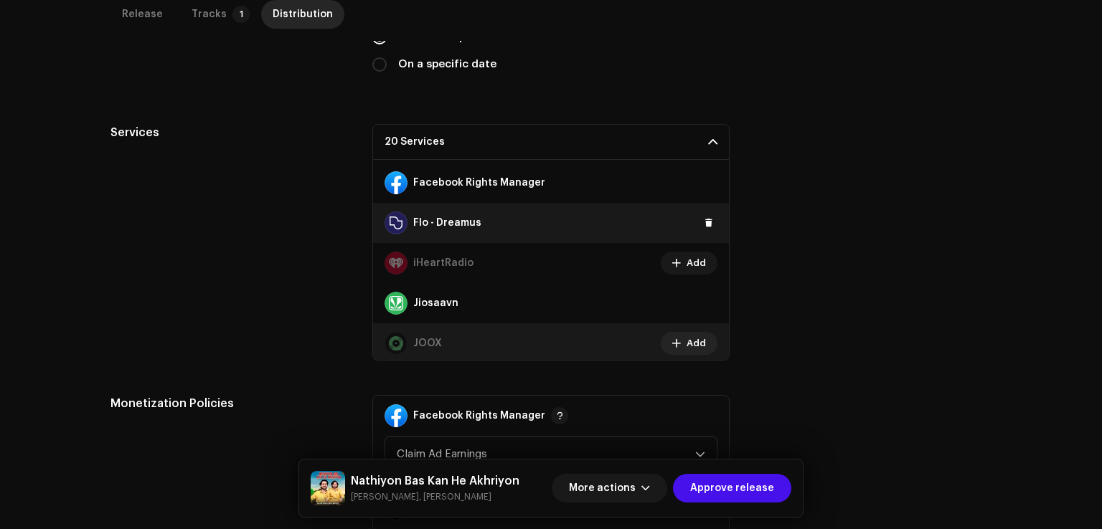
click at [700, 209] on div "Flo - Dreamus" at bounding box center [551, 223] width 356 height 40
click at [704, 219] on span at bounding box center [708, 222] width 9 height 11
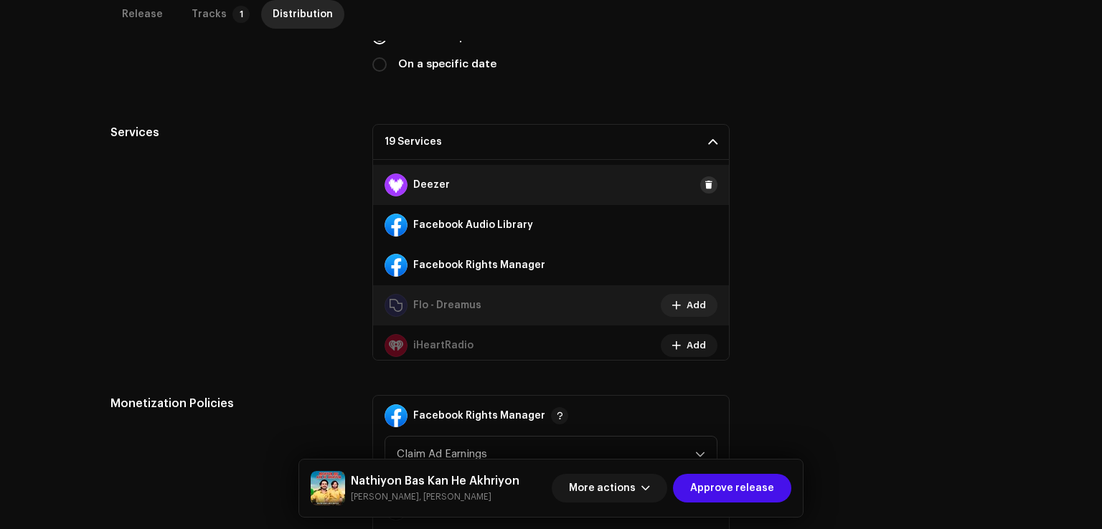
scroll to position [175, 0]
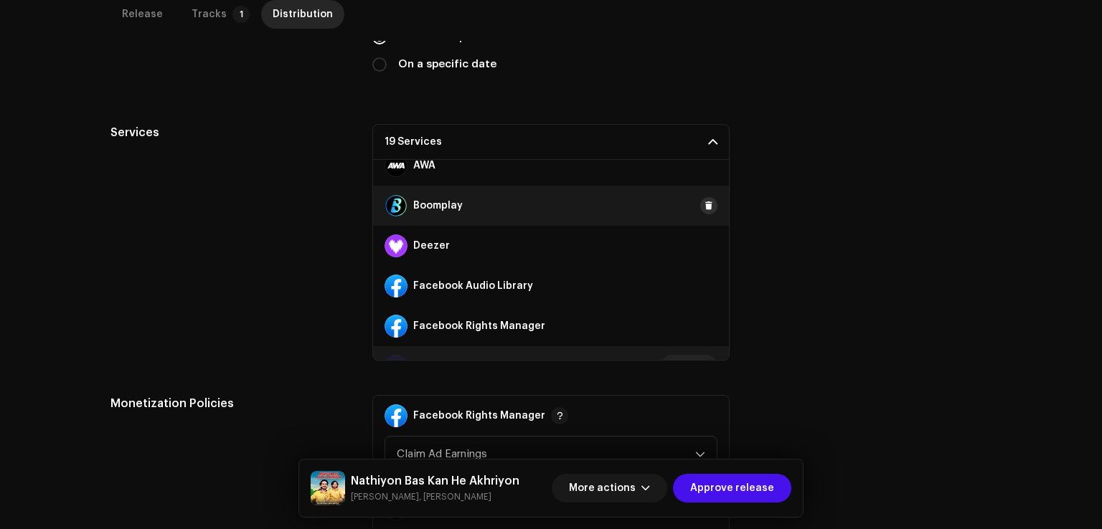
click at [701, 211] on button at bounding box center [708, 205] width 17 height 17
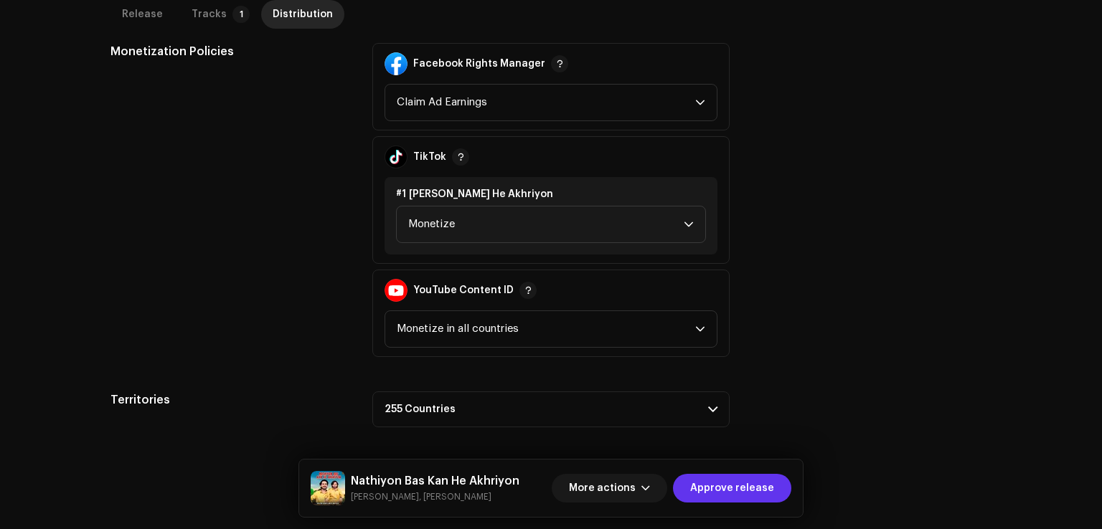
click at [709, 477] on span "Approve release" at bounding box center [732, 488] width 84 height 29
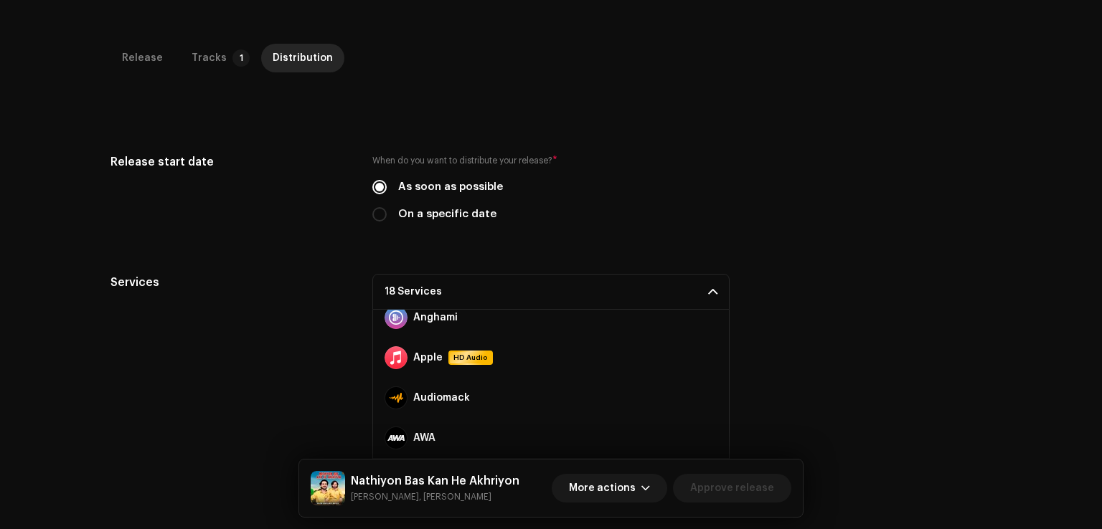
scroll to position [0, 0]
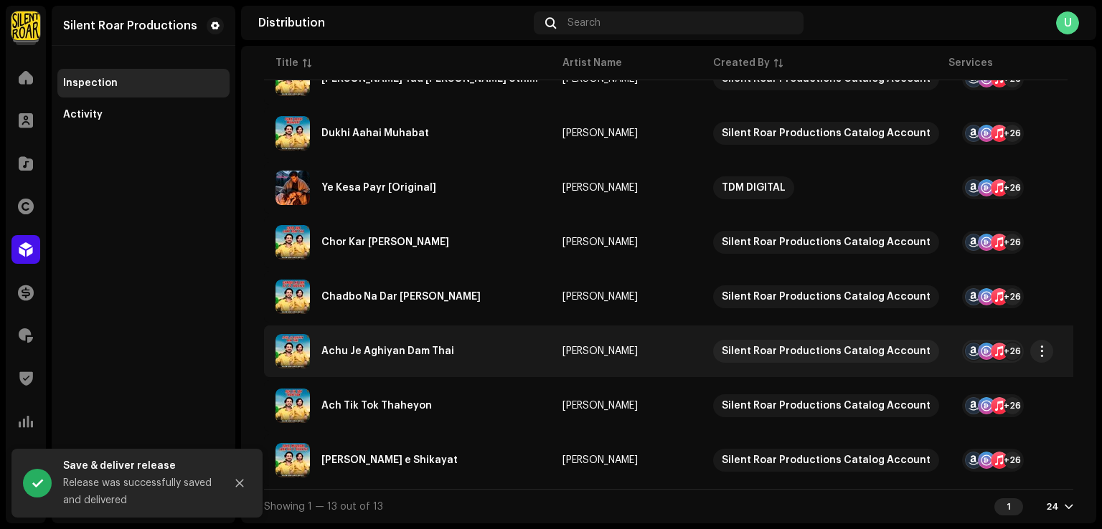
scroll to position [504, 0]
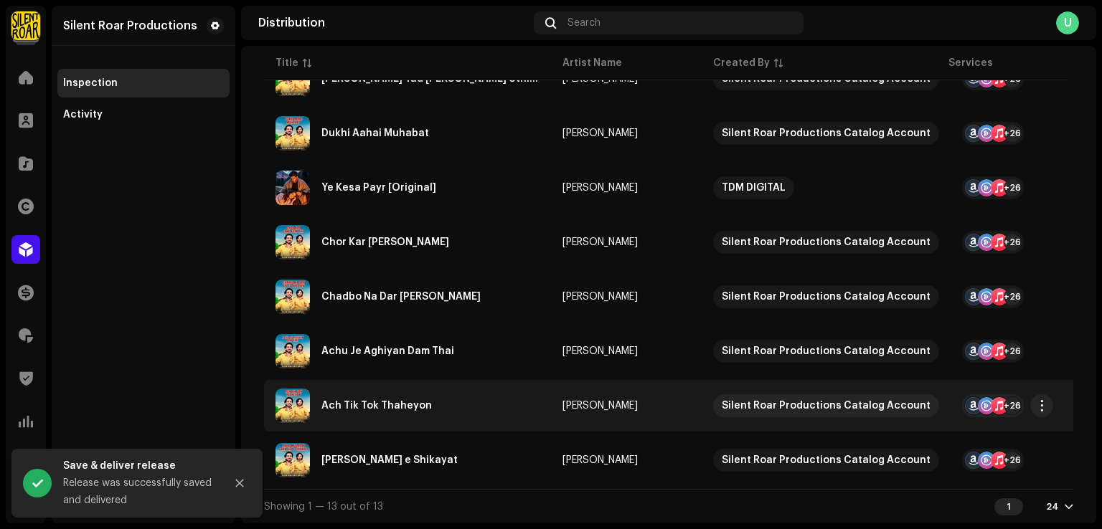
click at [419, 404] on div "Ach Tik Tok Thaheyon" at bounding box center [376, 406] width 110 height 10
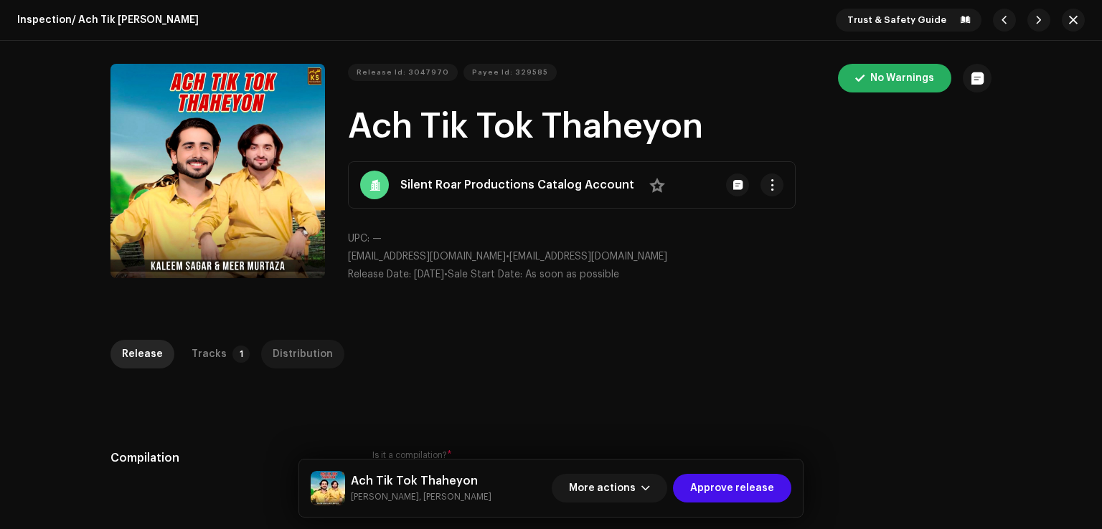
click at [304, 362] on div "Distribution" at bounding box center [303, 354] width 60 height 29
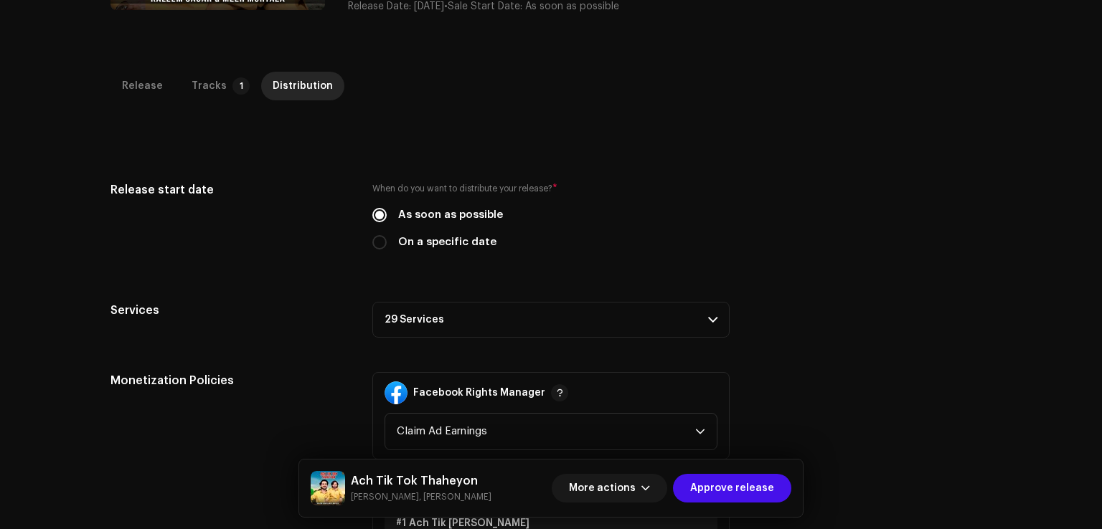
scroll to position [430, 0]
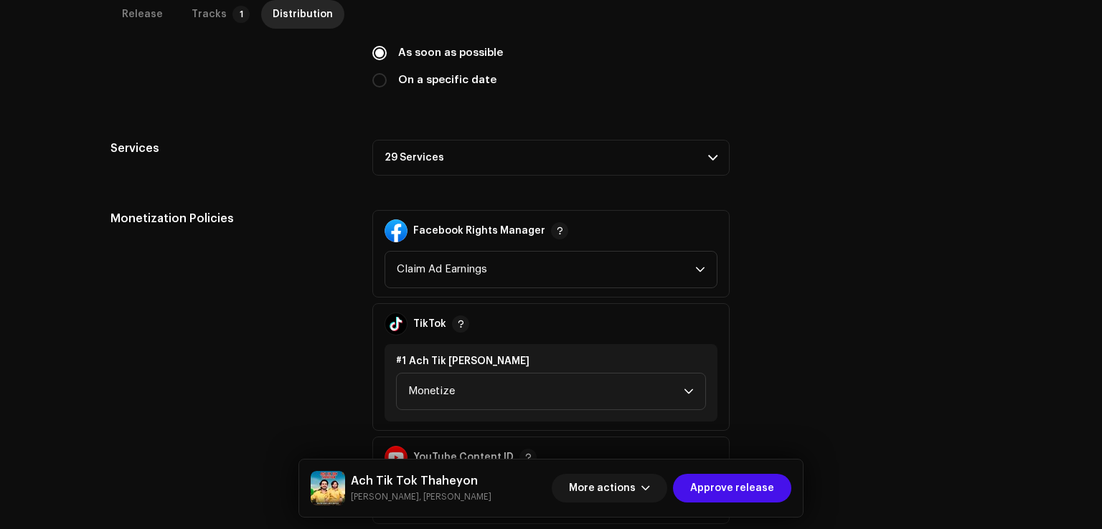
click at [459, 159] on p-accordion-header "29 Services" at bounding box center [550, 158] width 357 height 36
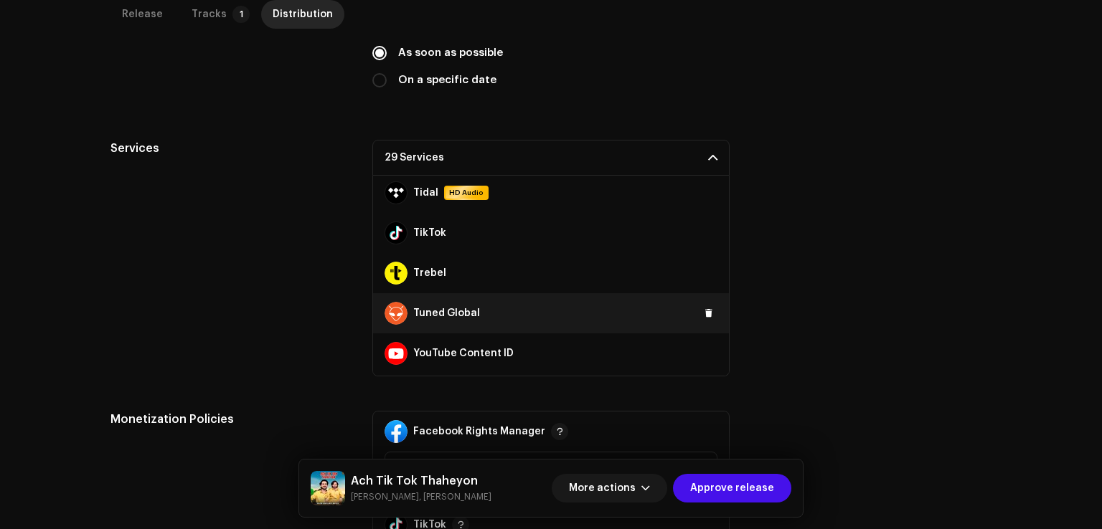
scroll to position [964, 0]
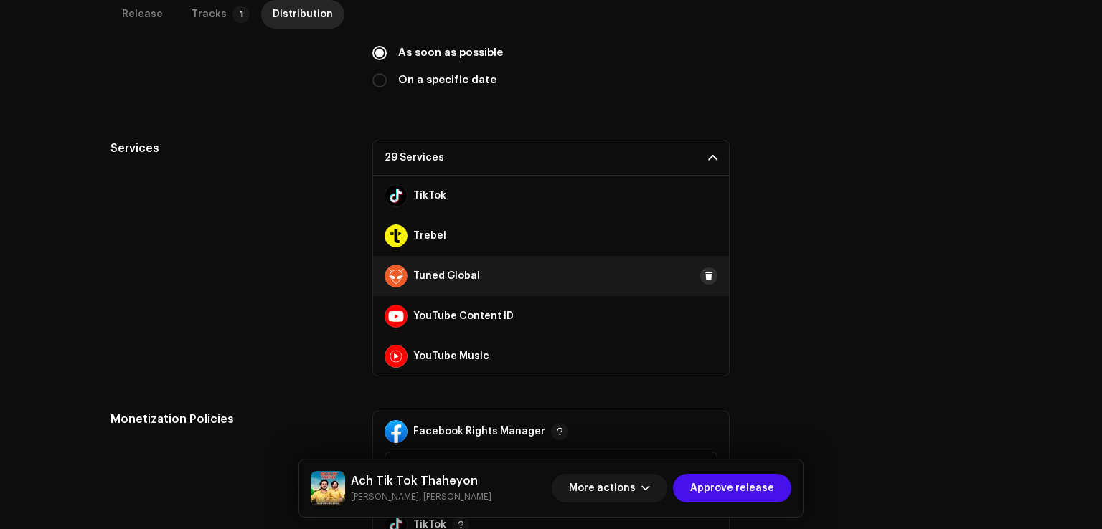
click at [704, 273] on span at bounding box center [708, 275] width 9 height 11
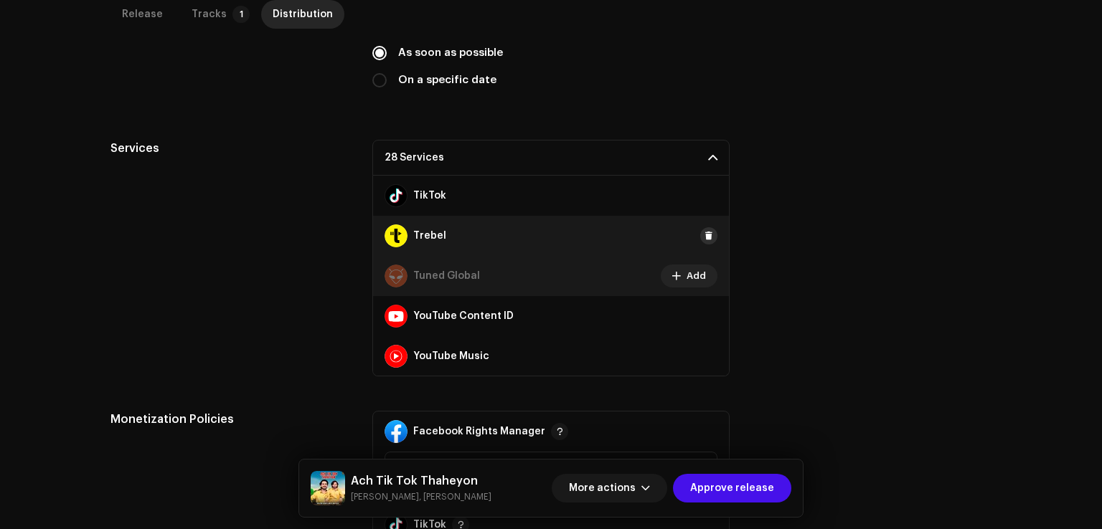
click at [704, 239] on span at bounding box center [708, 235] width 9 height 11
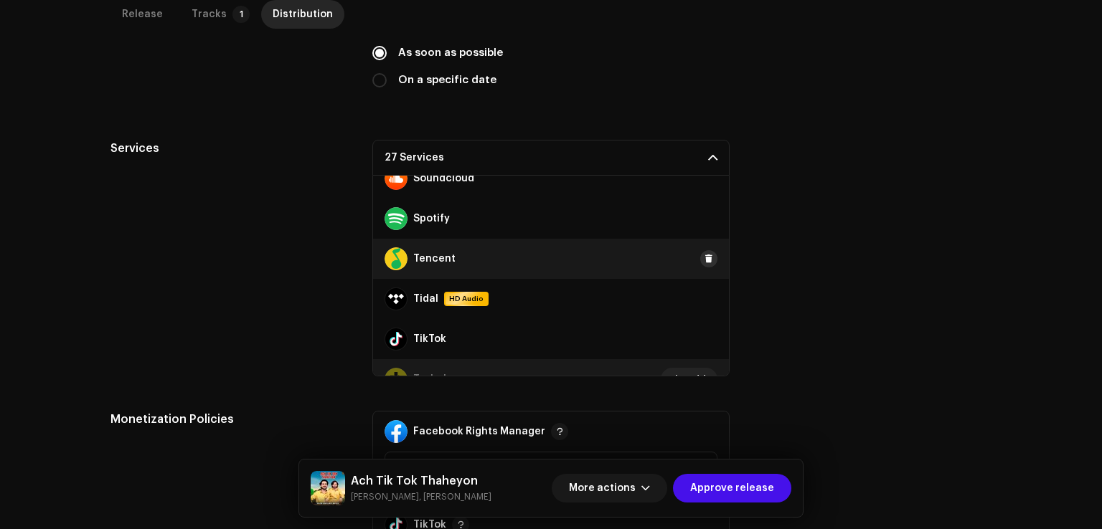
click at [700, 263] on button at bounding box center [708, 258] width 17 height 17
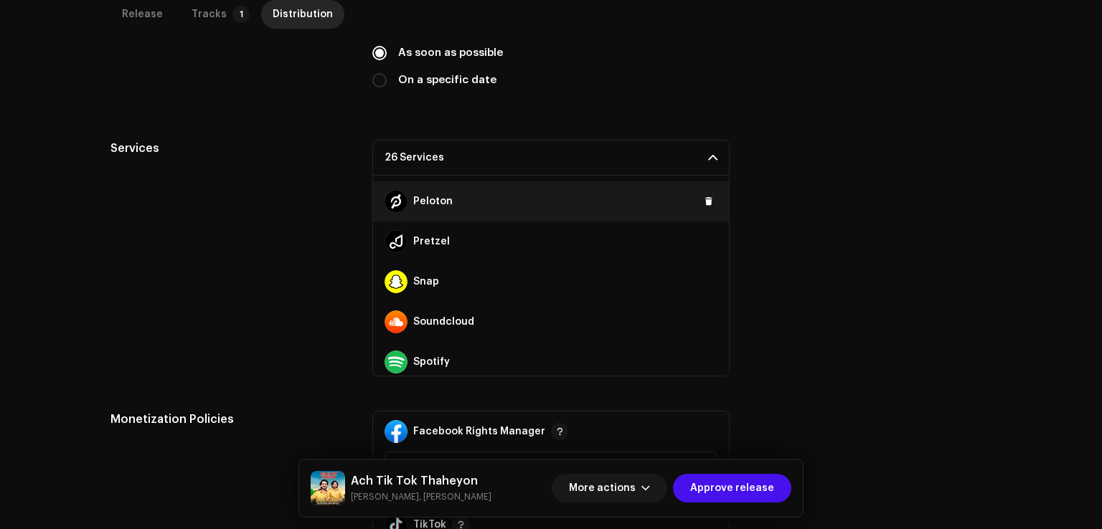
click at [701, 212] on div "Peloton" at bounding box center [551, 201] width 356 height 40
click at [704, 202] on span at bounding box center [708, 201] width 9 height 11
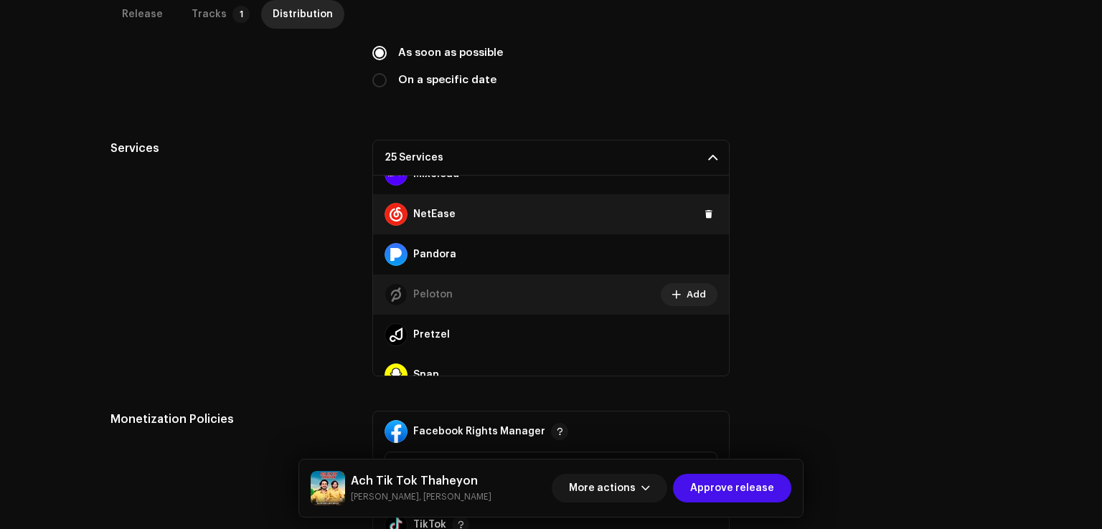
scroll to position [534, 0]
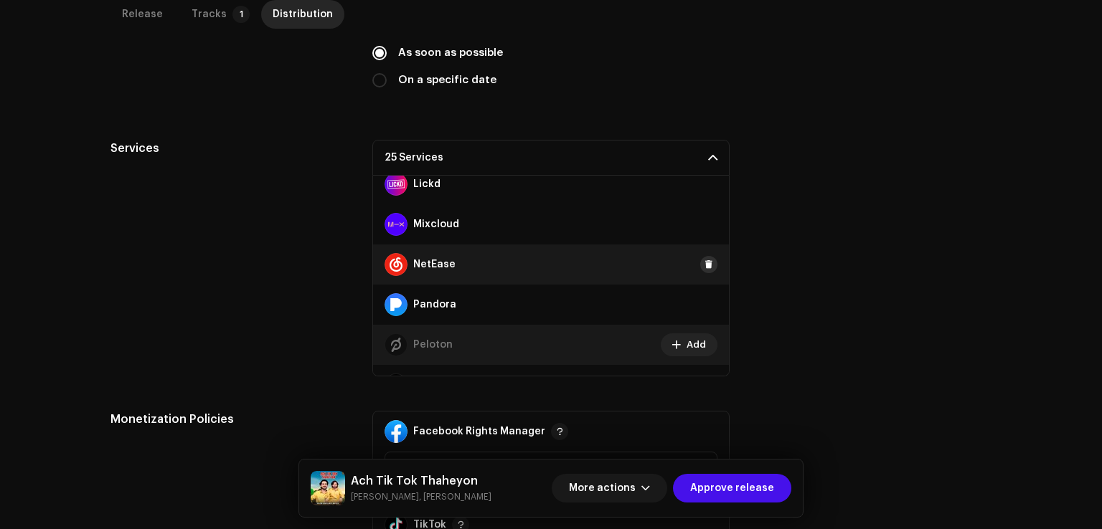
click at [700, 262] on button at bounding box center [708, 264] width 17 height 17
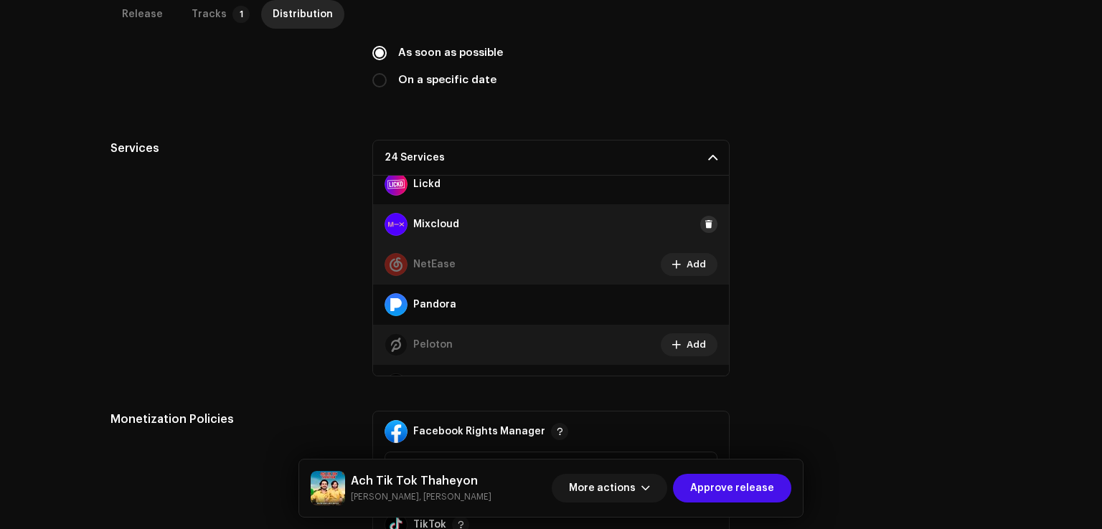
click at [704, 222] on span at bounding box center [708, 224] width 9 height 11
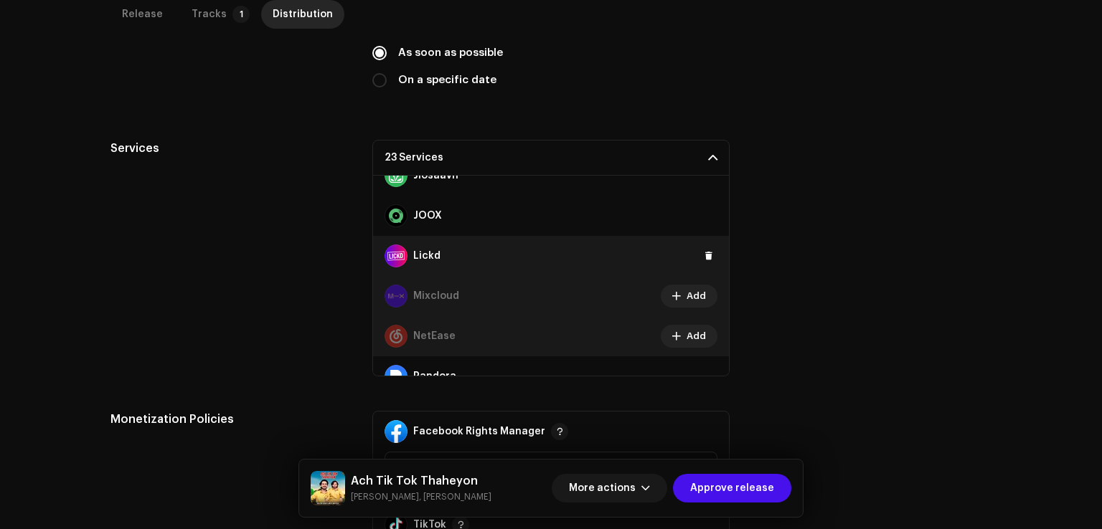
click at [701, 245] on div "Lickd" at bounding box center [551, 256] width 356 height 40
click at [702, 260] on button at bounding box center [708, 255] width 17 height 17
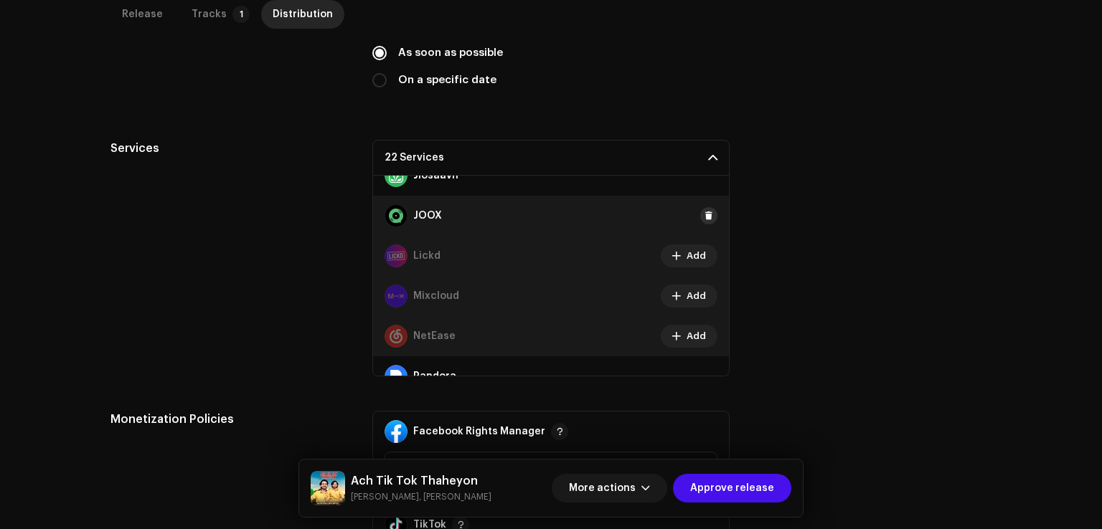
click at [704, 212] on span at bounding box center [708, 215] width 9 height 11
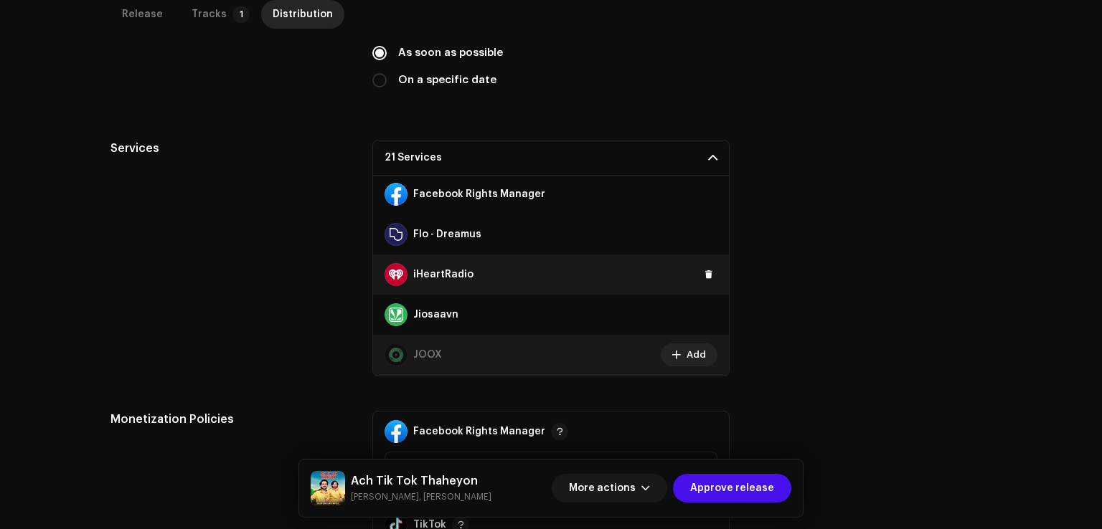
scroll to position [318, 0]
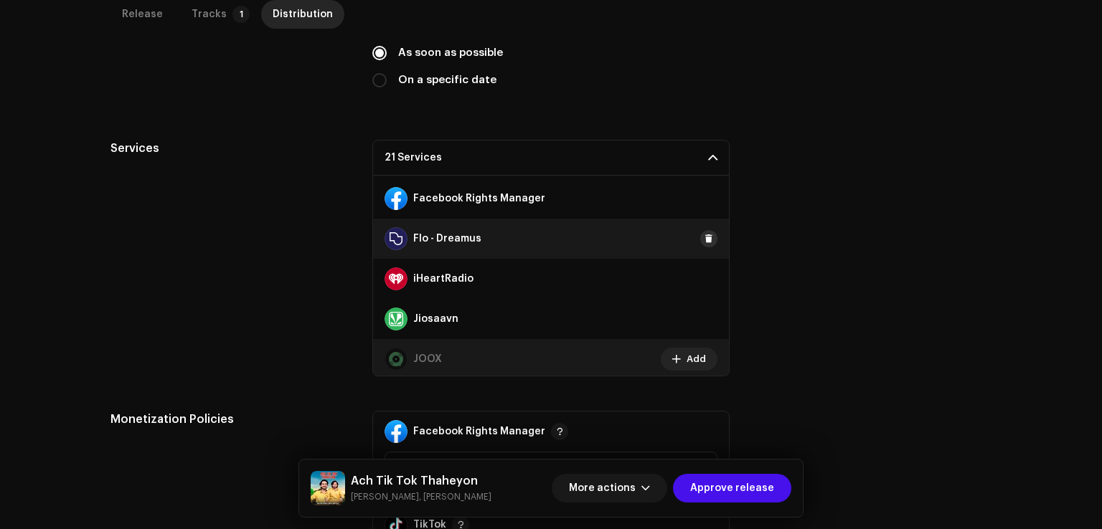
click at [704, 237] on span at bounding box center [708, 238] width 9 height 11
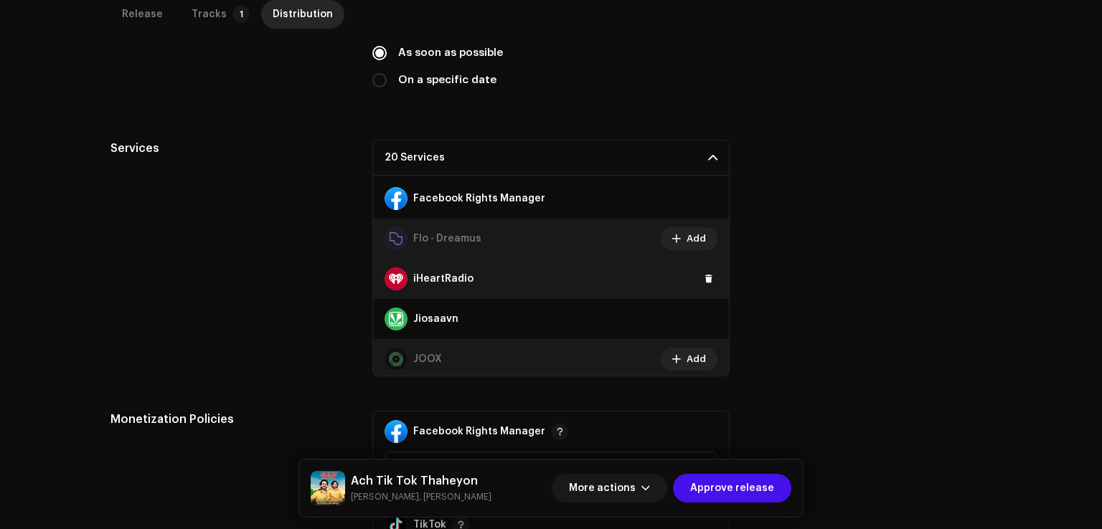
click at [701, 288] on div "iHeartRadio" at bounding box center [551, 279] width 356 height 40
click at [704, 276] on span at bounding box center [708, 278] width 9 height 11
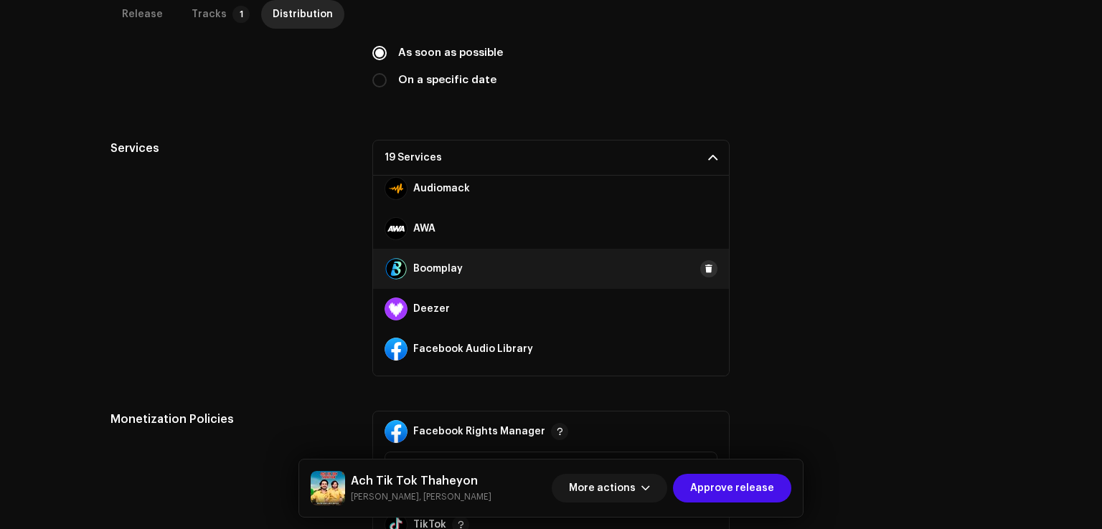
scroll to position [103, 0]
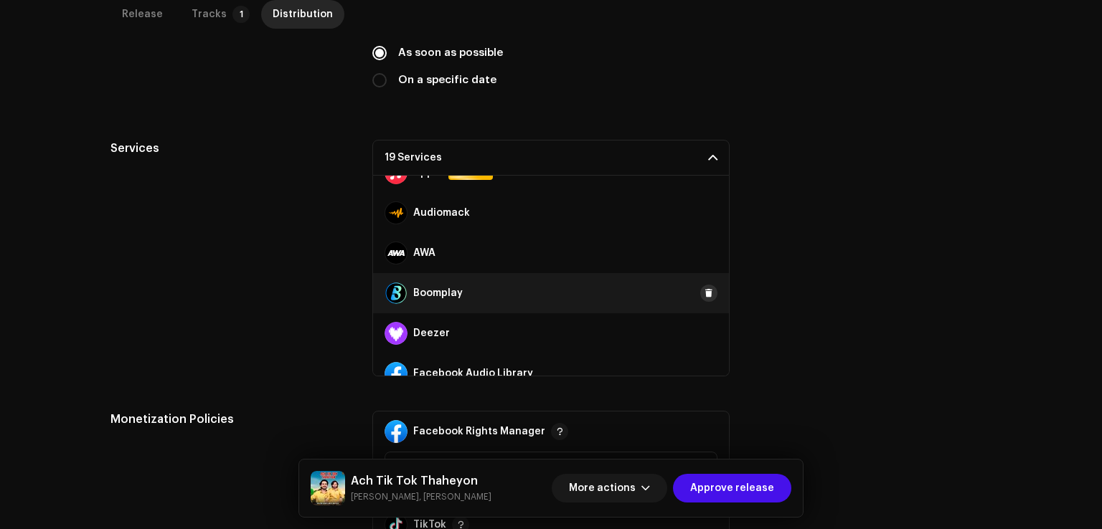
click at [704, 292] on span at bounding box center [708, 293] width 9 height 11
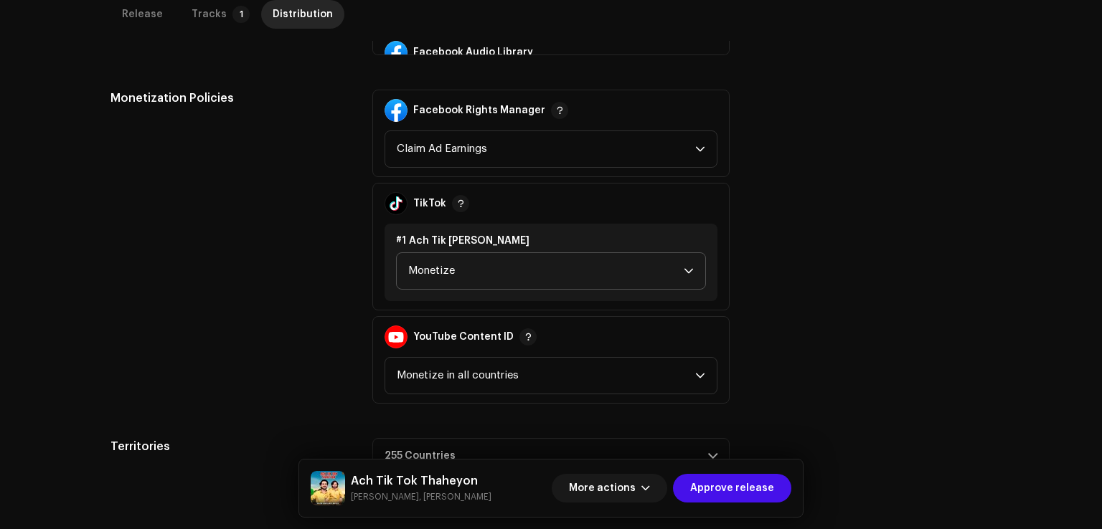
scroll to position [798, 0]
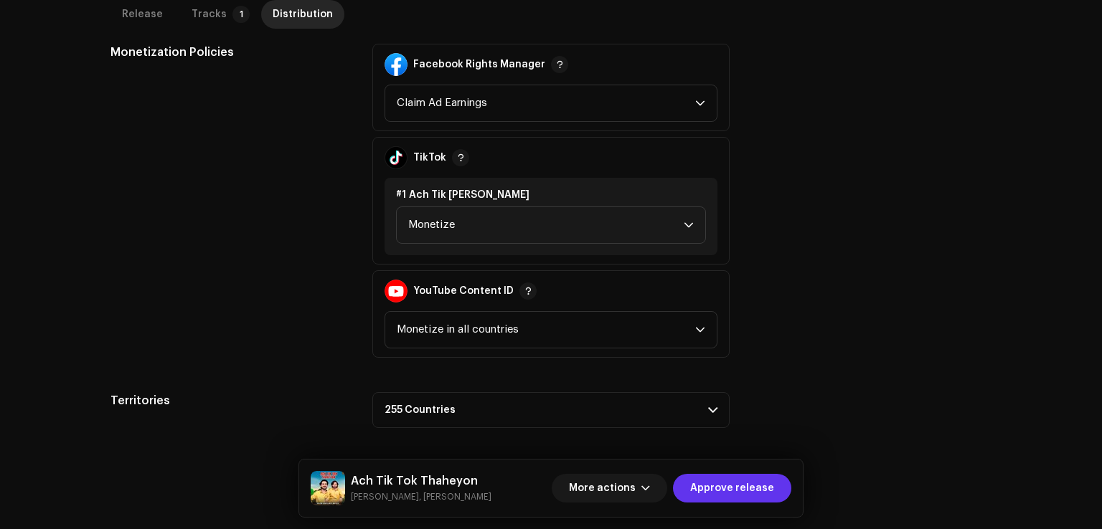
click at [752, 494] on span "Approve release" at bounding box center [732, 488] width 84 height 29
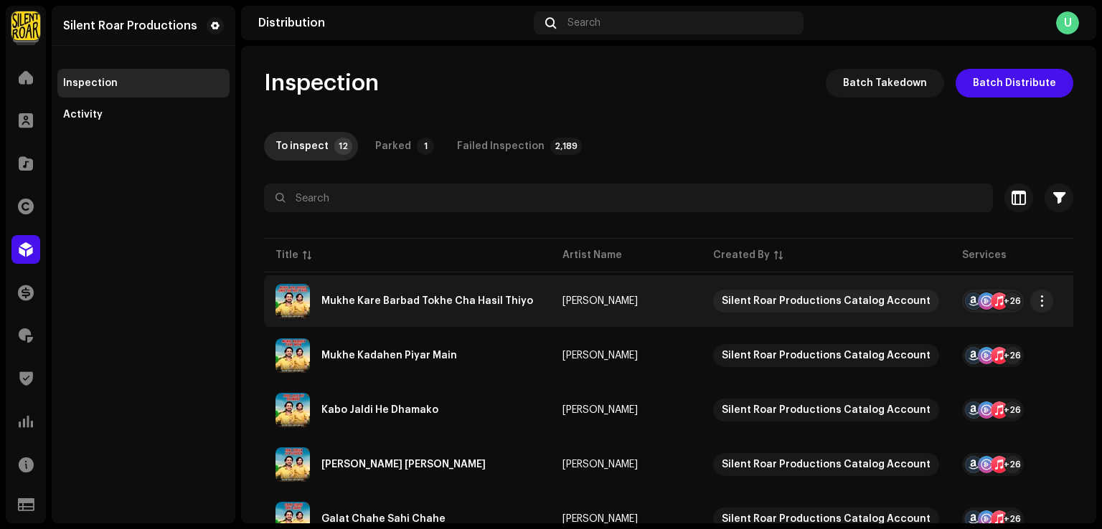
click at [390, 311] on div "Mukhe Kare Barbad Tokhe Cha Hasil Thiyo" at bounding box center [407, 301] width 264 height 34
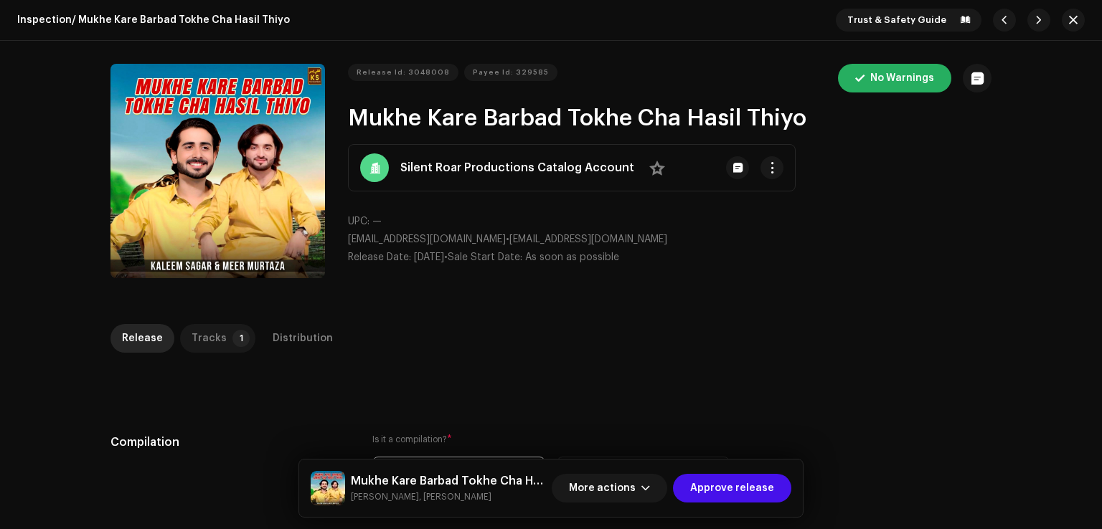
click at [209, 342] on div "Tracks" at bounding box center [208, 338] width 35 height 29
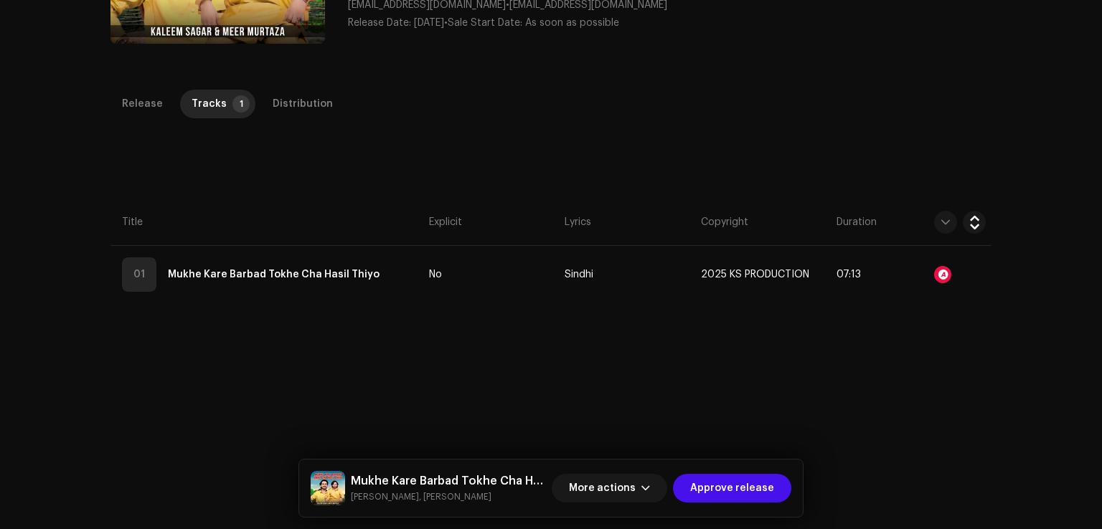
scroll to position [287, 0]
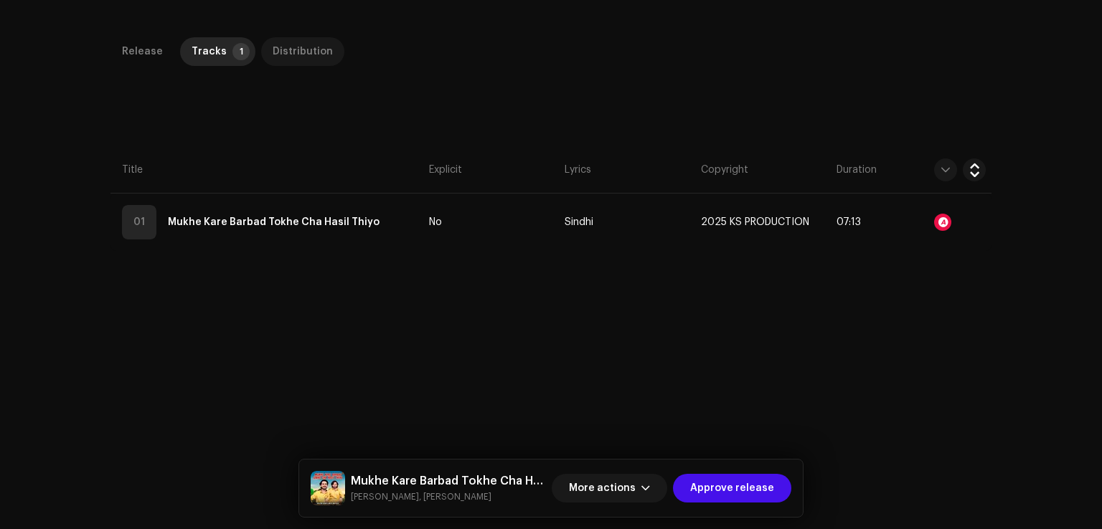
click at [307, 55] on div "Distribution" at bounding box center [303, 51] width 60 height 29
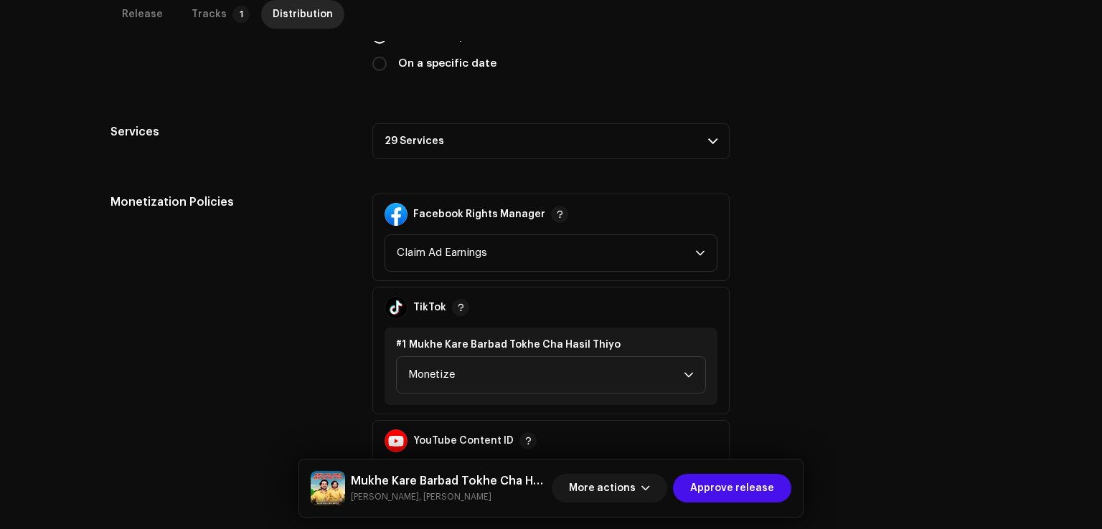
scroll to position [502, 0]
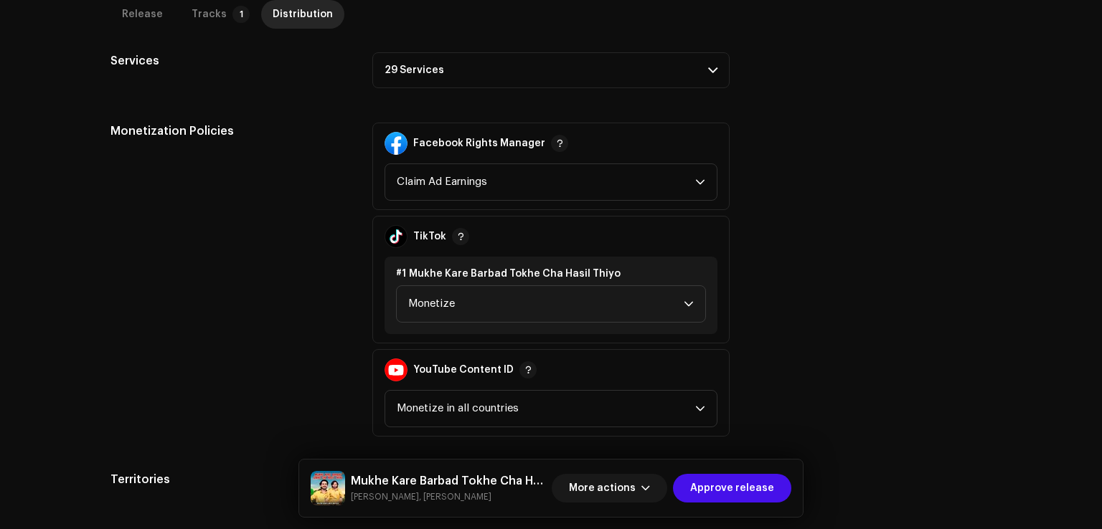
click at [435, 81] on p-accordion-header "29 Services" at bounding box center [550, 70] width 357 height 36
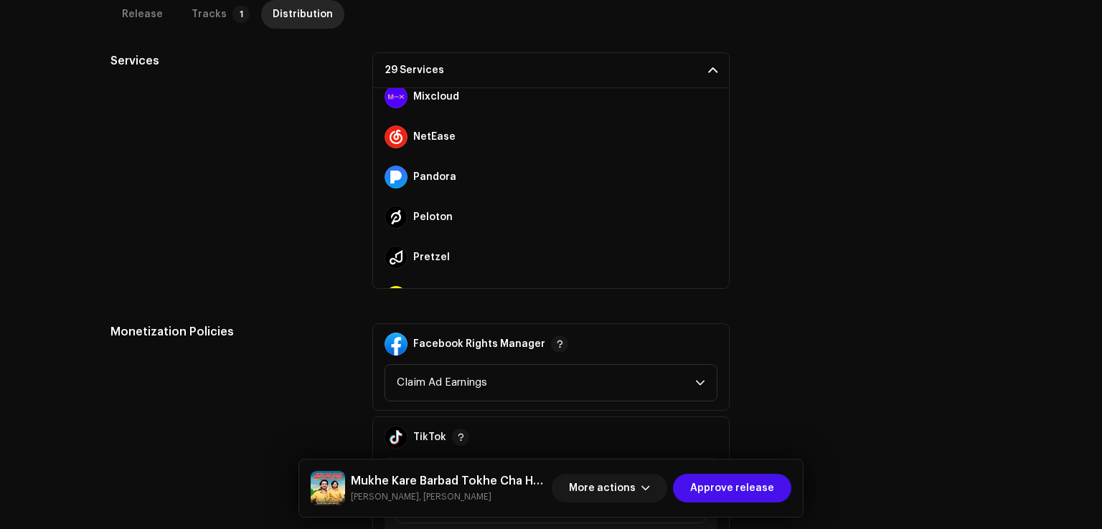
scroll to position [964, 0]
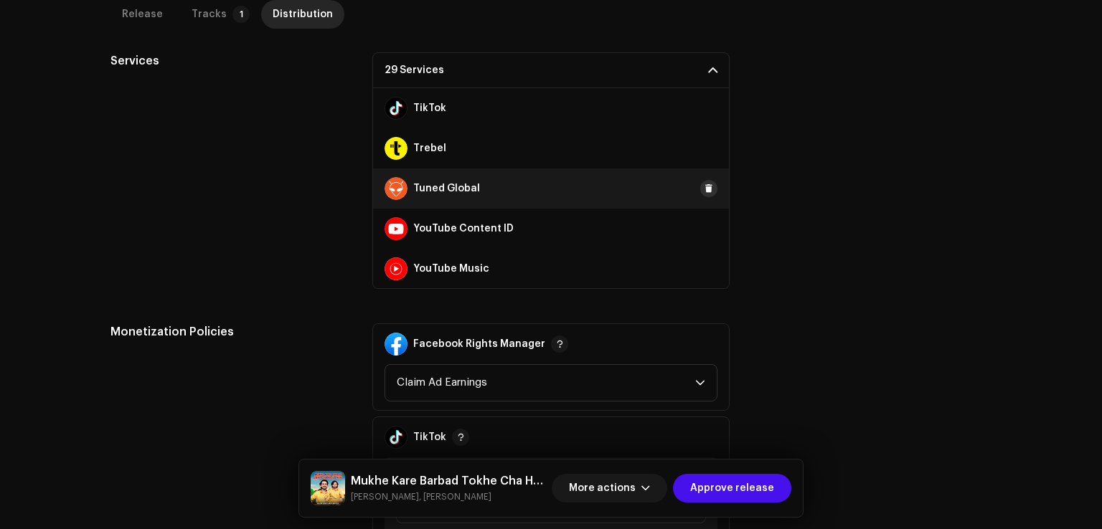
click at [704, 185] on span at bounding box center [708, 188] width 9 height 11
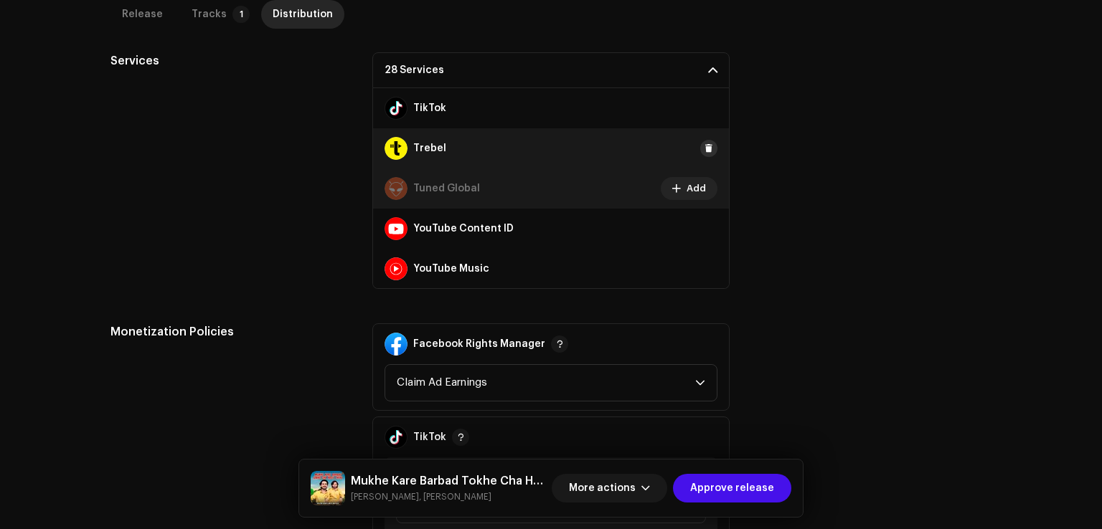
click at [704, 153] on button at bounding box center [708, 148] width 17 height 17
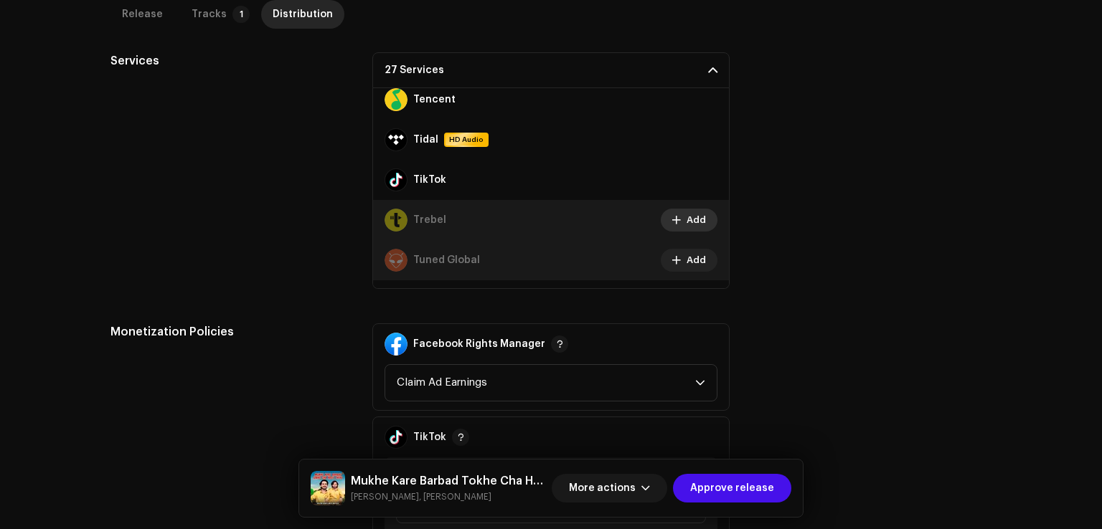
scroll to position [749, 0]
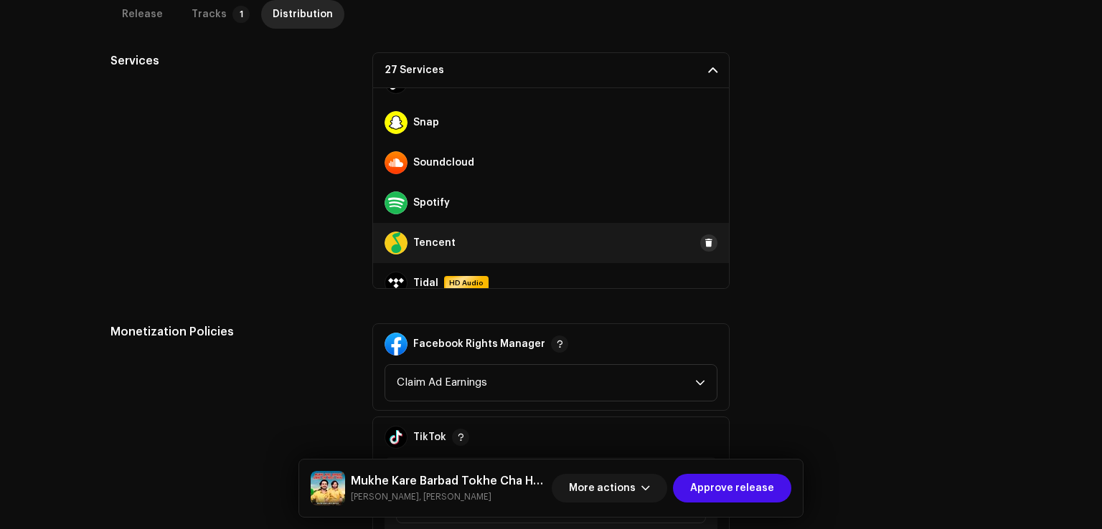
click at [706, 243] on button at bounding box center [708, 243] width 17 height 17
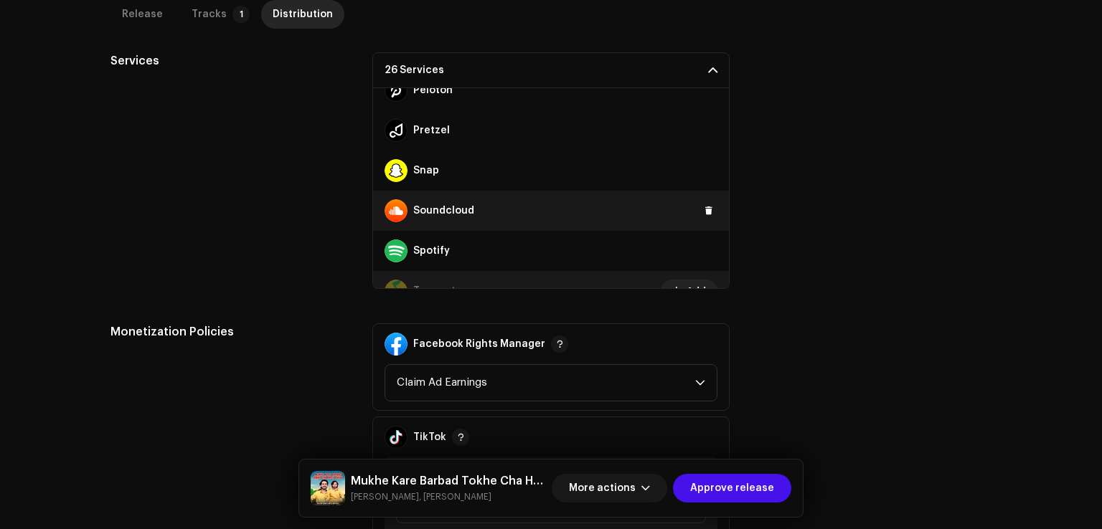
scroll to position [677, 0]
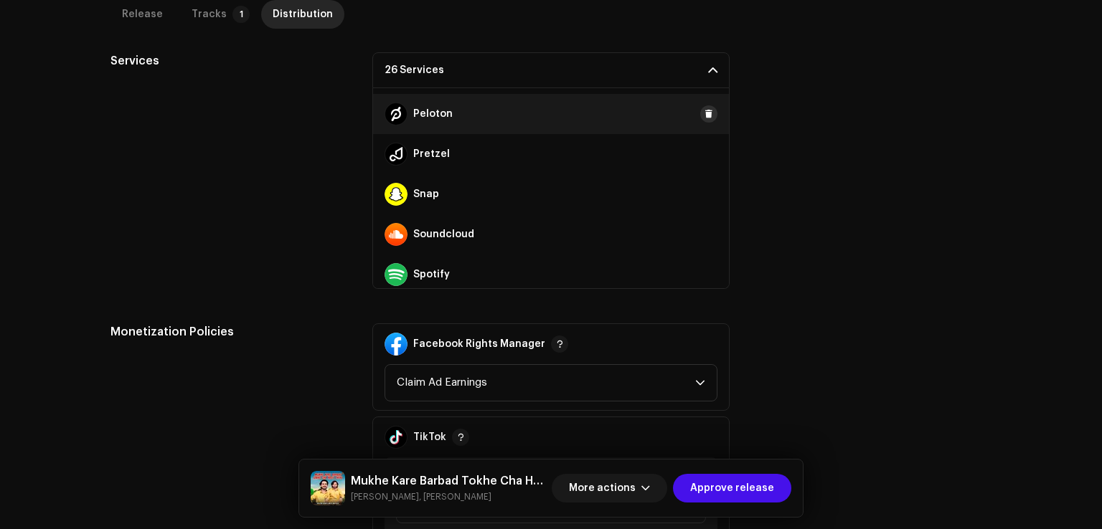
click at [704, 115] on span at bounding box center [708, 113] width 9 height 11
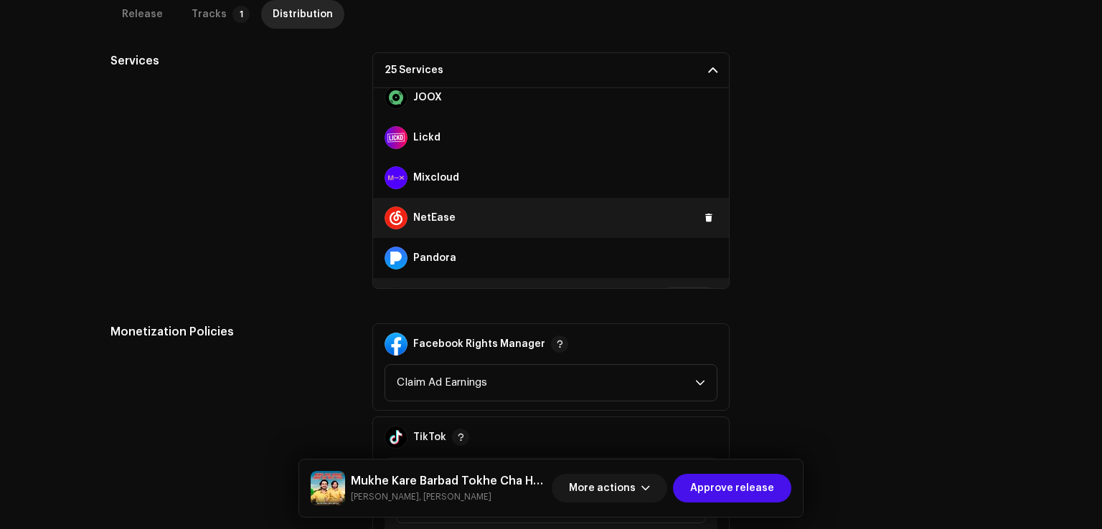
scroll to position [462, 0]
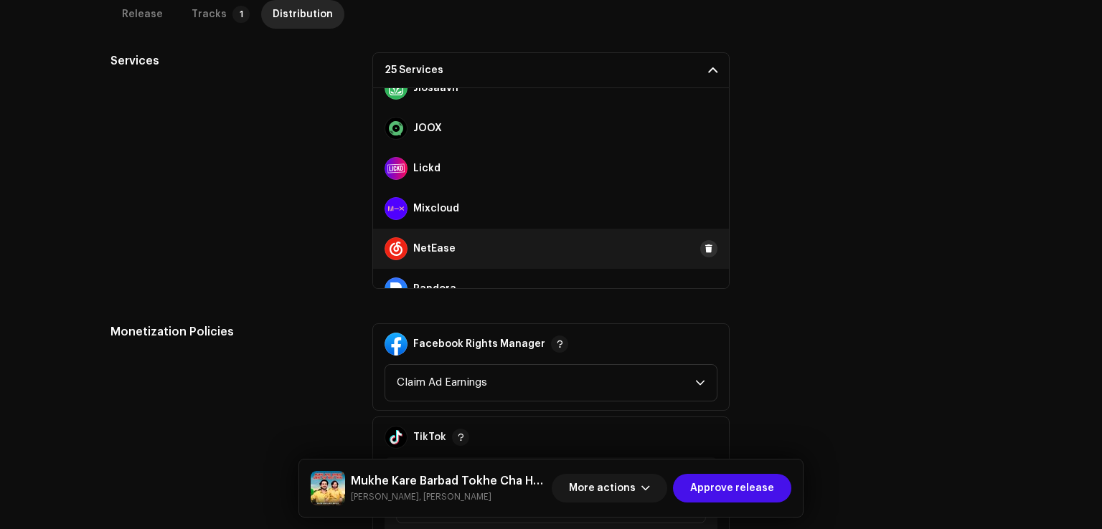
click at [706, 250] on button at bounding box center [708, 248] width 17 height 17
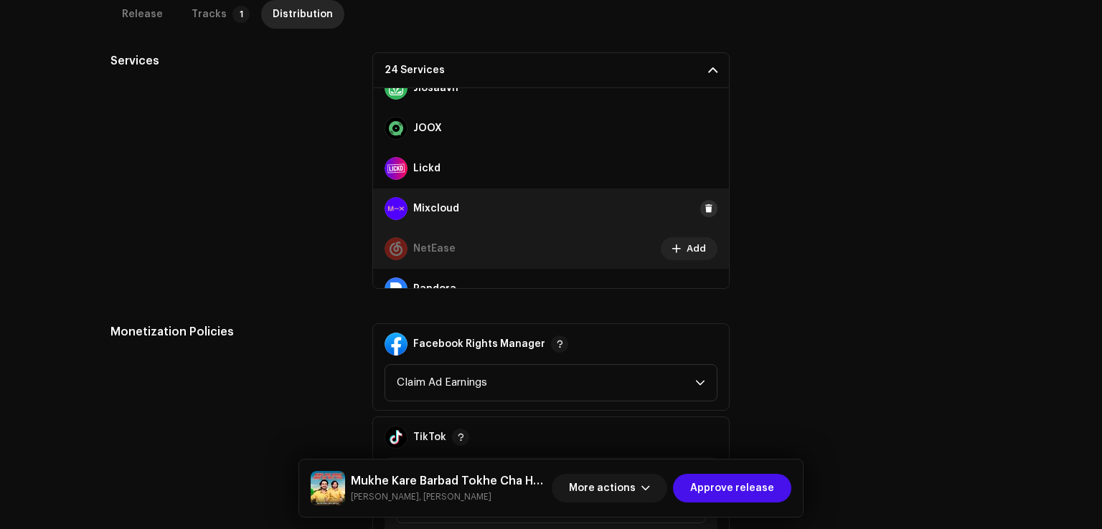
click at [704, 207] on span at bounding box center [708, 208] width 9 height 11
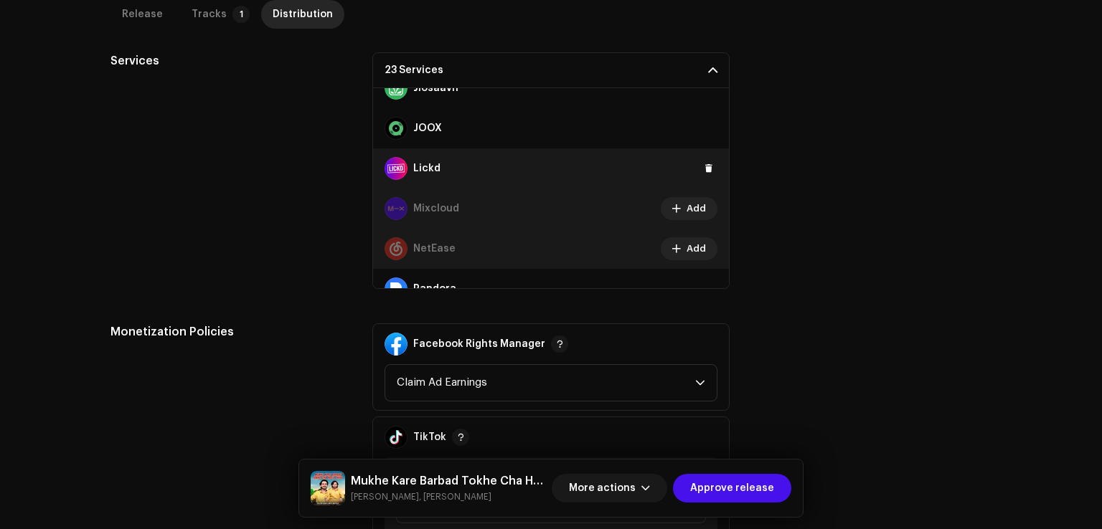
click at [697, 157] on div "Lickd" at bounding box center [551, 168] width 356 height 40
click at [704, 170] on span at bounding box center [708, 168] width 9 height 11
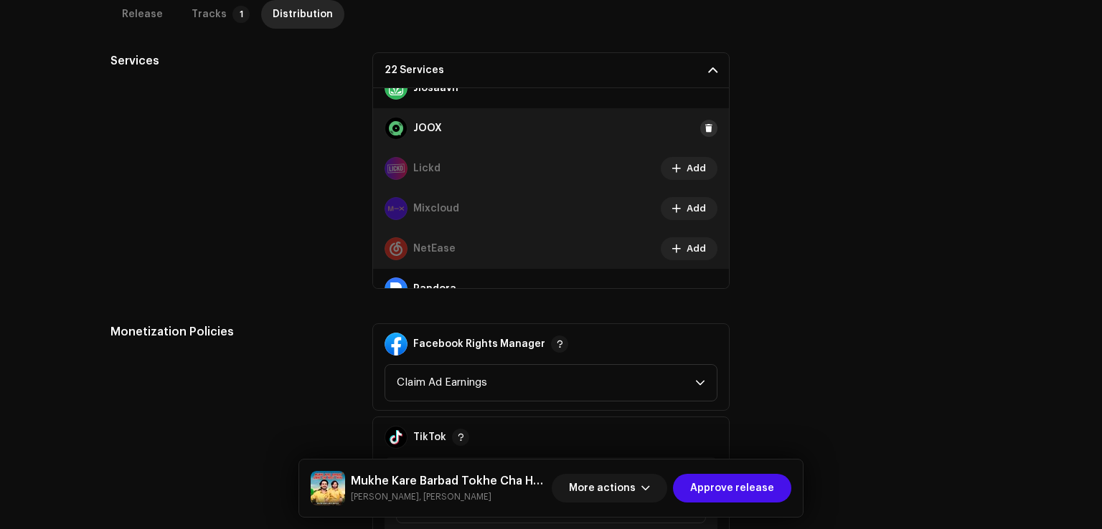
click at [704, 127] on span at bounding box center [708, 128] width 9 height 11
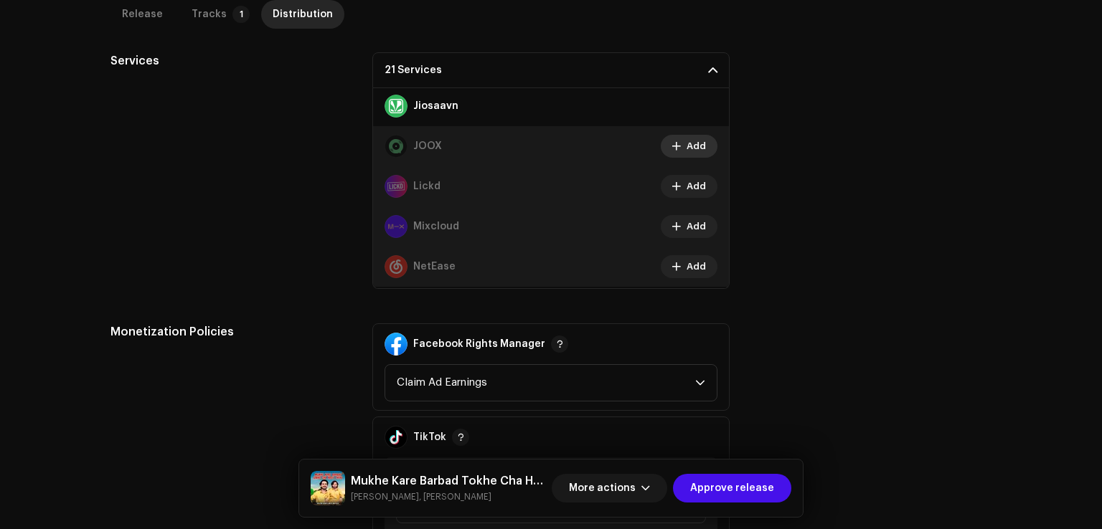
scroll to position [390, 0]
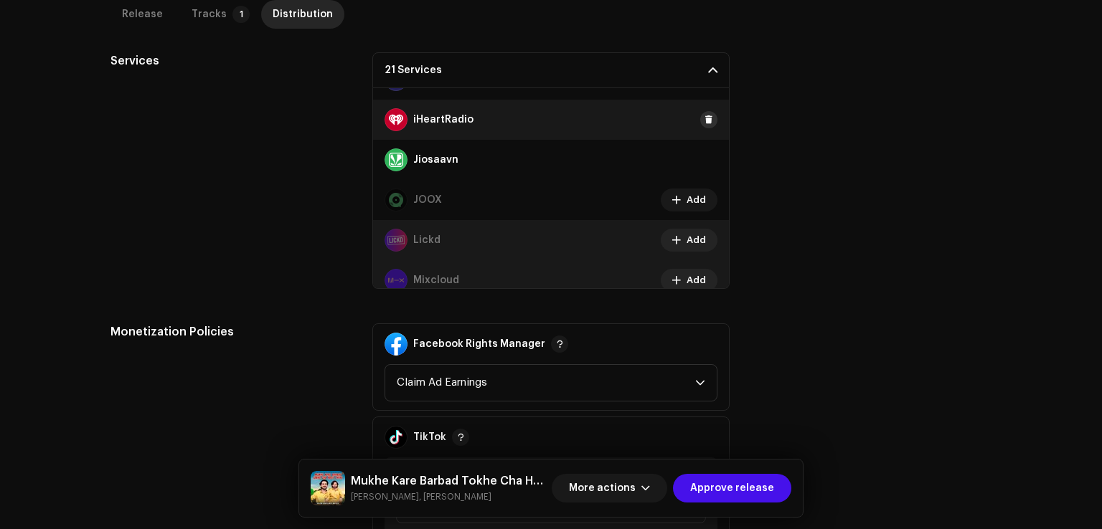
click at [704, 118] on span at bounding box center [708, 119] width 9 height 11
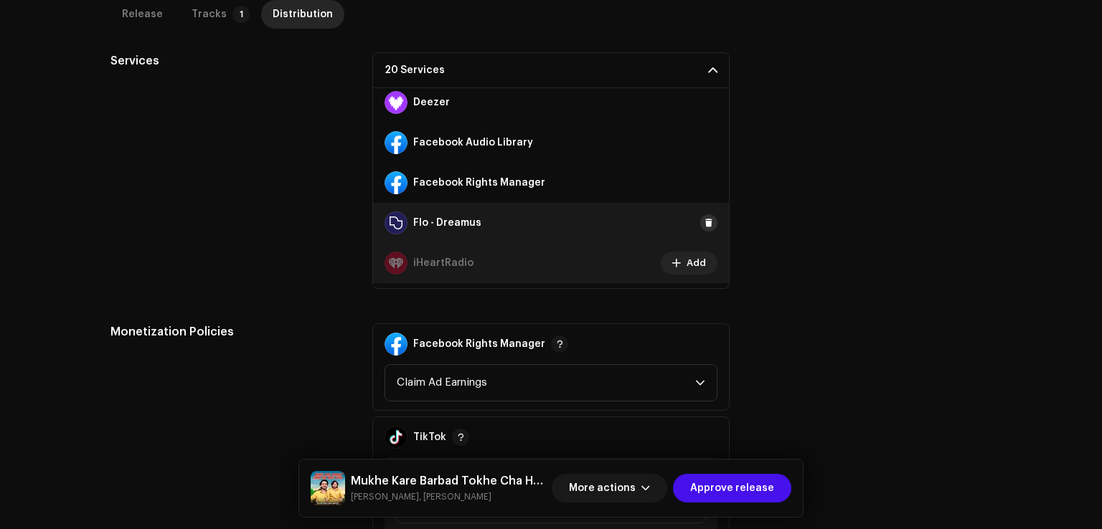
click at [704, 226] on span at bounding box center [708, 222] width 9 height 11
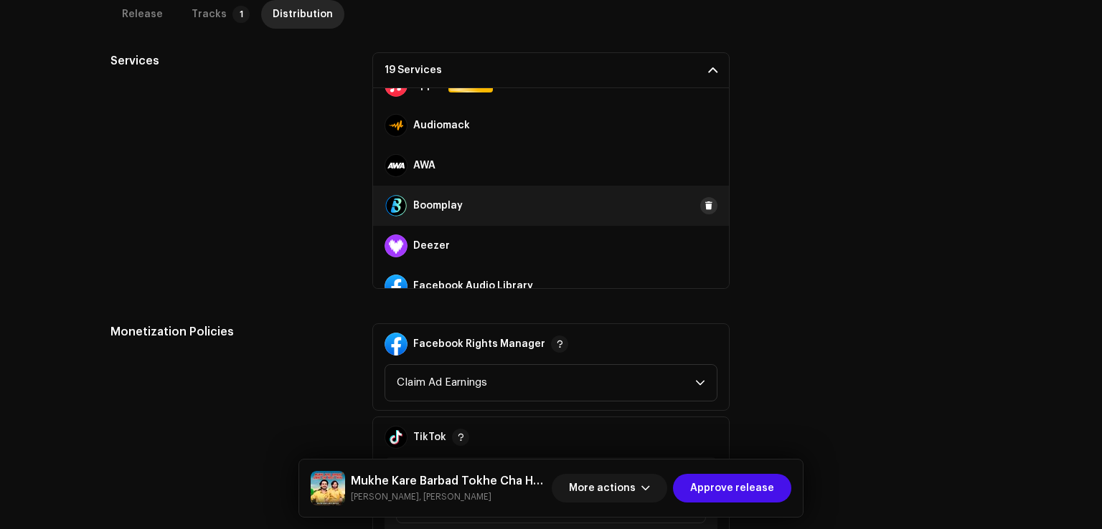
click at [701, 212] on button at bounding box center [708, 205] width 17 height 17
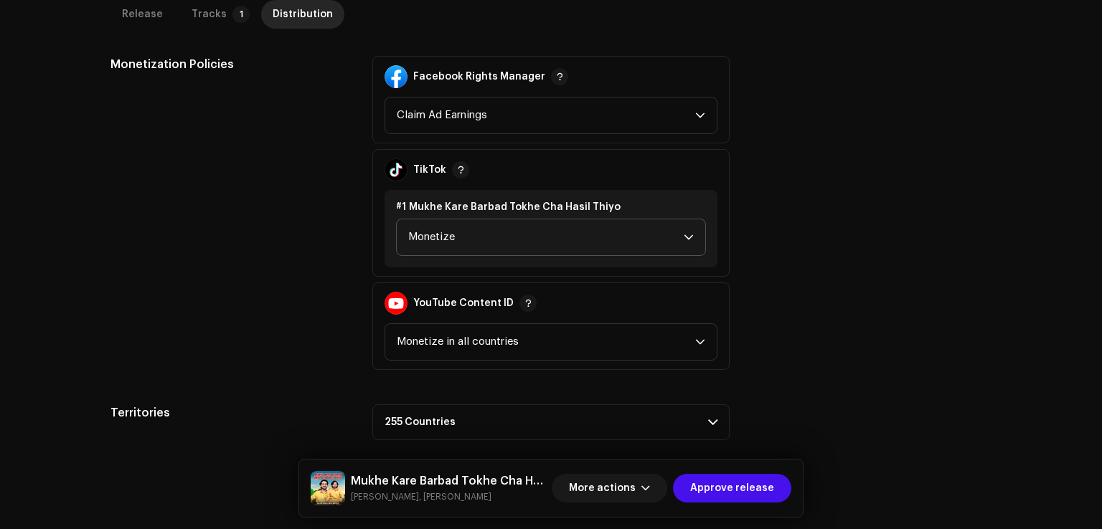
scroll to position [782, 0]
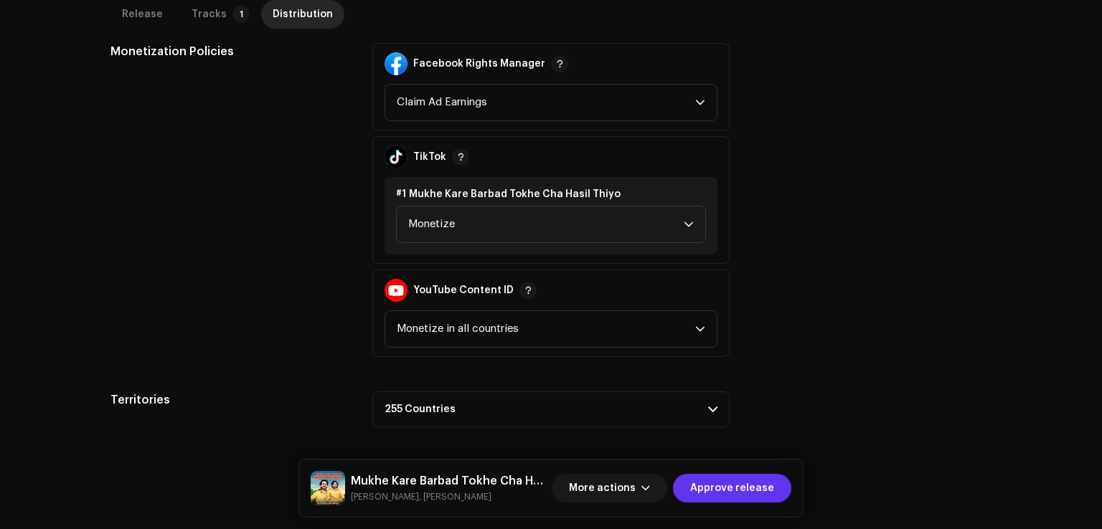
click at [701, 494] on span "Approve release" at bounding box center [732, 488] width 84 height 29
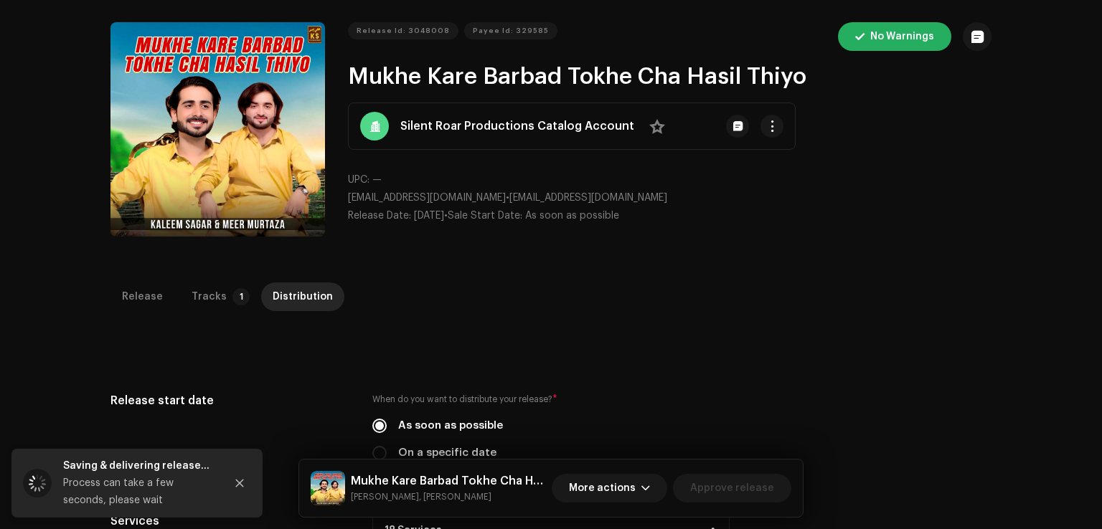
scroll to position [0, 0]
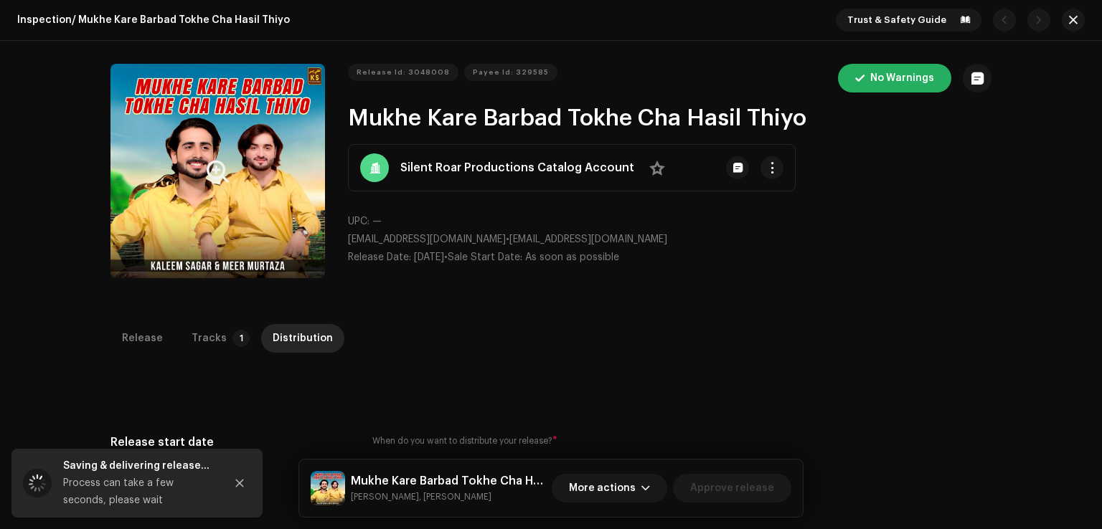
click at [223, 204] on button "Zoom Image" at bounding box center [217, 171] width 214 height 214
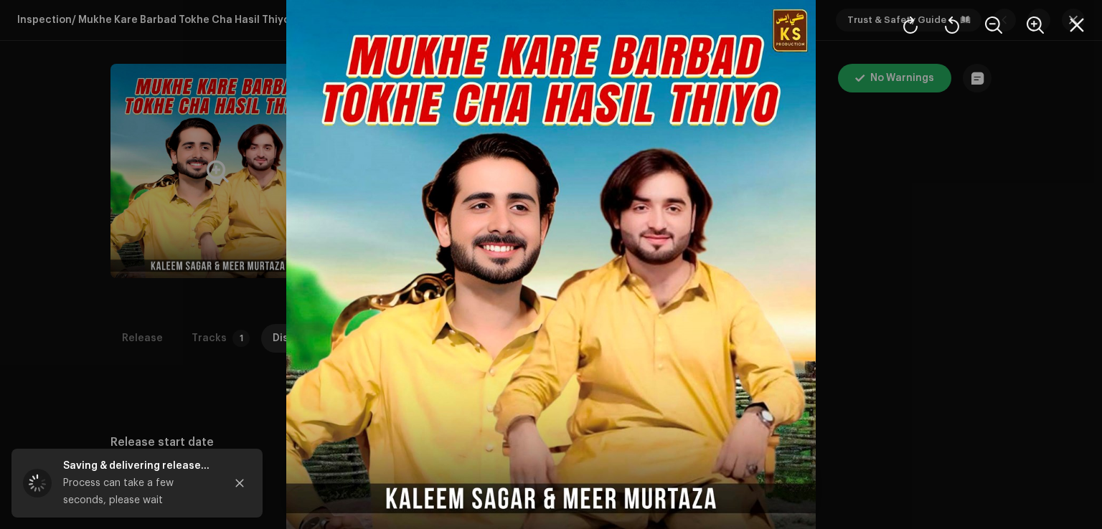
click at [955, 251] on div at bounding box center [551, 264] width 1102 height 529
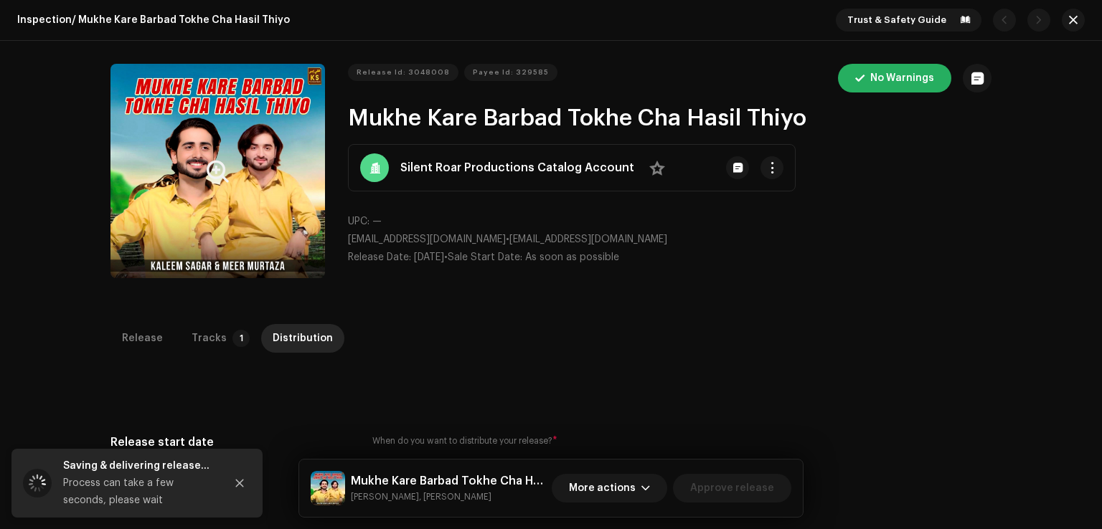
scroll to position [359, 0]
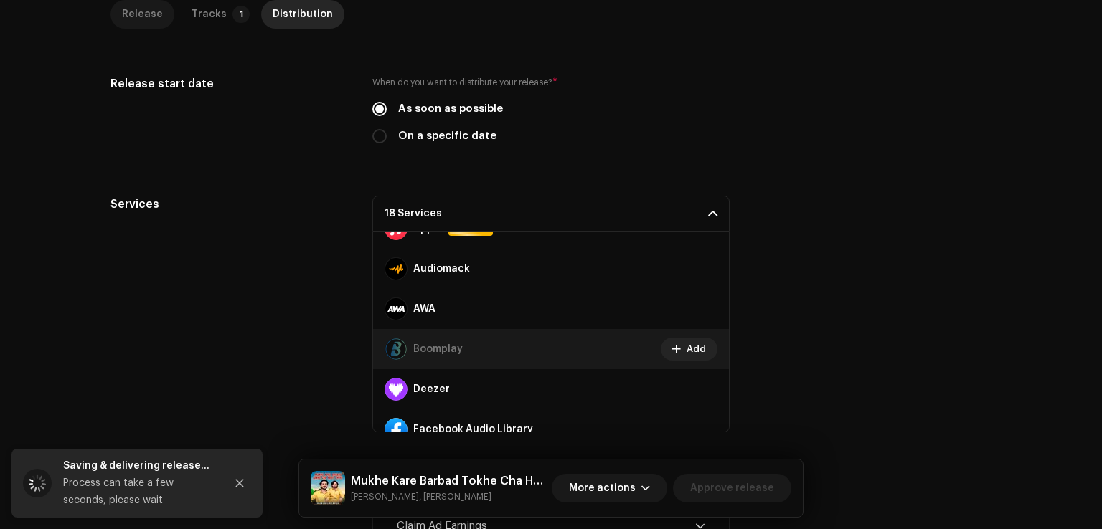
click at [149, 14] on div "Release" at bounding box center [142, 14] width 41 height 29
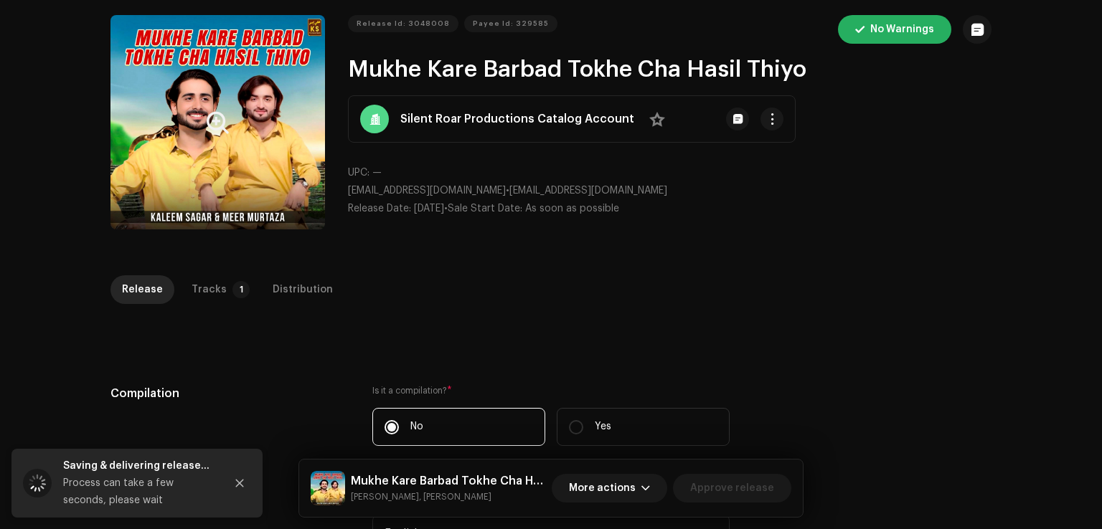
scroll to position [0, 0]
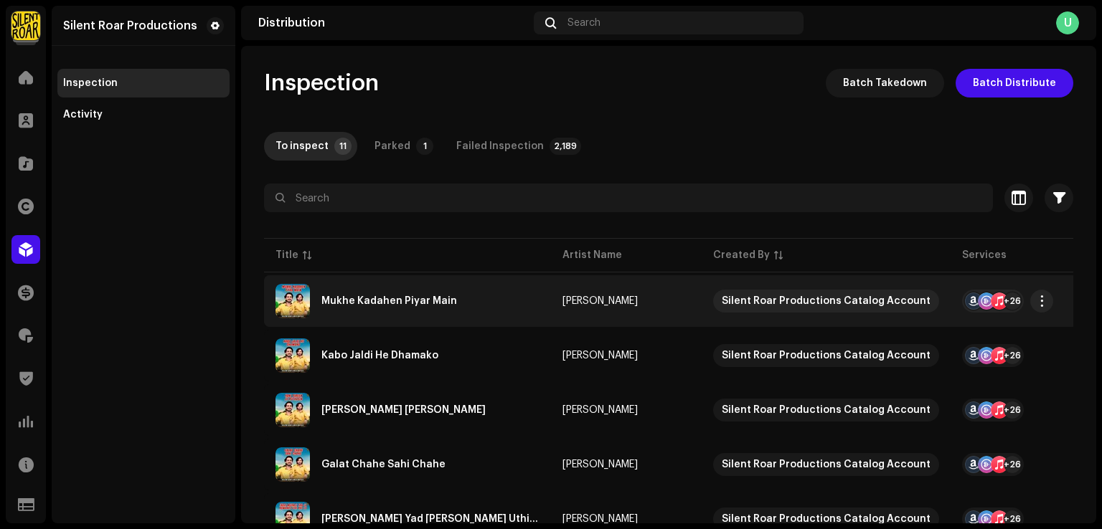
click at [404, 317] on div "Mukhe Kadahen Piyar Main" at bounding box center [407, 301] width 264 height 34
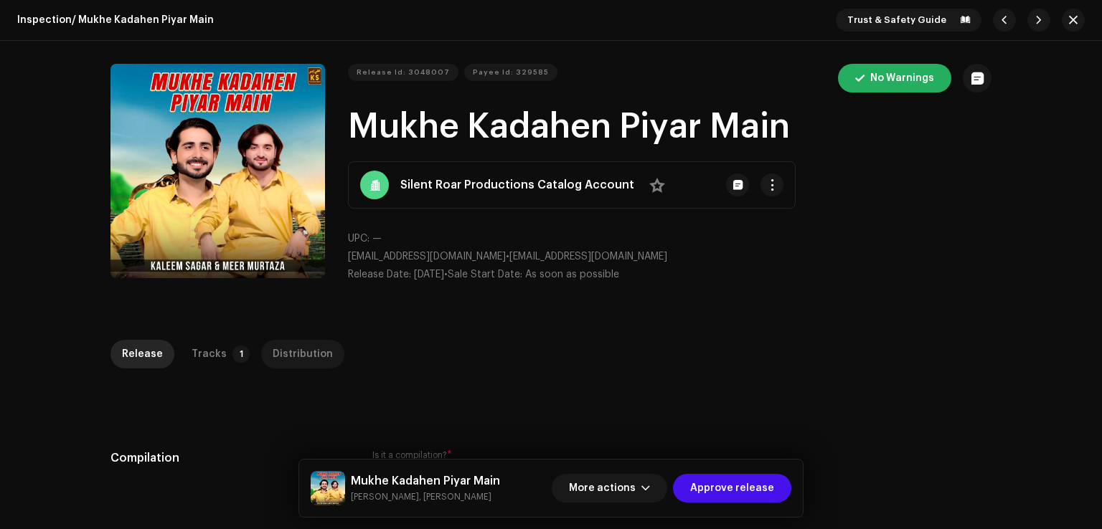
click at [289, 359] on div "Distribution" at bounding box center [303, 354] width 60 height 29
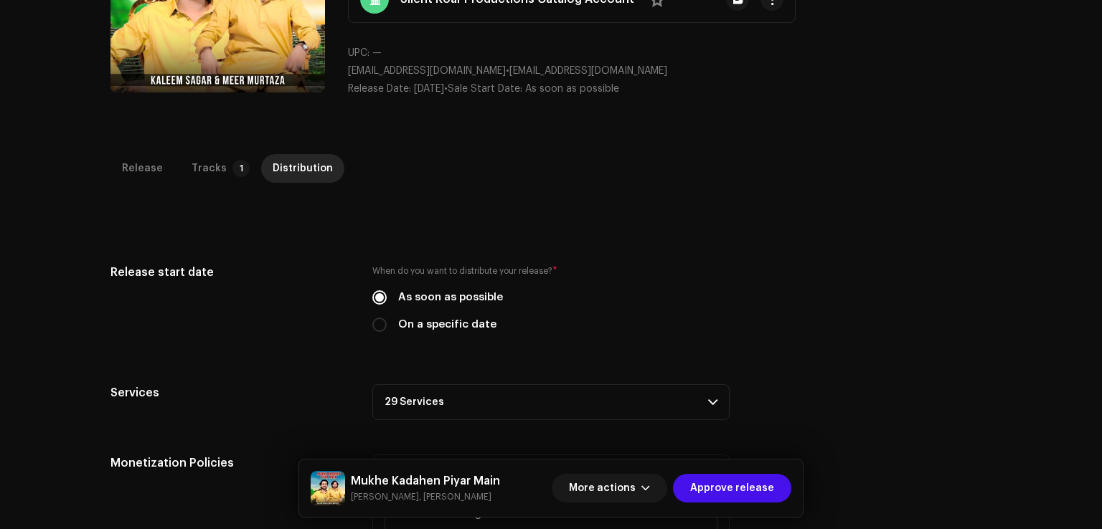
scroll to position [287, 0]
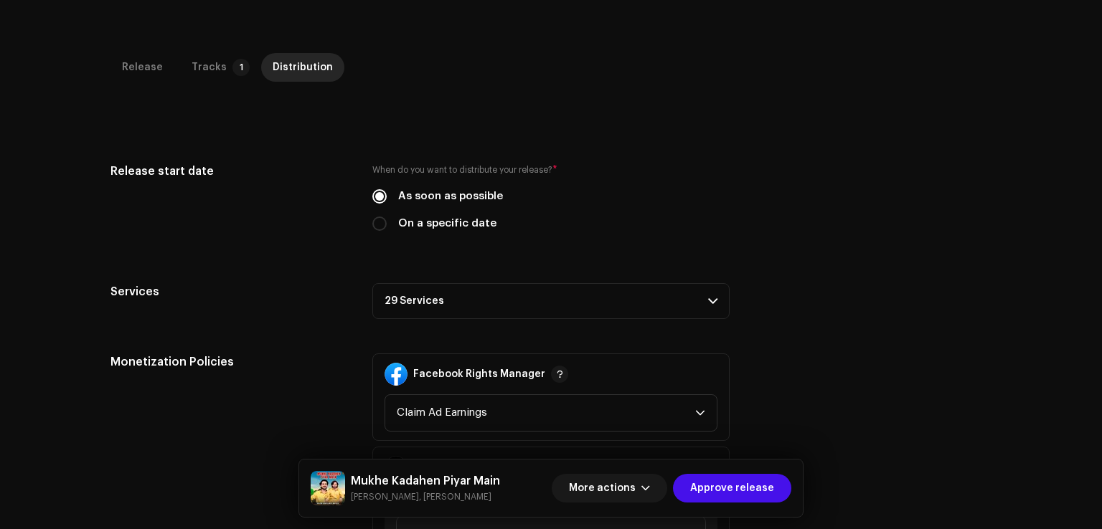
click at [445, 316] on p-accordion-header "29 Services" at bounding box center [550, 301] width 357 height 36
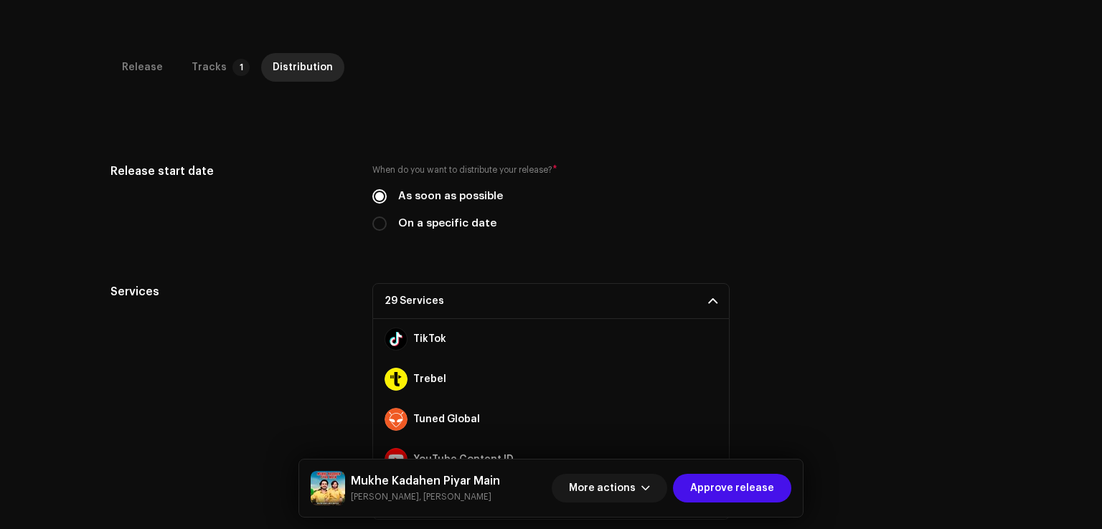
scroll to position [502, 0]
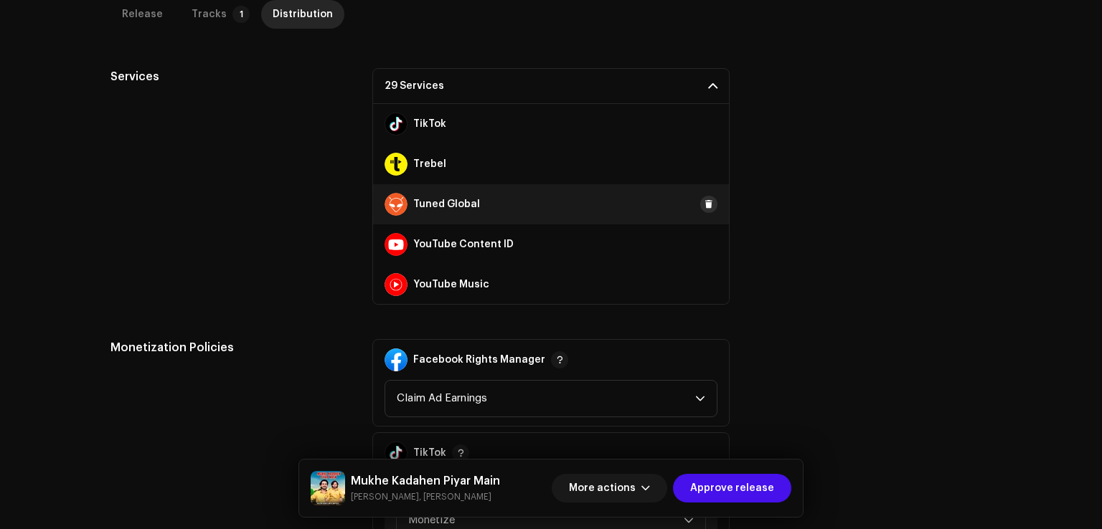
click at [704, 199] on span at bounding box center [708, 204] width 9 height 11
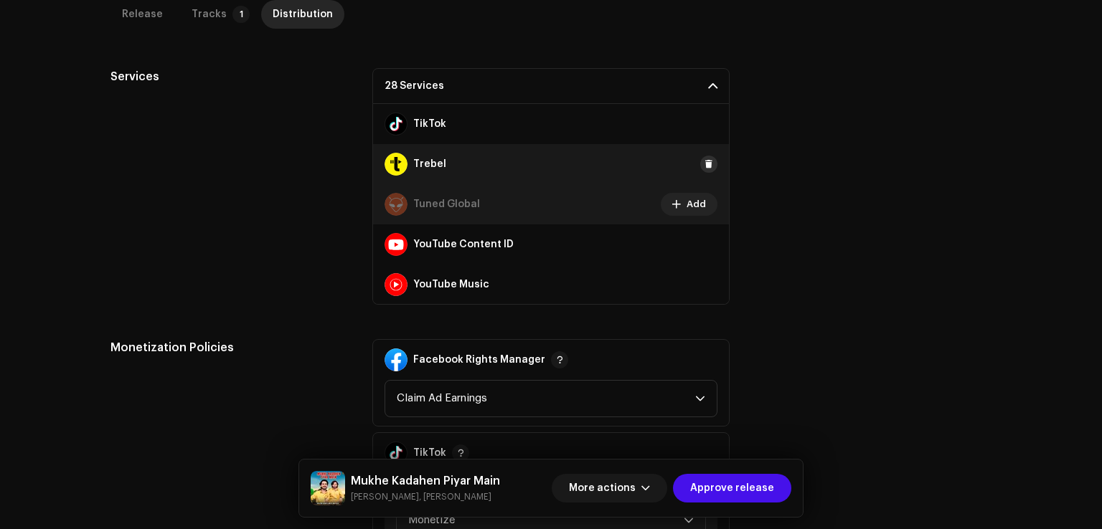
click at [702, 169] on button at bounding box center [708, 164] width 17 height 17
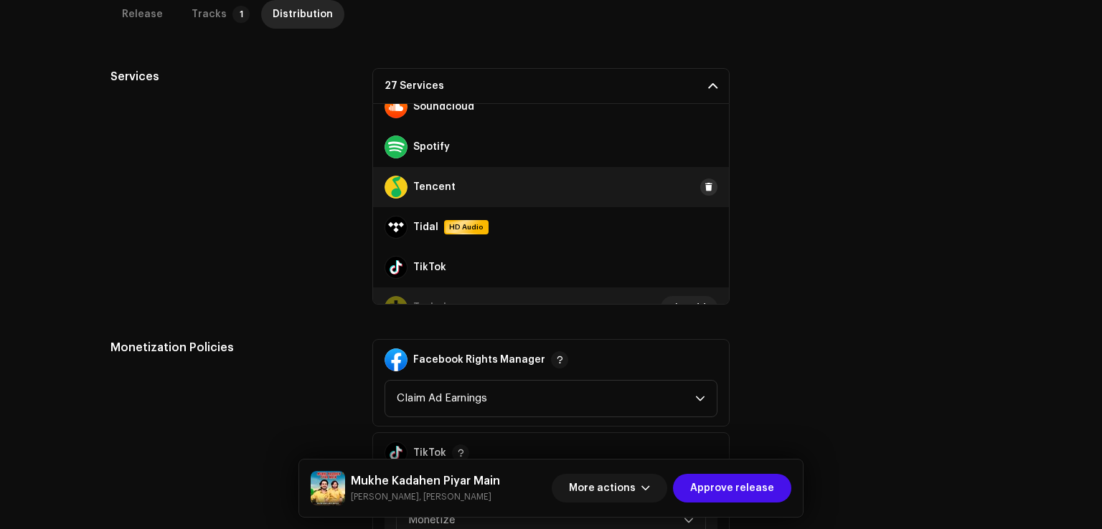
click at [704, 190] on span at bounding box center [708, 186] width 9 height 11
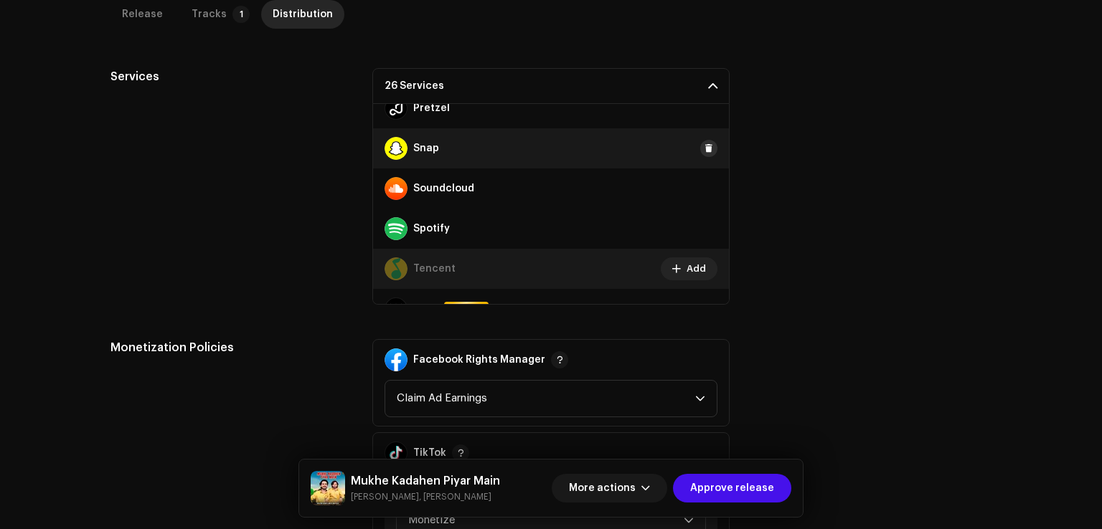
scroll to position [677, 0]
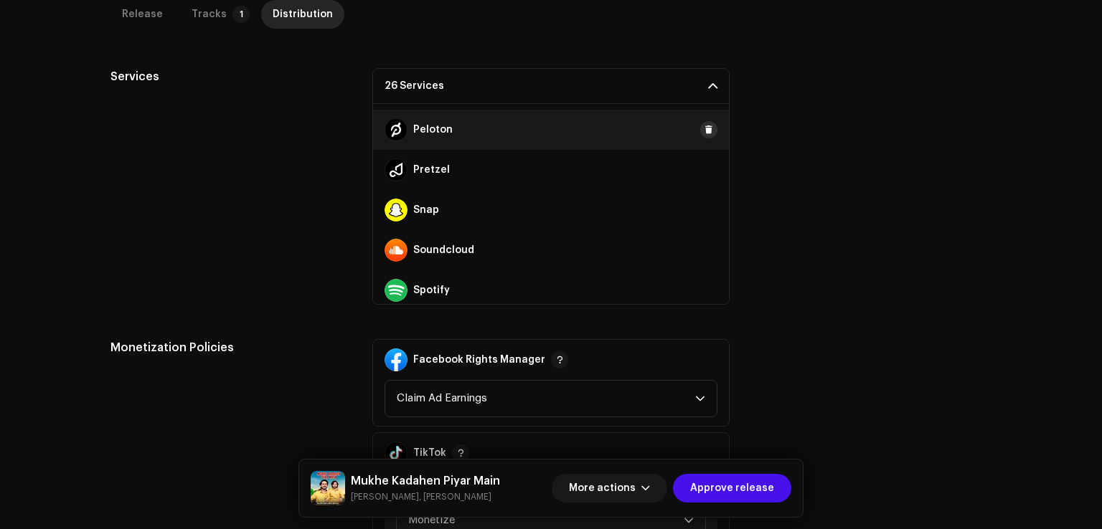
click at [704, 133] on span at bounding box center [708, 129] width 9 height 11
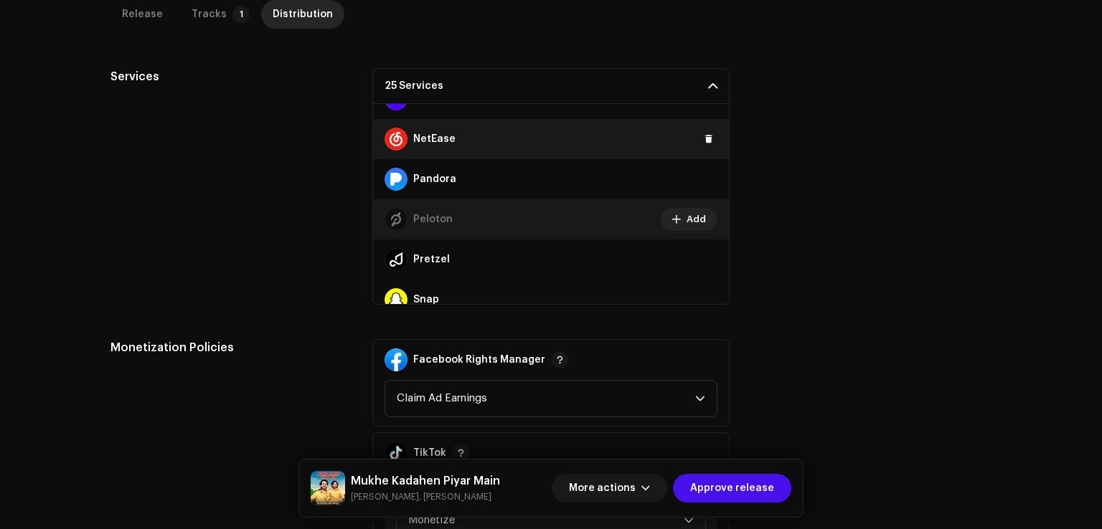
scroll to position [534, 0]
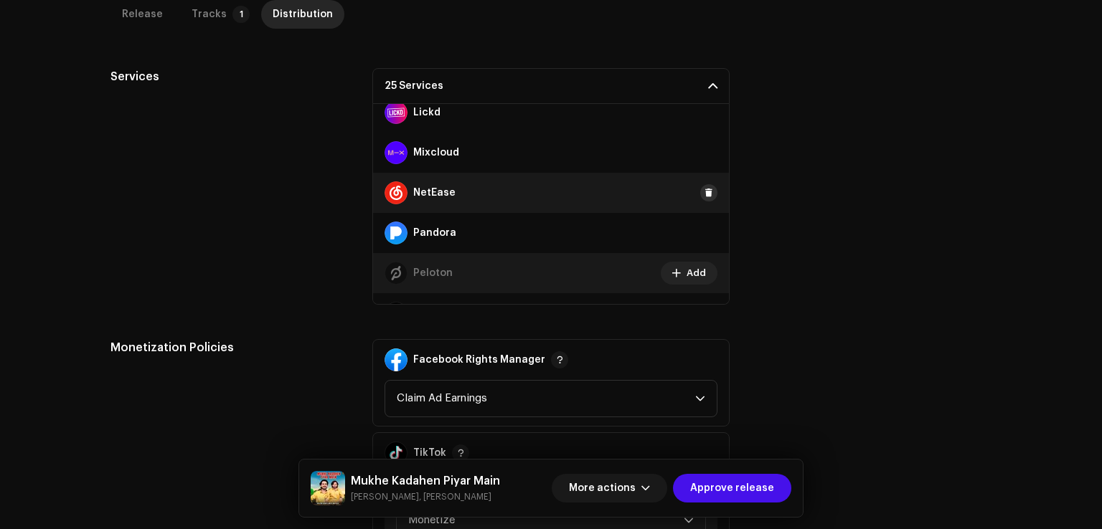
click at [704, 197] on span at bounding box center [708, 192] width 9 height 11
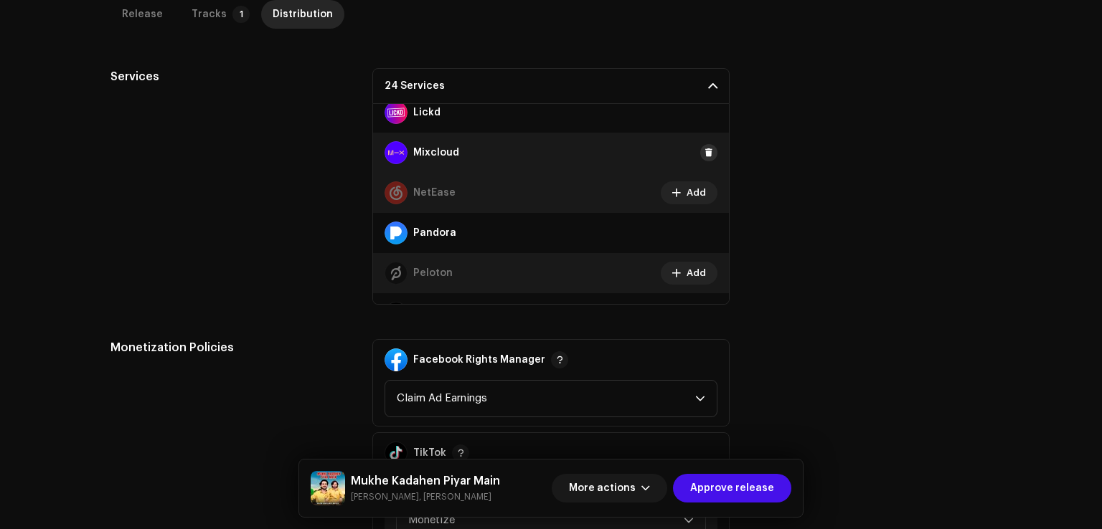
click at [704, 156] on span at bounding box center [708, 152] width 9 height 11
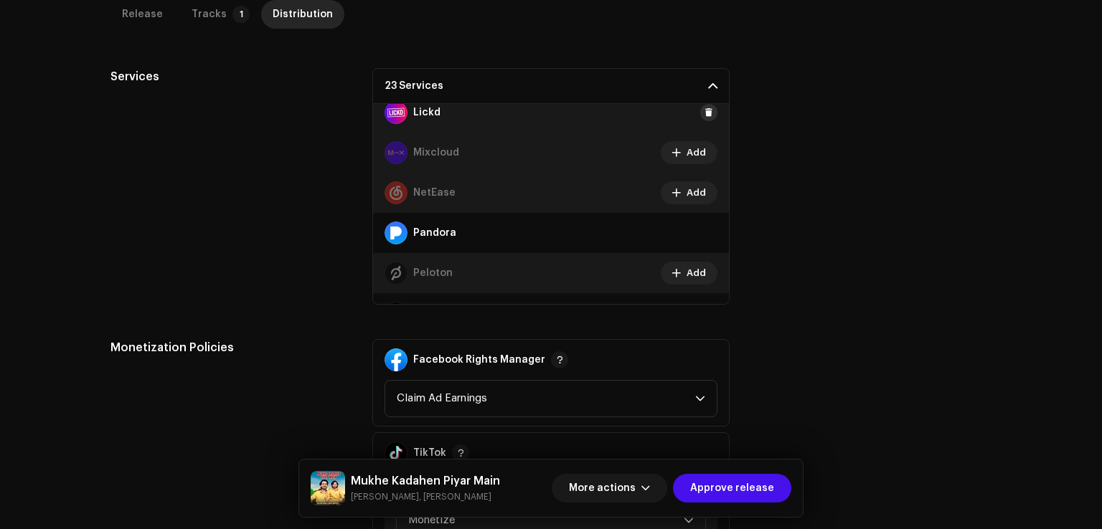
scroll to position [462, 0]
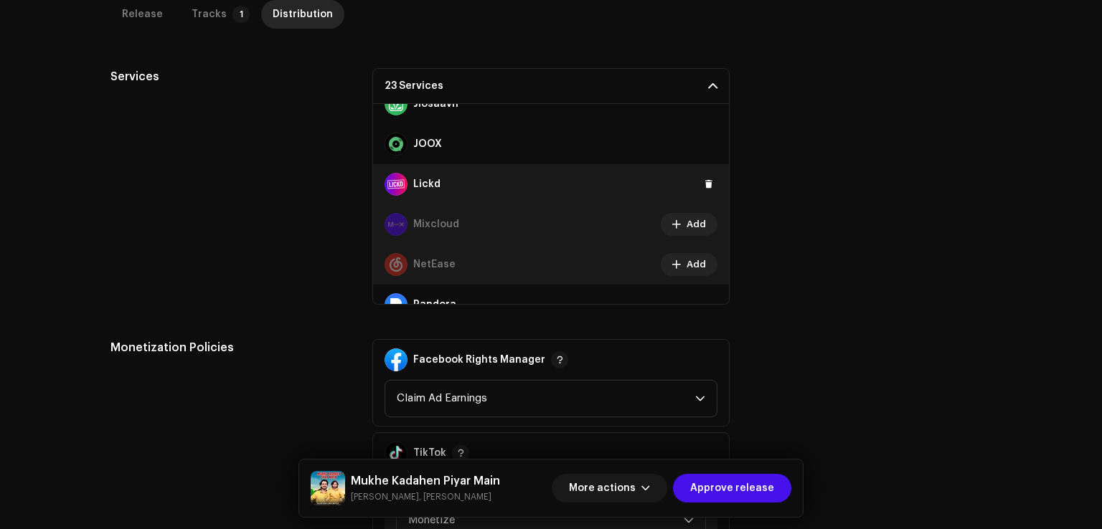
click at [702, 173] on div "Lickd" at bounding box center [551, 184] width 356 height 40
click at [704, 179] on span at bounding box center [708, 184] width 9 height 11
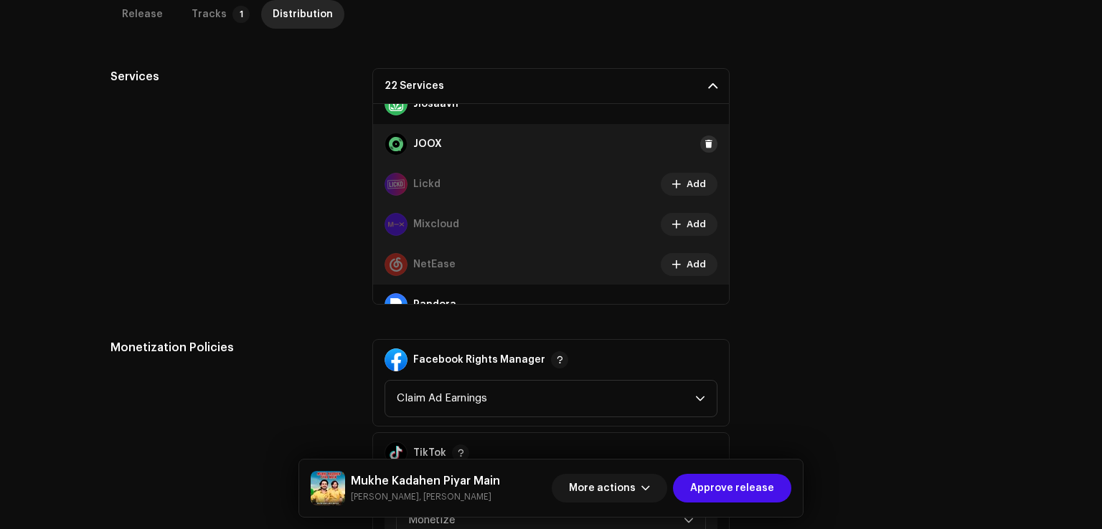
click at [704, 143] on span at bounding box center [708, 143] width 9 height 11
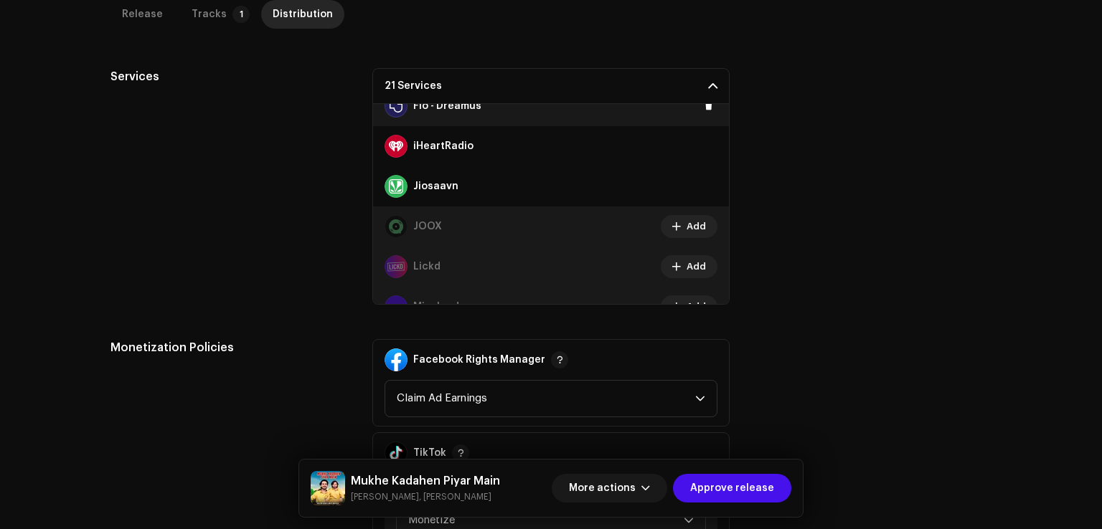
scroll to position [318, 0]
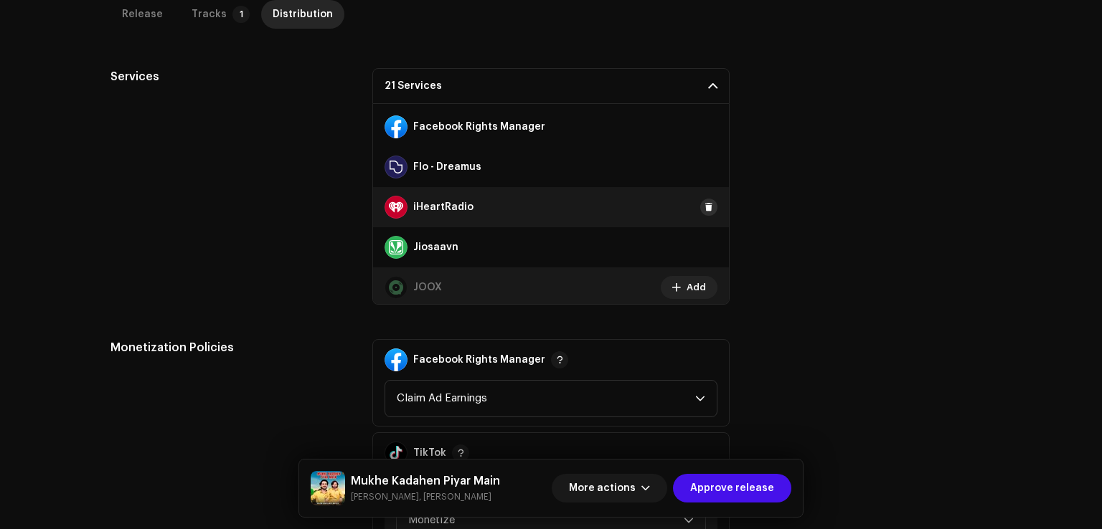
click at [704, 206] on span at bounding box center [708, 207] width 9 height 11
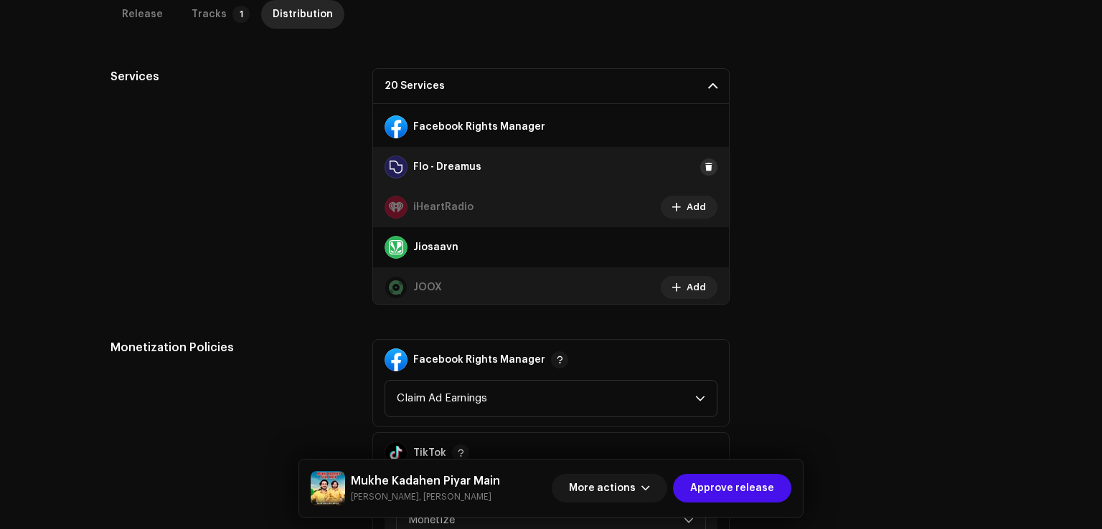
click at [703, 159] on button at bounding box center [708, 167] width 17 height 17
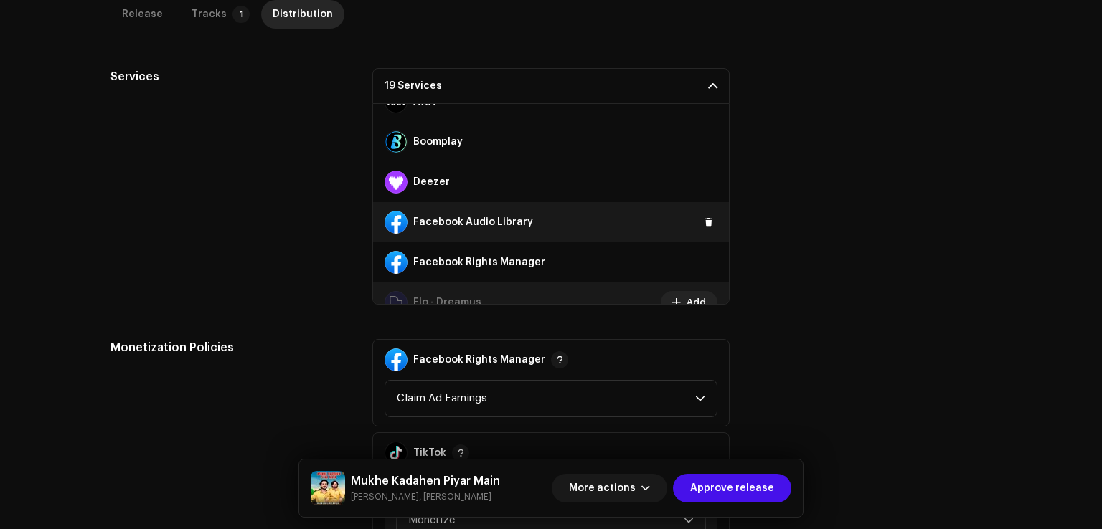
scroll to position [175, 0]
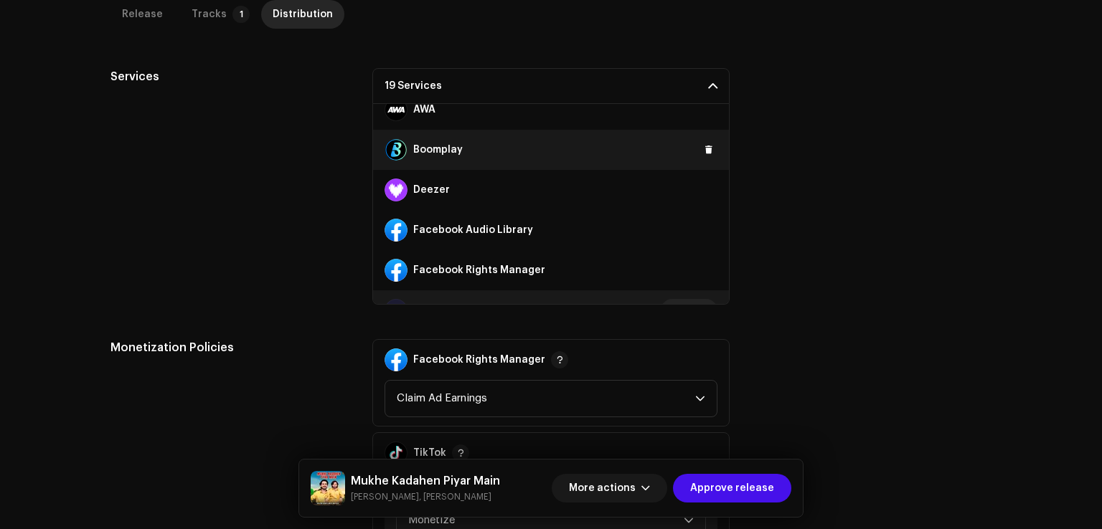
click at [704, 138] on div "Boomplay" at bounding box center [551, 150] width 356 height 40
click at [704, 146] on span at bounding box center [708, 149] width 9 height 11
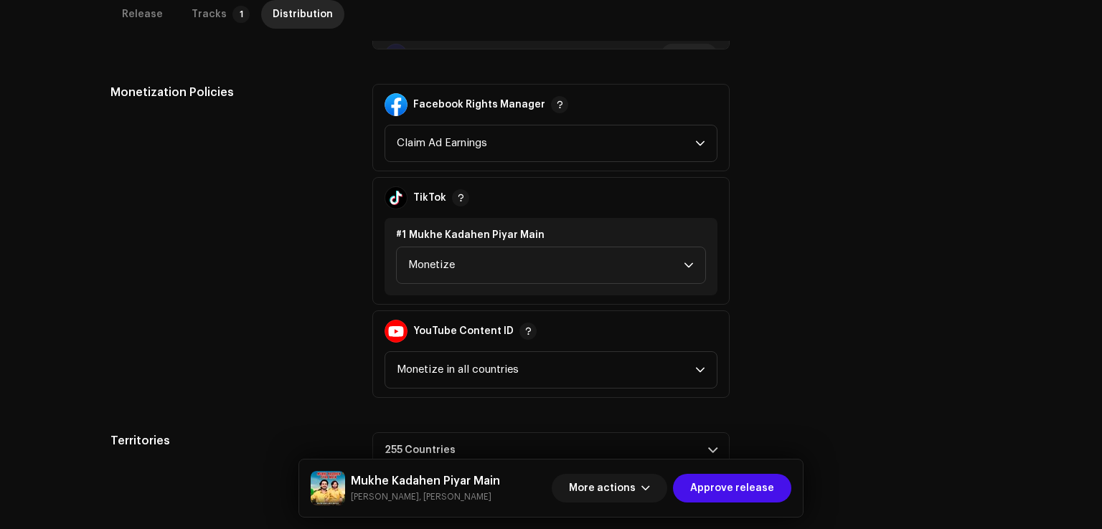
scroll to position [798, 0]
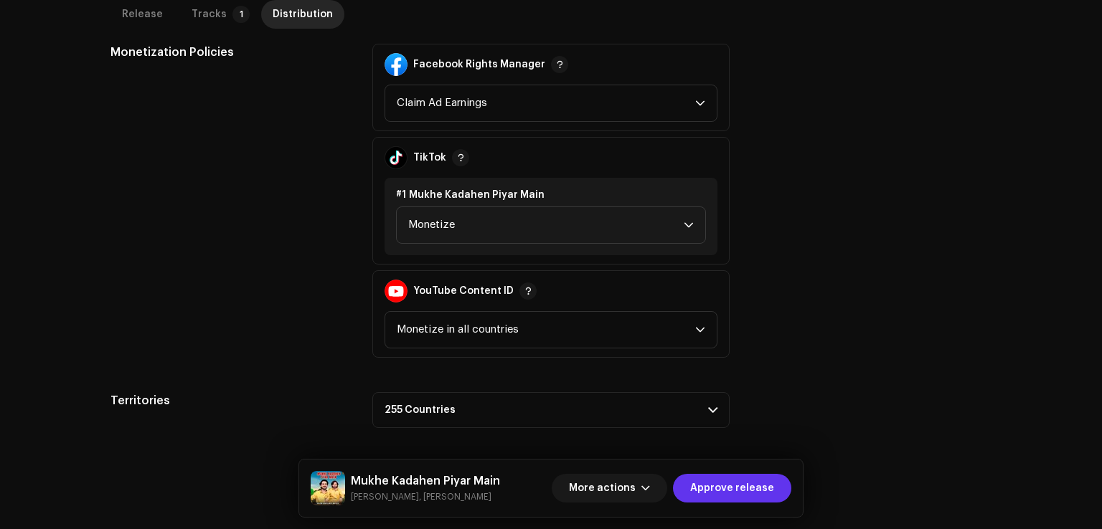
click at [734, 495] on span "Approve release" at bounding box center [732, 488] width 84 height 29
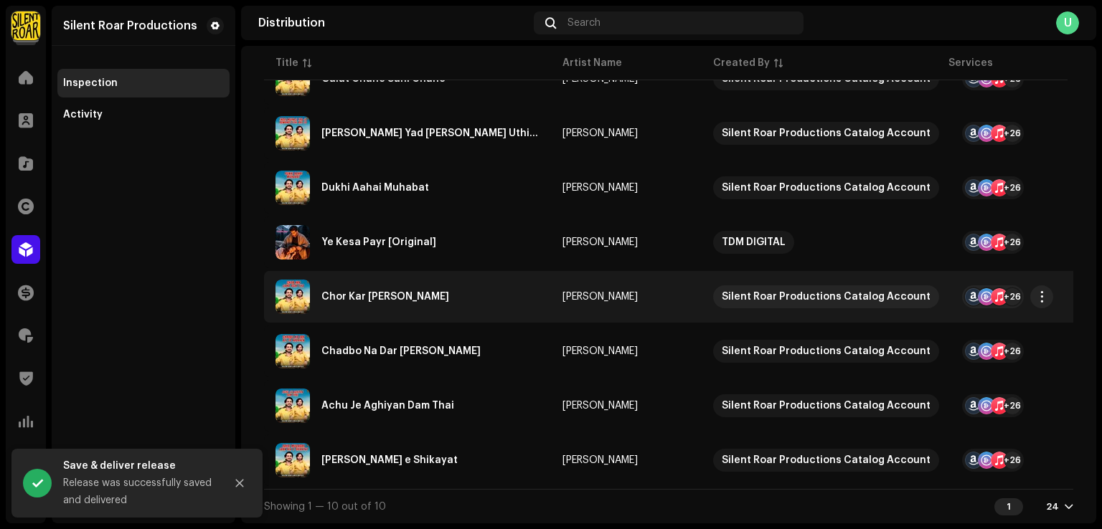
scroll to position [341, 0]
click at [384, 292] on div "Chor Kar Jana Agar Tha" at bounding box center [385, 297] width 128 height 10
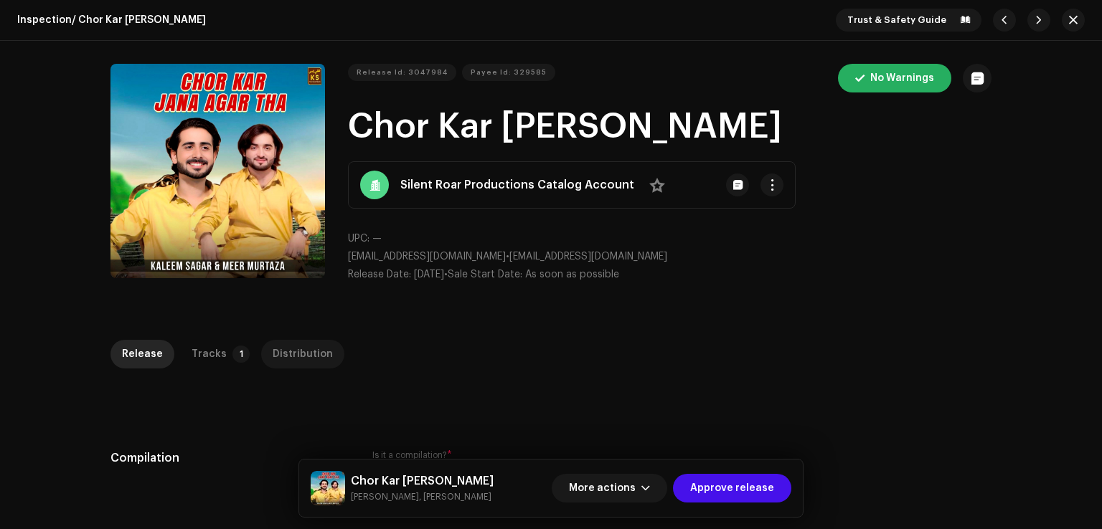
click at [295, 351] on div "Distribution" at bounding box center [303, 354] width 60 height 29
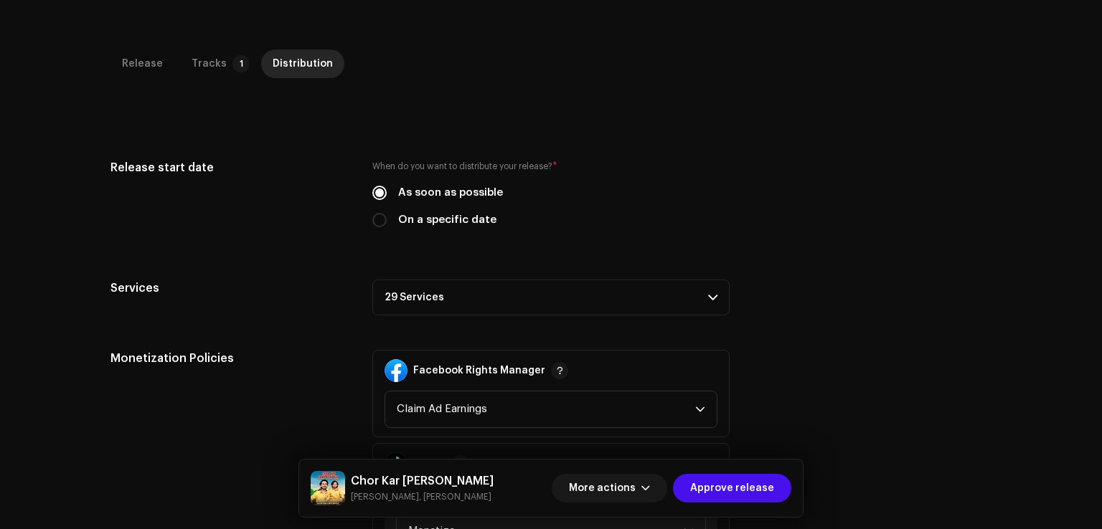
scroll to position [502, 0]
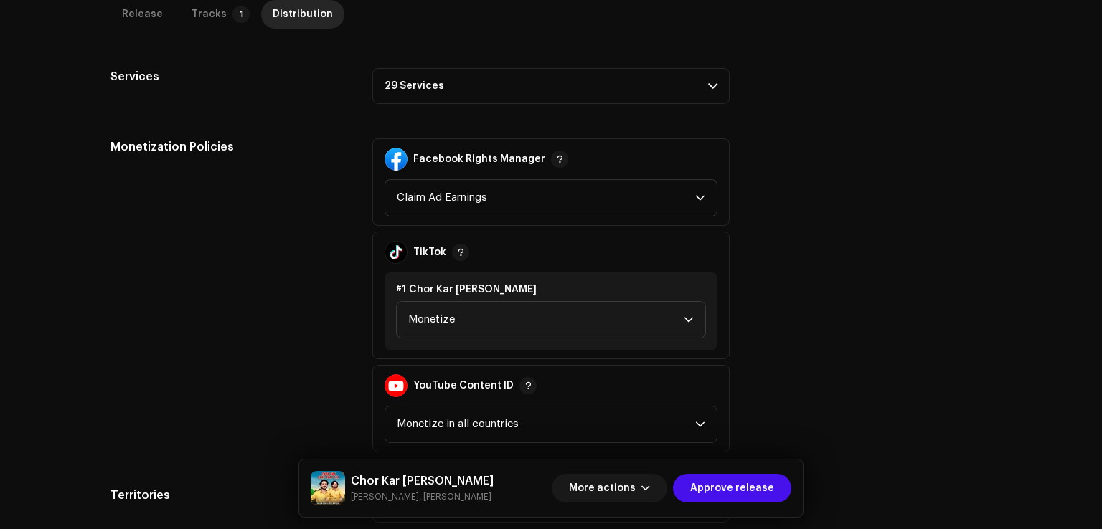
click at [448, 101] on p-accordion-header "29 Services" at bounding box center [550, 86] width 357 height 36
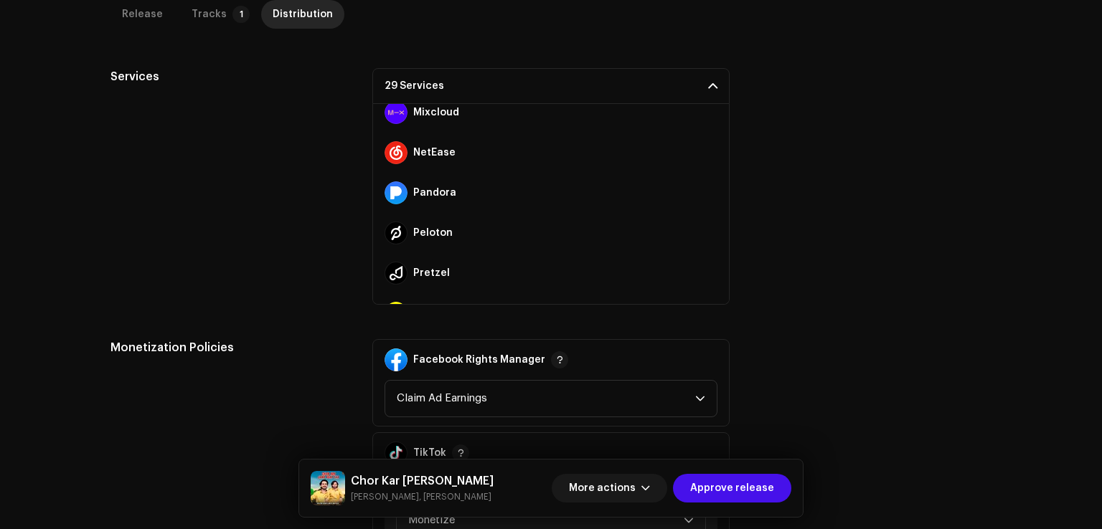
scroll to position [964, 0]
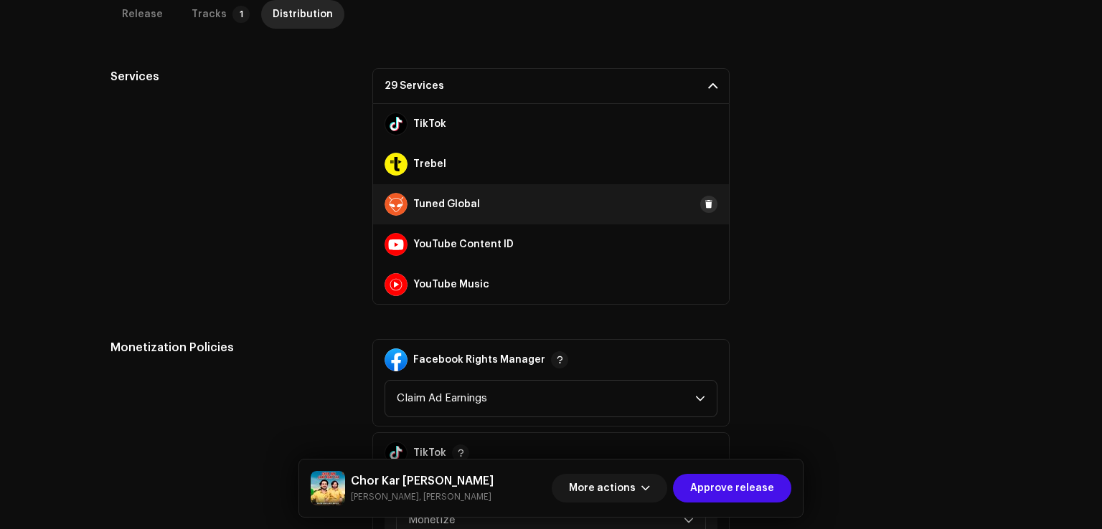
click at [704, 202] on span at bounding box center [708, 204] width 9 height 11
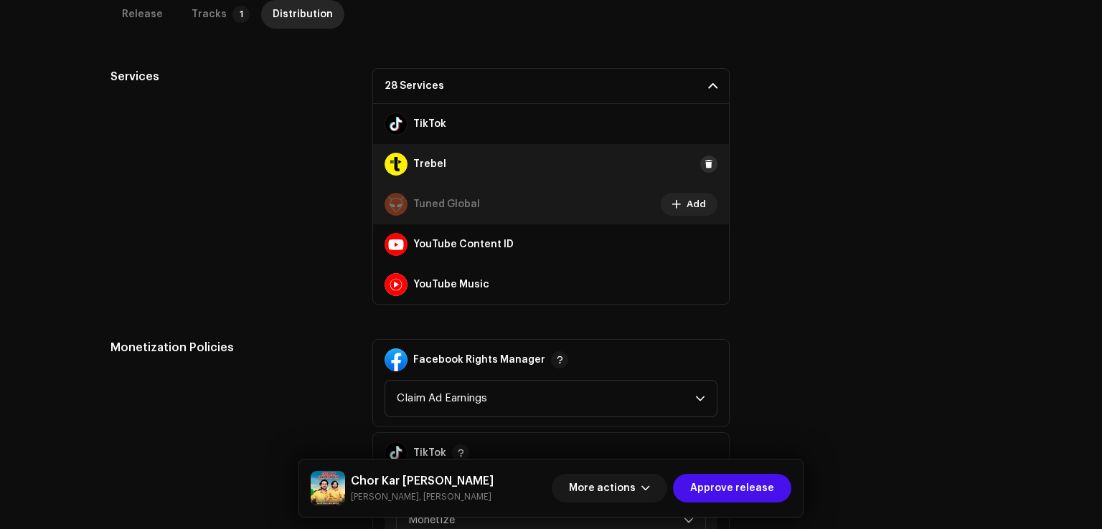
click at [704, 167] on span at bounding box center [708, 164] width 9 height 11
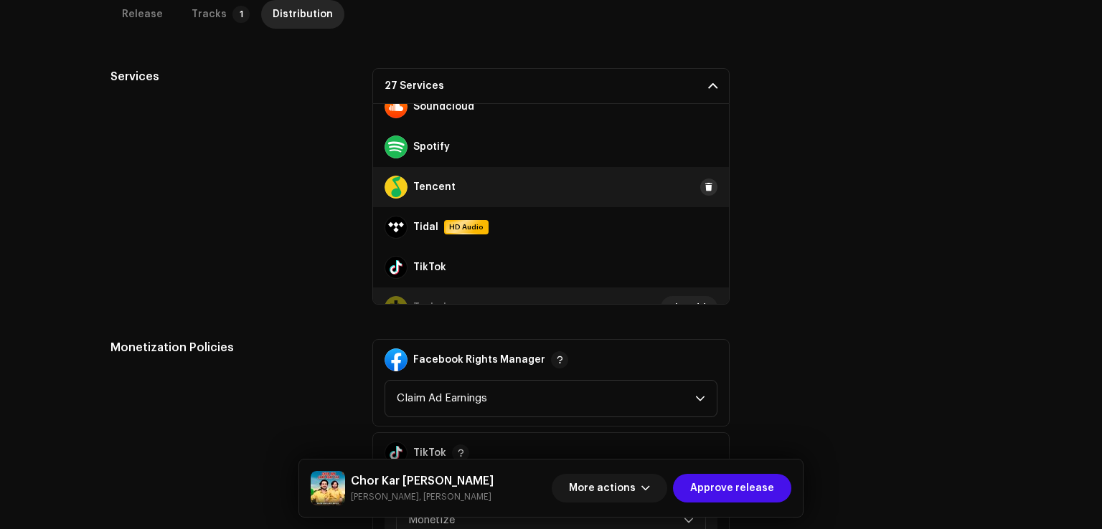
click at [704, 184] on span at bounding box center [708, 186] width 9 height 11
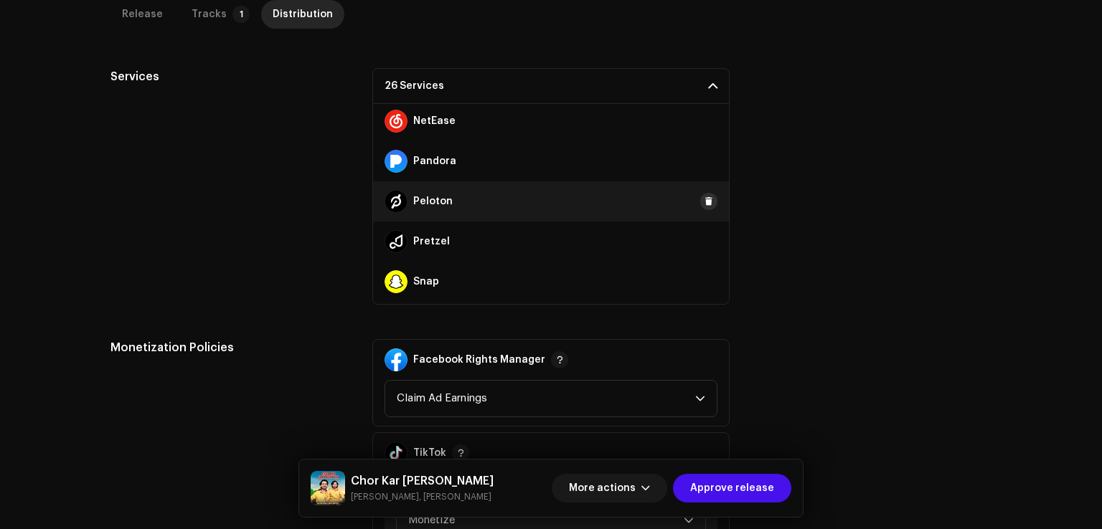
click at [704, 202] on span at bounding box center [708, 201] width 9 height 11
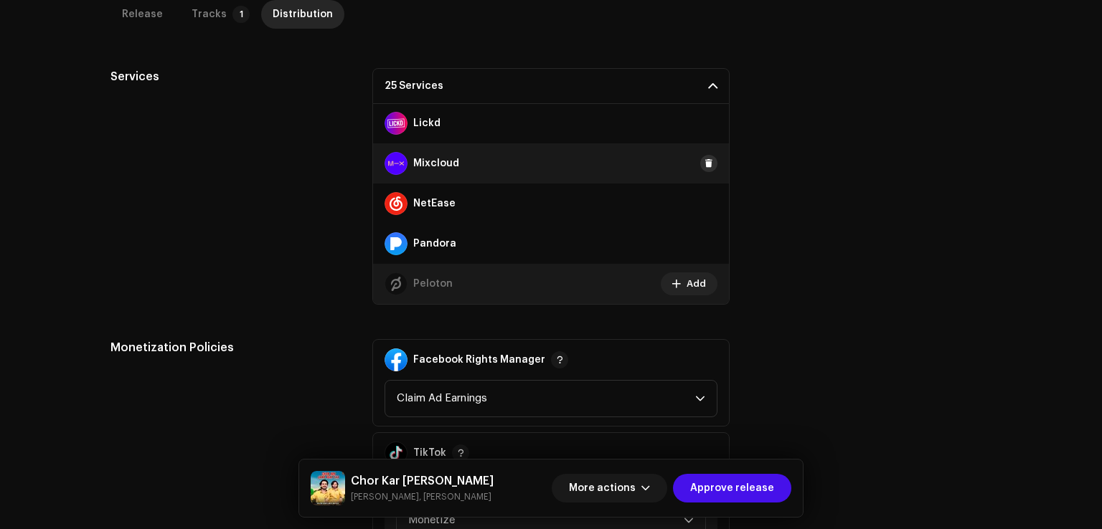
scroll to position [462, 0]
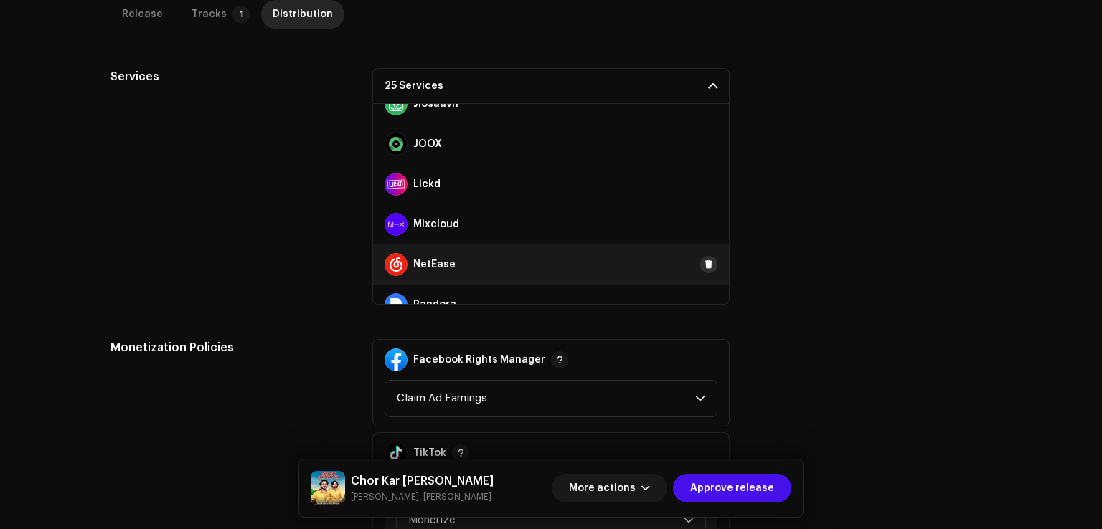
click at [704, 261] on span at bounding box center [708, 264] width 9 height 11
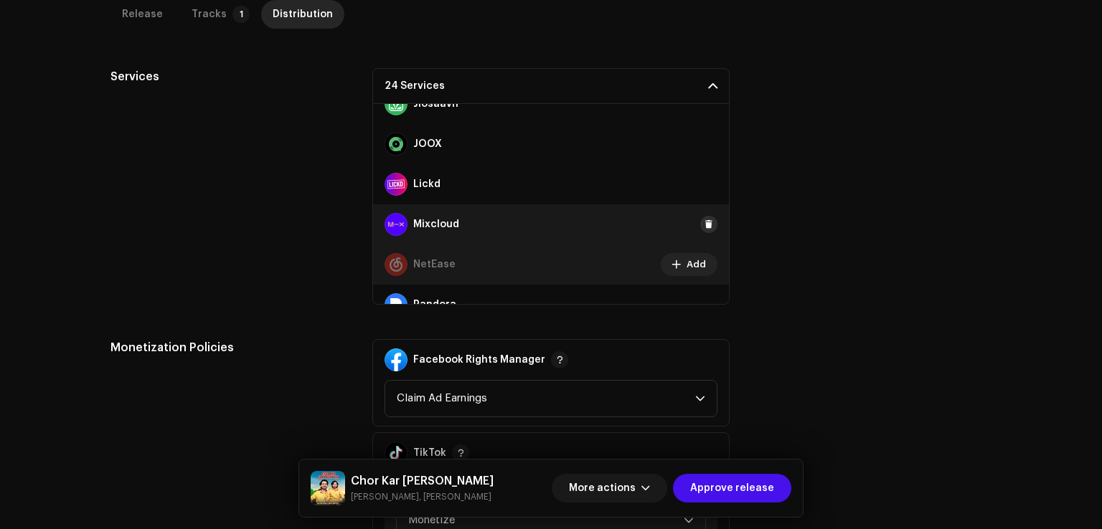
click at [704, 222] on span at bounding box center [708, 224] width 9 height 11
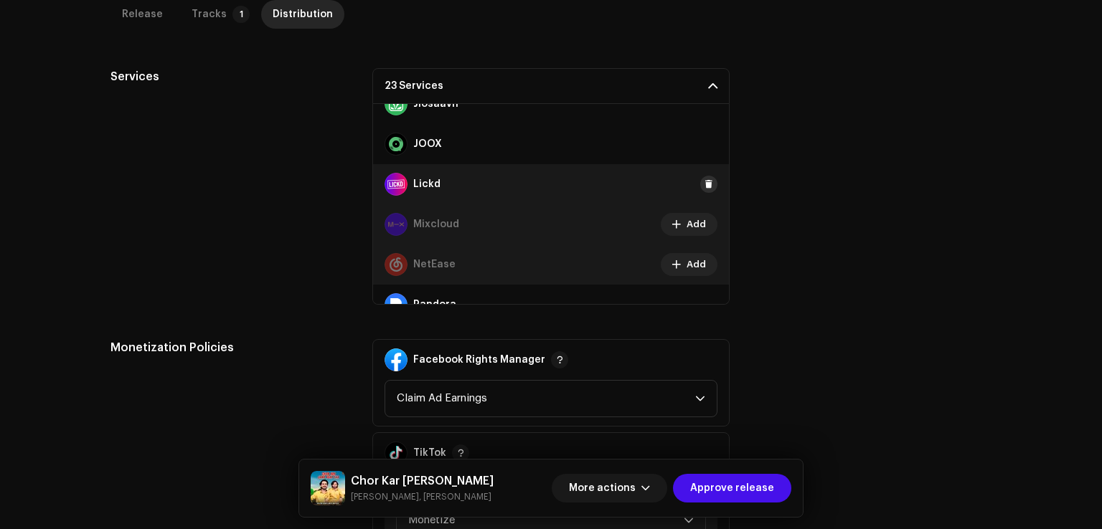
click at [703, 176] on button at bounding box center [708, 184] width 17 height 17
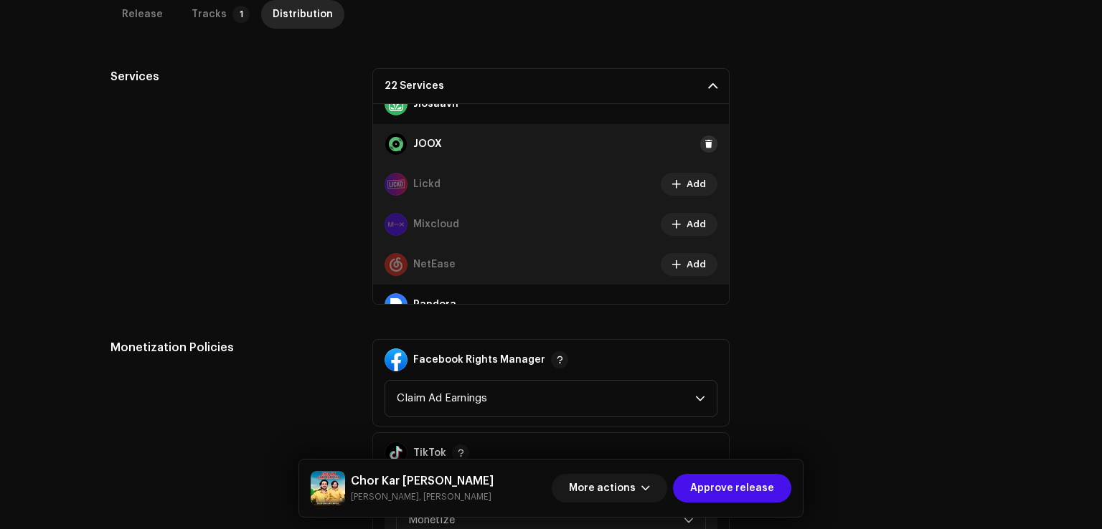
click at [704, 141] on span at bounding box center [708, 143] width 9 height 11
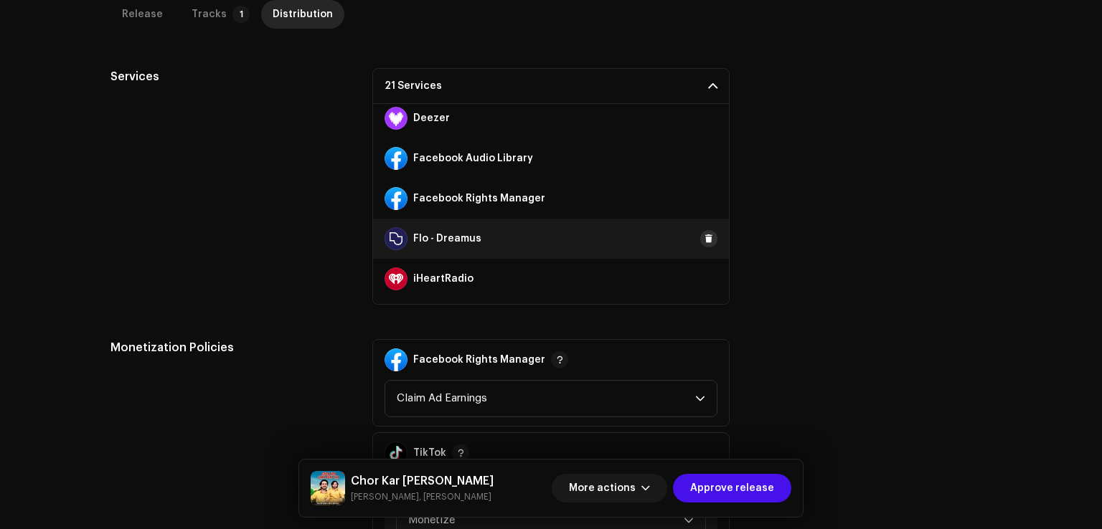
click at [704, 240] on span at bounding box center [708, 238] width 9 height 11
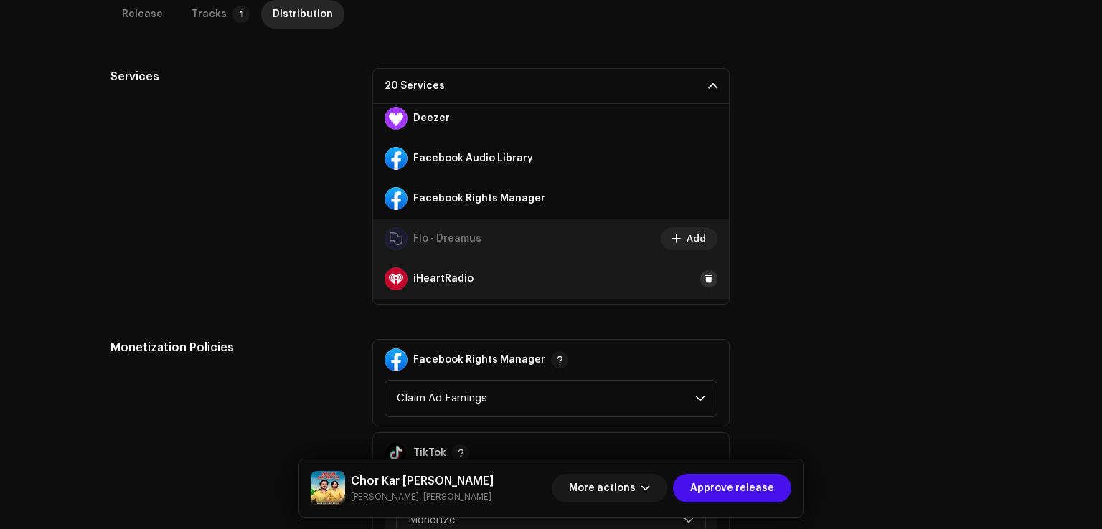
click at [704, 273] on span at bounding box center [708, 278] width 9 height 11
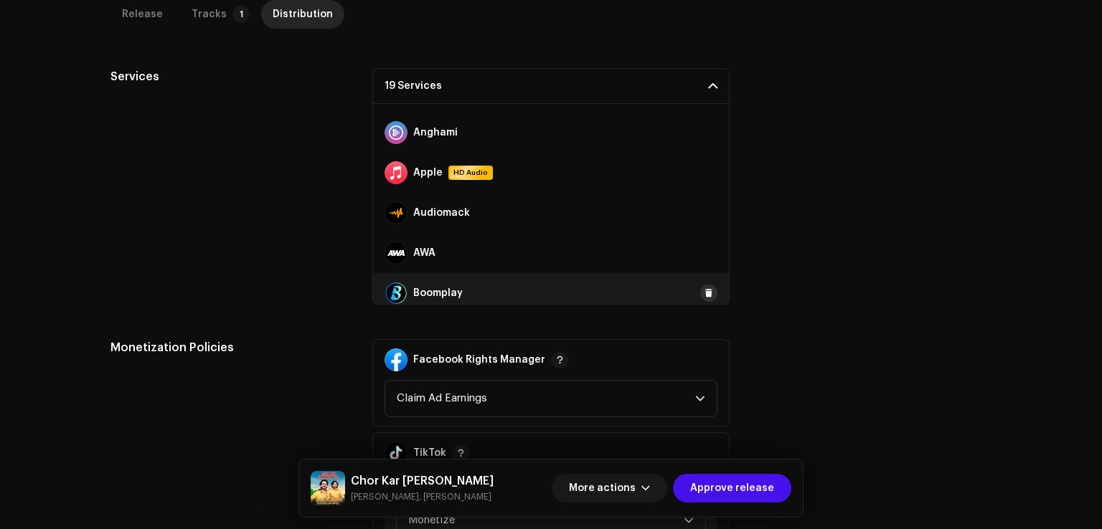
click at [706, 290] on button at bounding box center [708, 293] width 17 height 17
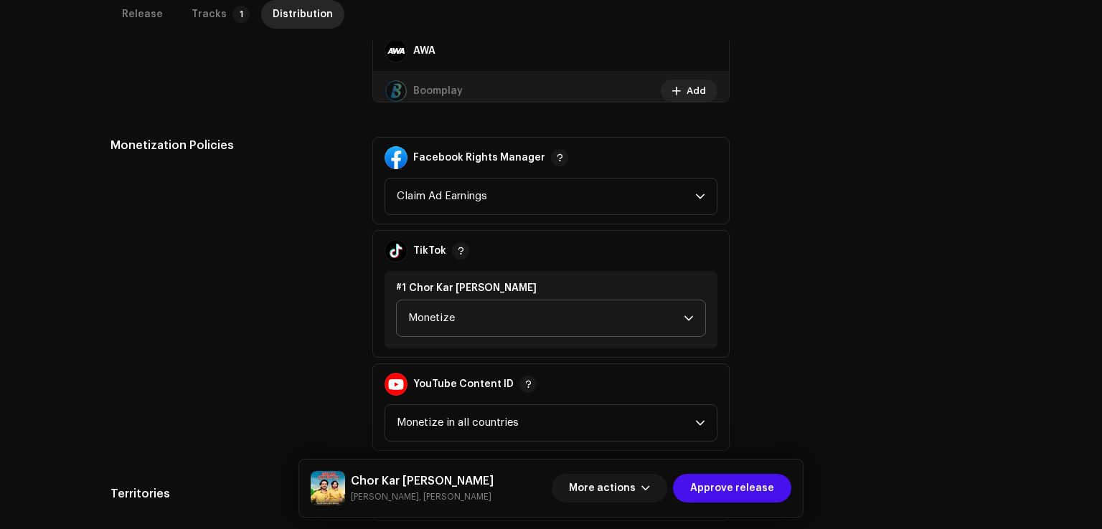
scroll to position [798, 0]
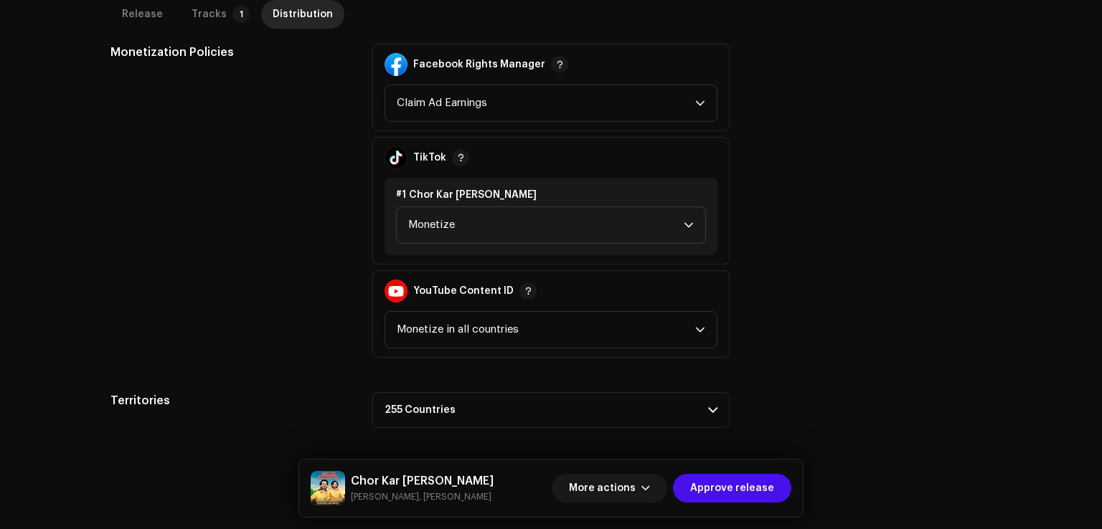
drag, startPoint x: 755, startPoint y: 486, endPoint x: 661, endPoint y: 448, distance: 101.8
click at [752, 487] on span "Approve release" at bounding box center [732, 488] width 84 height 29
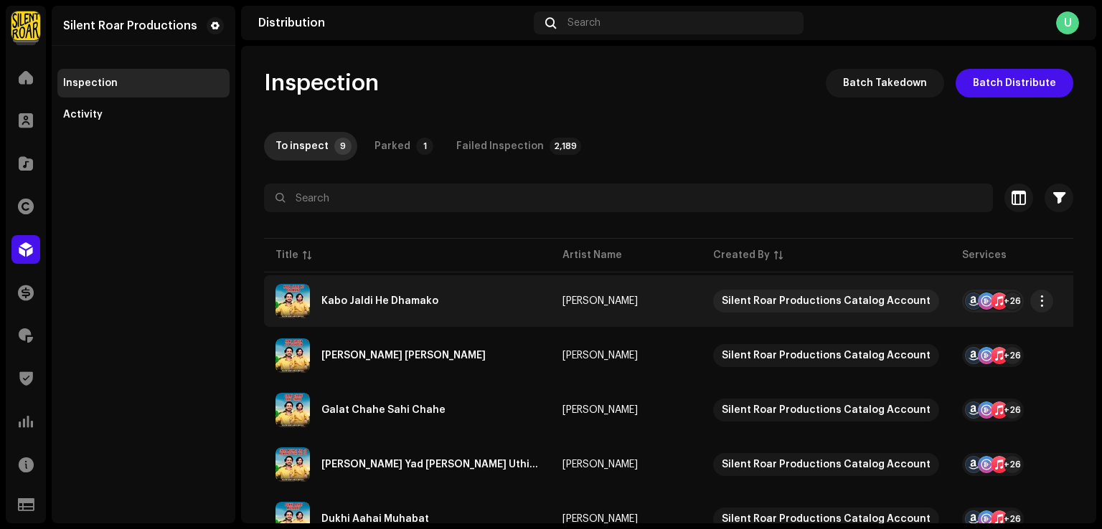
click at [428, 316] on div "Kabo Jaldi He Dhamako" at bounding box center [407, 301] width 264 height 34
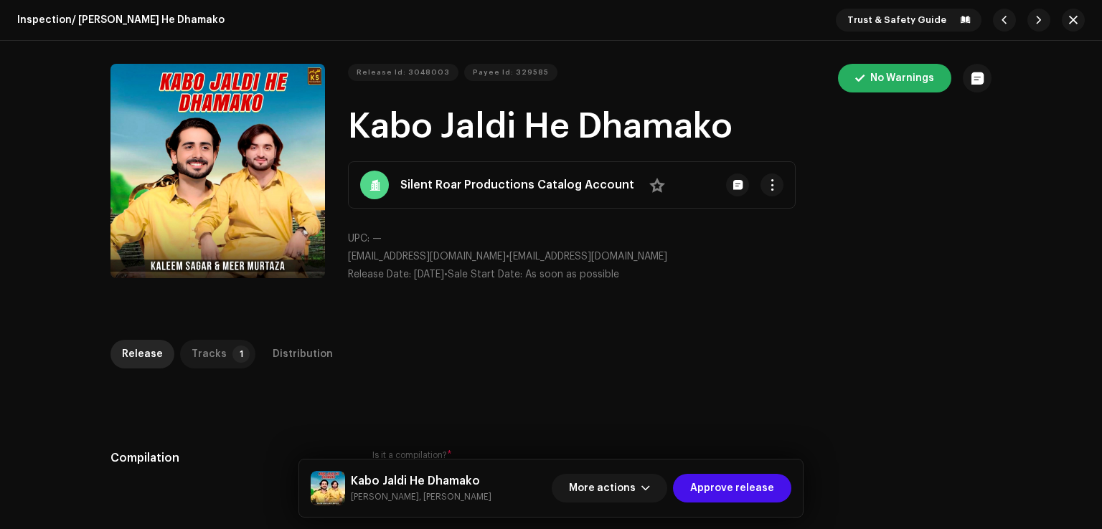
click at [215, 359] on div "Tracks" at bounding box center [208, 354] width 35 height 29
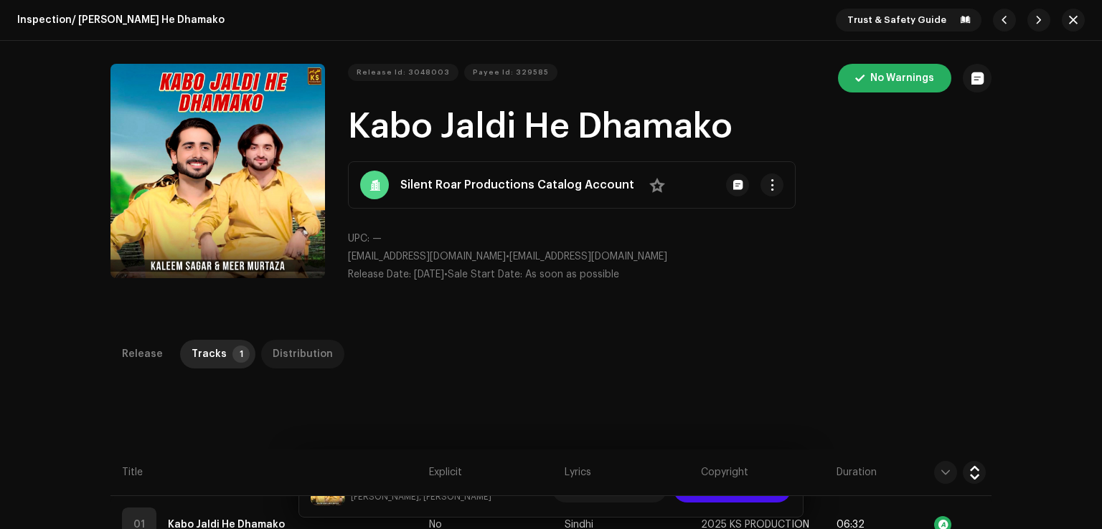
click at [313, 349] on div "Distribution" at bounding box center [303, 354] width 60 height 29
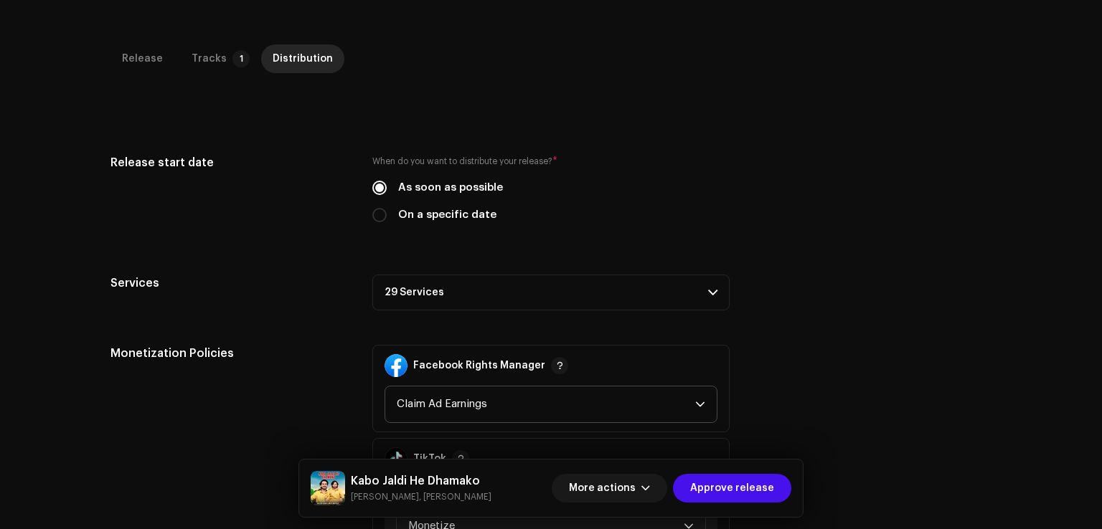
scroll to position [502, 0]
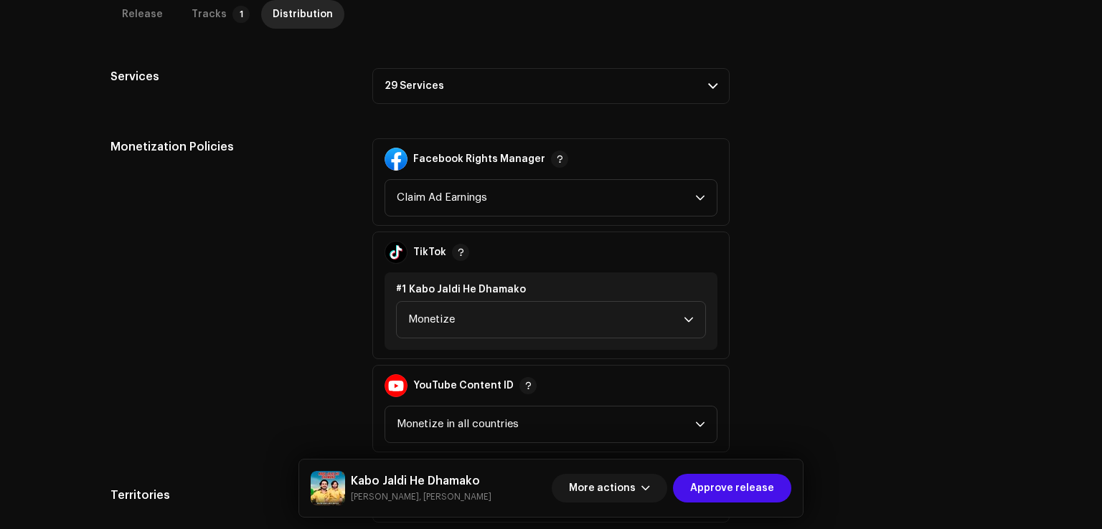
click at [453, 83] on p-accordion-header "29 Services" at bounding box center [550, 86] width 357 height 36
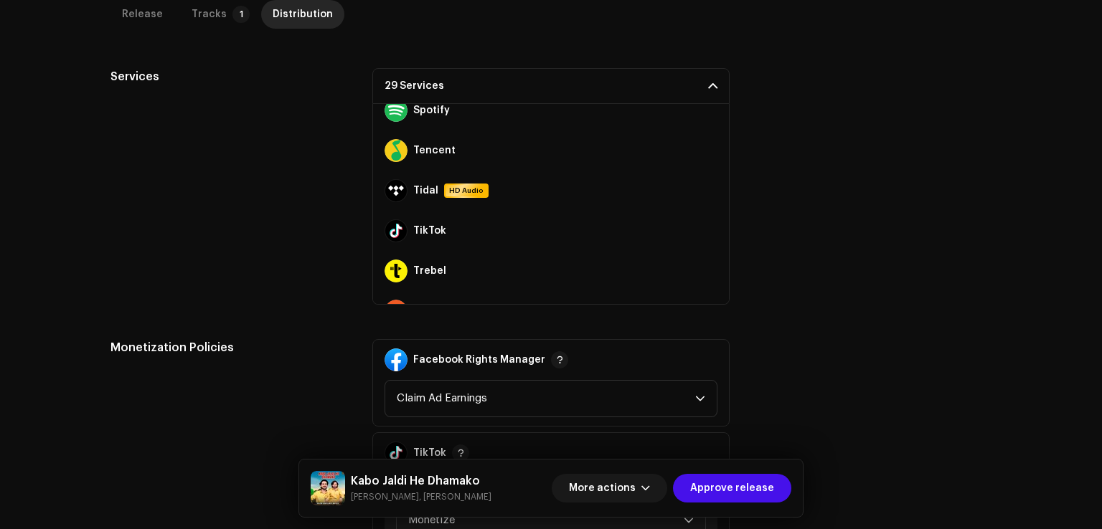
scroll to position [964, 0]
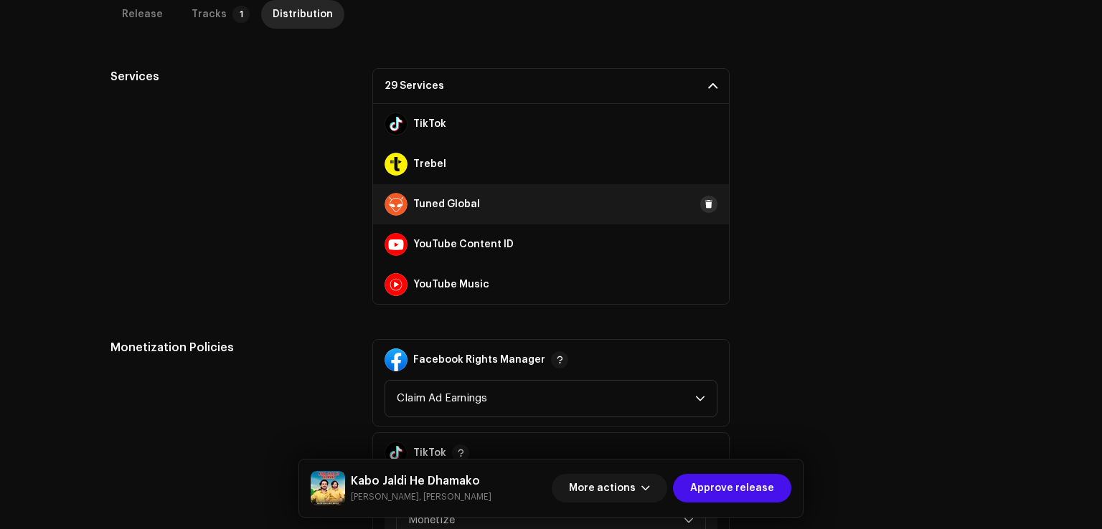
drag, startPoint x: 702, startPoint y: 199, endPoint x: 701, endPoint y: 164, distance: 35.2
click at [704, 199] on span at bounding box center [708, 204] width 9 height 11
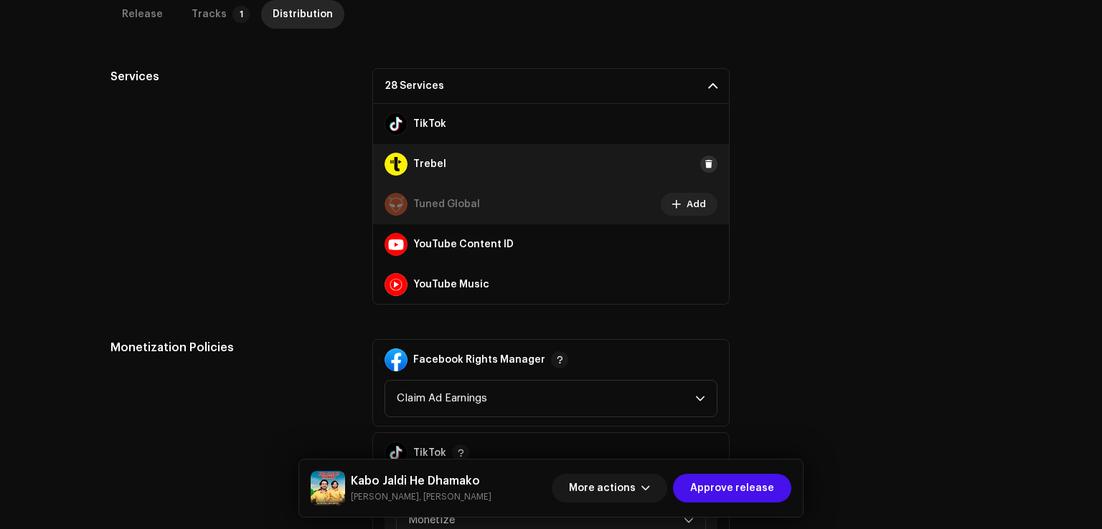
click at [704, 159] on span at bounding box center [708, 164] width 9 height 11
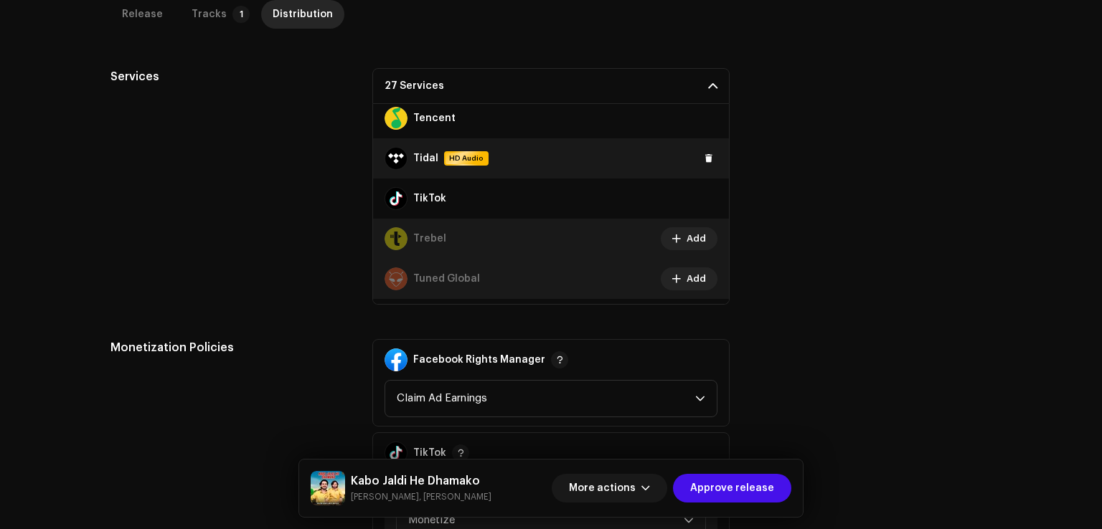
scroll to position [820, 0]
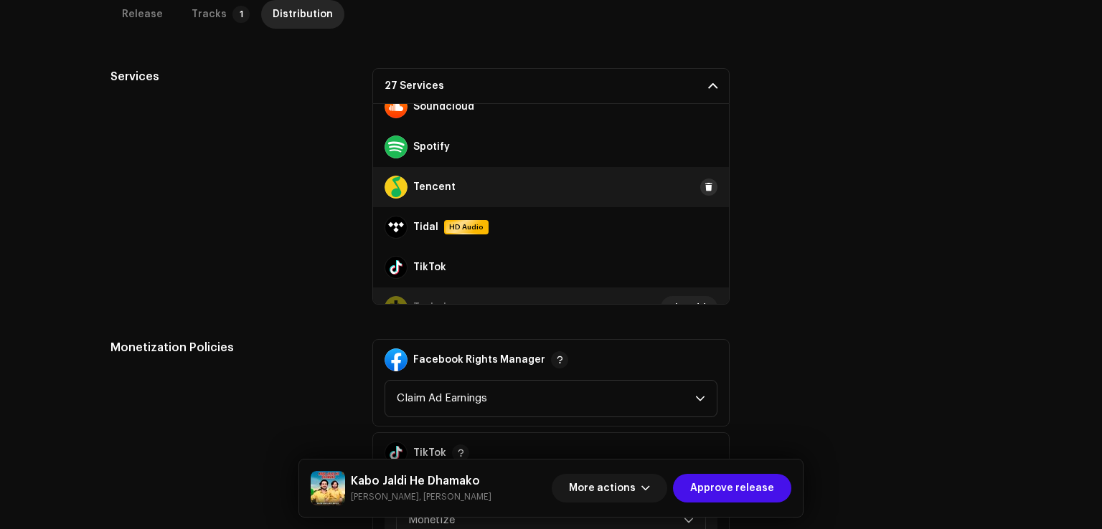
click at [704, 184] on span at bounding box center [708, 186] width 9 height 11
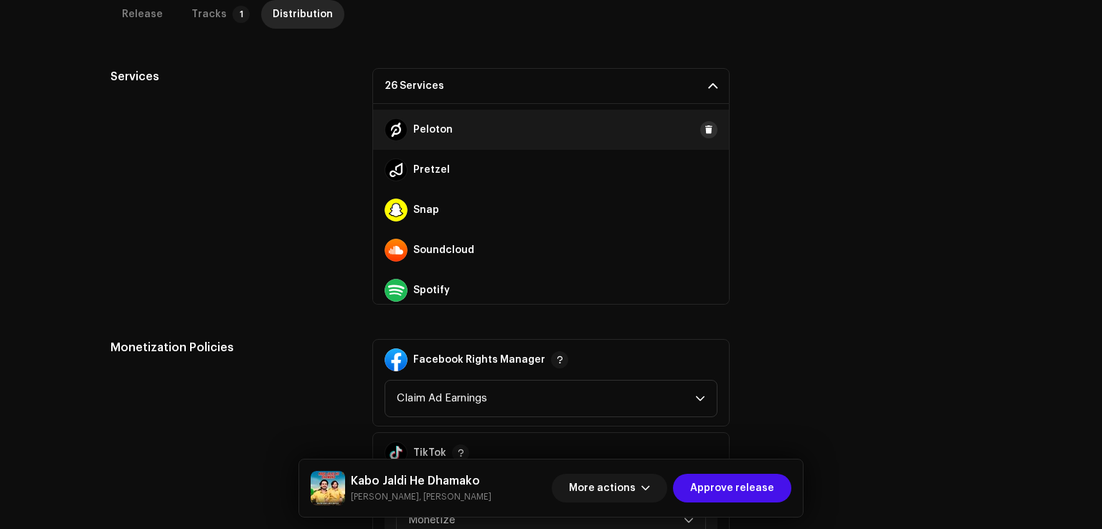
click at [704, 126] on span at bounding box center [708, 129] width 9 height 11
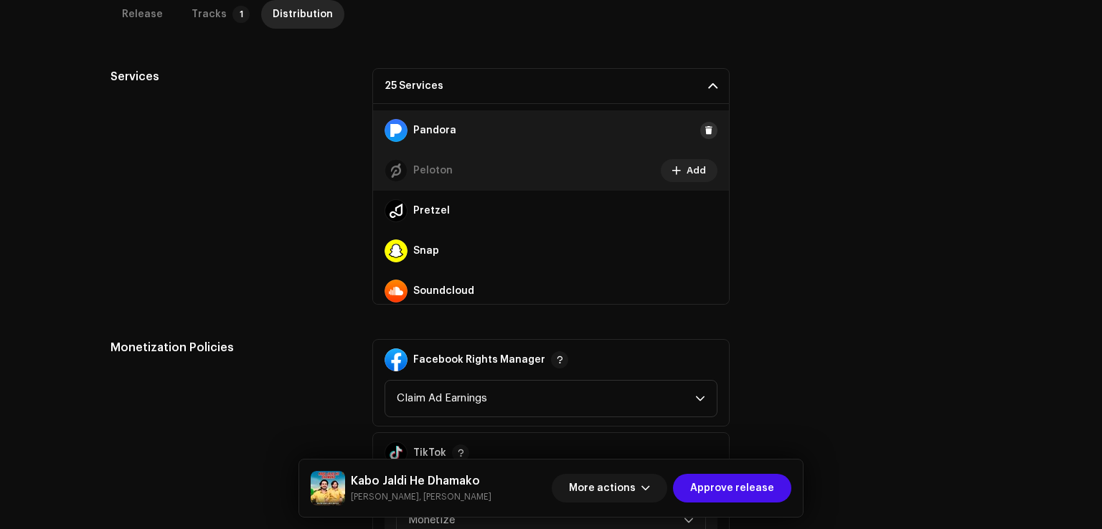
scroll to position [534, 0]
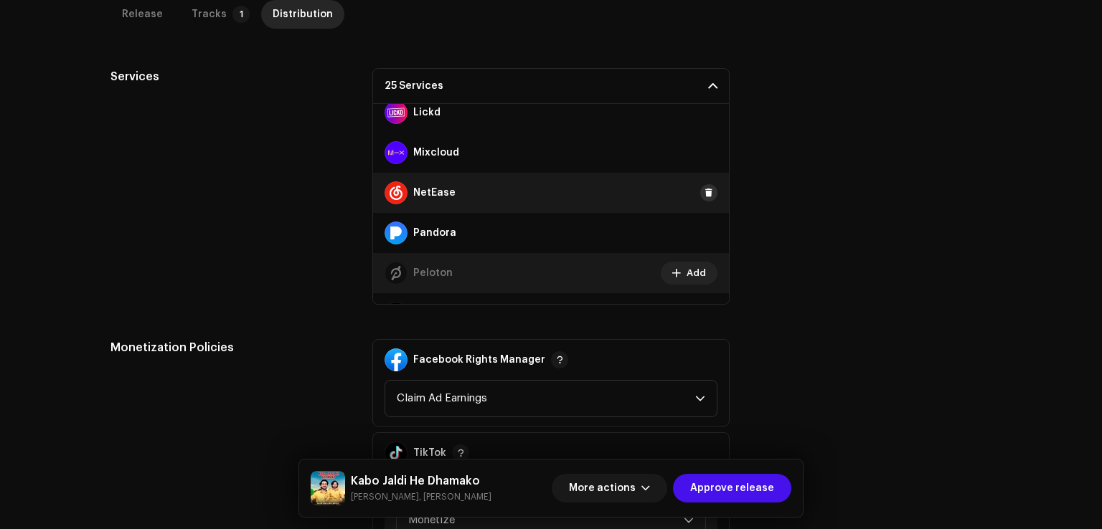
click at [704, 194] on span at bounding box center [708, 192] width 9 height 11
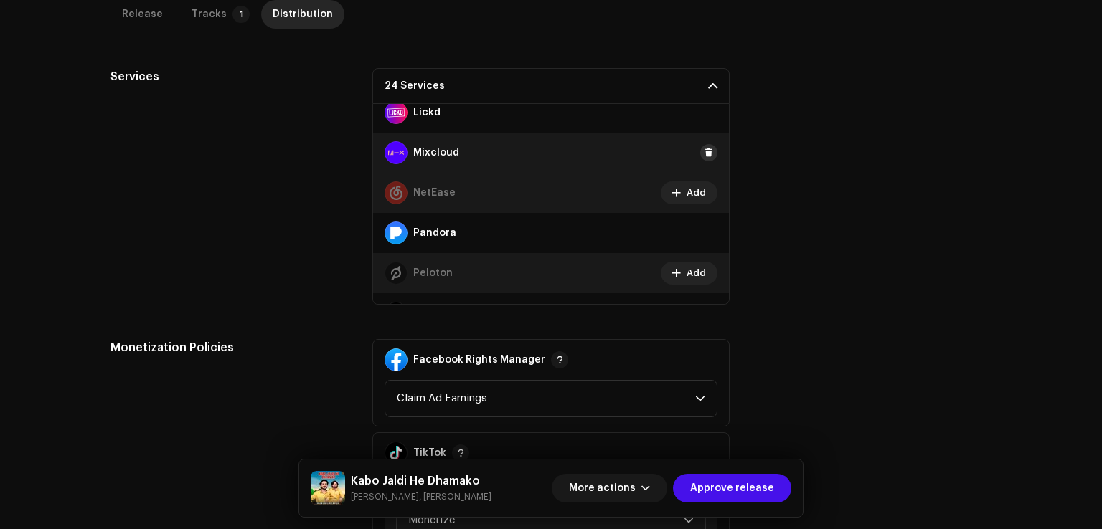
click at [704, 156] on span at bounding box center [708, 152] width 9 height 11
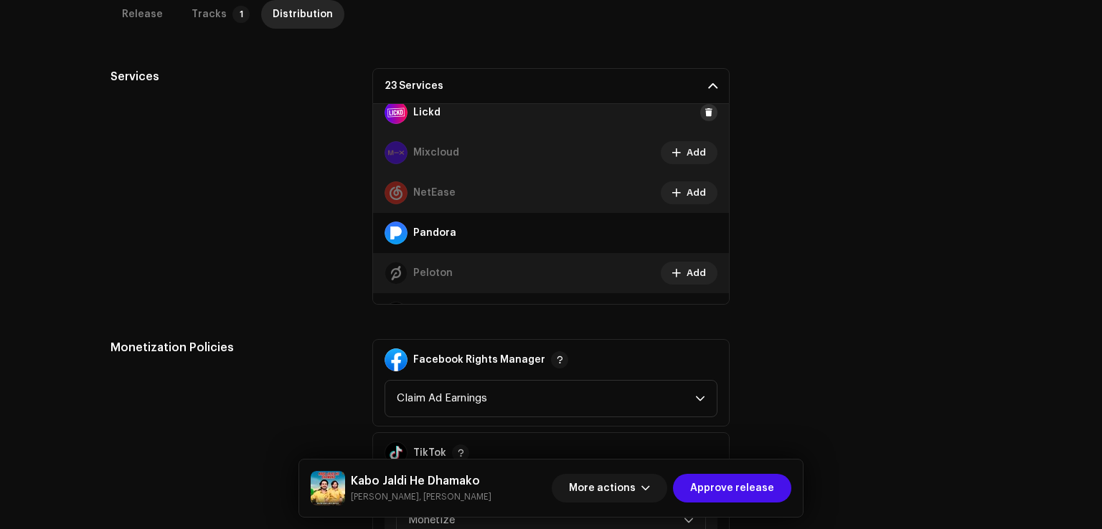
scroll to position [462, 0]
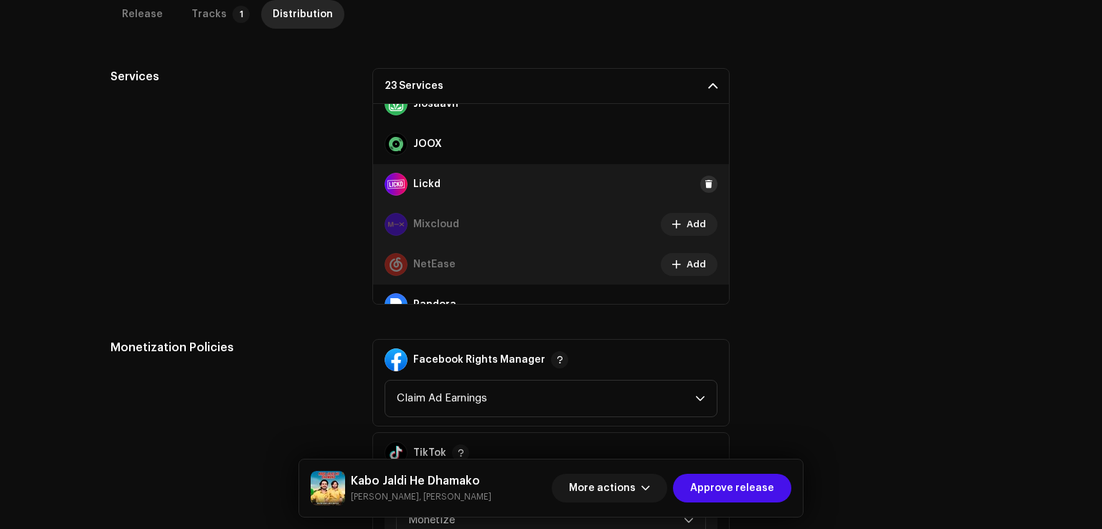
click at [704, 181] on span at bounding box center [708, 184] width 9 height 11
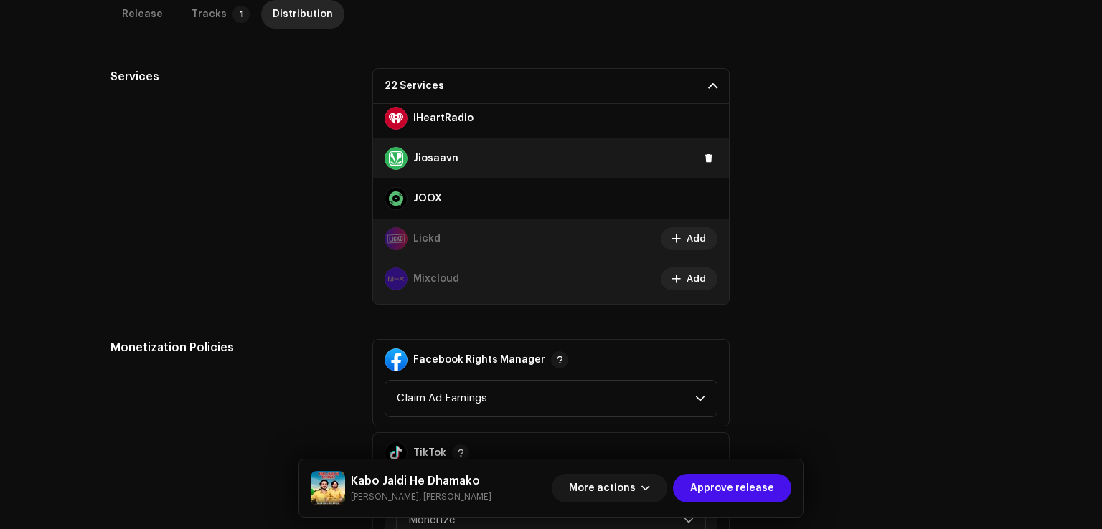
scroll to position [318, 0]
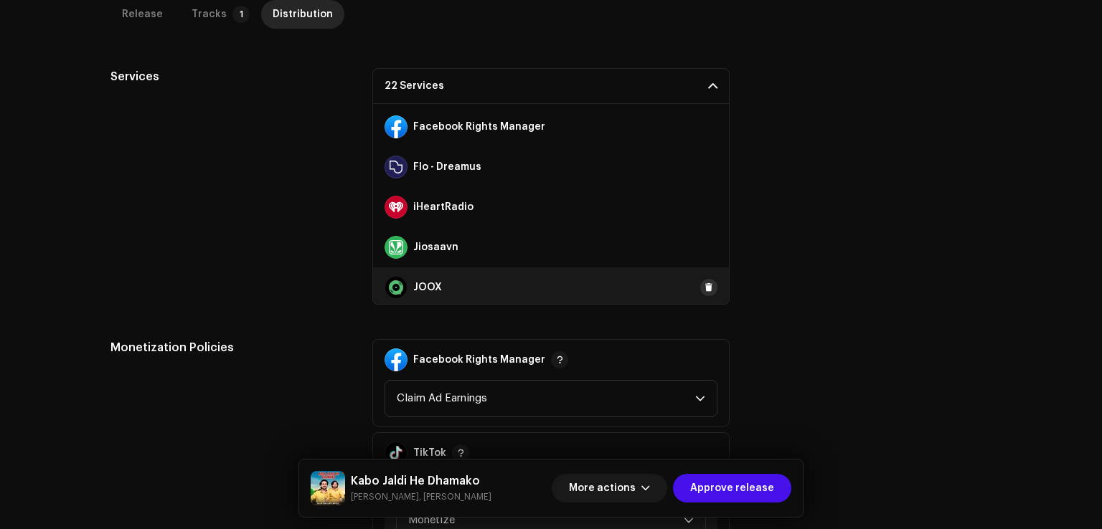
click at [704, 284] on span at bounding box center [708, 287] width 9 height 11
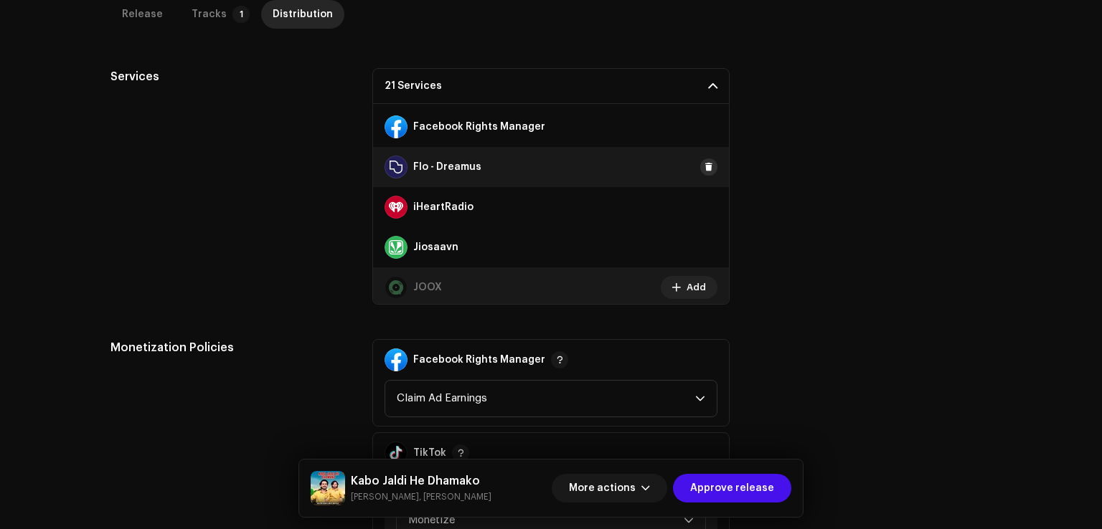
click at [704, 167] on span at bounding box center [708, 166] width 9 height 11
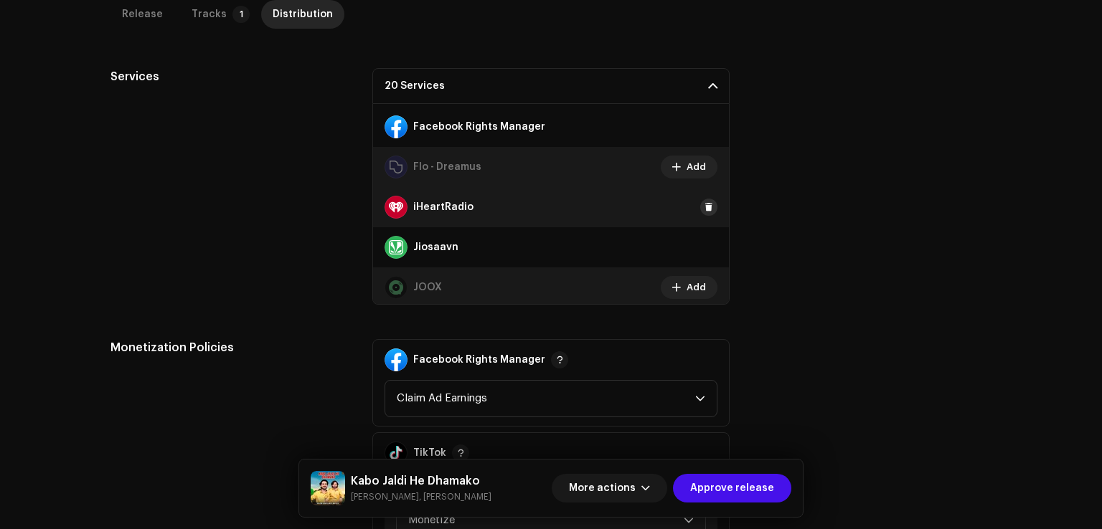
click at [704, 210] on span at bounding box center [708, 207] width 9 height 11
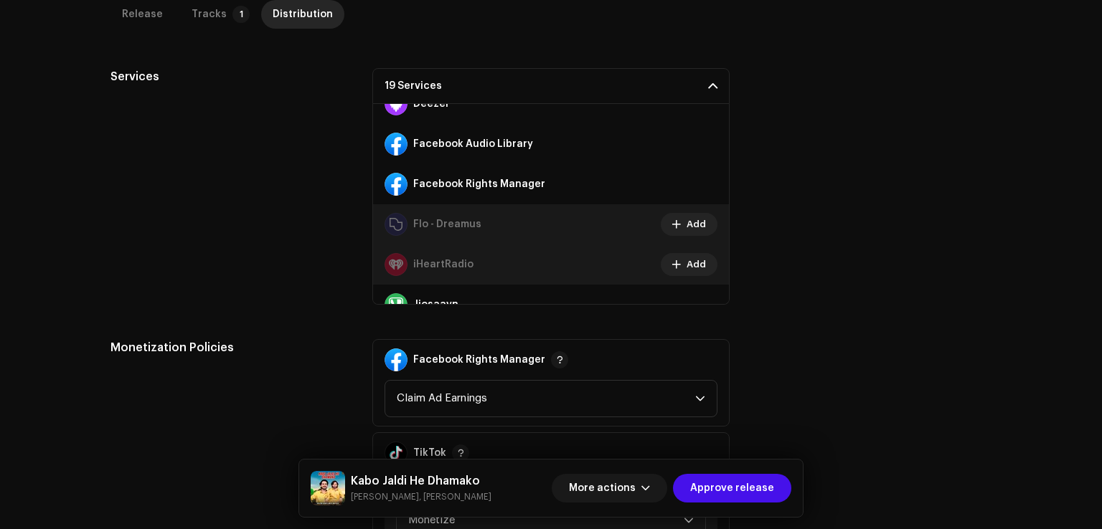
scroll to position [175, 0]
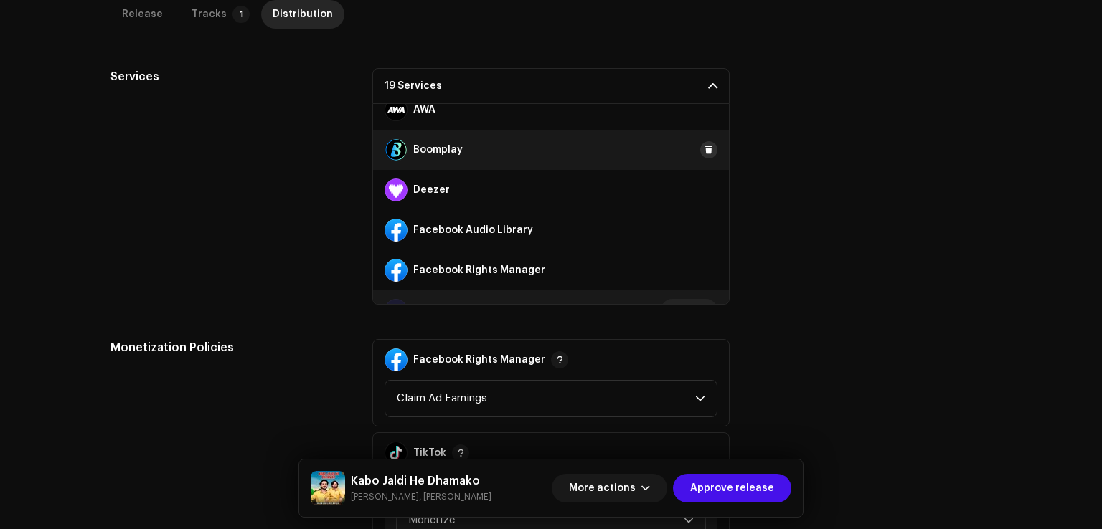
click at [704, 153] on span at bounding box center [708, 149] width 9 height 11
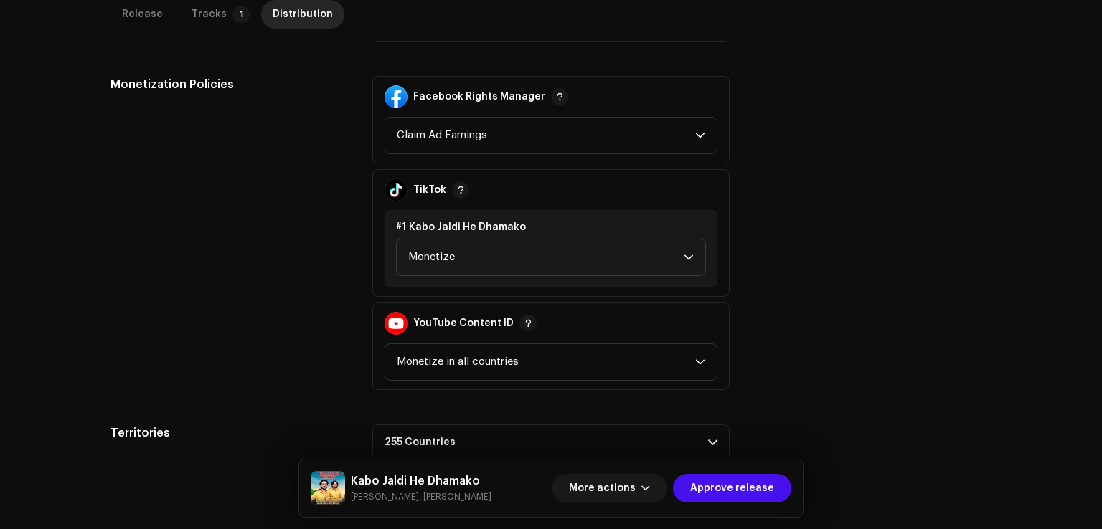
scroll to position [798, 0]
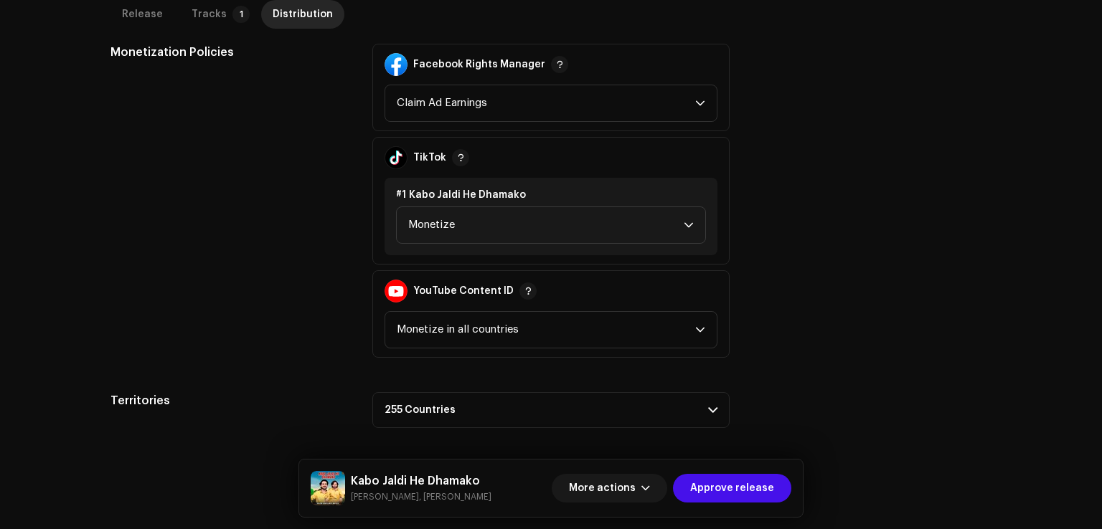
drag, startPoint x: 731, startPoint y: 491, endPoint x: 666, endPoint y: 454, distance: 75.2
click at [726, 491] on span "Approve release" at bounding box center [732, 488] width 84 height 29
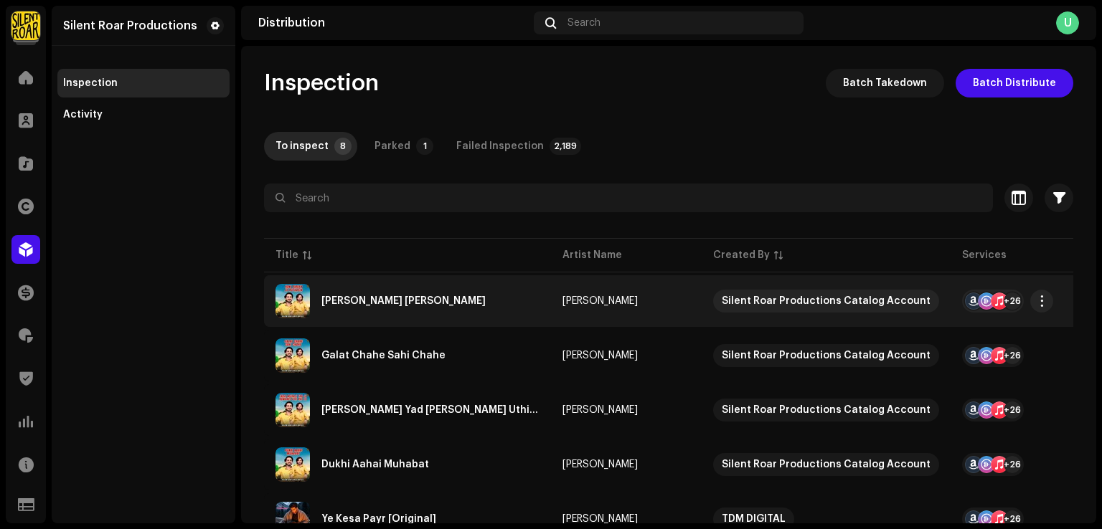
click at [443, 299] on div "Hani Pireen Je Ruthasin" at bounding box center [407, 301] width 264 height 34
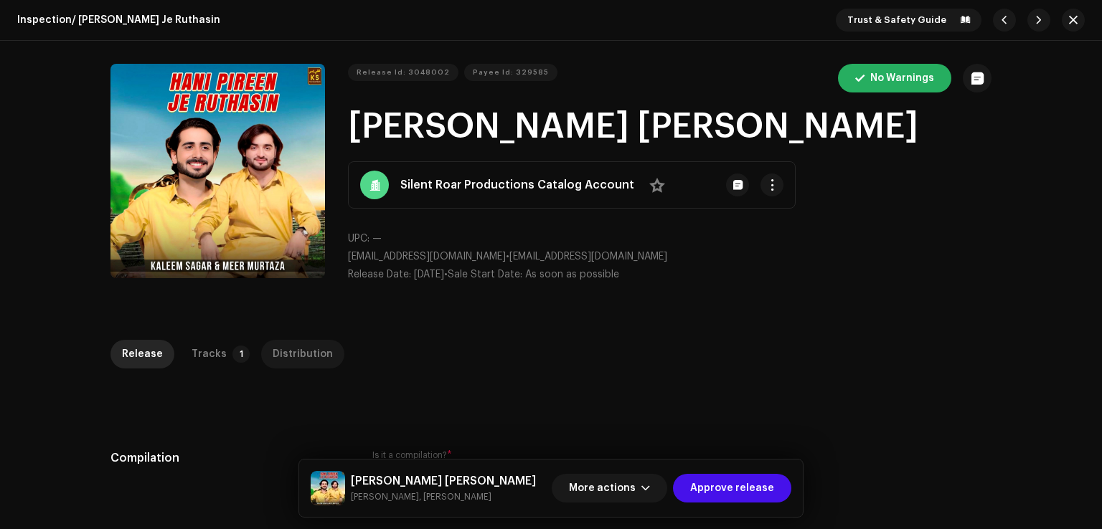
click at [273, 352] on div "Distribution" at bounding box center [303, 354] width 60 height 29
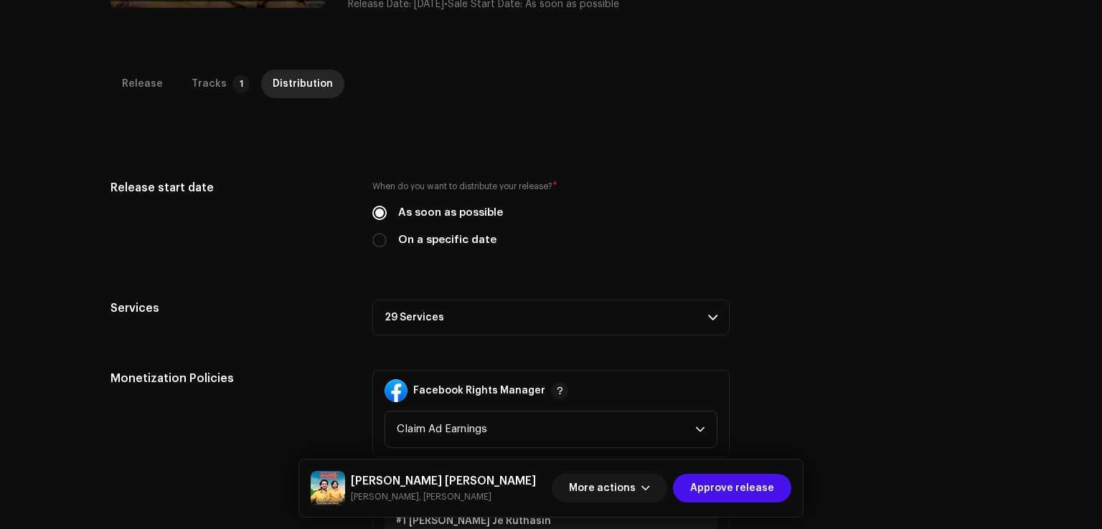
scroll to position [359, 0]
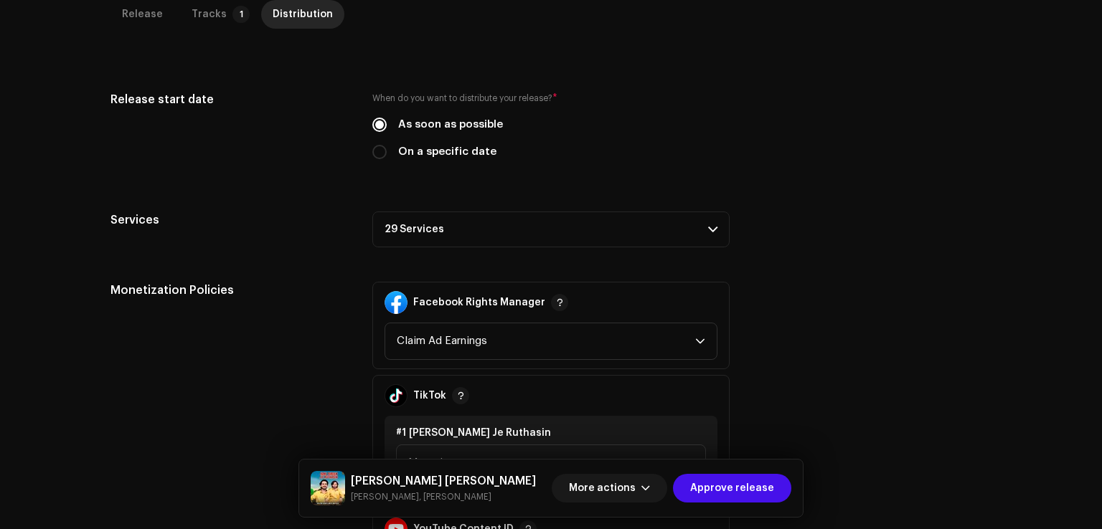
click at [454, 210] on div "Release start date When do you want to distribute your release? * As soon as po…" at bounding box center [550, 378] width 881 height 575
click at [465, 227] on p-accordion-header "29 Services" at bounding box center [550, 230] width 357 height 36
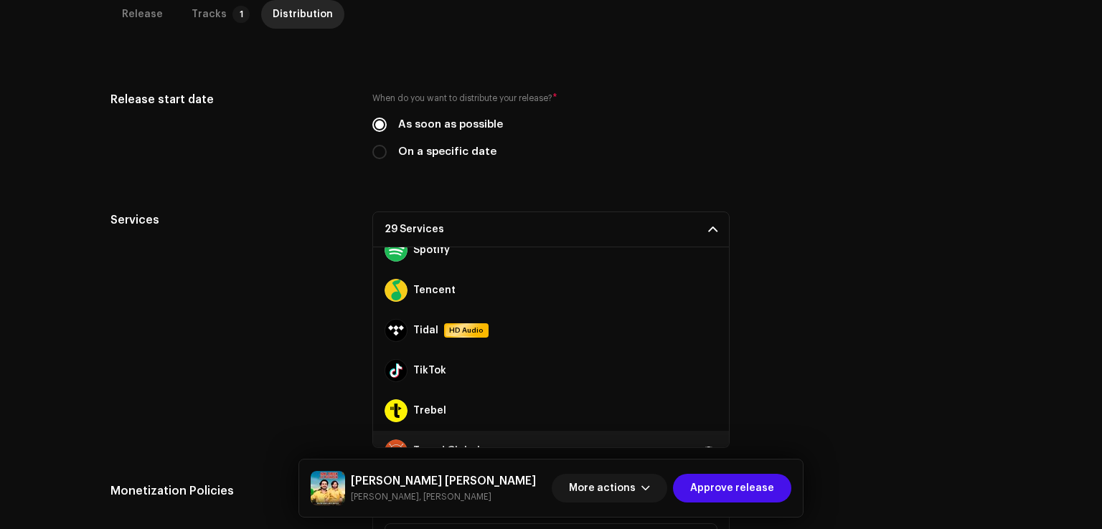
scroll to position [964, 0]
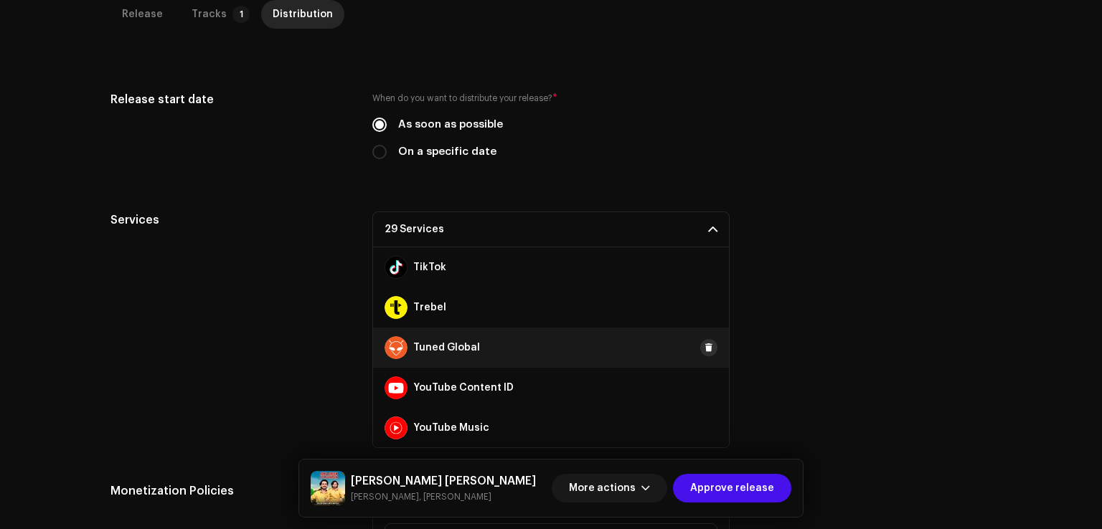
click at [704, 345] on span at bounding box center [708, 347] width 9 height 11
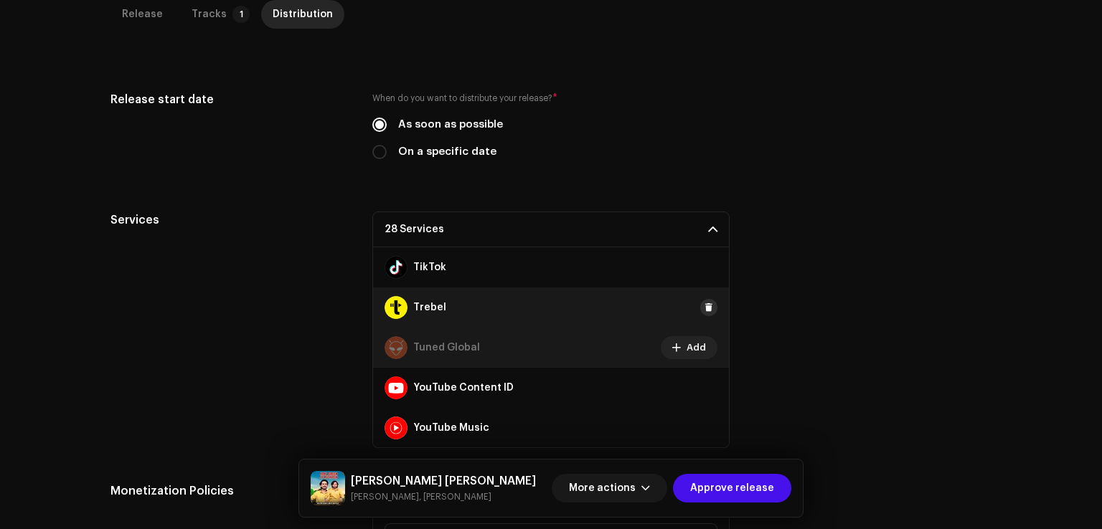
click at [704, 303] on span at bounding box center [708, 307] width 9 height 11
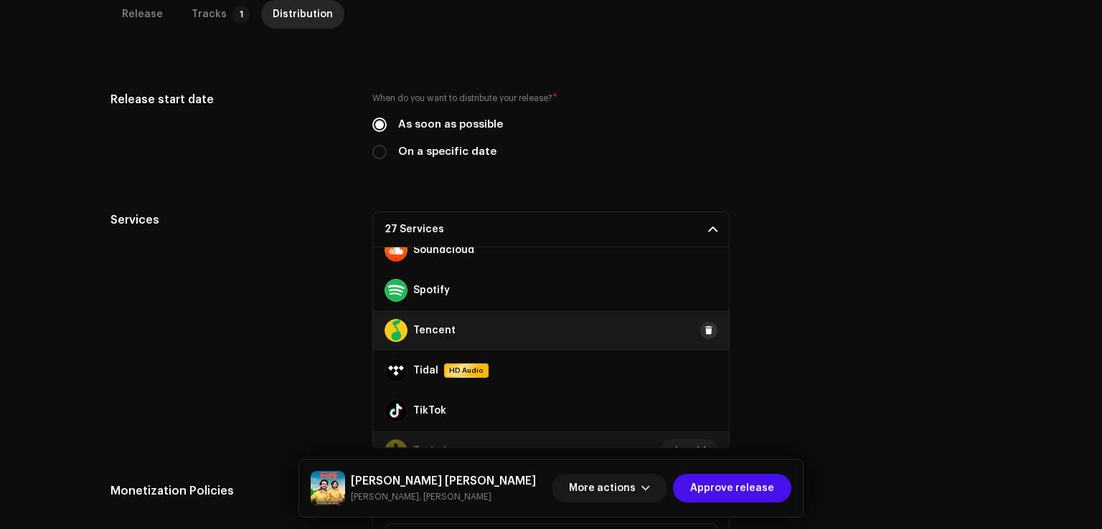
click at [704, 328] on span at bounding box center [708, 330] width 9 height 11
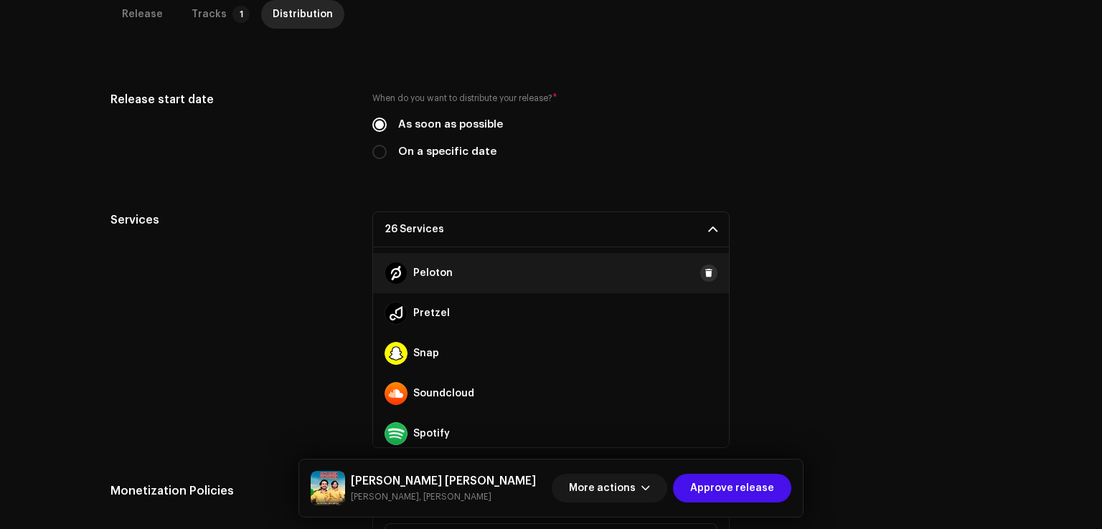
click at [704, 272] on span at bounding box center [708, 273] width 9 height 11
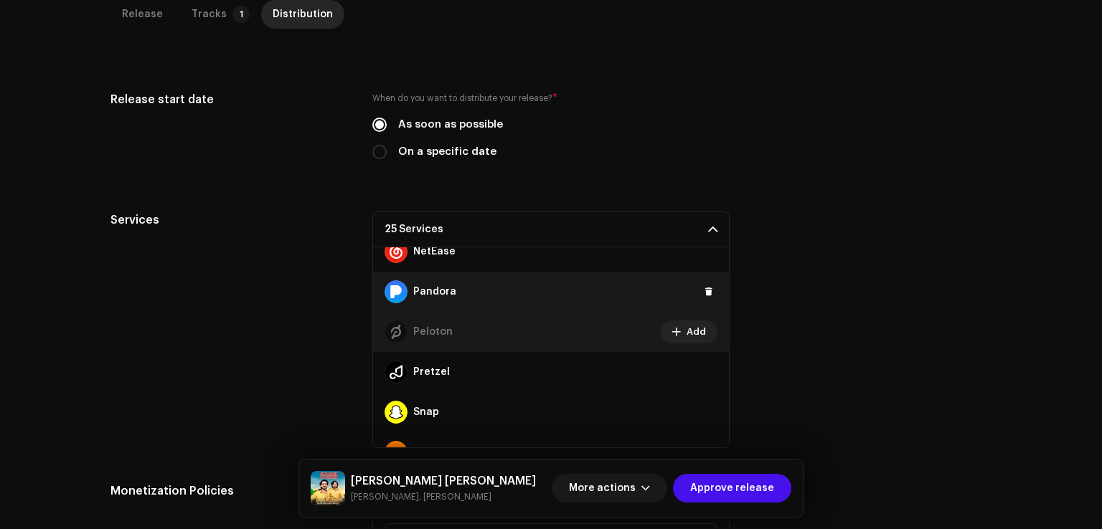
scroll to position [534, 0]
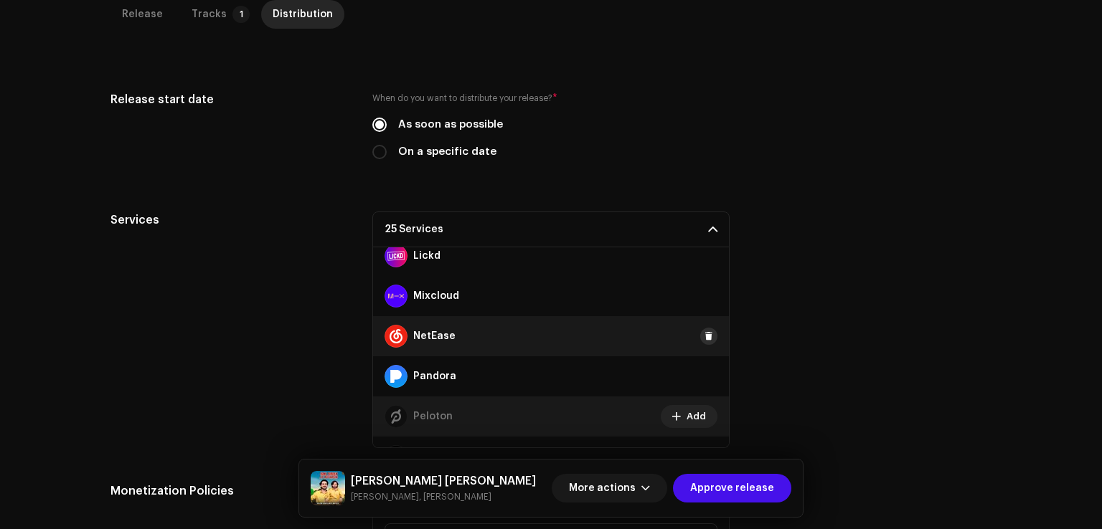
click at [704, 331] on span at bounding box center [708, 336] width 9 height 11
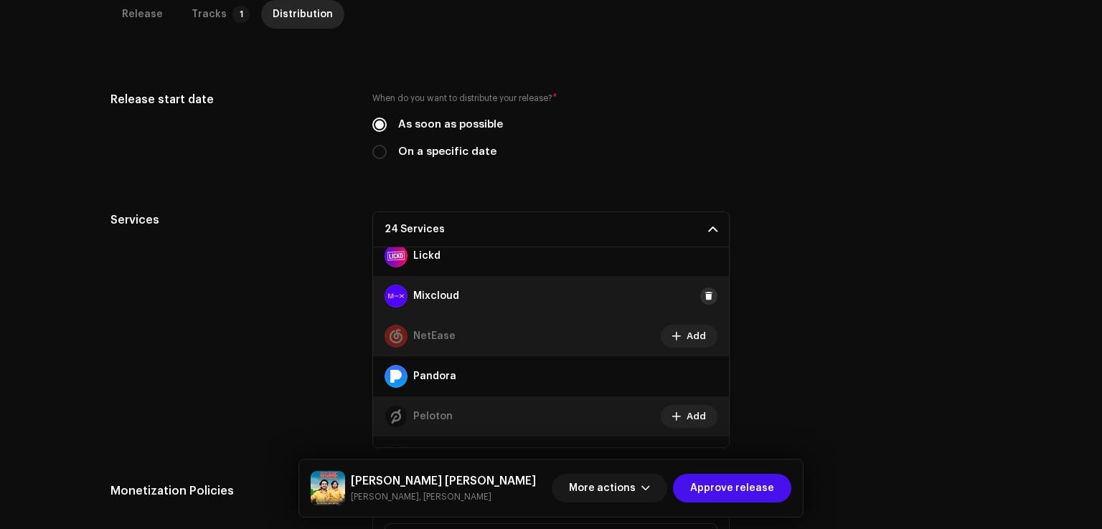
click at [704, 298] on span at bounding box center [708, 295] width 9 height 11
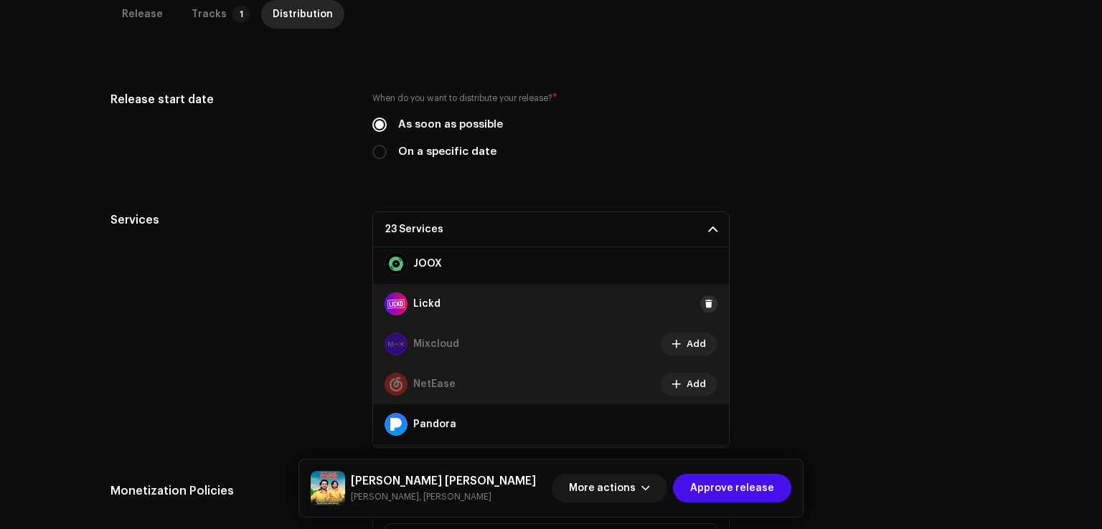
scroll to position [462, 0]
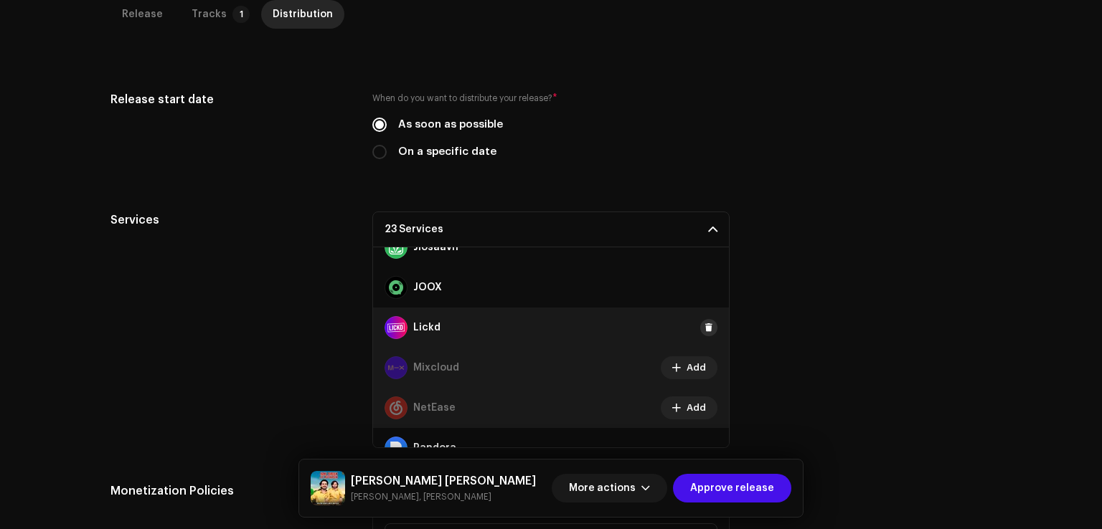
click at [706, 319] on button at bounding box center [708, 327] width 17 height 17
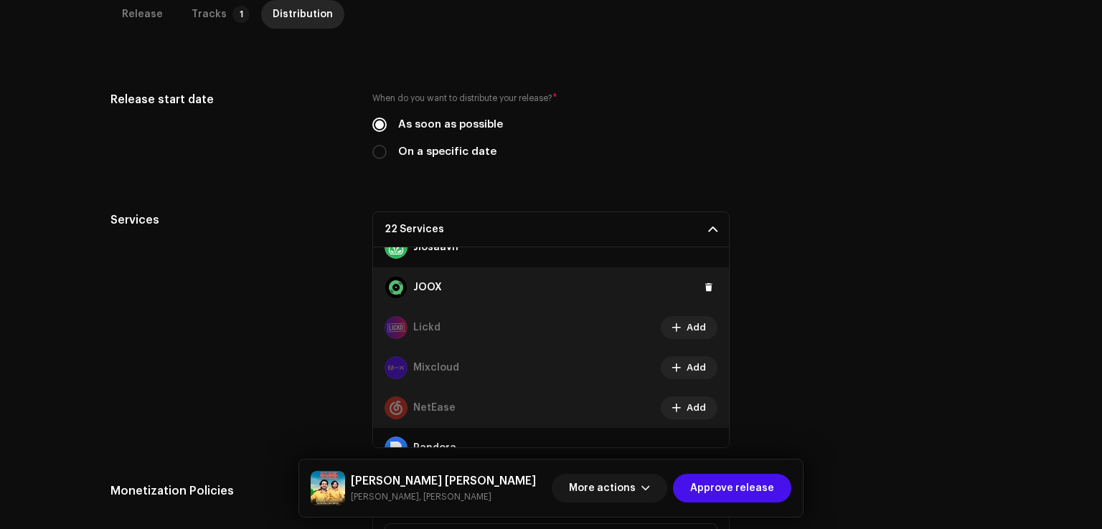
click at [703, 295] on div "JOOX" at bounding box center [551, 288] width 356 height 40
click at [704, 288] on span at bounding box center [708, 287] width 9 height 11
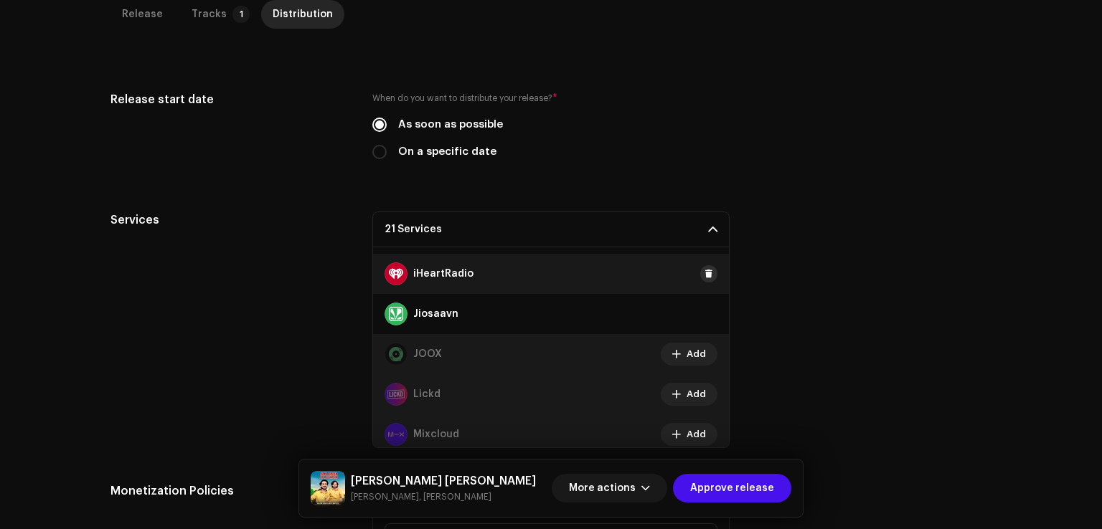
scroll to position [318, 0]
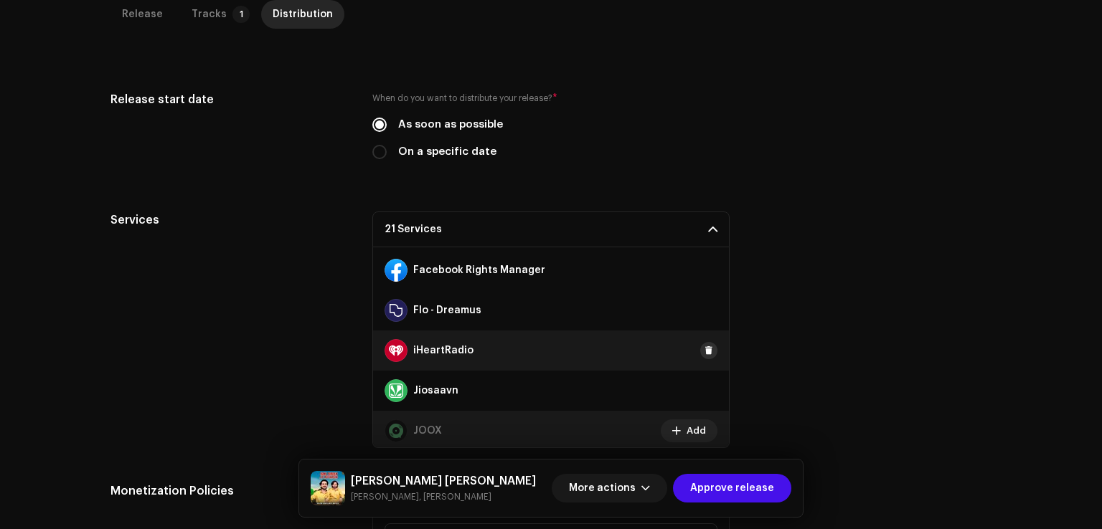
click at [704, 351] on span at bounding box center [708, 350] width 9 height 11
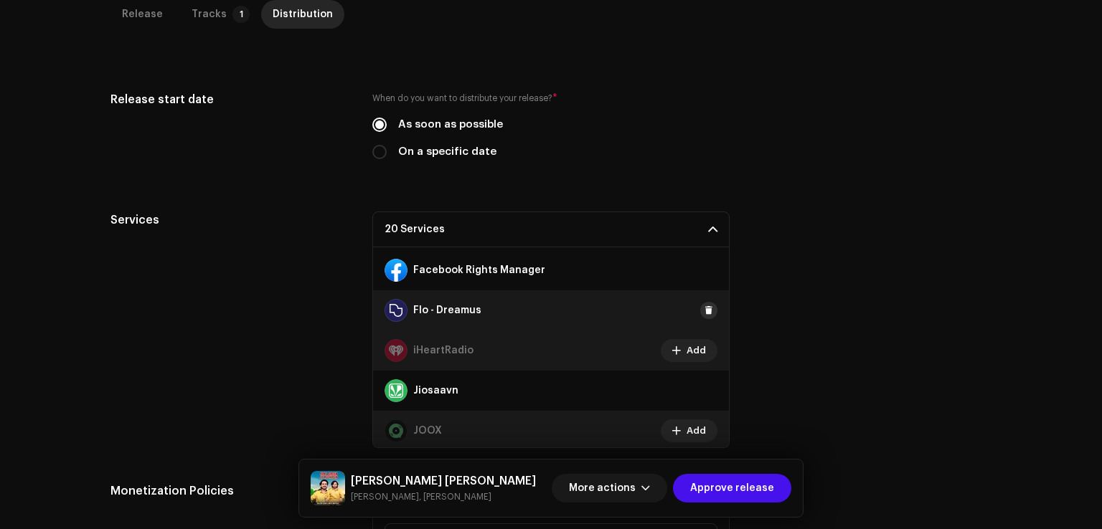
click at [704, 310] on span at bounding box center [708, 310] width 9 height 11
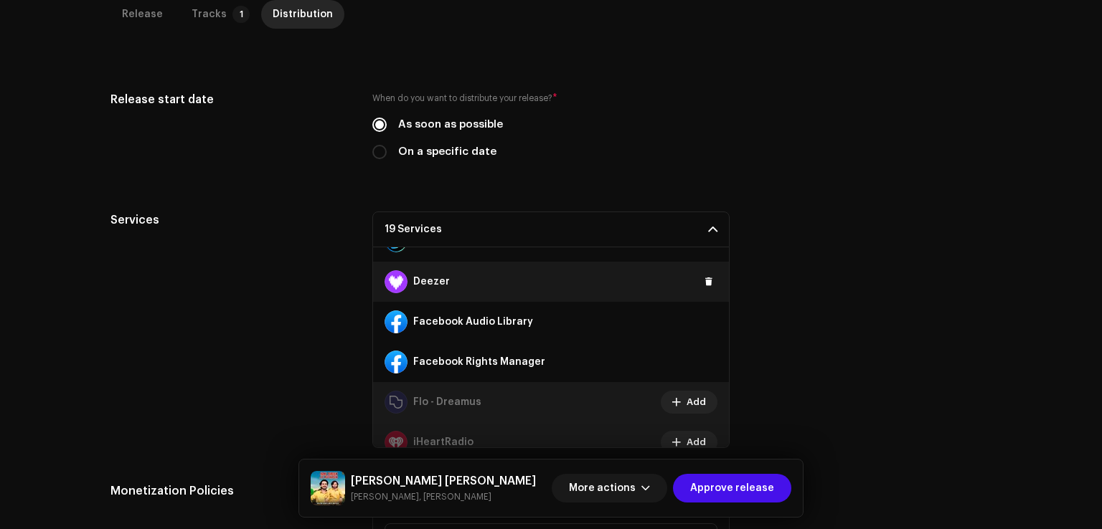
scroll to position [175, 0]
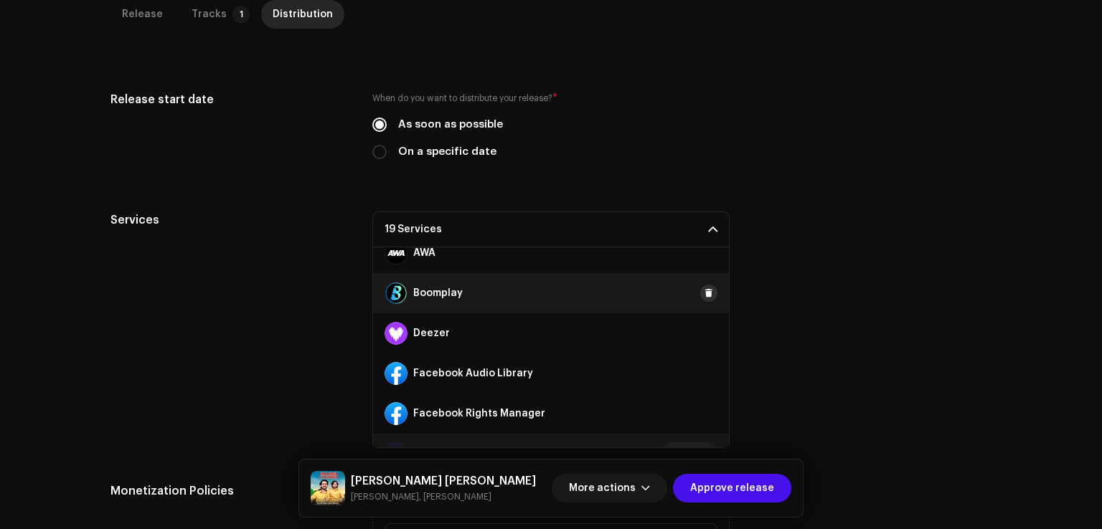
click at [704, 288] on span at bounding box center [708, 293] width 9 height 11
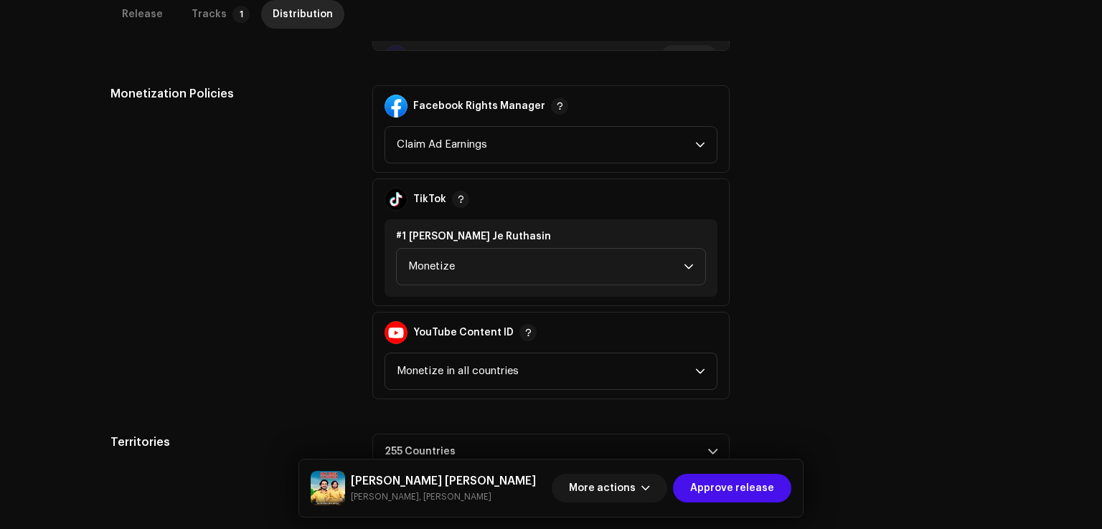
scroll to position [789, 0]
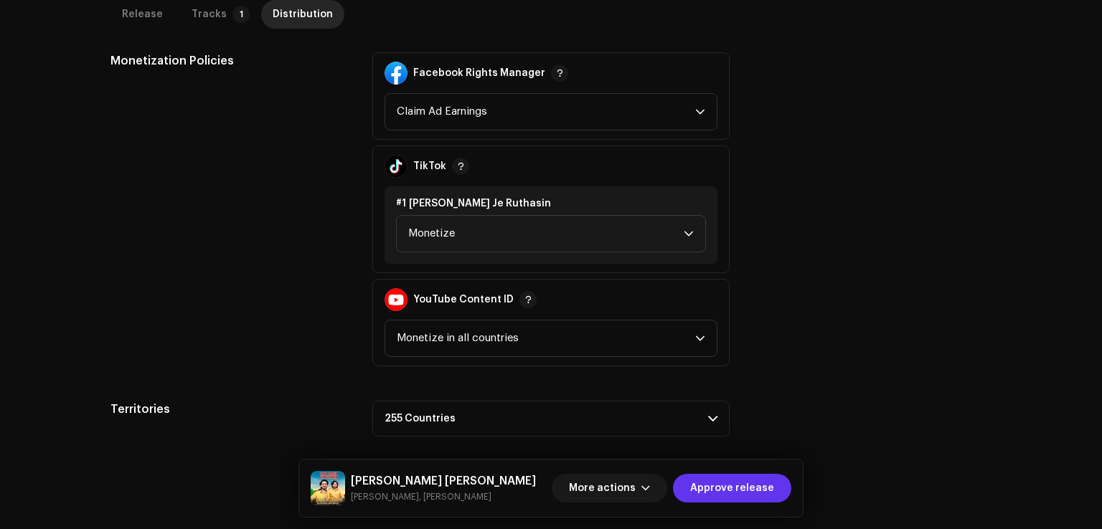
click at [749, 493] on span "Approve release" at bounding box center [732, 488] width 84 height 29
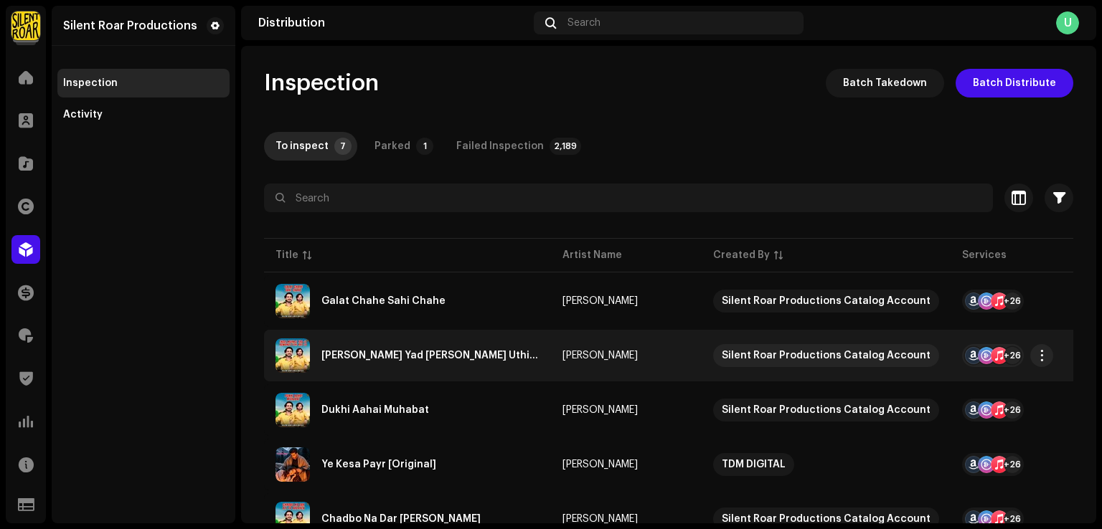
scroll to position [174, 0]
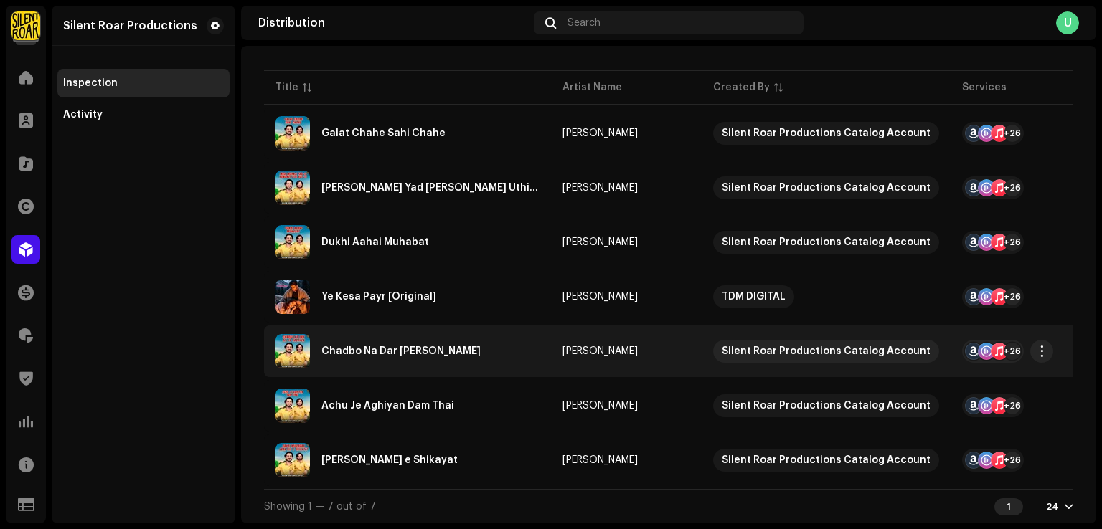
click at [410, 354] on div "Chadbo Na Dar Ali Jo Kadahen" at bounding box center [407, 351] width 264 height 34
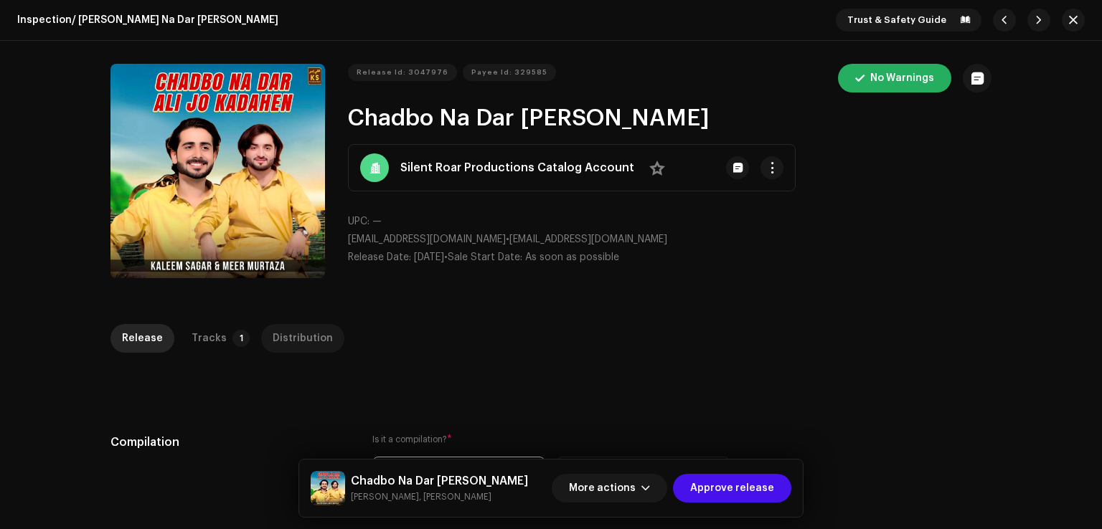
click at [297, 352] on div "Distribution" at bounding box center [303, 338] width 60 height 29
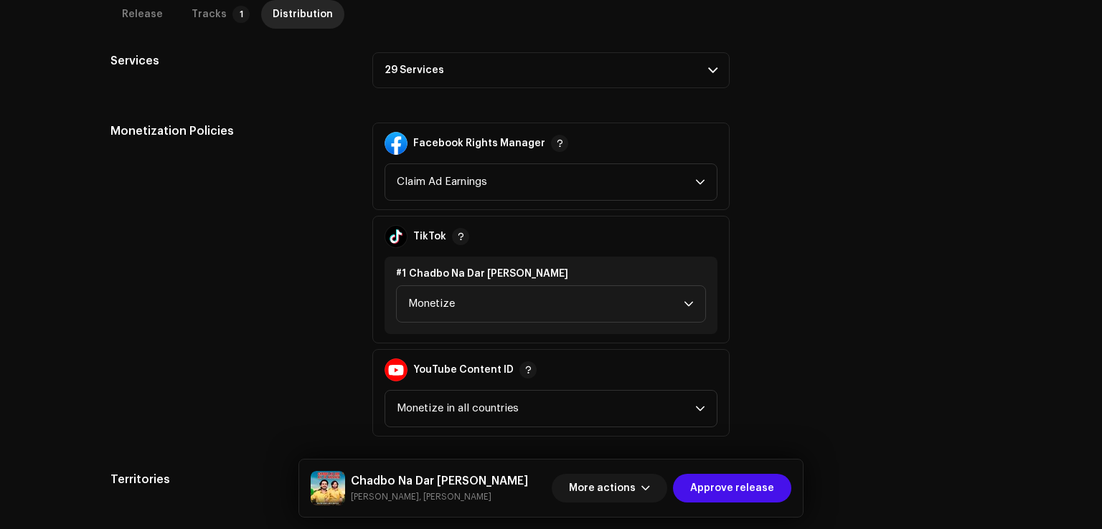
click at [433, 62] on p-accordion-header "29 Services" at bounding box center [550, 70] width 357 height 36
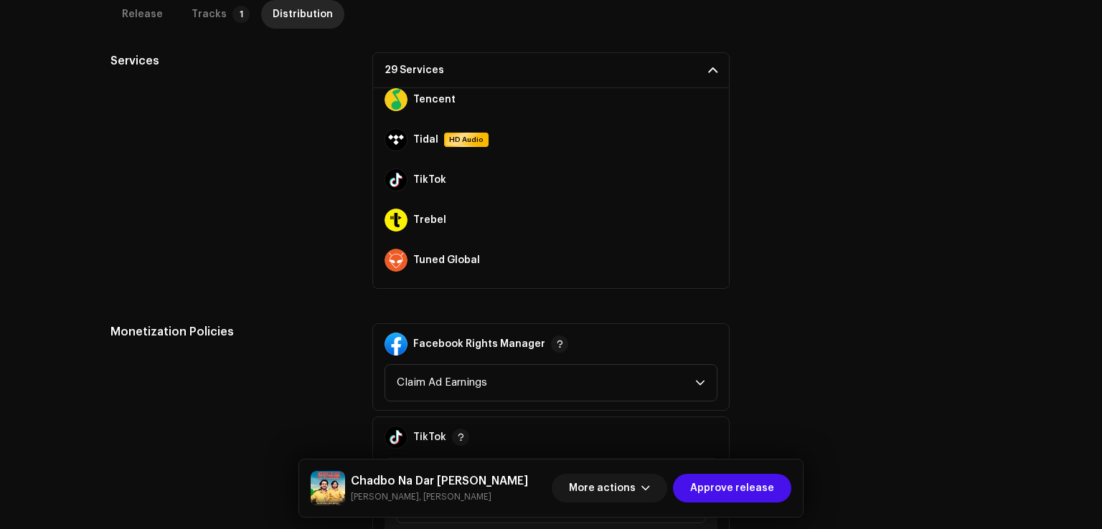
scroll to position [964, 0]
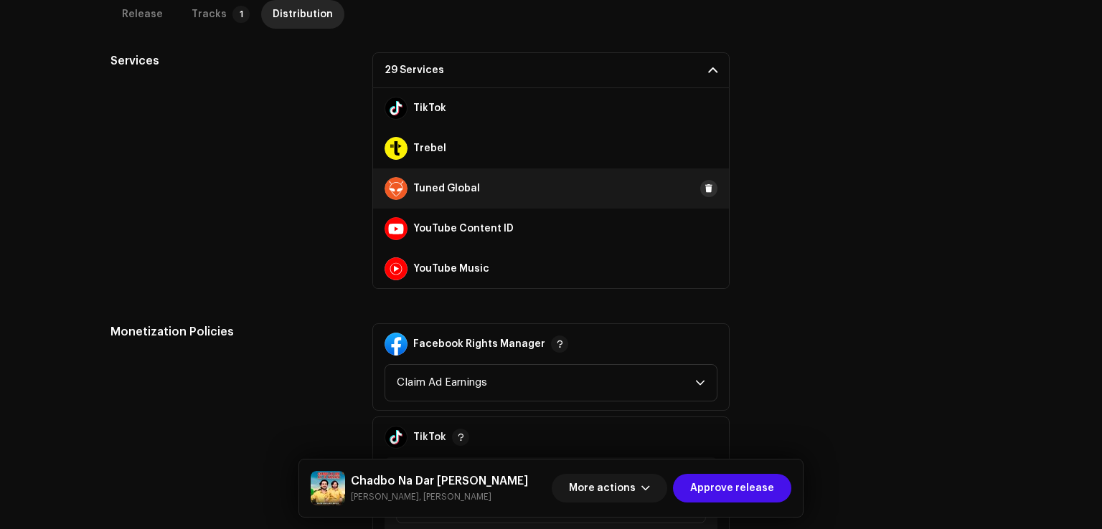
click at [704, 186] on span at bounding box center [708, 188] width 9 height 11
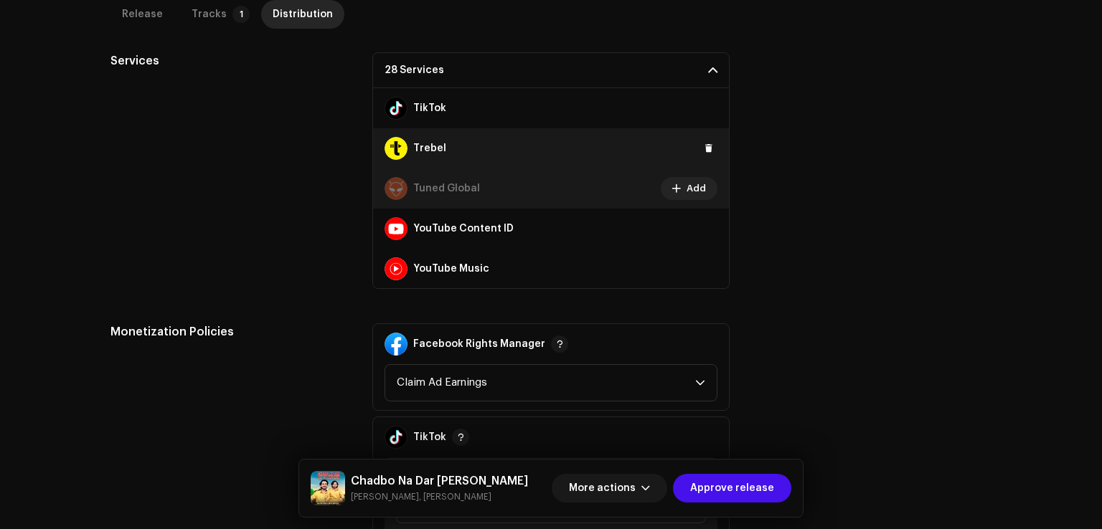
click at [701, 156] on div "Trebel" at bounding box center [551, 148] width 356 height 40
click at [704, 151] on span at bounding box center [708, 148] width 9 height 11
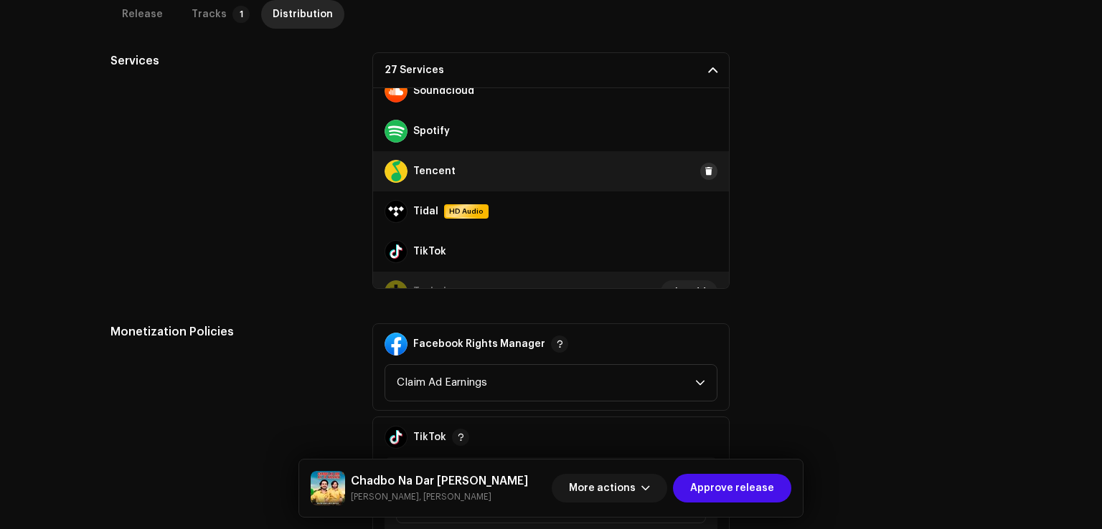
click at [704, 173] on span at bounding box center [708, 171] width 9 height 11
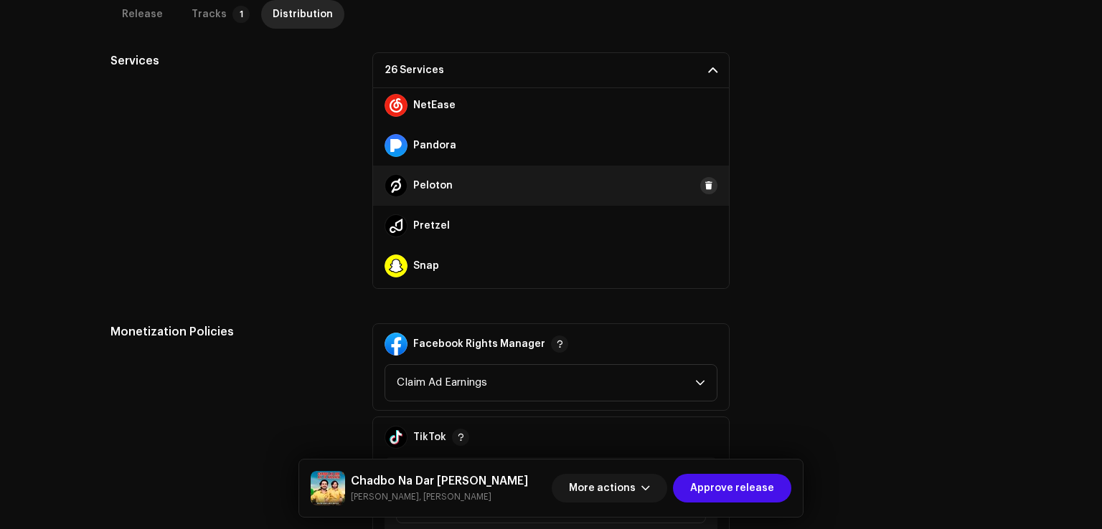
click at [704, 183] on span at bounding box center [708, 185] width 9 height 11
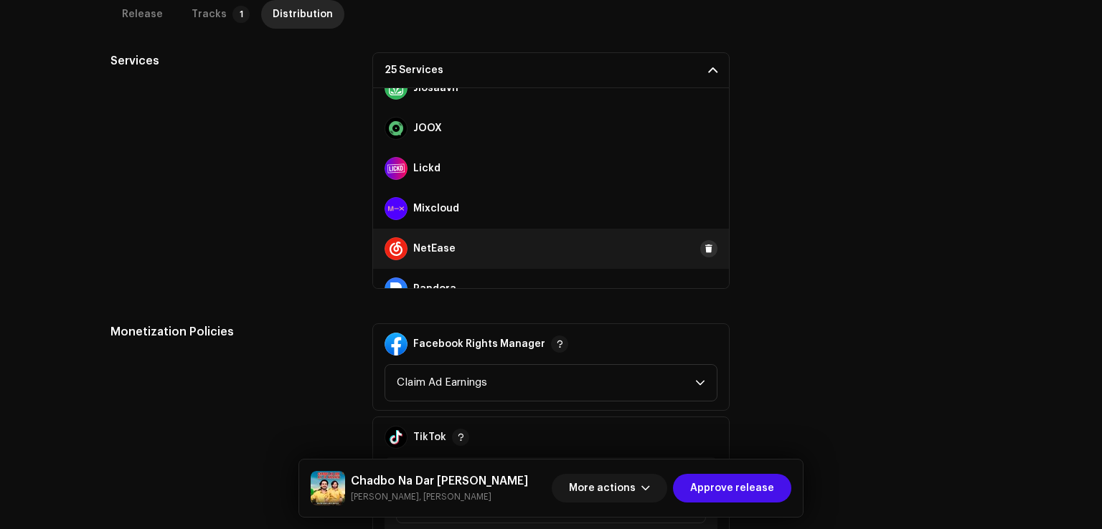
click at [704, 253] on span at bounding box center [708, 248] width 9 height 11
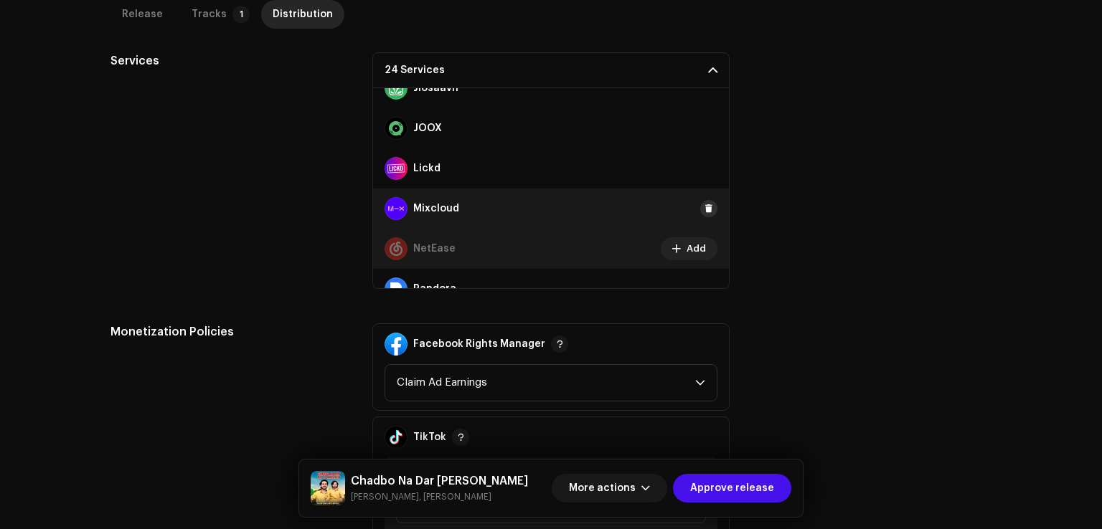
click at [706, 203] on button at bounding box center [708, 208] width 17 height 17
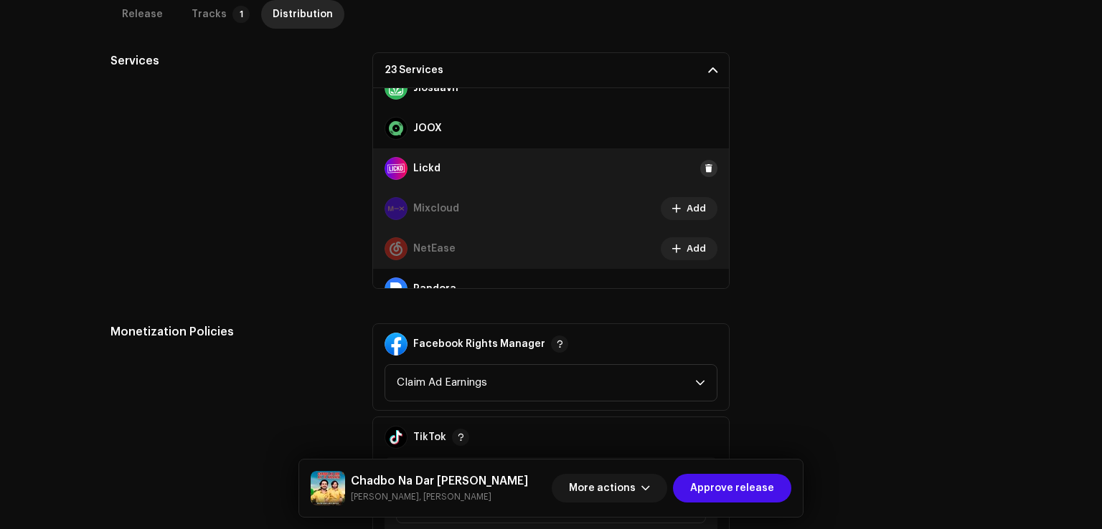
click at [704, 169] on span at bounding box center [708, 168] width 9 height 11
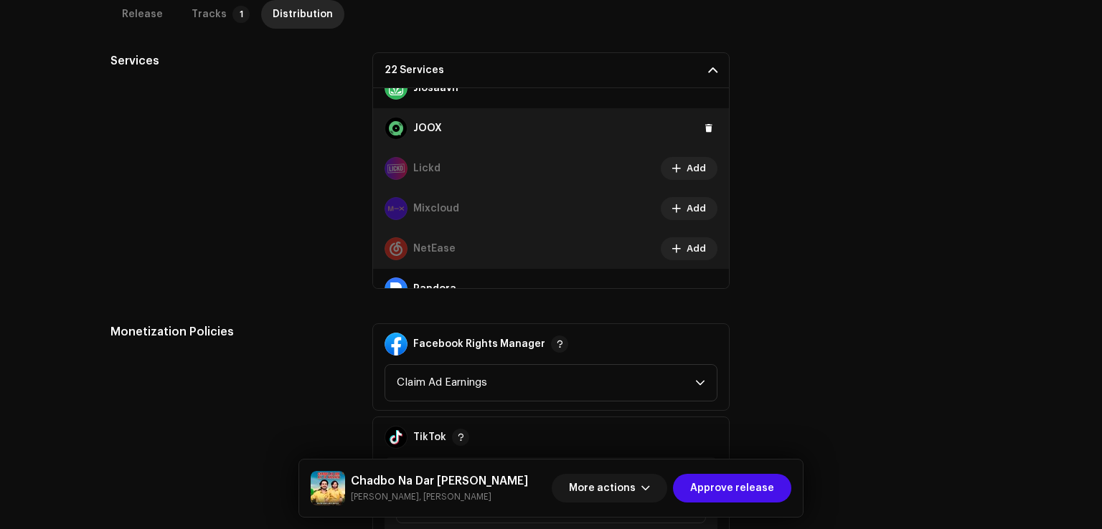
click at [703, 138] on div "JOOX" at bounding box center [551, 128] width 356 height 40
click at [704, 132] on span at bounding box center [708, 128] width 9 height 11
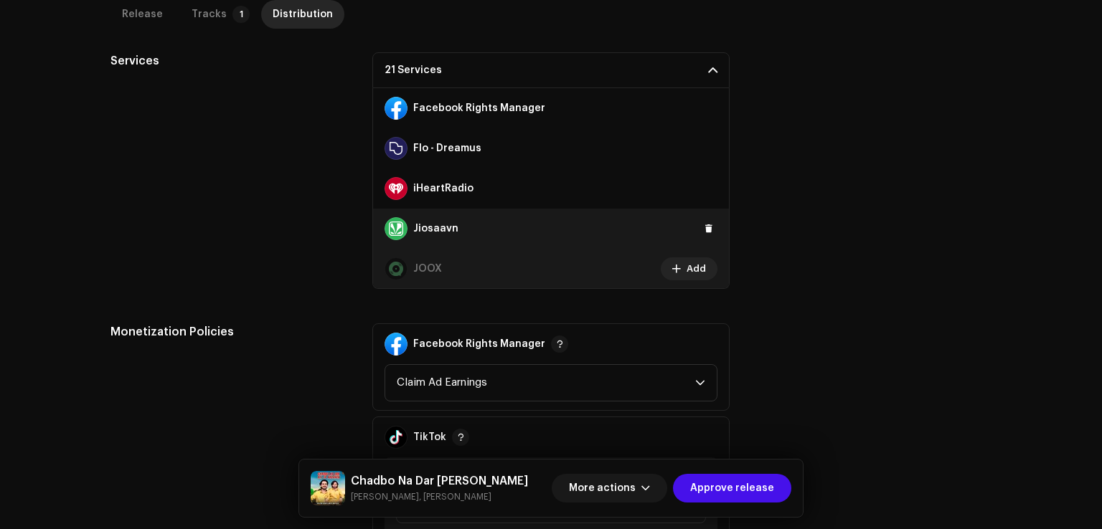
scroll to position [318, 0]
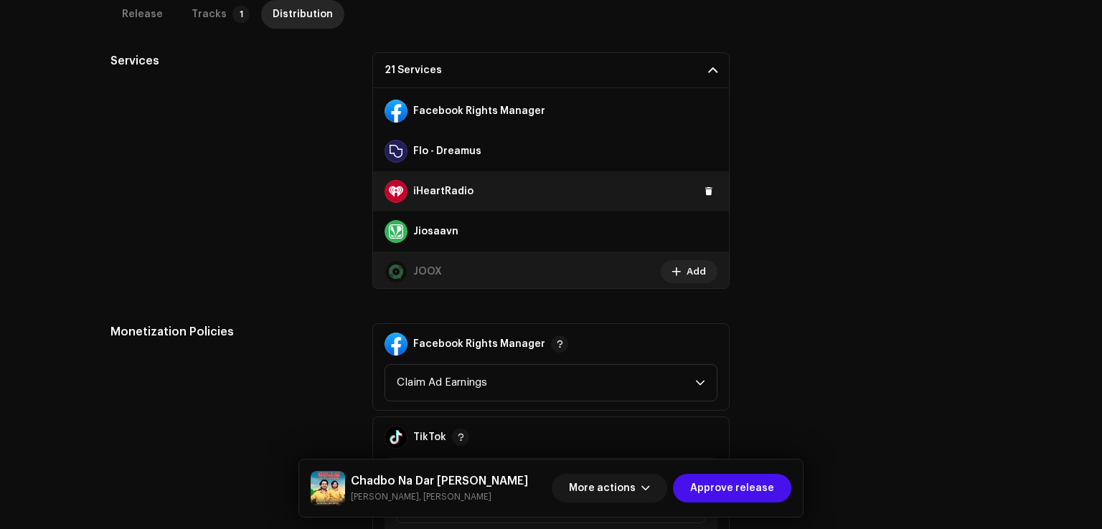
click at [698, 199] on div "iHeartRadio" at bounding box center [551, 191] width 356 height 40
click at [704, 189] on span at bounding box center [708, 191] width 9 height 11
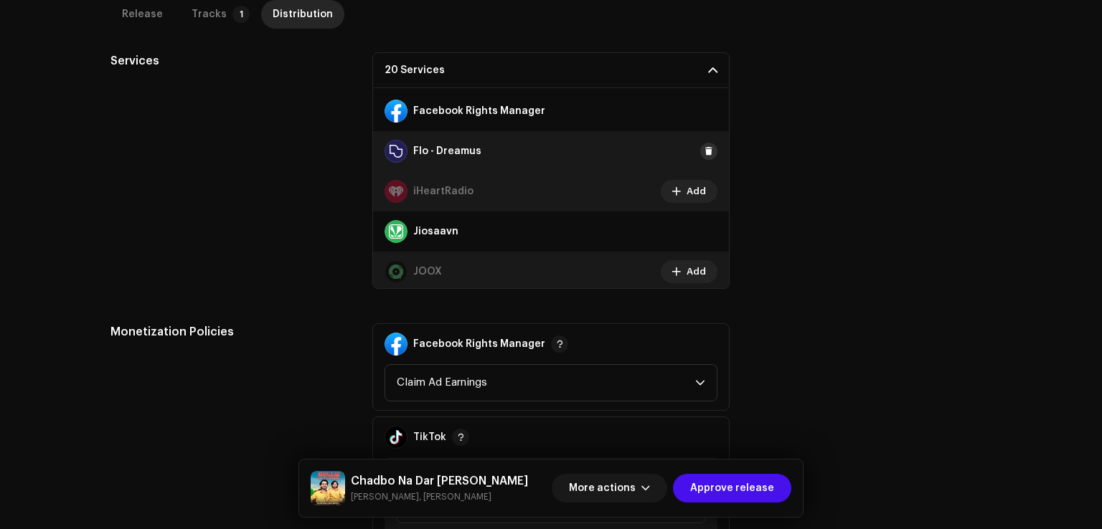
click at [701, 143] on button at bounding box center [708, 151] width 17 height 17
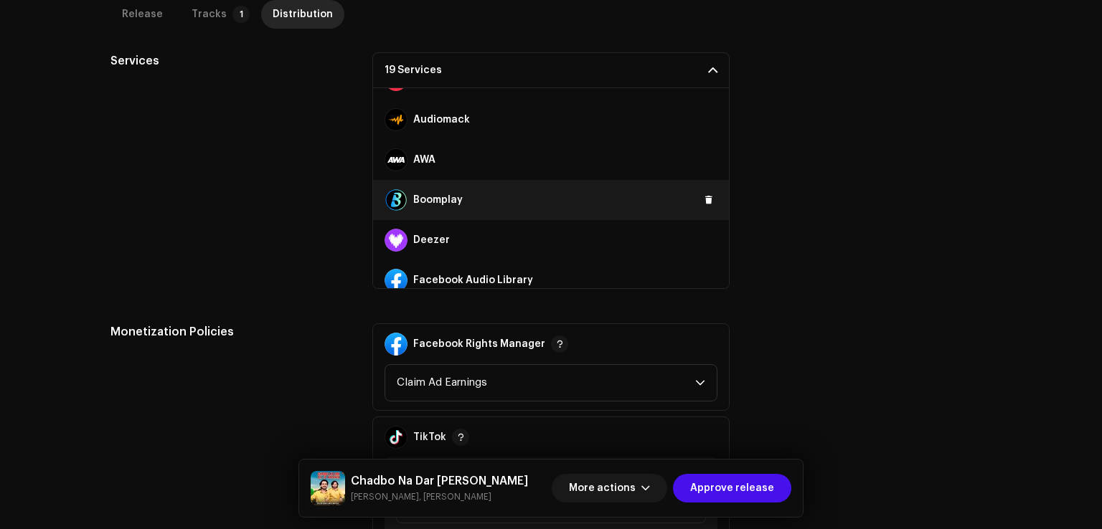
scroll to position [103, 0]
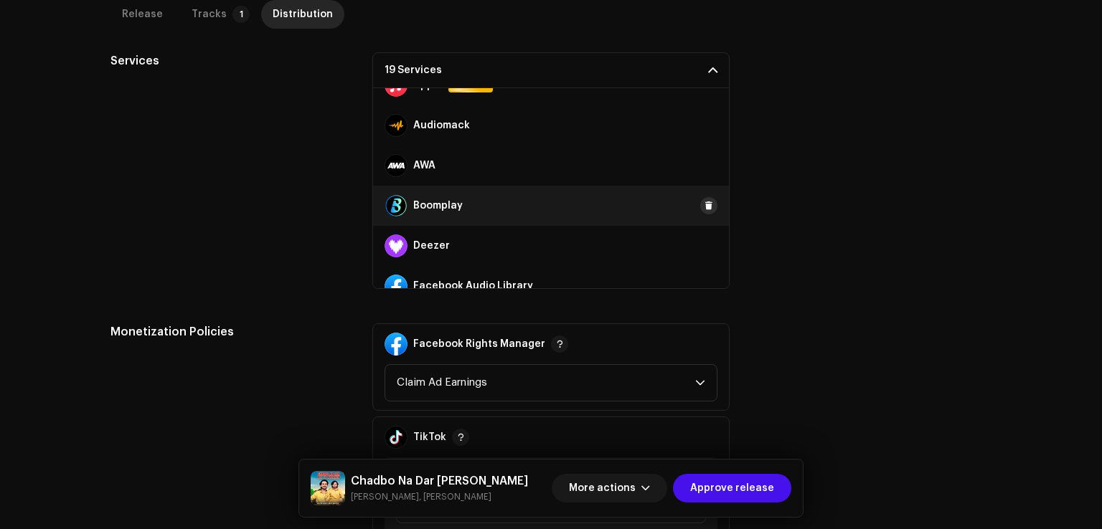
click at [704, 200] on span at bounding box center [708, 205] width 9 height 11
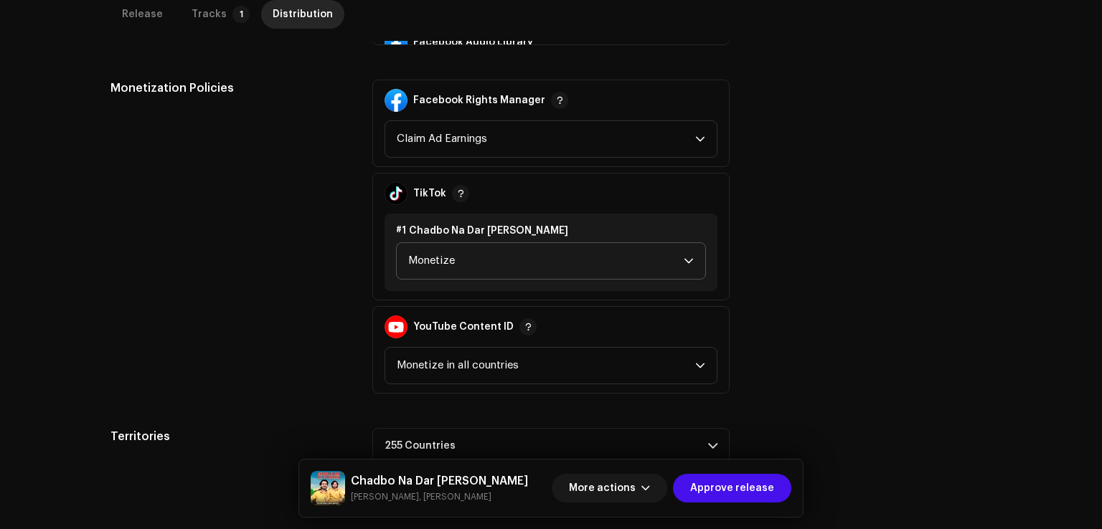
scroll to position [782, 0]
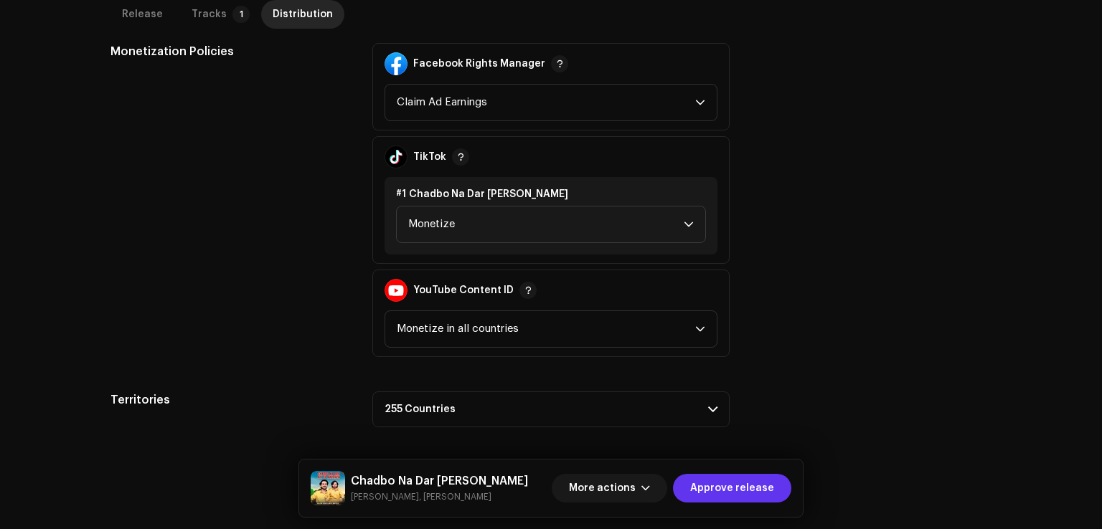
click at [755, 496] on span "Approve release" at bounding box center [732, 488] width 84 height 29
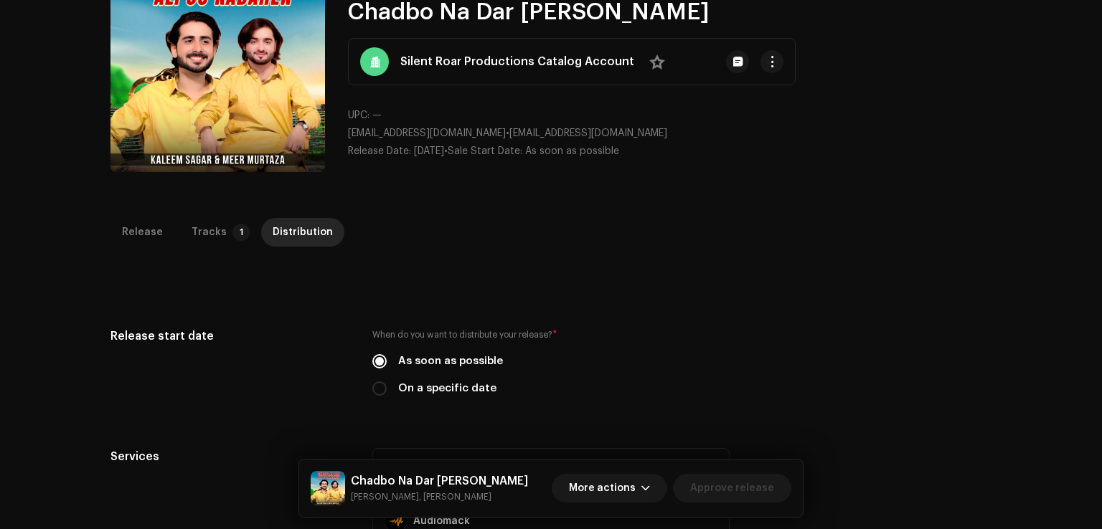
scroll to position [0, 0]
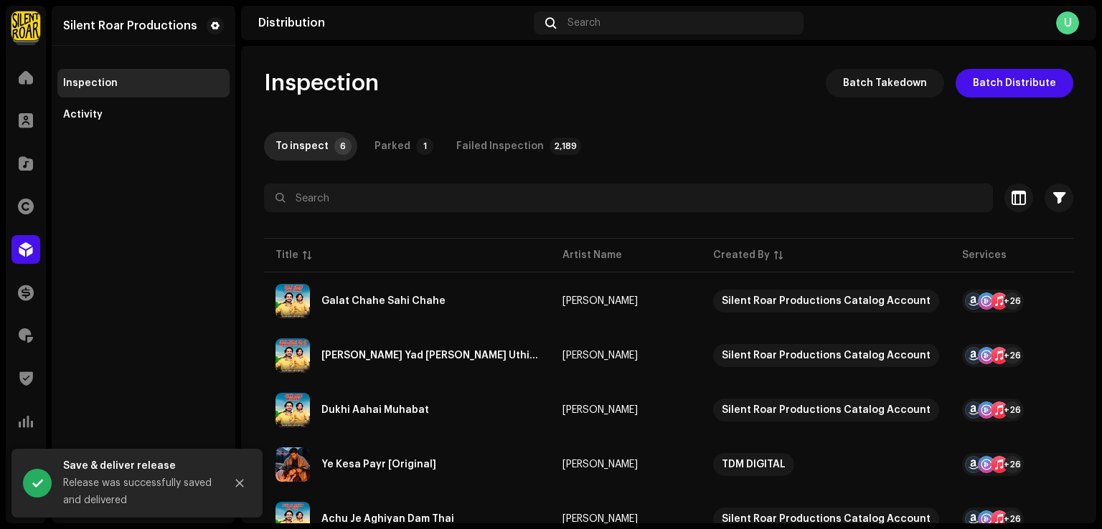
click at [184, 320] on div "Silent Roar Productions Inspection Activity" at bounding box center [144, 265] width 184 height 518
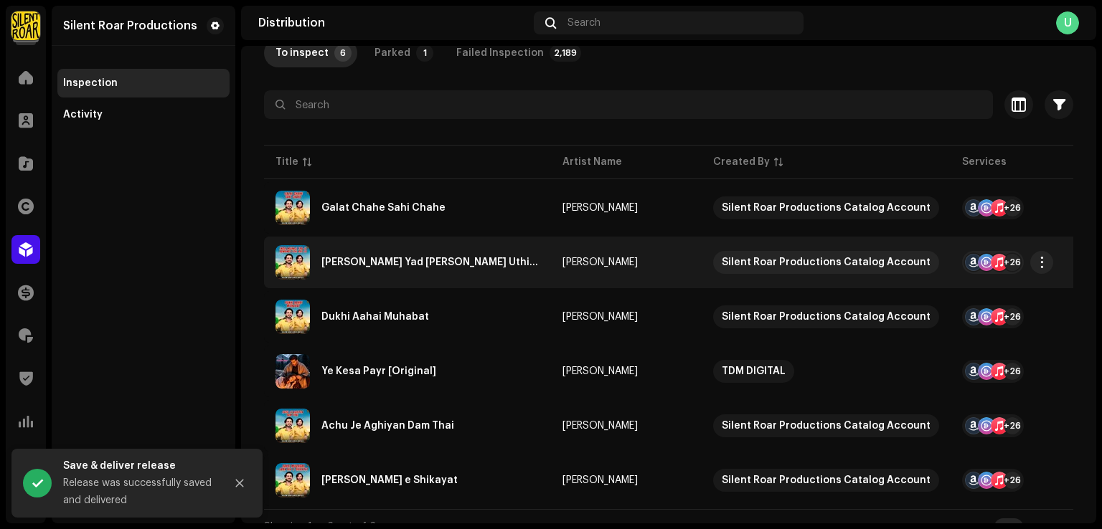
scroll to position [119, 0]
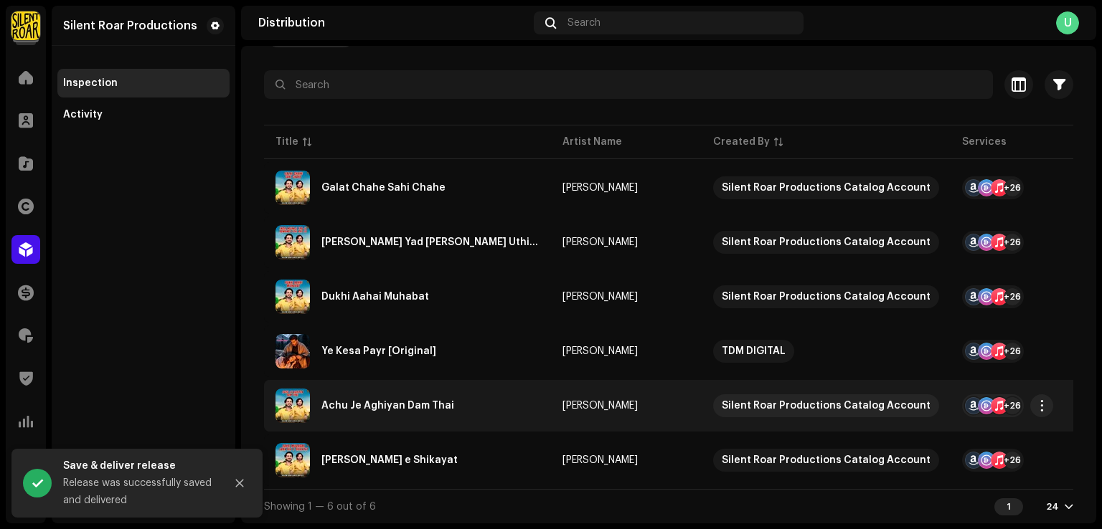
click at [416, 401] on div "Achu Je Aghiyan Dam Thai" at bounding box center [387, 406] width 133 height 10
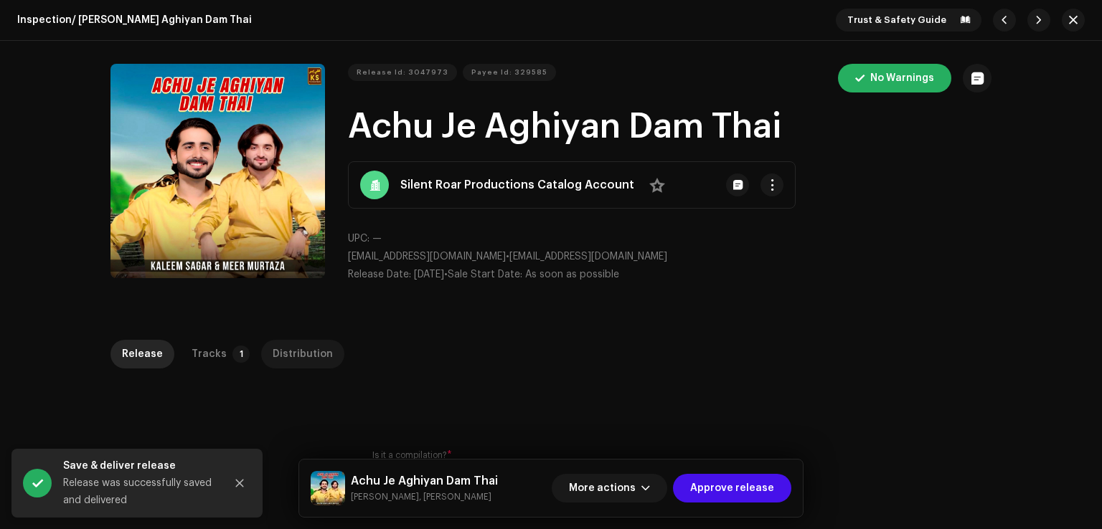
click at [279, 354] on div "Distribution" at bounding box center [303, 354] width 60 height 29
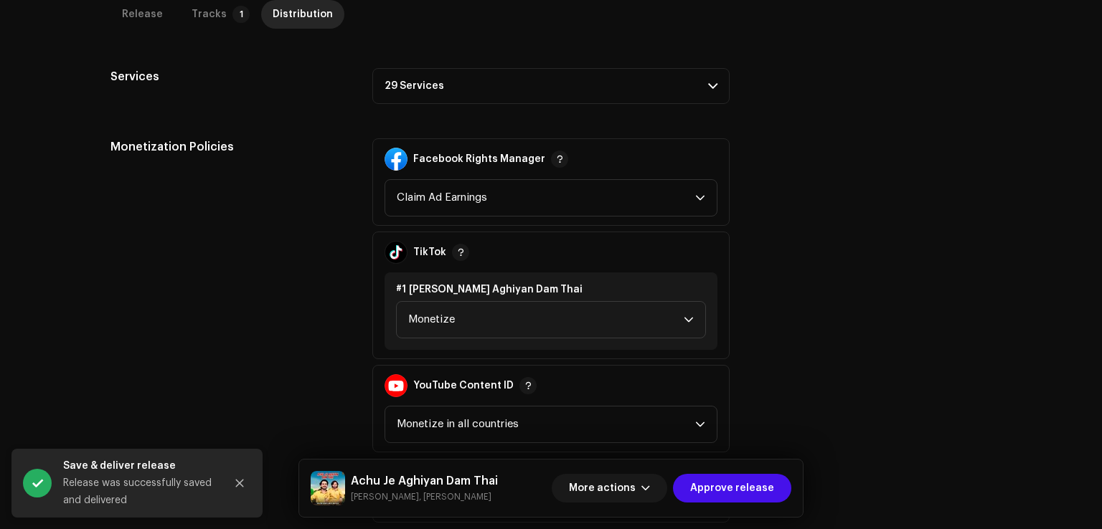
click at [452, 97] on p-accordion-header "29 Services" at bounding box center [550, 86] width 357 height 36
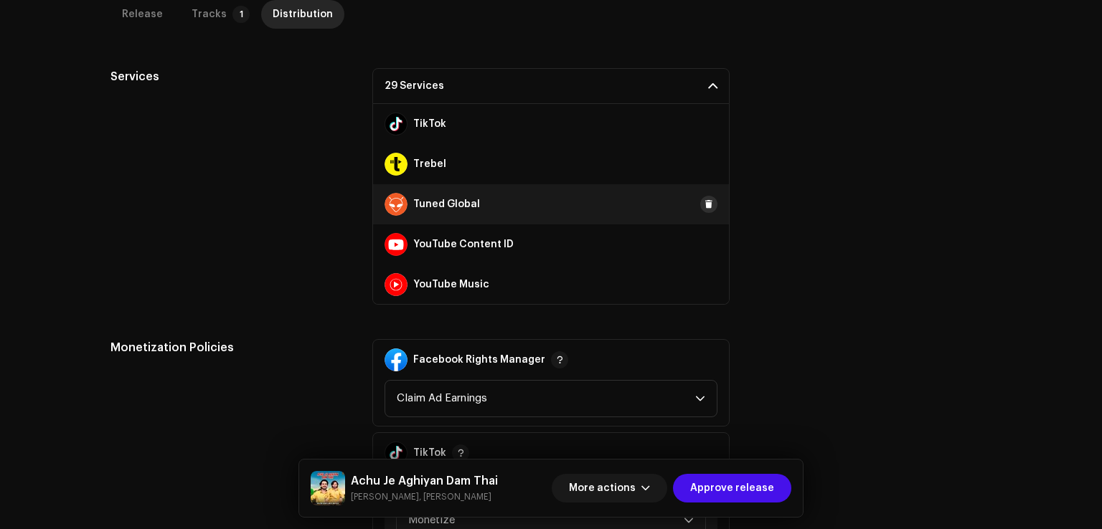
click at [704, 202] on span at bounding box center [708, 204] width 9 height 11
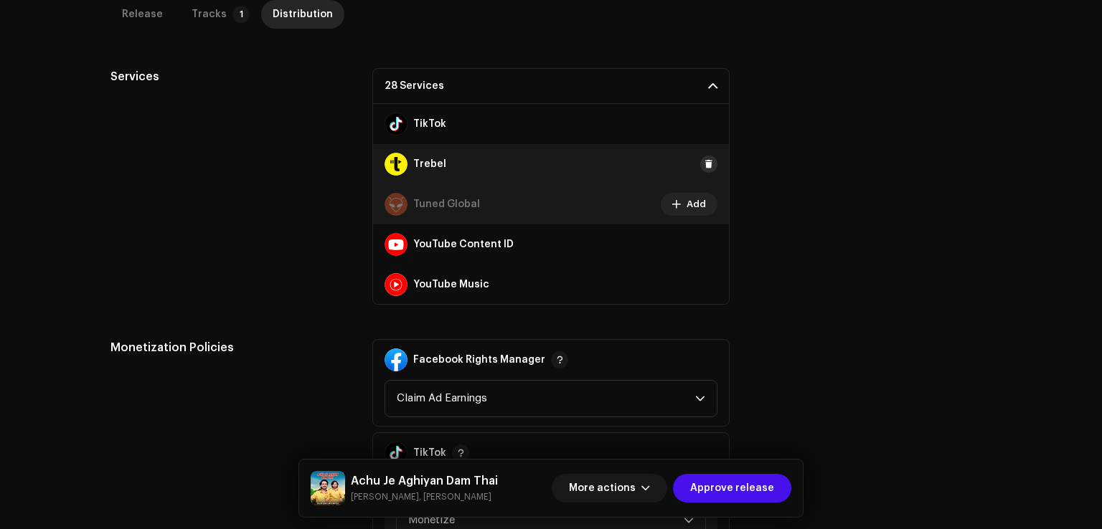
click at [706, 156] on button at bounding box center [708, 164] width 17 height 17
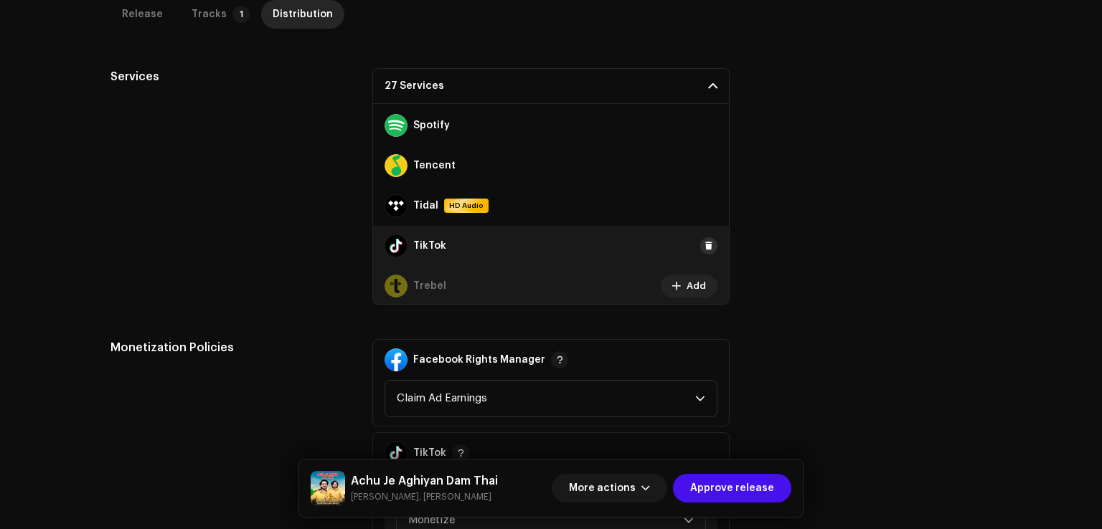
scroll to position [820, 0]
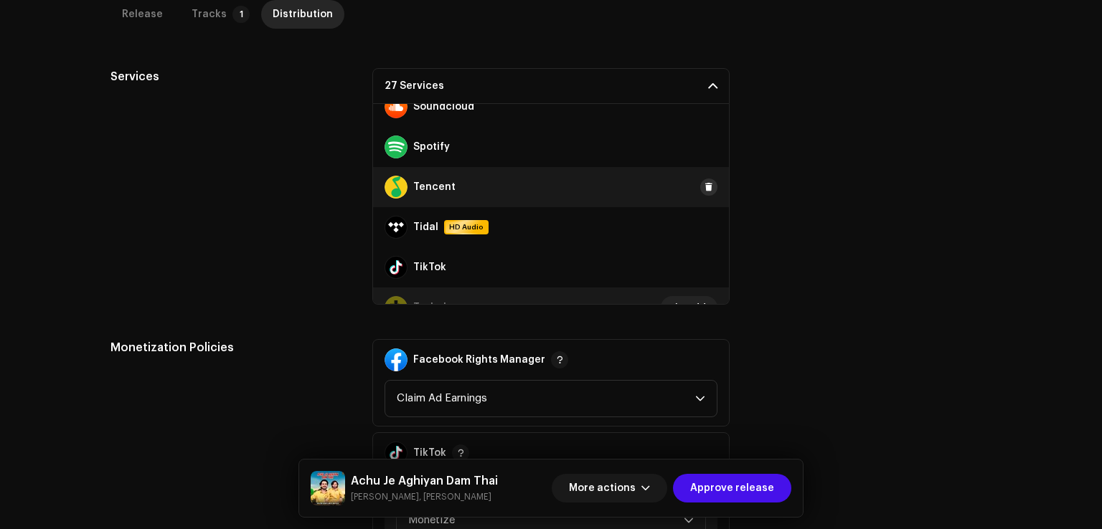
click at [704, 184] on span at bounding box center [708, 186] width 9 height 11
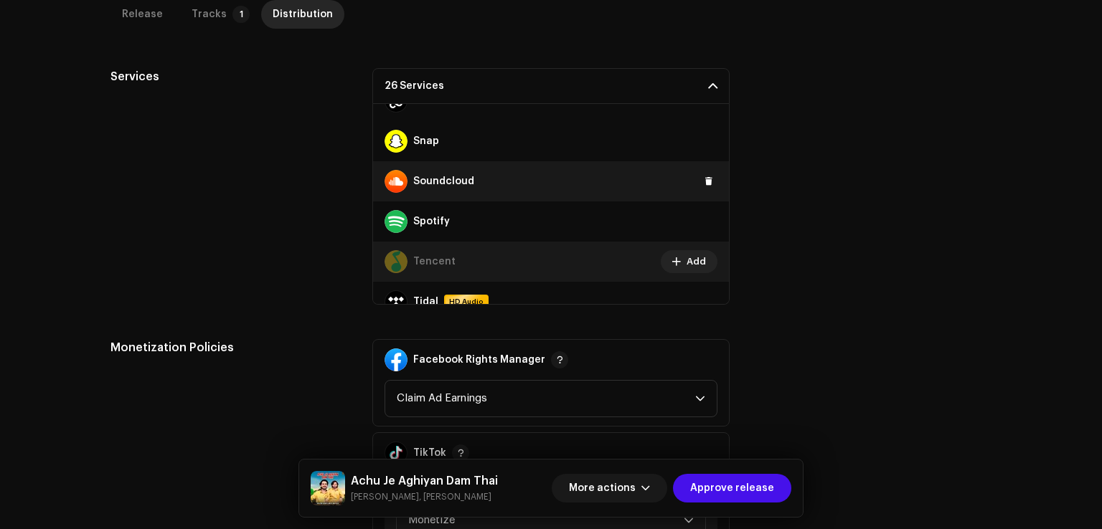
scroll to position [677, 0]
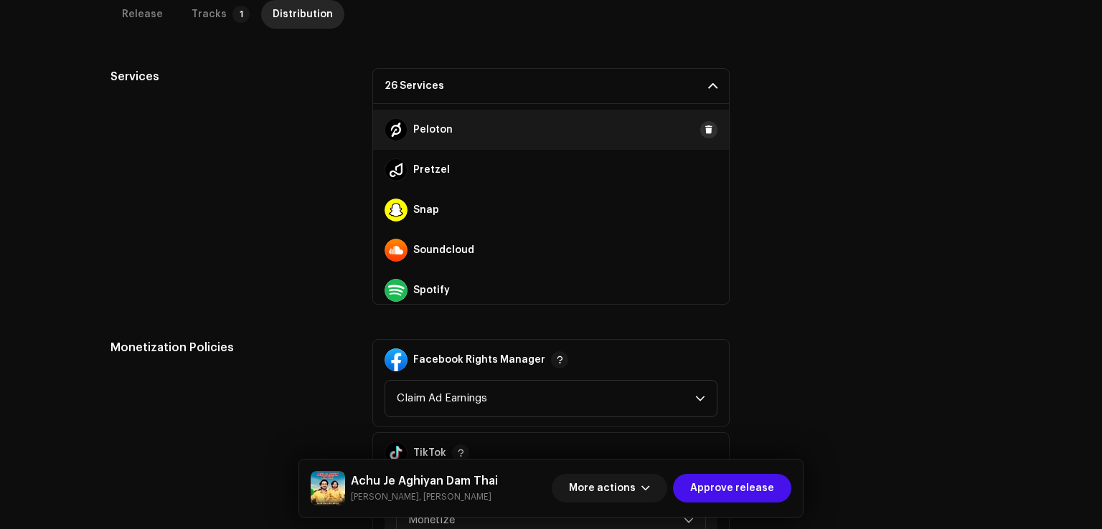
click at [704, 131] on span at bounding box center [708, 129] width 9 height 11
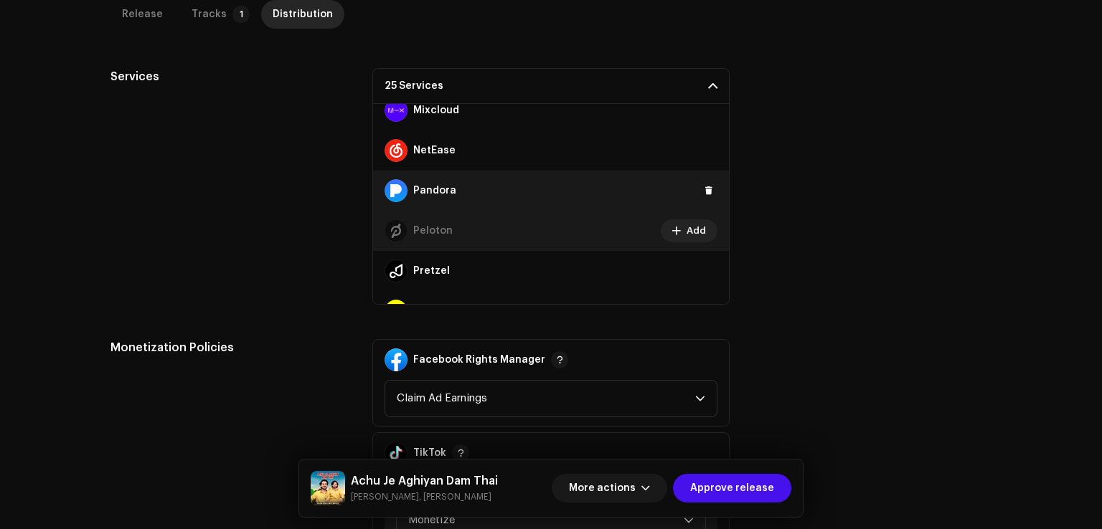
scroll to position [534, 0]
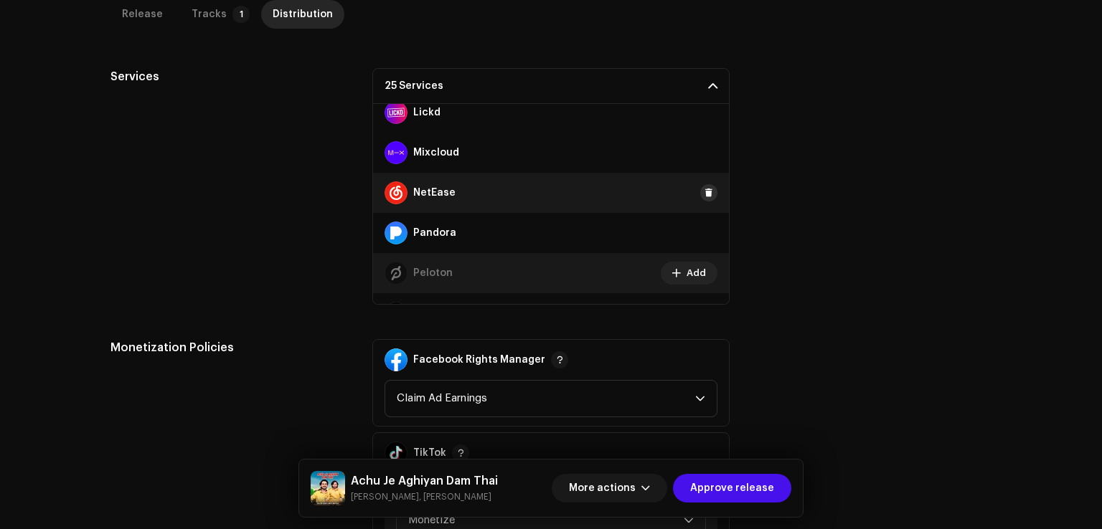
click at [701, 184] on button at bounding box center [708, 192] width 17 height 17
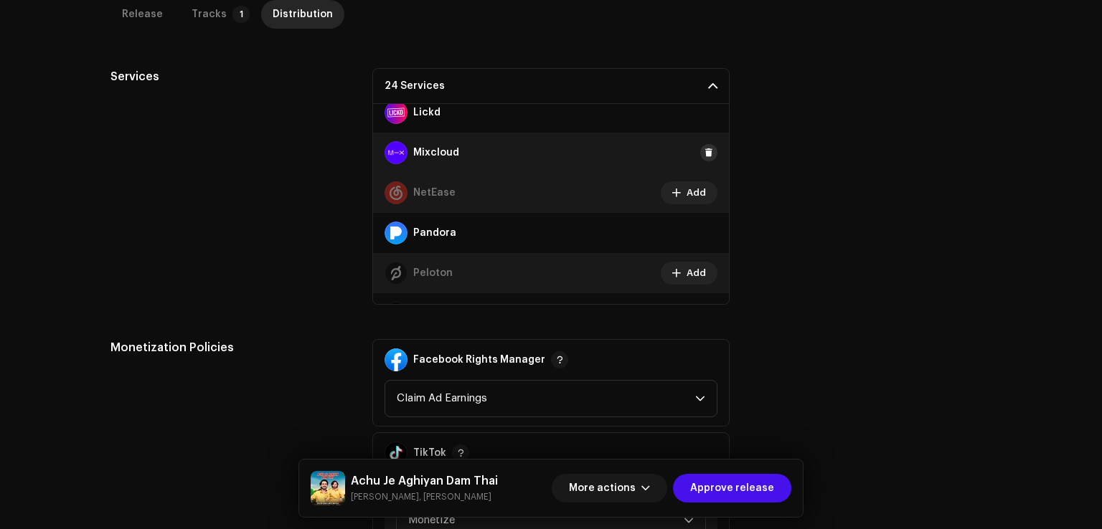
click at [704, 148] on span at bounding box center [708, 152] width 9 height 11
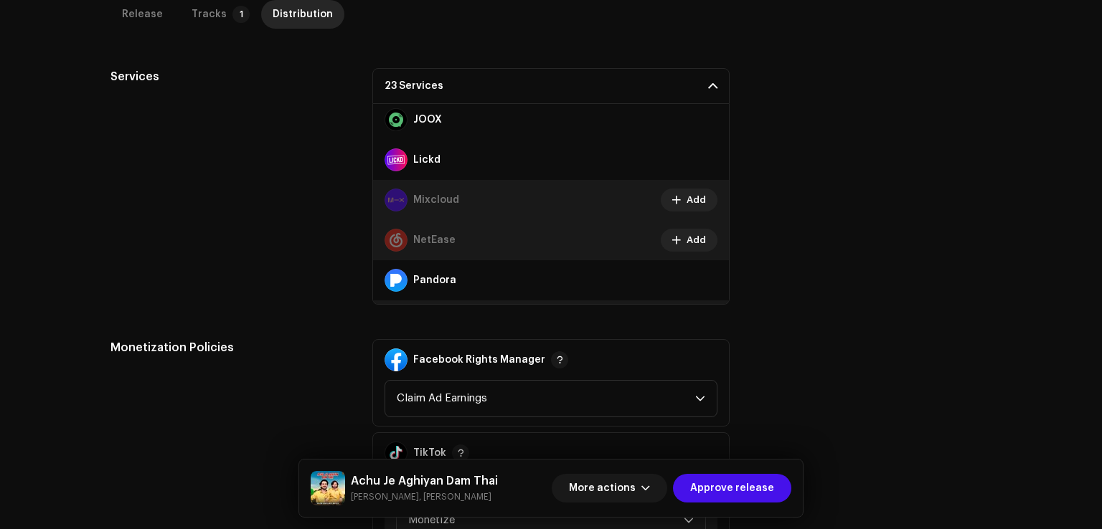
scroll to position [462, 0]
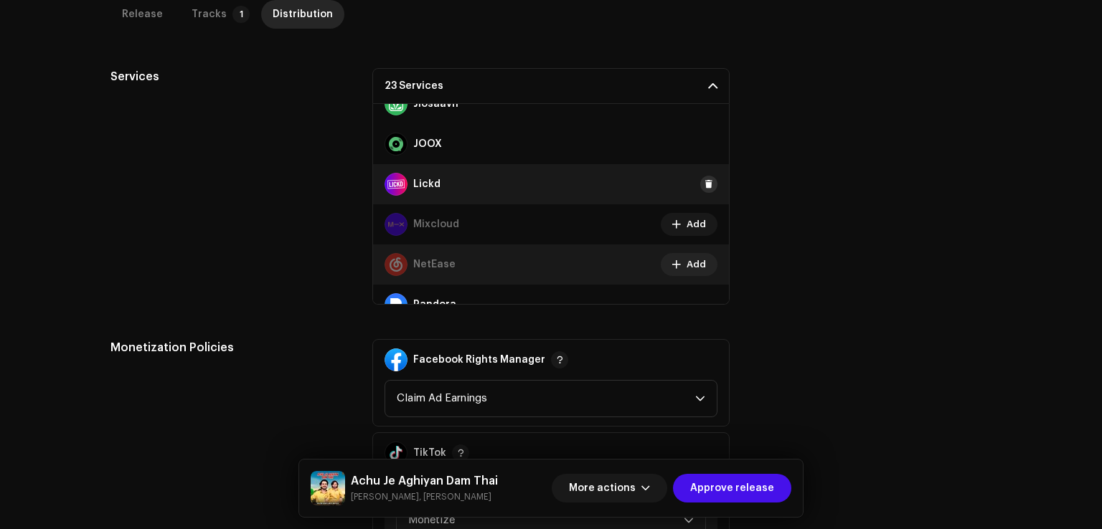
click at [704, 184] on span at bounding box center [708, 184] width 9 height 11
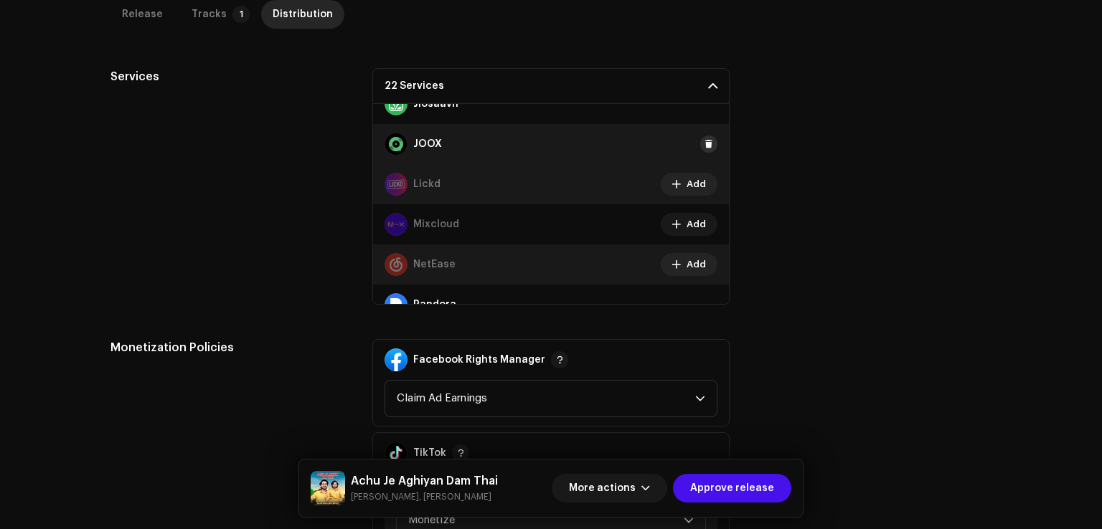
click at [704, 144] on span at bounding box center [708, 143] width 9 height 11
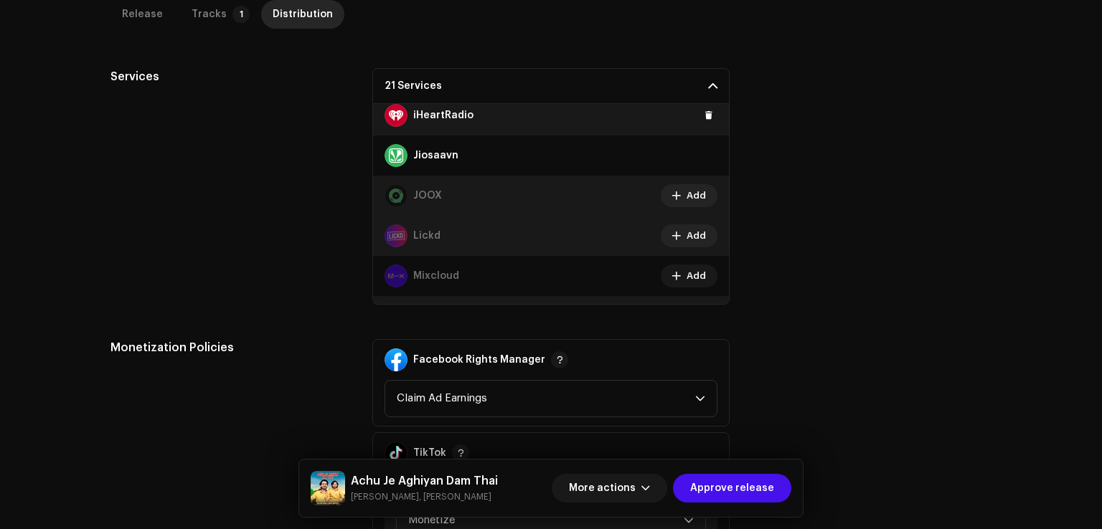
scroll to position [318, 0]
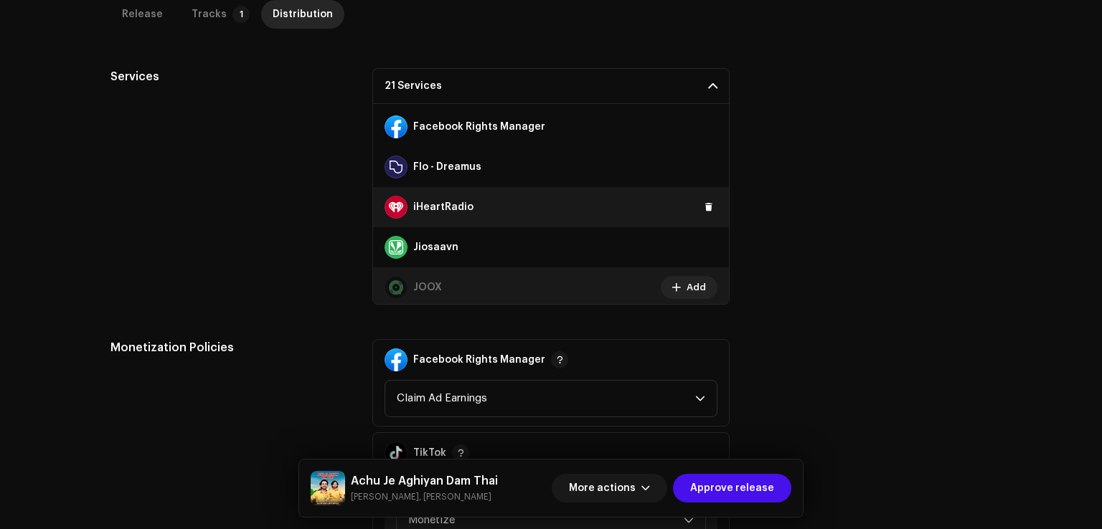
click at [698, 196] on div "iHeartRadio" at bounding box center [551, 207] width 356 height 40
click at [704, 207] on span at bounding box center [708, 207] width 9 height 11
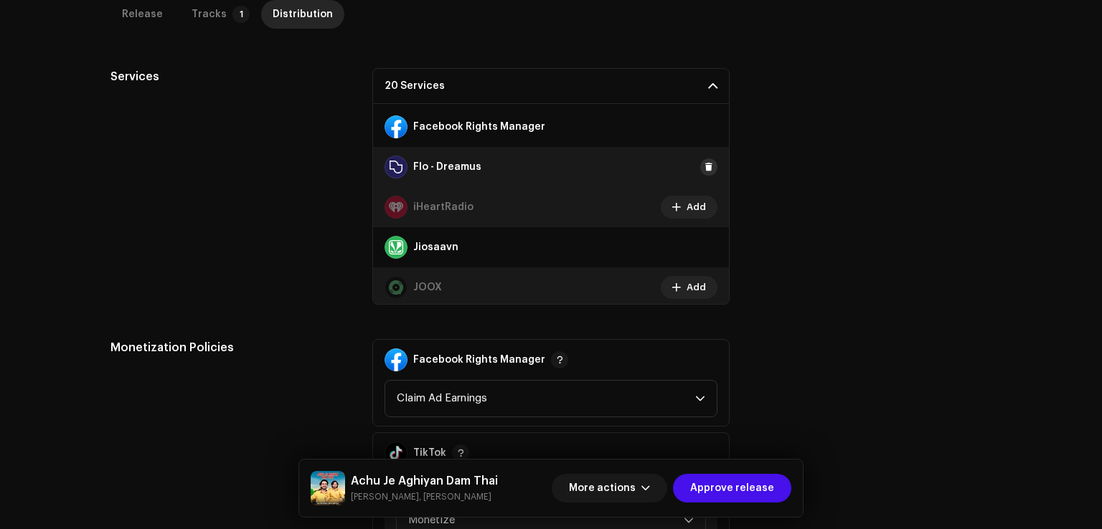
click at [701, 172] on button at bounding box center [708, 167] width 17 height 17
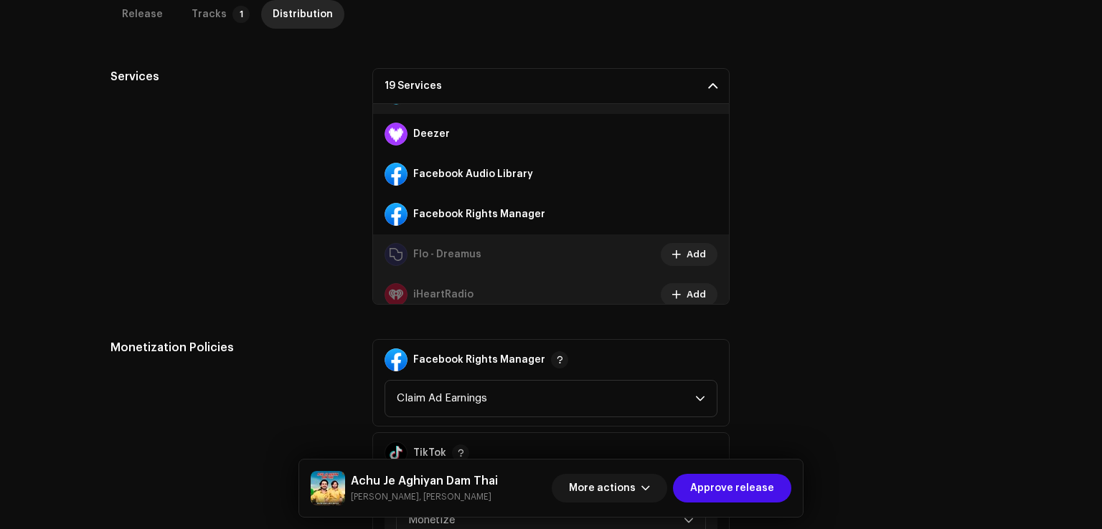
scroll to position [103, 0]
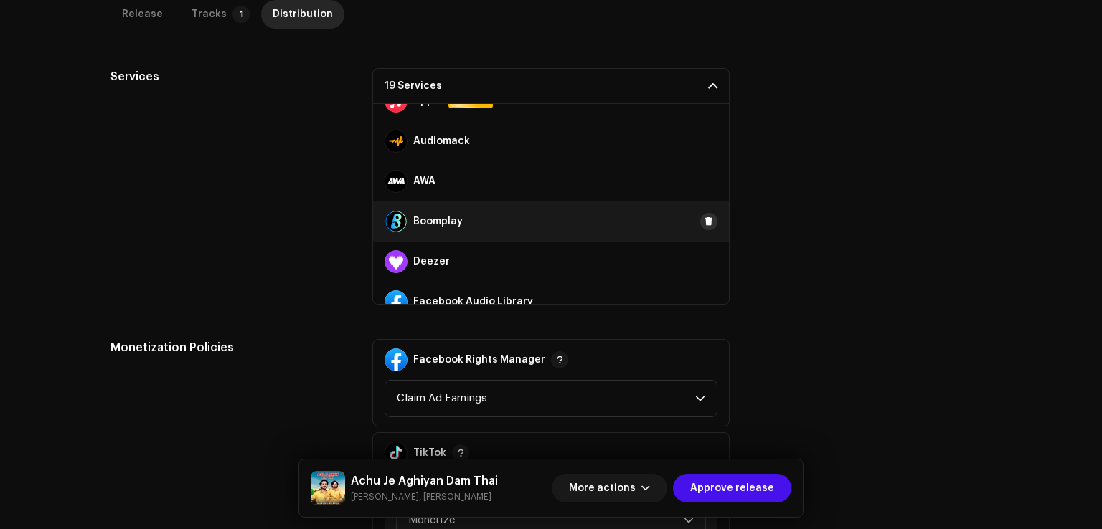
click at [704, 220] on span at bounding box center [708, 221] width 9 height 11
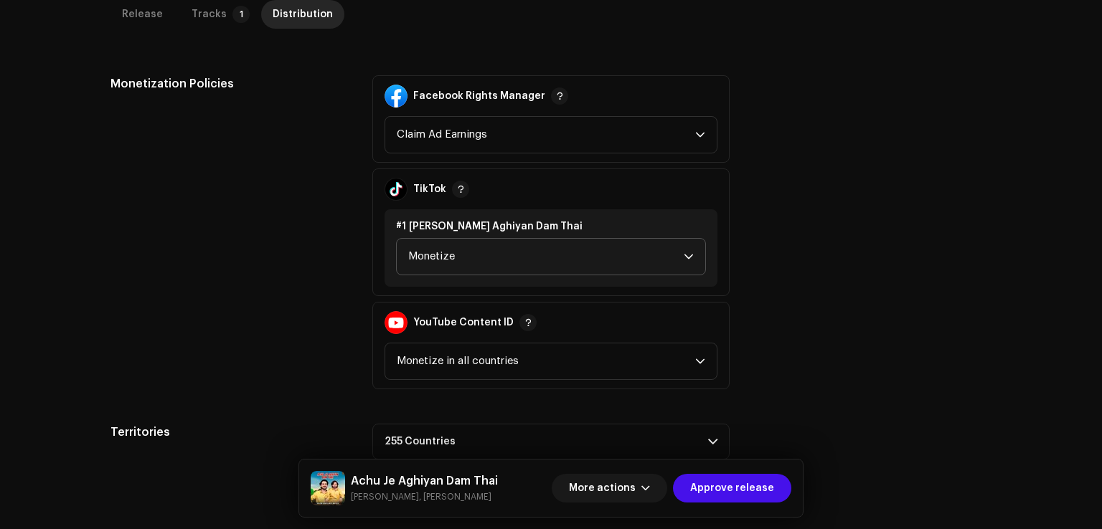
scroll to position [798, 0]
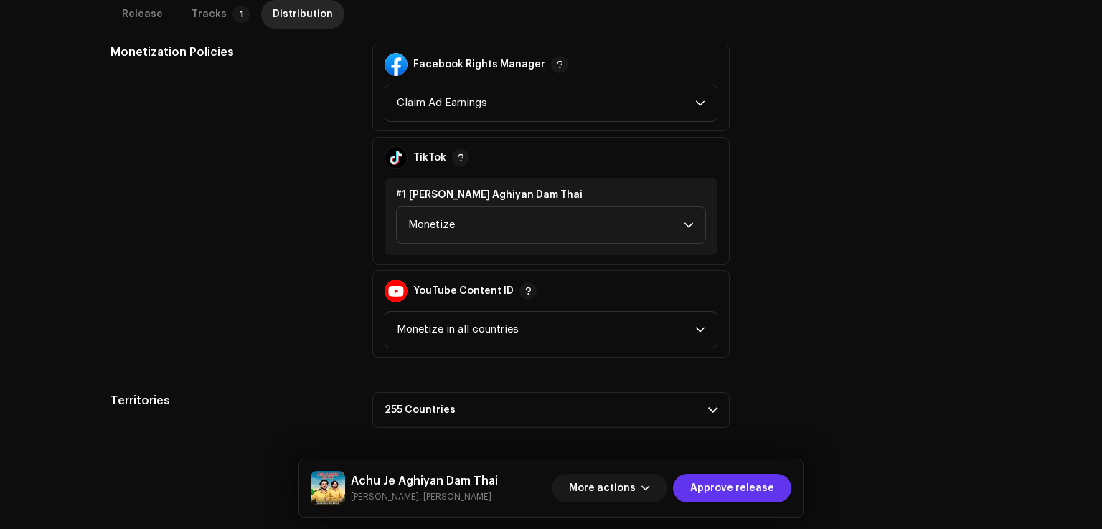
click at [760, 489] on span "Approve release" at bounding box center [732, 488] width 84 height 29
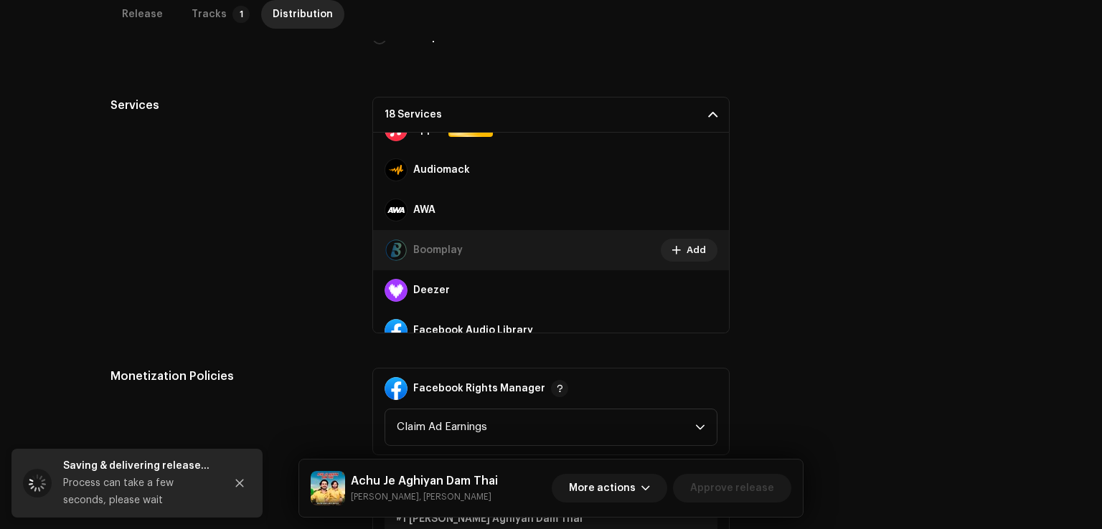
scroll to position [439, 0]
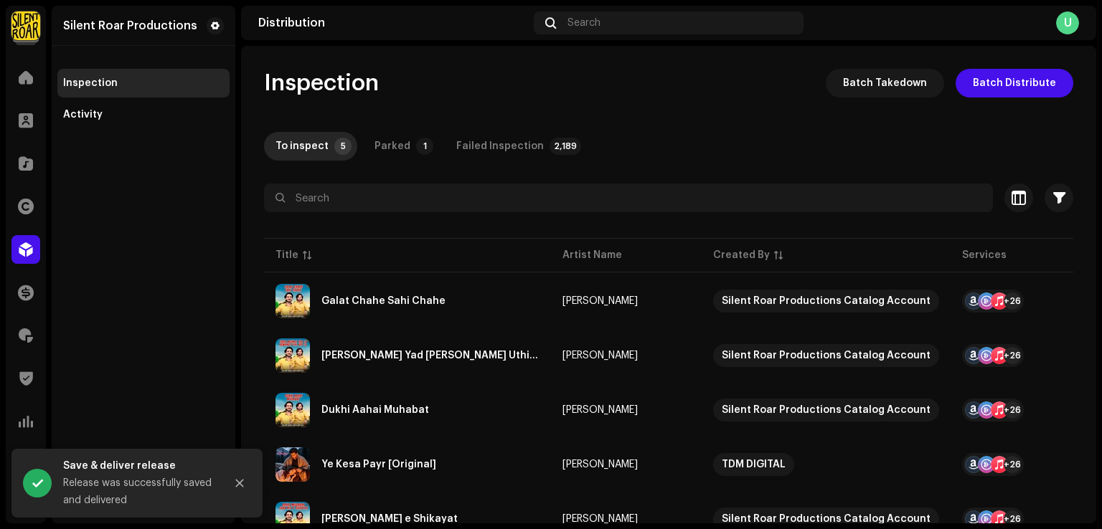
click at [201, 287] on div "Silent Roar Productions Inspection Activity" at bounding box center [144, 265] width 184 height 518
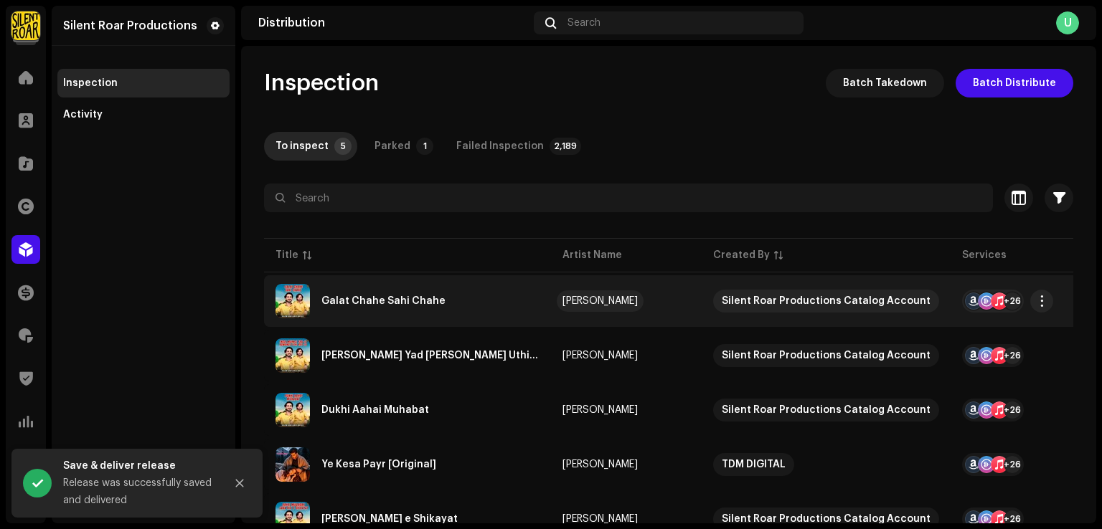
scroll to position [65, 0]
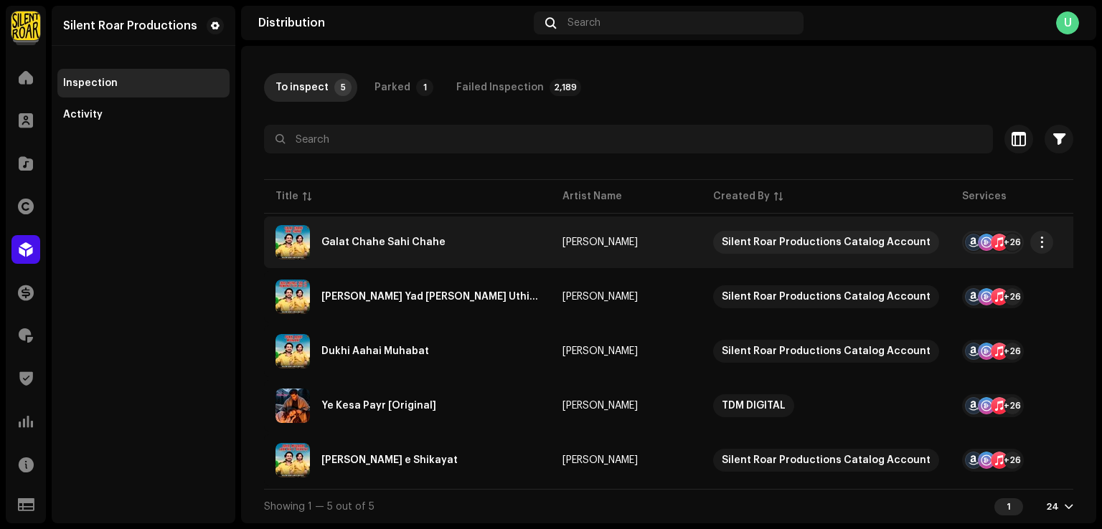
click at [445, 242] on div "Galat Chahe Sahi Chahe" at bounding box center [407, 242] width 264 height 34
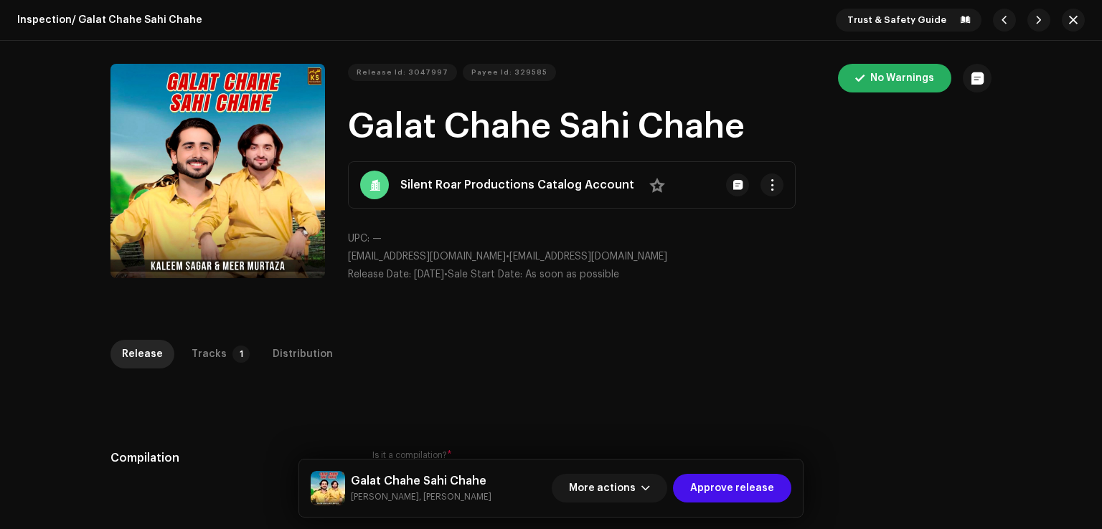
click at [281, 379] on div "Release Tracks 1 Distribution" at bounding box center [550, 360] width 881 height 41
click at [291, 354] on div "Distribution" at bounding box center [303, 354] width 60 height 29
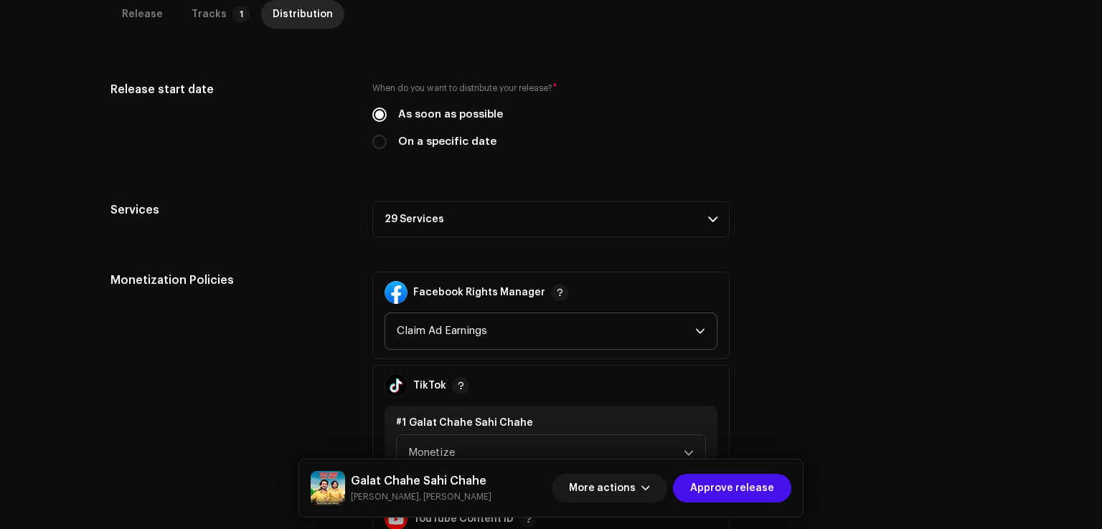
scroll to position [502, 0]
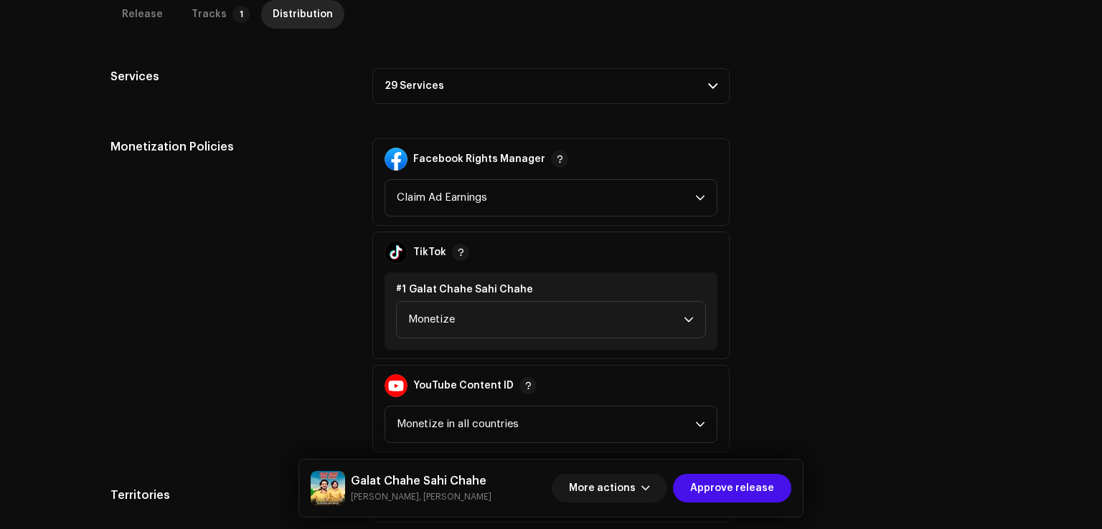
click at [437, 72] on p-accordion-header "29 Services" at bounding box center [550, 86] width 357 height 36
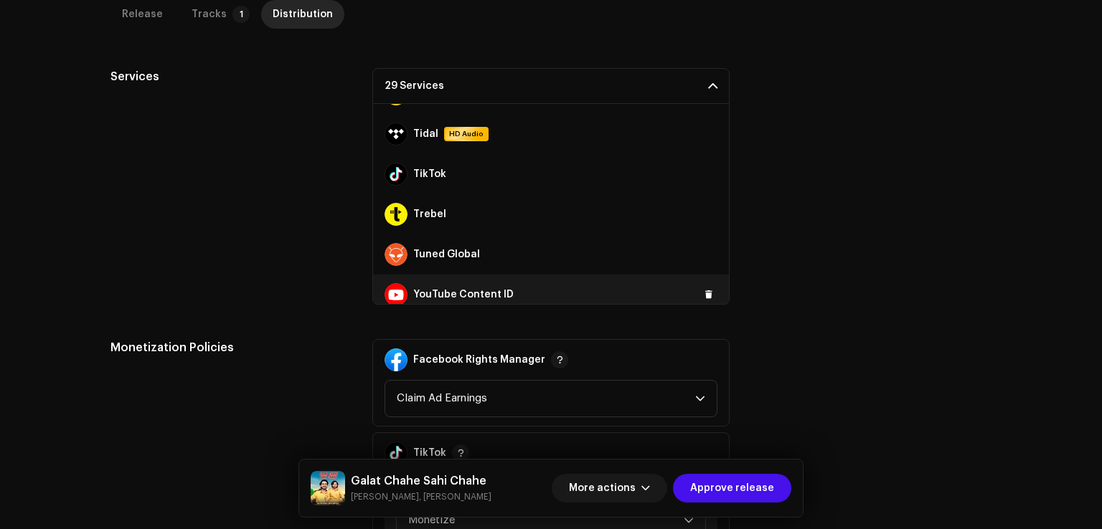
scroll to position [964, 0]
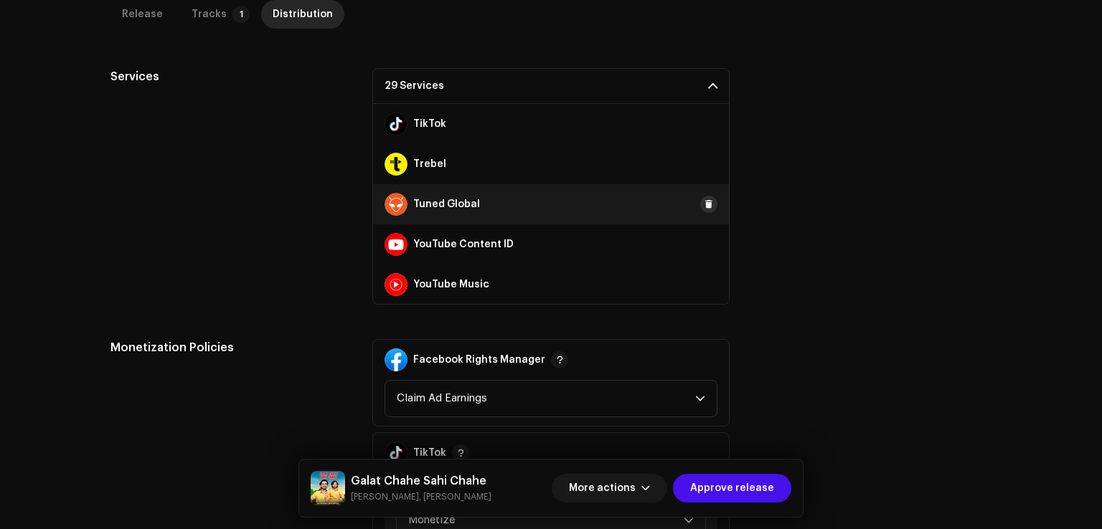
click at [704, 202] on span at bounding box center [708, 204] width 9 height 11
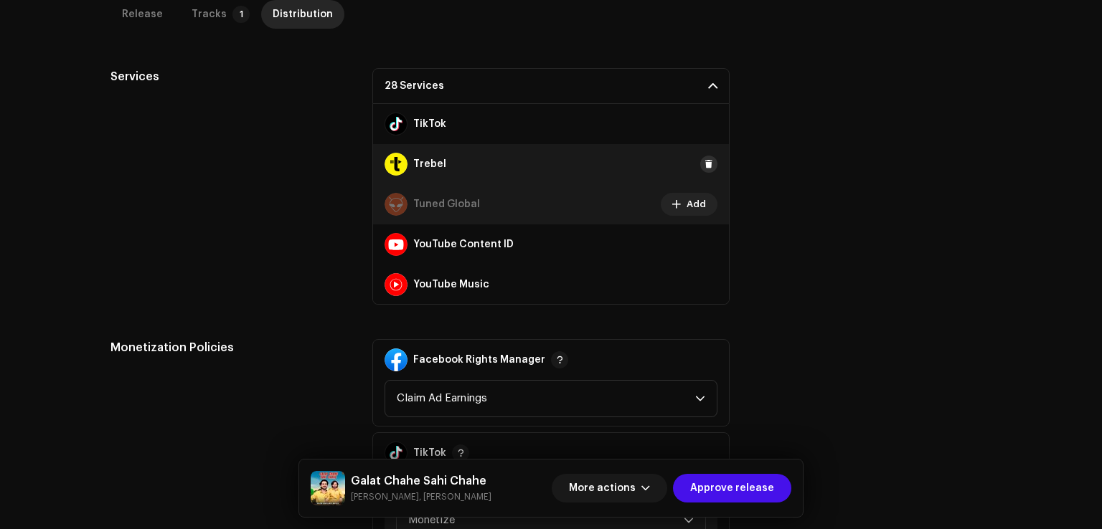
click at [704, 167] on span at bounding box center [708, 164] width 9 height 11
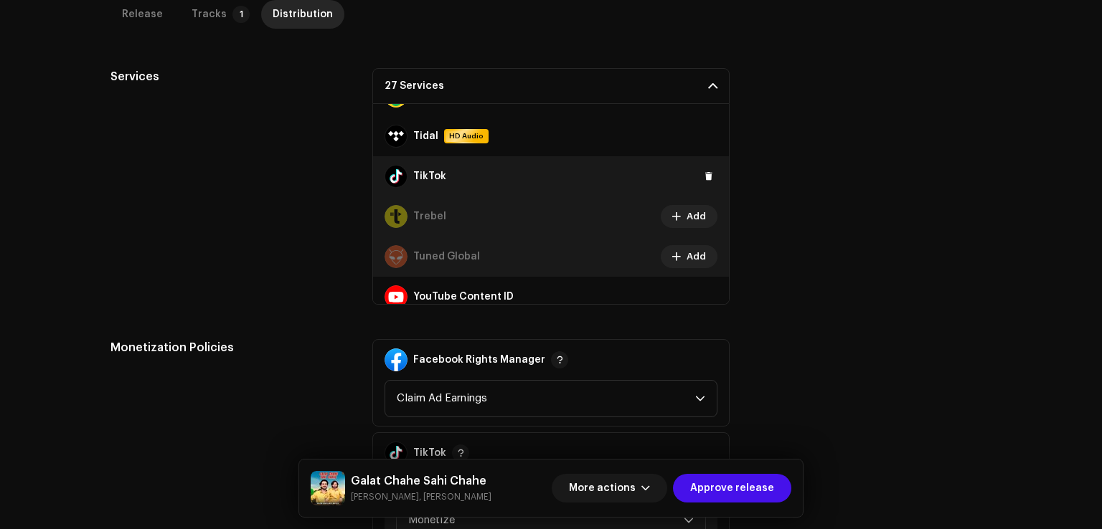
scroll to position [892, 0]
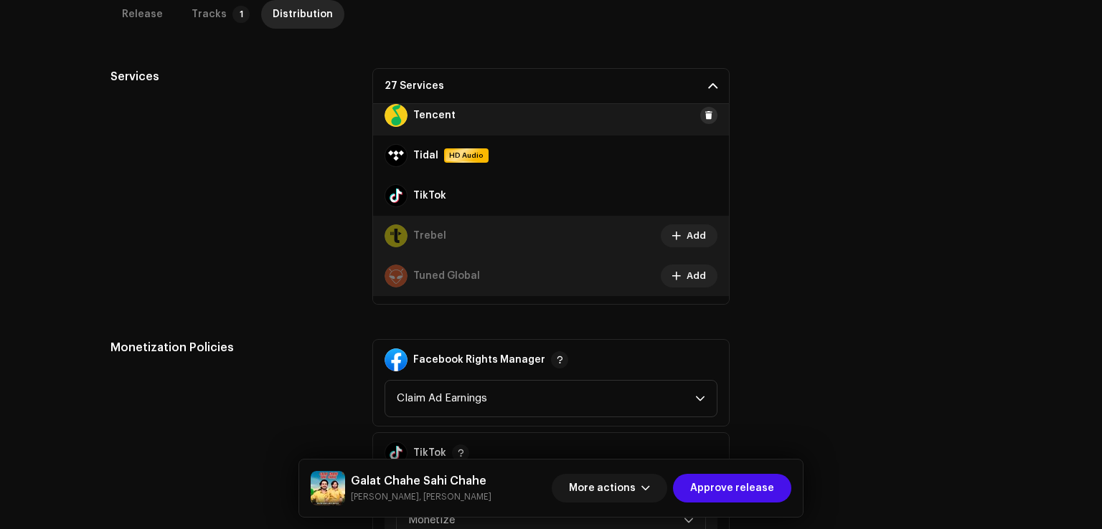
click at [706, 115] on button at bounding box center [708, 115] width 17 height 17
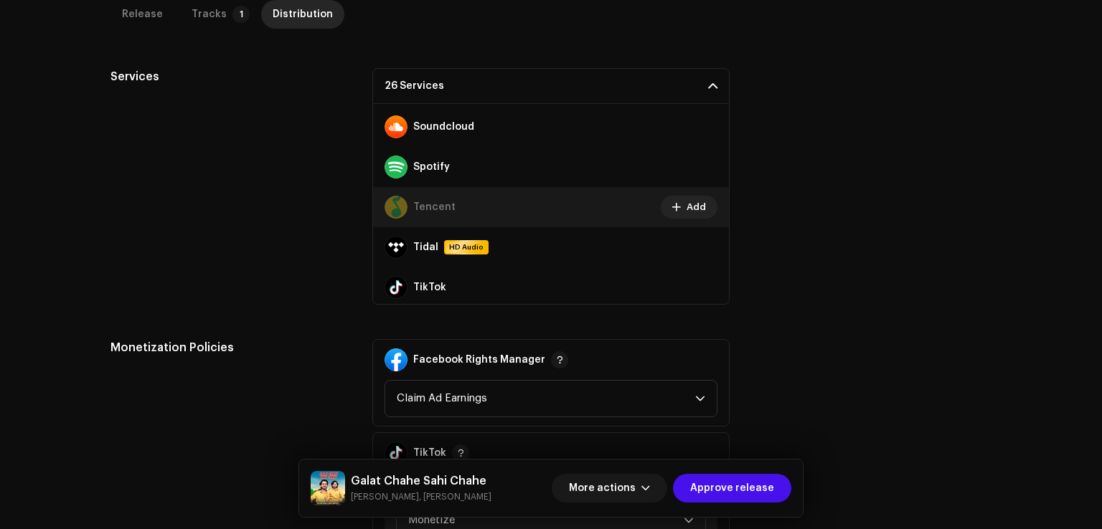
scroll to position [605, 0]
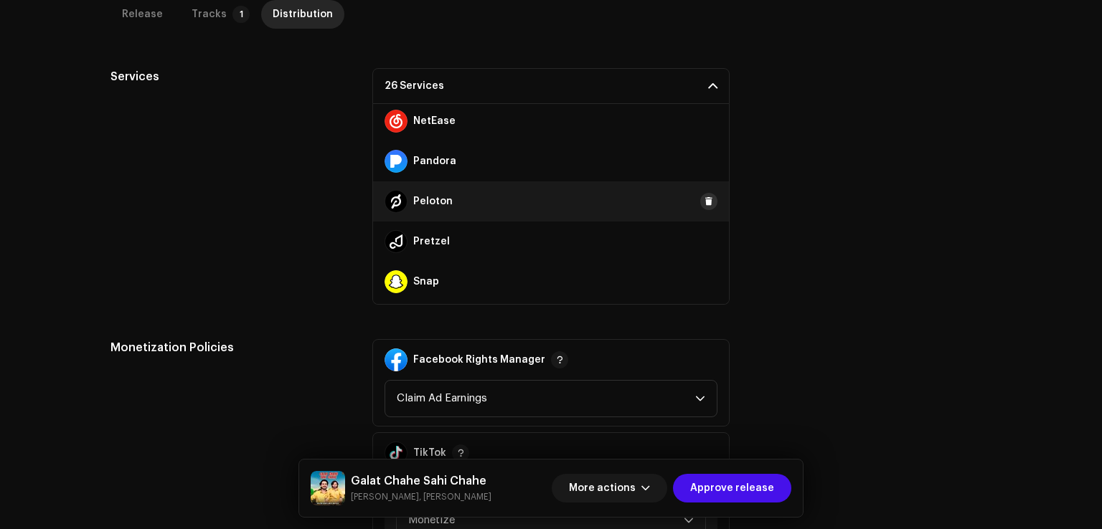
click at [704, 205] on span at bounding box center [708, 201] width 9 height 11
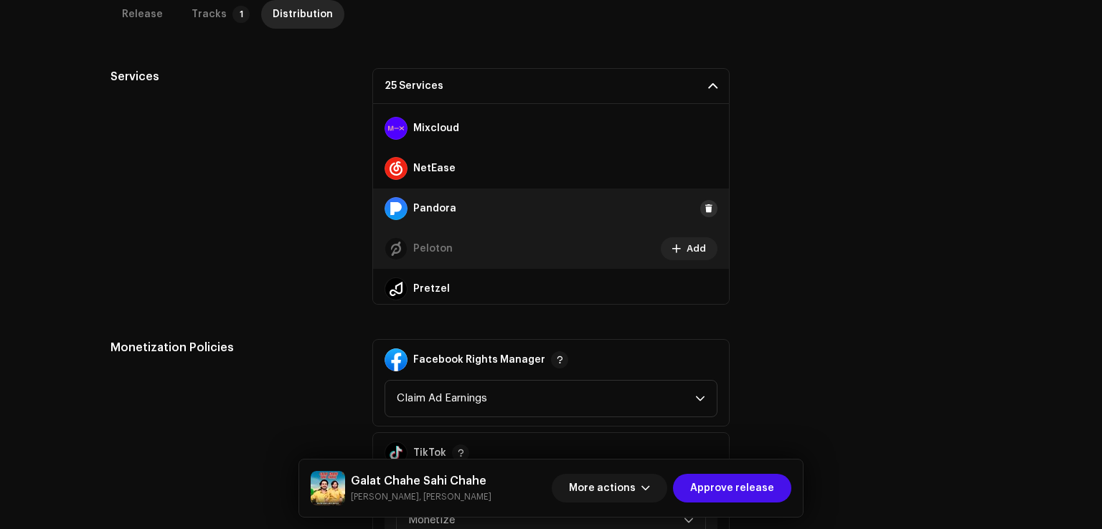
scroll to position [534, 0]
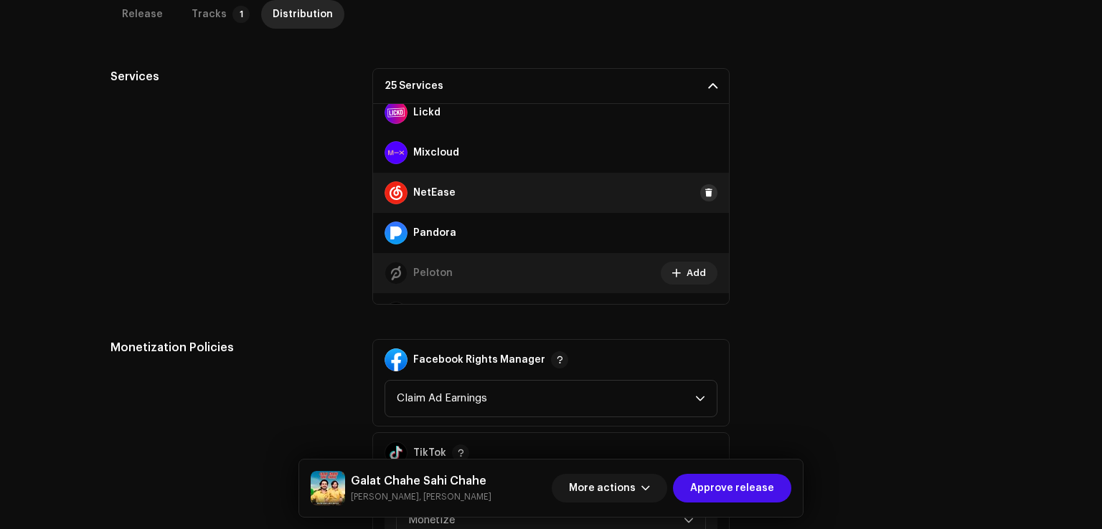
click at [704, 191] on span at bounding box center [708, 192] width 9 height 11
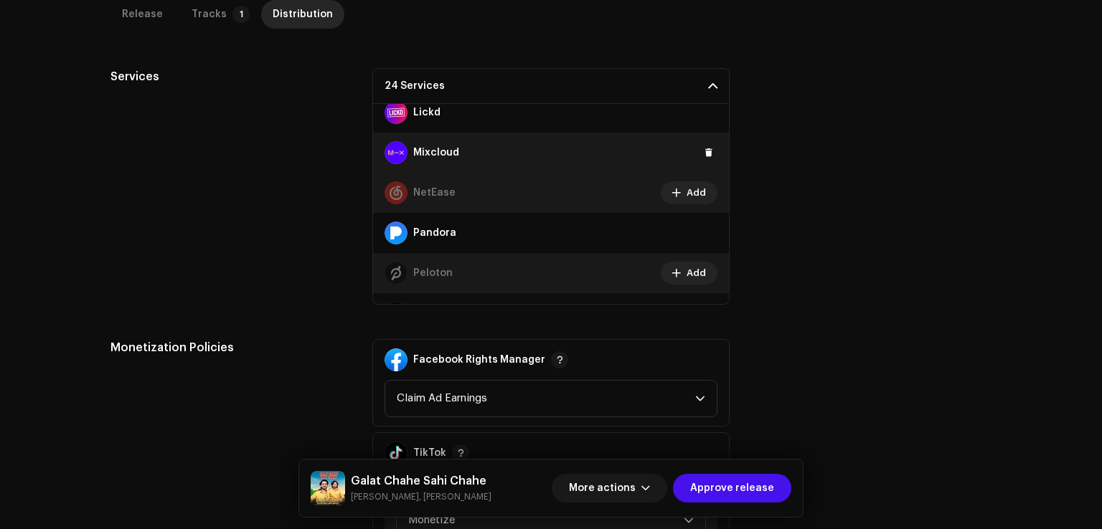
click at [703, 161] on div "Mixcloud" at bounding box center [551, 153] width 356 height 40
click at [704, 153] on span at bounding box center [708, 152] width 9 height 11
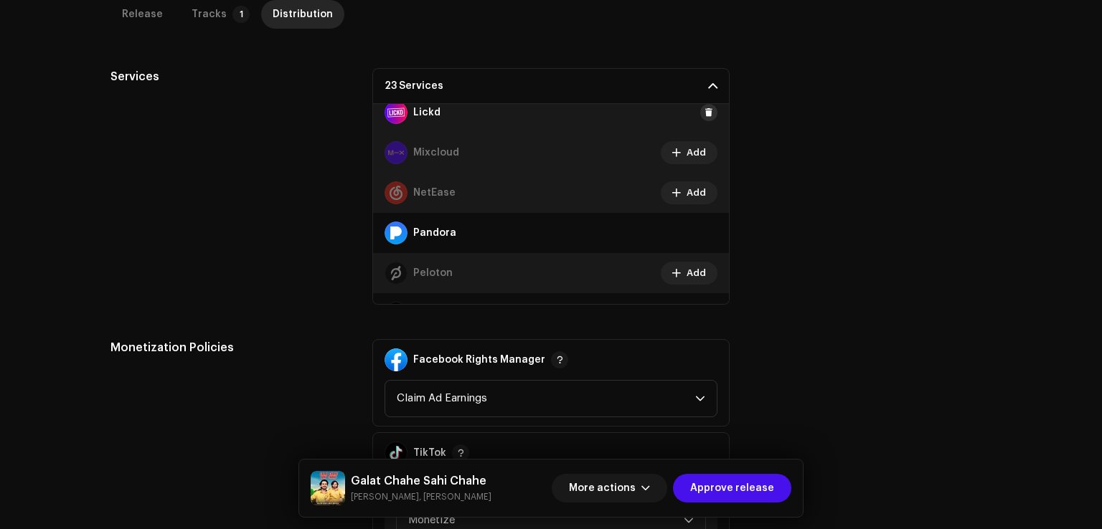
scroll to position [462, 0]
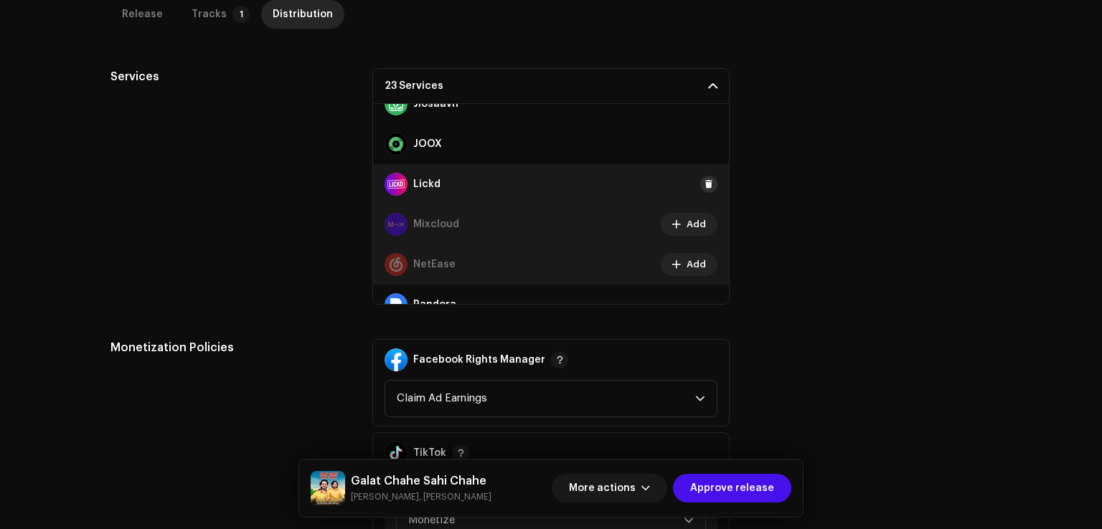
click at [704, 182] on span at bounding box center [708, 184] width 9 height 11
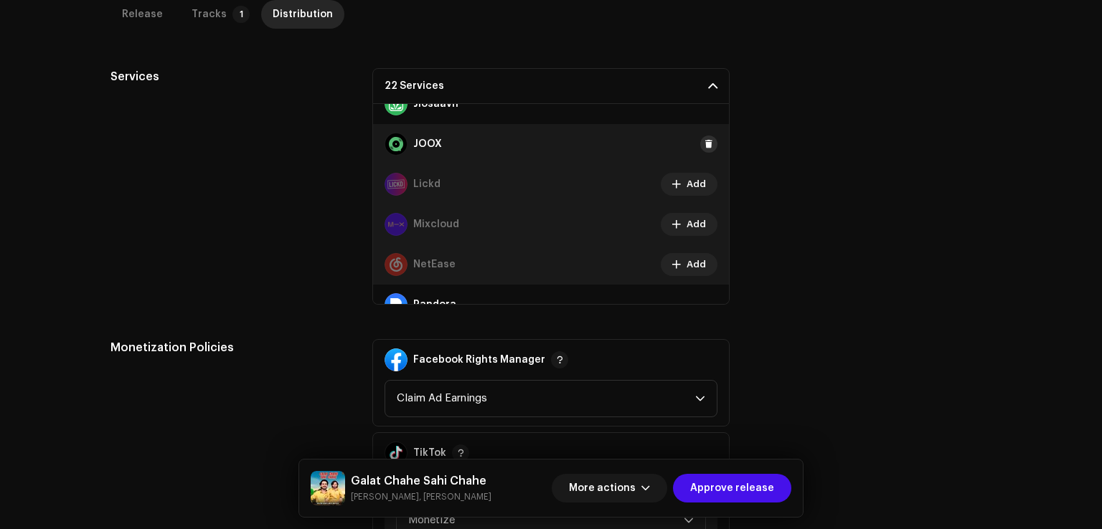
click at [704, 144] on span at bounding box center [708, 143] width 9 height 11
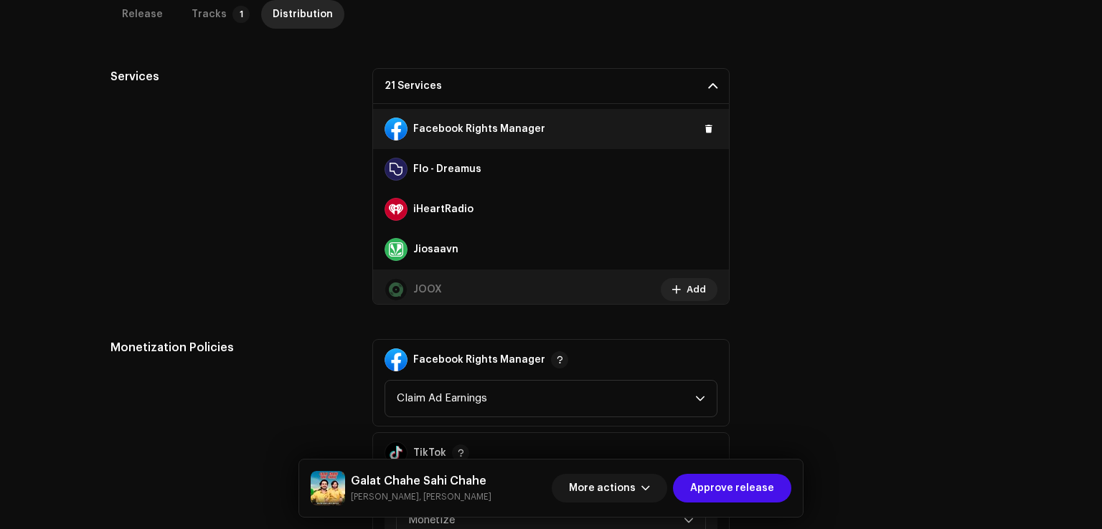
scroll to position [247, 0]
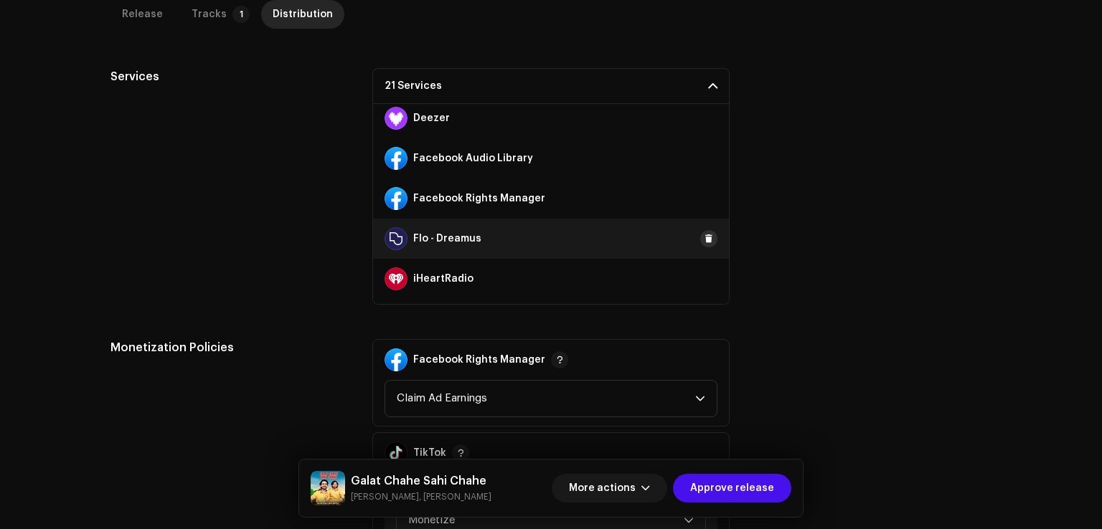
click at [706, 232] on button at bounding box center [708, 238] width 17 height 17
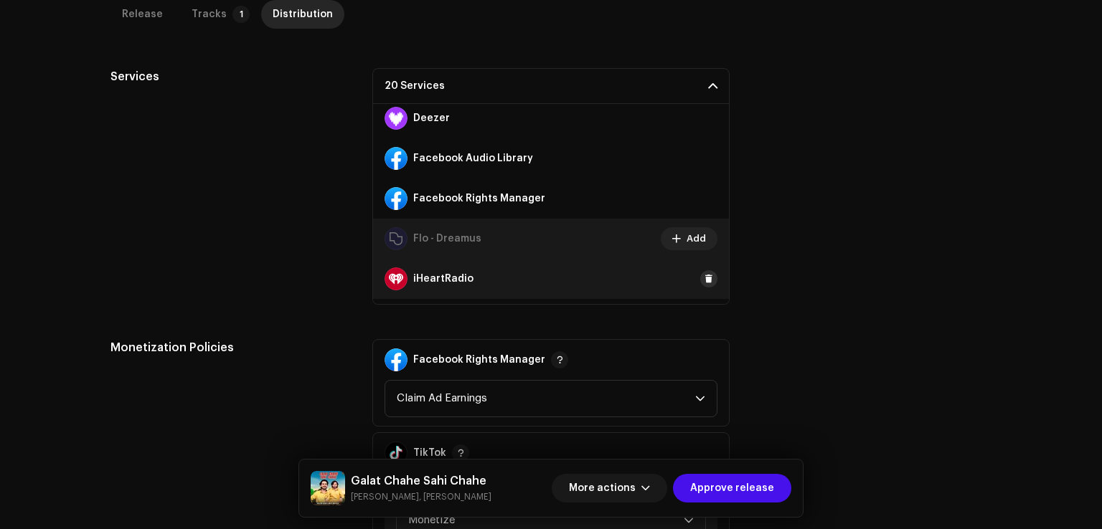
click at [704, 279] on span at bounding box center [708, 278] width 9 height 11
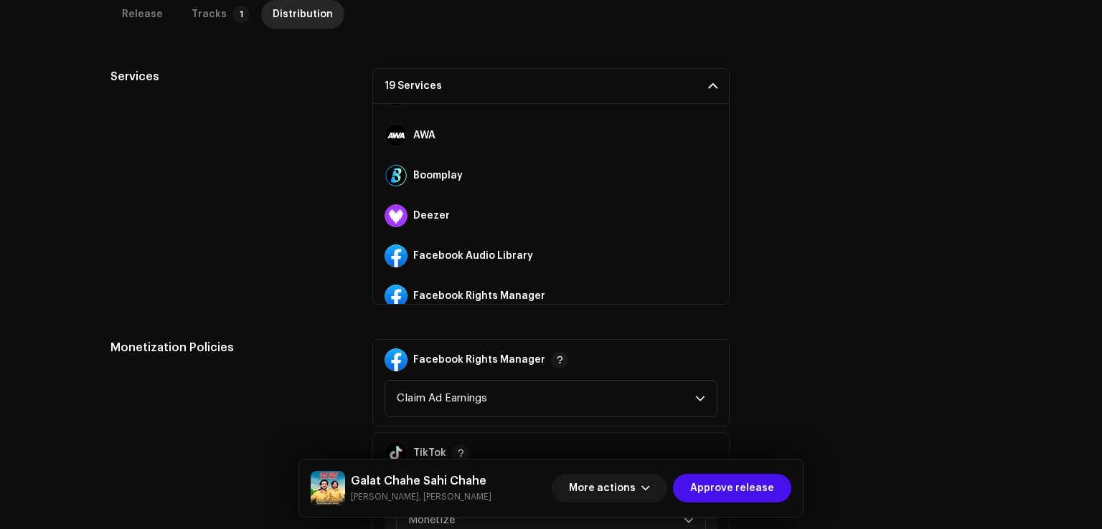
scroll to position [32, 0]
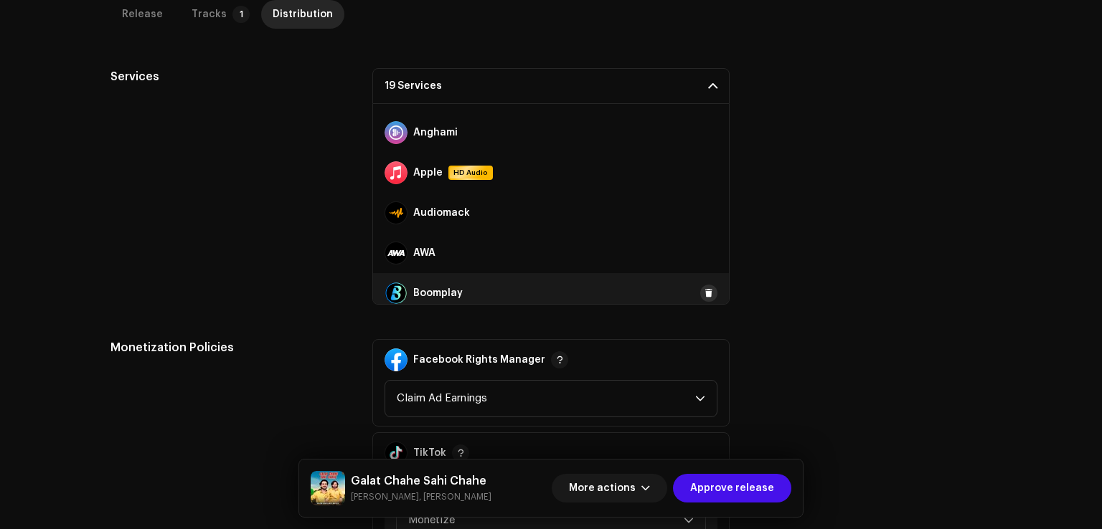
click at [704, 288] on span at bounding box center [708, 293] width 9 height 11
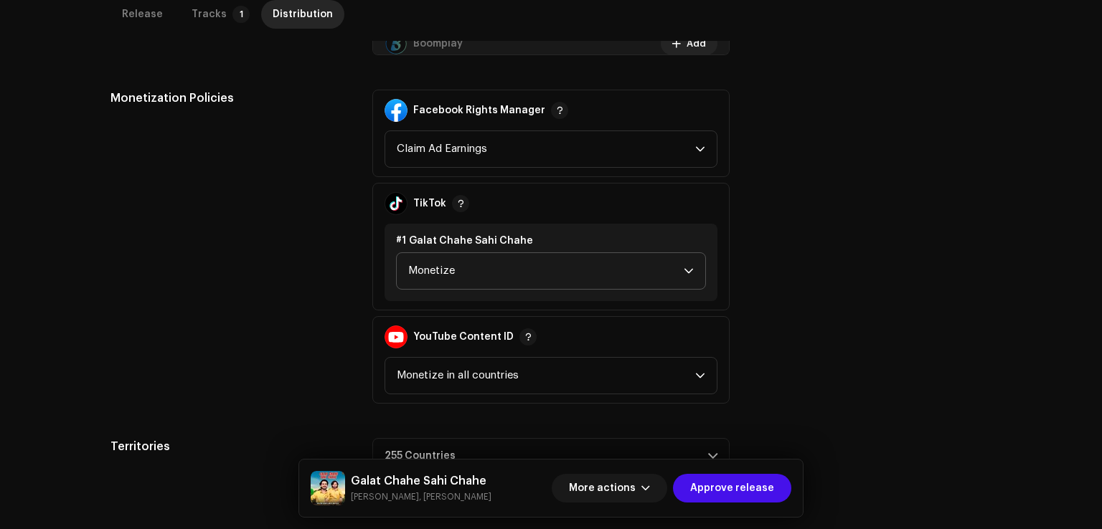
scroll to position [798, 0]
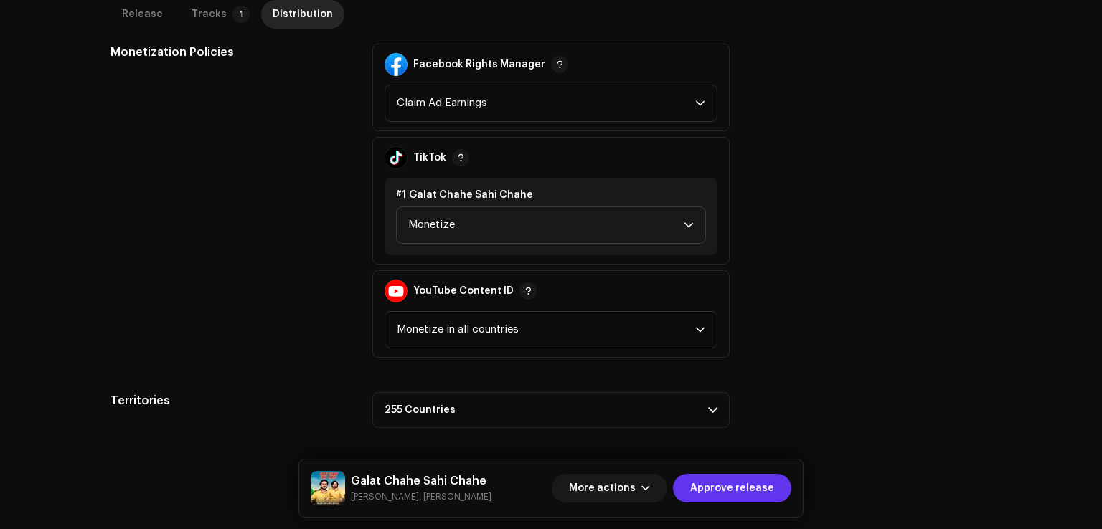
click at [740, 487] on span "Approve release" at bounding box center [732, 488] width 84 height 29
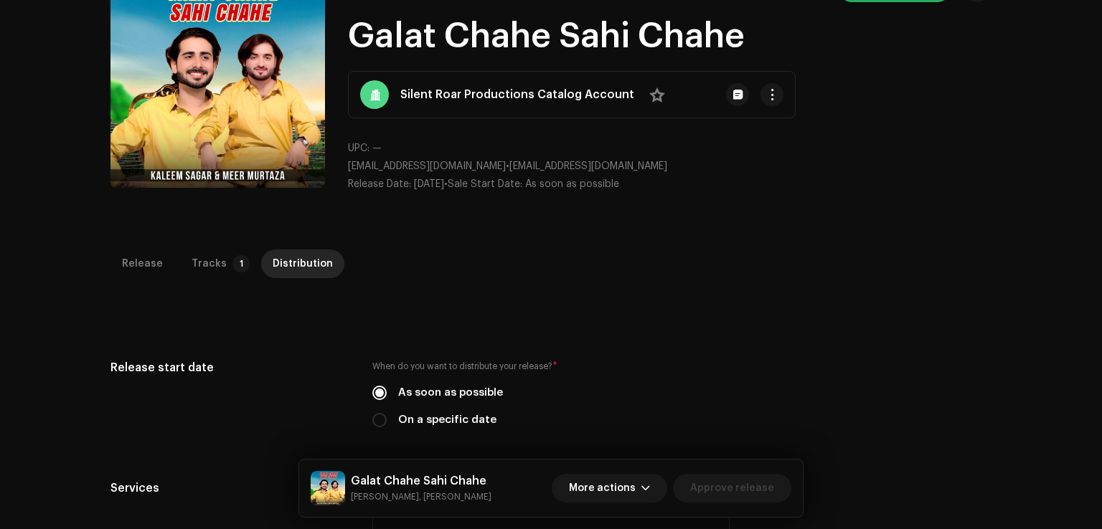
scroll to position [0, 0]
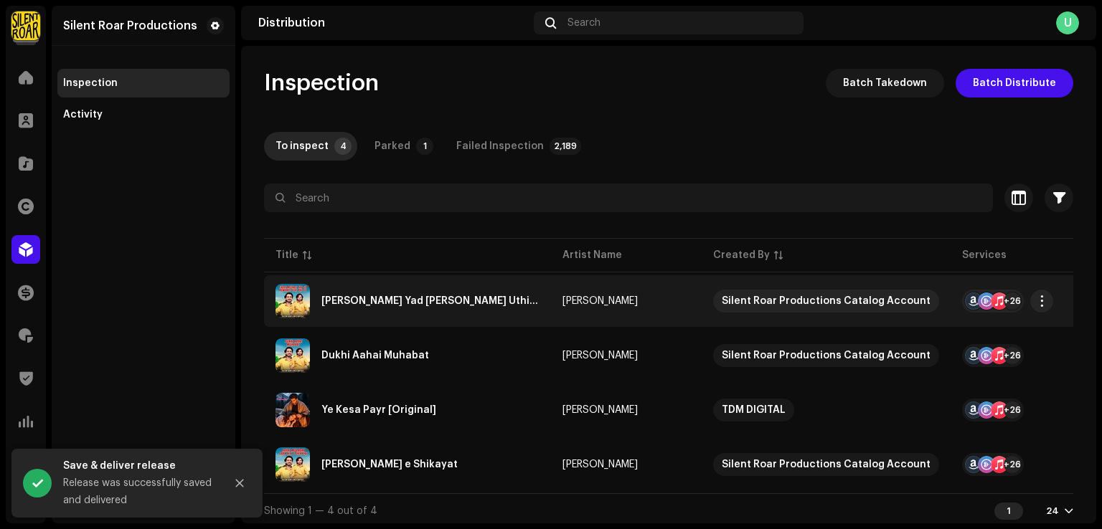
click at [425, 310] on div "[PERSON_NAME] Yad [PERSON_NAME] Uthi Rat Jo" at bounding box center [407, 301] width 264 height 34
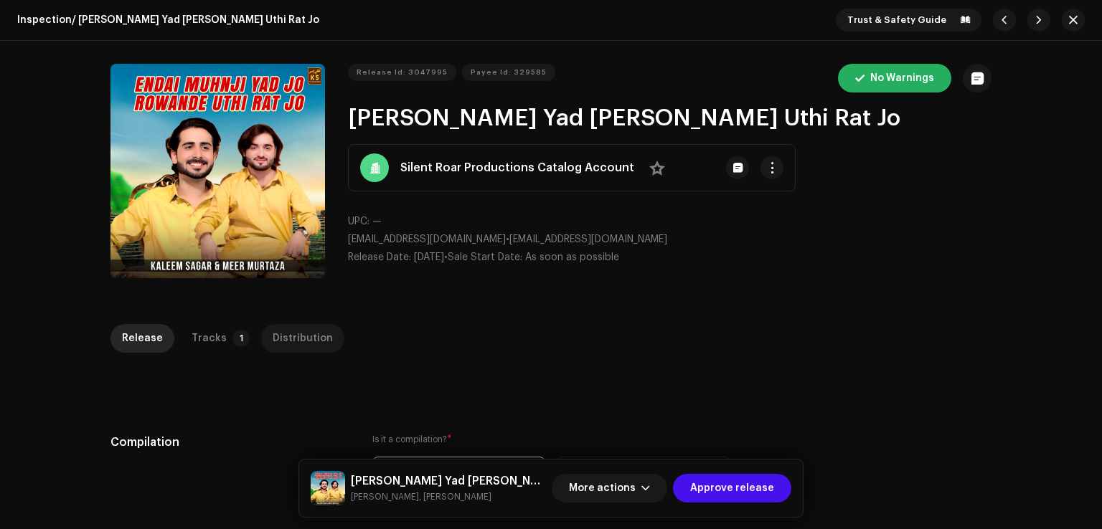
click at [300, 345] on div "Distribution" at bounding box center [303, 338] width 60 height 29
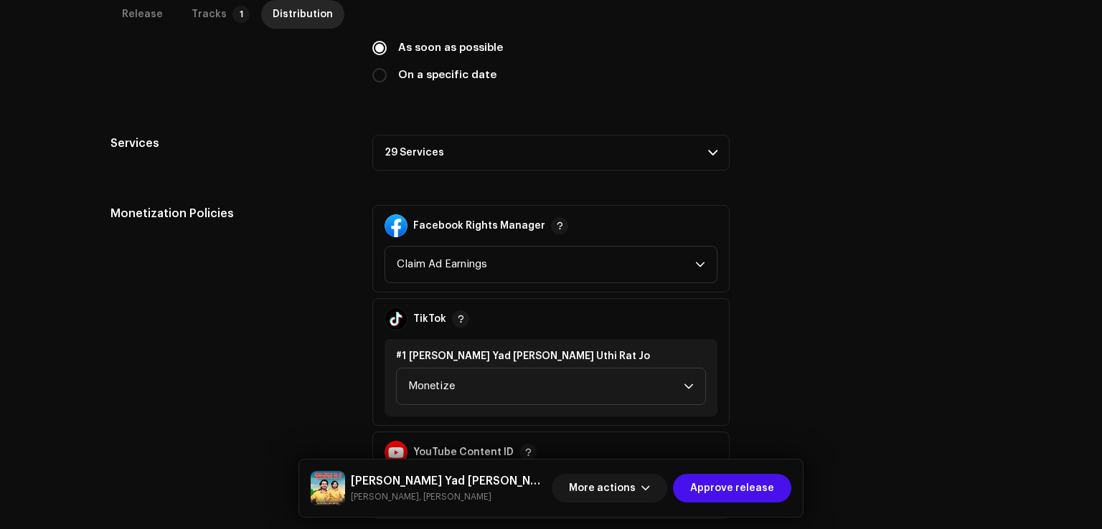
scroll to position [430, 0]
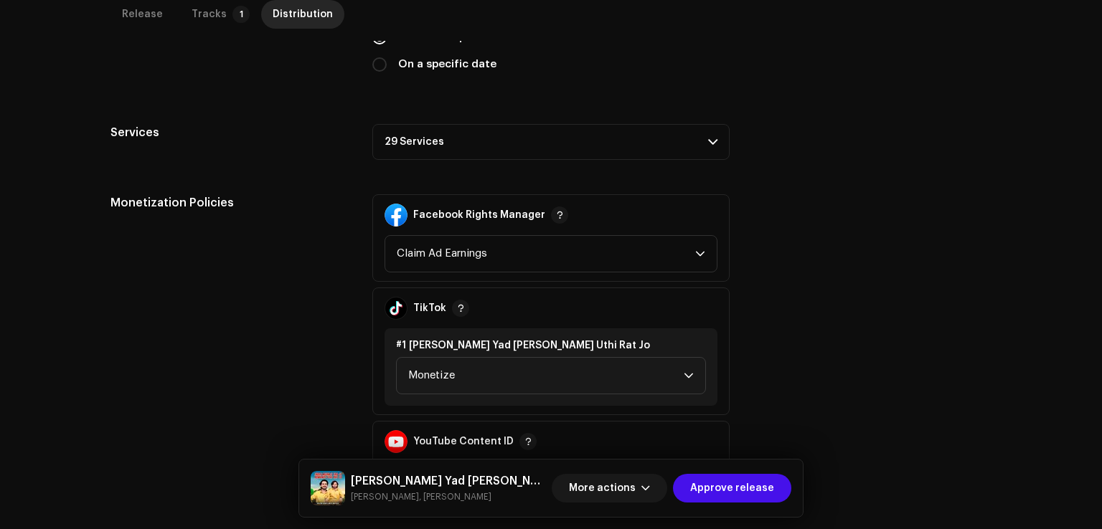
click at [416, 133] on p-accordion-header "29 Services" at bounding box center [550, 142] width 357 height 36
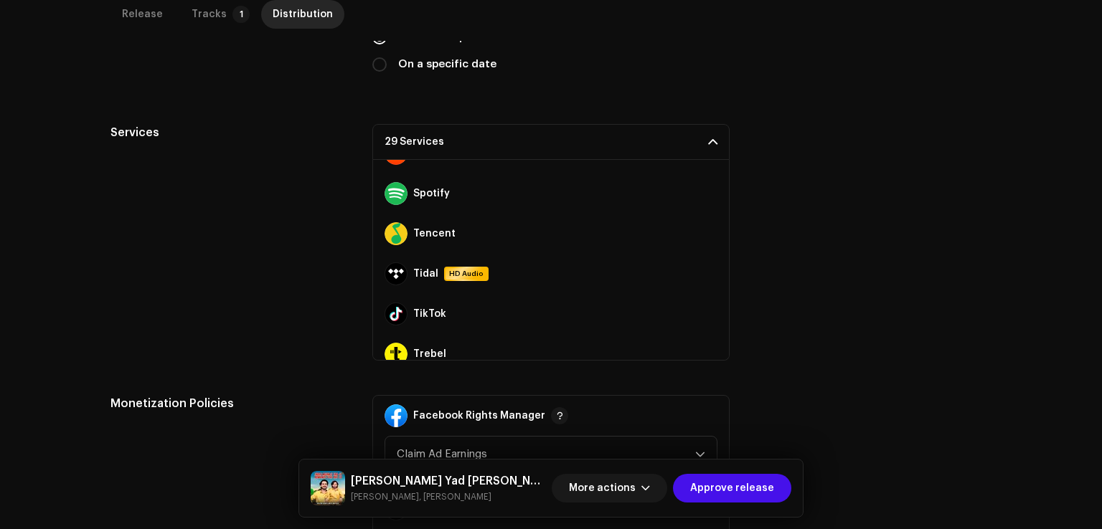
scroll to position [964, 0]
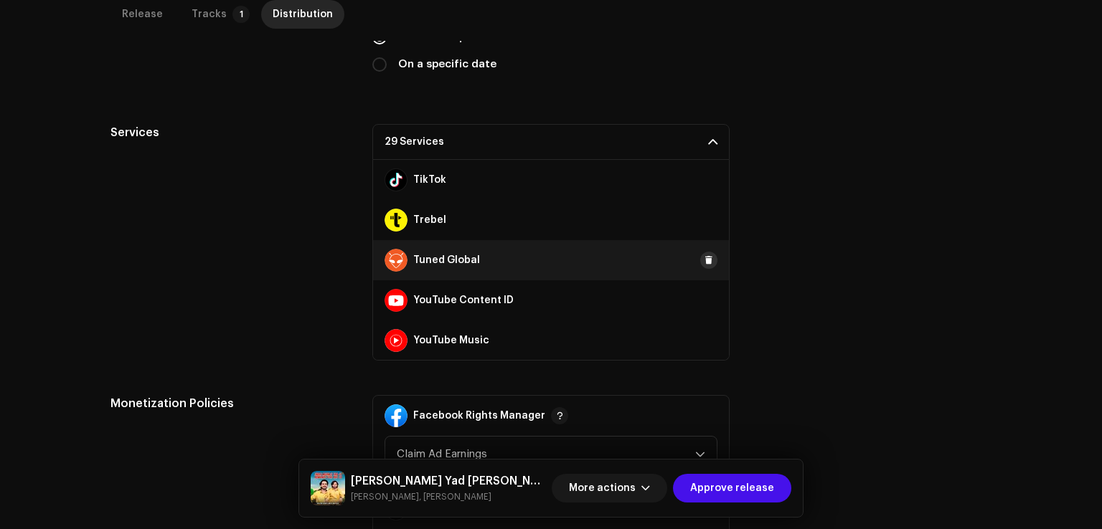
click at [704, 255] on span at bounding box center [708, 260] width 9 height 11
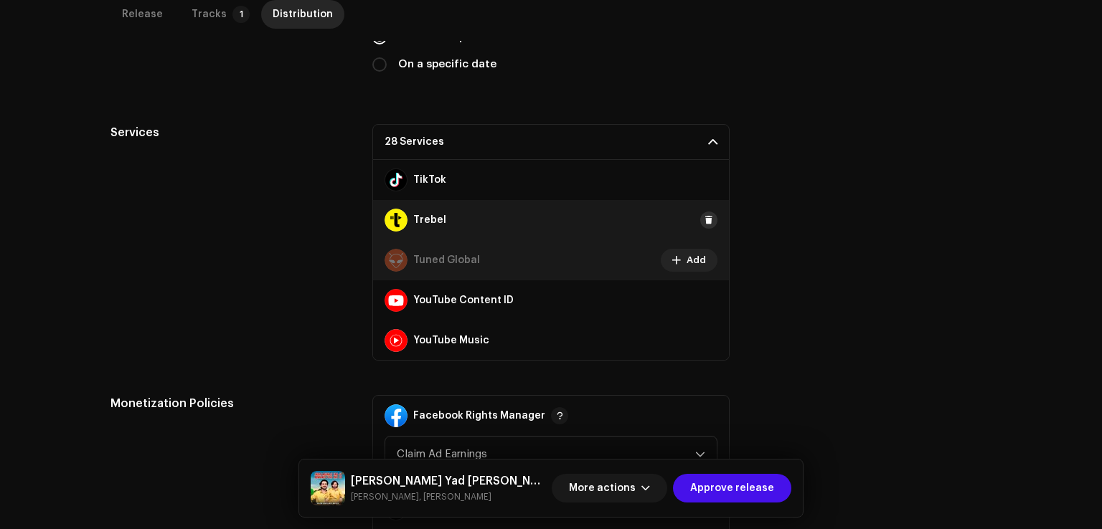
click at [704, 219] on span at bounding box center [708, 219] width 9 height 11
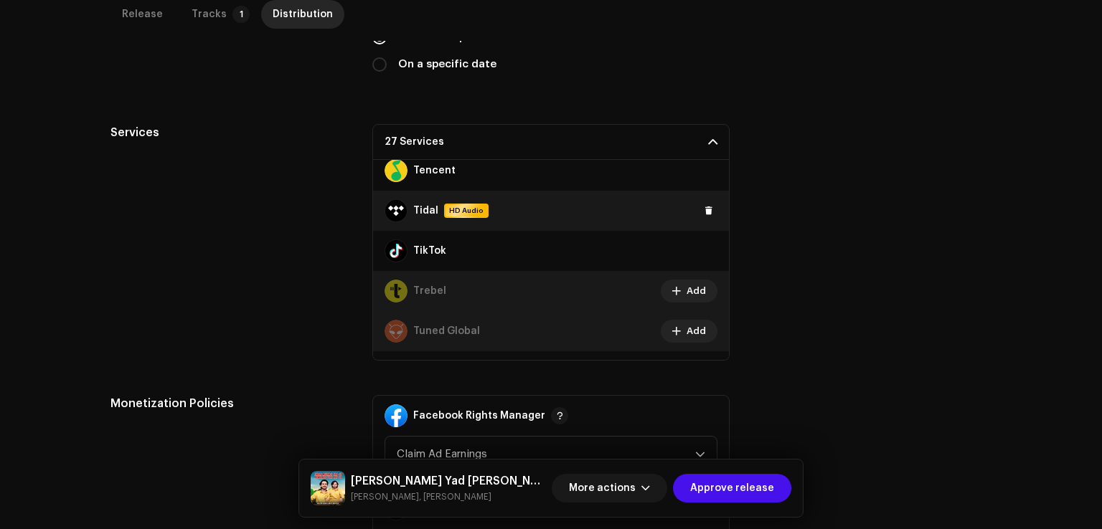
scroll to position [820, 0]
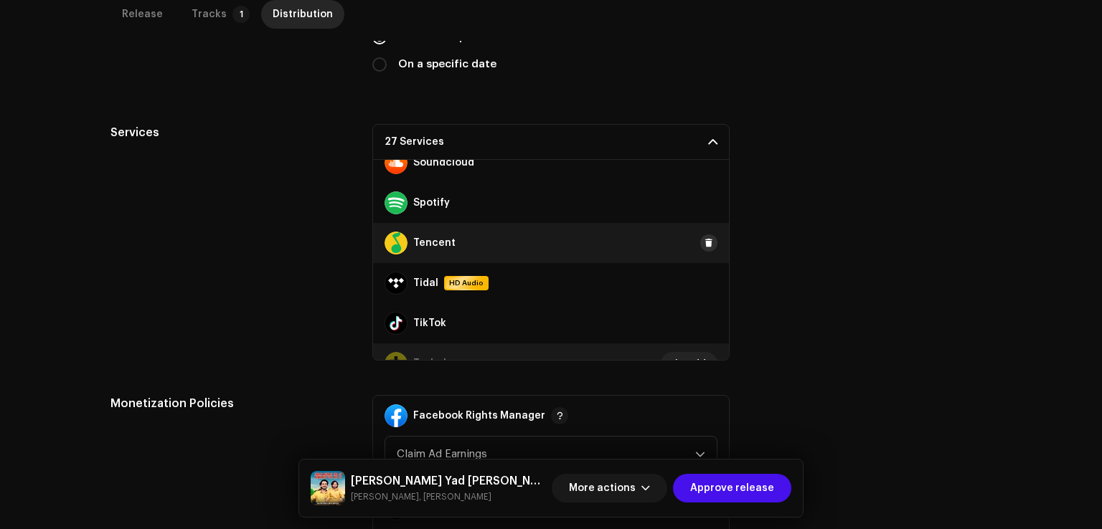
click at [703, 236] on button at bounding box center [708, 243] width 17 height 17
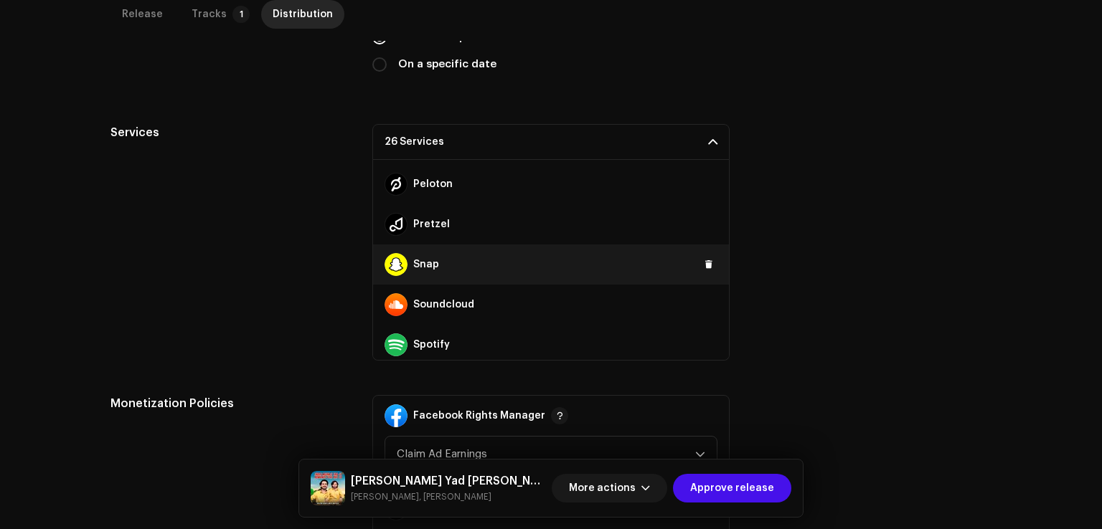
scroll to position [677, 0]
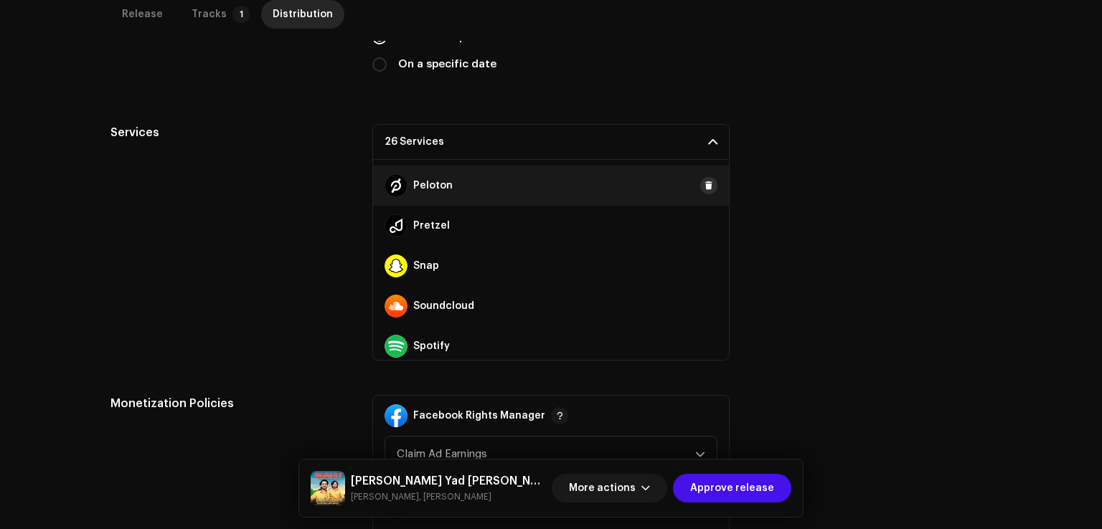
click at [707, 181] on button at bounding box center [708, 185] width 17 height 17
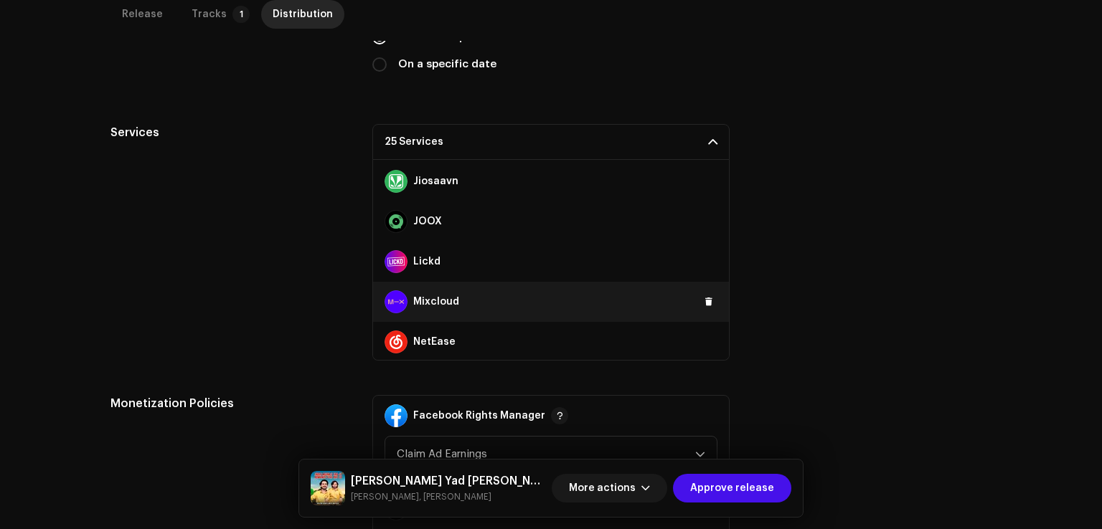
scroll to position [462, 0]
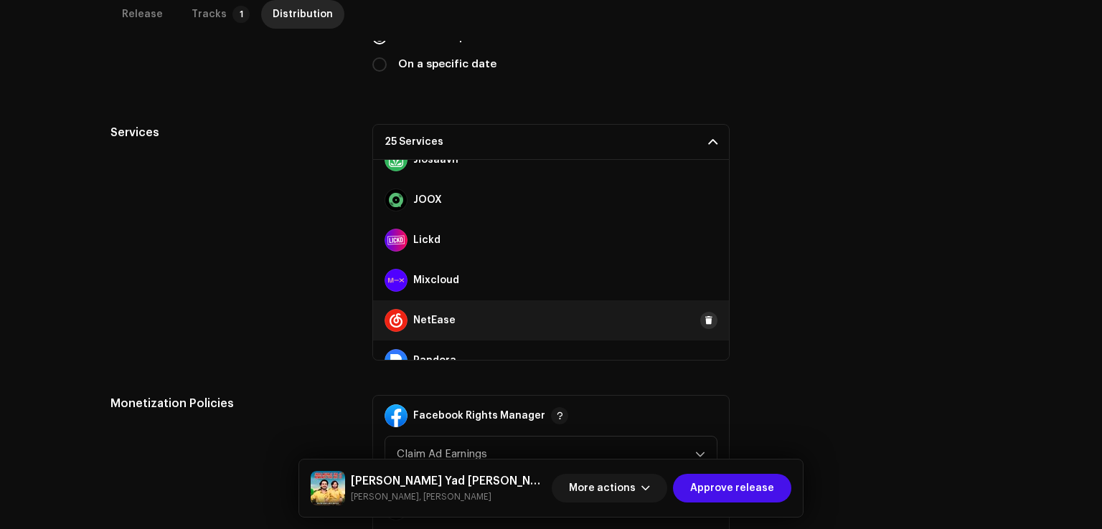
click at [704, 323] on span at bounding box center [708, 320] width 9 height 11
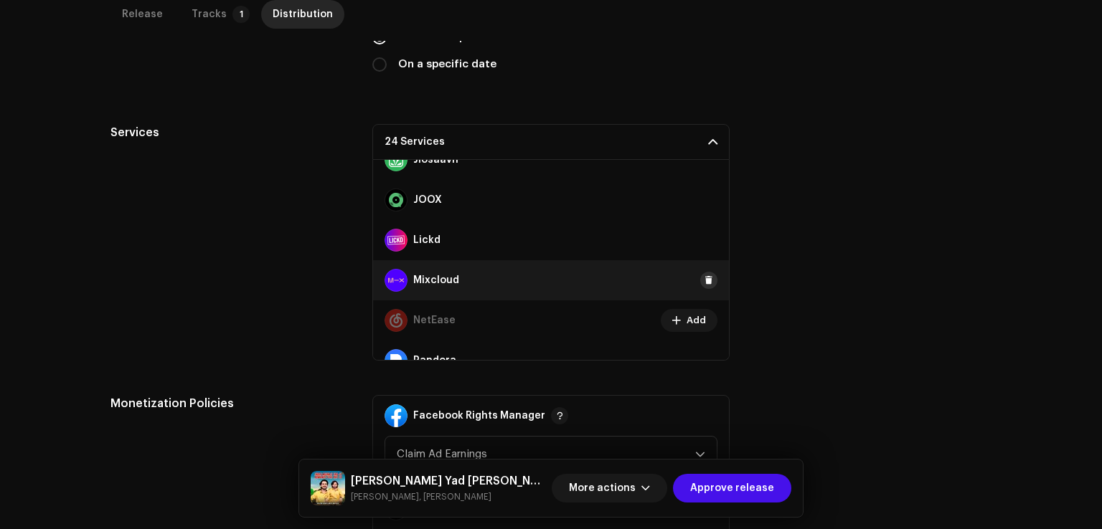
click at [706, 273] on button at bounding box center [708, 280] width 17 height 17
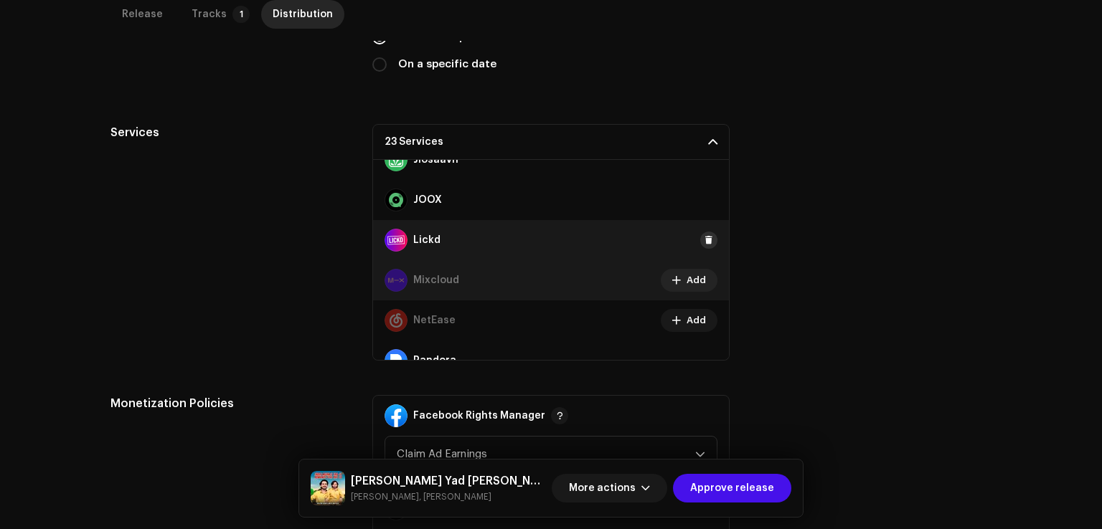
click at [704, 232] on button at bounding box center [708, 240] width 17 height 17
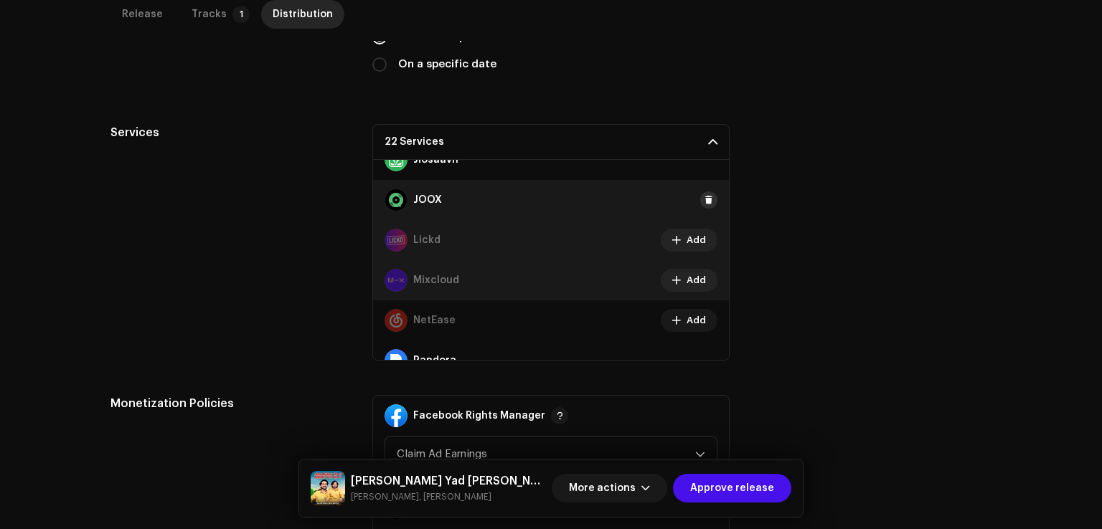
click at [704, 191] on button at bounding box center [708, 199] width 17 height 17
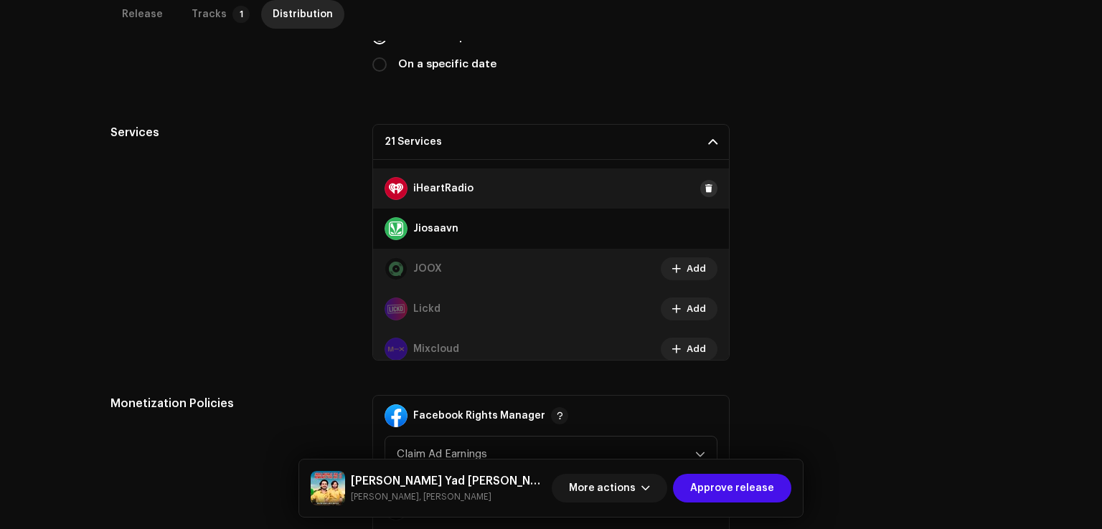
scroll to position [318, 0]
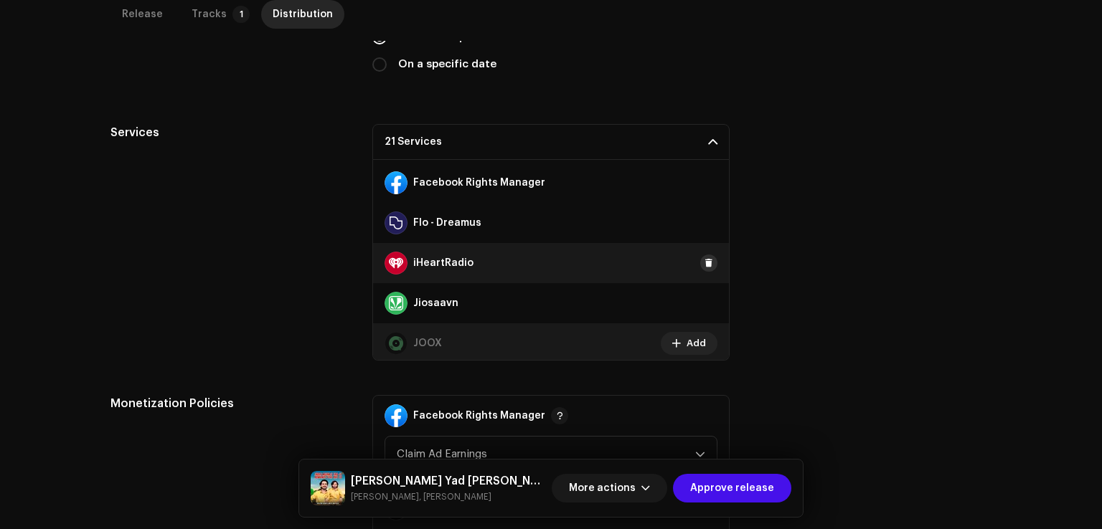
click at [704, 257] on span at bounding box center [708, 262] width 9 height 11
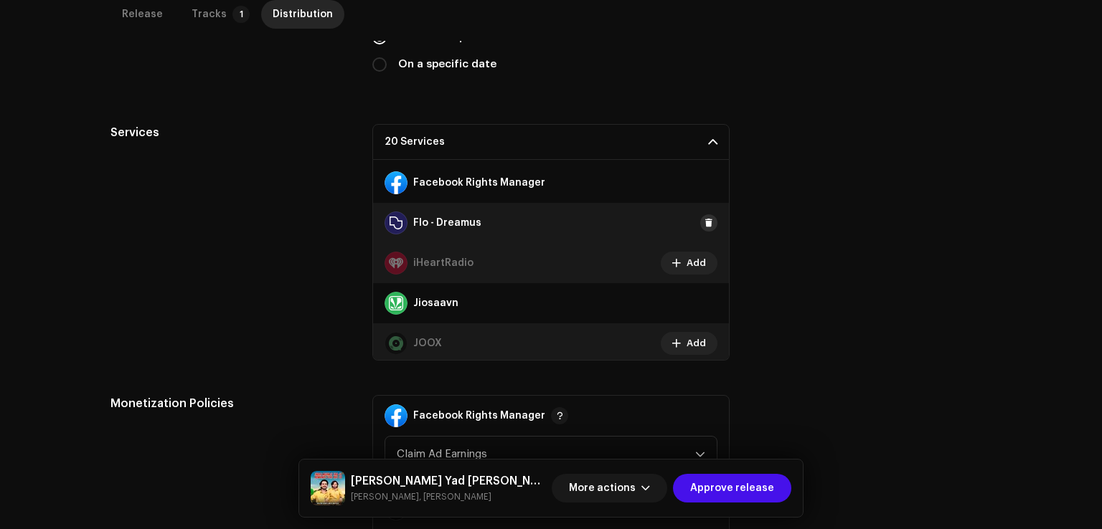
click at [704, 219] on span at bounding box center [708, 222] width 9 height 11
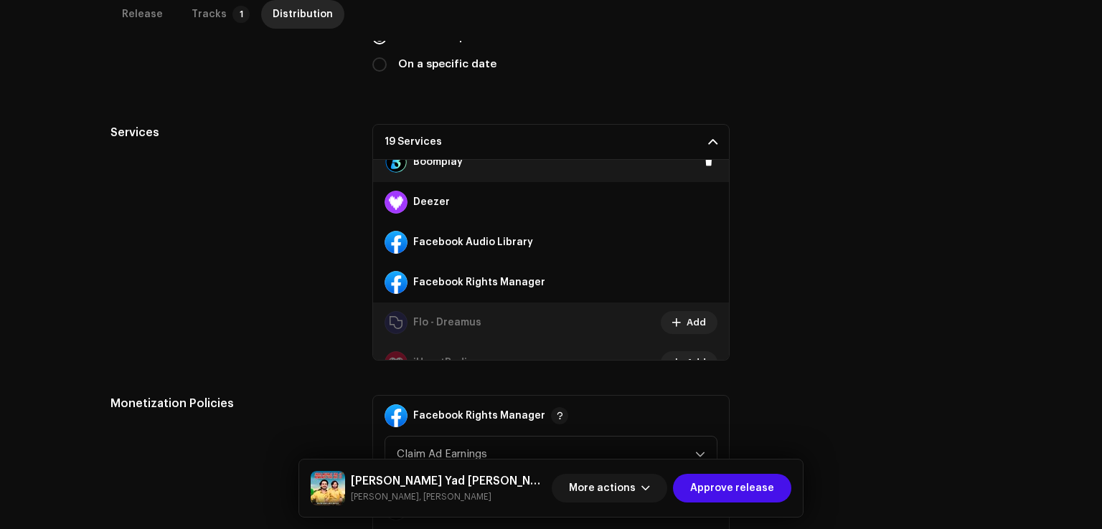
scroll to position [103, 0]
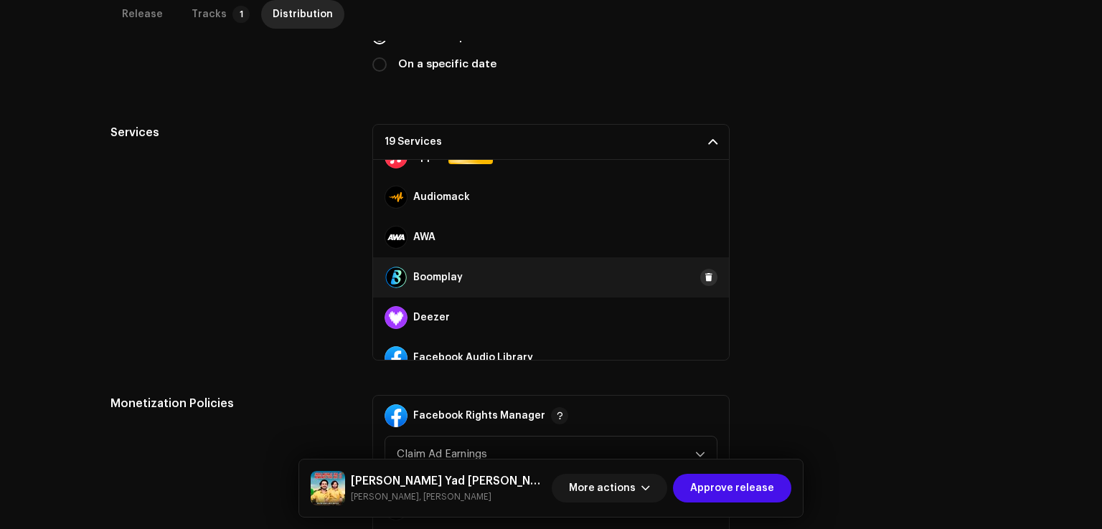
click at [704, 273] on span at bounding box center [708, 277] width 9 height 11
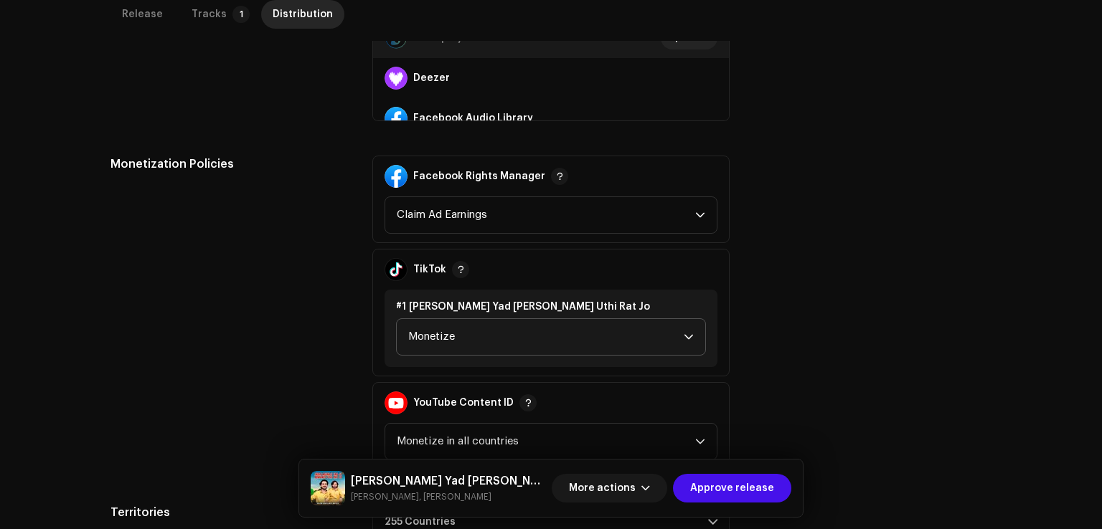
scroll to position [782, 0]
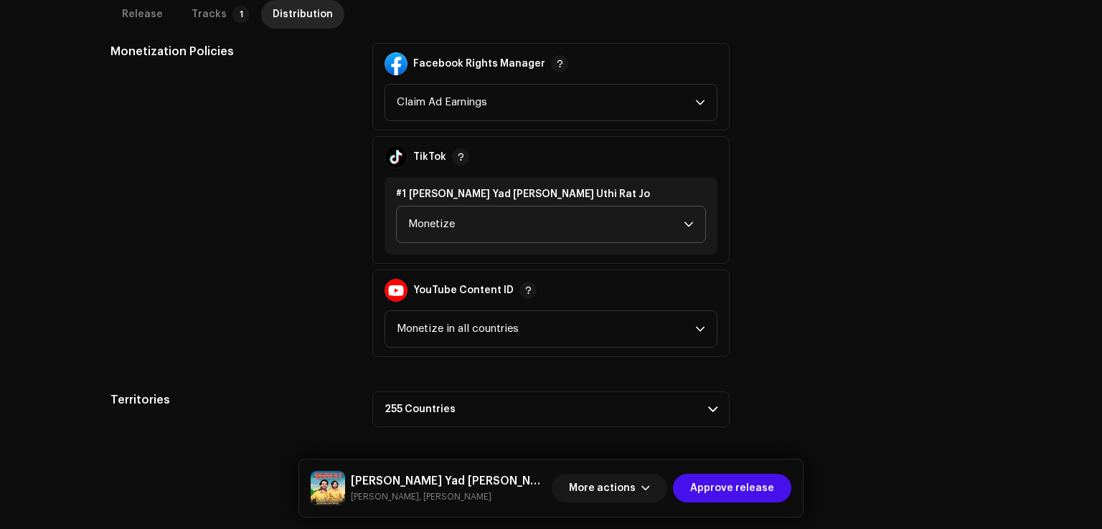
click at [476, 224] on span "Monetize" at bounding box center [545, 225] width 275 height 36
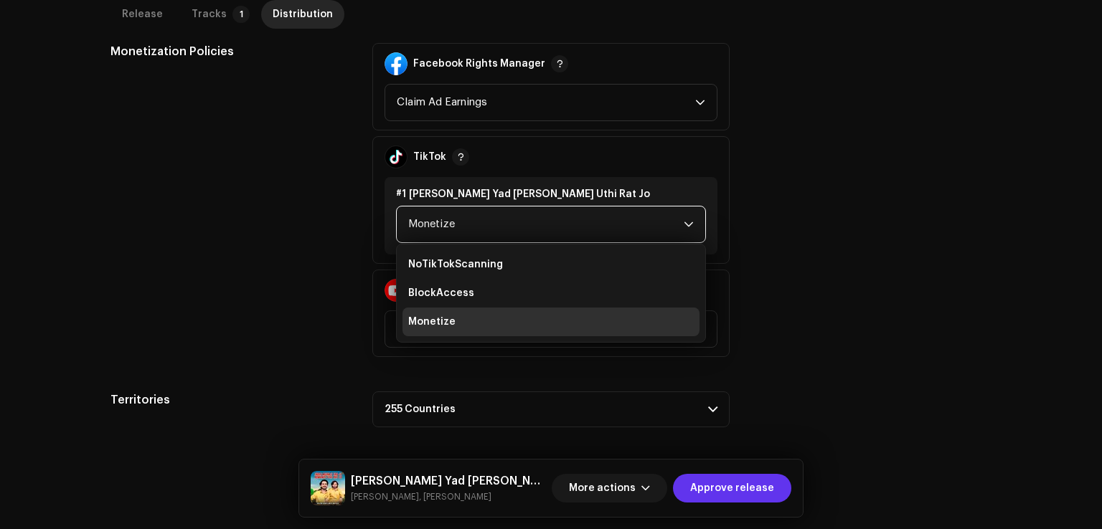
click at [729, 486] on span "Approve release" at bounding box center [732, 488] width 84 height 29
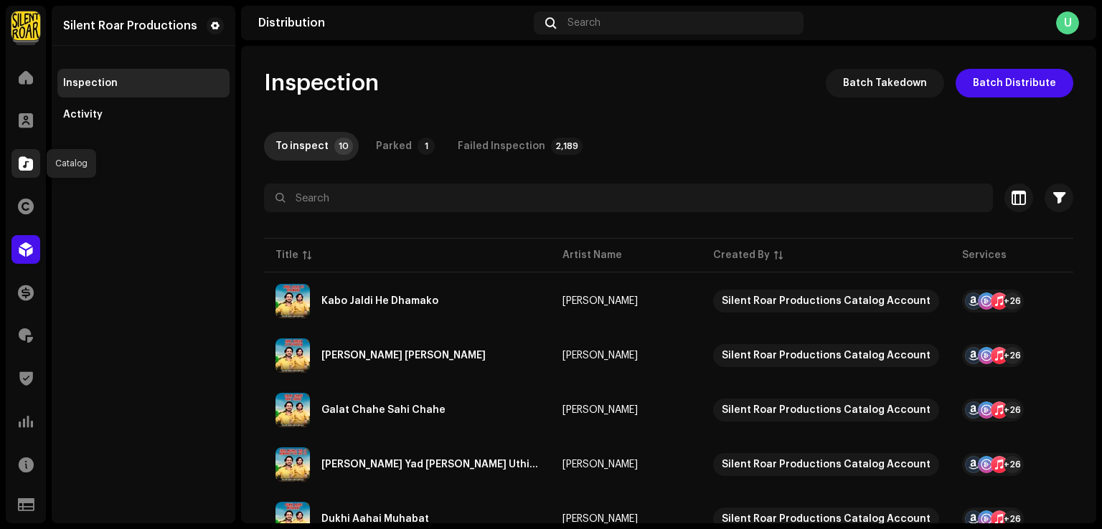
click at [29, 158] on span at bounding box center [26, 163] width 14 height 11
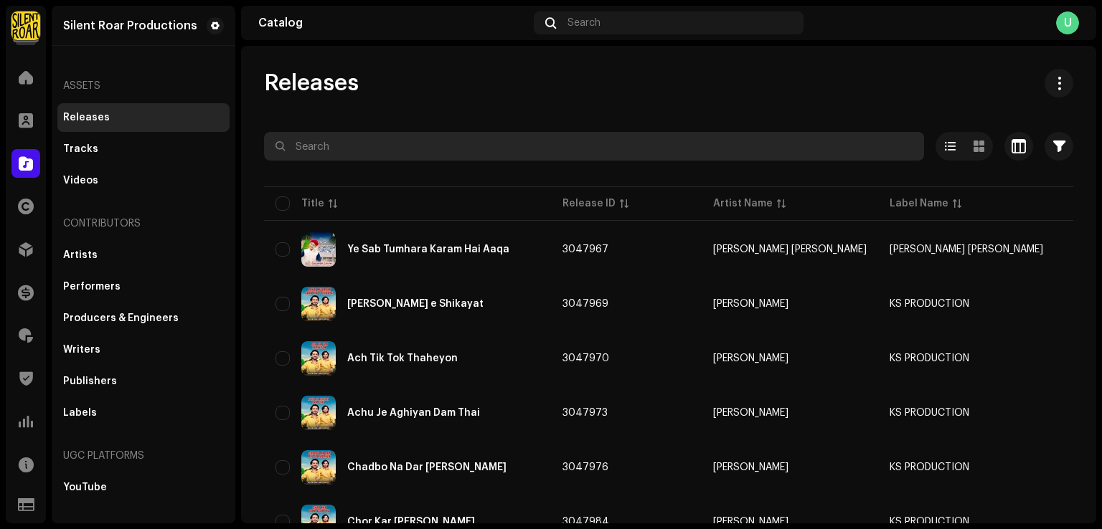
click at [351, 141] on input "text" at bounding box center [594, 146] width 660 height 29
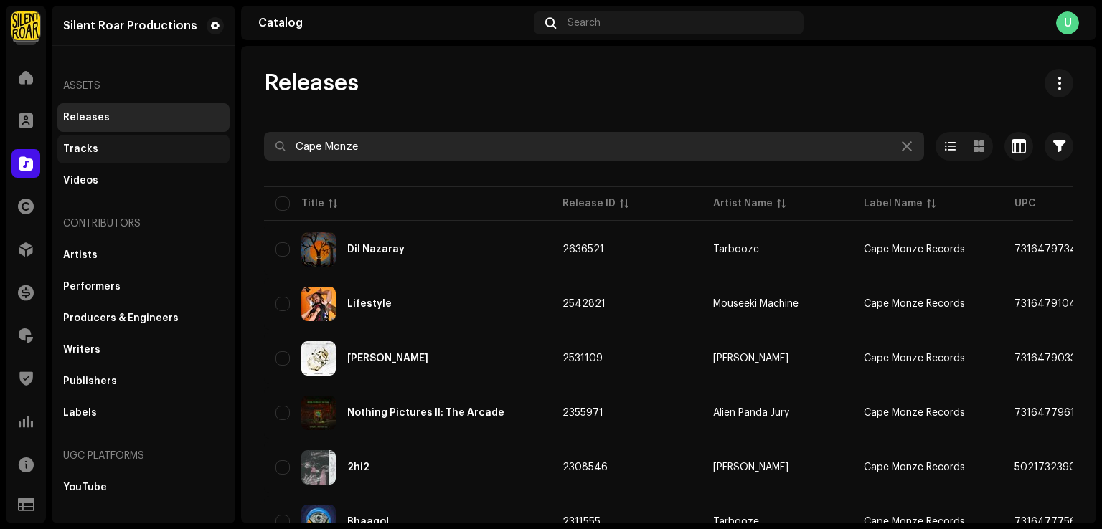
drag, startPoint x: 408, startPoint y: 136, endPoint x: 222, endPoint y: 145, distance: 186.7
click at [222, 145] on div "Silent Roar Productions Home Clients Catalog Rights Distribution Finance Royalt…" at bounding box center [551, 264] width 1102 height 529
paste input "7316477961113"
type input "7316477961113"
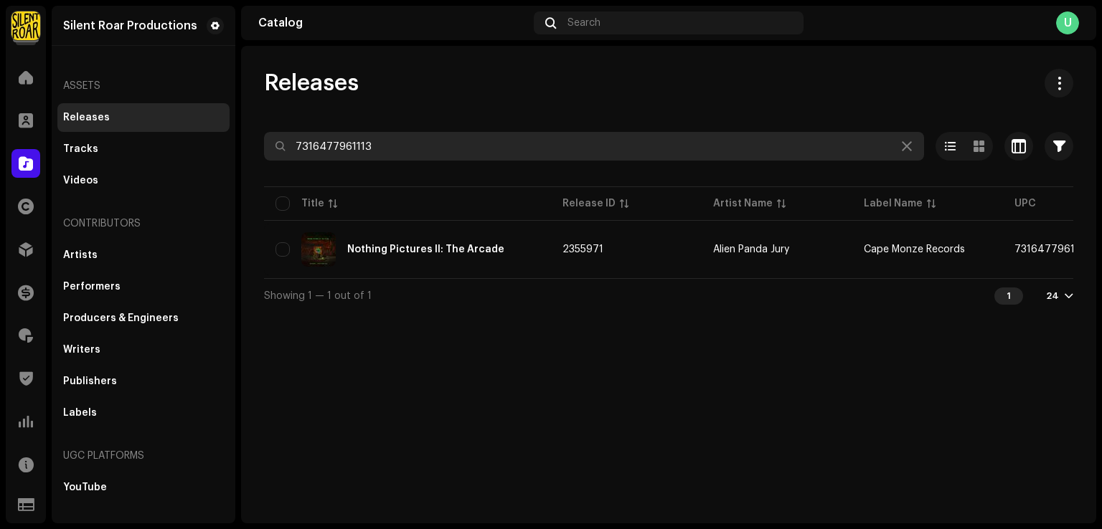
drag, startPoint x: 398, startPoint y: 136, endPoint x: 252, endPoint y: 135, distance: 145.6
click at [252, 135] on div "Releases 7316477961113 Selected 0 Options Filters Distribution status Never Dis…" at bounding box center [668, 191] width 855 height 244
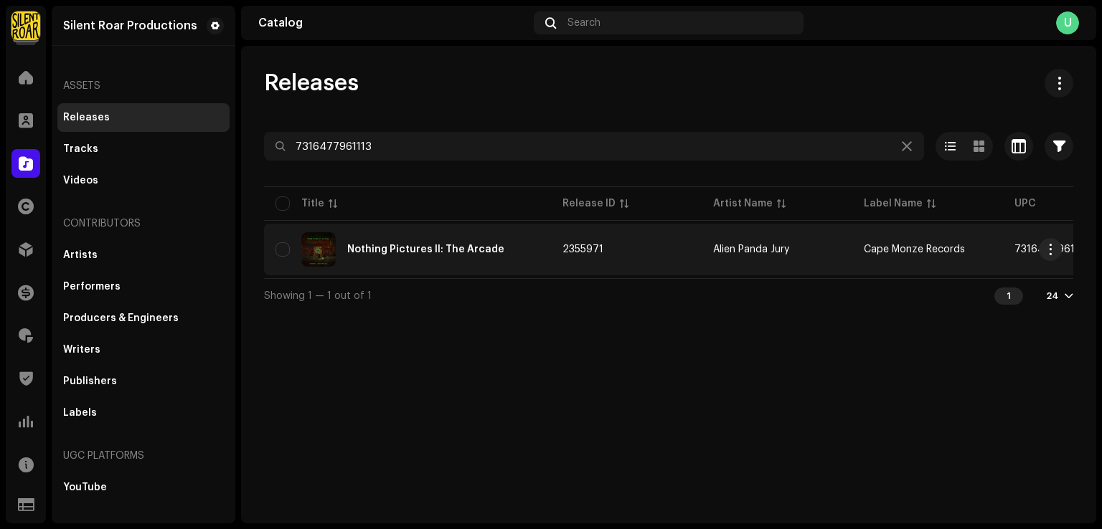
click at [395, 257] on div "Nothing Pictures II: The Arcade" at bounding box center [407, 249] width 264 height 34
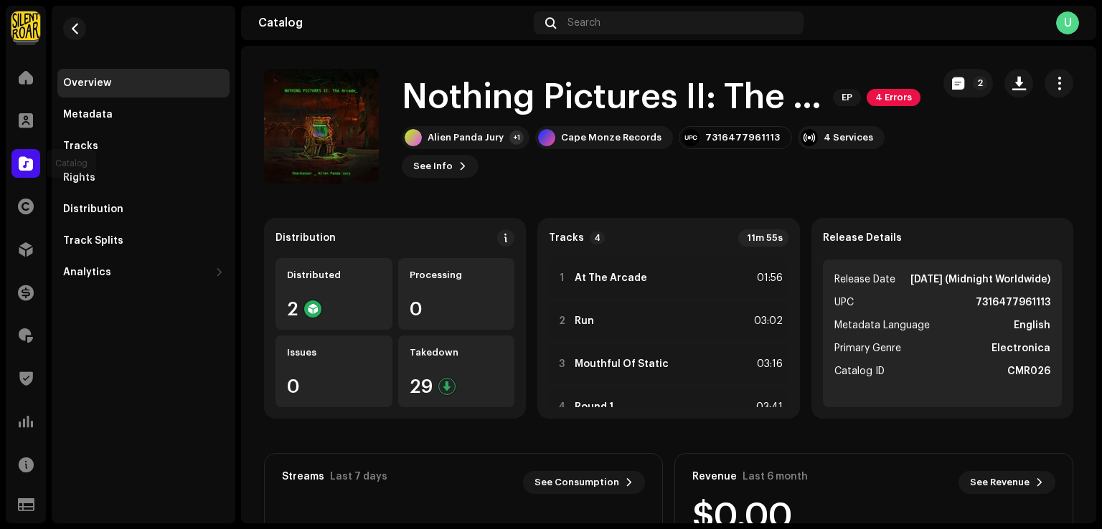
click at [32, 167] on span at bounding box center [26, 163] width 14 height 11
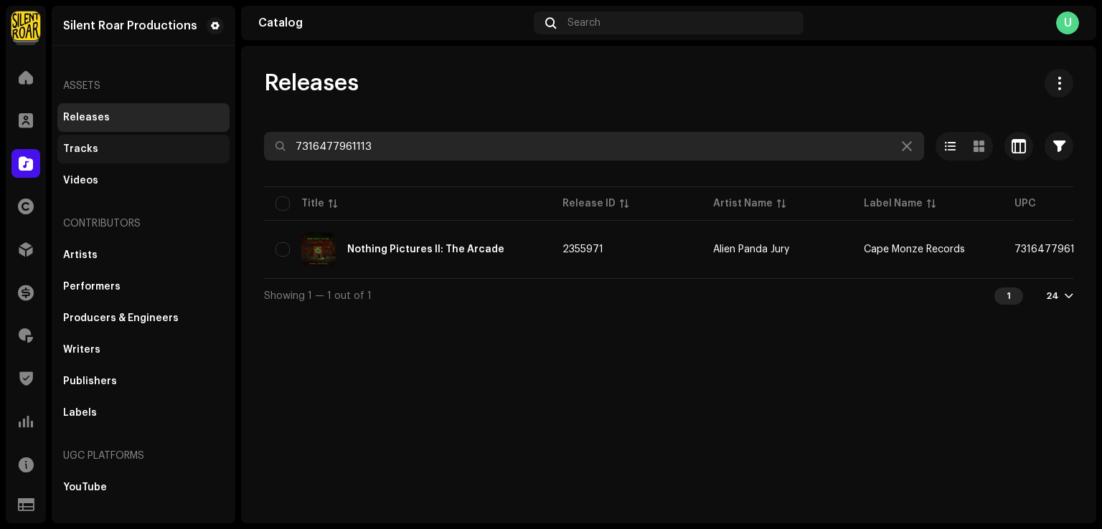
drag, startPoint x: 387, startPoint y: 144, endPoint x: 149, endPoint y: 146, distance: 238.1
click at [149, 145] on div "Silent Roar Productions Home Clients Catalog Rights Distribution Finance Royalt…" at bounding box center [551, 264] width 1102 height 529
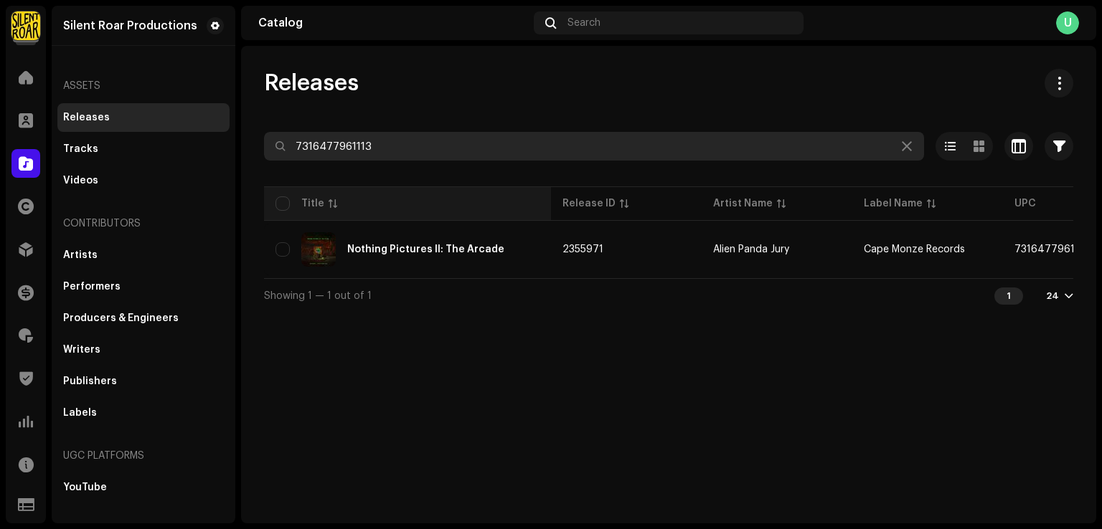
paste input "2288628"
type input "7316472288628"
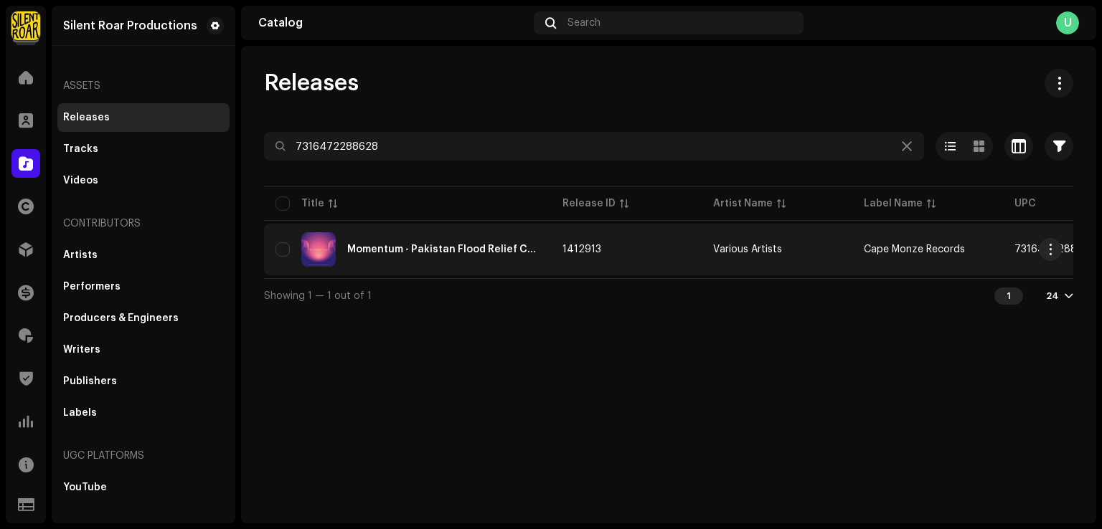
click at [511, 247] on div "Momentum - Pakistan Flood Relief Compilation" at bounding box center [443, 250] width 192 height 10
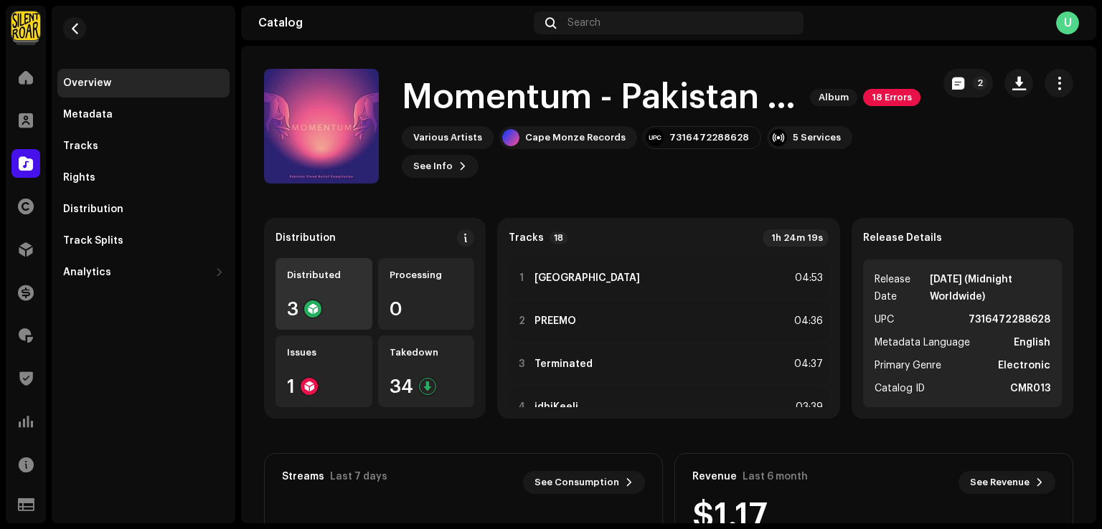
click at [337, 293] on div "Distributed 3" at bounding box center [323, 294] width 97 height 72
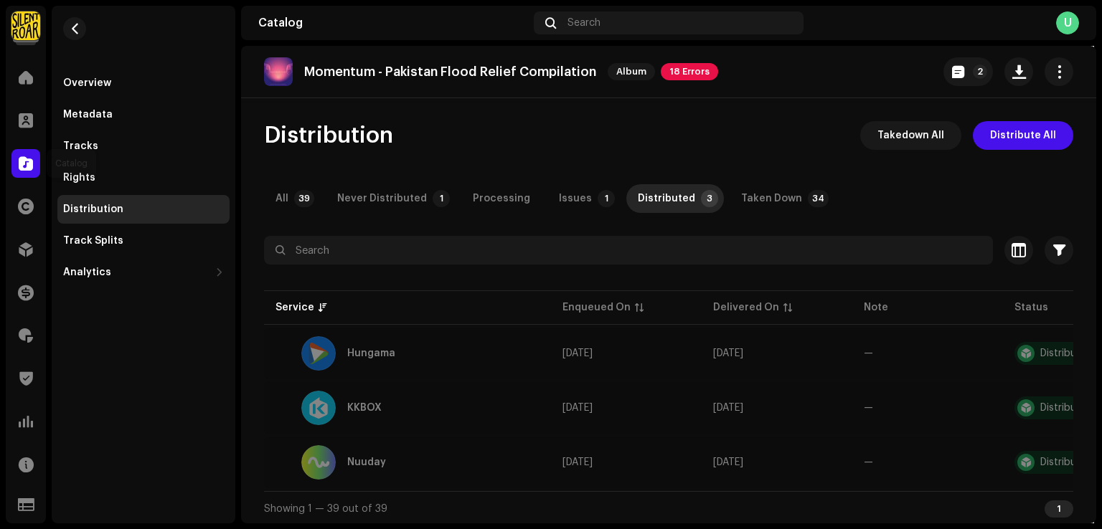
drag, startPoint x: 15, startPoint y: 161, endPoint x: 700, endPoint y: 4, distance: 702.6
click at [15, 161] on div at bounding box center [25, 163] width 29 height 29
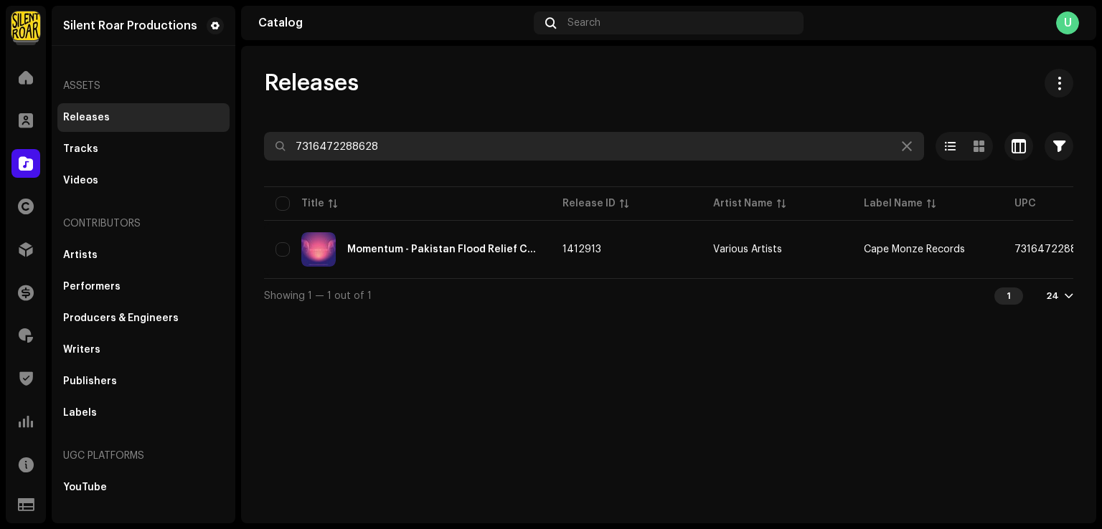
drag, startPoint x: 372, startPoint y: 134, endPoint x: 261, endPoint y: 112, distance: 112.7
click at [261, 112] on div "Releases 7316472288628 Selected 0 Options Filters Distribution status Never Dis…" at bounding box center [668, 191] width 855 height 244
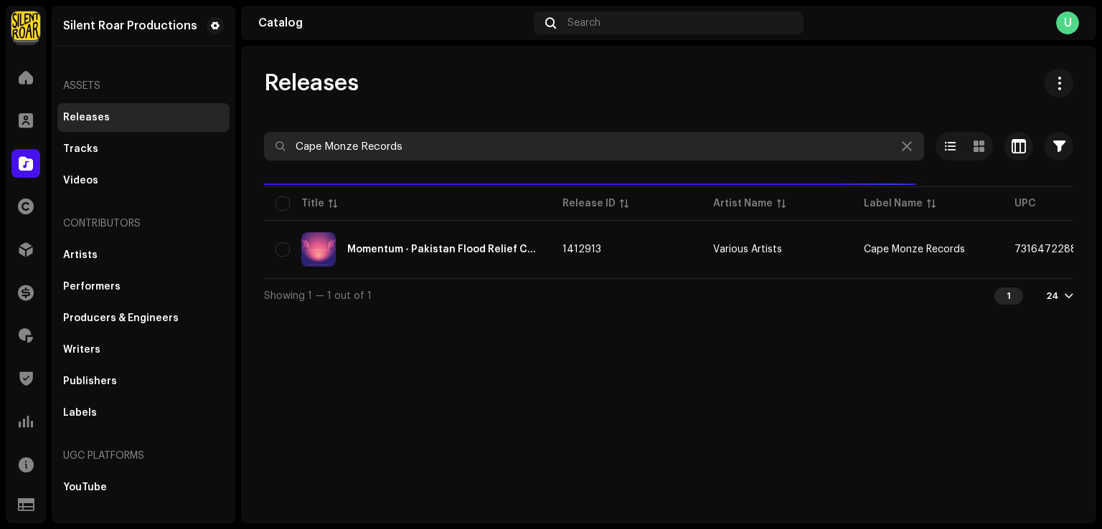
type input "Cape Monze Records"
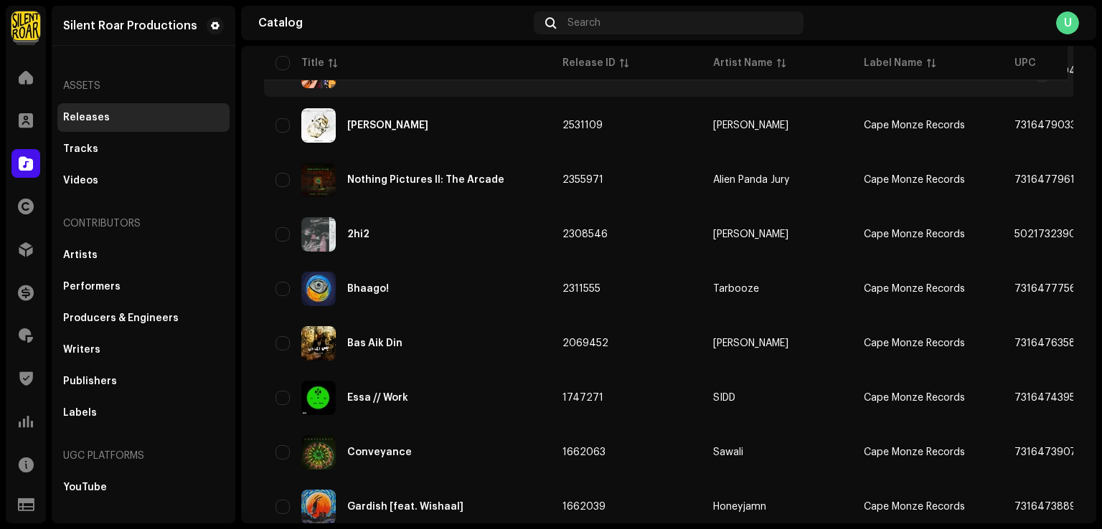
scroll to position [287, 0]
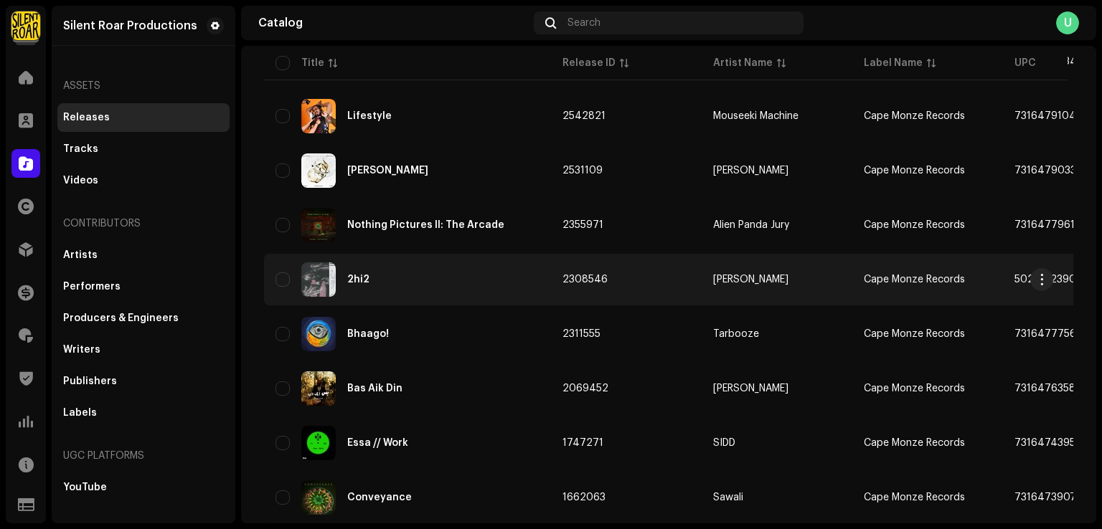
click at [427, 290] on div "2hi2" at bounding box center [407, 279] width 264 height 34
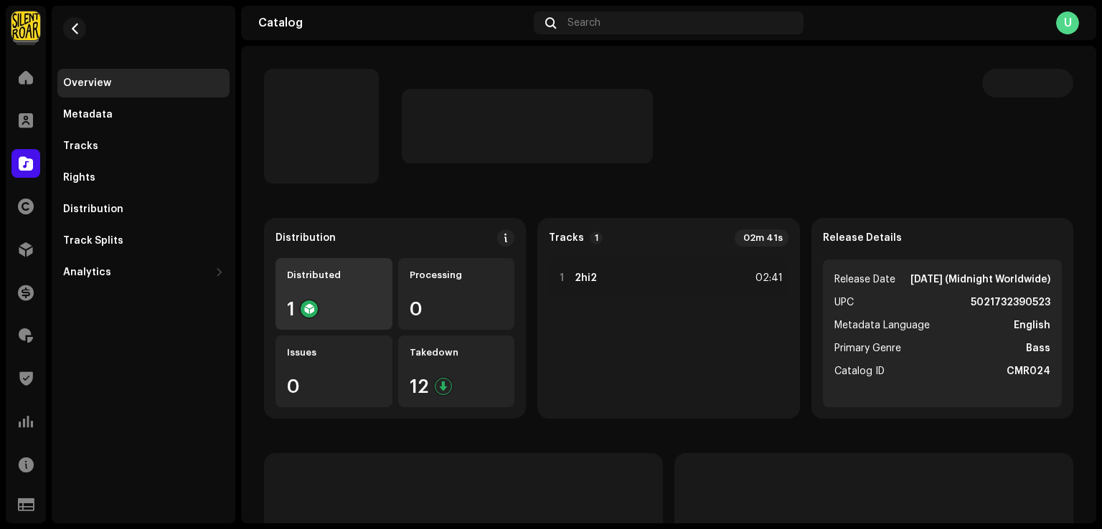
click at [365, 291] on div "Distributed 1" at bounding box center [333, 294] width 117 height 72
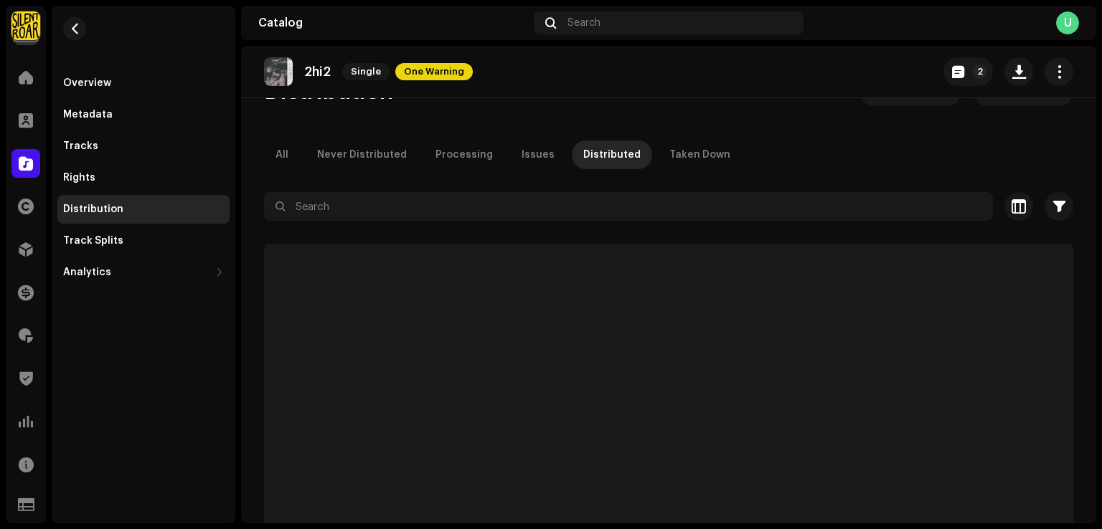
scroll to position [65, 0]
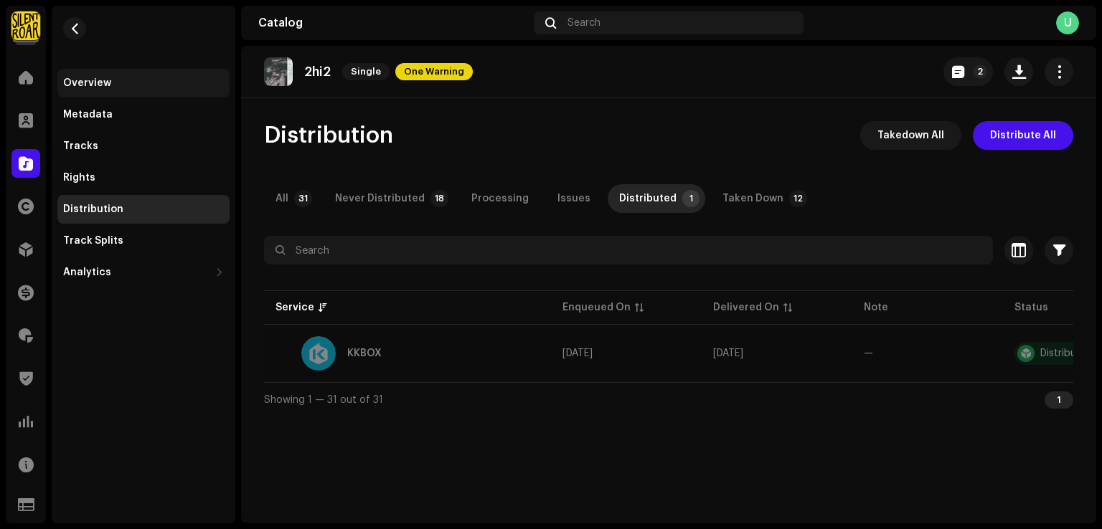
click at [113, 86] on div "Overview" at bounding box center [143, 82] width 161 height 11
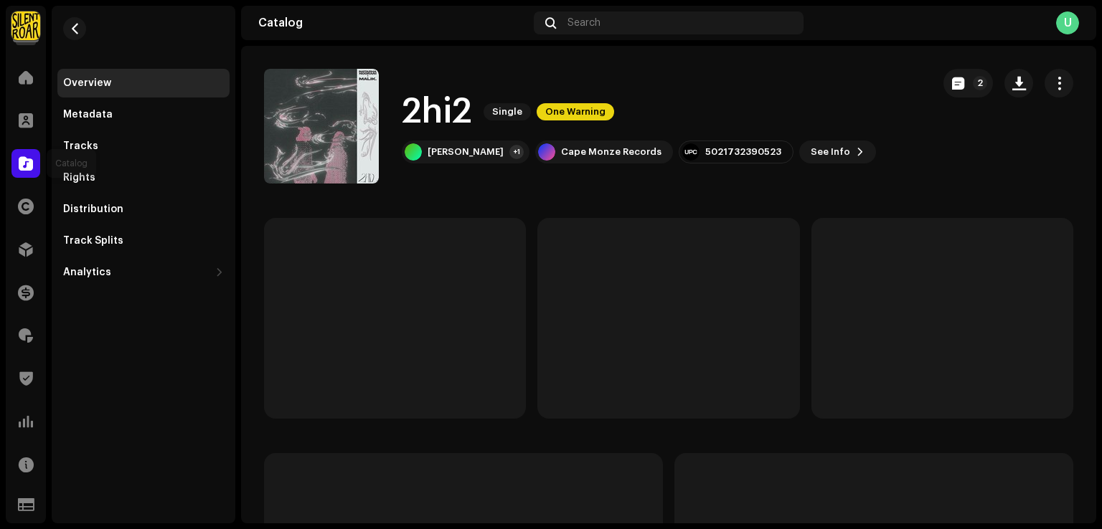
click at [23, 161] on span at bounding box center [26, 163] width 14 height 11
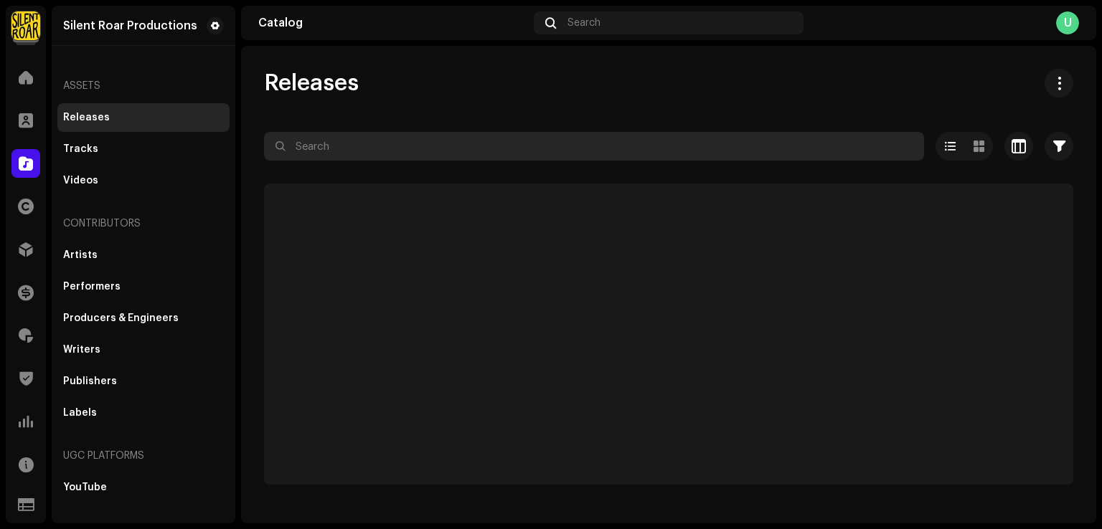
click at [345, 150] on input "text" at bounding box center [594, 146] width 660 height 29
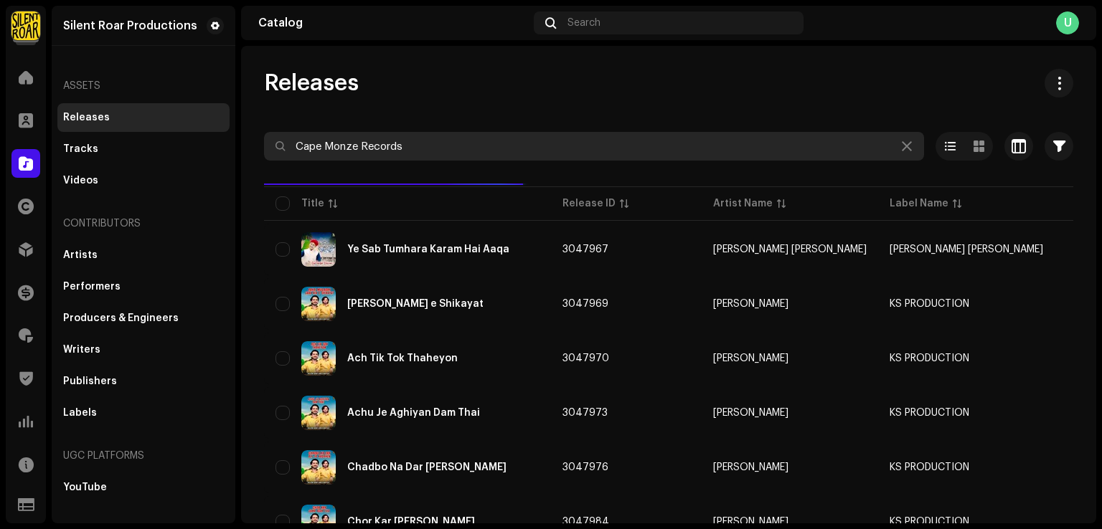
type input "Cape Monze Records"
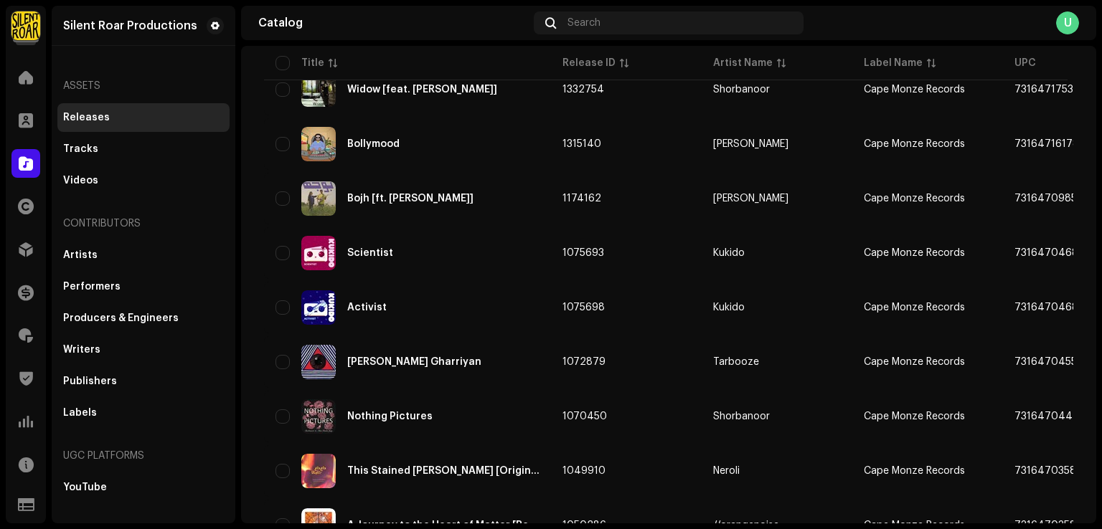
scroll to position [1052, 0]
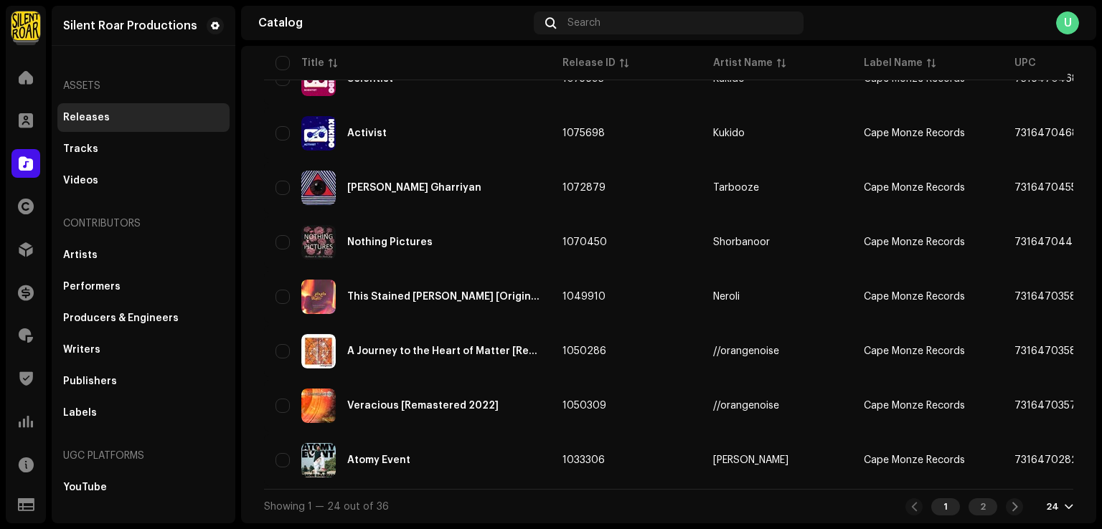
click at [982, 504] on div "2" at bounding box center [982, 506] width 29 height 17
click at [630, 506] on div "Showing 25 — 36 out of 36 1 2 24" at bounding box center [668, 506] width 809 height 34
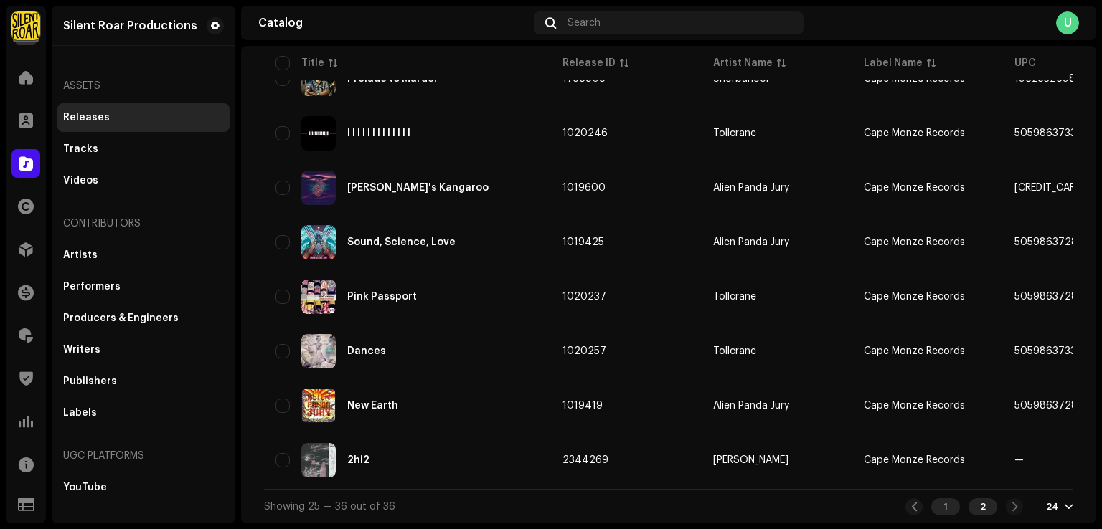
click at [934, 509] on div "1" at bounding box center [945, 506] width 29 height 17
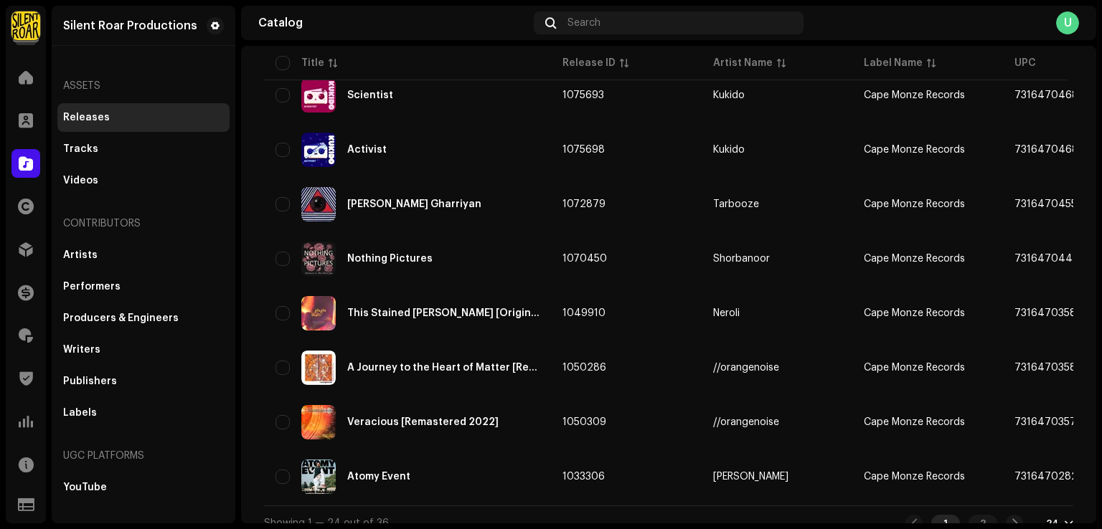
scroll to position [1052, 0]
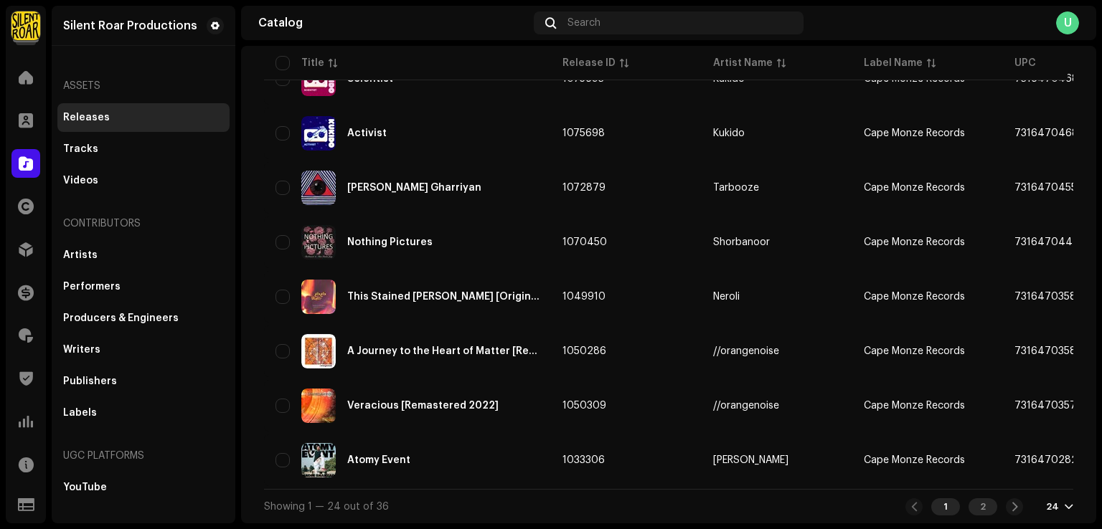
click at [968, 506] on div "2" at bounding box center [982, 506] width 29 height 17
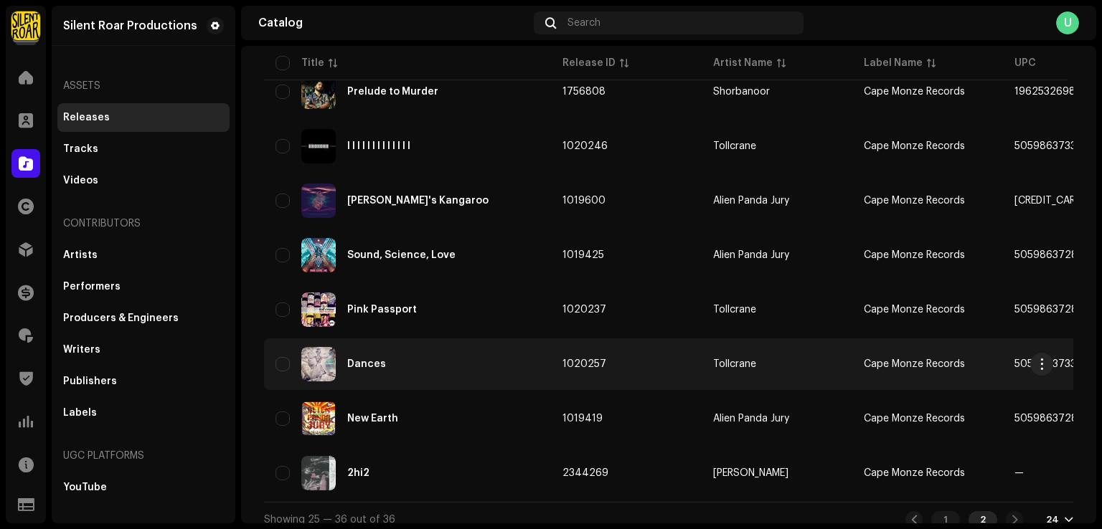
scroll to position [398, 0]
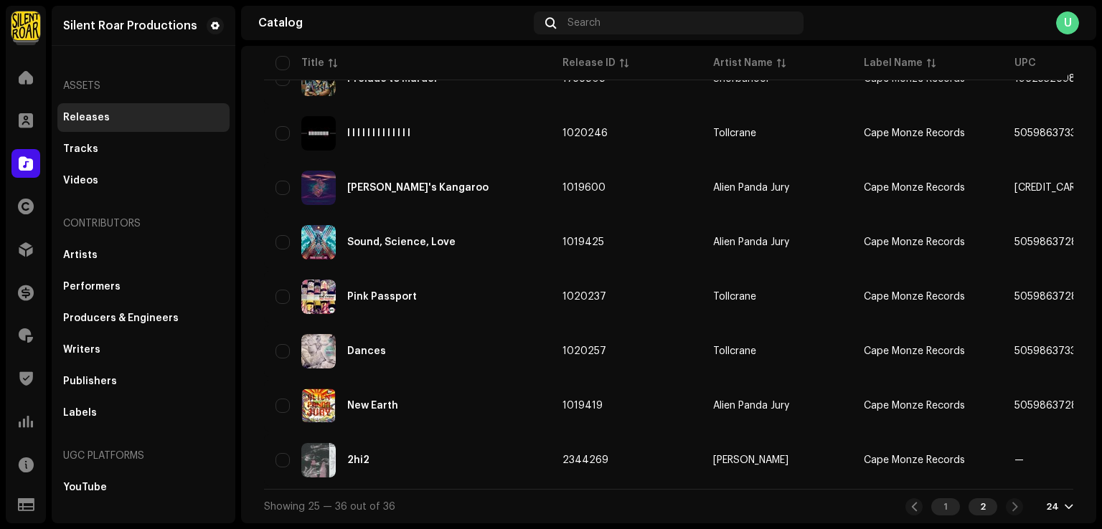
click at [940, 503] on div "1" at bounding box center [945, 506] width 29 height 17
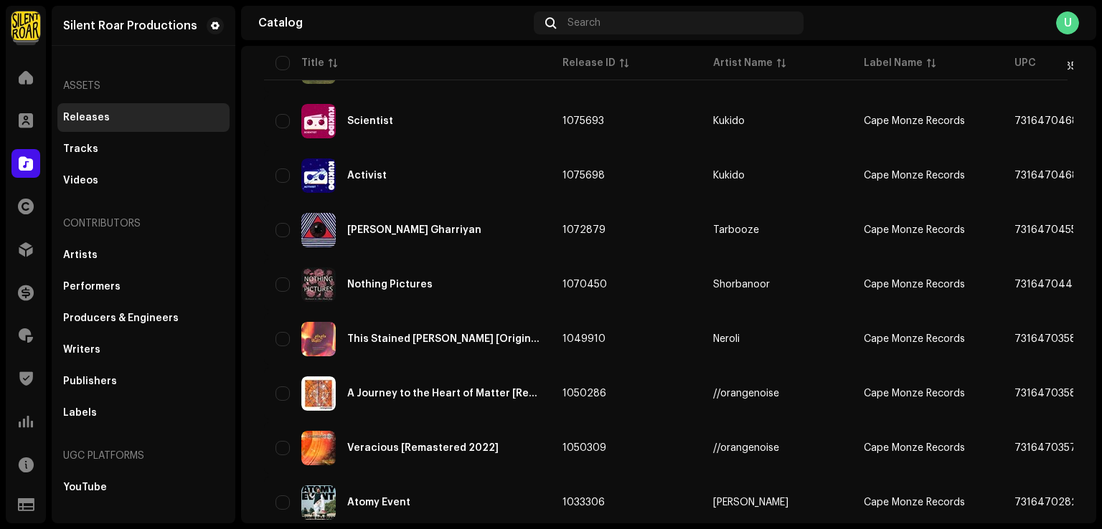
scroll to position [1052, 0]
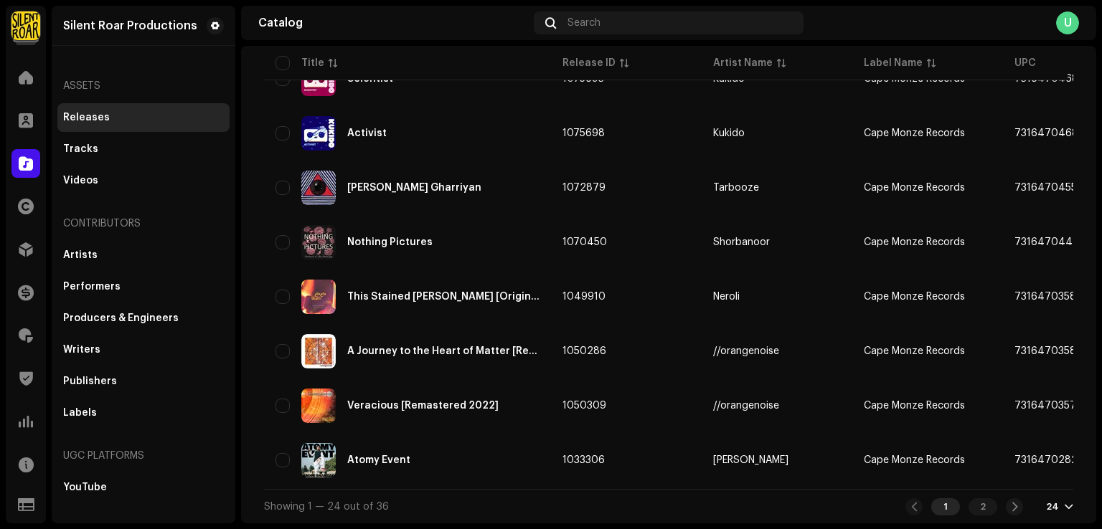
drag, startPoint x: 26, startPoint y: 262, endPoint x: 9, endPoint y: 213, distance: 51.7
click at [0, 230] on div "Silent Roar Productions Home Clients Catalog Rights Distribution Finance Royalt…" at bounding box center [551, 264] width 1102 height 529
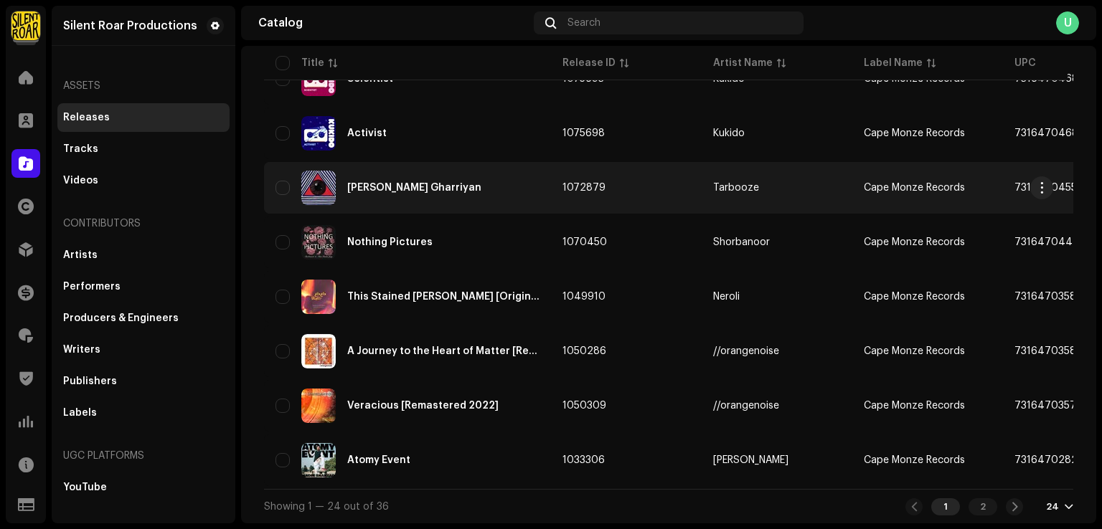
click at [454, 191] on div "Saari Gharriyan" at bounding box center [407, 188] width 264 height 34
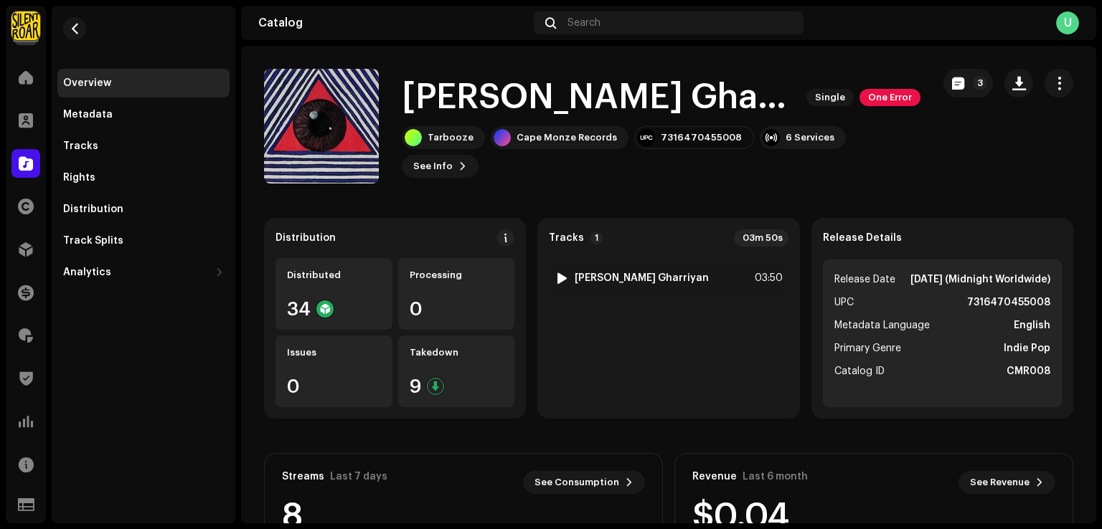
click at [746, 299] on div "1 Saari Gharriyan 03:50" at bounding box center [668, 332] width 239 height 149
click at [713, 284] on div "1 Saari Gharriyan 03:50" at bounding box center [668, 278] width 239 height 40
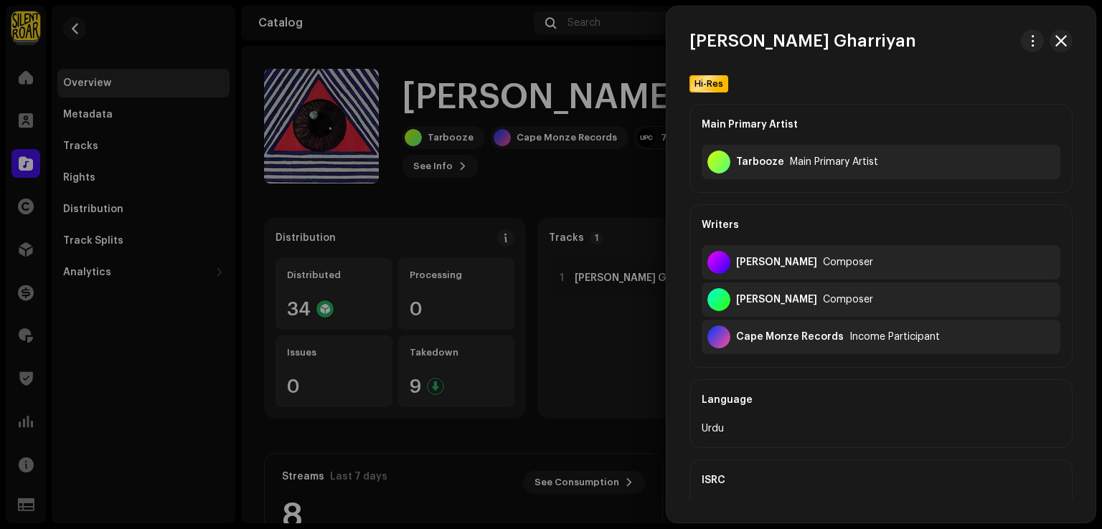
click at [624, 204] on div at bounding box center [551, 264] width 1102 height 529
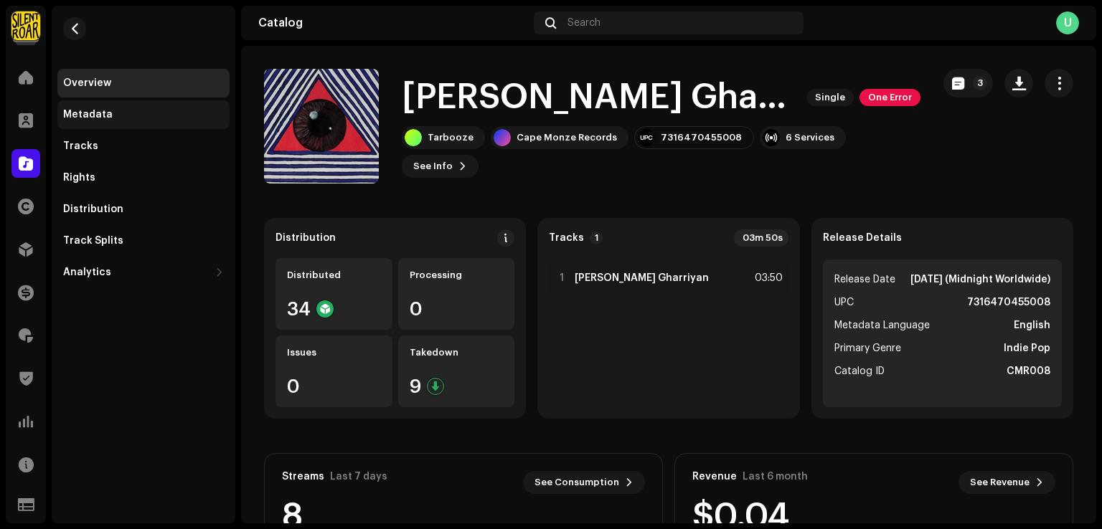
click at [122, 115] on div "Metadata" at bounding box center [143, 114] width 161 height 11
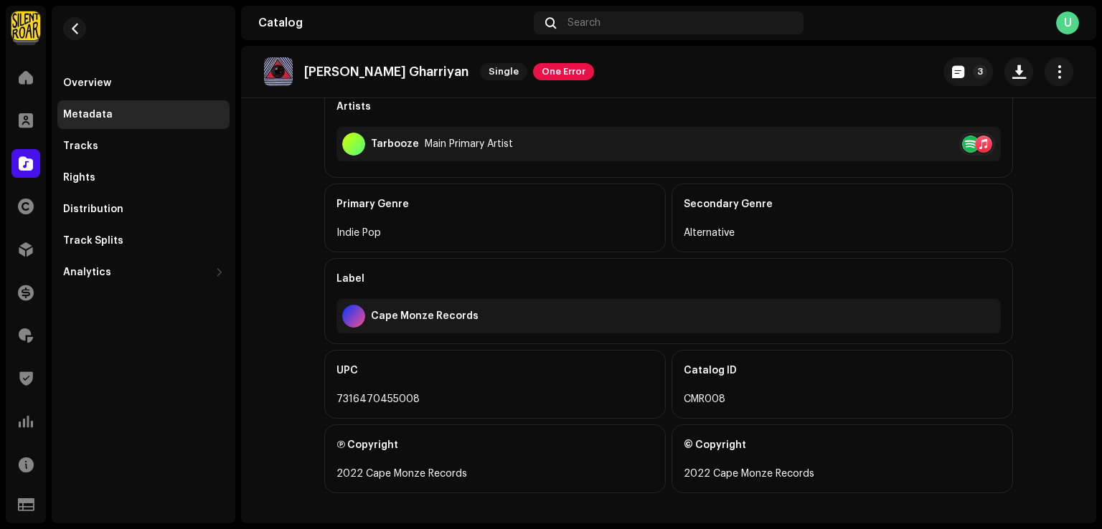
scroll to position [399, 0]
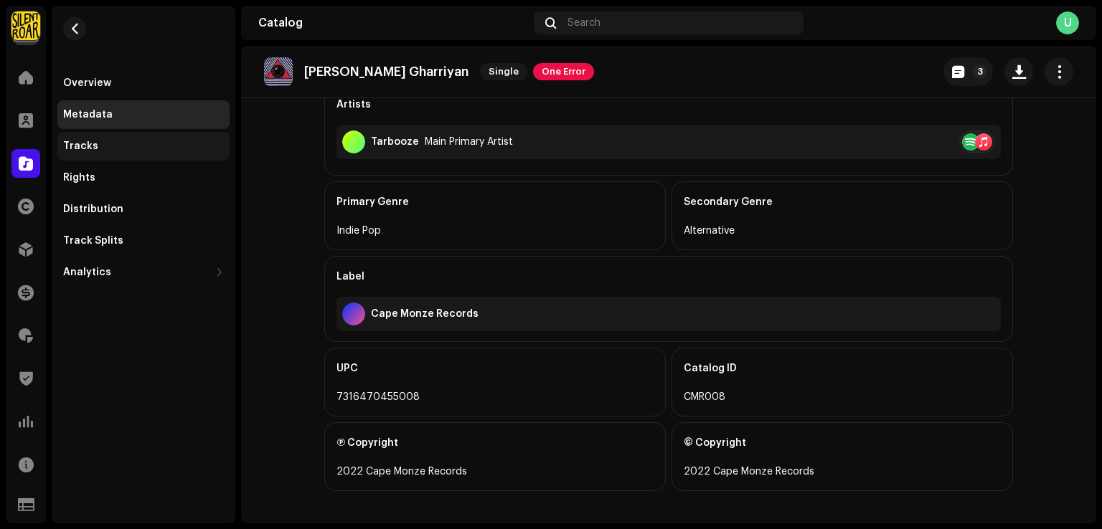
click at [102, 150] on div "Tracks" at bounding box center [143, 146] width 161 height 11
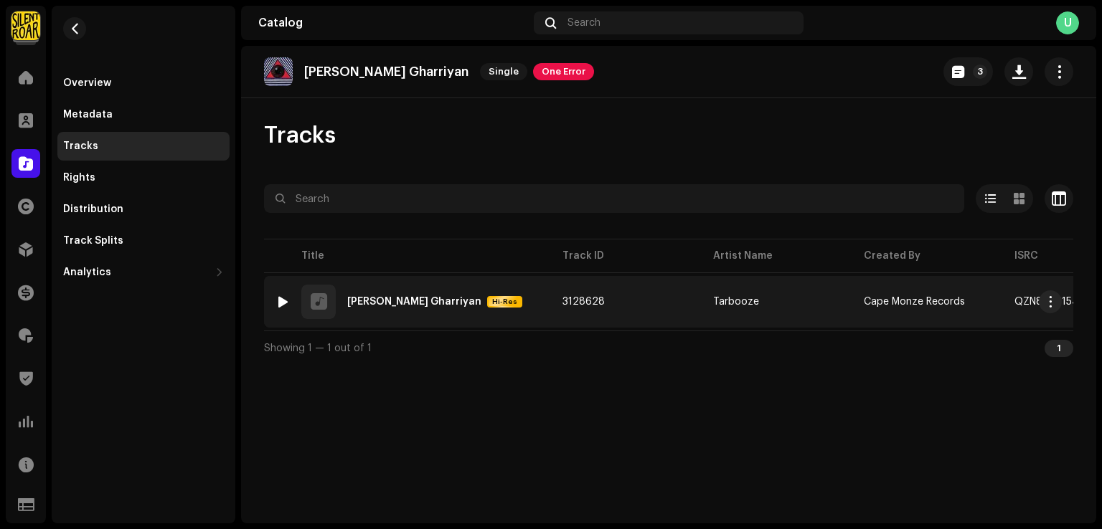
click at [399, 314] on div "1 Saari Gharriyan Hi-Res" at bounding box center [407, 302] width 264 height 34
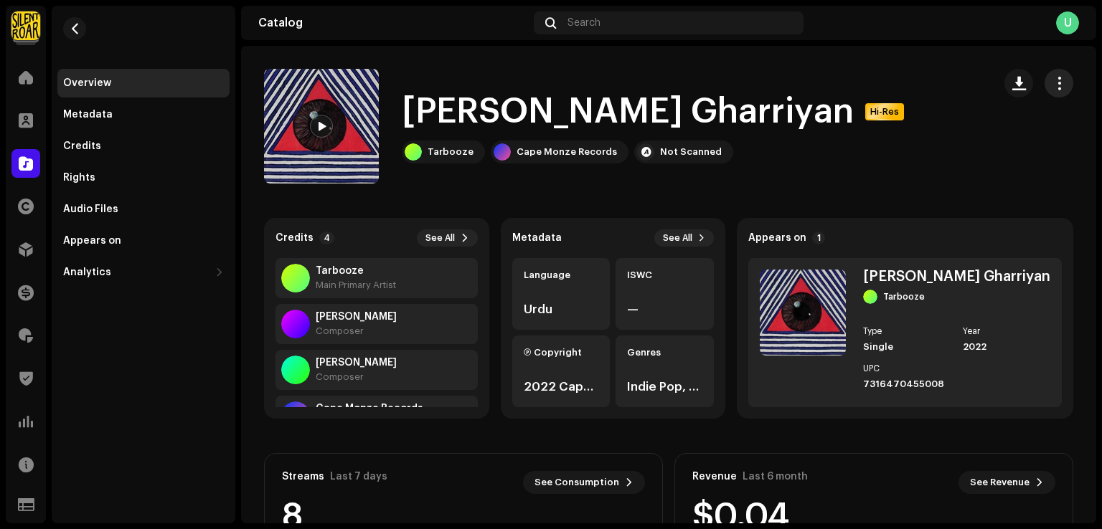
click at [1053, 77] on span "button" at bounding box center [1059, 82] width 14 height 11
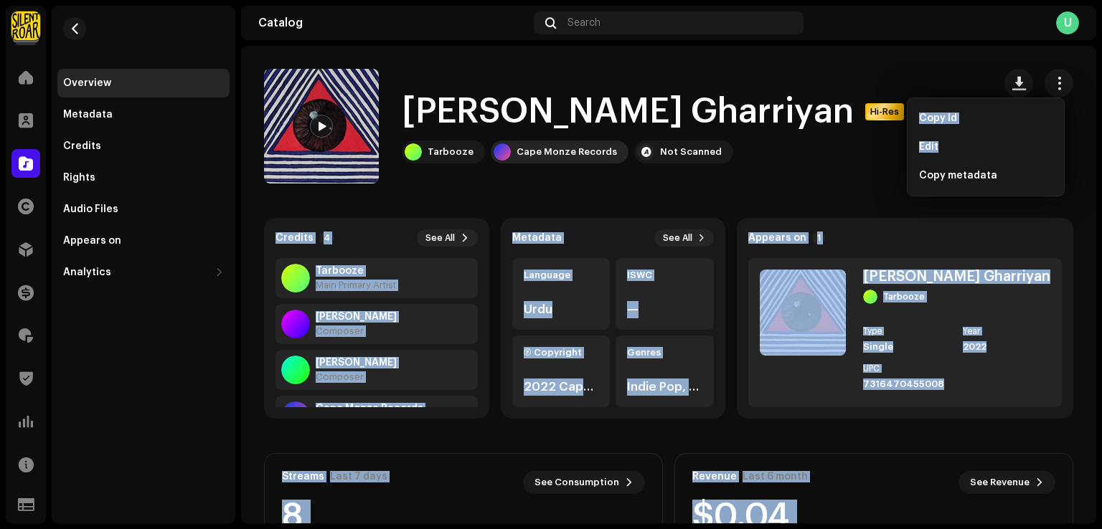
drag, startPoint x: 952, startPoint y: 143, endPoint x: 569, endPoint y: 161, distance: 384.2
click at [612, 163] on body "Silent Roar Productions Home Clients Catalog Rights Distribution Finance Royalt…" at bounding box center [551, 264] width 1102 height 529
click at [75, 19] on button "button" at bounding box center [74, 28] width 23 height 23
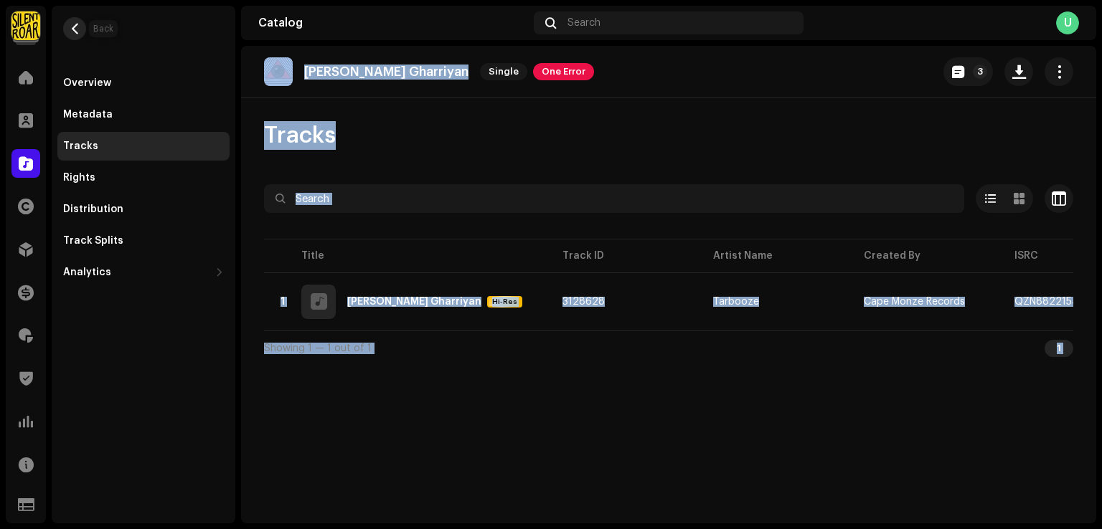
click at [72, 25] on span "button" at bounding box center [75, 28] width 11 height 11
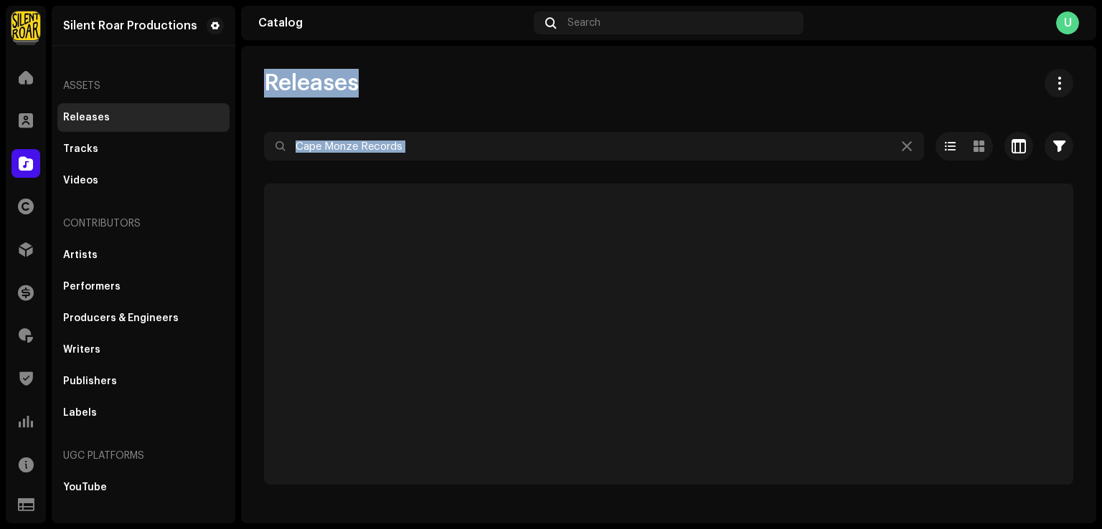
click at [524, 93] on div "Releases" at bounding box center [668, 83] width 809 height 29
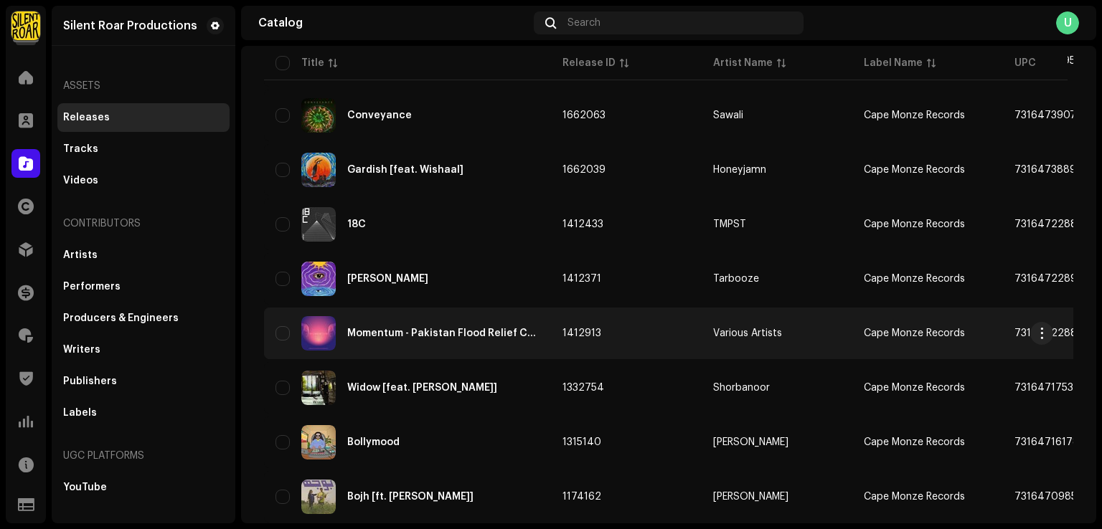
scroll to position [789, 0]
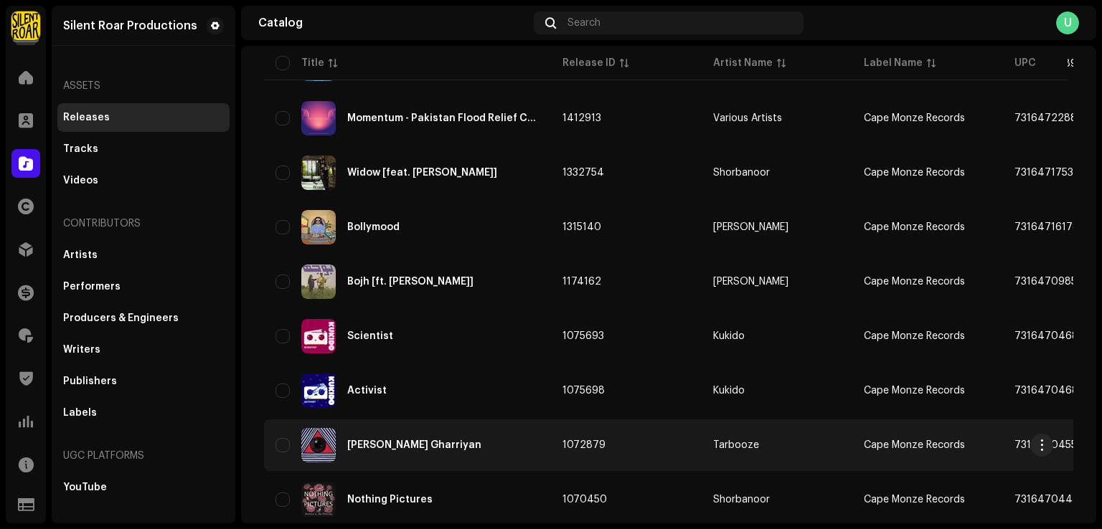
click at [464, 440] on div "Saari Gharriyan" at bounding box center [407, 445] width 264 height 34
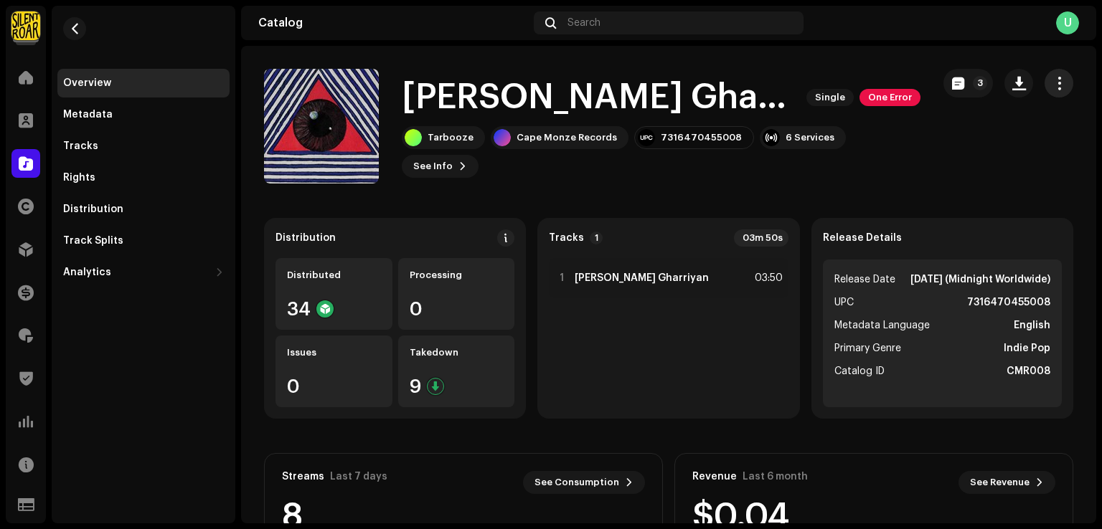
click at [1044, 90] on button "button" at bounding box center [1058, 83] width 29 height 29
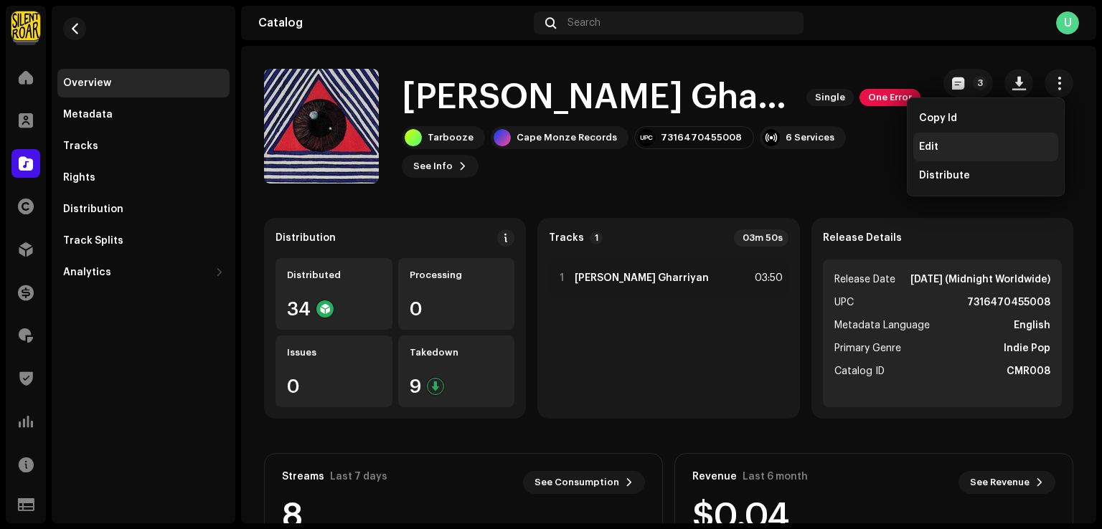
click at [947, 136] on div "Edit" at bounding box center [985, 147] width 145 height 29
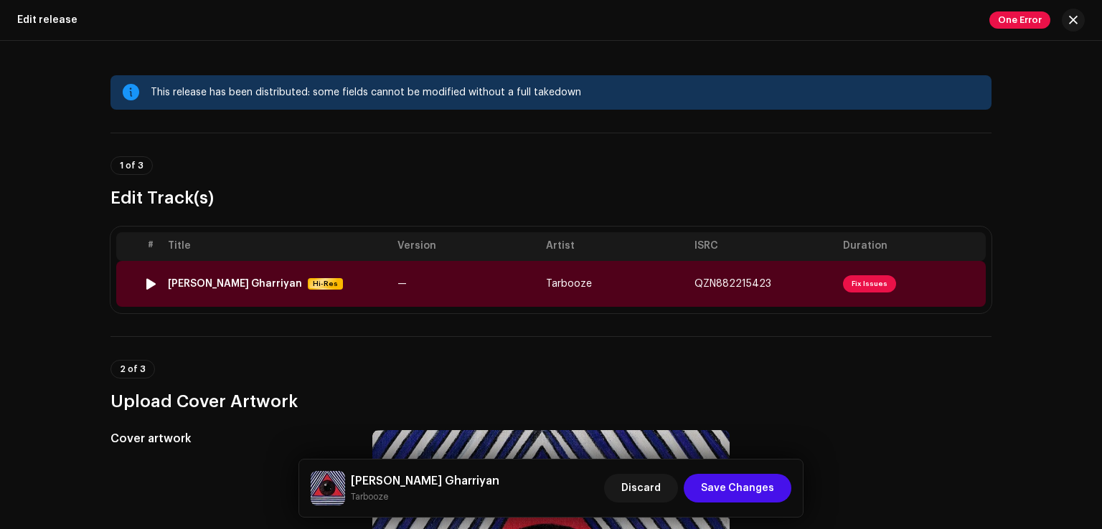
click at [382, 280] on div "Saari Gharriyan Hi-Res" at bounding box center [277, 284] width 218 height 12
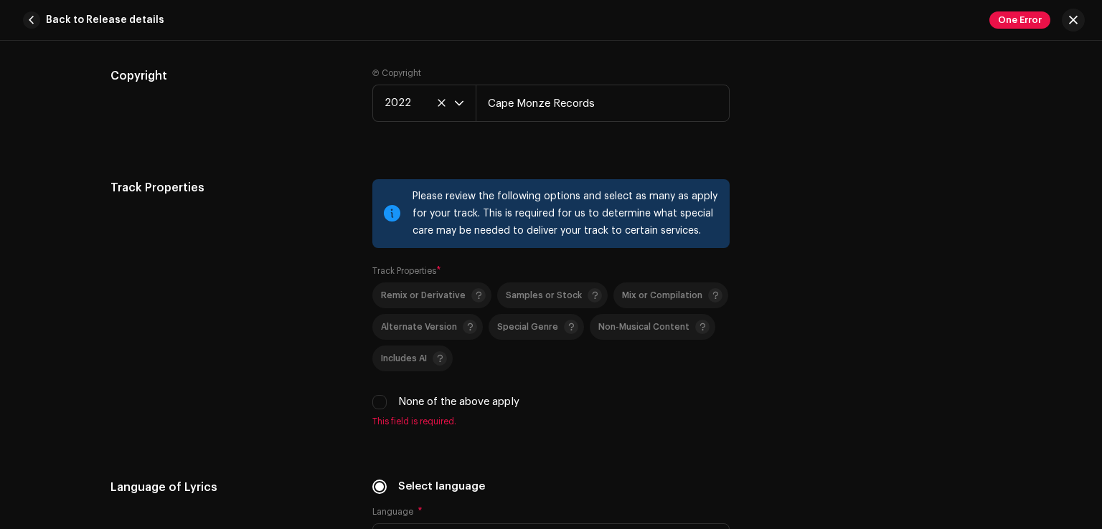
scroll to position [2265, 0]
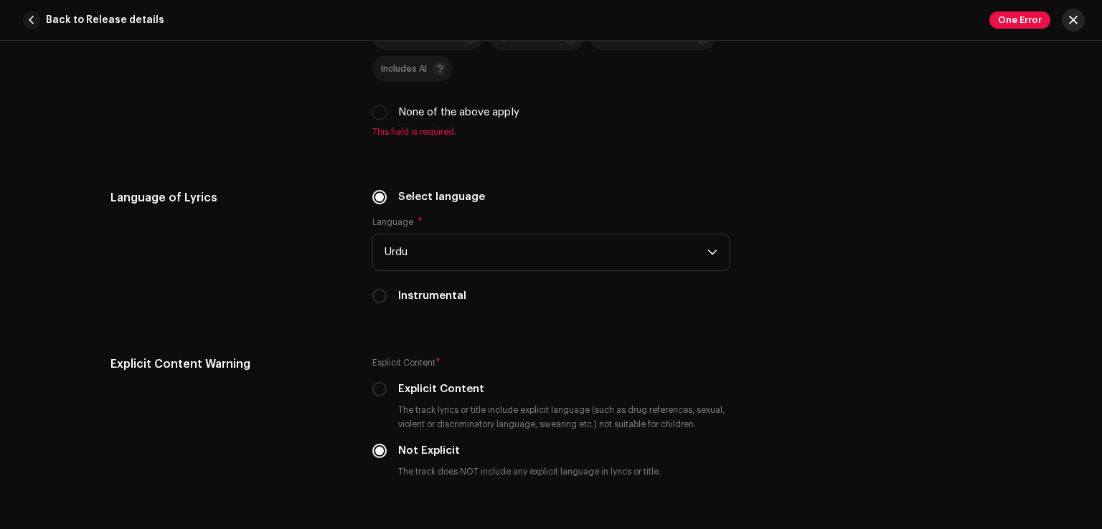
click at [1070, 24] on span "button" at bounding box center [1073, 19] width 9 height 11
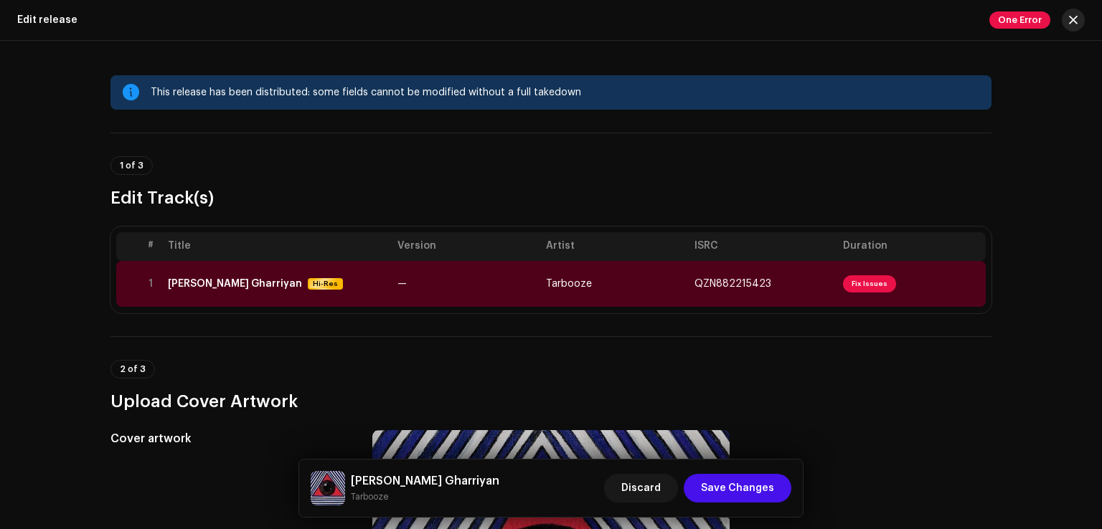
click at [1067, 12] on button "button" at bounding box center [1072, 20] width 23 height 23
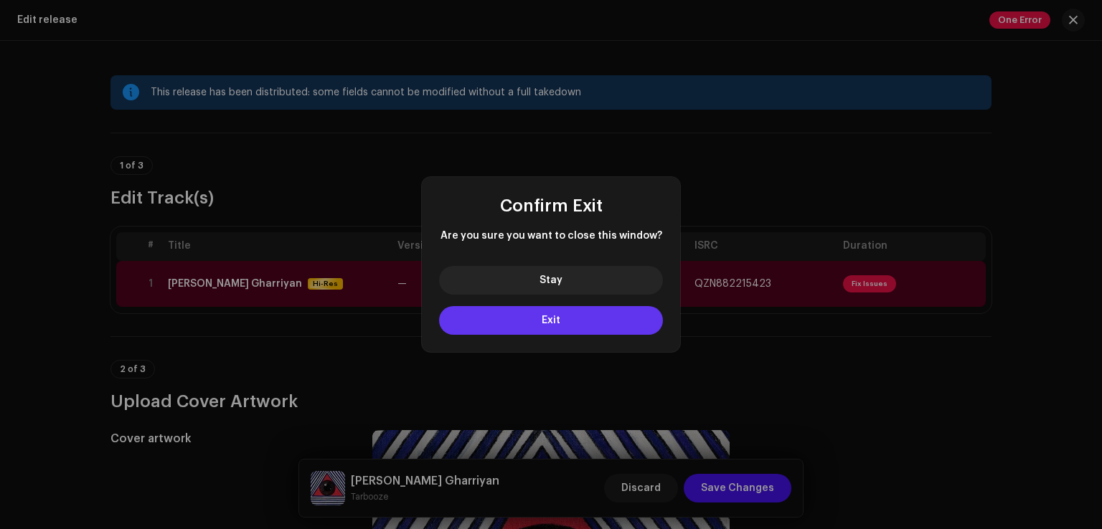
click at [539, 319] on button "Exit" at bounding box center [551, 320] width 224 height 29
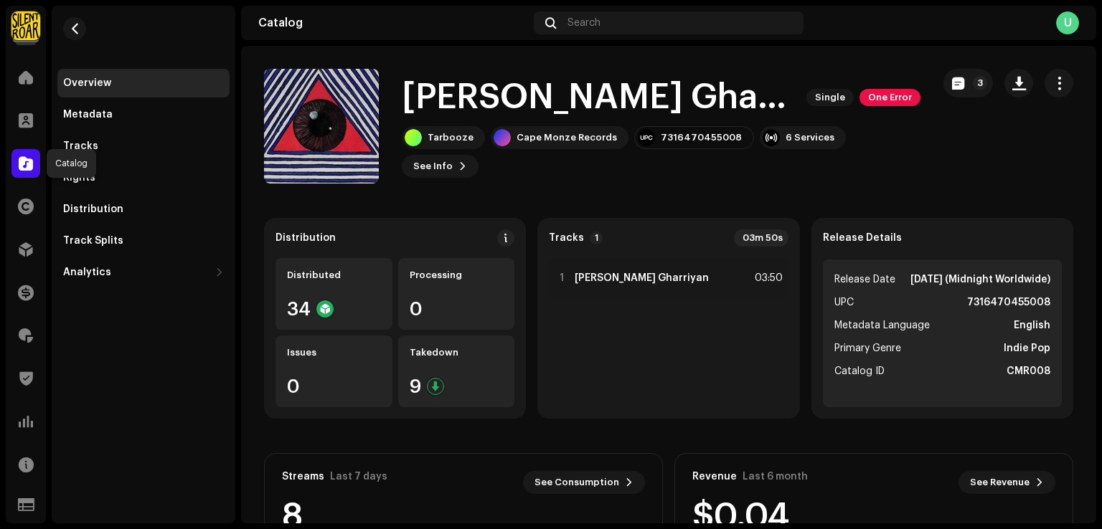
click at [29, 161] on span at bounding box center [26, 163] width 14 height 11
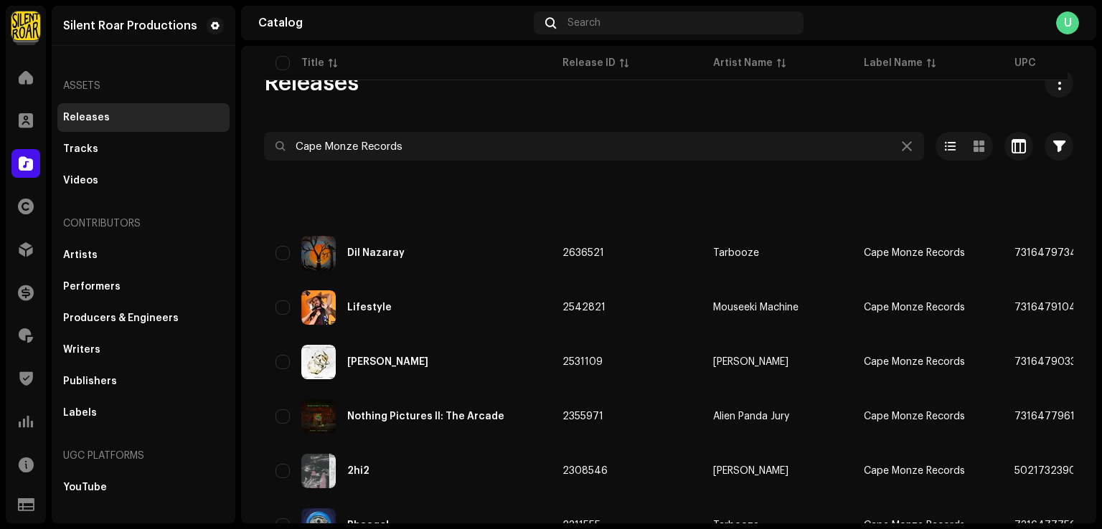
scroll to position [430, 0]
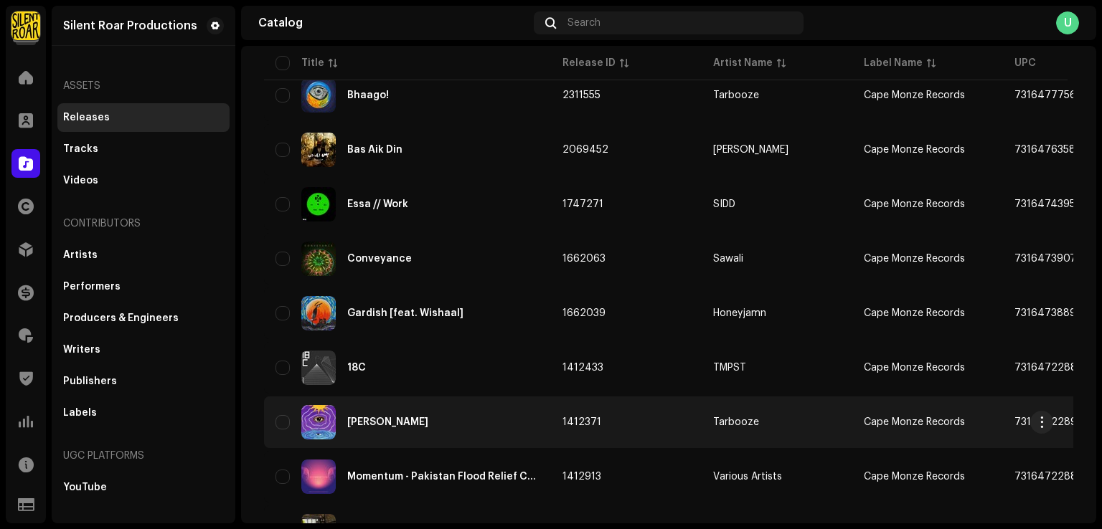
click at [486, 428] on div "Taraqiati Kaam" at bounding box center [407, 422] width 264 height 34
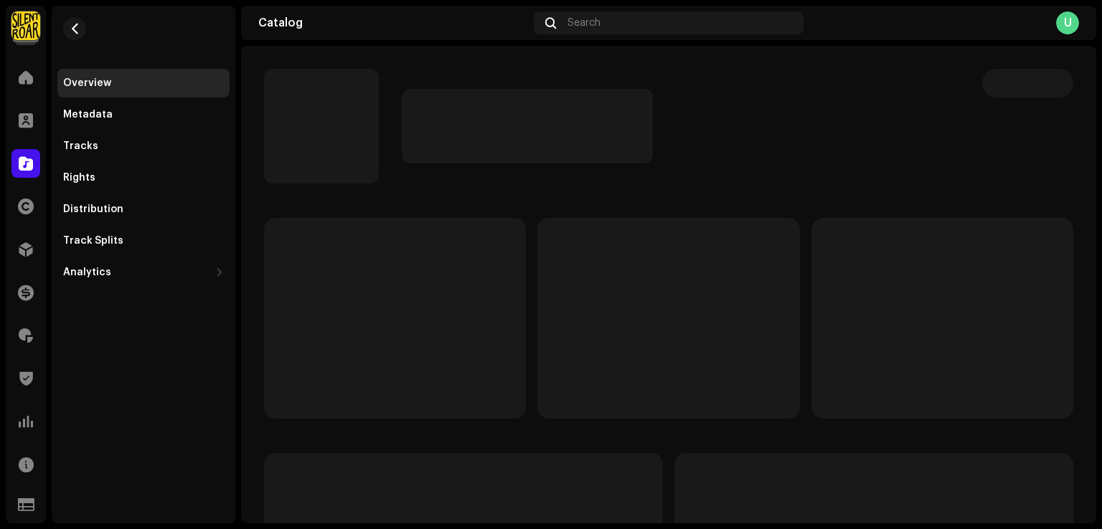
click at [15, 150] on div at bounding box center [25, 163] width 29 height 29
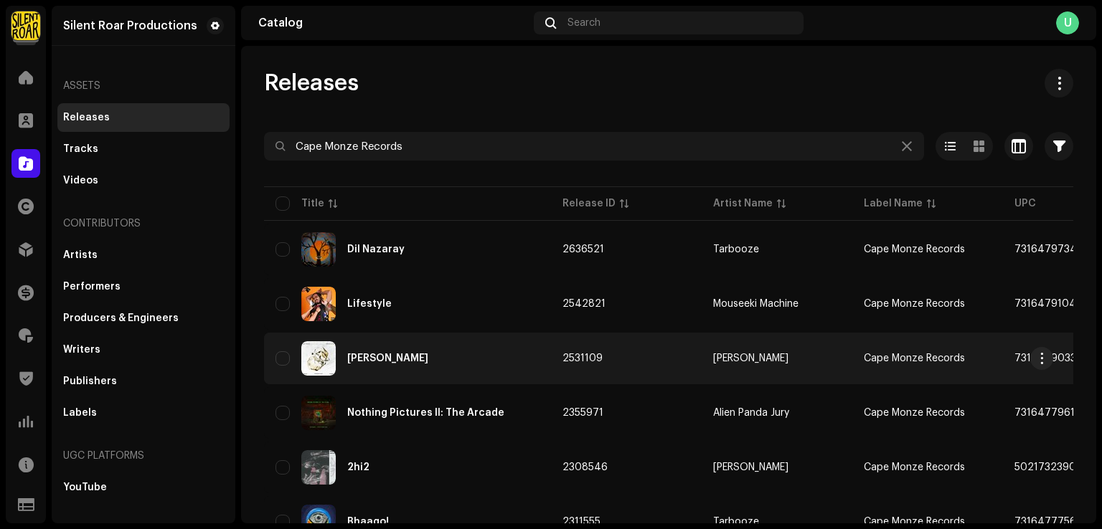
click at [430, 349] on div "Krystle" at bounding box center [407, 358] width 264 height 34
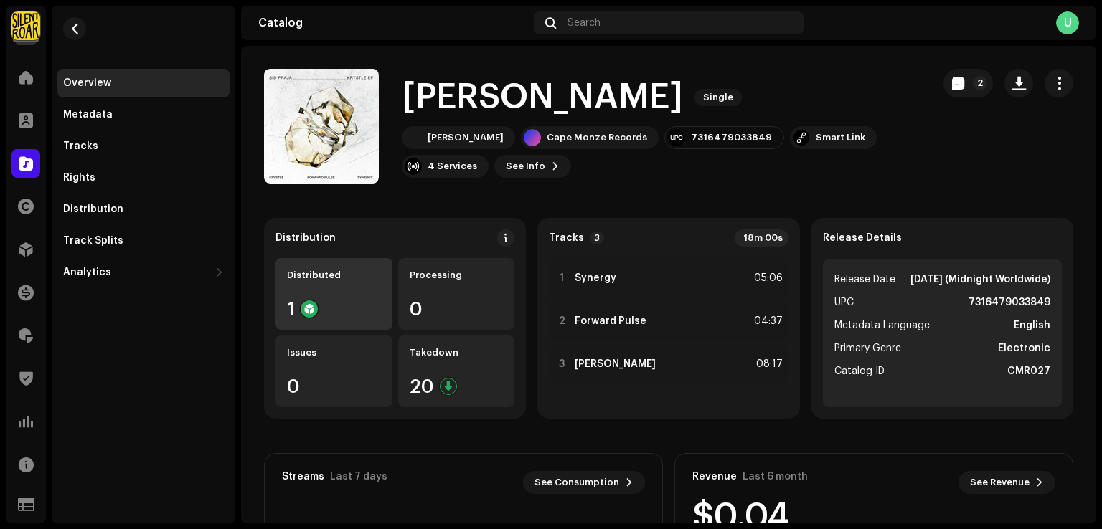
click at [341, 293] on div "Distributed 1" at bounding box center [333, 294] width 117 height 72
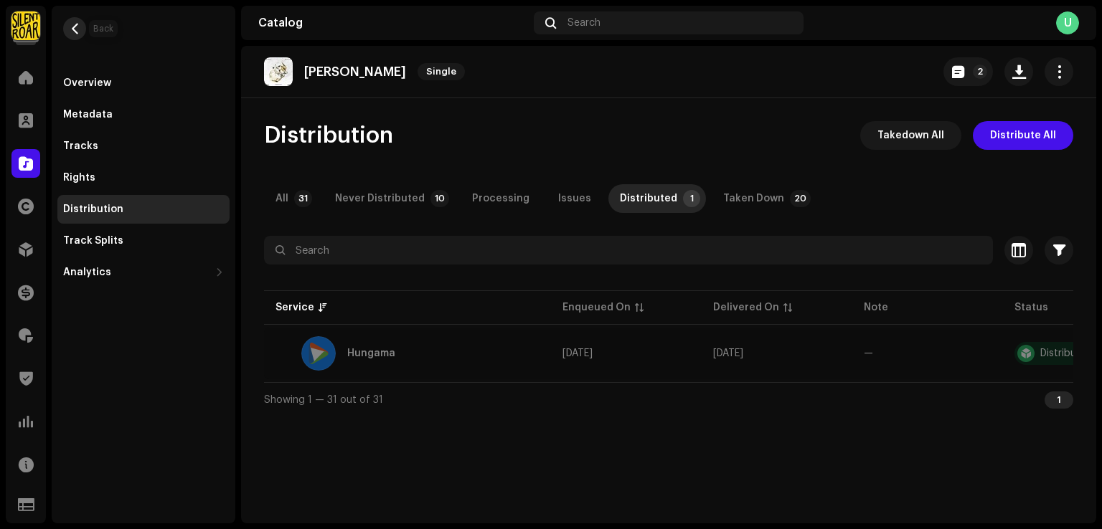
click at [75, 32] on span "button" at bounding box center [75, 28] width 11 height 11
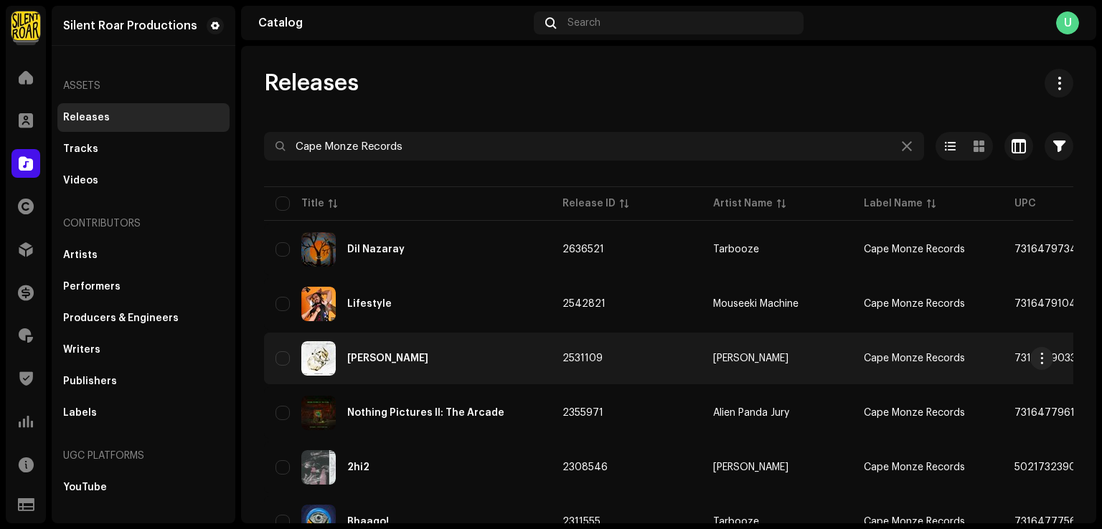
click at [436, 349] on div "Krystle" at bounding box center [407, 358] width 264 height 34
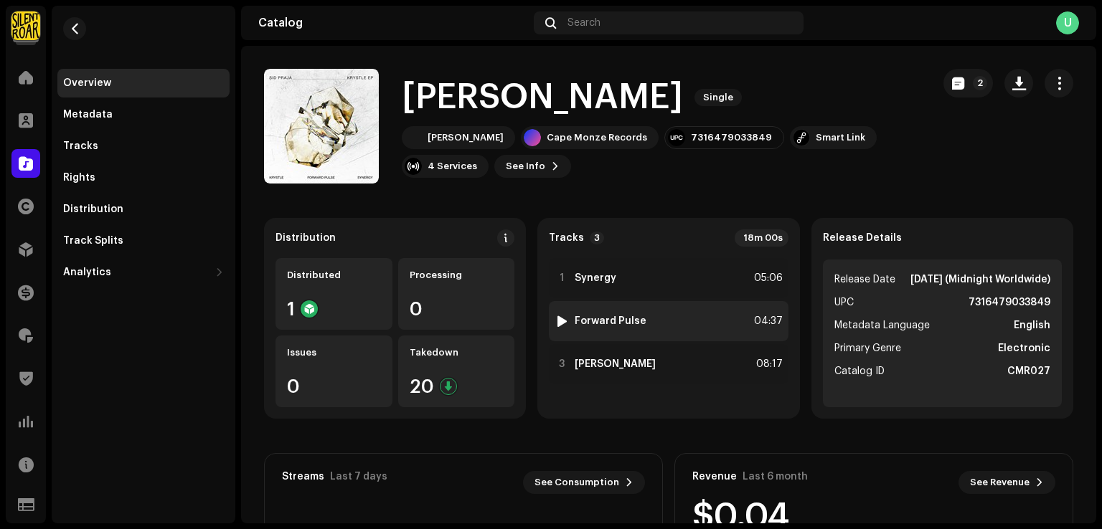
click at [700, 328] on div "2 Forward Pulse 04:37" at bounding box center [668, 321] width 239 height 40
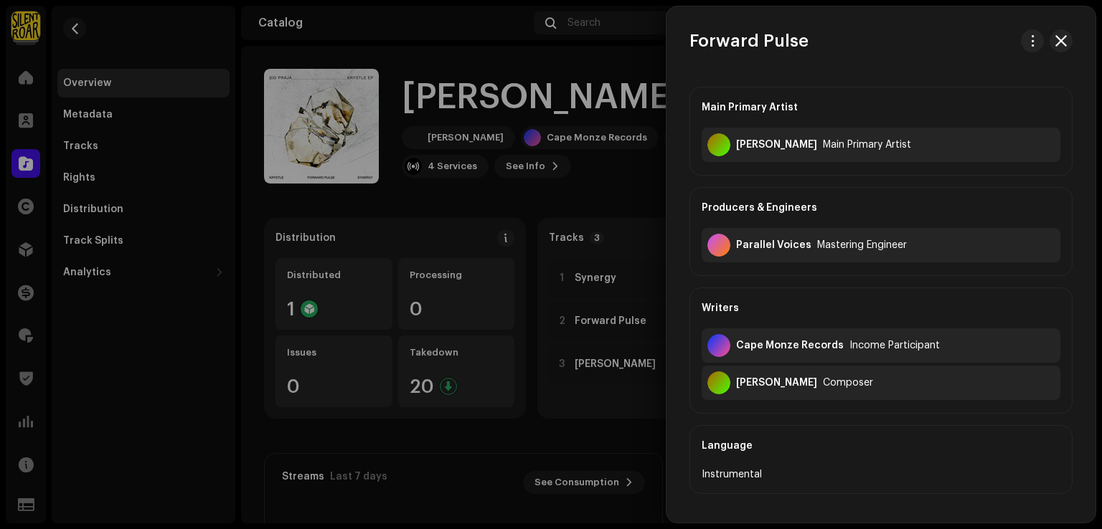
click at [458, 460] on div at bounding box center [551, 264] width 1102 height 529
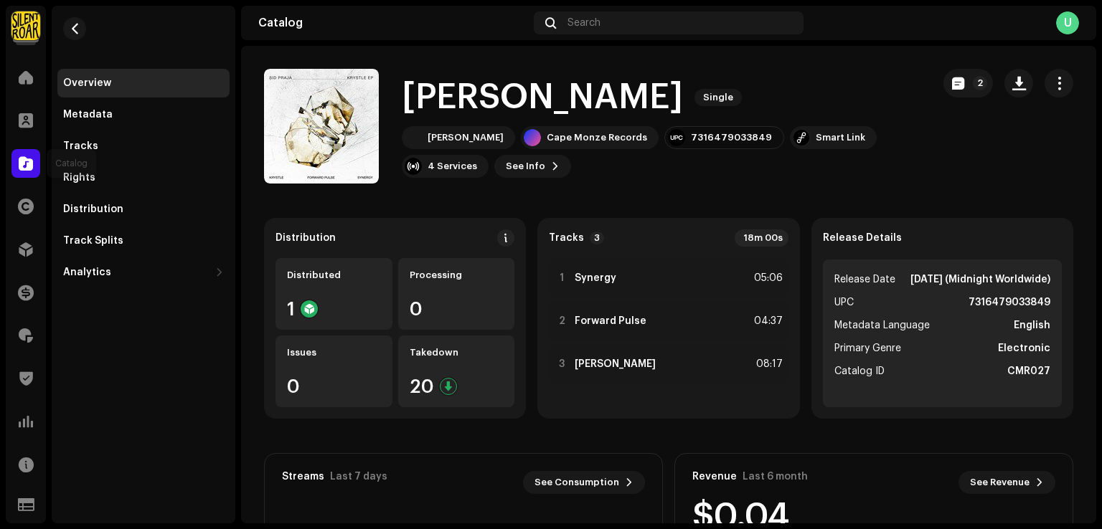
click at [16, 159] on div at bounding box center [25, 163] width 29 height 29
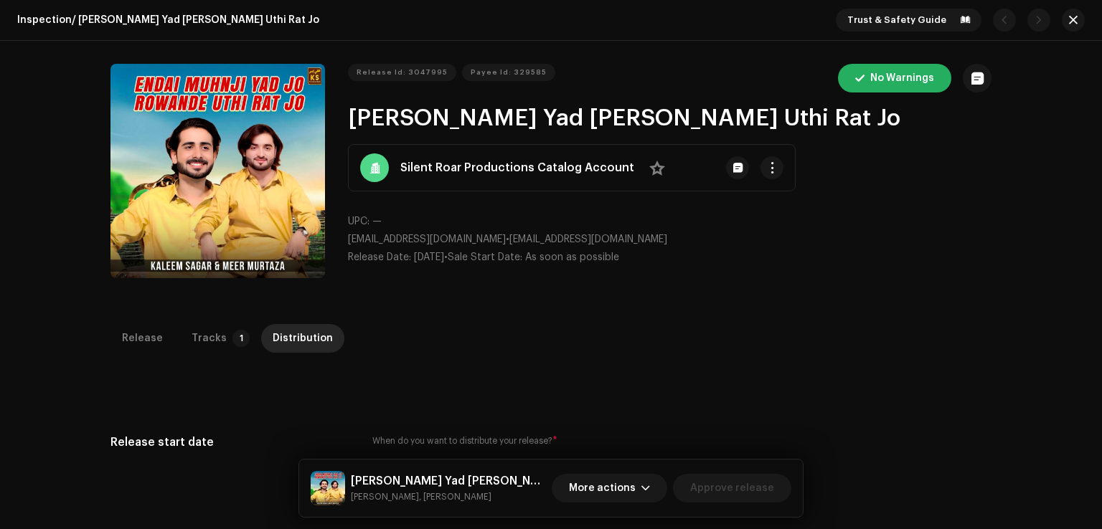
scroll to position [103, 0]
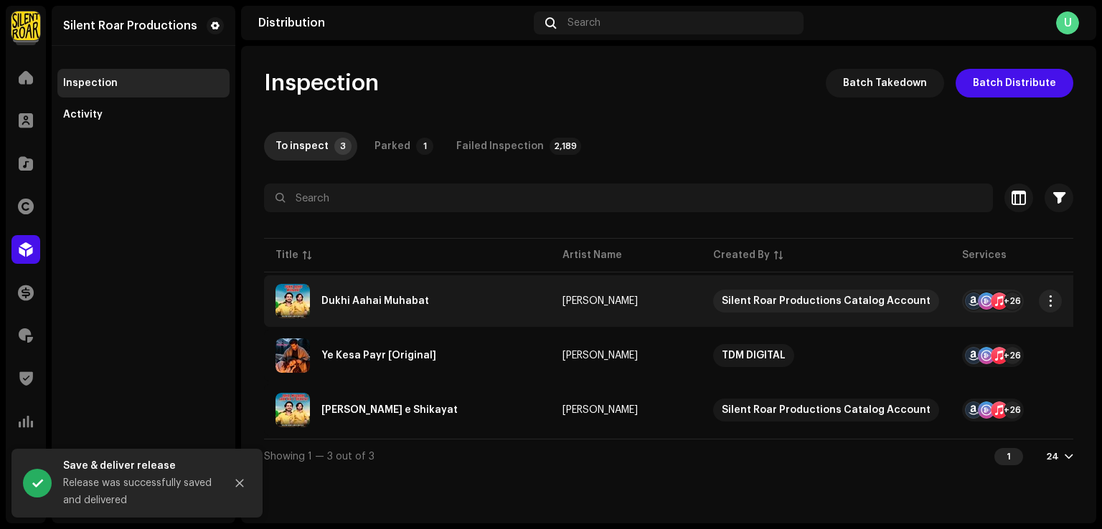
click at [407, 311] on div "Dukhi Aahai Muhabat" at bounding box center [407, 301] width 264 height 34
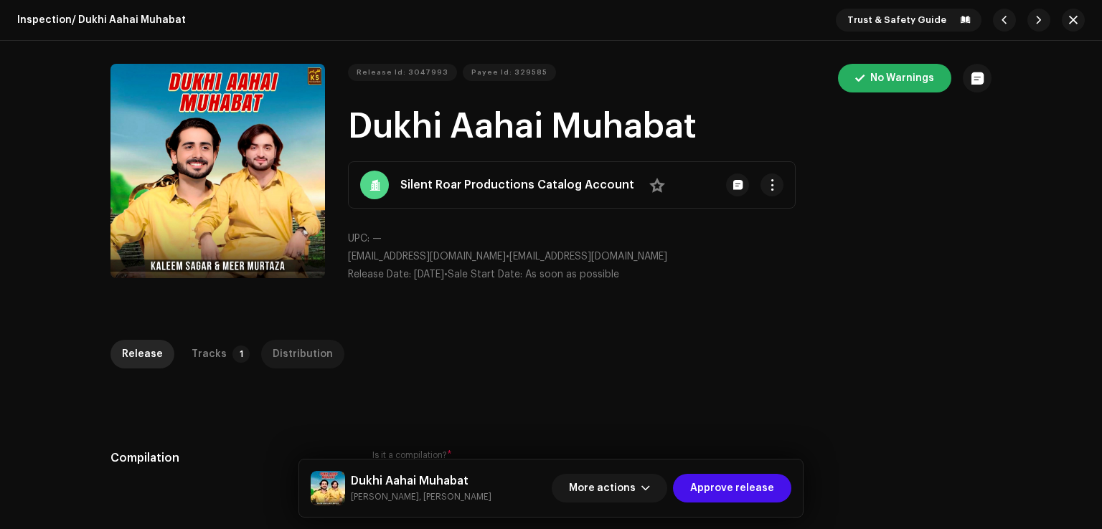
click at [294, 352] on div "Distribution" at bounding box center [303, 354] width 60 height 29
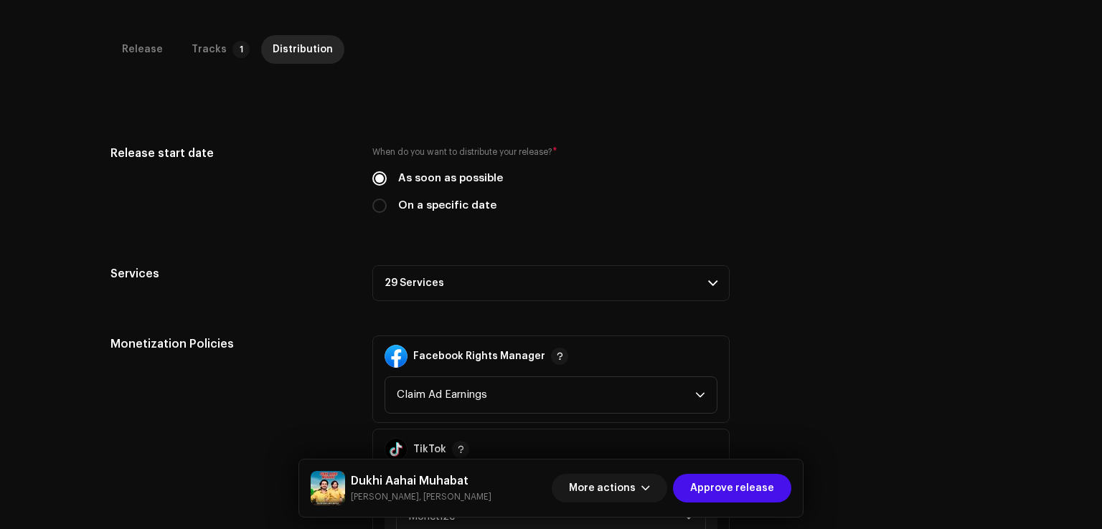
scroll to position [430, 0]
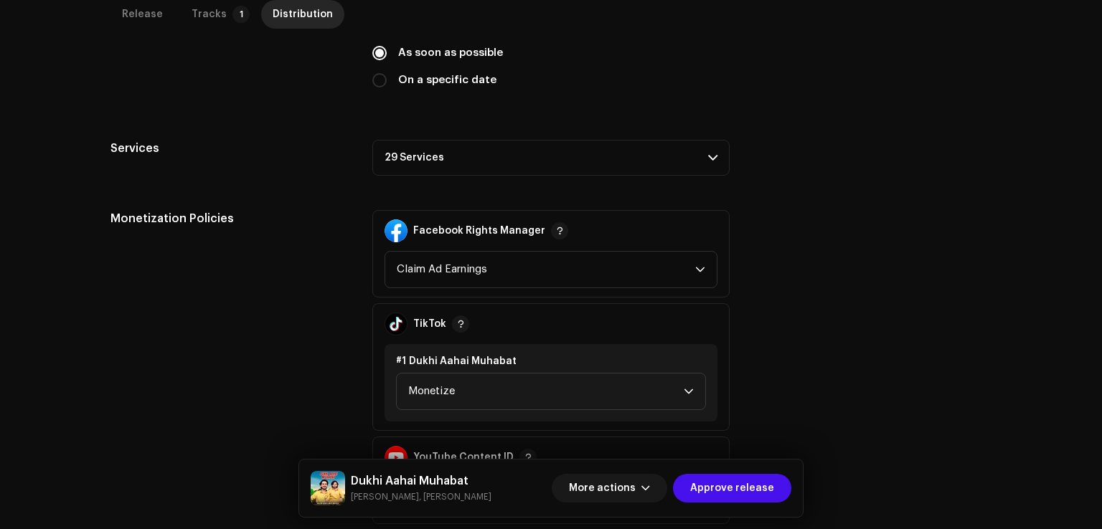
click at [427, 161] on p-accordion-header "29 Services" at bounding box center [550, 158] width 357 height 36
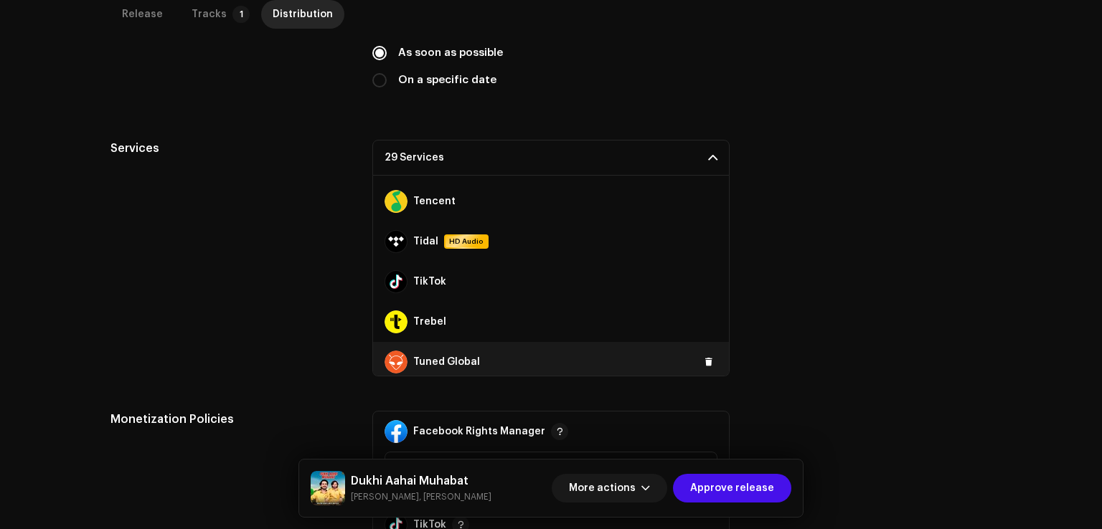
scroll to position [964, 0]
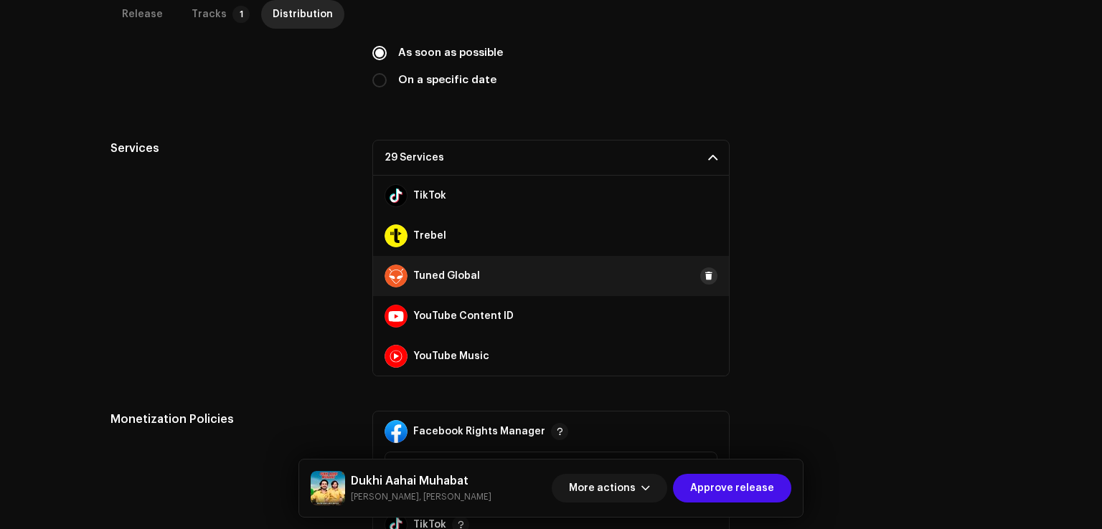
click at [704, 270] on span at bounding box center [708, 275] width 9 height 11
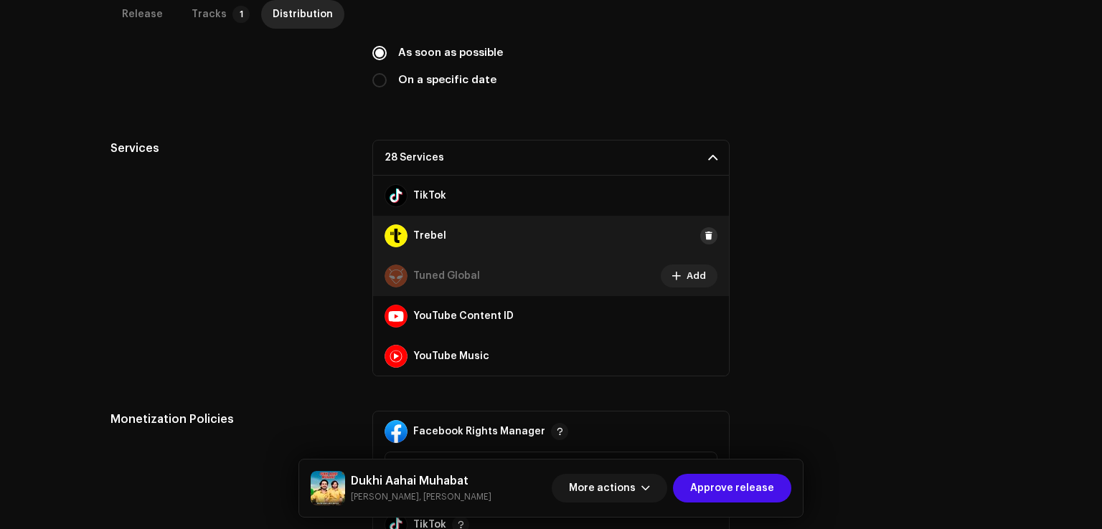
click at [704, 235] on span at bounding box center [708, 235] width 9 height 11
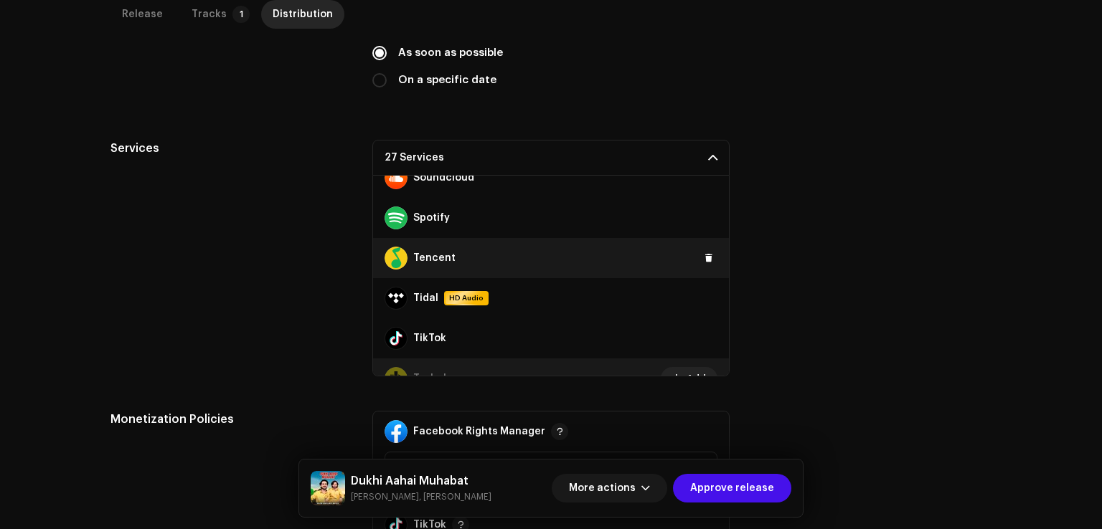
scroll to position [820, 0]
click at [704, 260] on span at bounding box center [708, 258] width 9 height 11
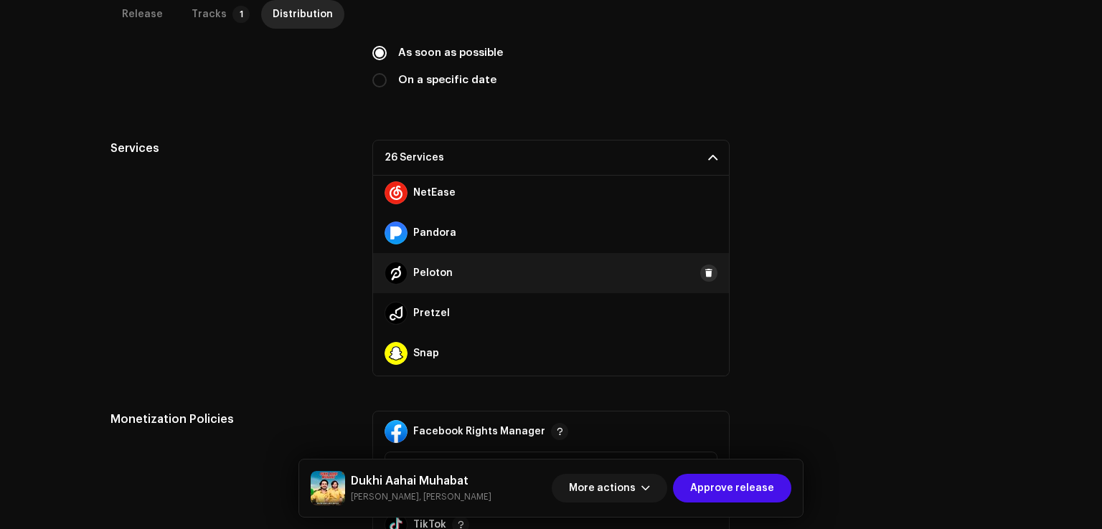
click at [706, 268] on button at bounding box center [708, 273] width 17 height 17
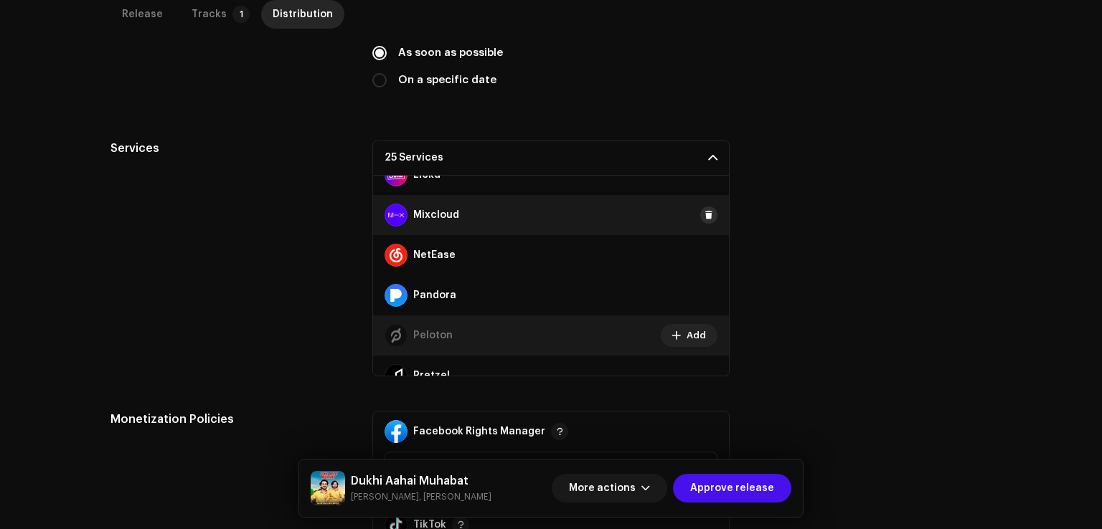
scroll to position [462, 0]
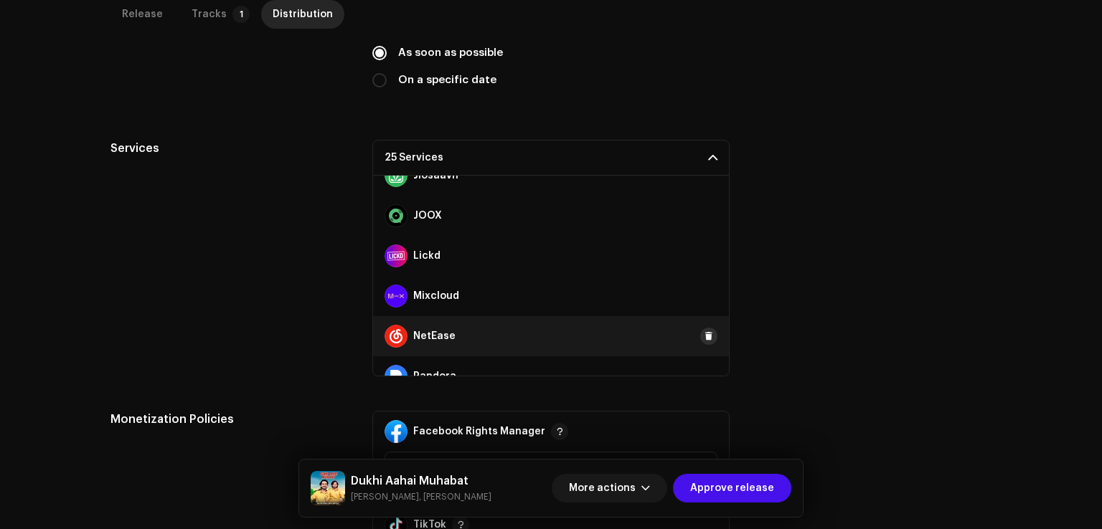
click at [704, 331] on span at bounding box center [708, 336] width 9 height 11
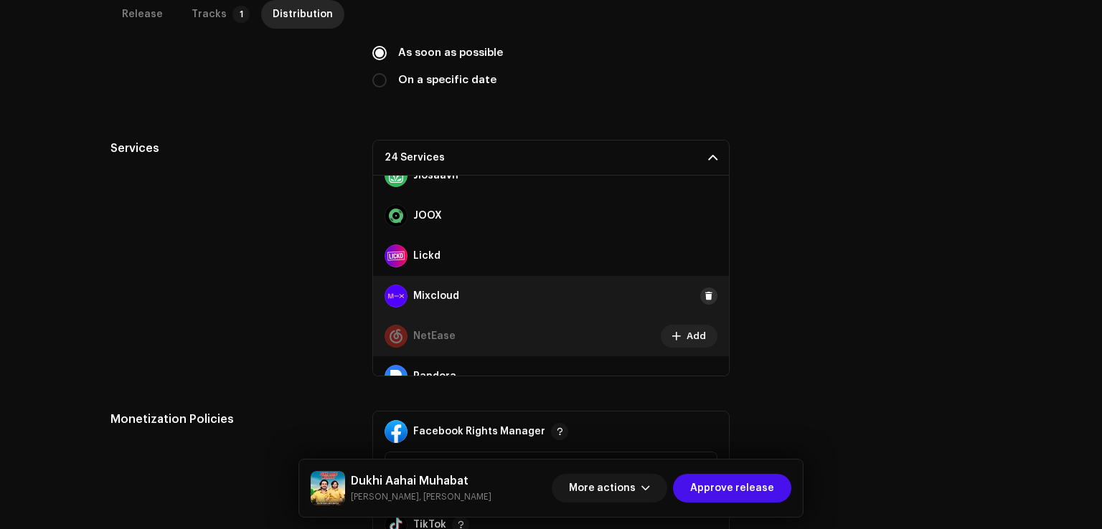
click at [706, 291] on button at bounding box center [708, 296] width 17 height 17
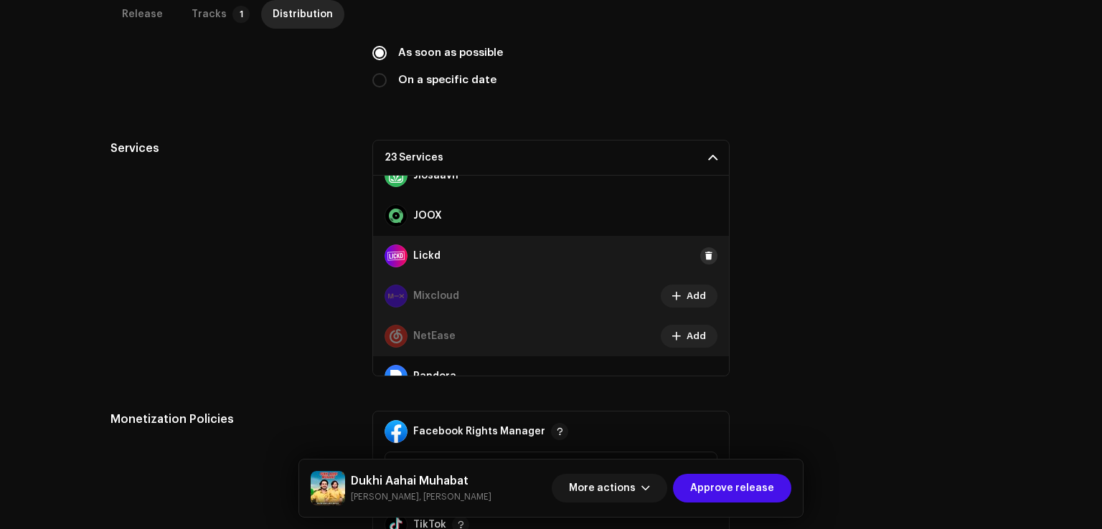
click at [704, 255] on span at bounding box center [708, 255] width 9 height 11
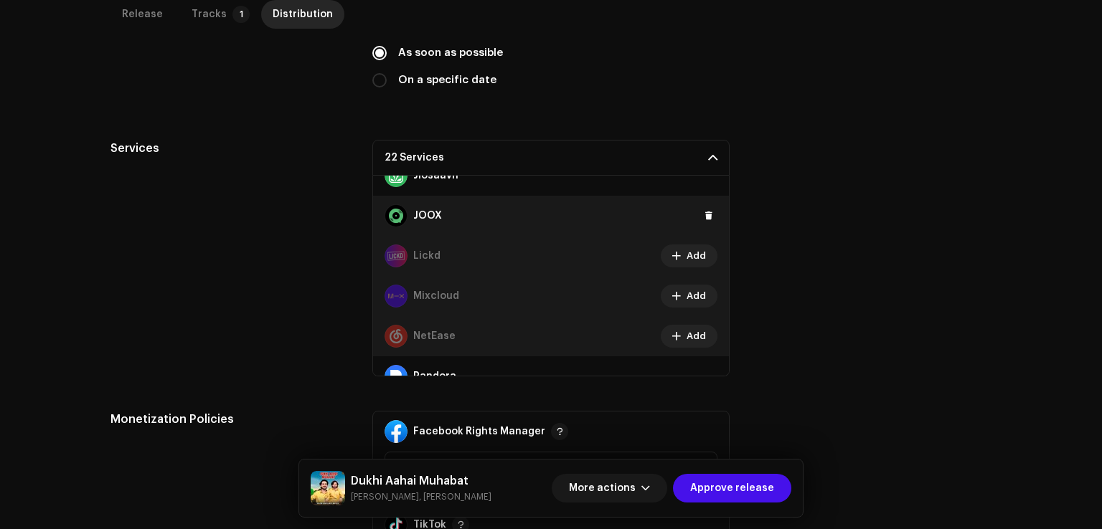
click at [703, 204] on div "JOOX" at bounding box center [551, 216] width 356 height 40
click at [704, 212] on span at bounding box center [708, 215] width 9 height 11
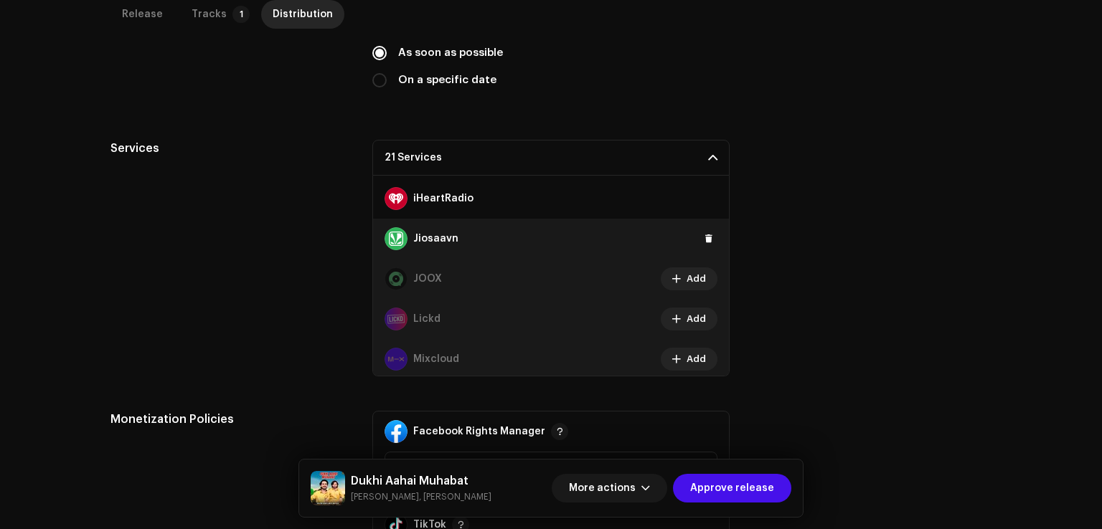
scroll to position [318, 0]
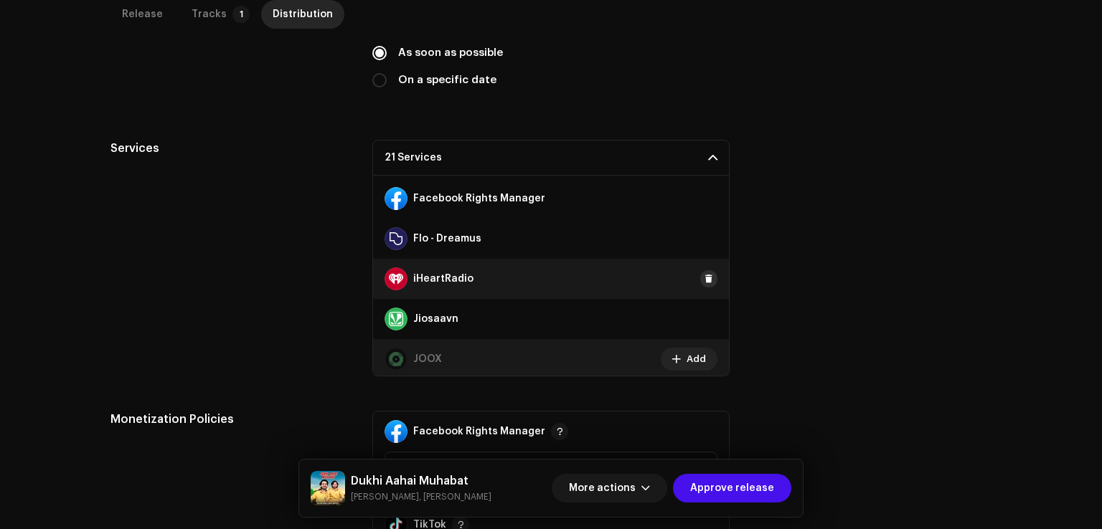
click at [700, 273] on button at bounding box center [708, 278] width 17 height 17
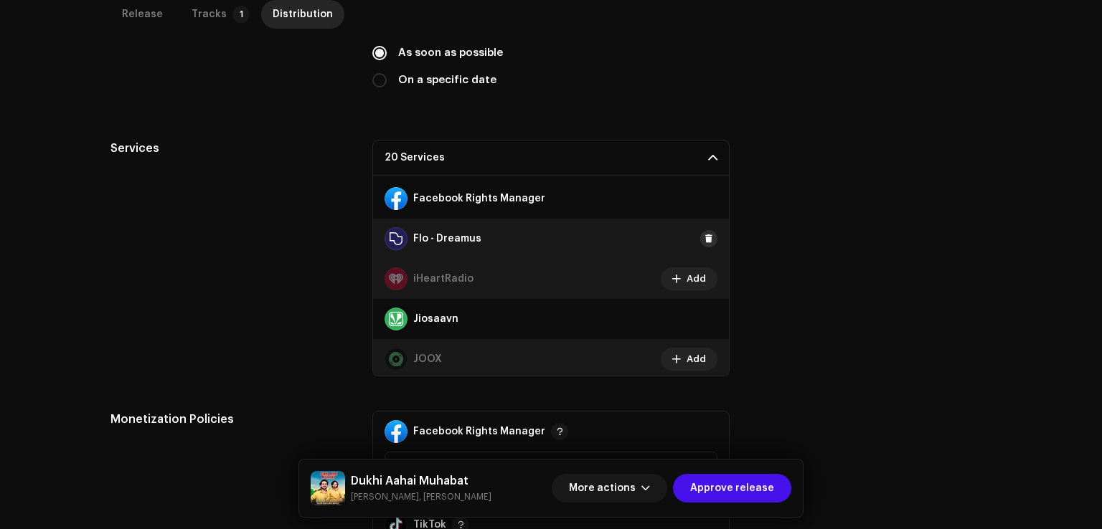
click at [704, 236] on span at bounding box center [708, 238] width 9 height 11
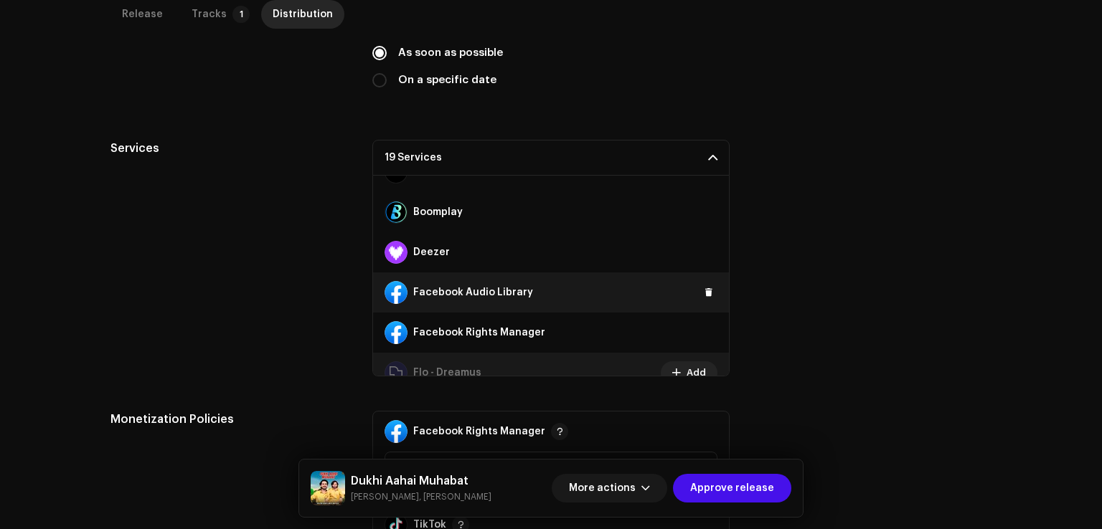
scroll to position [175, 0]
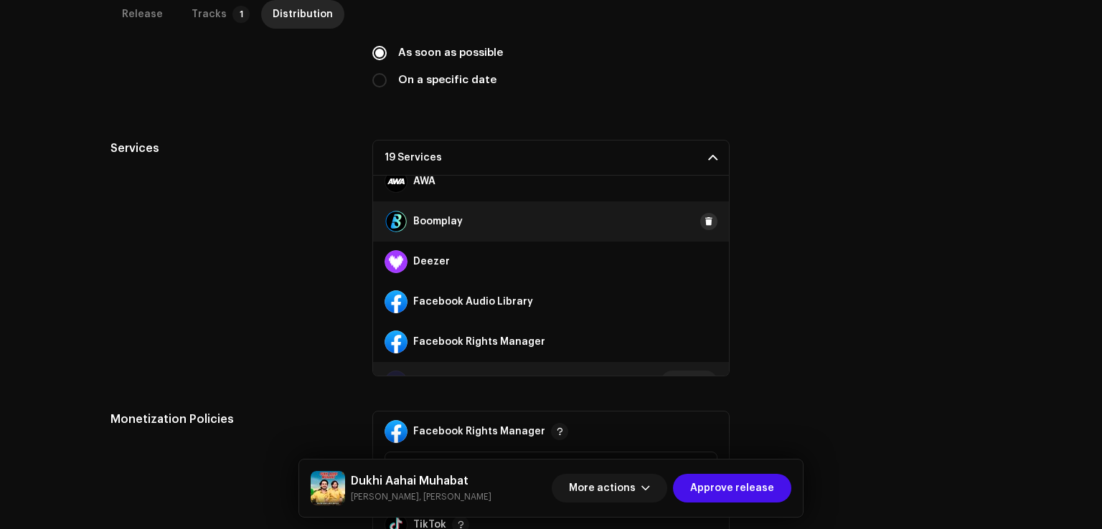
click at [704, 219] on span at bounding box center [708, 221] width 9 height 11
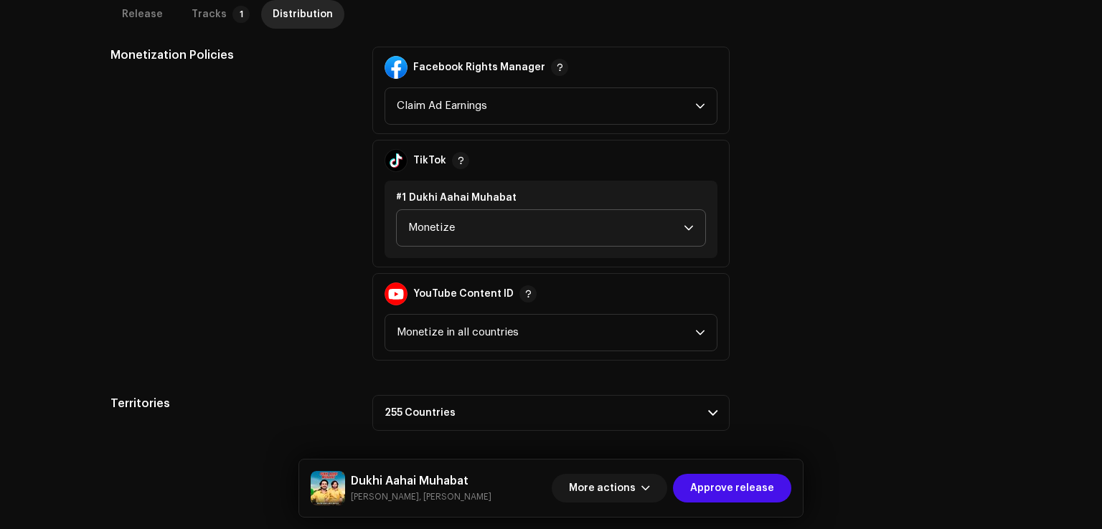
scroll to position [798, 0]
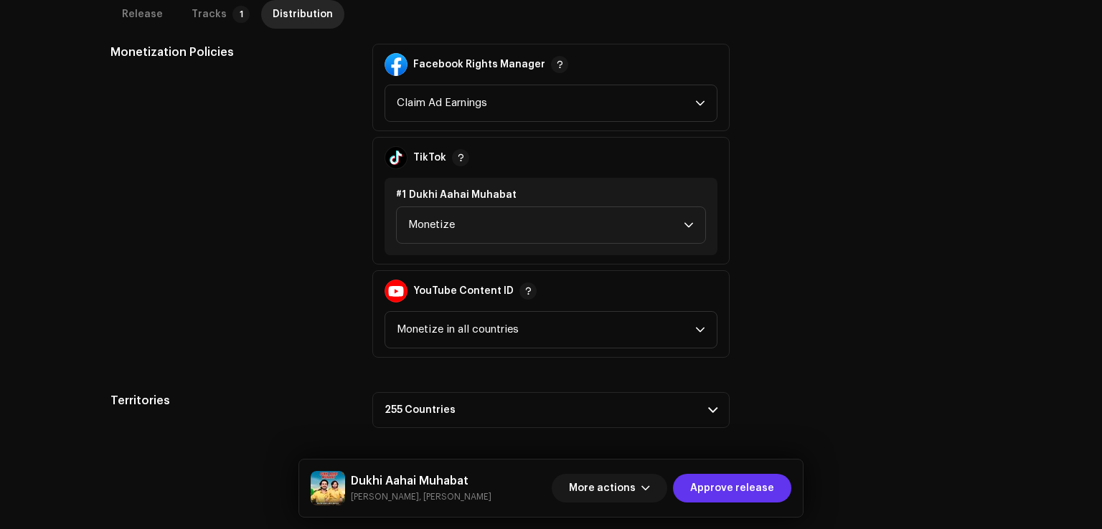
click at [744, 489] on span "Approve release" at bounding box center [732, 488] width 84 height 29
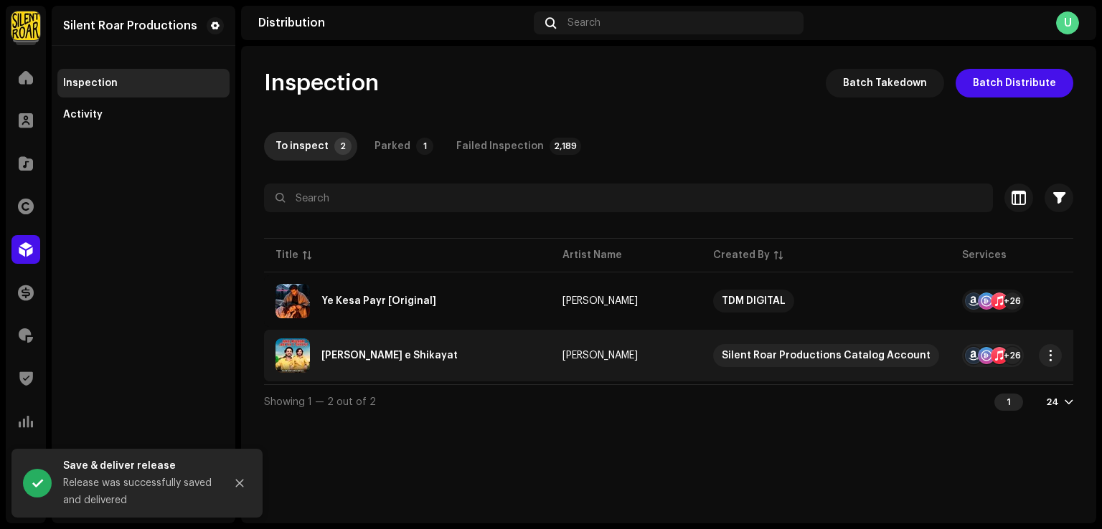
click at [420, 351] on div "[PERSON_NAME] e Shikayat" at bounding box center [389, 356] width 136 height 10
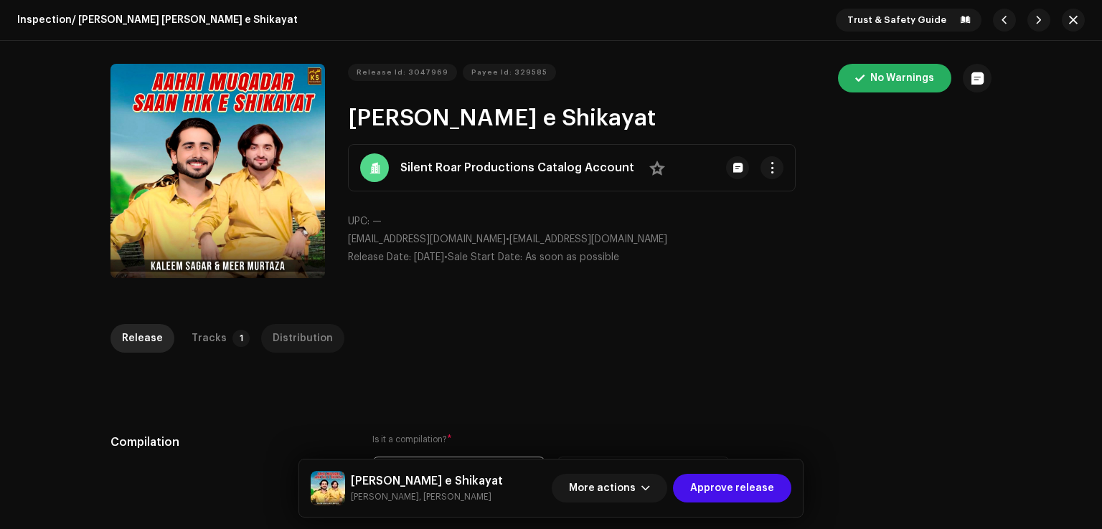
click at [284, 349] on div "Distribution" at bounding box center [303, 338] width 60 height 29
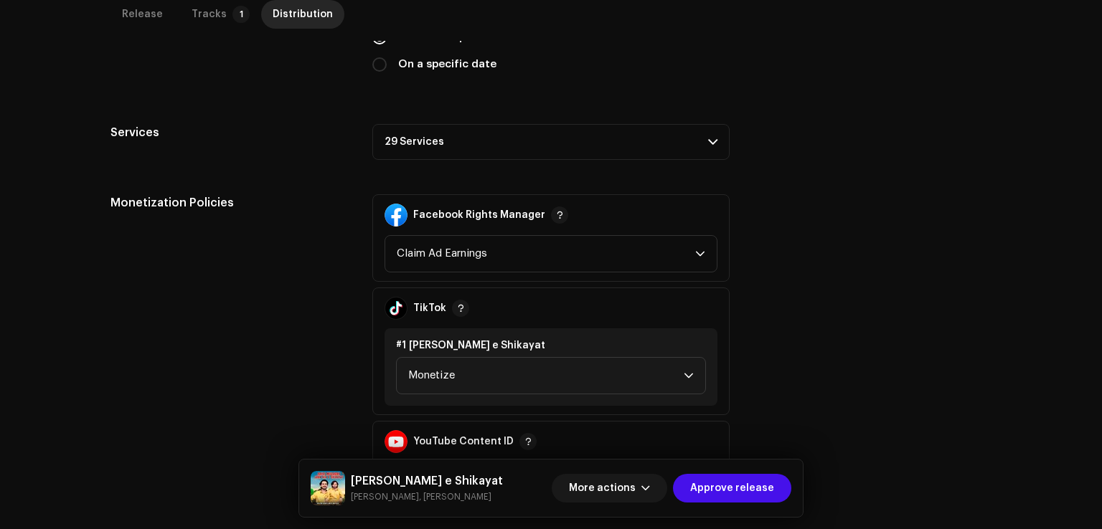
click at [442, 156] on p-accordion-header "29 Services" at bounding box center [550, 142] width 357 height 36
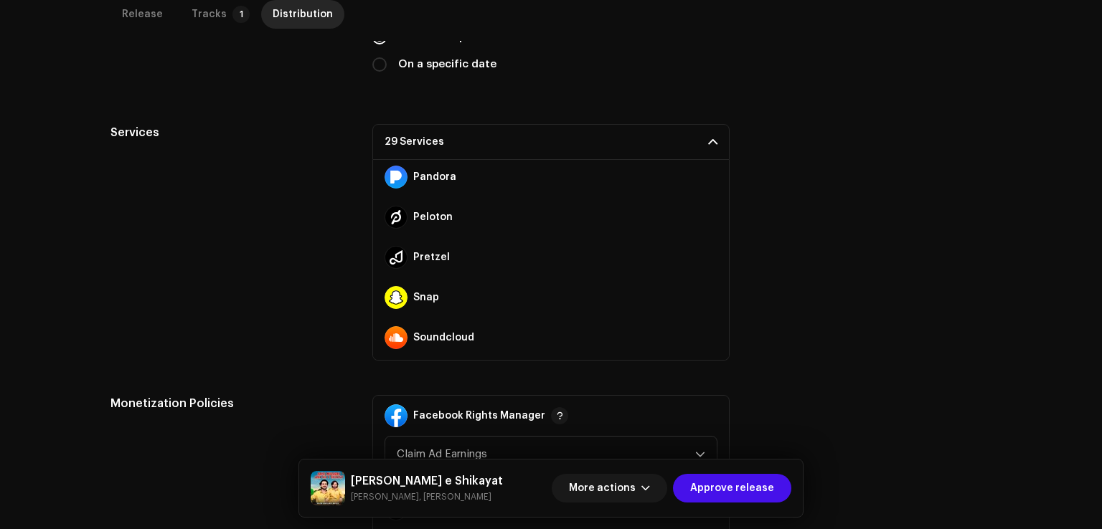
scroll to position [964, 0]
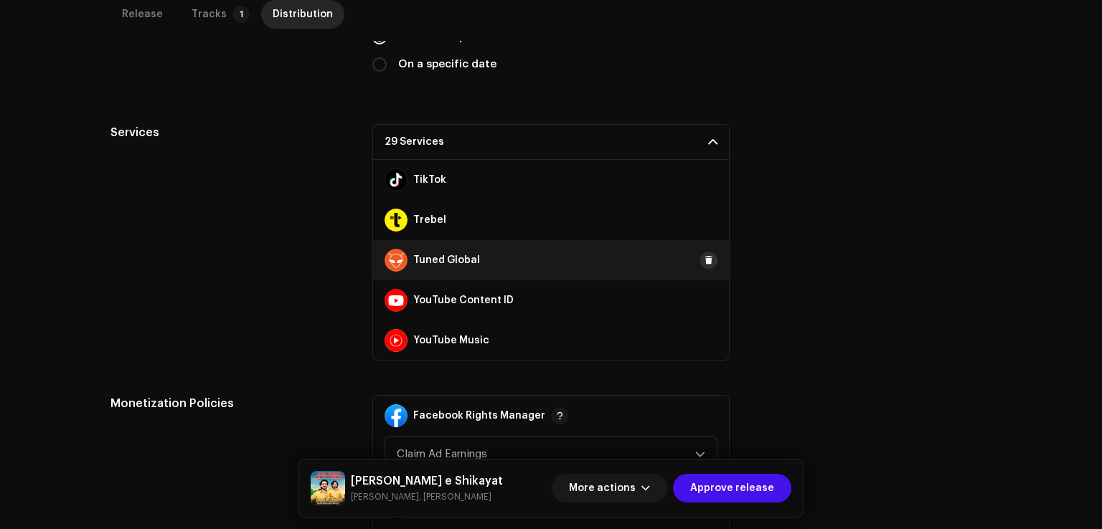
click at [704, 259] on span at bounding box center [708, 260] width 9 height 11
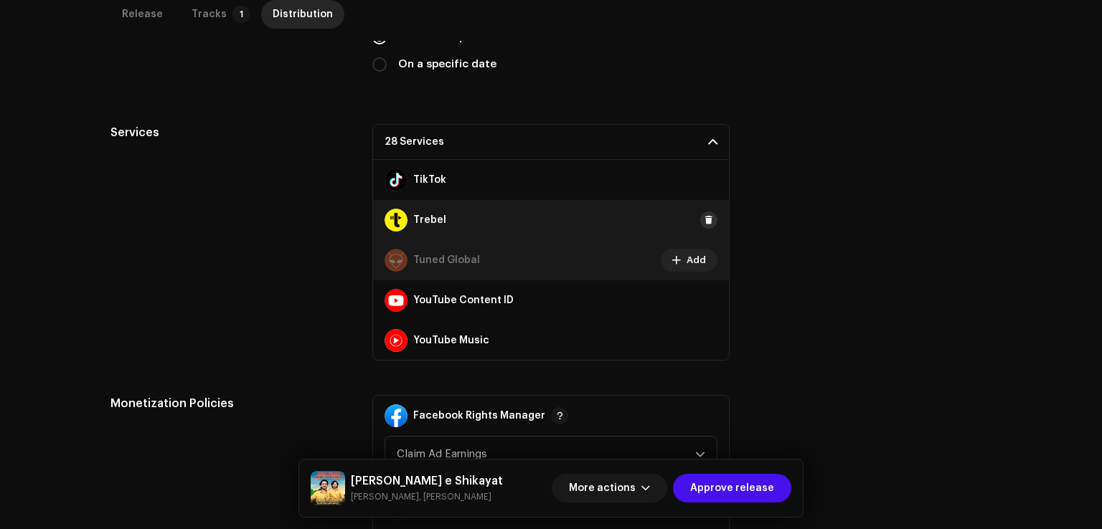
click at [700, 226] on button at bounding box center [708, 220] width 17 height 17
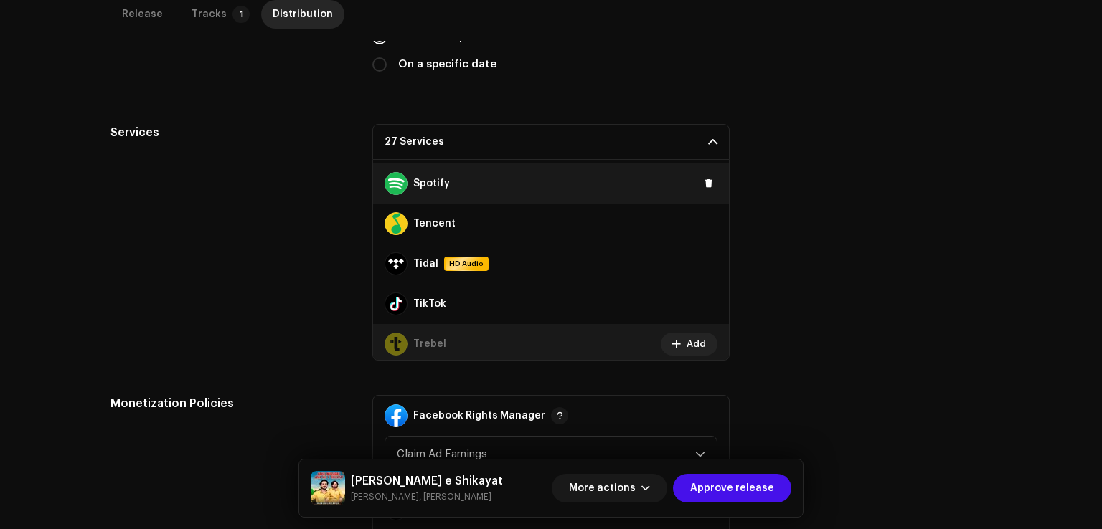
scroll to position [749, 0]
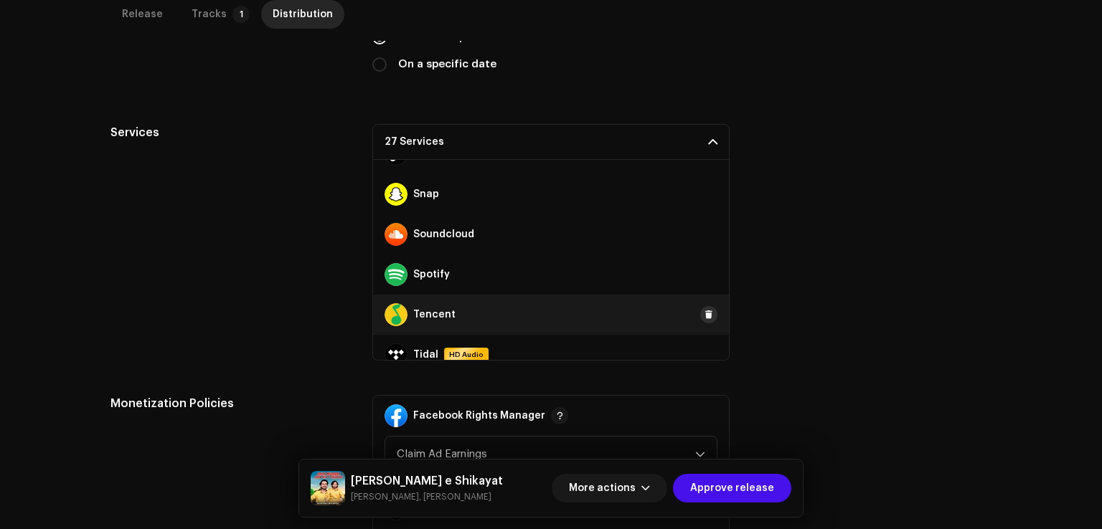
click at [700, 308] on button at bounding box center [708, 314] width 17 height 17
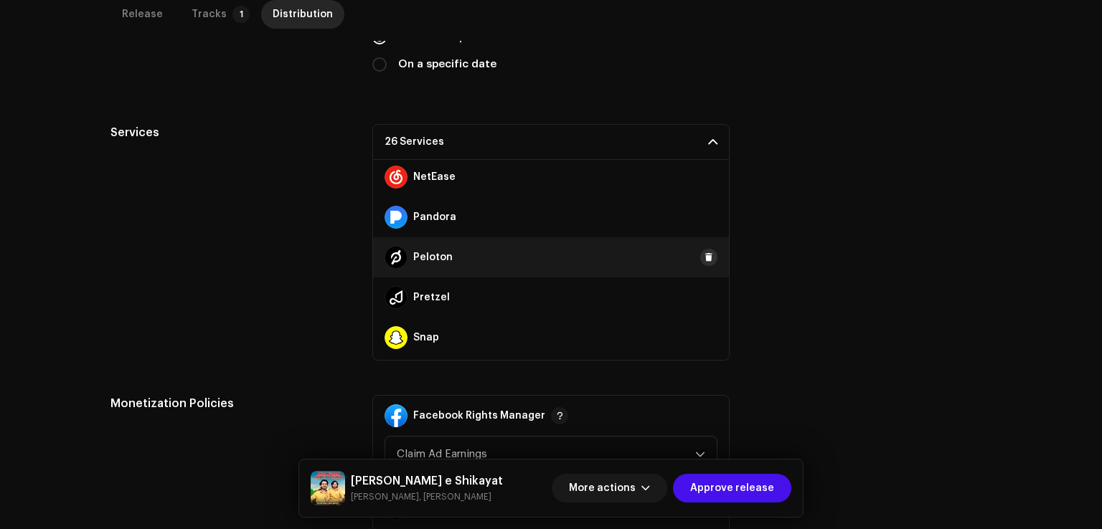
click at [704, 253] on span at bounding box center [708, 257] width 9 height 11
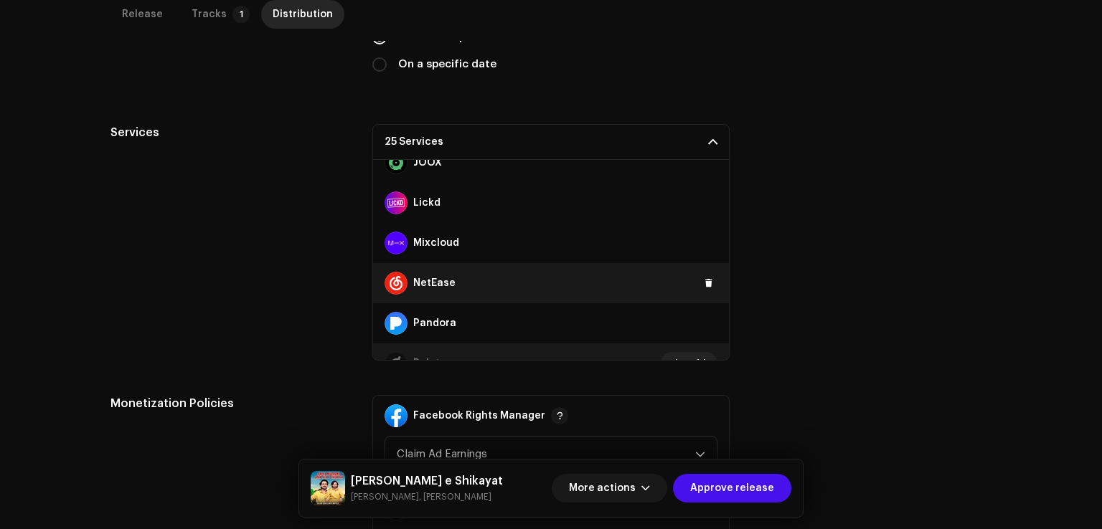
scroll to position [462, 0]
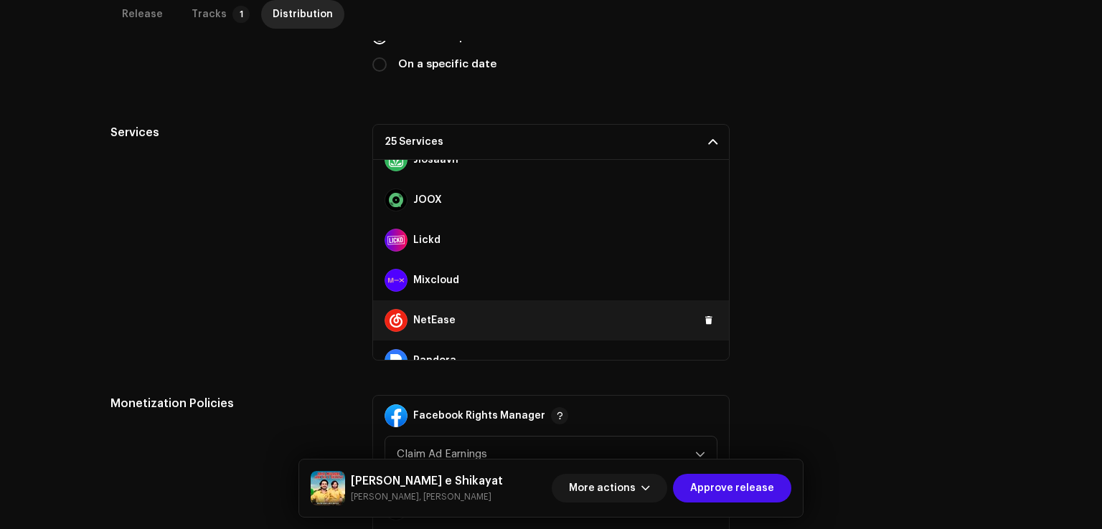
click at [700, 325] on button at bounding box center [708, 320] width 17 height 17
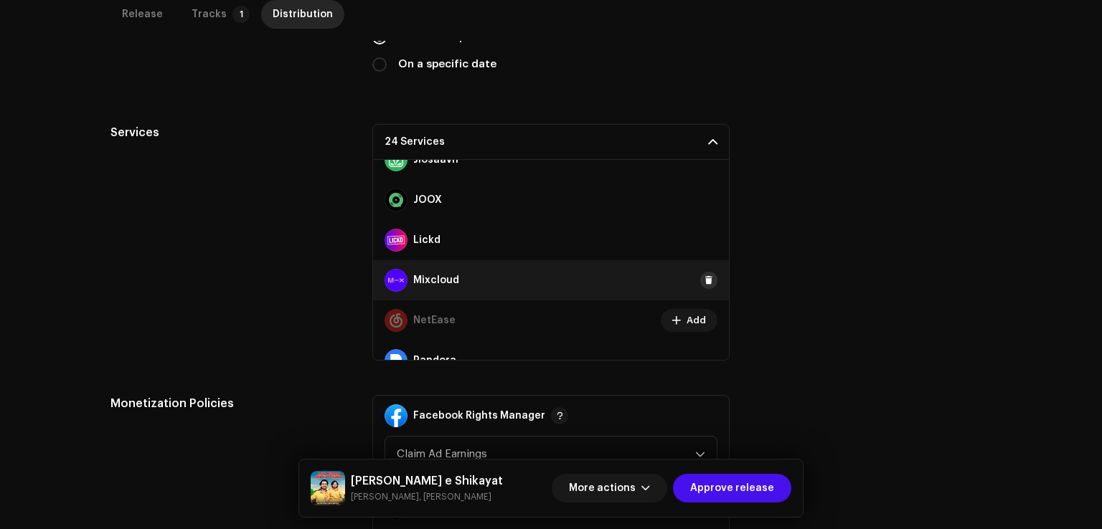
click at [704, 277] on span at bounding box center [708, 280] width 9 height 11
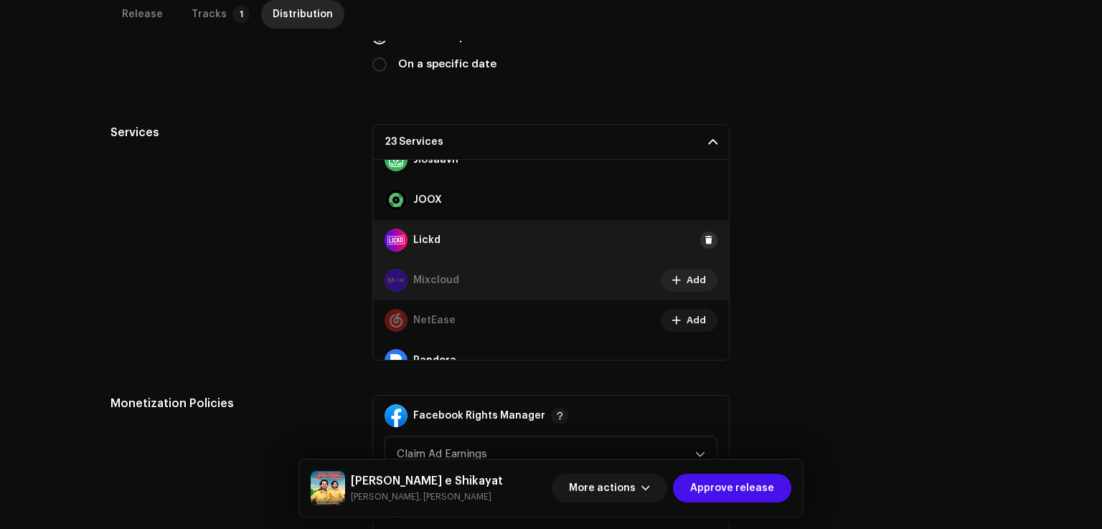
click at [704, 242] on span at bounding box center [708, 240] width 9 height 11
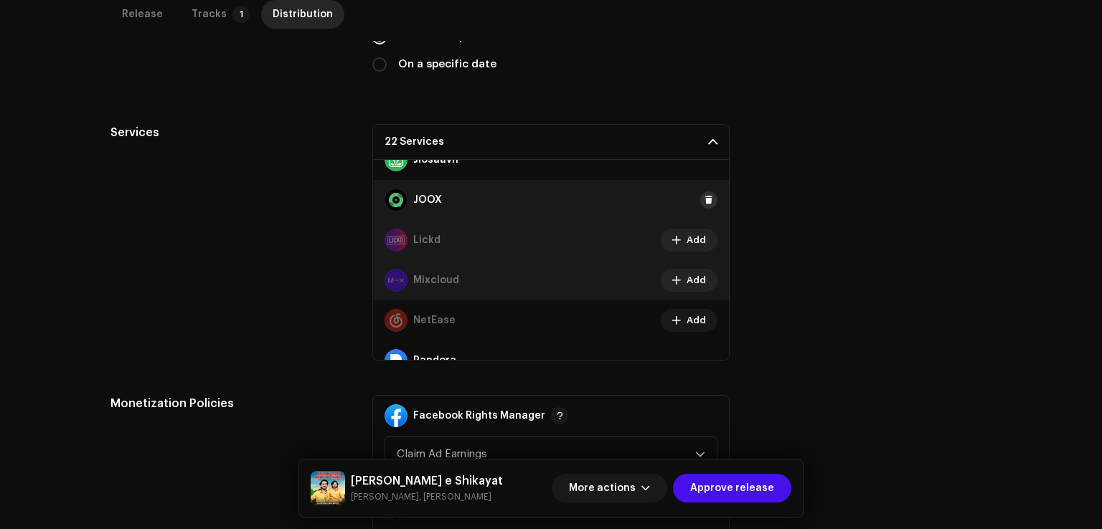
click at [705, 201] on span at bounding box center [708, 199] width 9 height 11
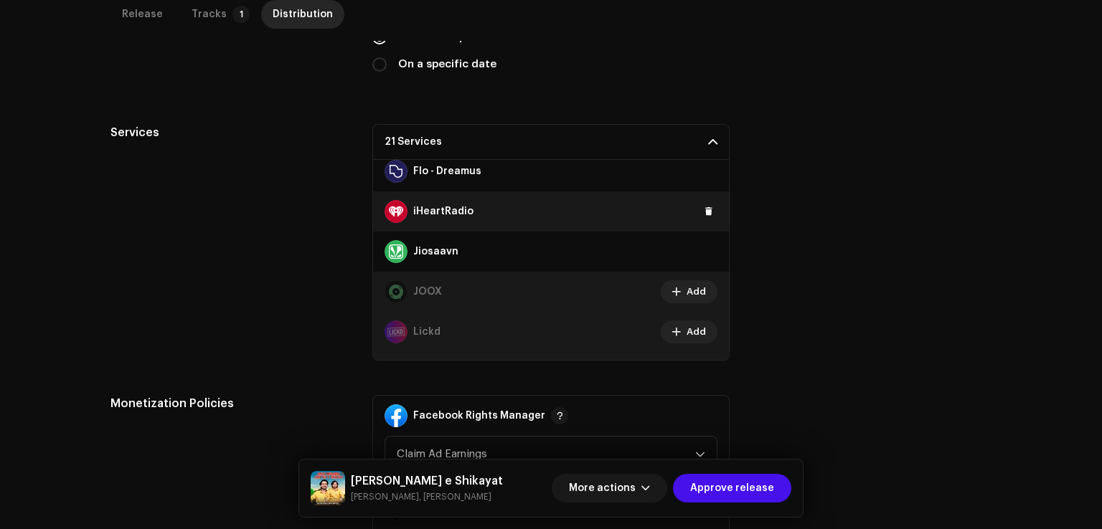
scroll to position [318, 0]
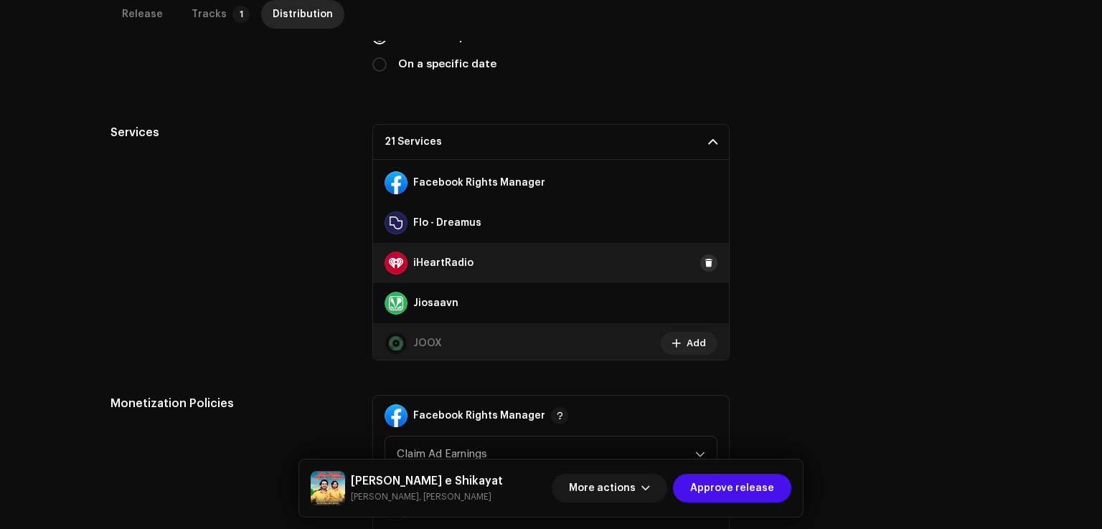
click at [707, 264] on button at bounding box center [708, 263] width 17 height 17
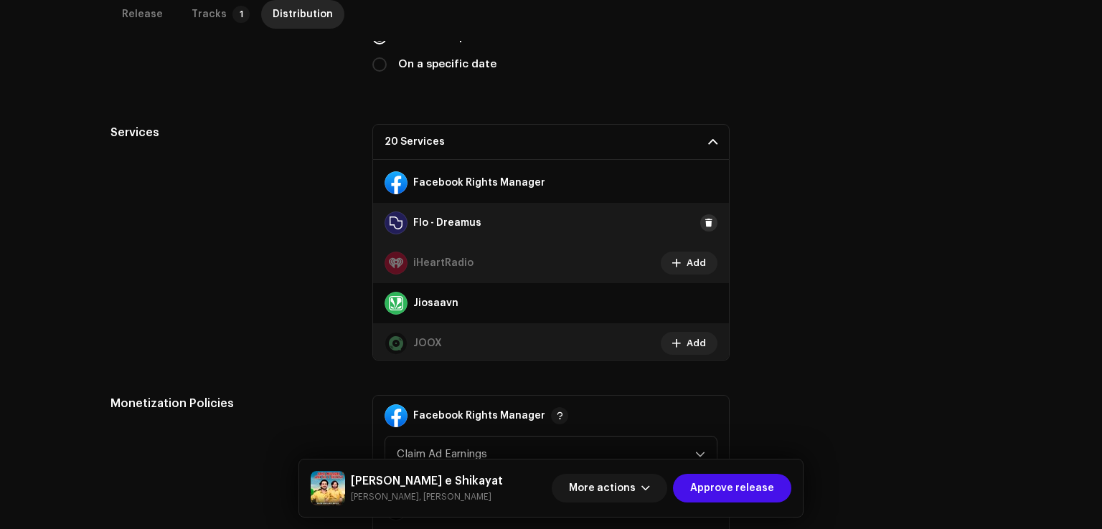
click at [705, 219] on span at bounding box center [708, 222] width 9 height 11
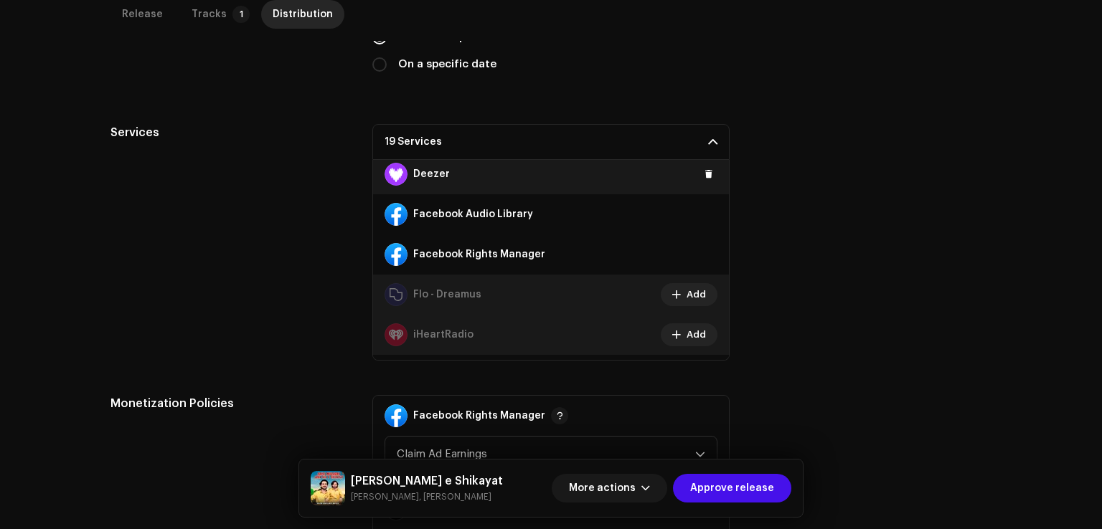
scroll to position [175, 0]
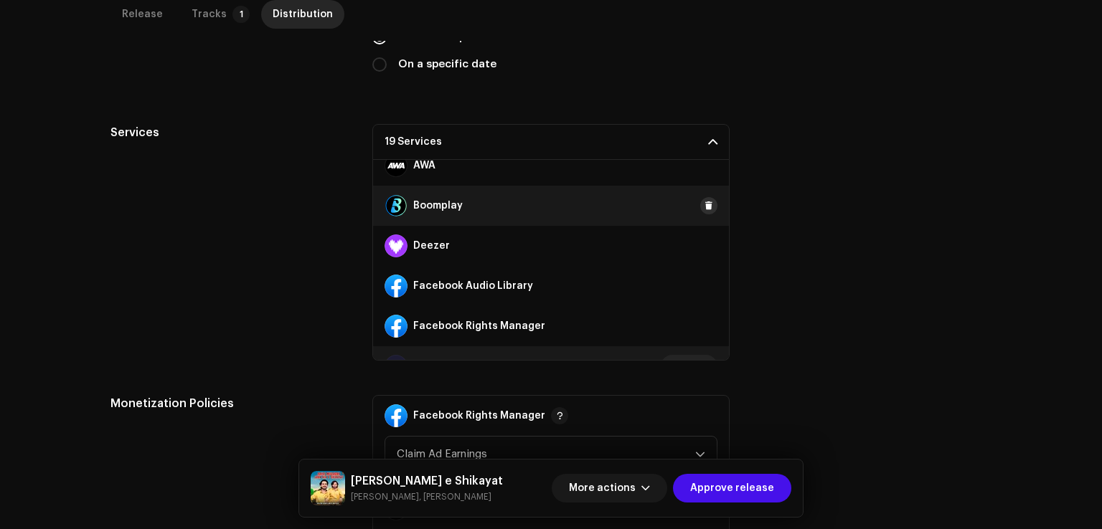
click at [704, 204] on span at bounding box center [708, 205] width 9 height 11
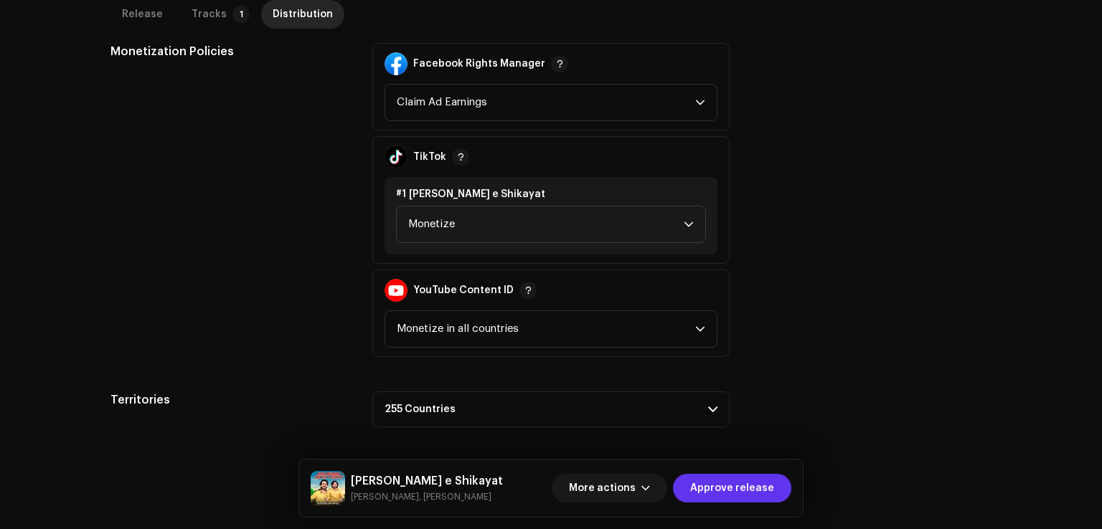
click at [717, 492] on span "Approve release" at bounding box center [732, 488] width 84 height 29
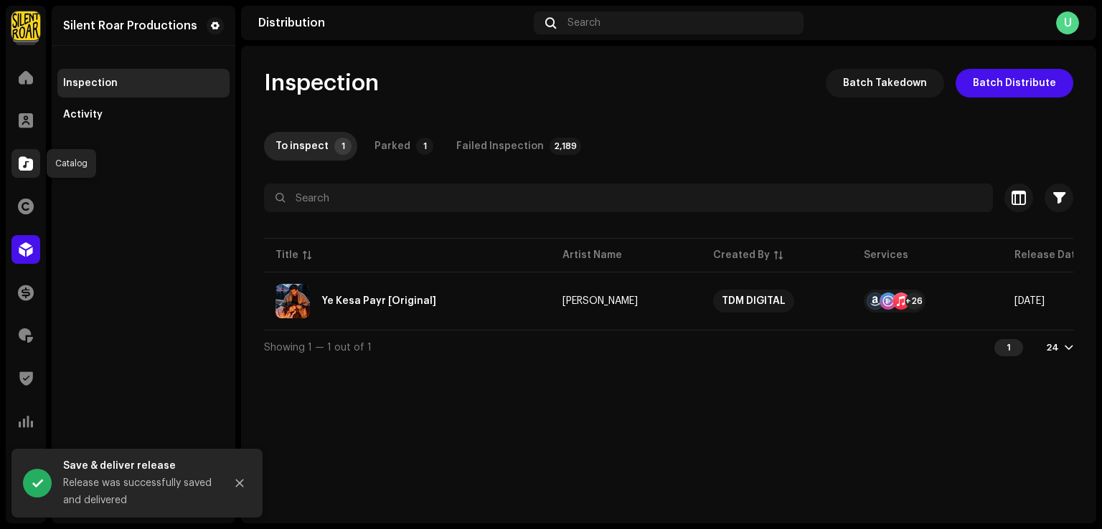
click at [19, 161] on span at bounding box center [26, 163] width 14 height 11
